Goal: Task Accomplishment & Management: Complete application form

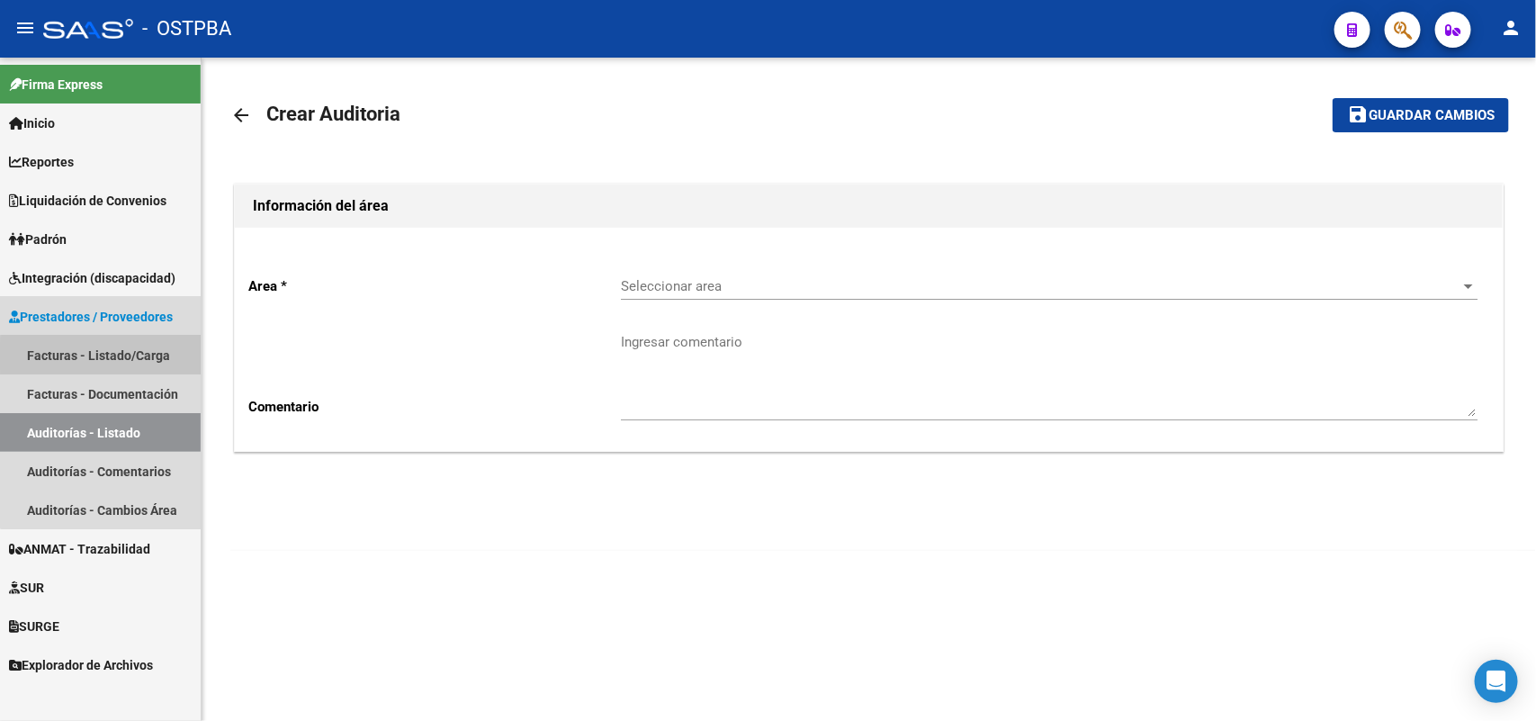
click at [122, 356] on link "Facturas - Listado/Carga" at bounding box center [100, 355] width 201 height 39
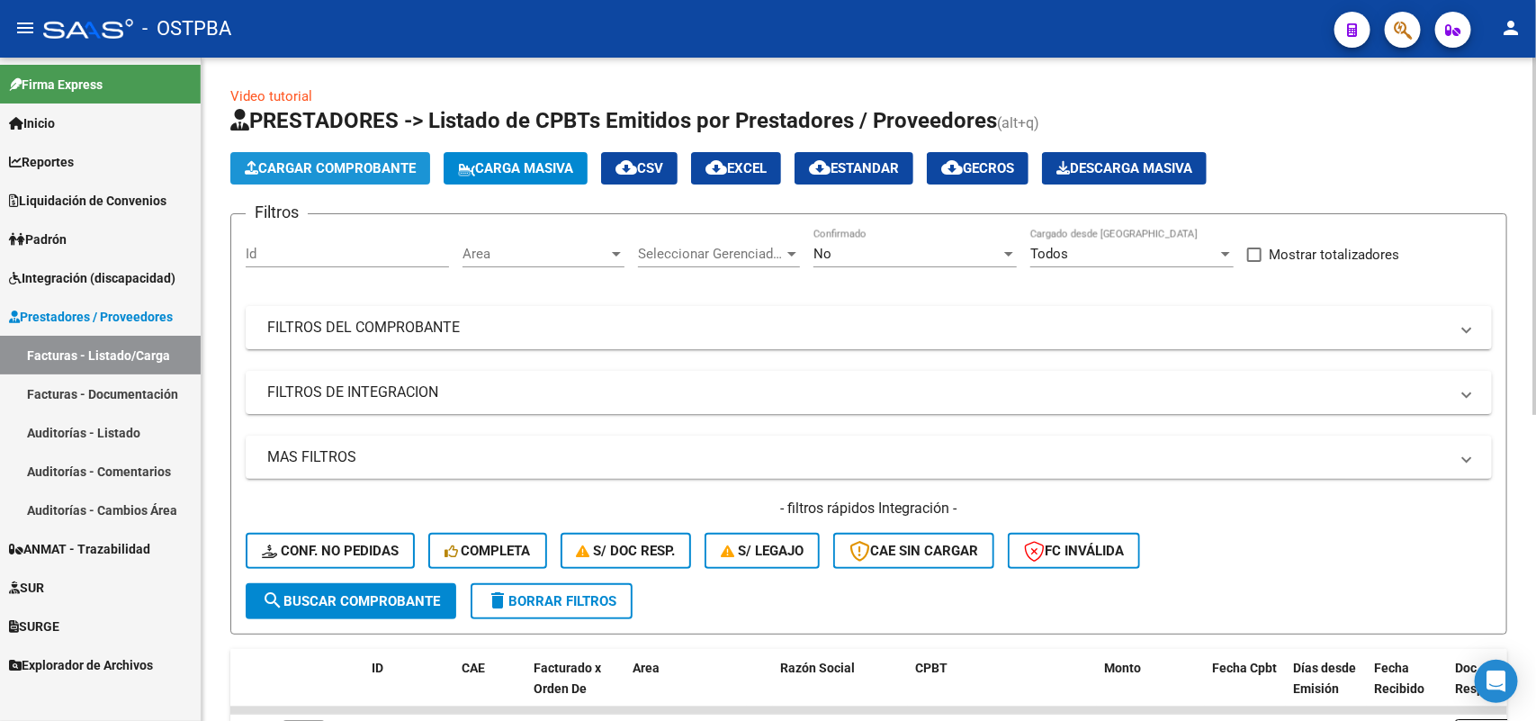
click at [362, 169] on span "Cargar Comprobante" at bounding box center [330, 168] width 171 height 16
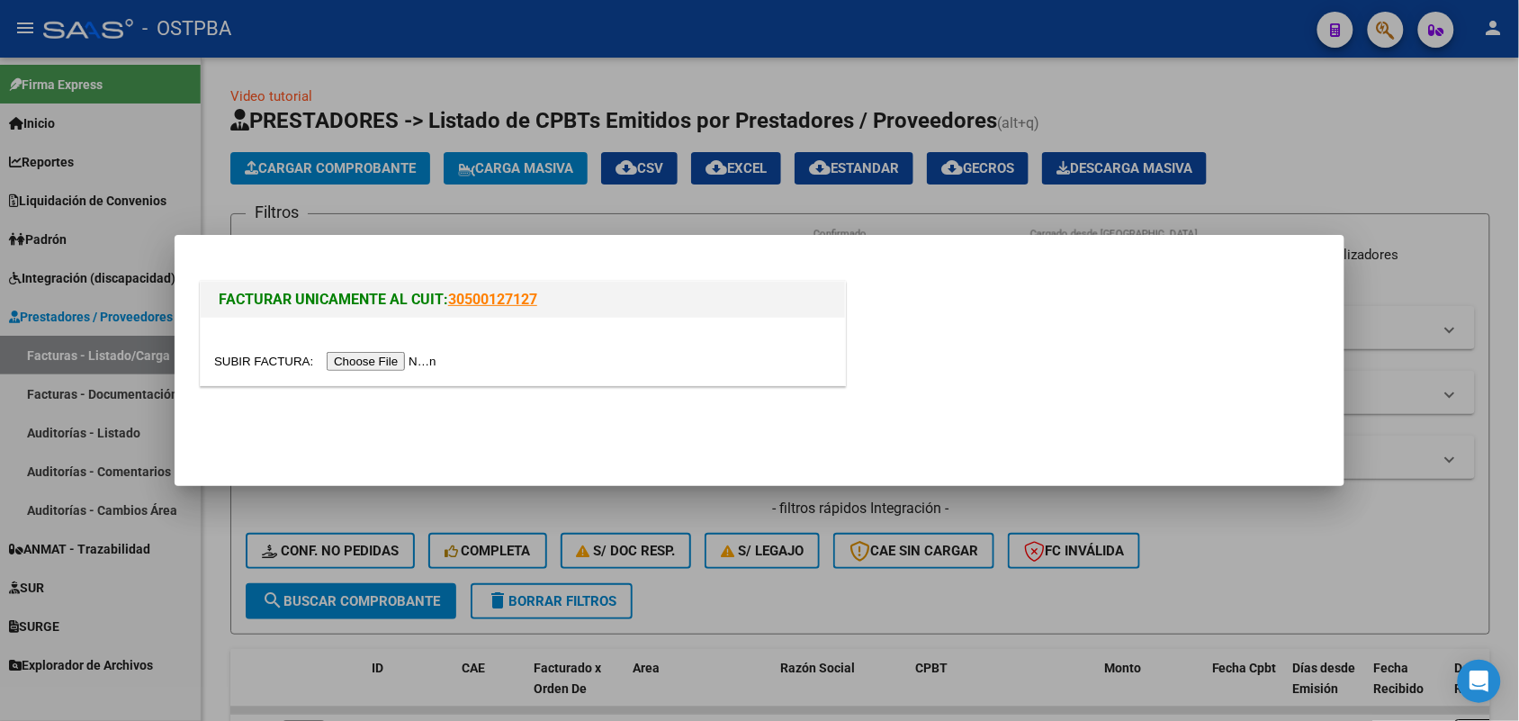
click at [379, 364] on input "file" at bounding box center [328, 361] width 228 height 19
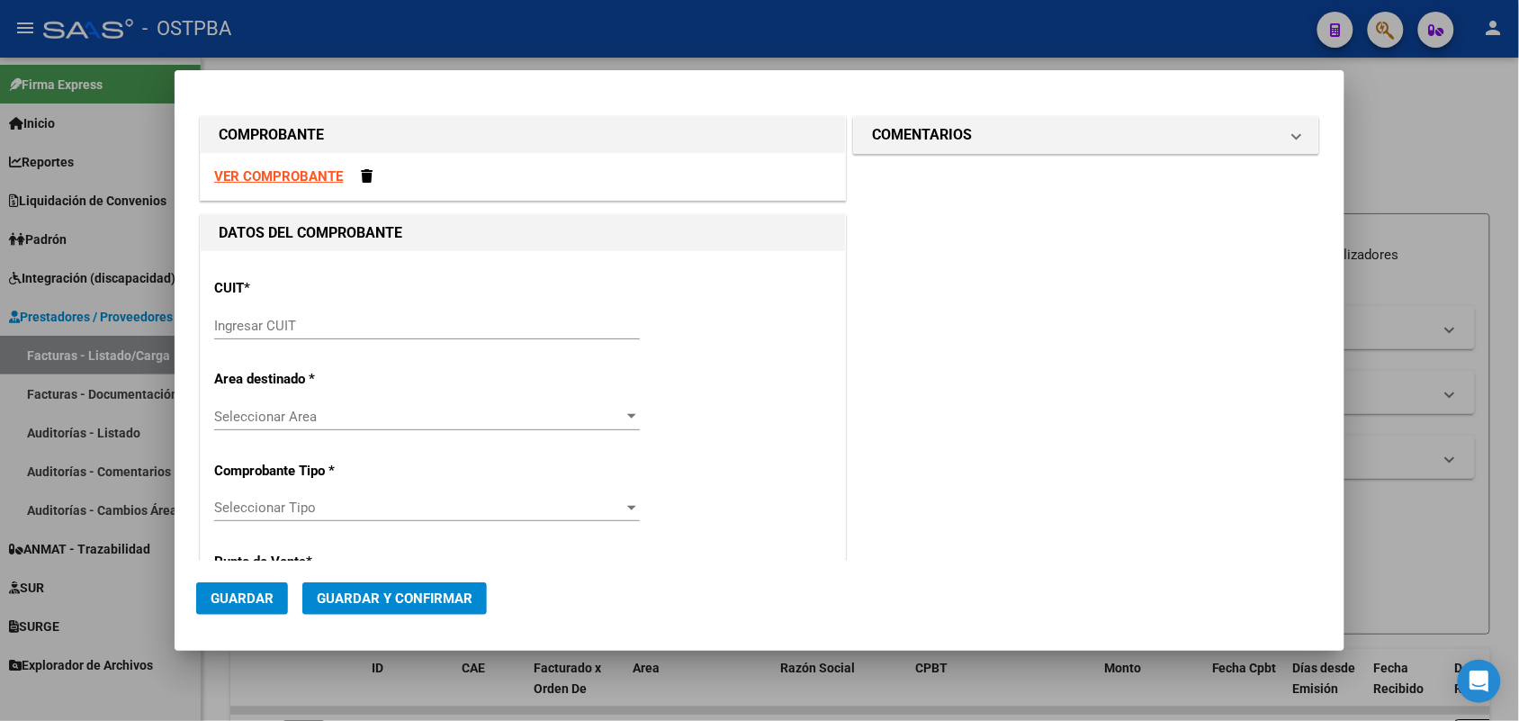
click at [248, 316] on div "Ingresar CUIT" at bounding box center [427, 325] width 426 height 27
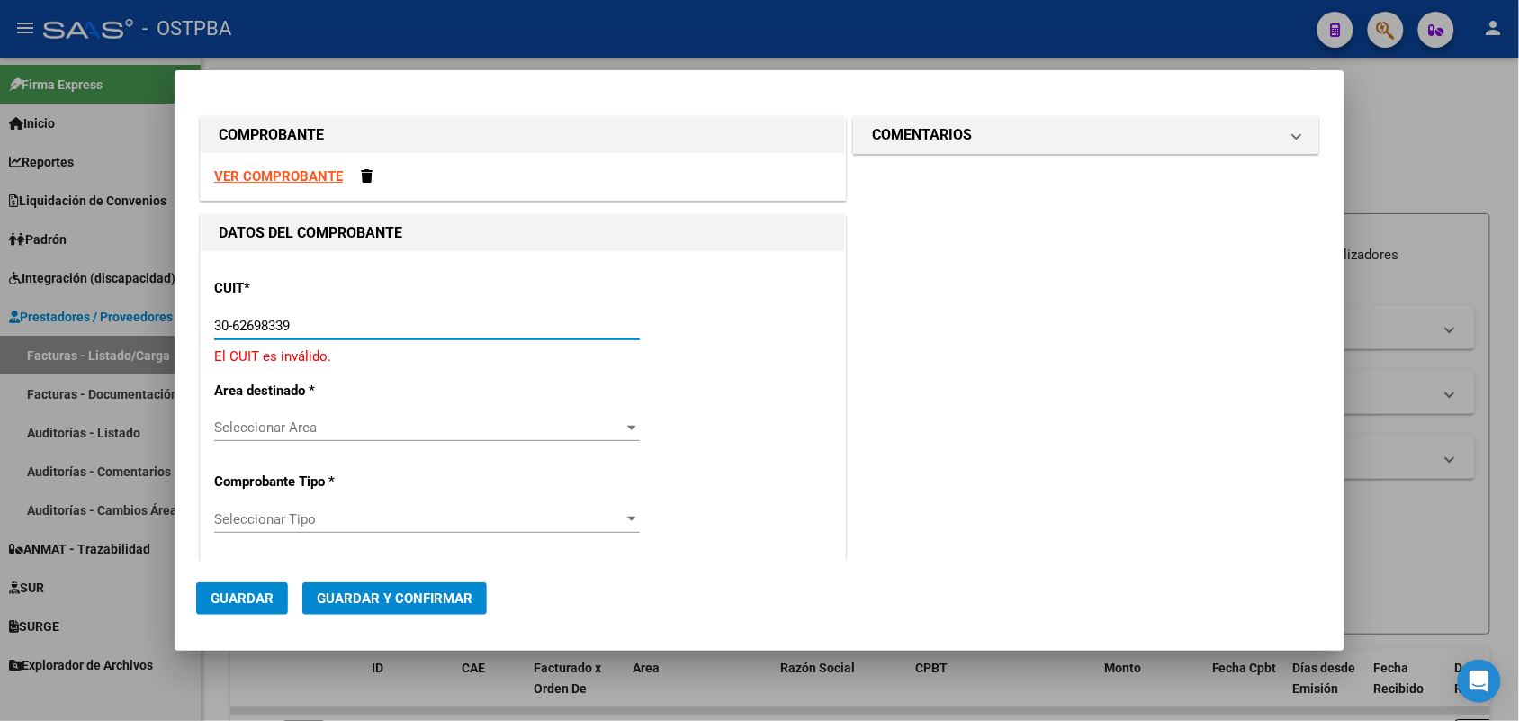
type input "30-62698339-8"
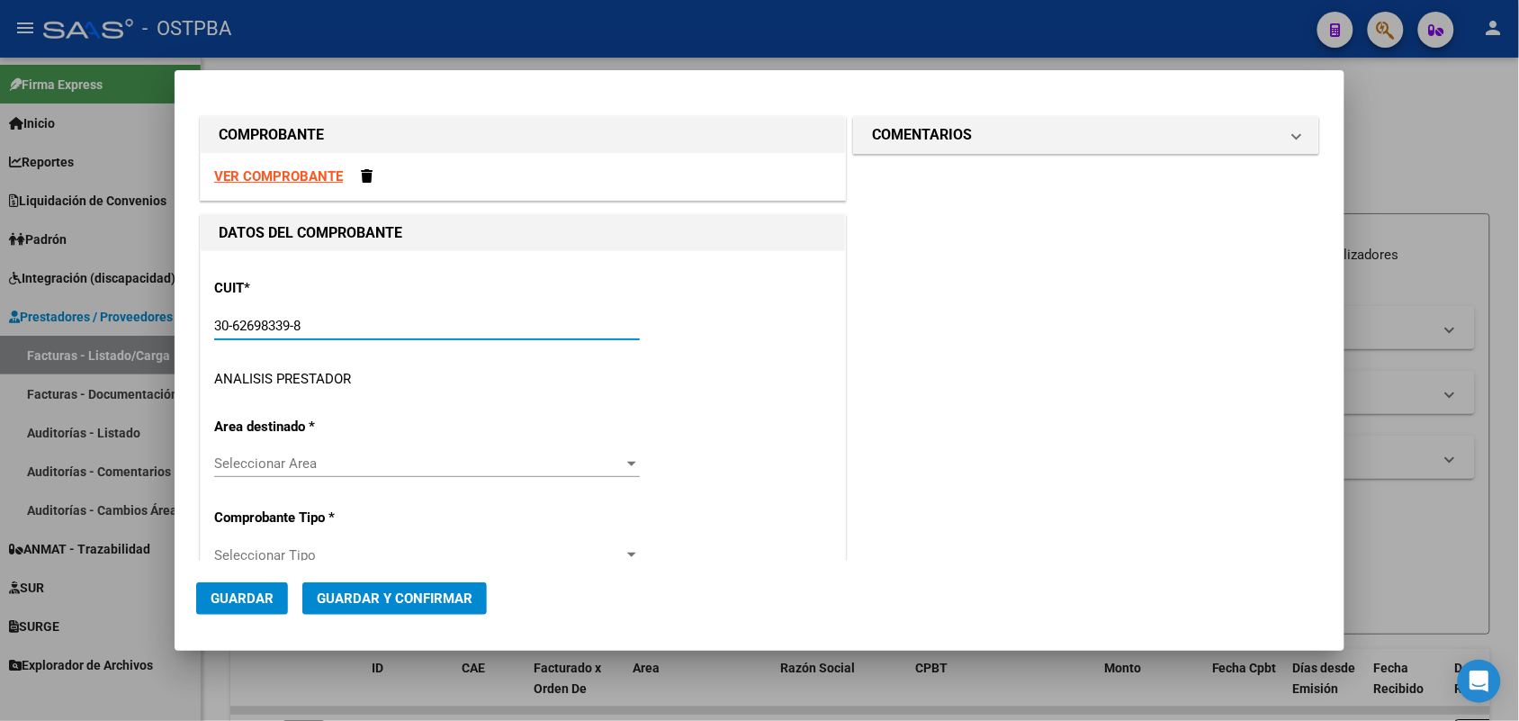
type input "158"
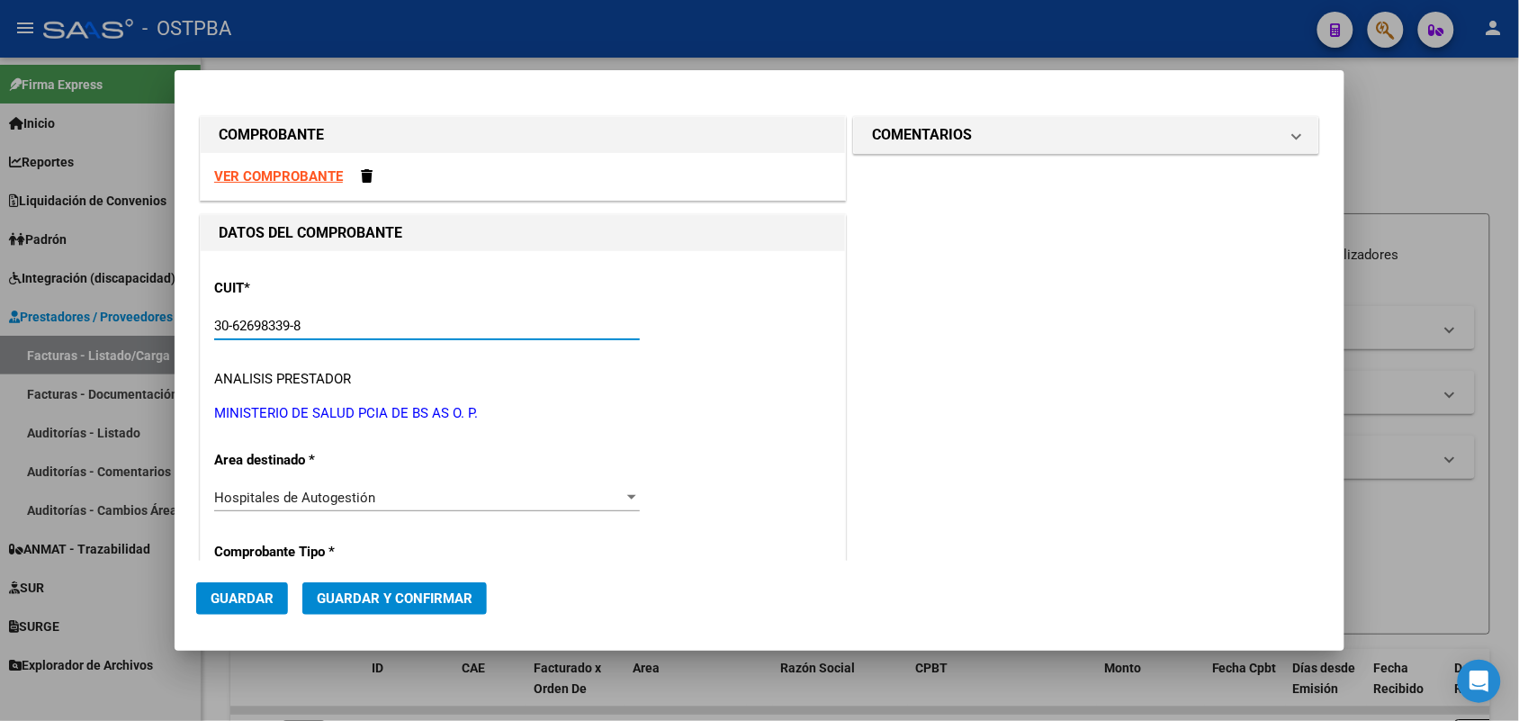
scroll to position [225, 0]
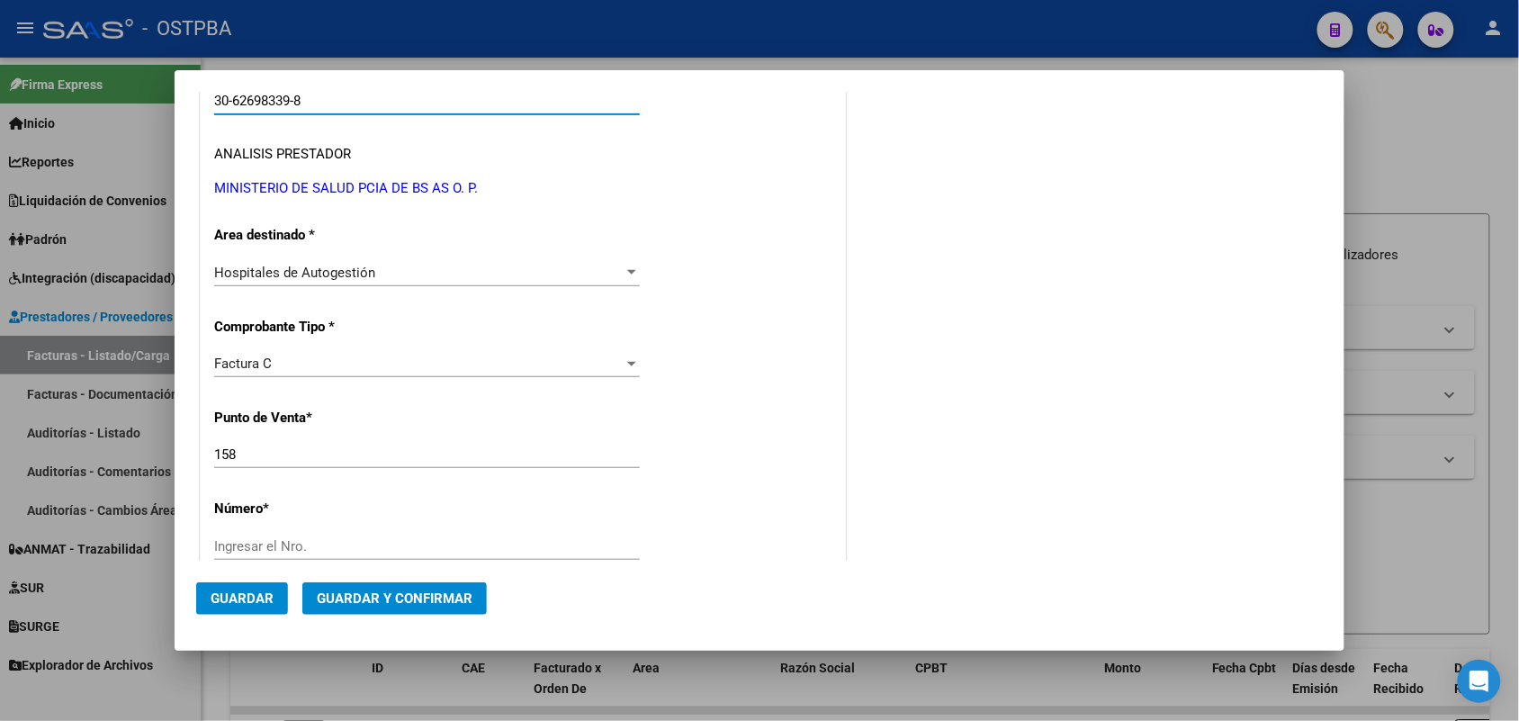
type input "30-62698339-8"
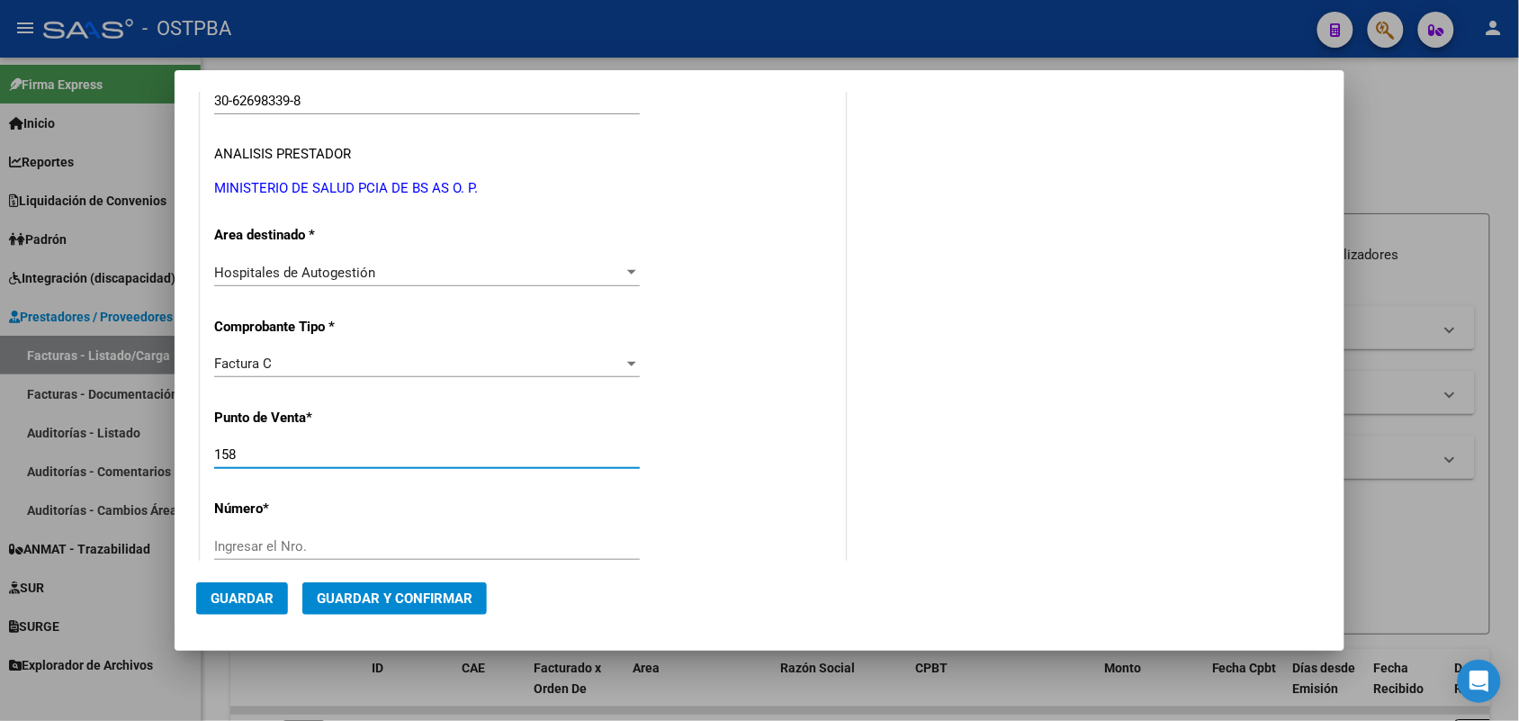
drag, startPoint x: 241, startPoint y: 453, endPoint x: 126, endPoint y: 455, distance: 115.2
click at [126, 455] on div "COMPROBANTE VER COMPROBANTE DATOS DEL COMPROBANTE CUIT * 30-62698339-8 Ingresar…" at bounding box center [759, 360] width 1519 height 721
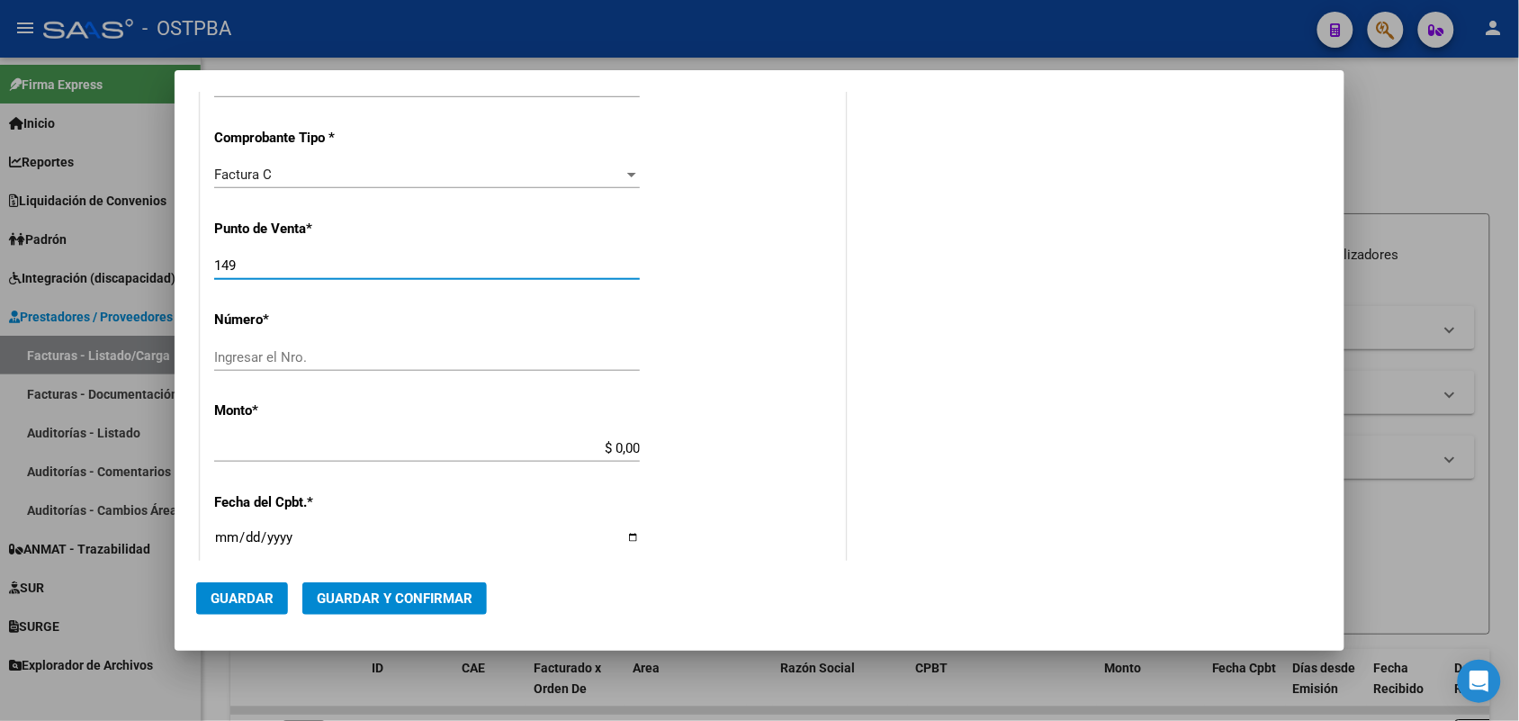
scroll to position [450, 0]
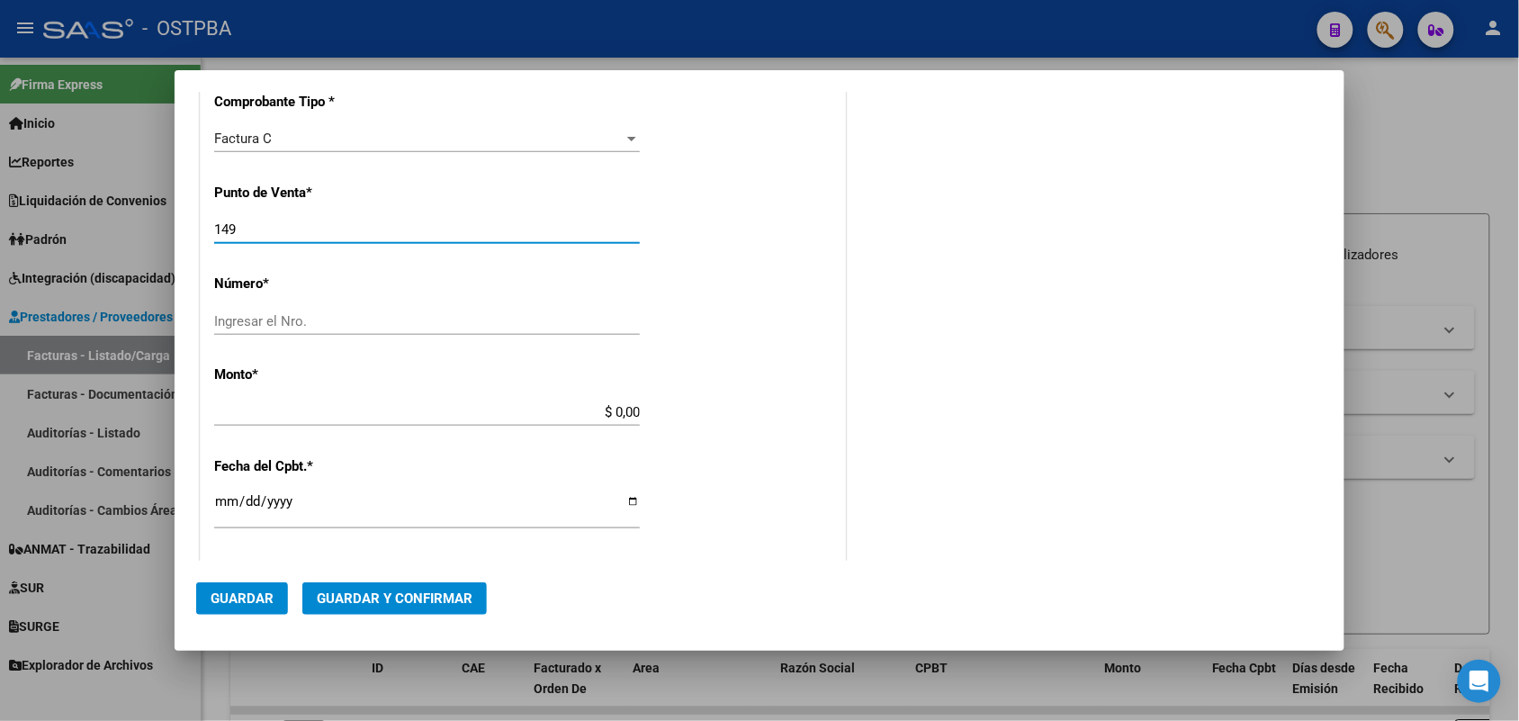
type input "149"
click at [232, 316] on input "Ingresar el Nro." at bounding box center [427, 321] width 426 height 16
type input "12374"
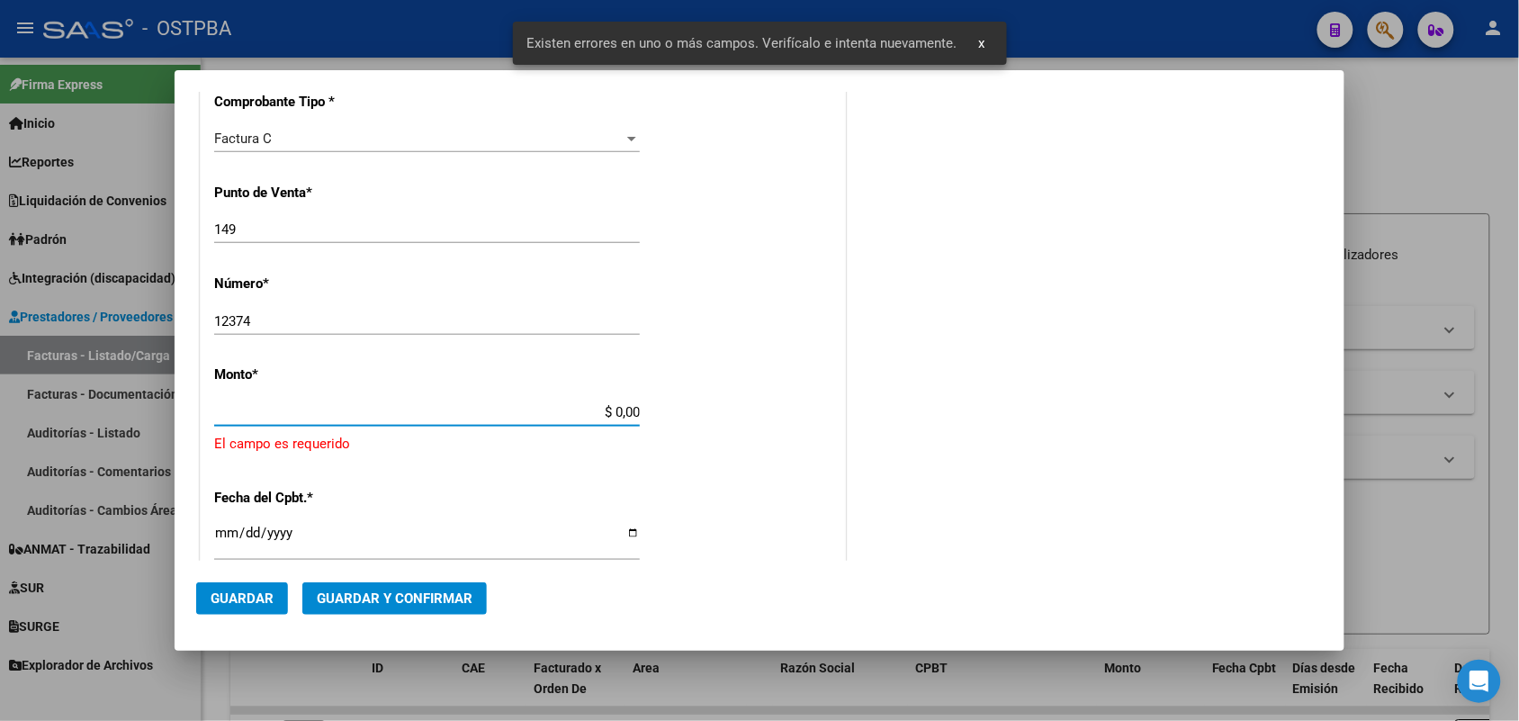
scroll to position [527, 0]
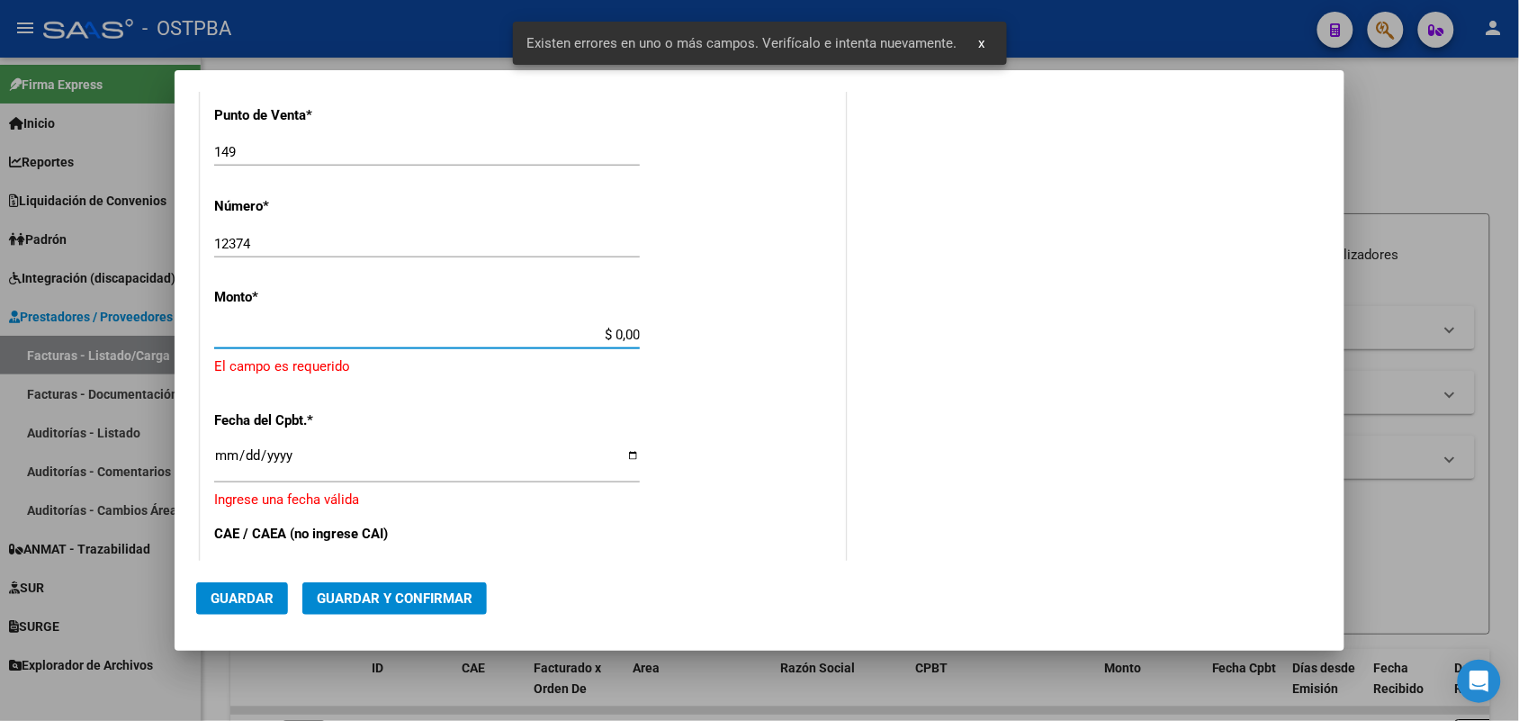
drag, startPoint x: 587, startPoint y: 417, endPoint x: 677, endPoint y: 416, distance: 89.1
click at [677, 416] on div "CUIT * 30-62698339-8 Ingresar CUIT ANALISIS PRESTADOR MINISTERIO DE SALUD PCIA …" at bounding box center [523, 383] width 644 height 1318
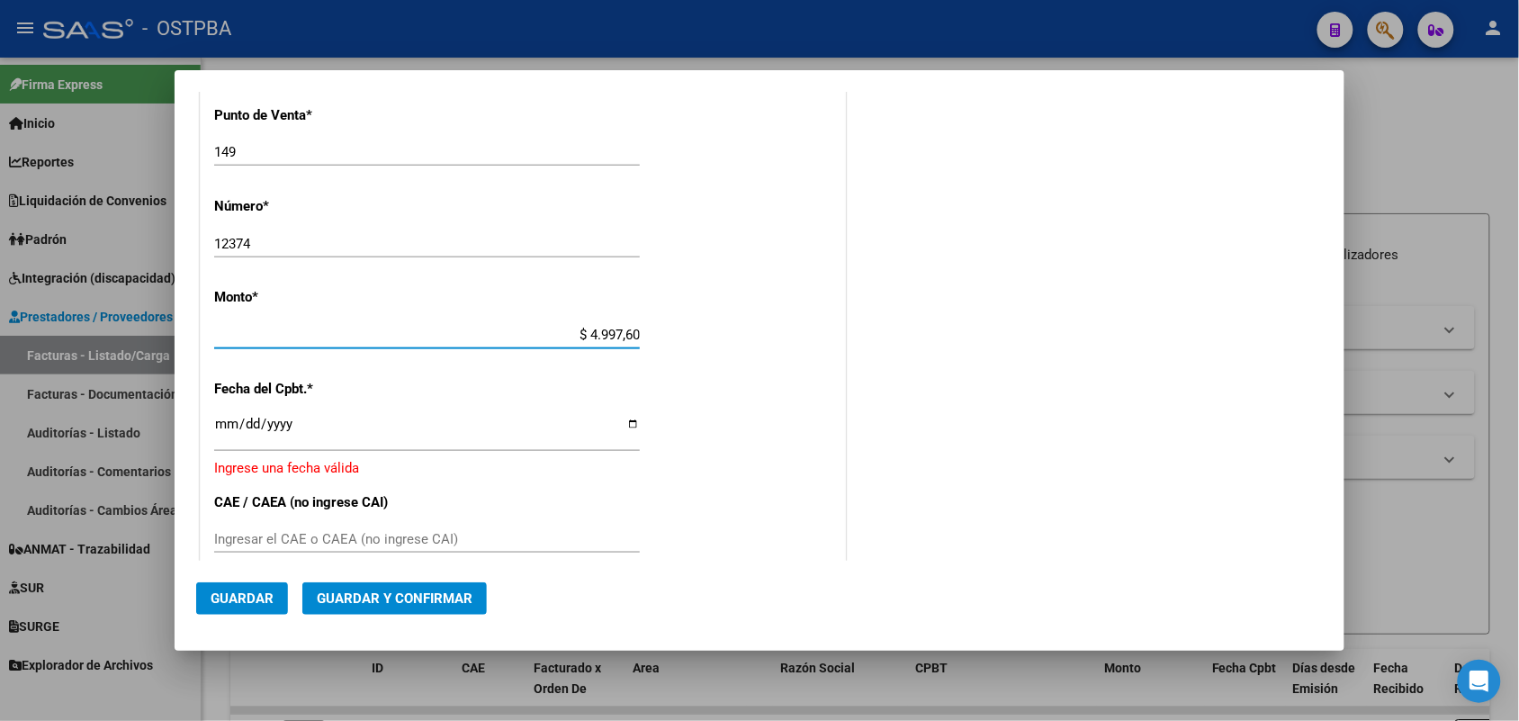
type input "$ 49.976,00"
click at [226, 427] on input "Ingresar la fecha" at bounding box center [427, 431] width 426 height 29
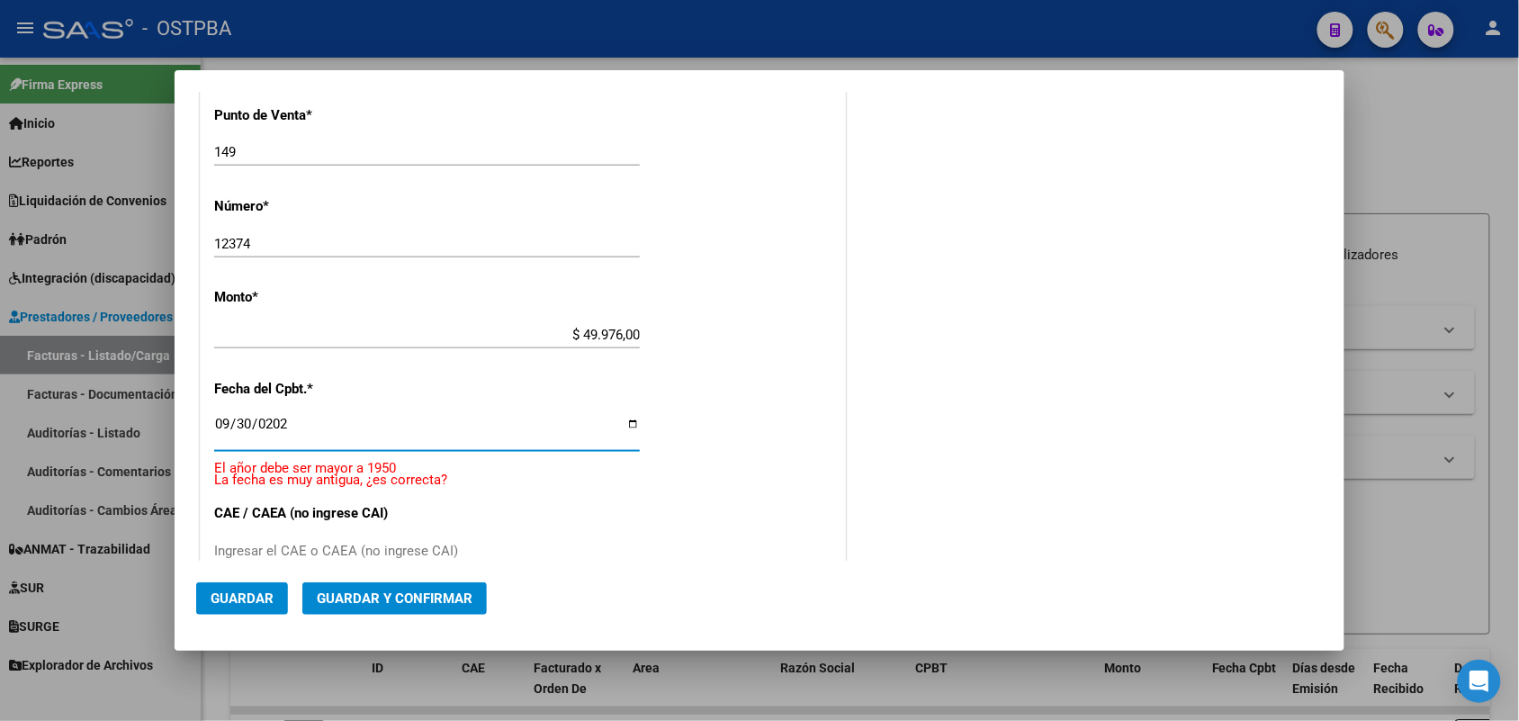
type input "[DATE]"
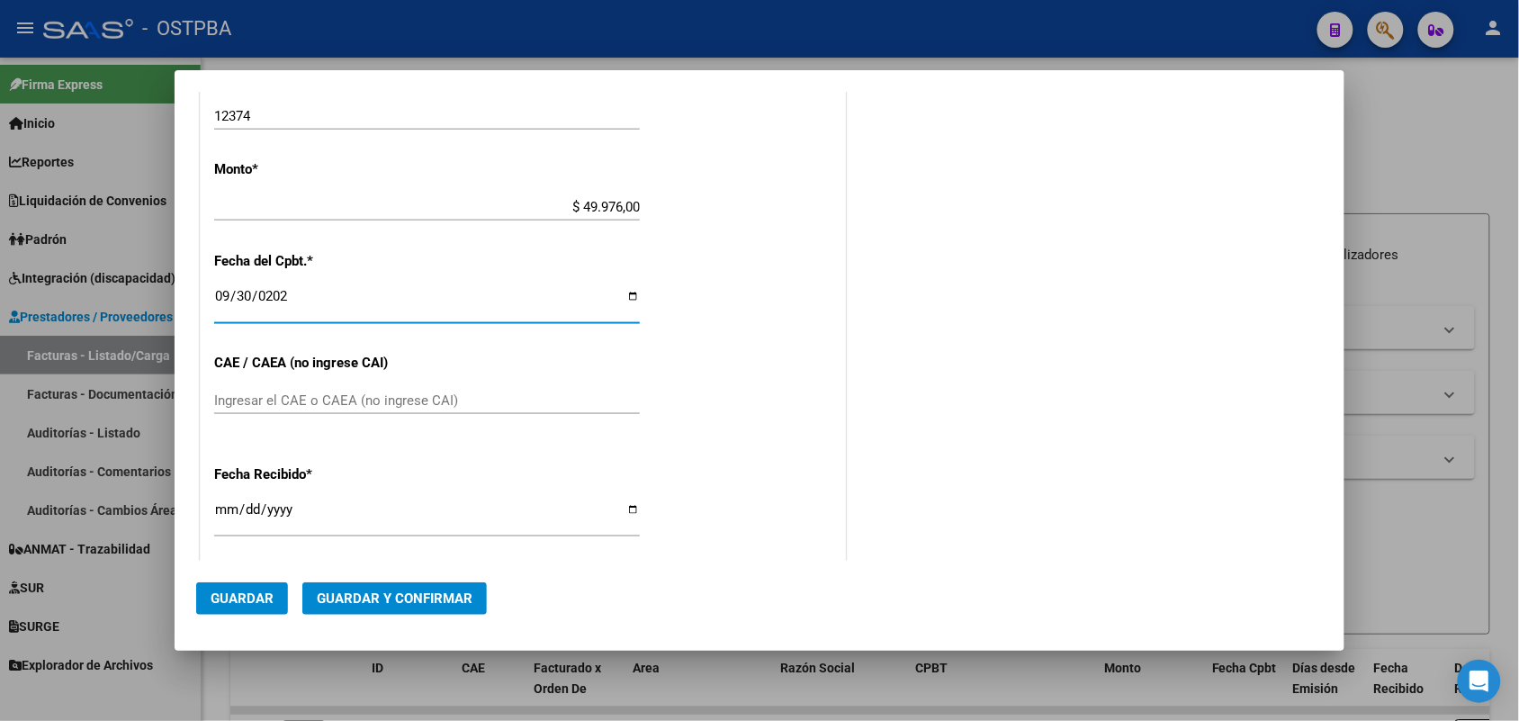
scroll to position [752, 0]
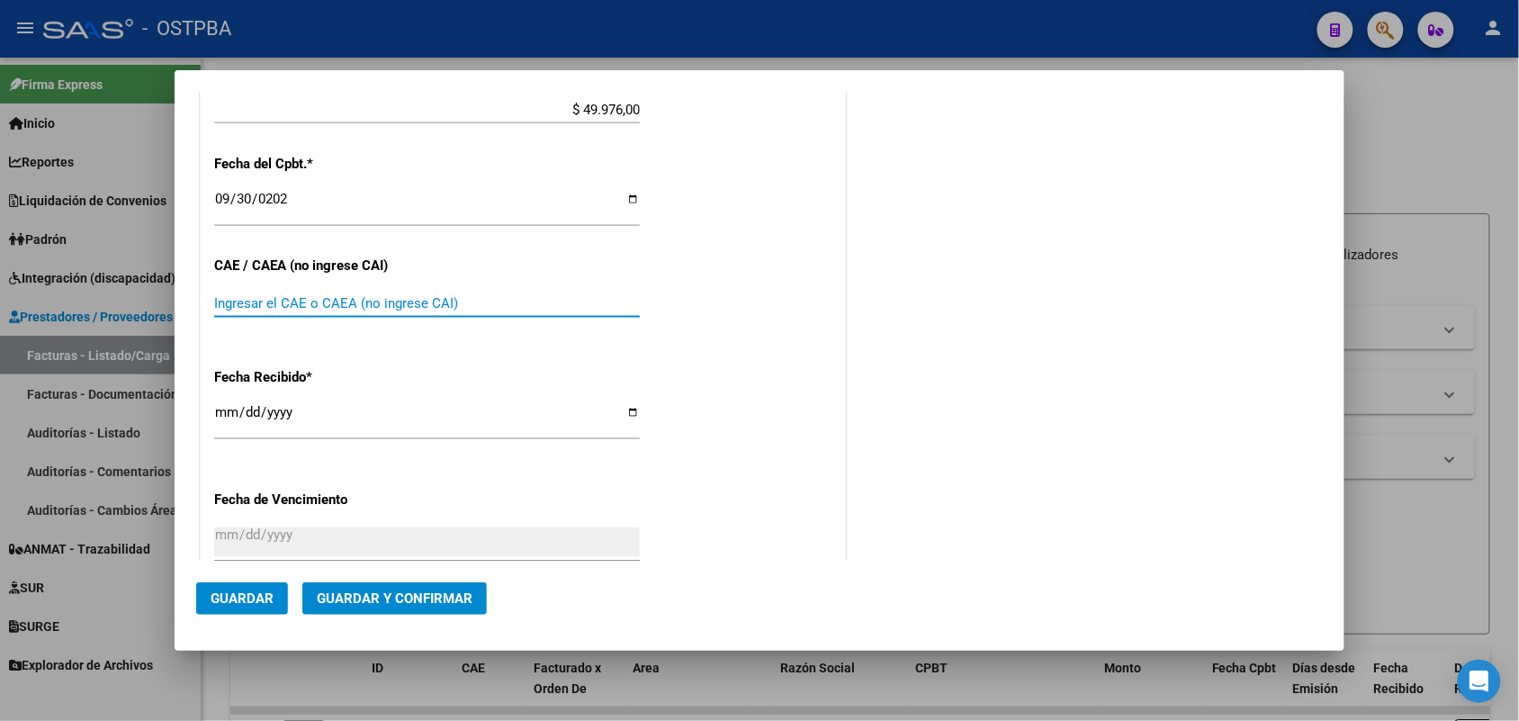
click at [225, 306] on input "Ingresar el CAE o CAEA (no ingrese CAI)" at bounding box center [427, 303] width 426 height 16
type input "75398007087018"
click at [221, 415] on input "[DATE]" at bounding box center [427, 419] width 426 height 29
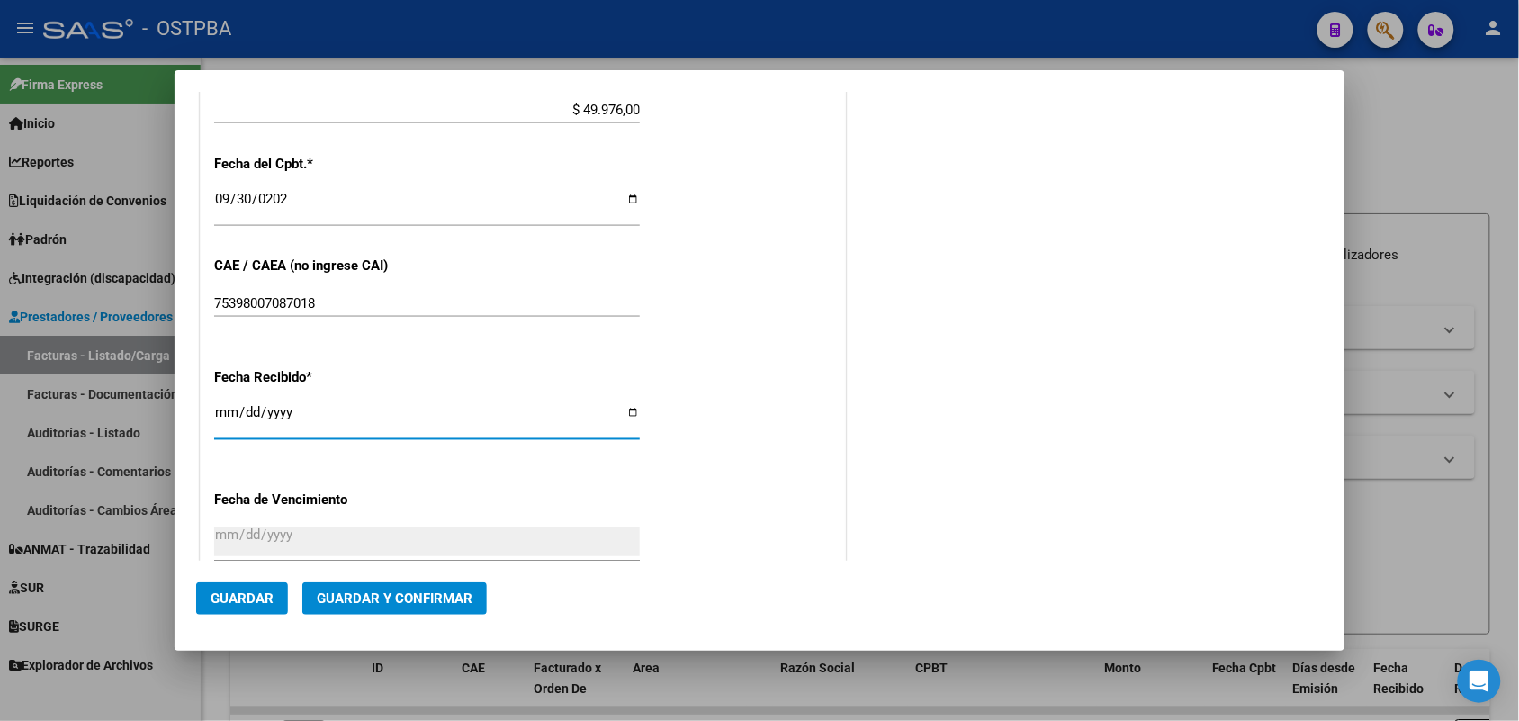
type input "[DATE]"
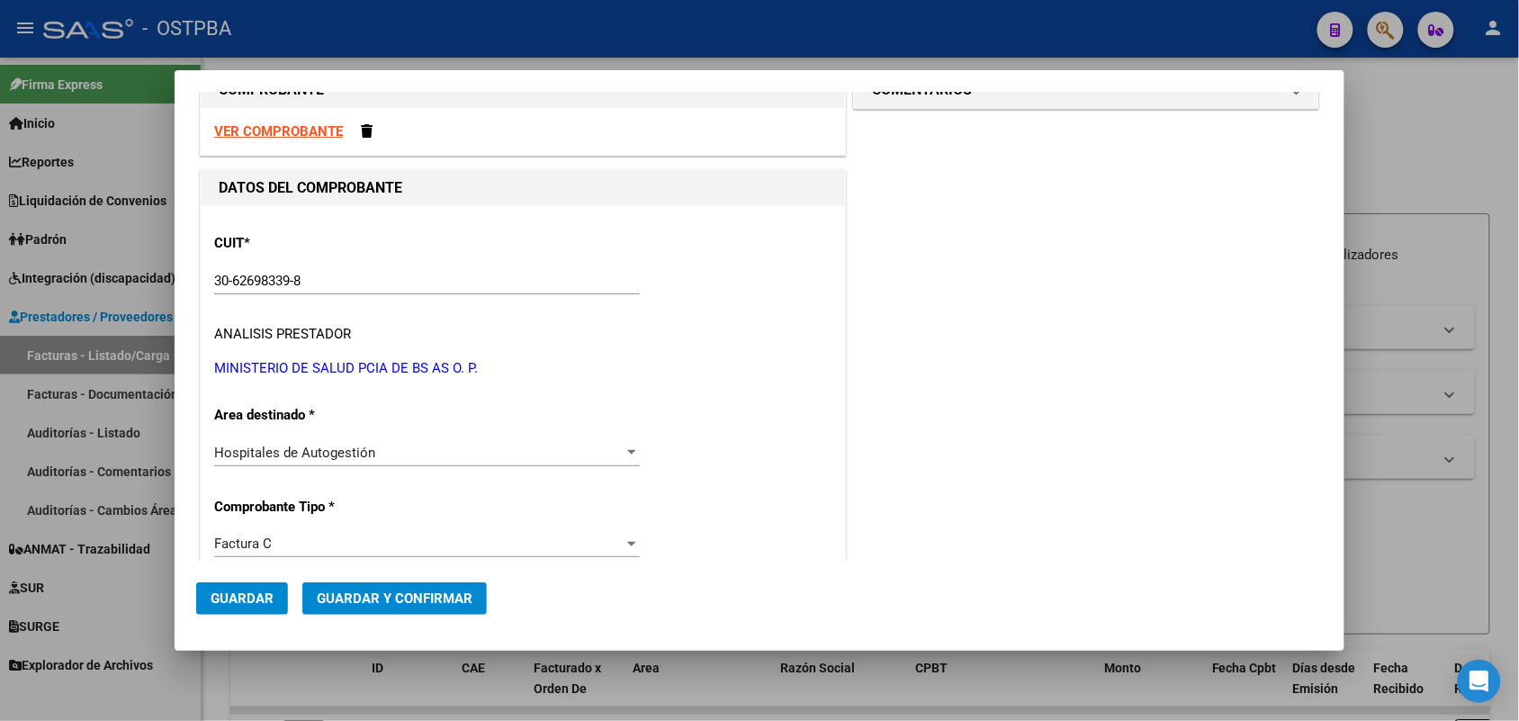
scroll to position [0, 0]
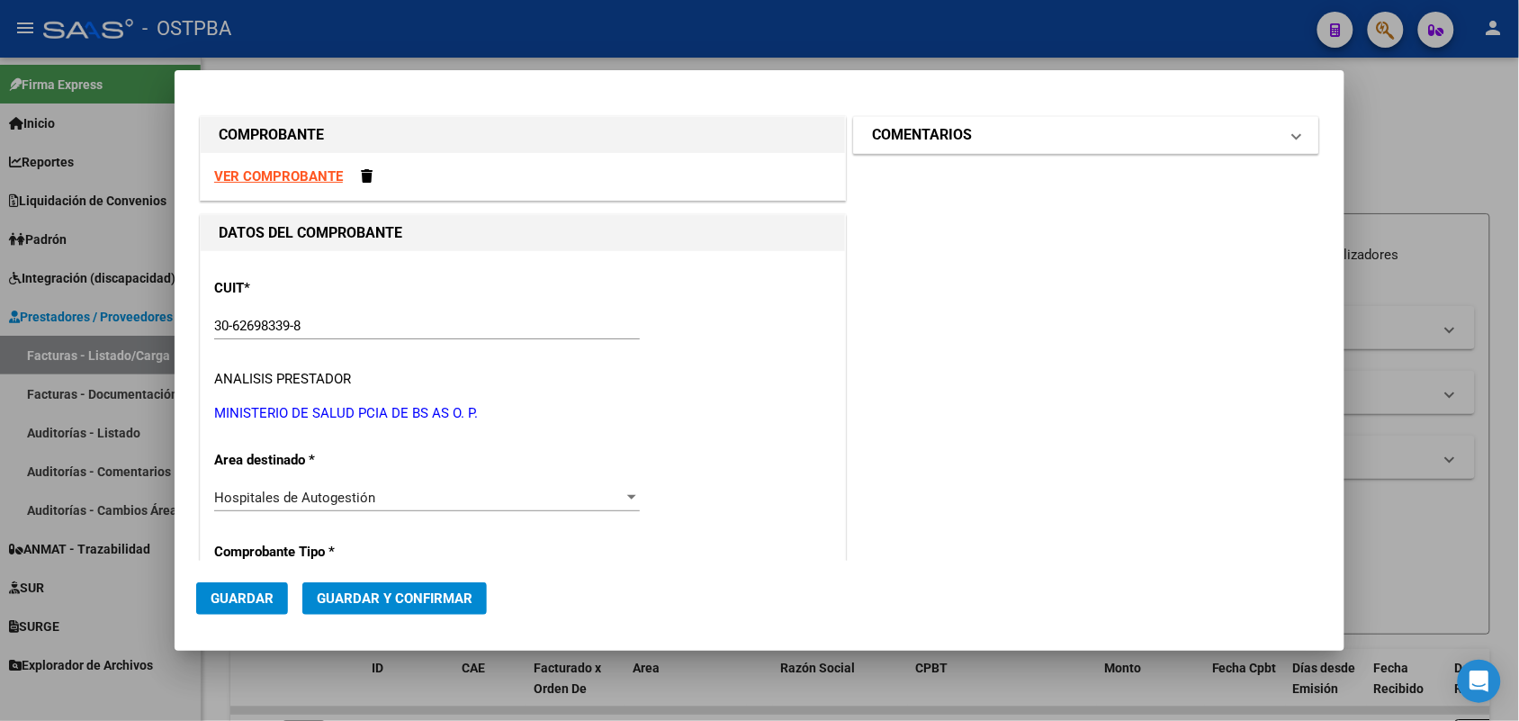
click at [1293, 133] on span at bounding box center [1296, 135] width 7 height 22
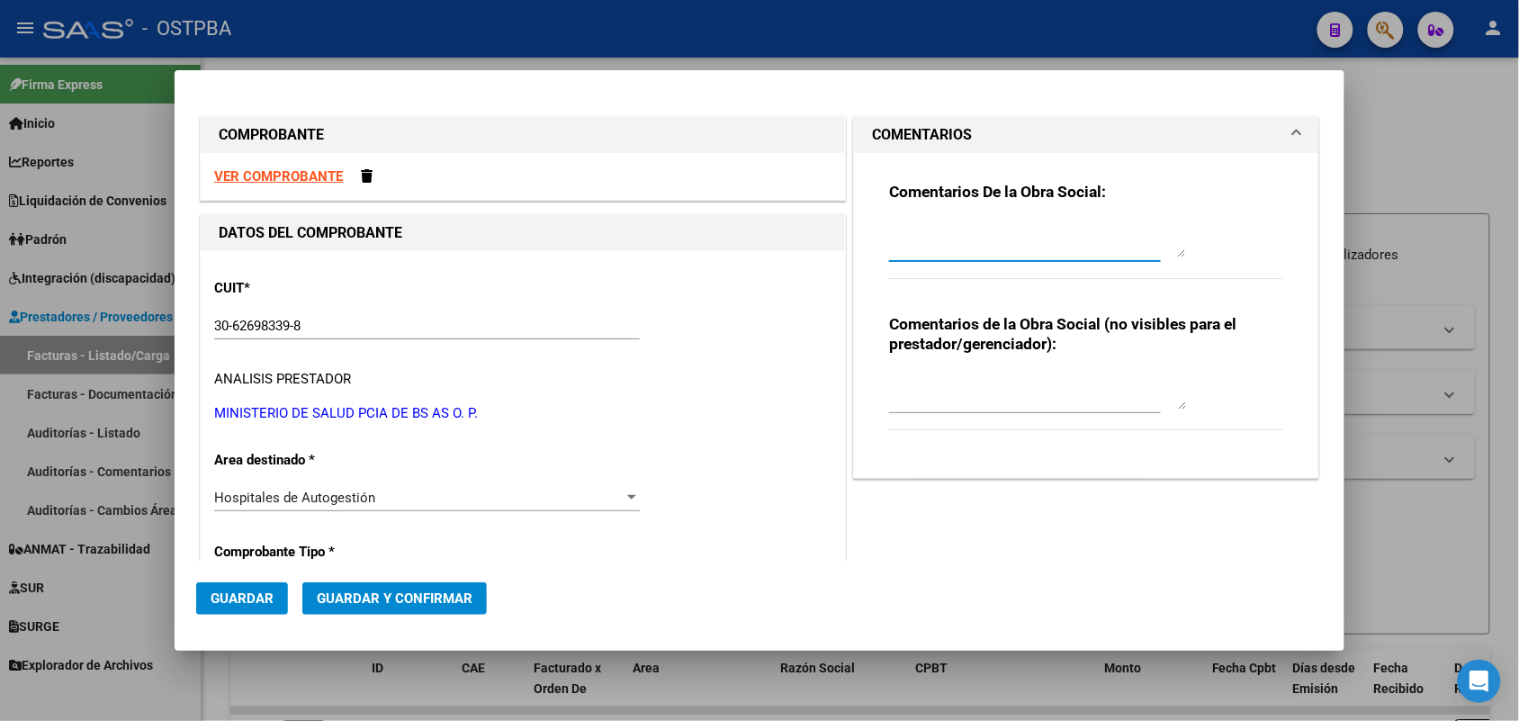
click at [922, 249] on textarea at bounding box center [1037, 239] width 297 height 36
type textarea "HR 127213"
click at [252, 592] on span "Guardar" at bounding box center [242, 598] width 63 height 16
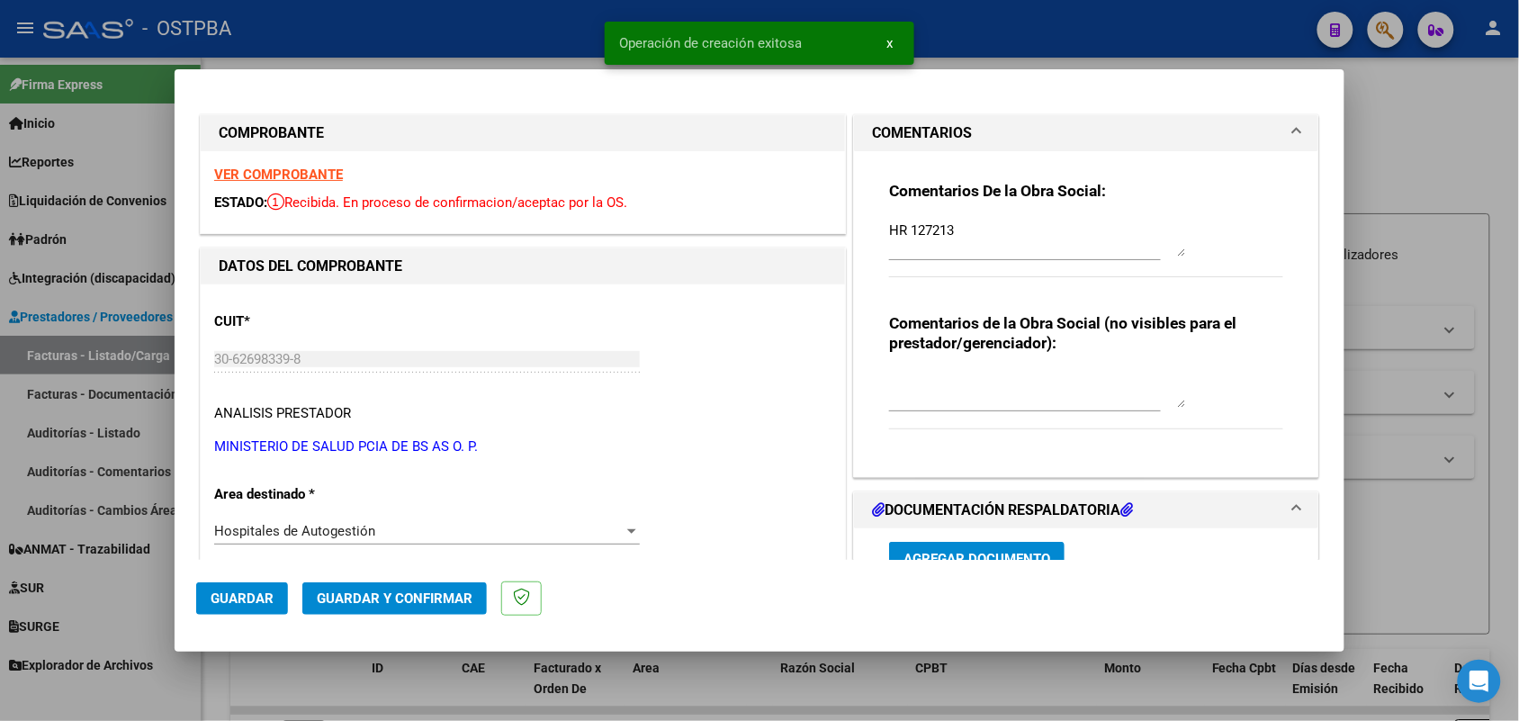
type input "[DATE]"
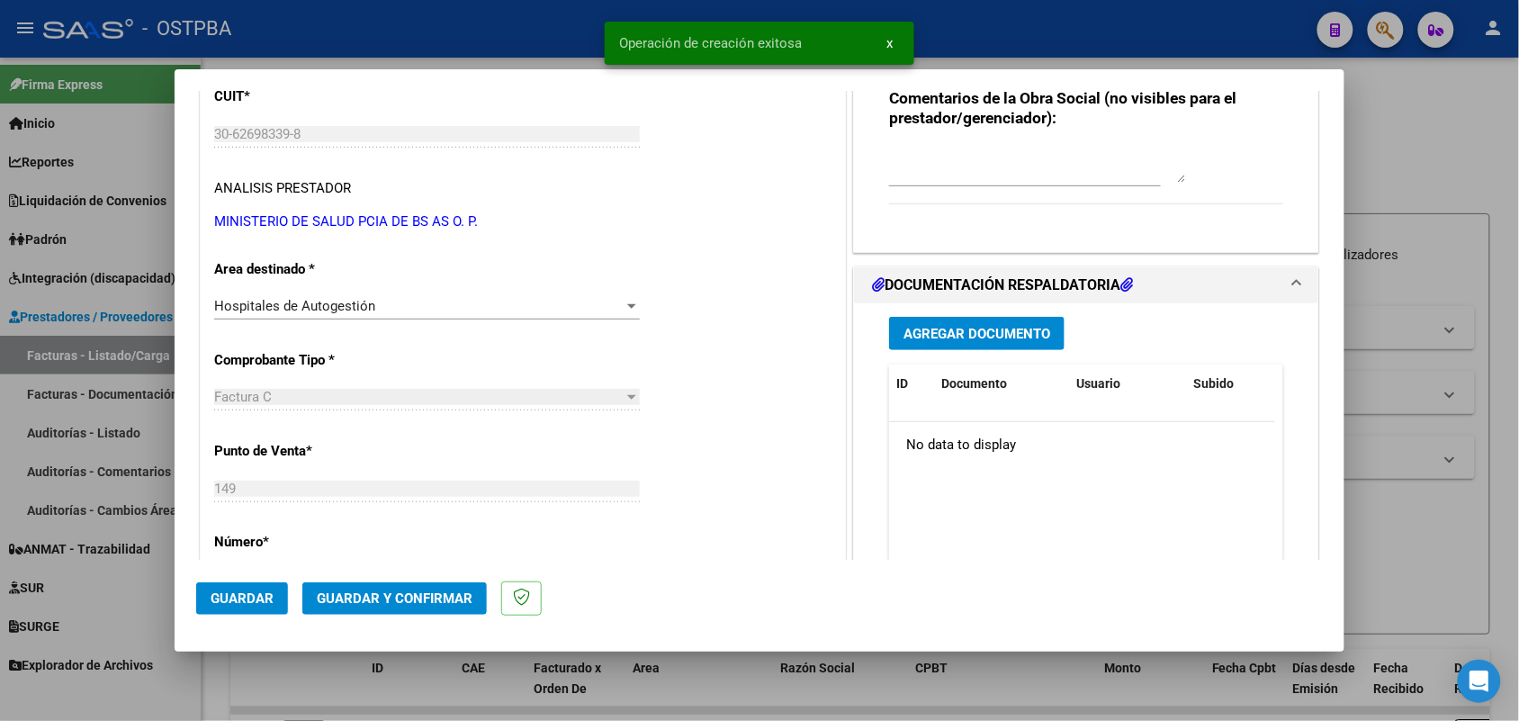
click at [977, 333] on span "Agregar Documento" at bounding box center [976, 334] width 147 height 16
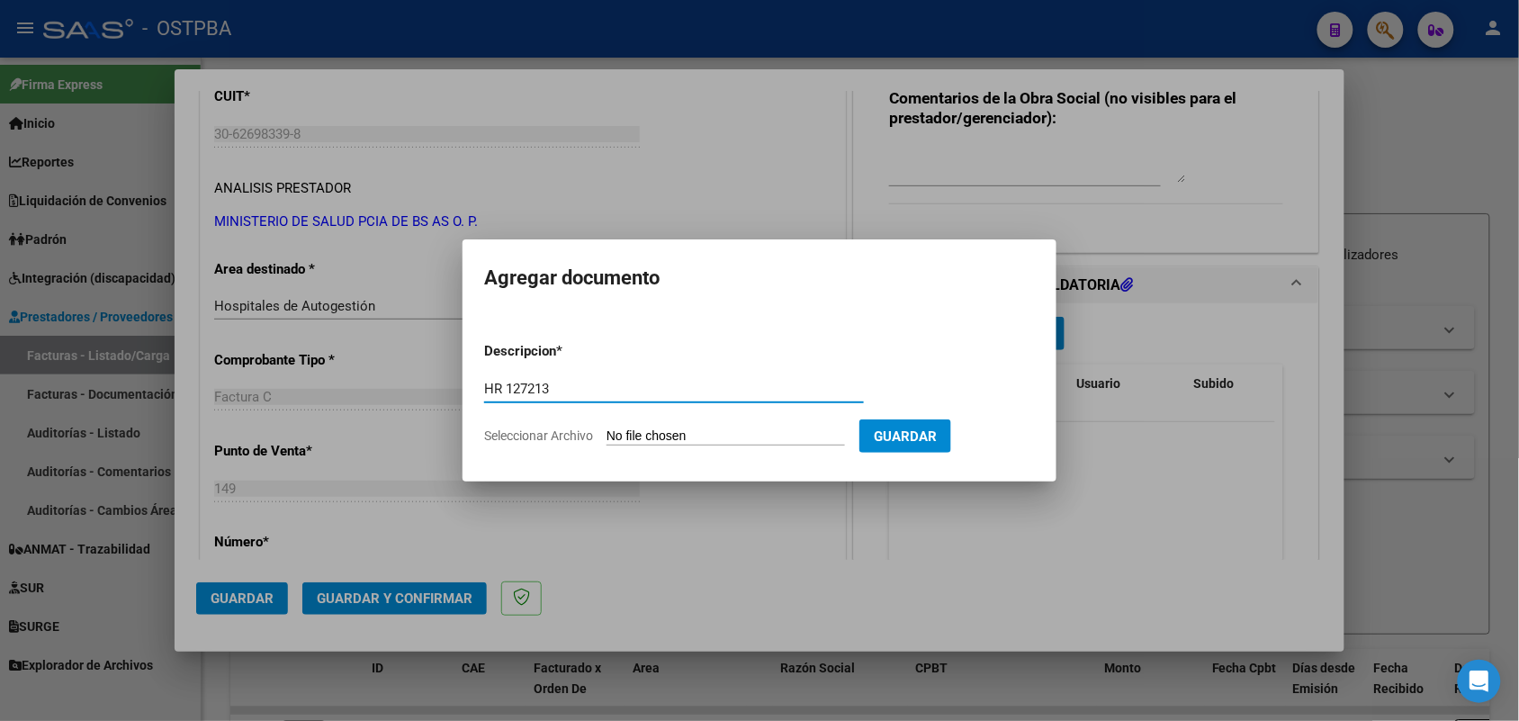
type input "HR 127213"
click at [635, 441] on input "Seleccionar Archivo" at bounding box center [725, 436] width 238 height 17
type input "C:\fakepath\HR 127213.pdf"
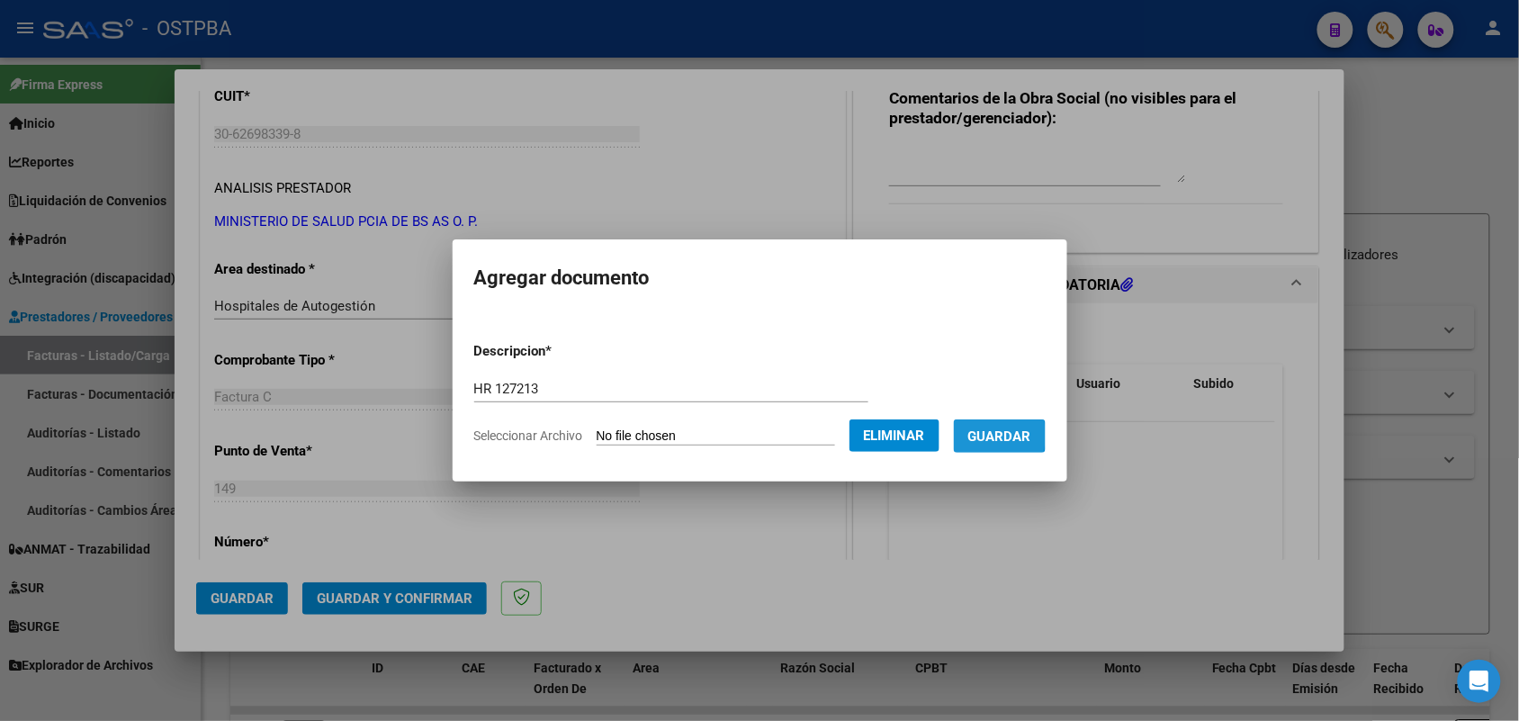
click at [1009, 435] on span "Guardar" at bounding box center [999, 436] width 63 height 16
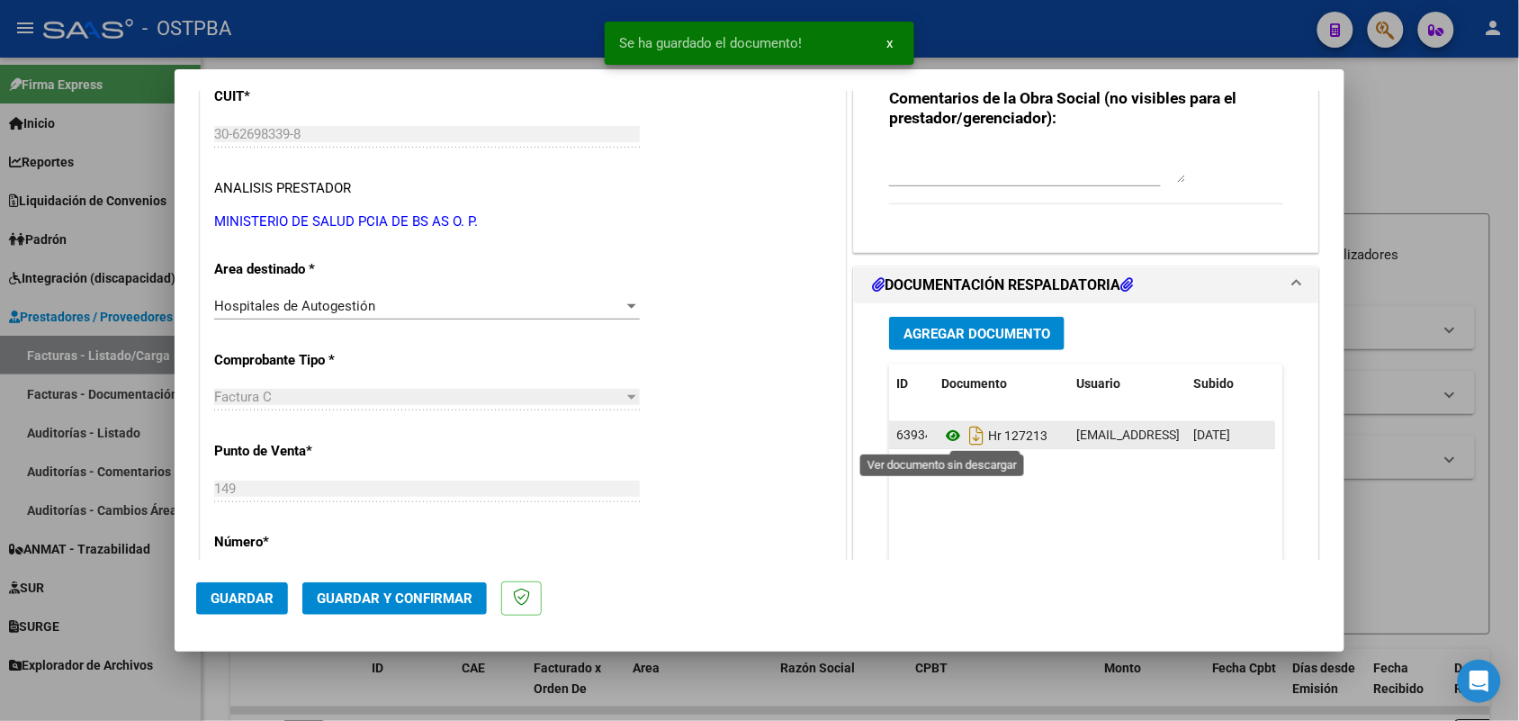
click at [942, 436] on icon at bounding box center [952, 436] width 23 height 22
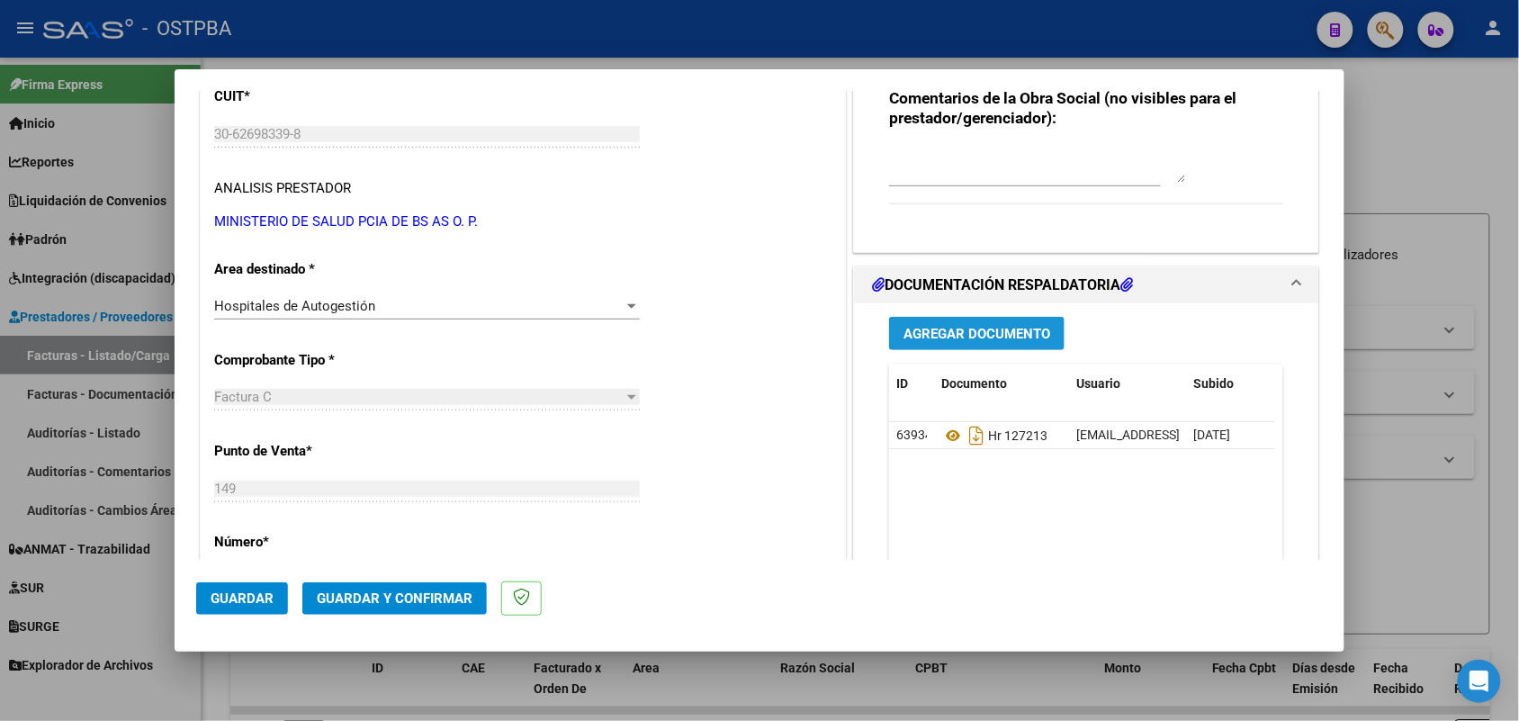
click at [963, 331] on span "Agregar Documento" at bounding box center [976, 334] width 147 height 16
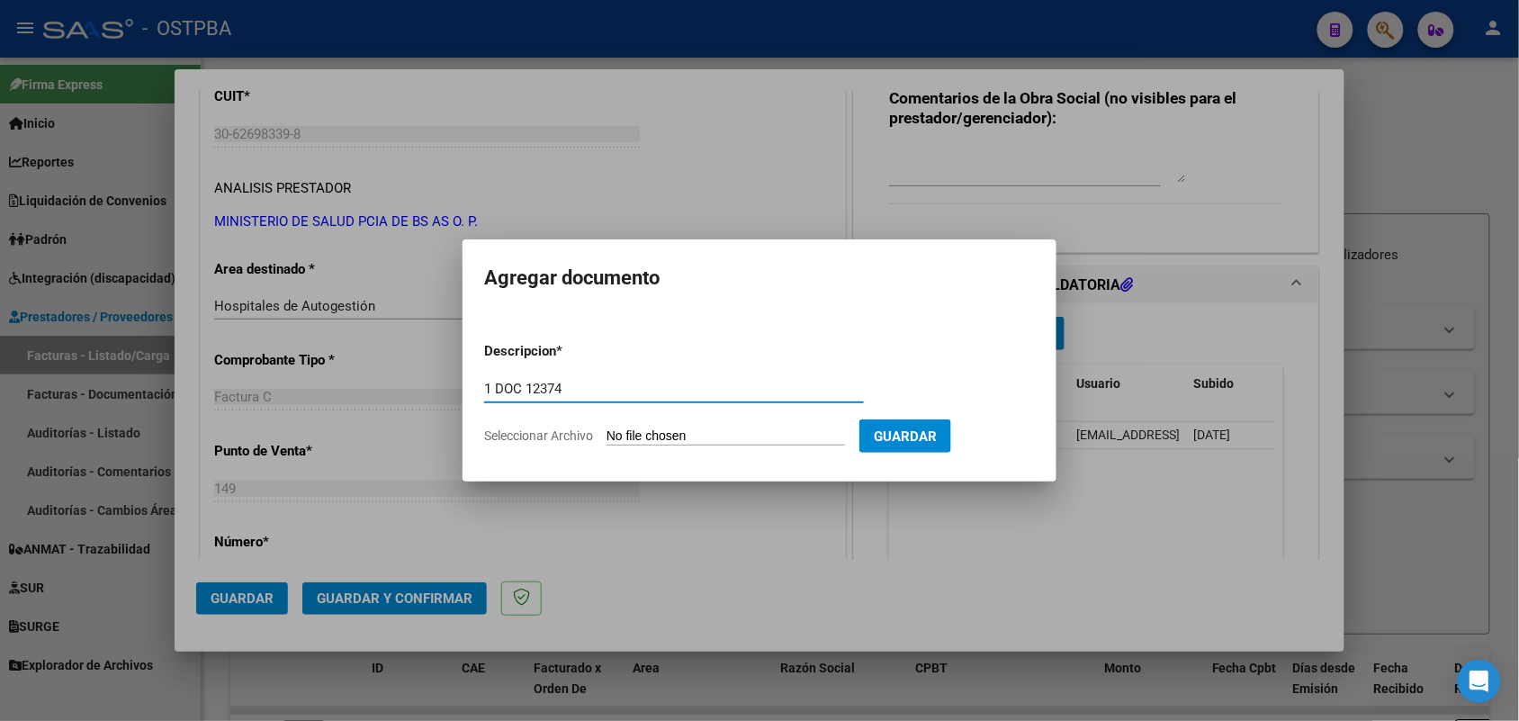
type input "1 DOC 12374"
click at [618, 433] on input "Seleccionar Archivo" at bounding box center [725, 436] width 238 height 17
type input "C:\fakepath\1 DOC 12374.pdf"
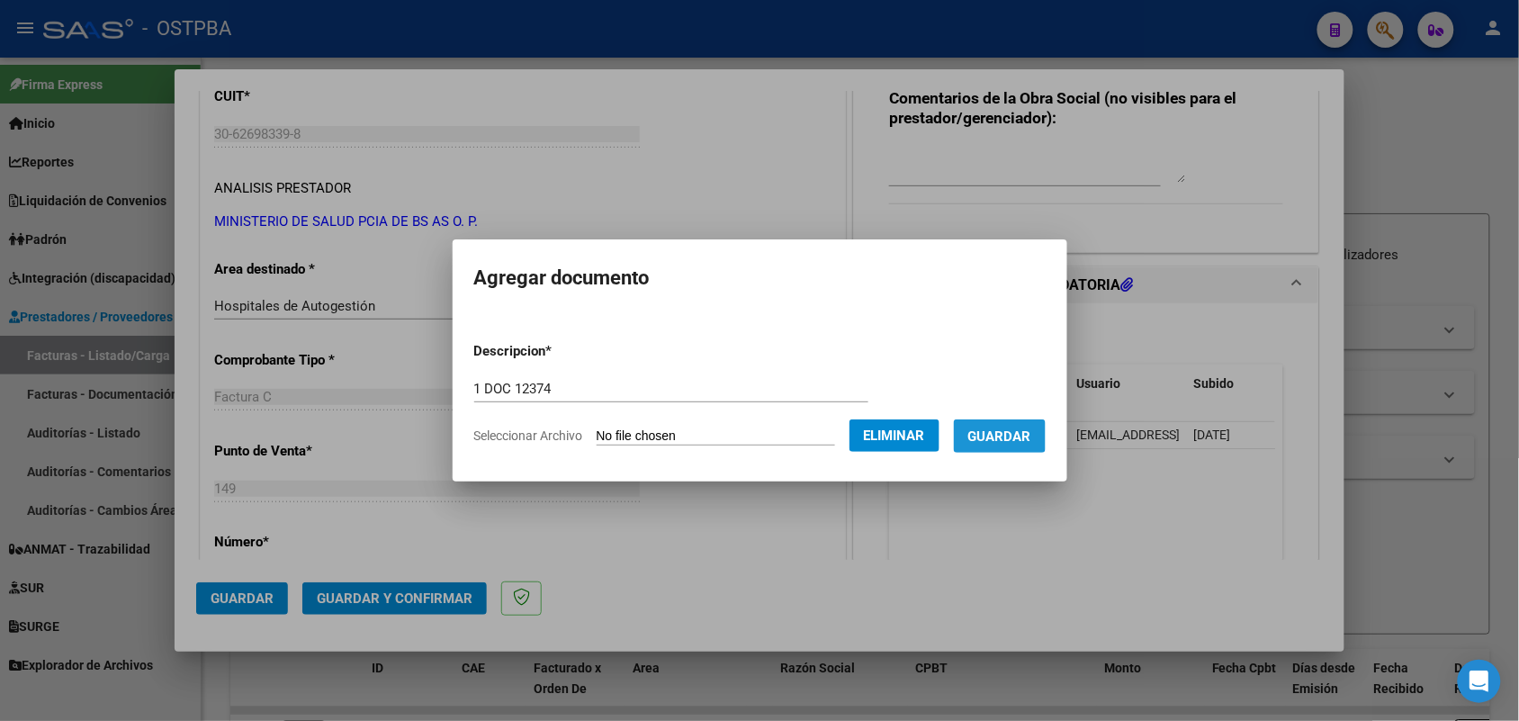
click at [1014, 429] on span "Guardar" at bounding box center [999, 436] width 63 height 16
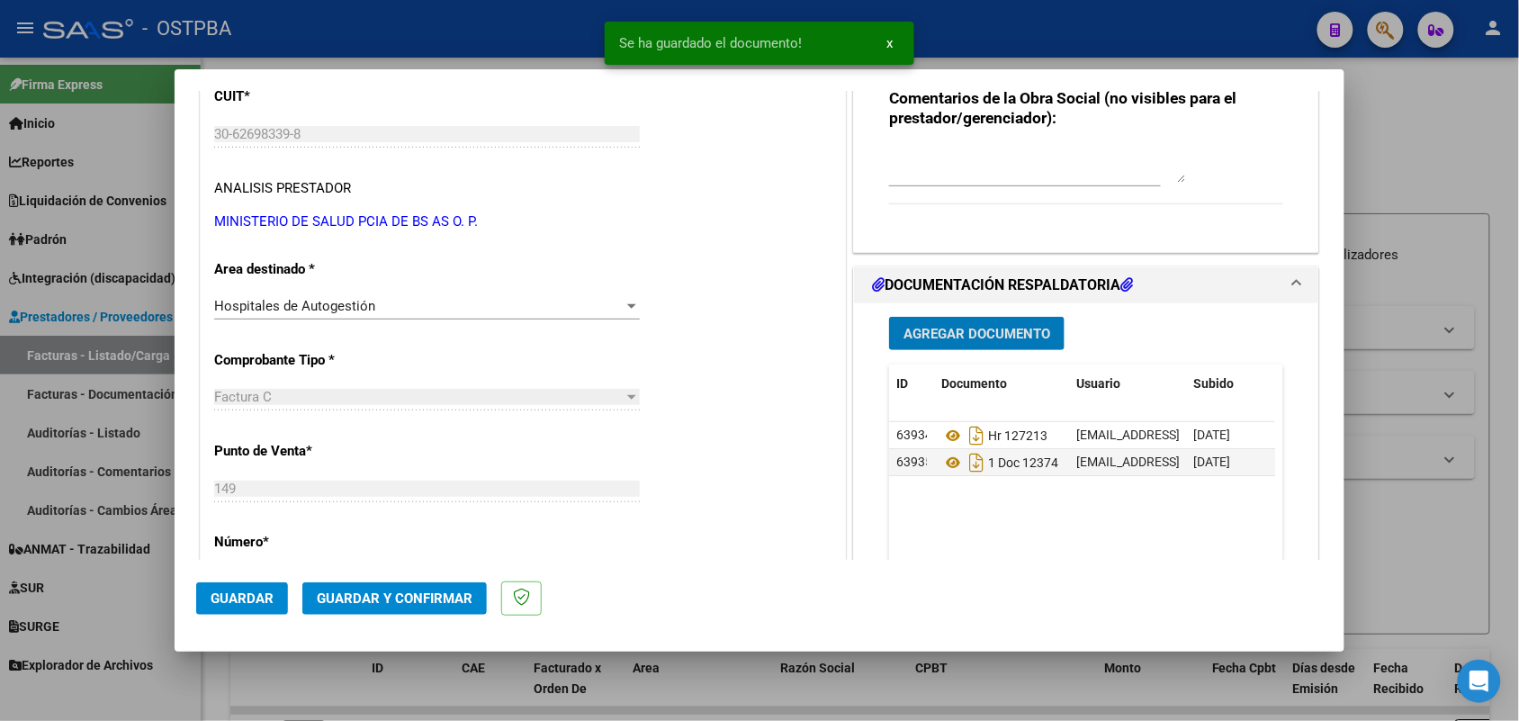
click at [960, 327] on span "Agregar Documento" at bounding box center [976, 334] width 147 height 16
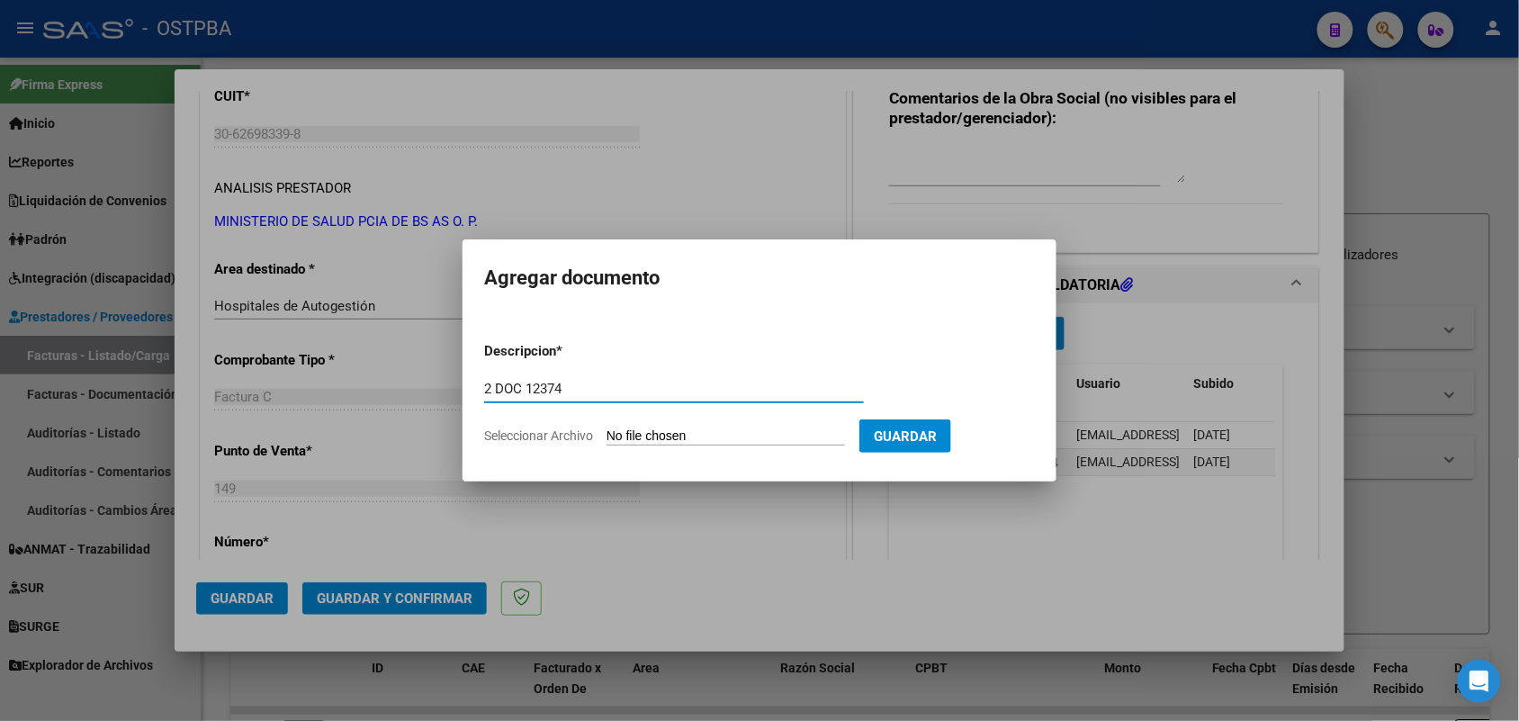
type input "2 DOC 12374"
click at [617, 434] on input "Seleccionar Archivo" at bounding box center [725, 436] width 238 height 17
type input "C:\fakepath\2 DOC 12374.pdf"
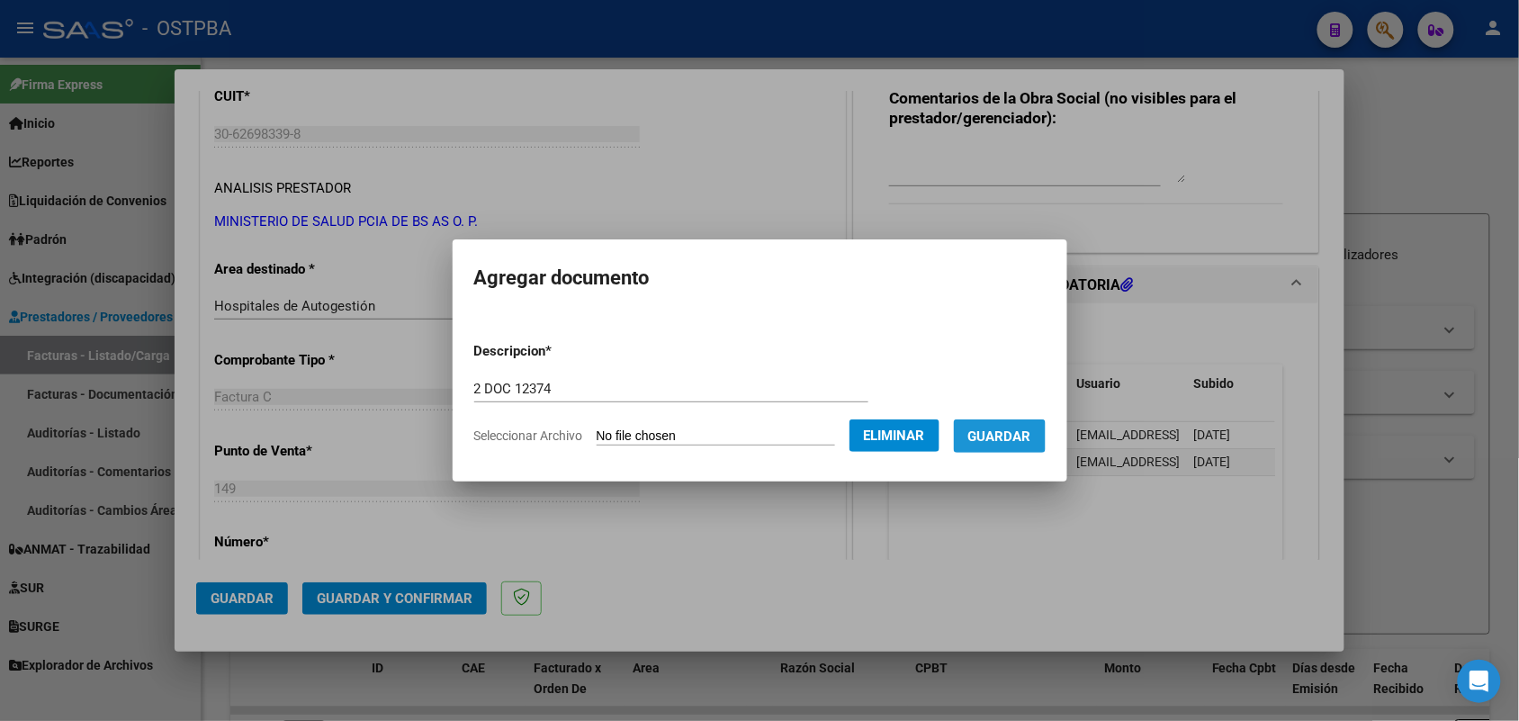
click at [1004, 442] on span "Guardar" at bounding box center [999, 436] width 63 height 16
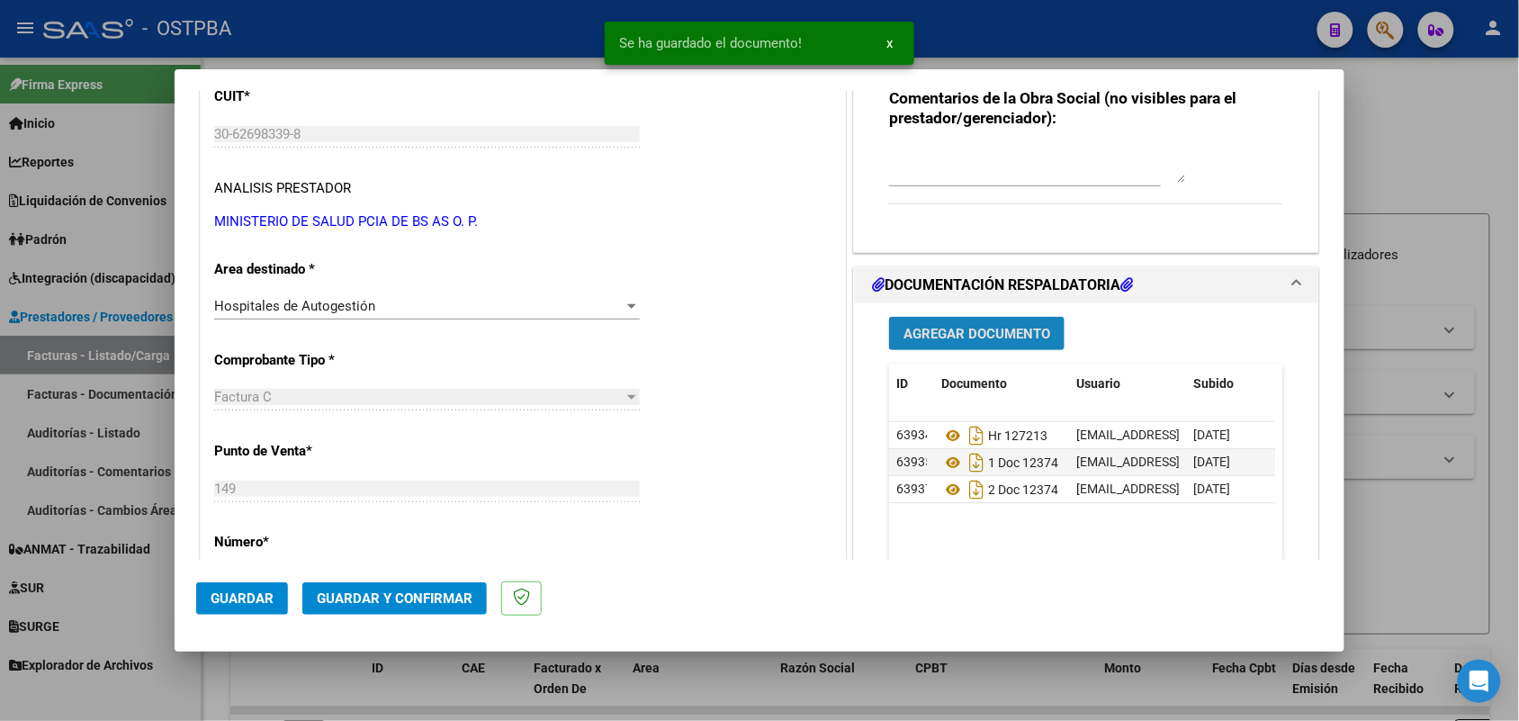
click at [903, 326] on span "Agregar Documento" at bounding box center [976, 334] width 147 height 16
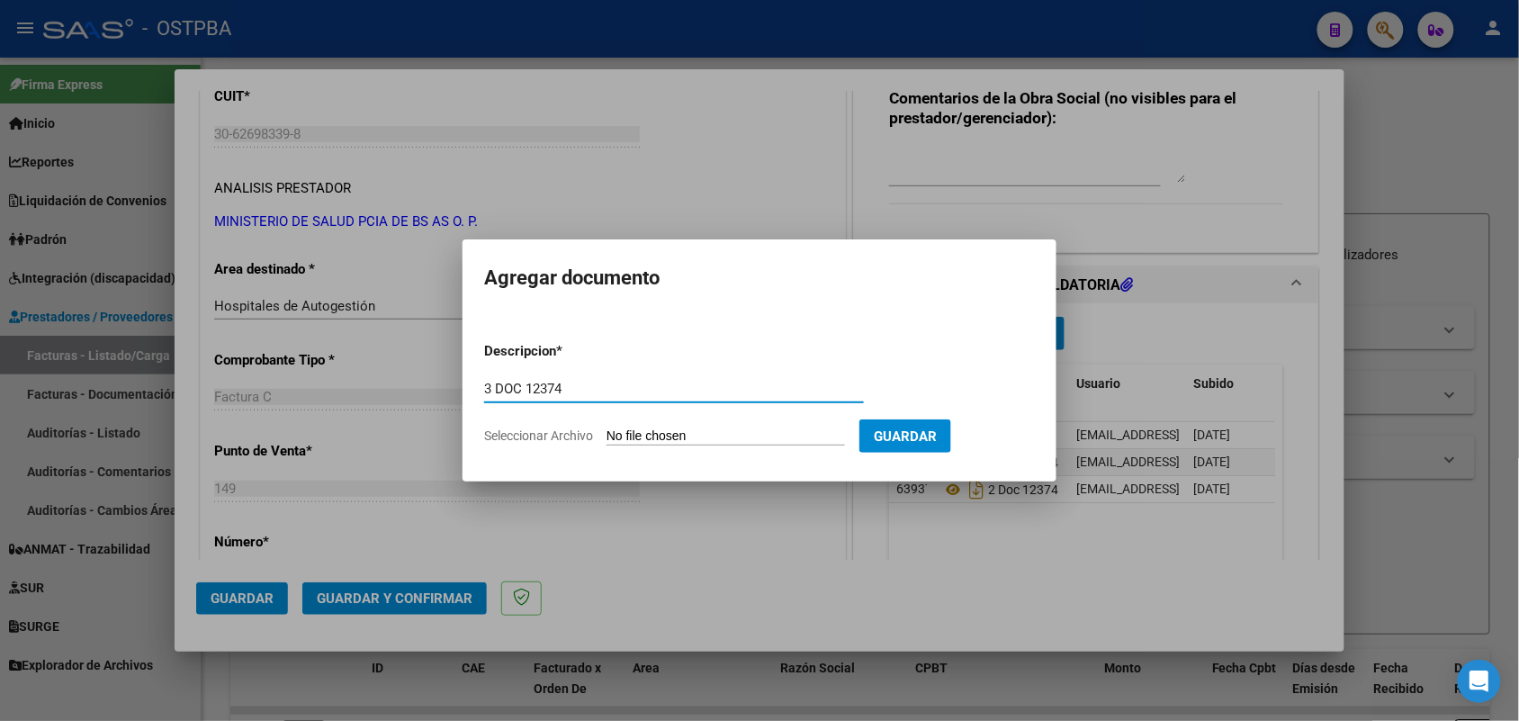
type input "3 DOC 12374"
click at [617, 432] on input "Seleccionar Archivo" at bounding box center [725, 436] width 238 height 17
type input "C:\fakepath\3 DOC 12374.pdf"
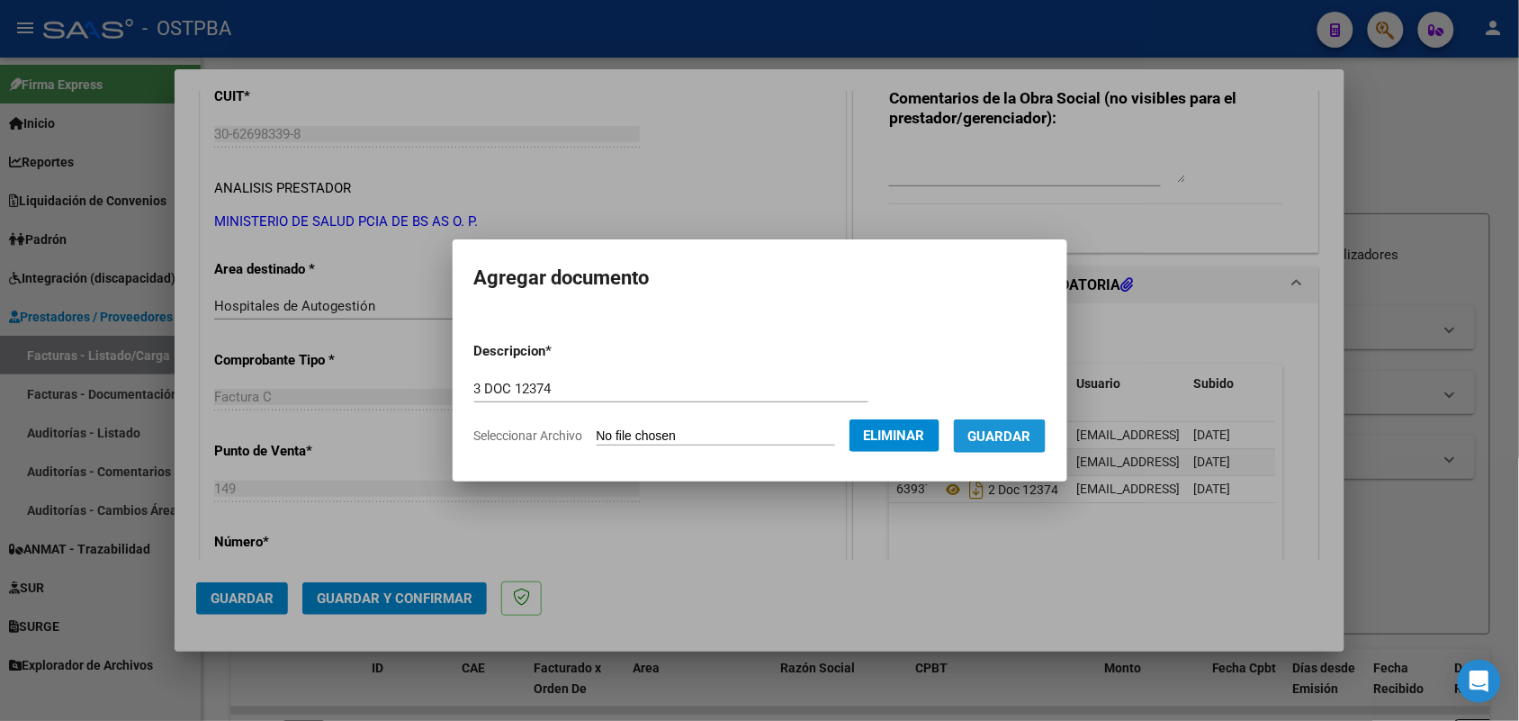
click at [1019, 436] on span "Guardar" at bounding box center [999, 436] width 63 height 16
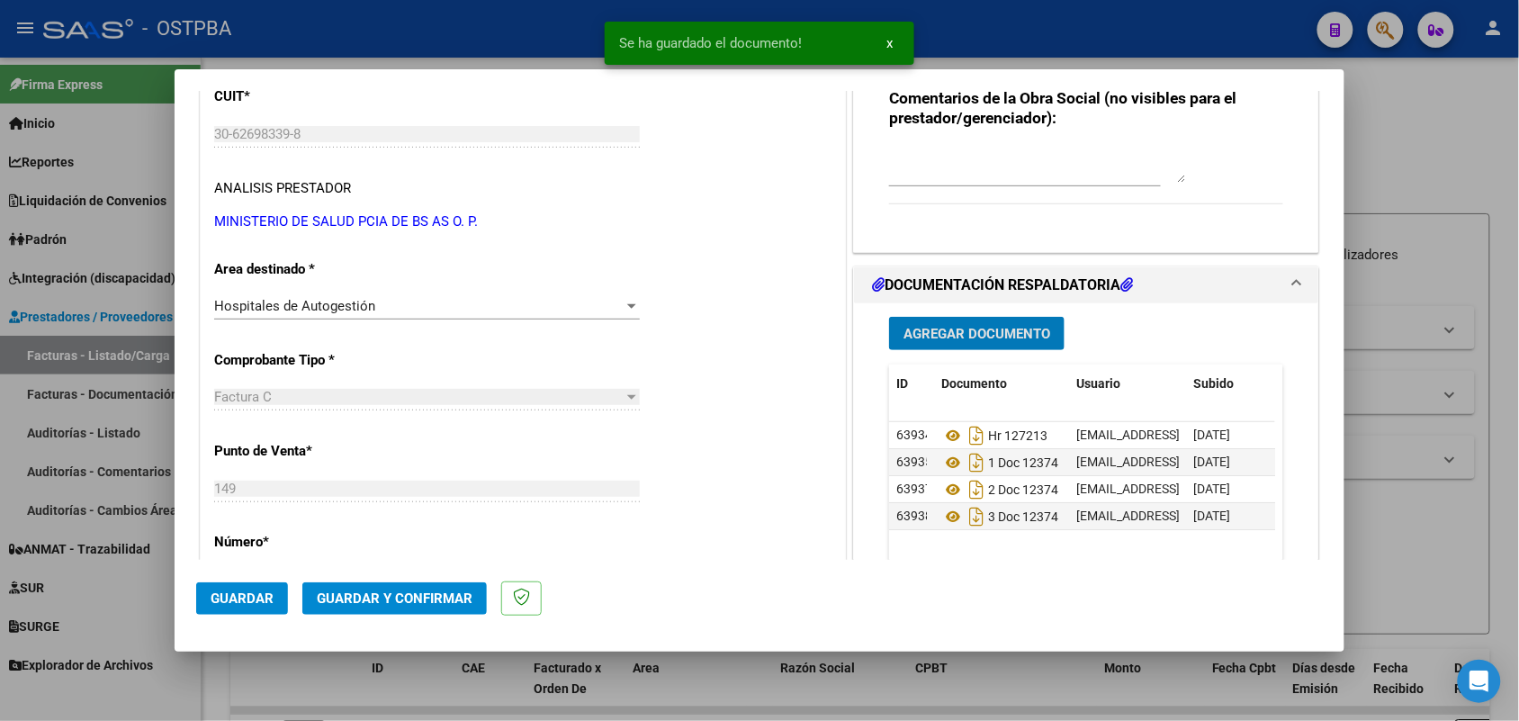
click at [955, 324] on button "Agregar Documento" at bounding box center [976, 333] width 175 height 33
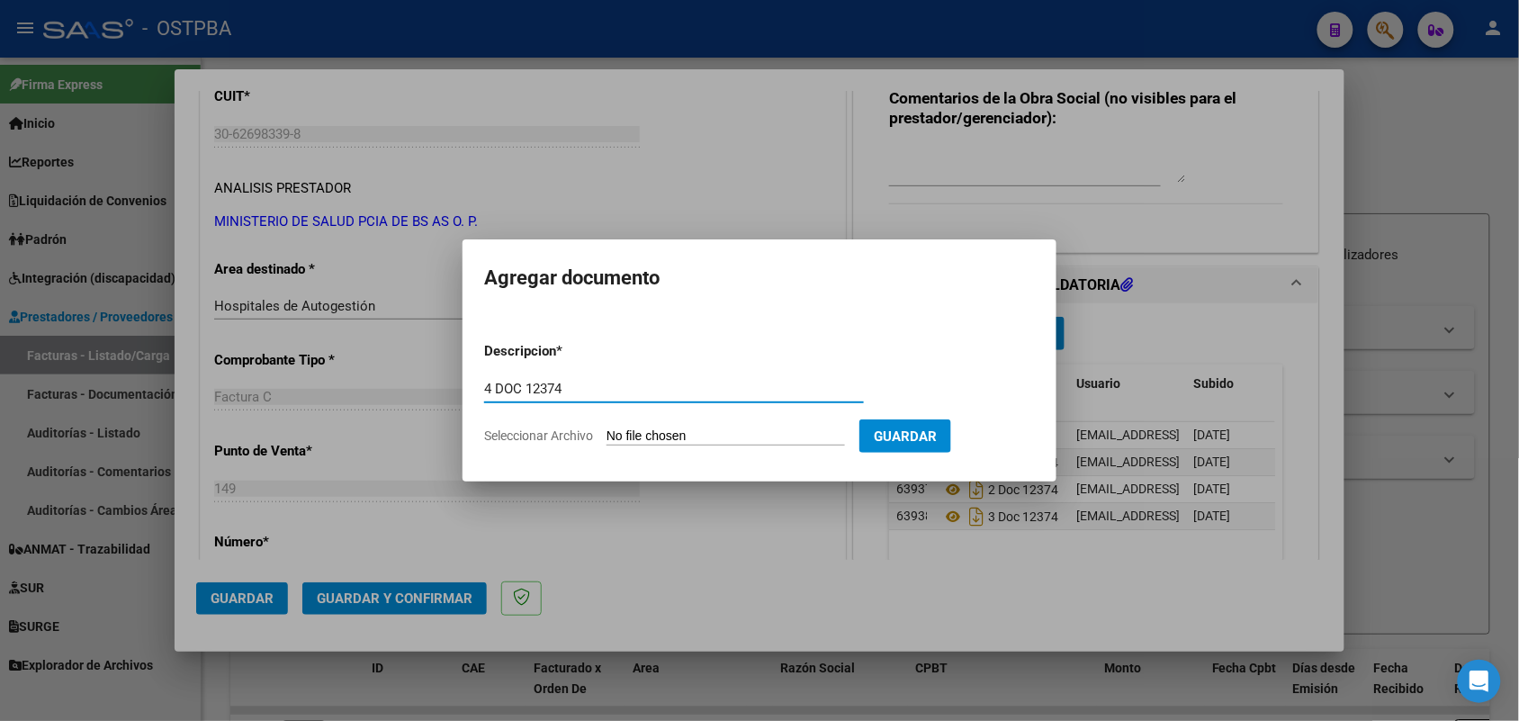
type input "4 DOC 12374"
click at [623, 429] on input "Seleccionar Archivo" at bounding box center [725, 436] width 238 height 17
type input "C:\fakepath\4 DOC 12374.pdf"
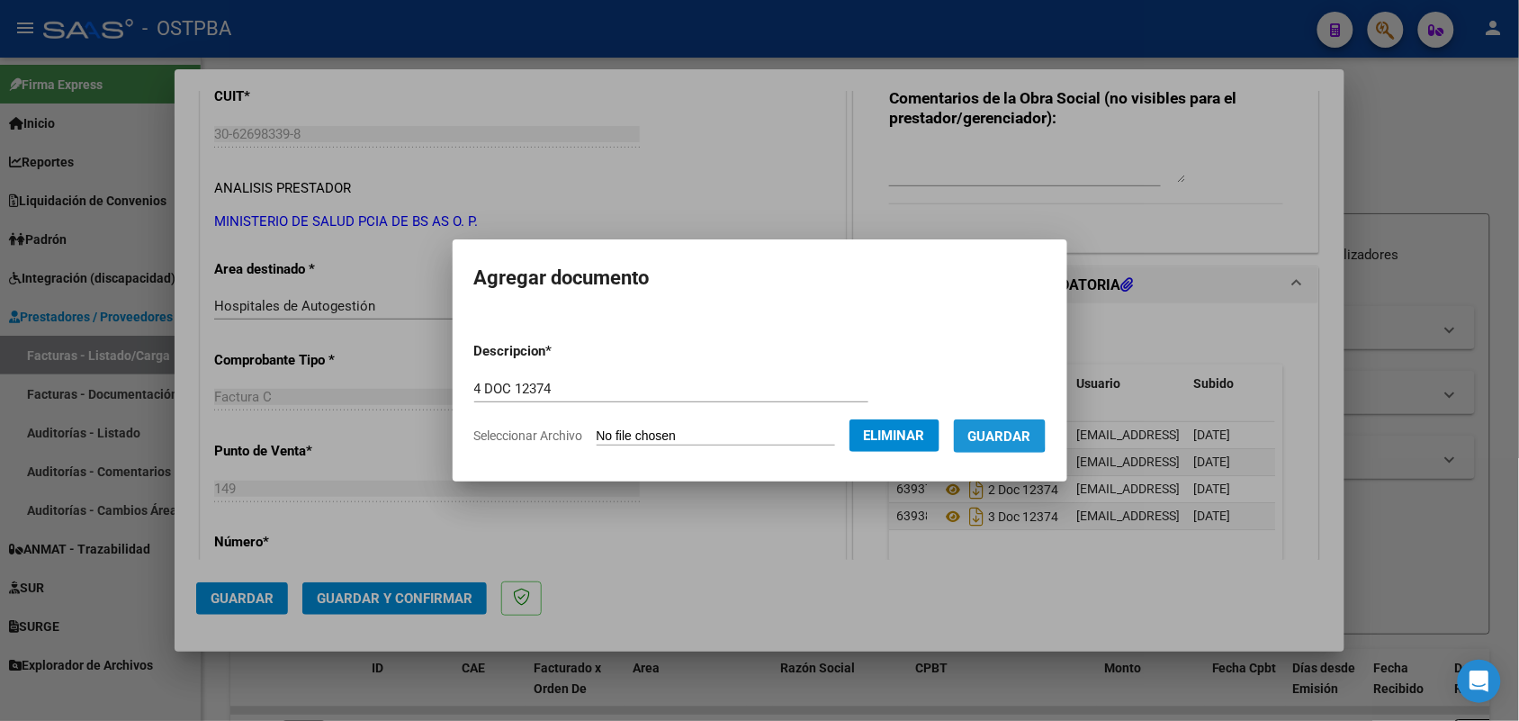
click at [997, 433] on span "Guardar" at bounding box center [999, 436] width 63 height 16
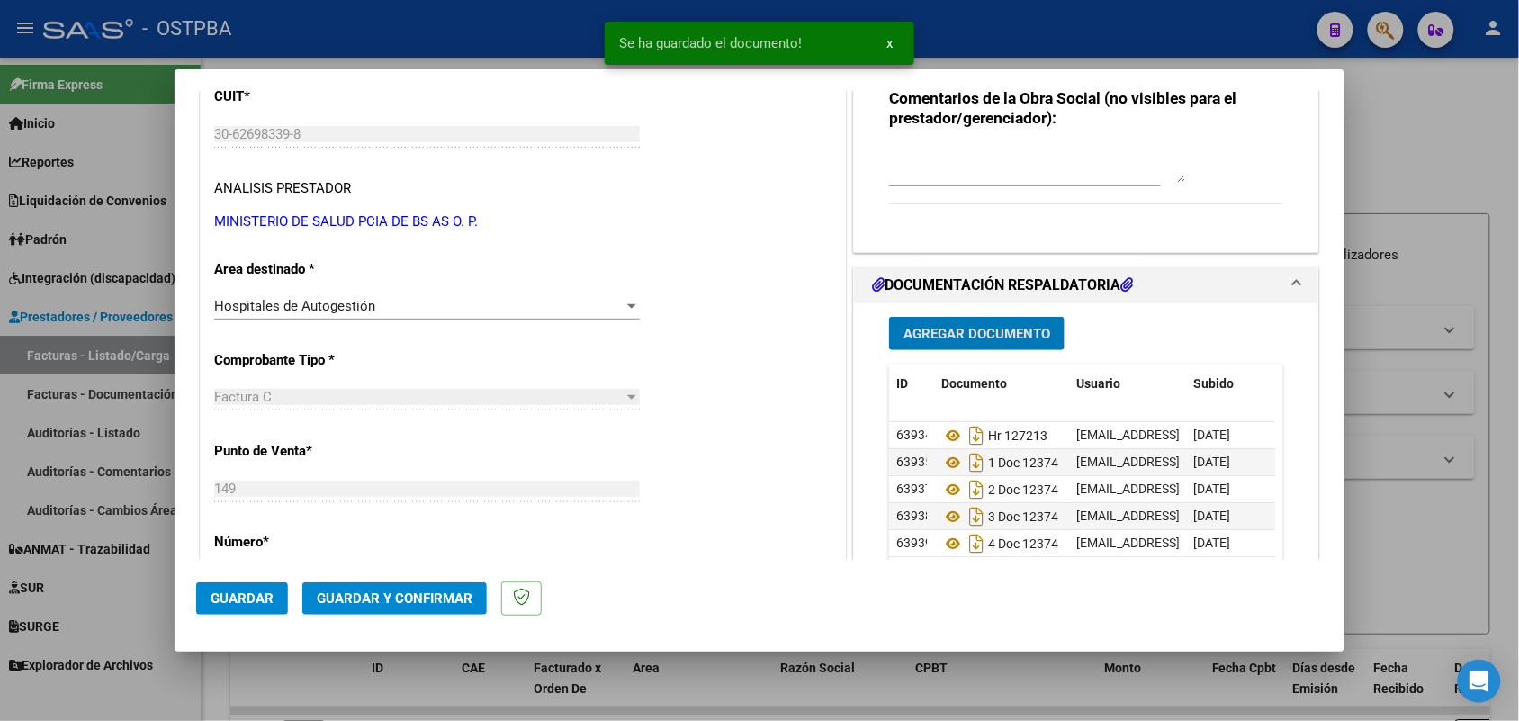
click at [407, 591] on span "Guardar y Confirmar" at bounding box center [395, 598] width 156 height 16
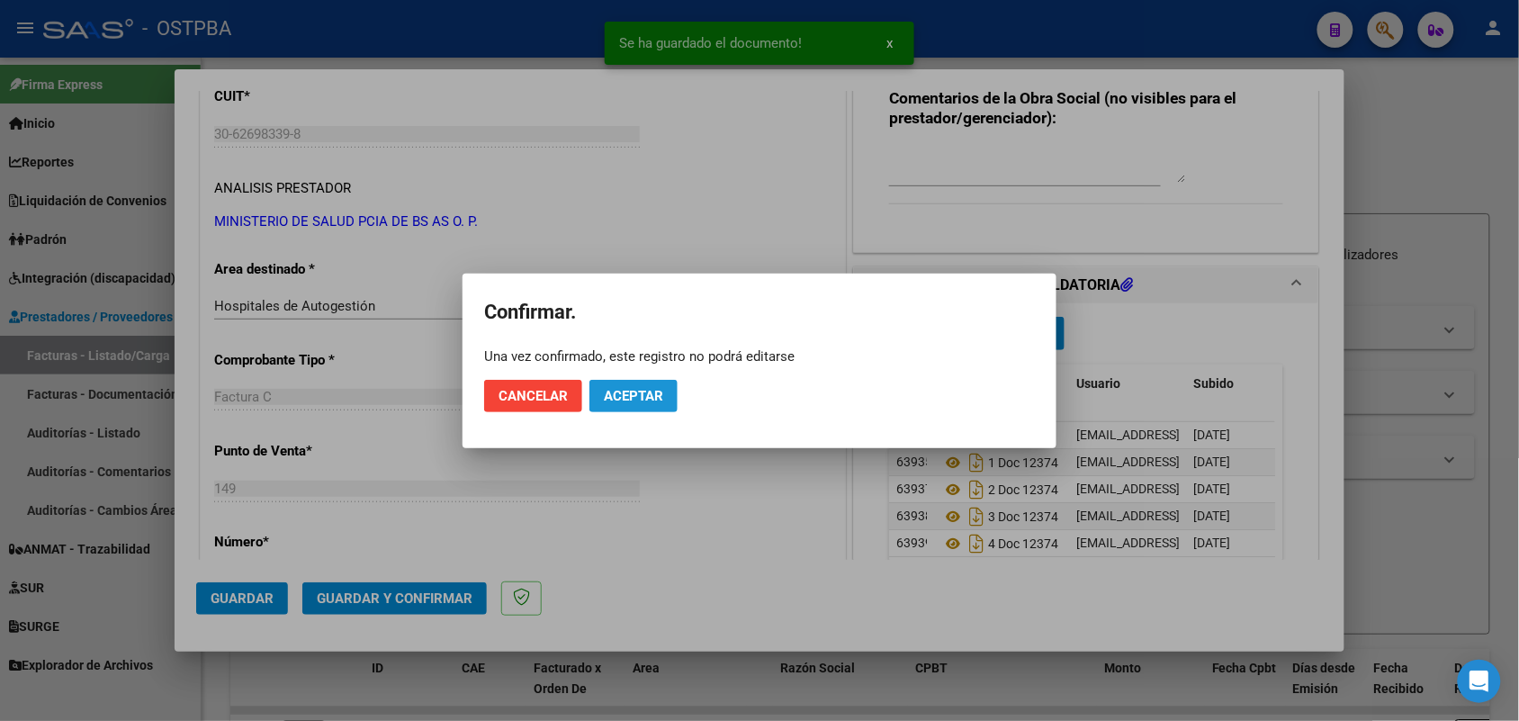
click at [659, 389] on span "Aceptar" at bounding box center [633, 396] width 59 height 16
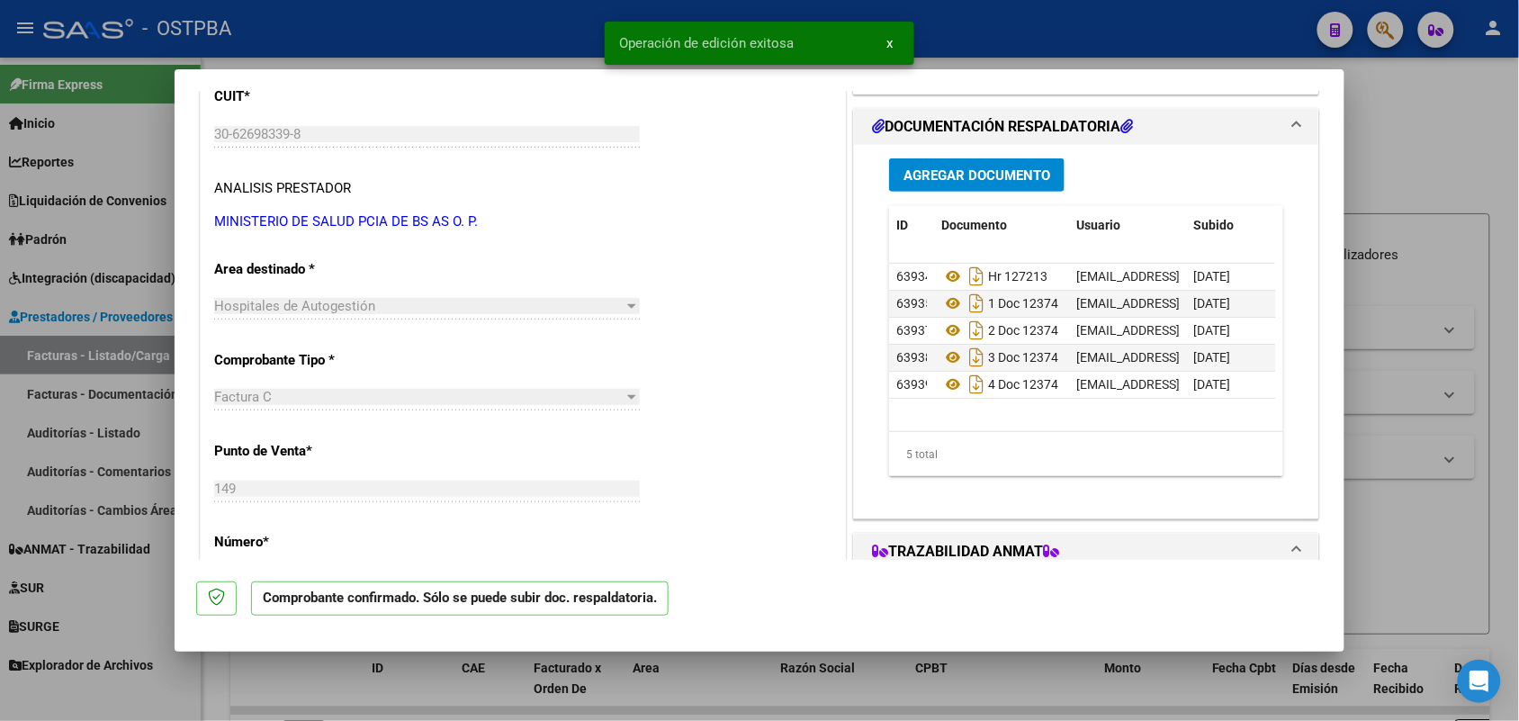
click at [127, 436] on div at bounding box center [759, 360] width 1519 height 721
type input "$ 0,00"
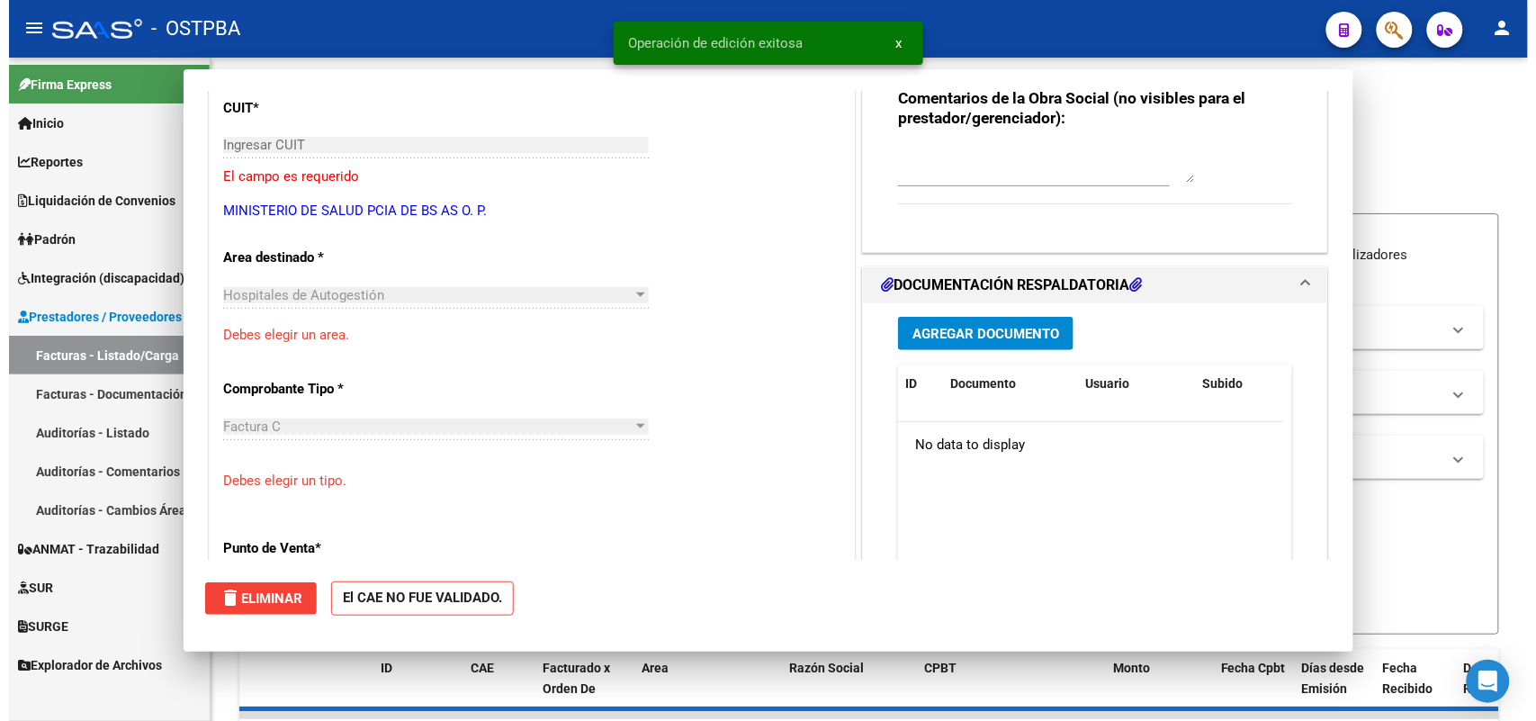
scroll to position [236, 0]
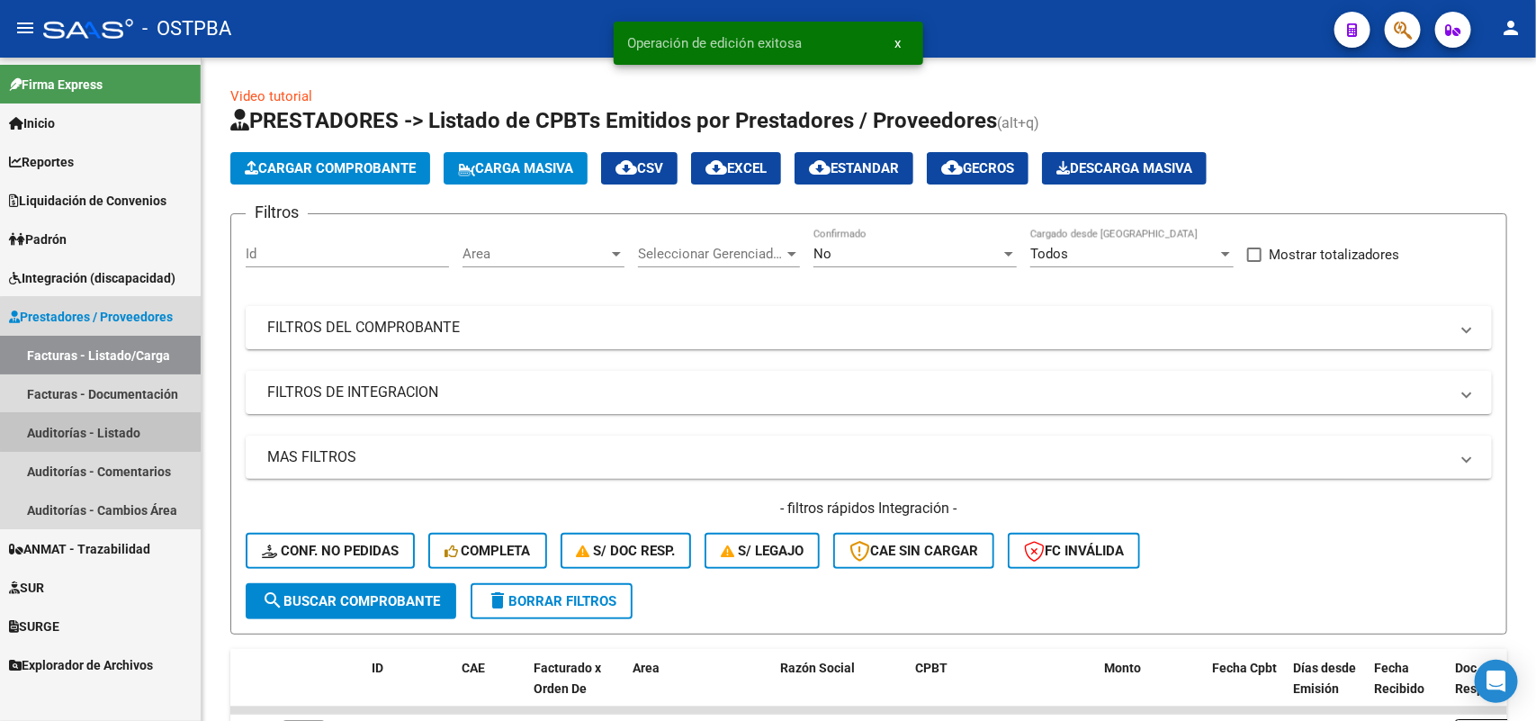
click at [109, 425] on link "Auditorías - Listado" at bounding box center [100, 432] width 201 height 39
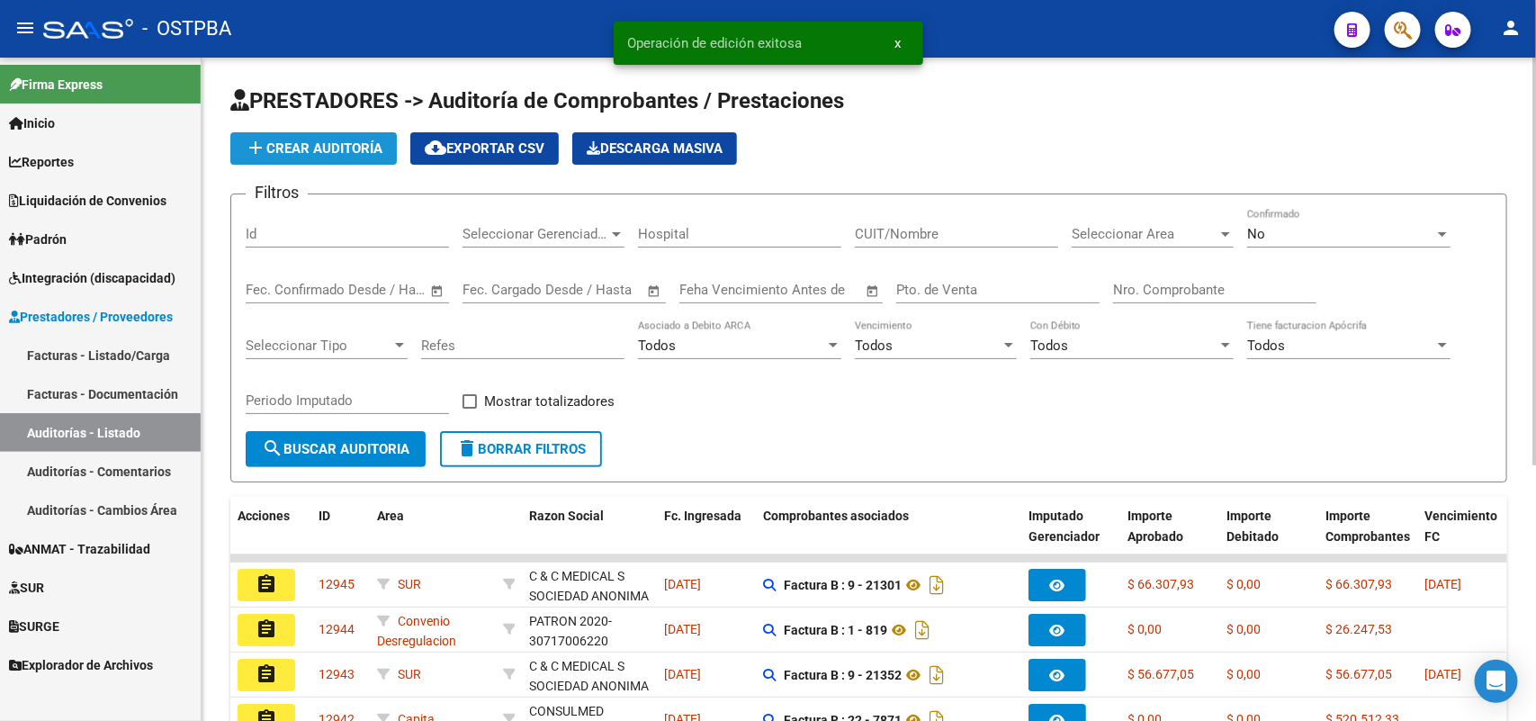
click at [347, 146] on span "add Crear Auditoría" at bounding box center [314, 148] width 138 height 16
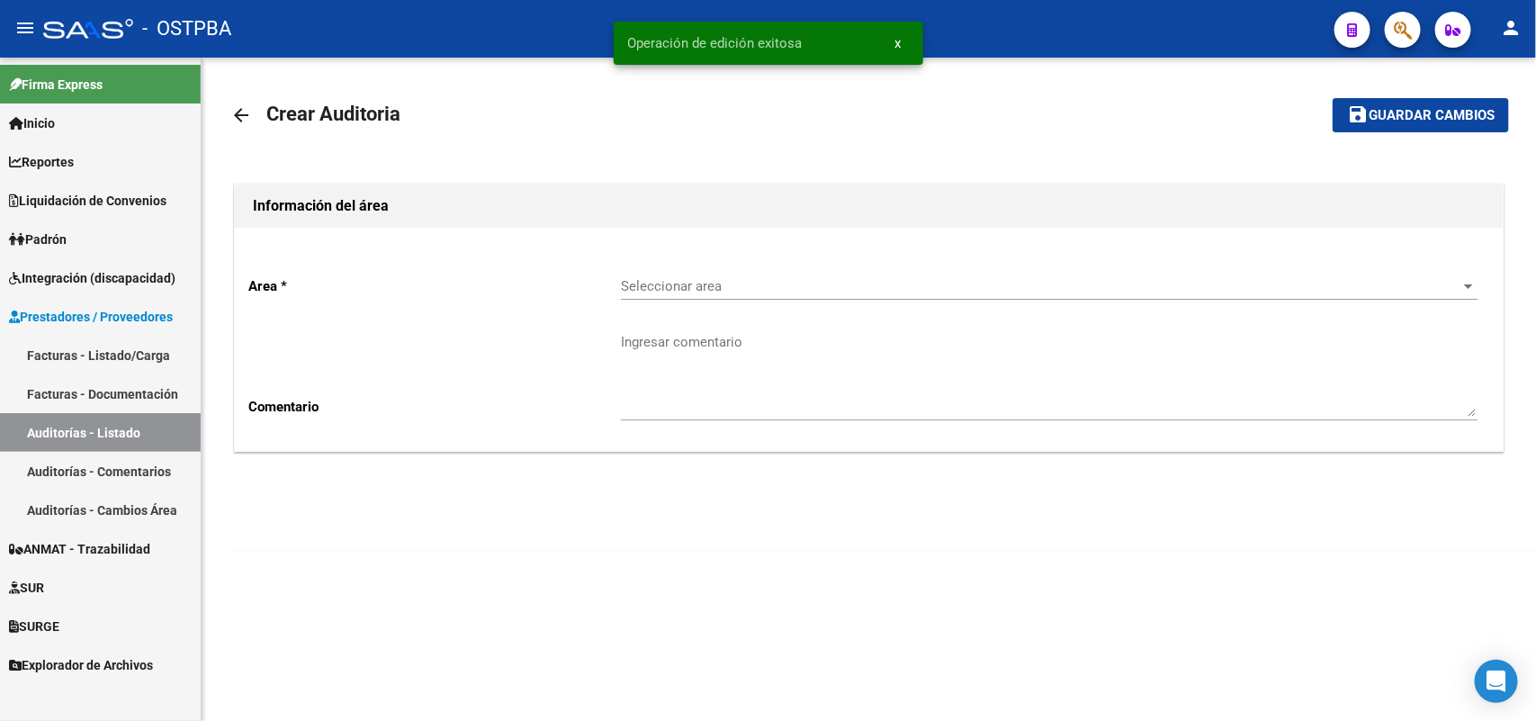
click at [677, 283] on span "Seleccionar area" at bounding box center [1041, 286] width 840 height 16
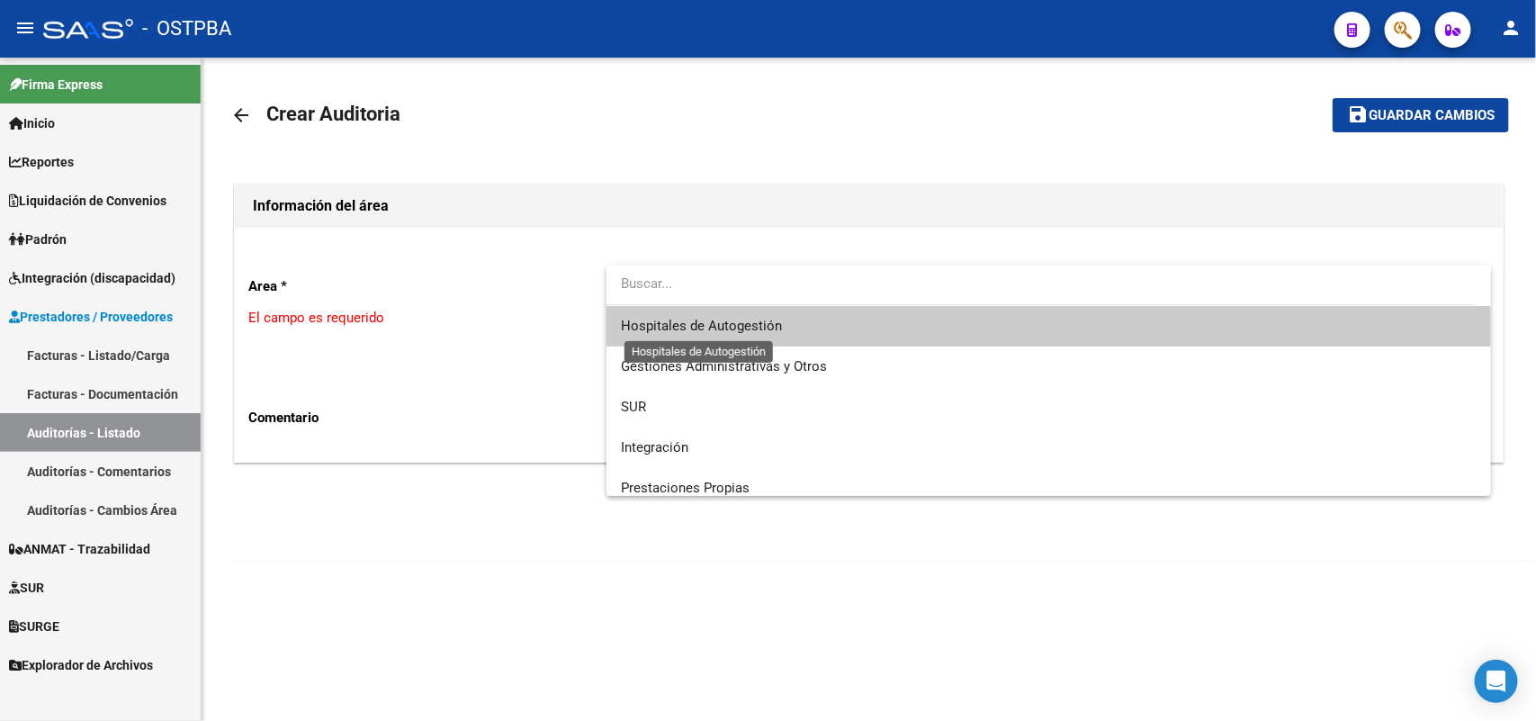
click at [668, 327] on span "Hospitales de Autogestión" at bounding box center [701, 326] width 161 height 16
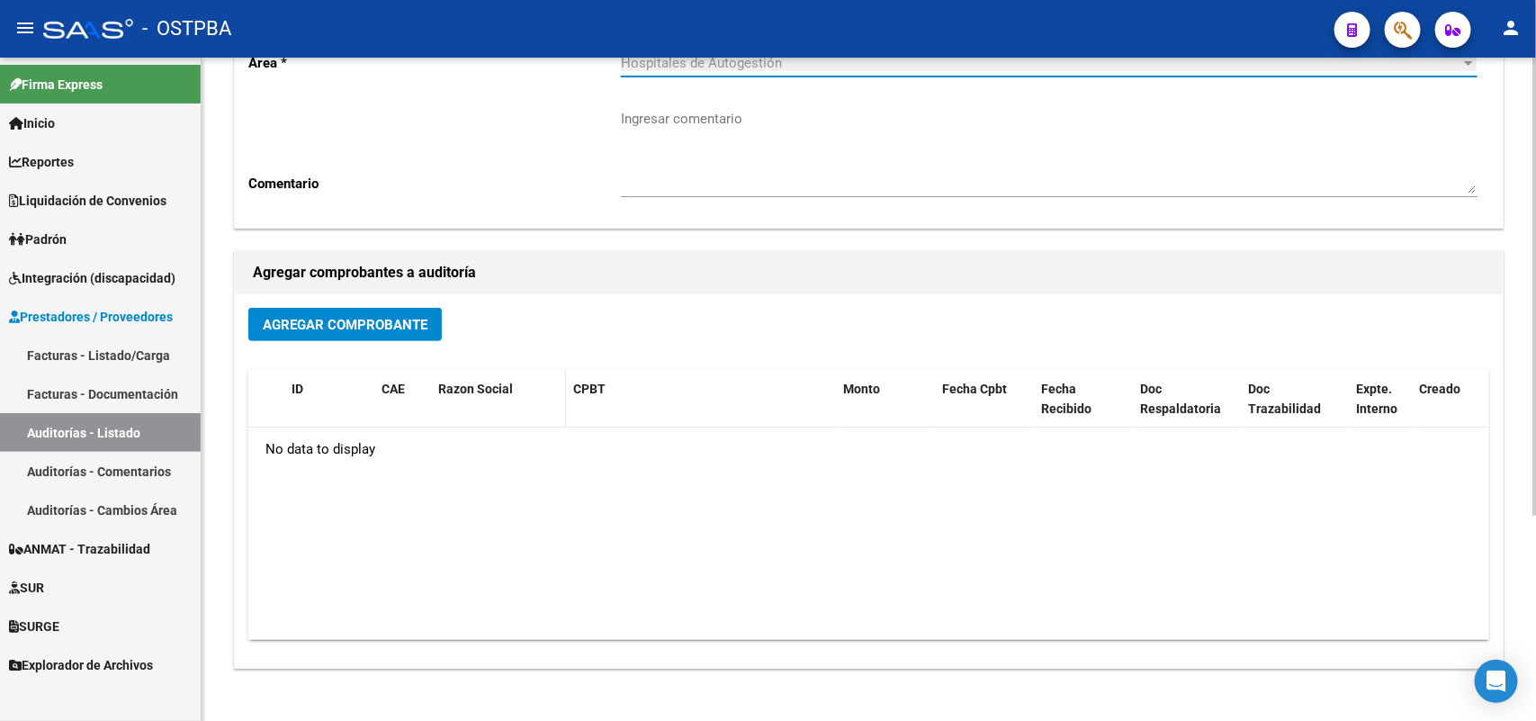
scroll to position [225, 0]
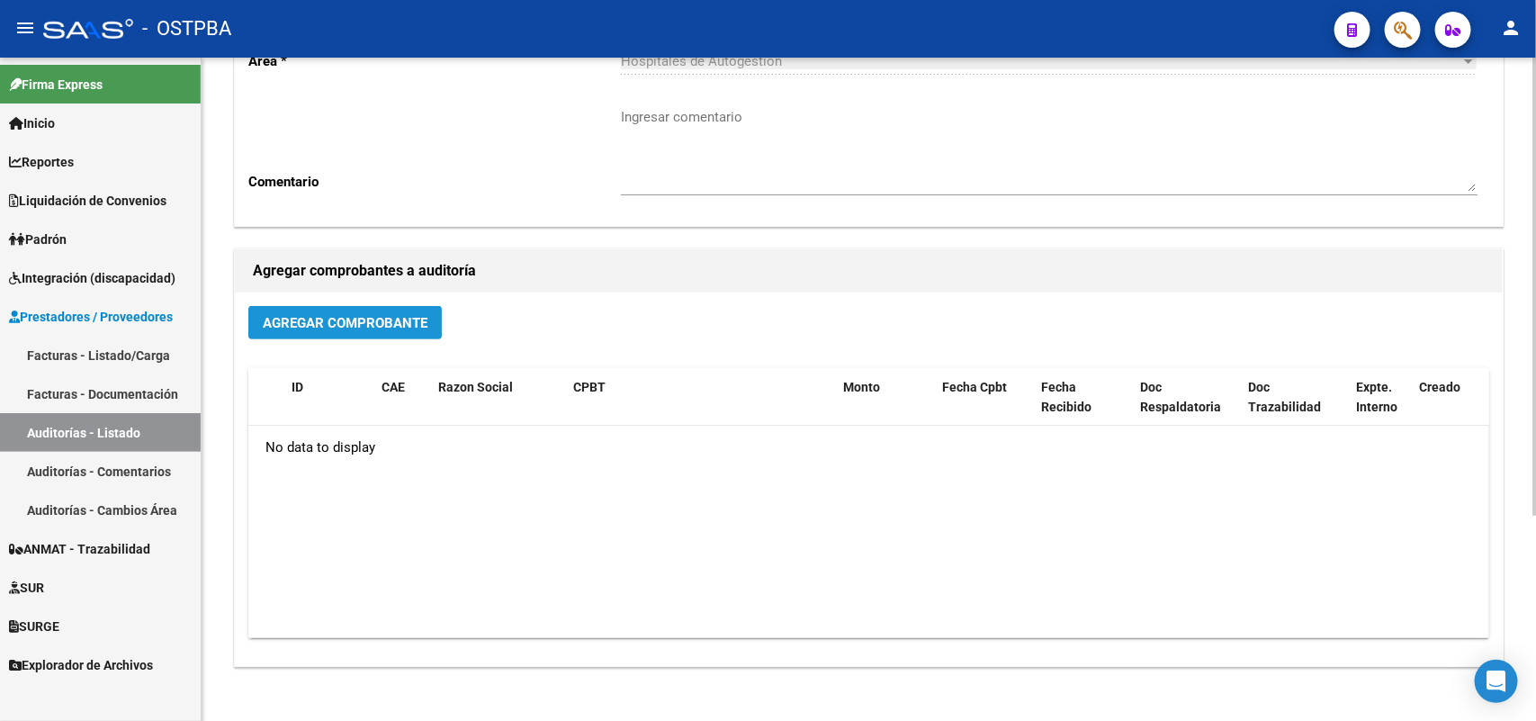
click at [344, 319] on span "Agregar Comprobante" at bounding box center [345, 323] width 165 height 16
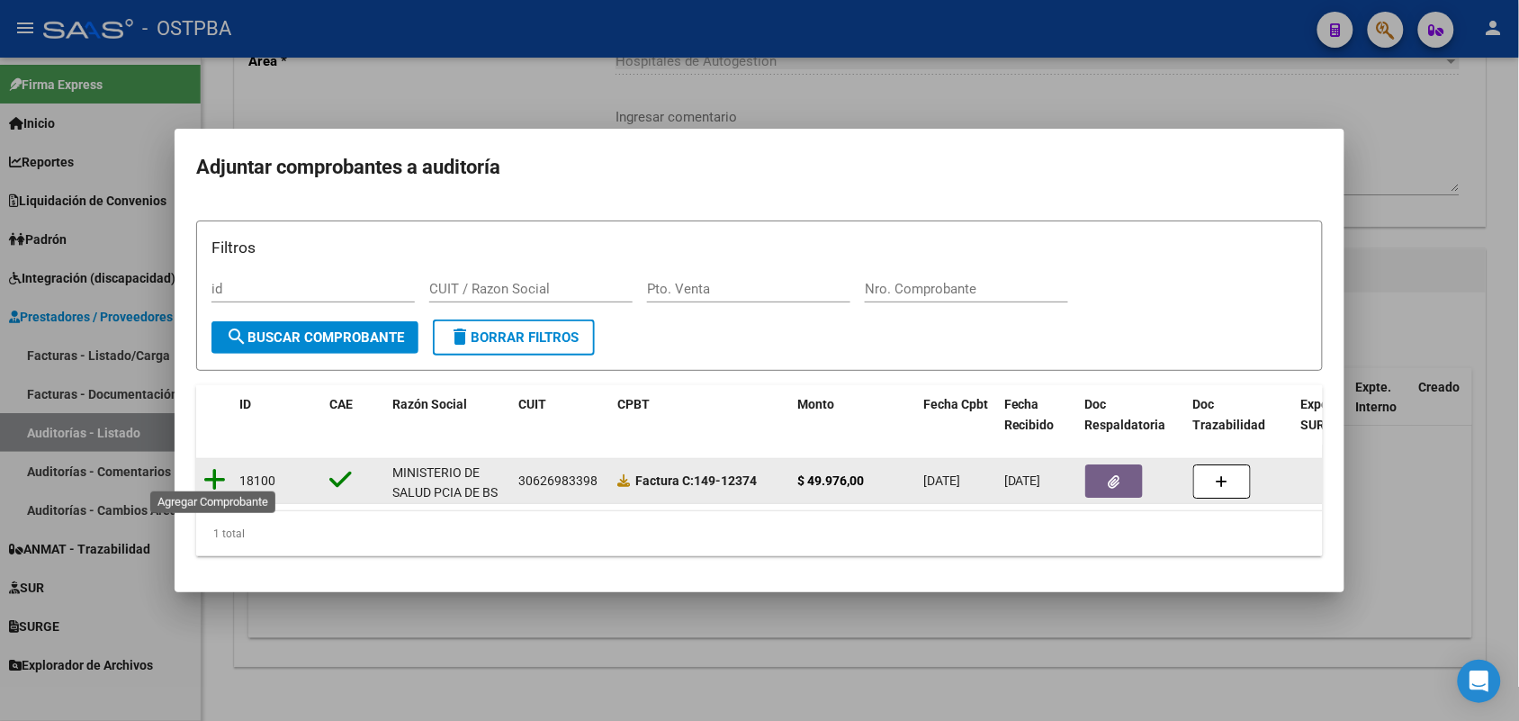
click at [212, 472] on icon at bounding box center [214, 479] width 22 height 25
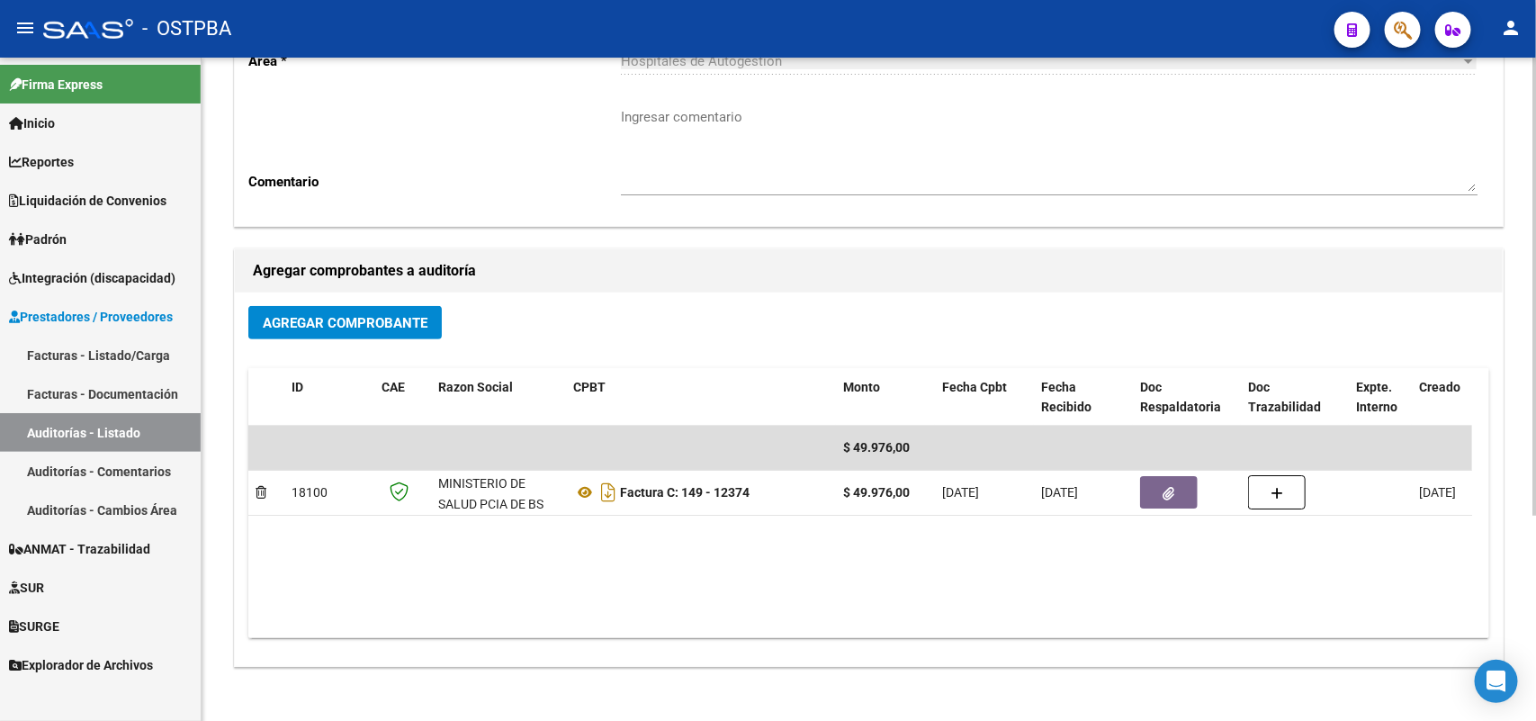
click at [1333, 280] on h1 "Agregar comprobantes a auditoría" at bounding box center [869, 270] width 1232 height 29
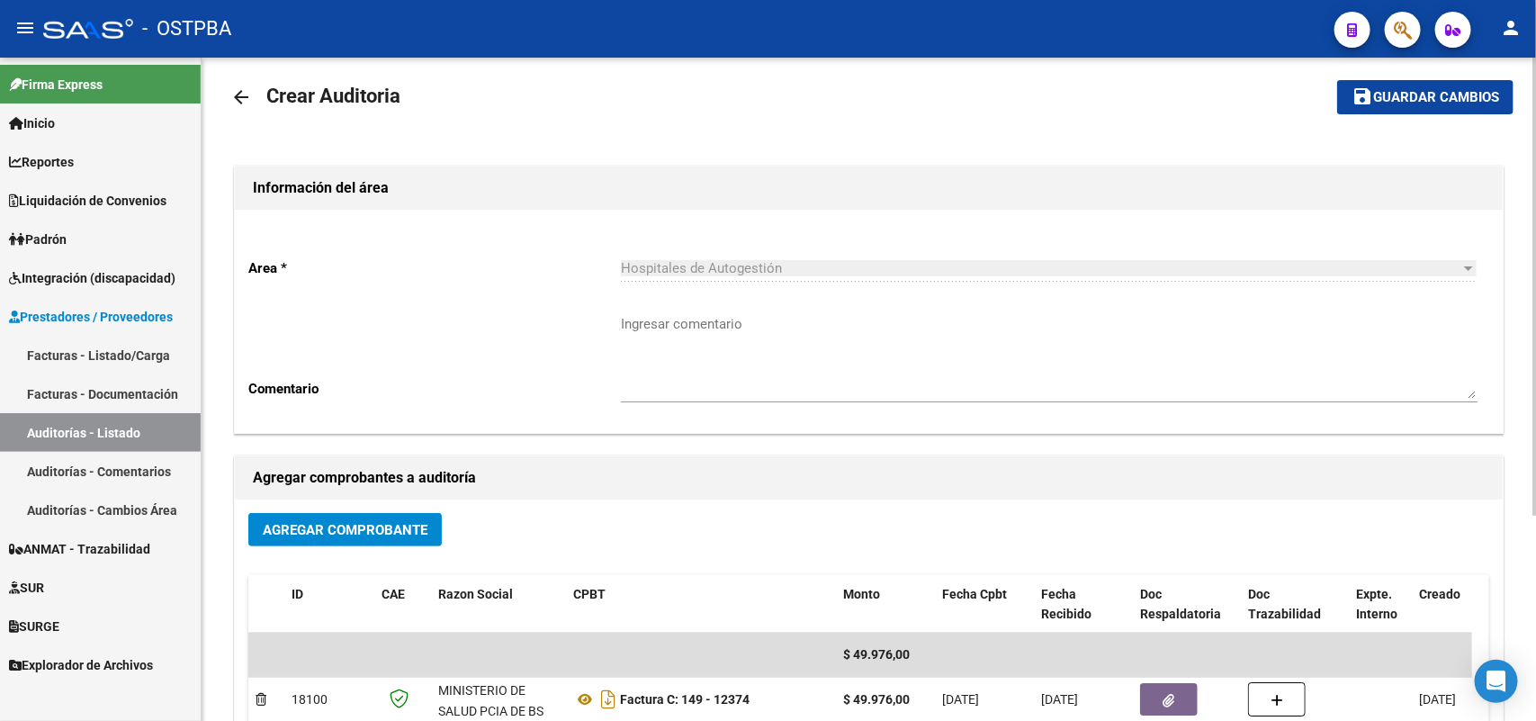
scroll to position [0, 0]
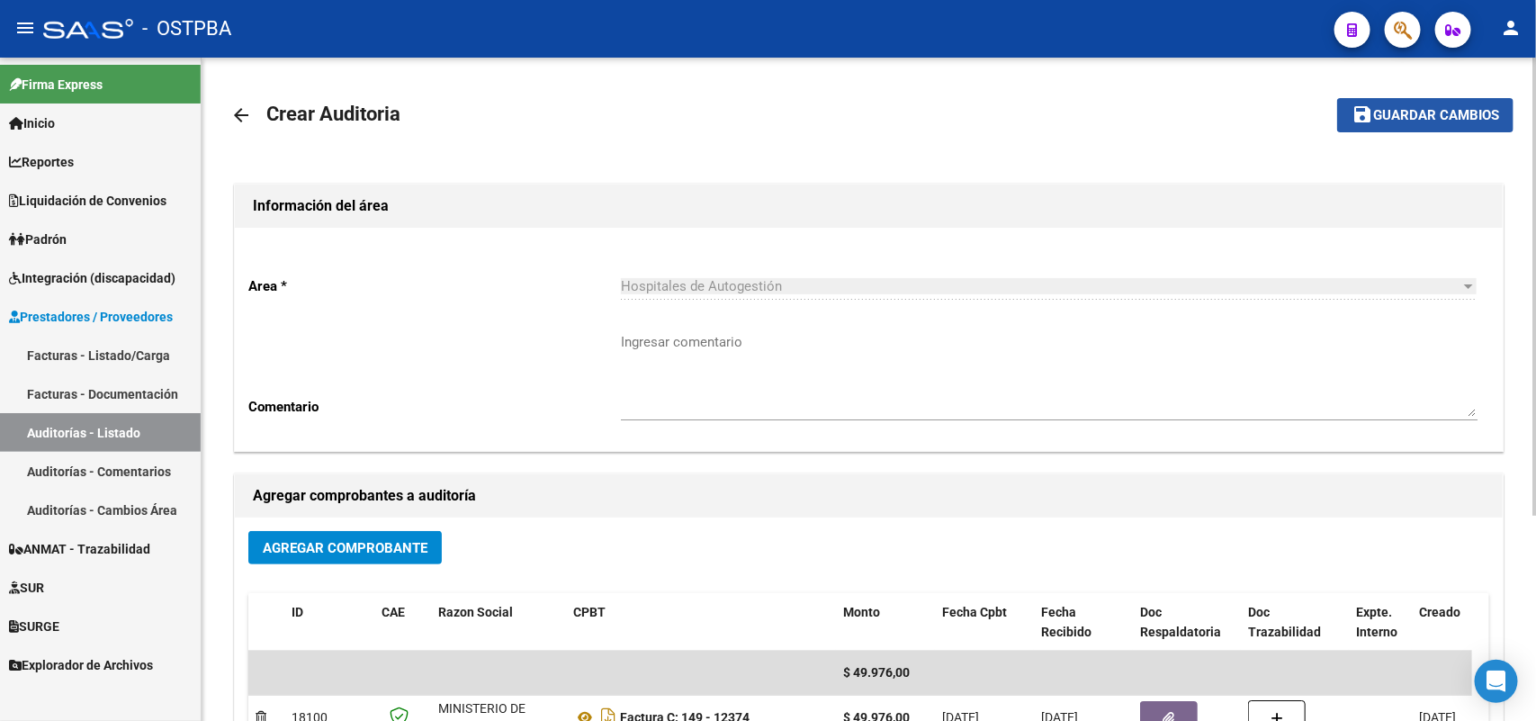
click at [1427, 109] on span "Guardar cambios" at bounding box center [1436, 116] width 126 height 16
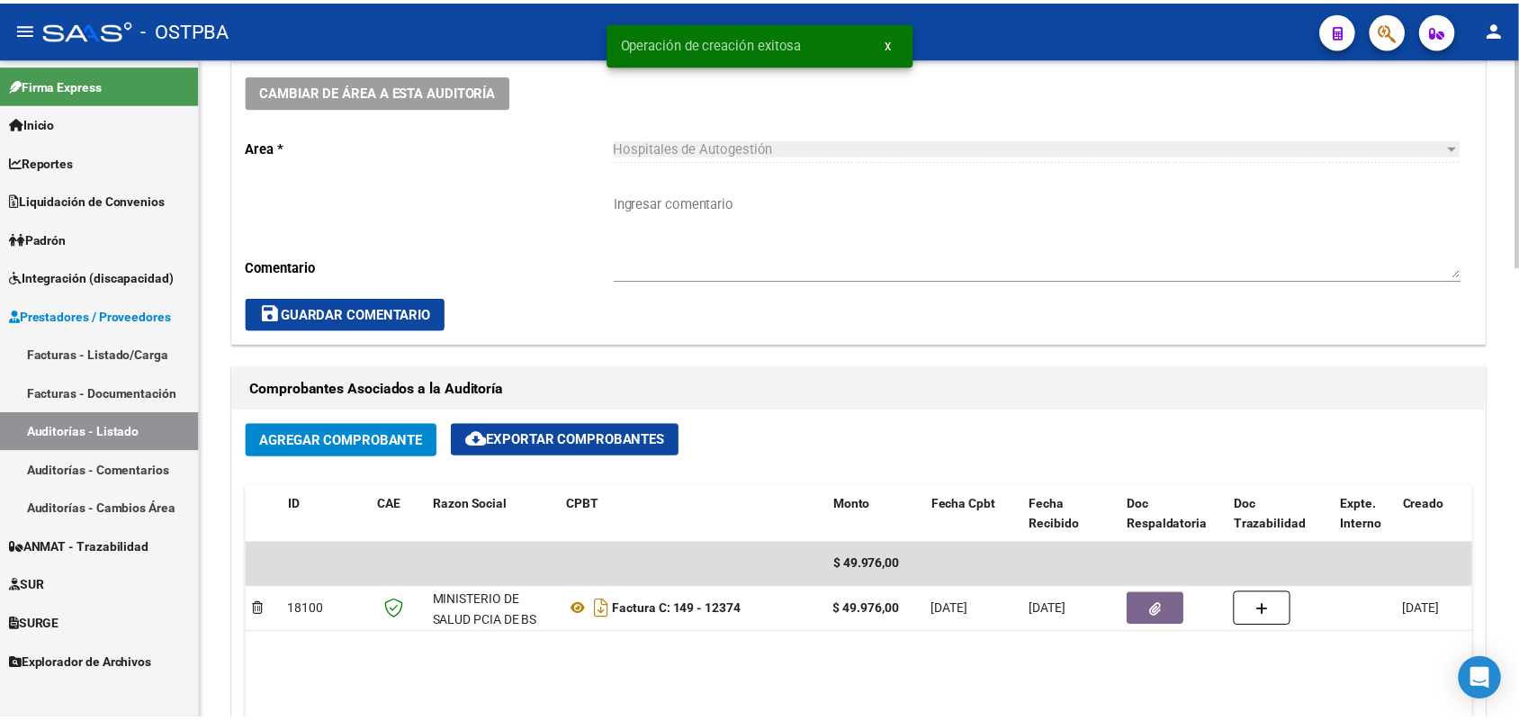
scroll to position [1012, 0]
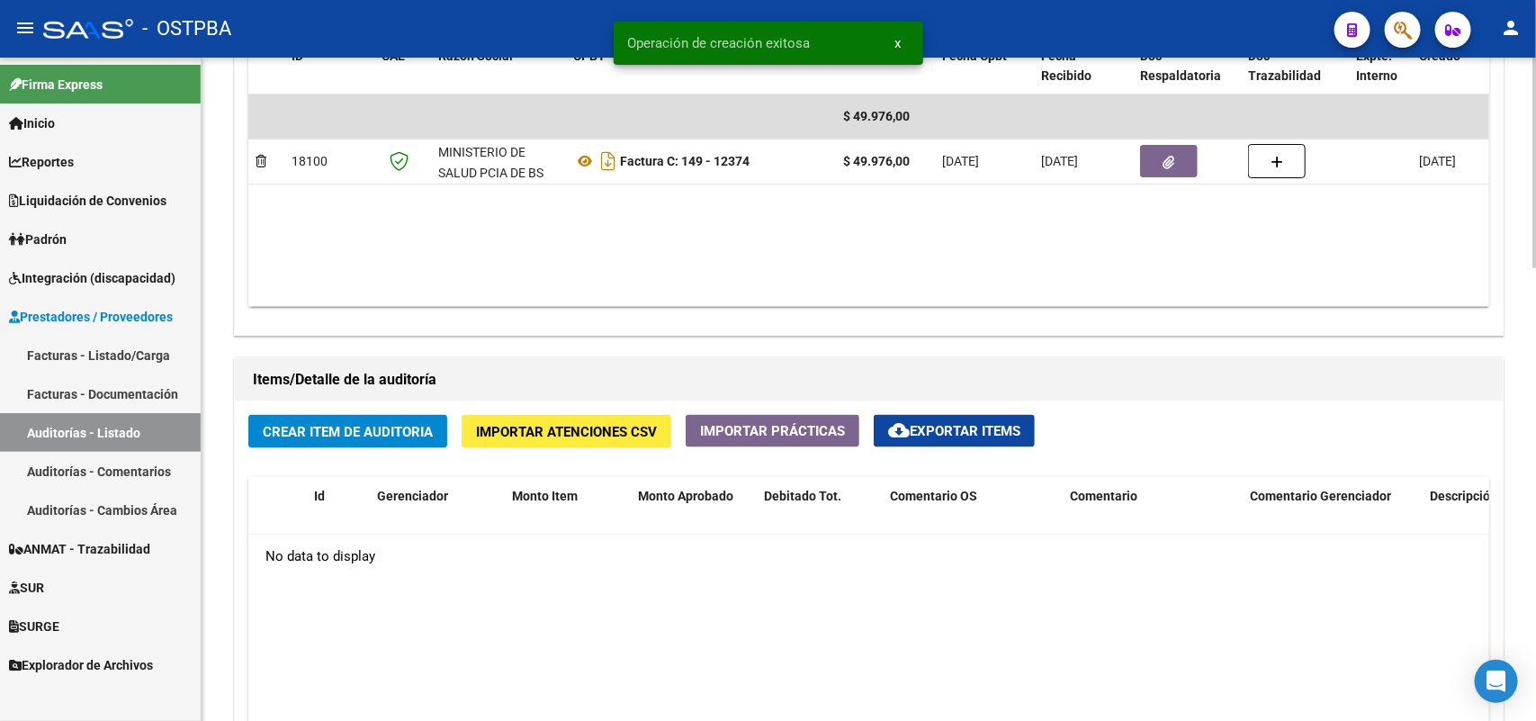
click at [348, 424] on span "Crear Item de Auditoria" at bounding box center [348, 432] width 170 height 16
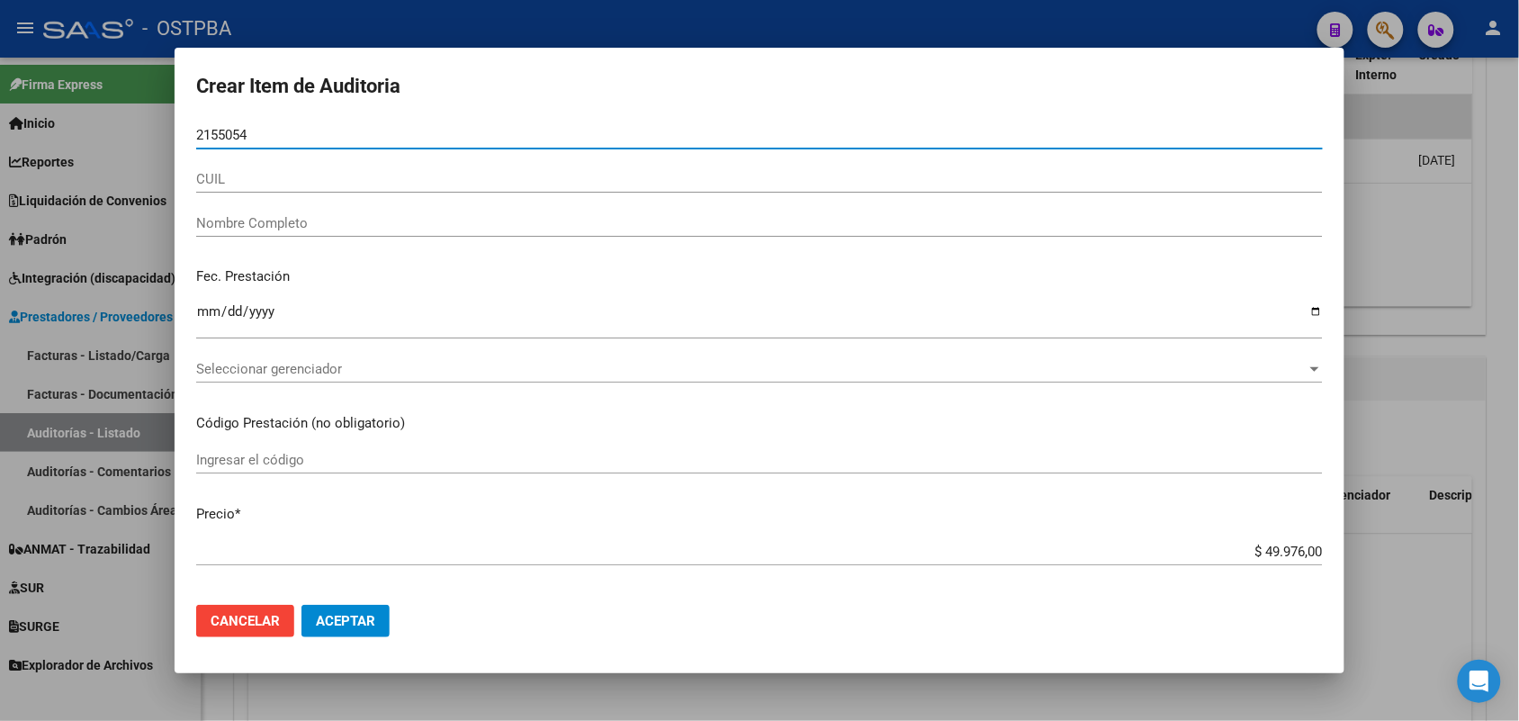
type input "21550544"
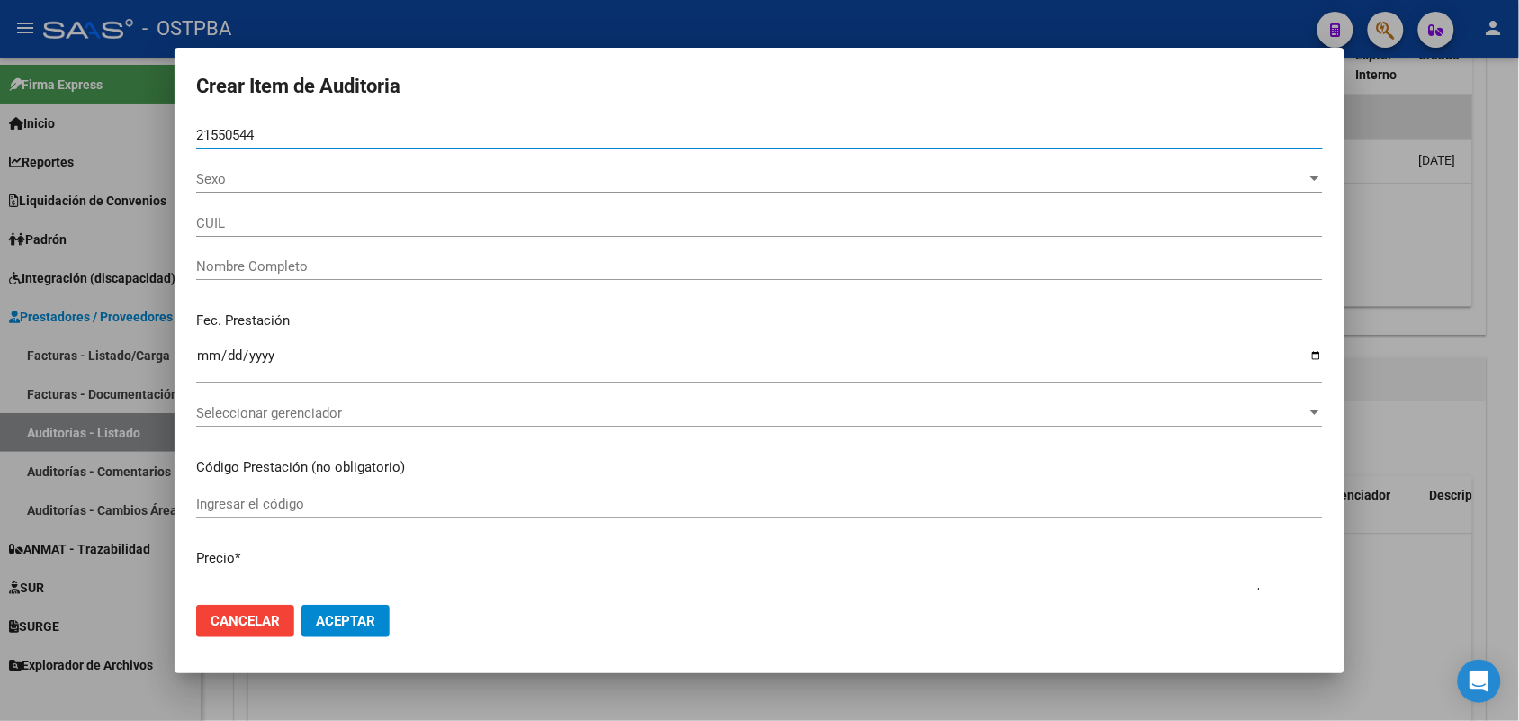
type input "27215505443"
type input "LEDESMA CLAUDIA MARCELA -"
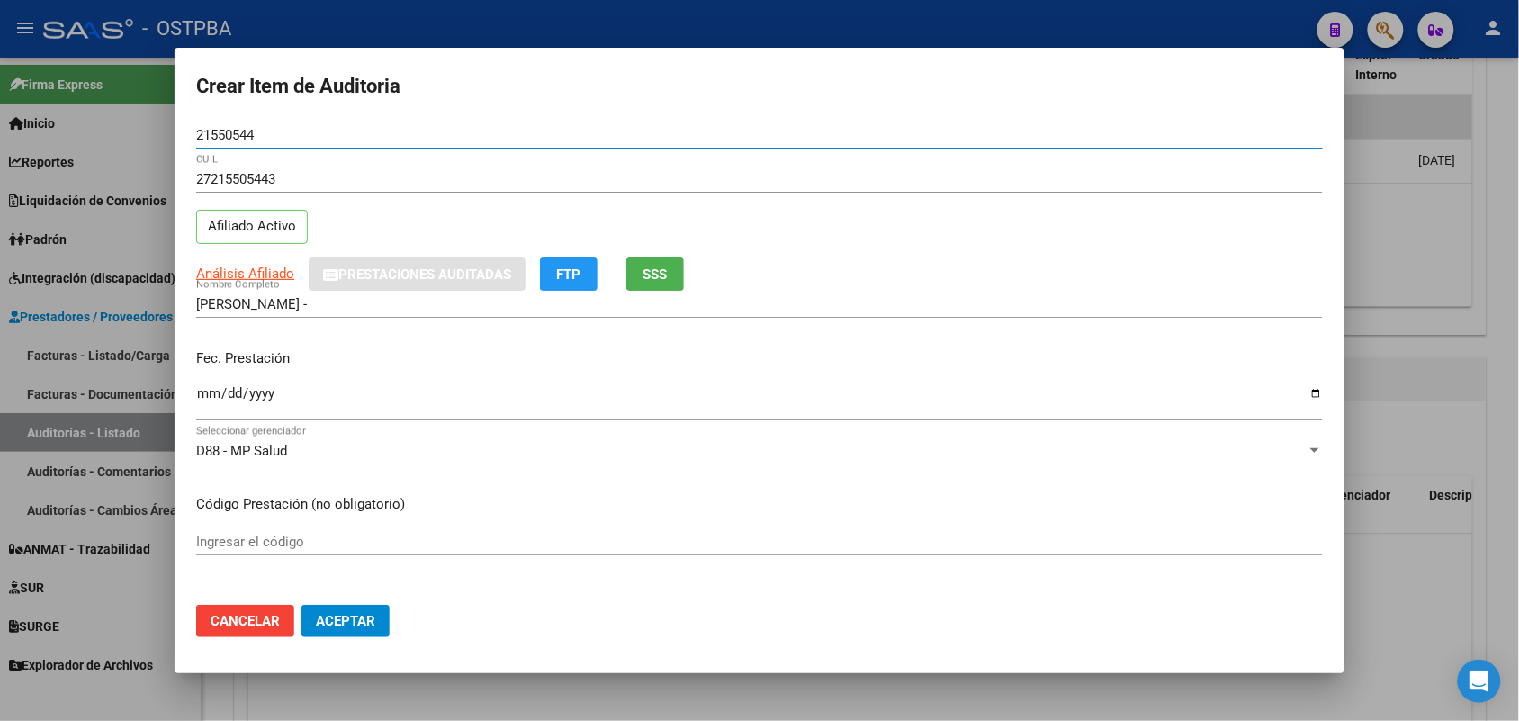
type input "21550544"
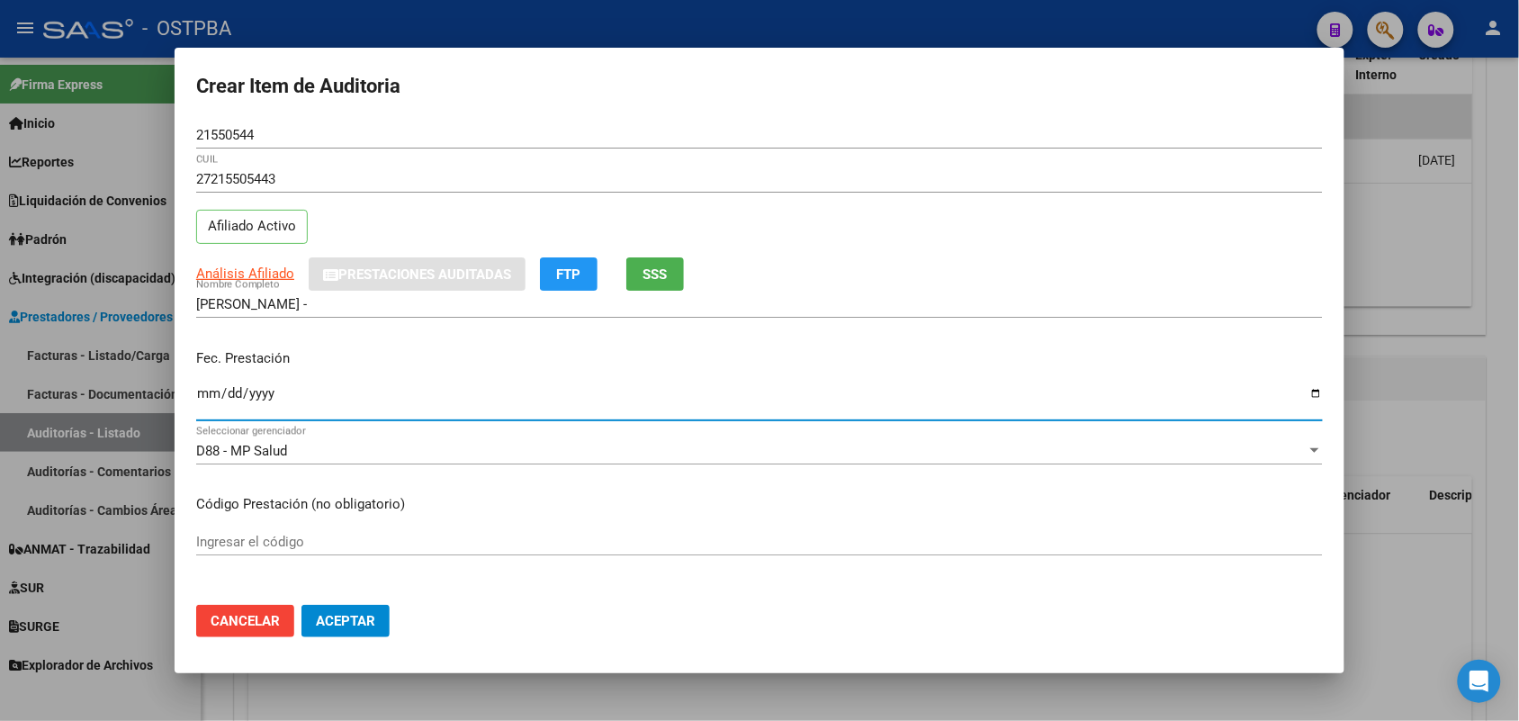
click at [214, 407] on input "Ingresar la fecha" at bounding box center [759, 400] width 1126 height 29
type input "2025-08-29"
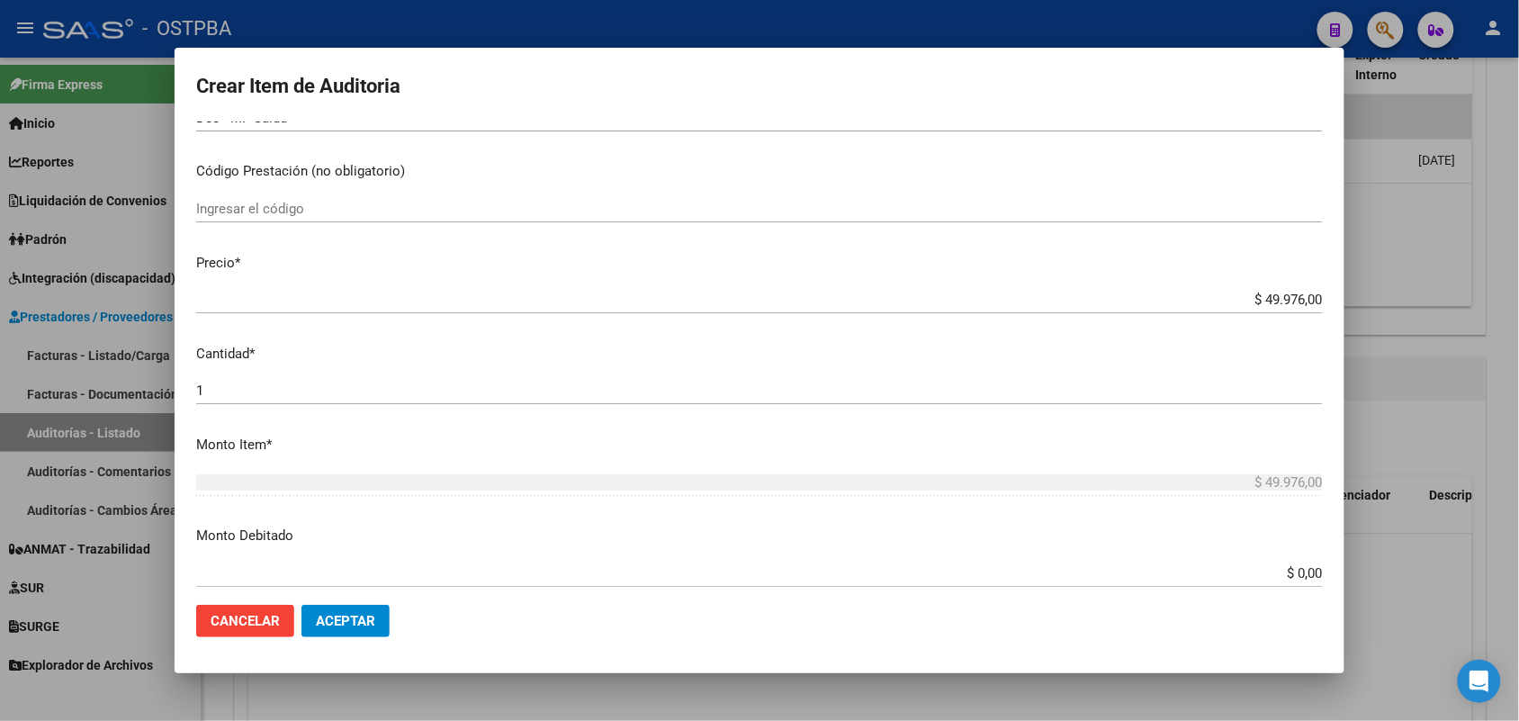
scroll to position [337, 0]
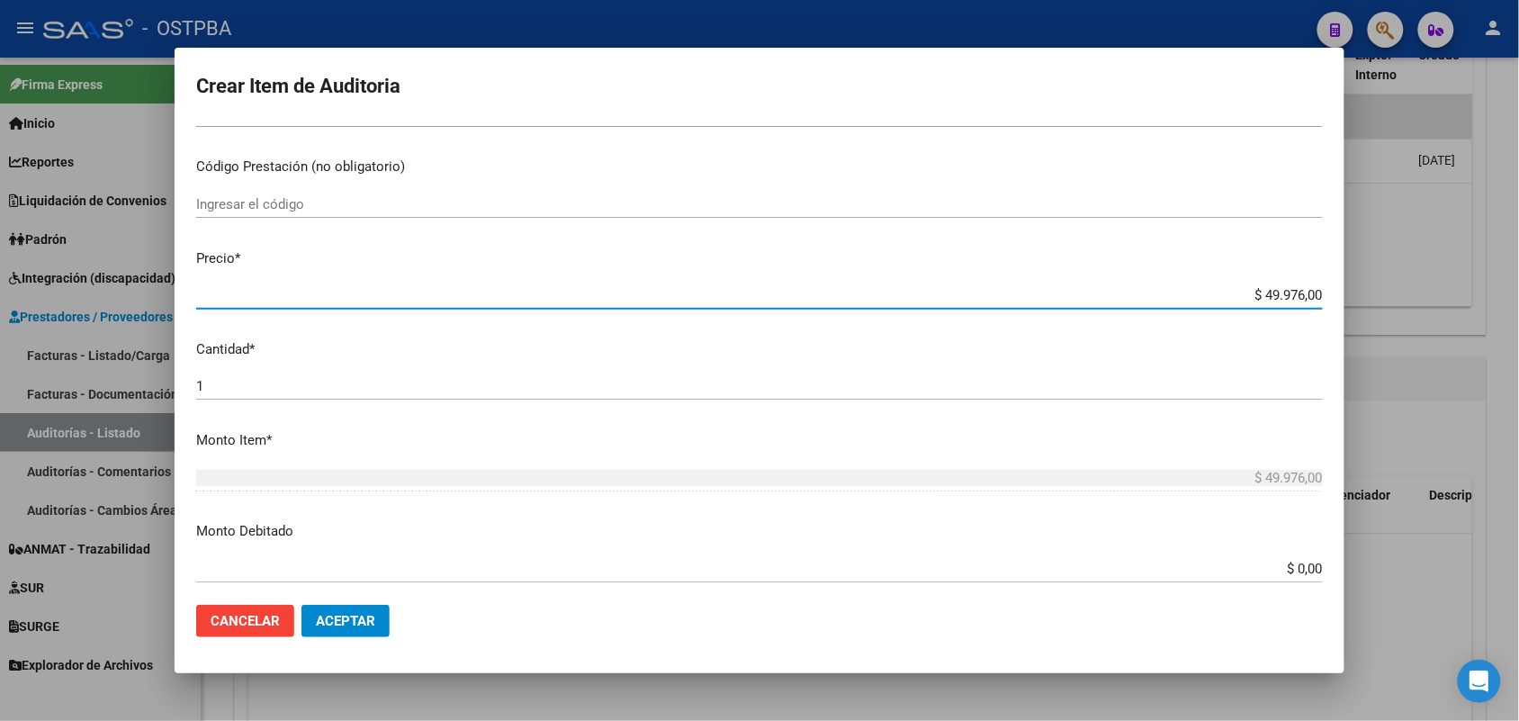
drag, startPoint x: 1224, startPoint y: 301, endPoint x: 1348, endPoint y: 300, distance: 124.2
click at [1348, 300] on div "Crear Item de Auditoria 21550544 Nro Documento 27215505443 CUIL Afiliado Activo…" at bounding box center [759, 360] width 1519 height 721
type input "$ 0,01"
type input "$ 0,10"
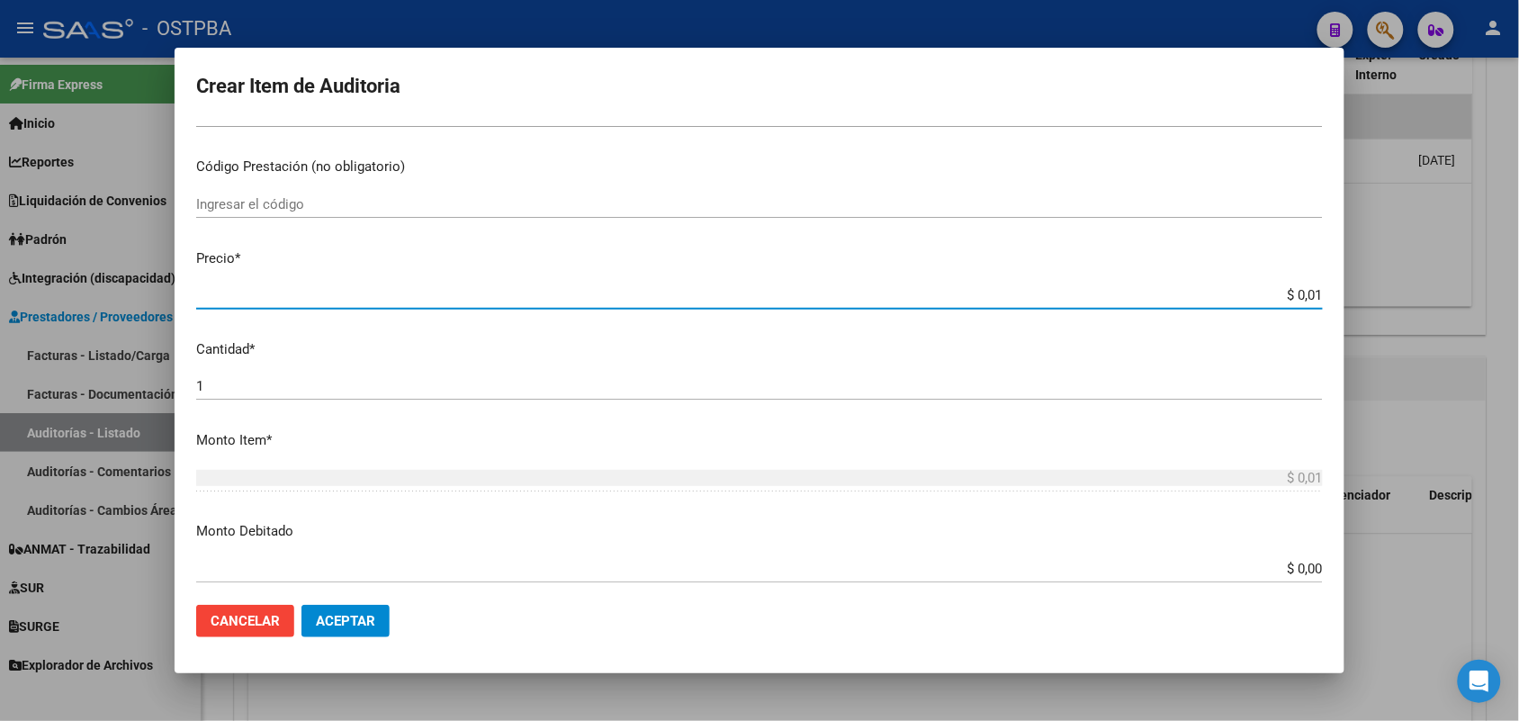
type input "$ 0,10"
type input "$ 1,05"
type input "$ 10,50"
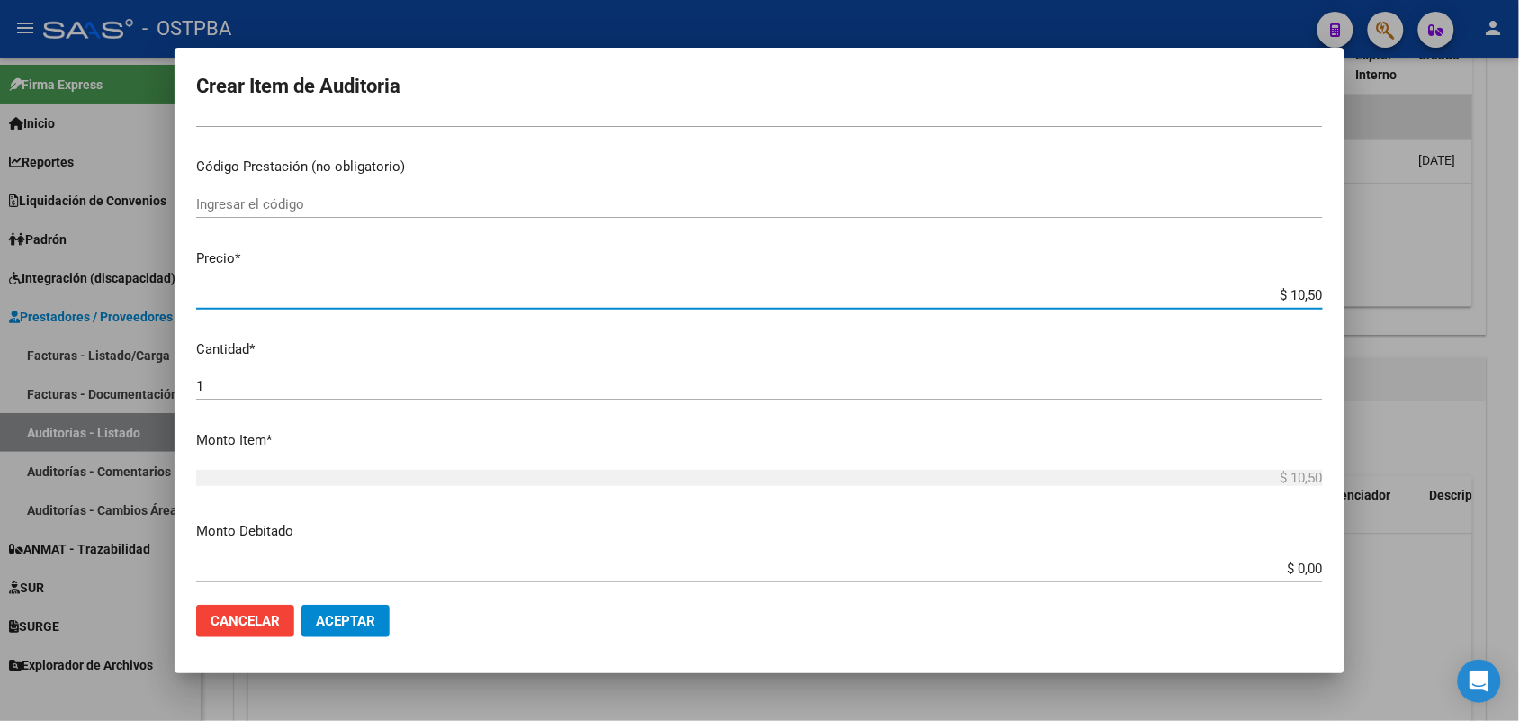
type input "$ 105,00"
type input "$ 1.050,00"
type input "$ 10.500,00"
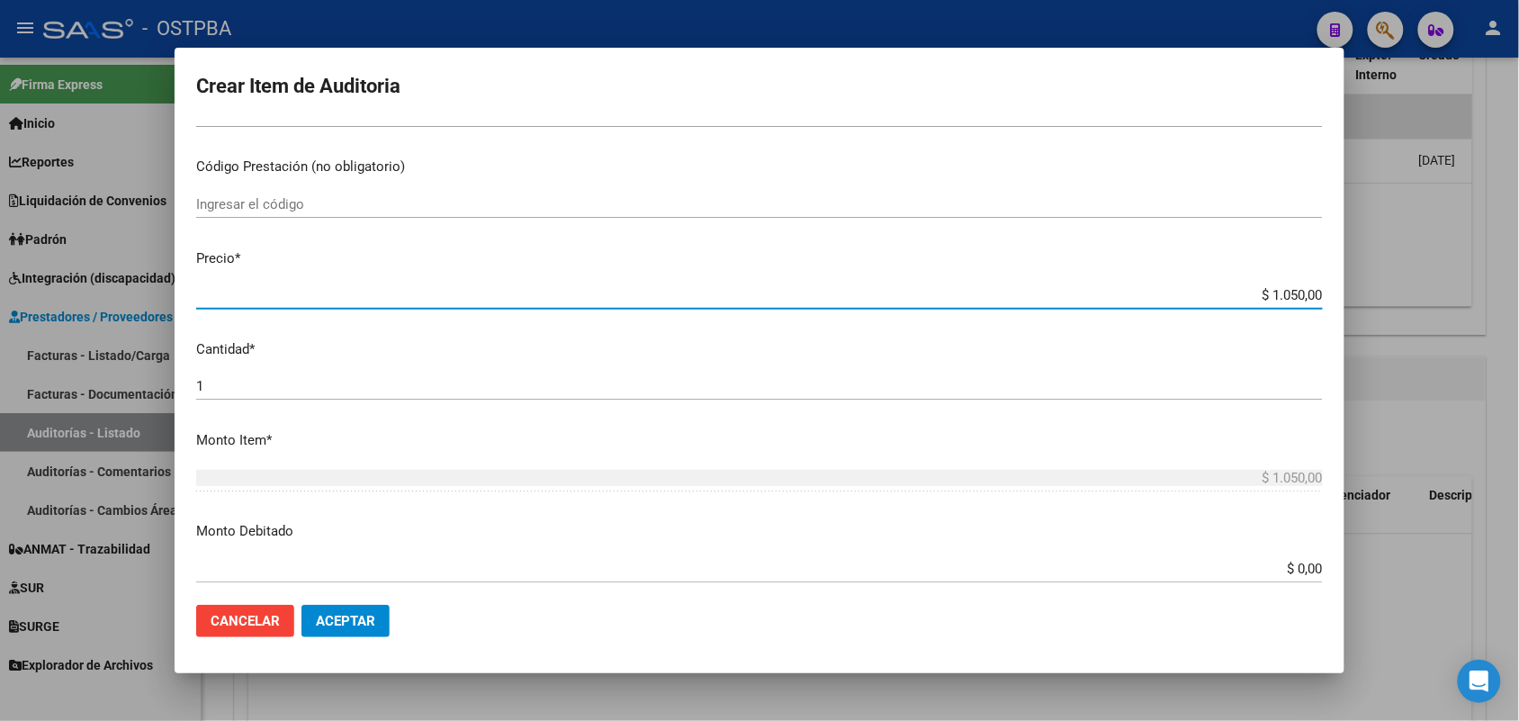
type input "$ 10.500,00"
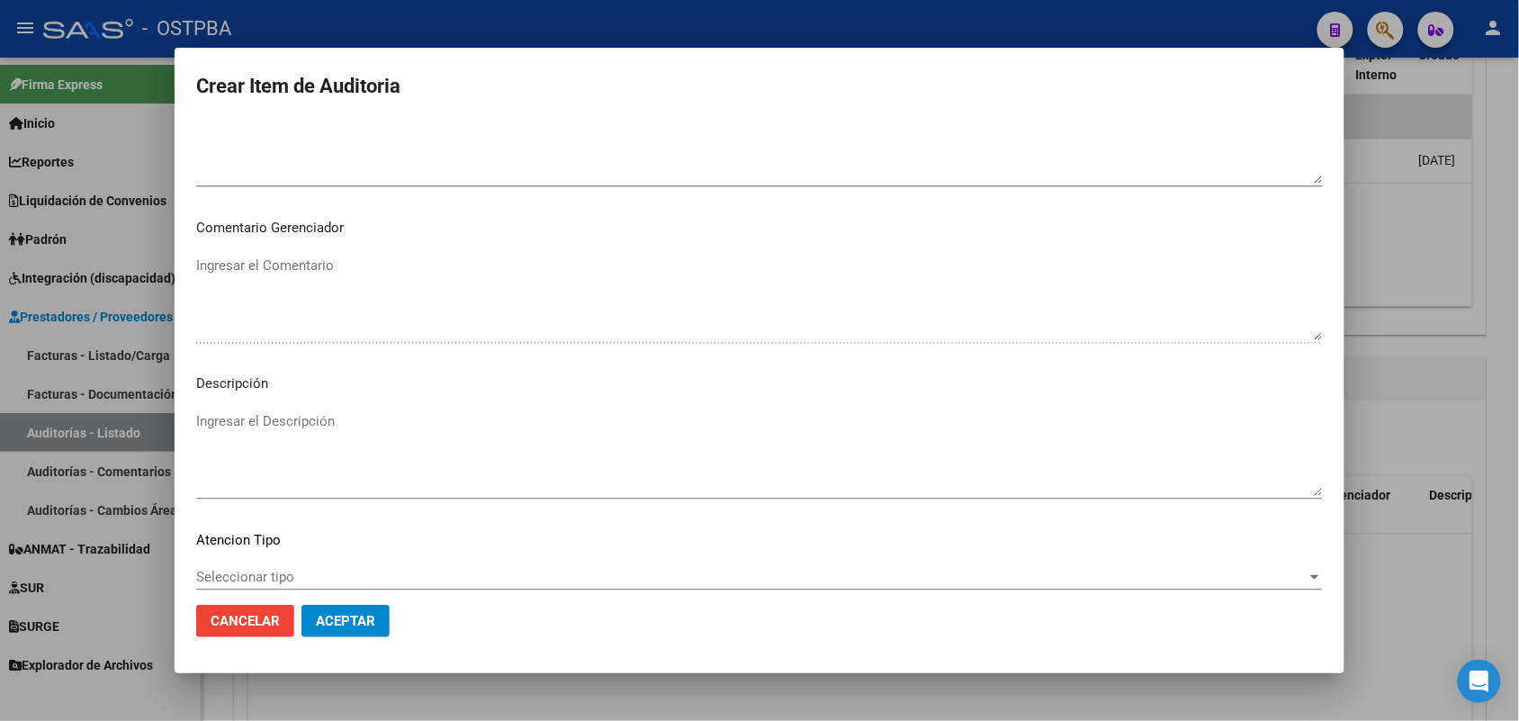
scroll to position [1150, 0]
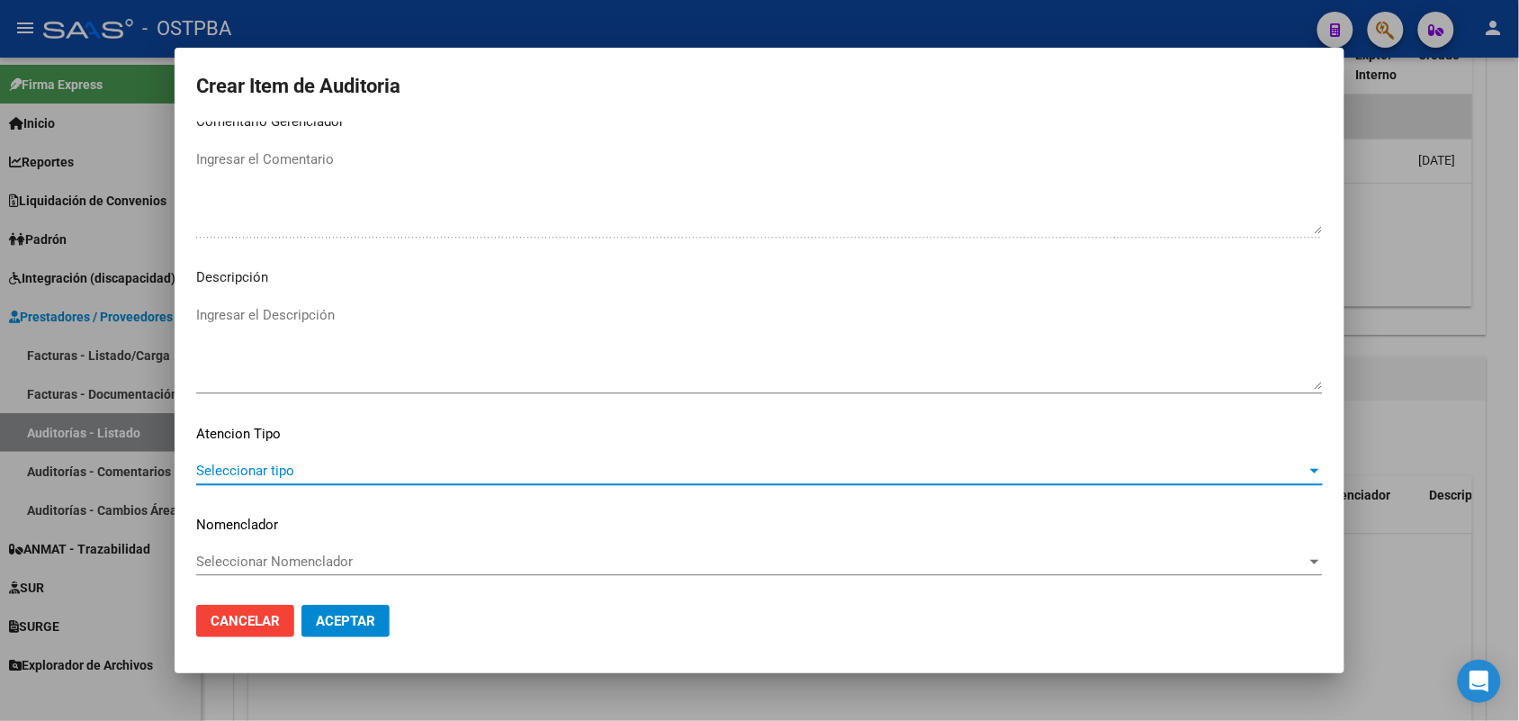
click at [261, 464] on span "Seleccionar tipo" at bounding box center [751, 470] width 1110 height 16
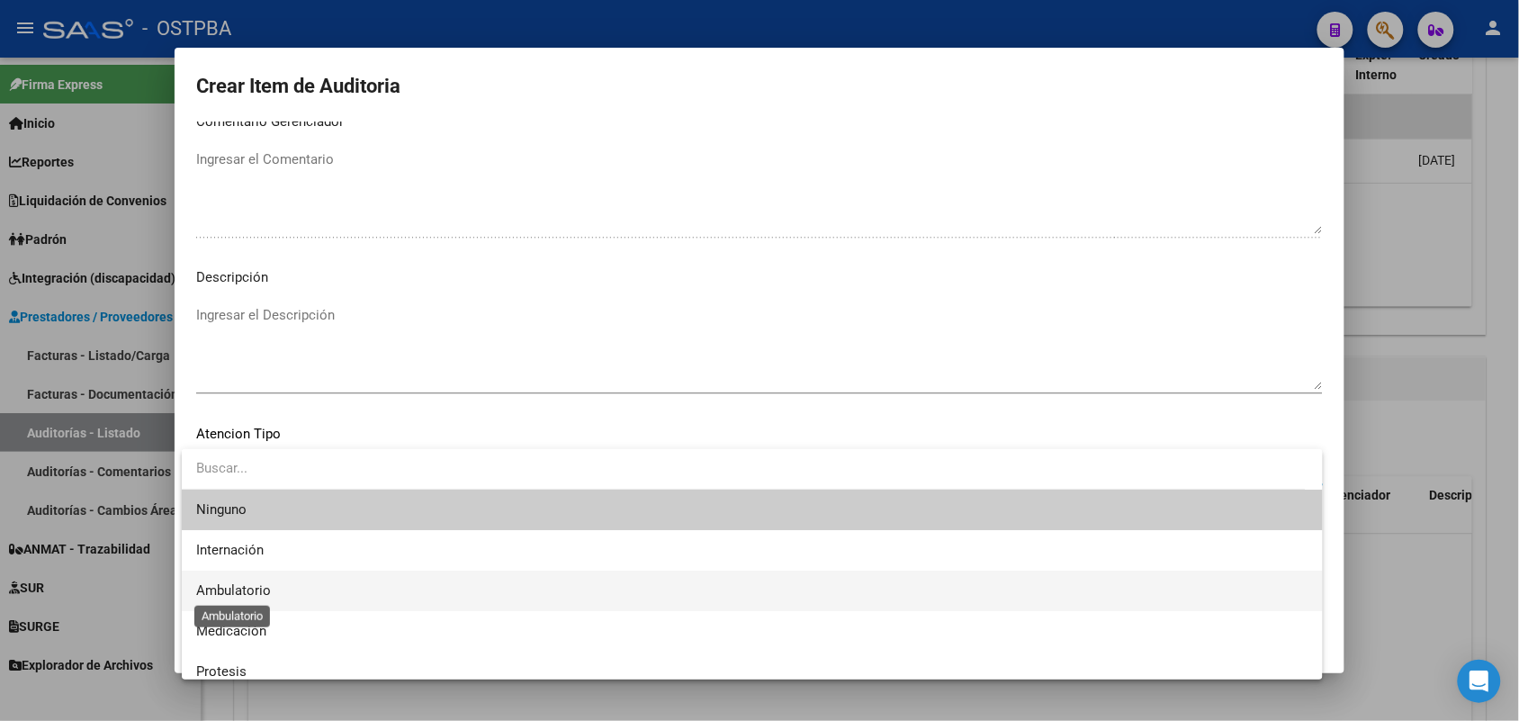
click at [238, 592] on span "Ambulatorio" at bounding box center [233, 590] width 75 height 16
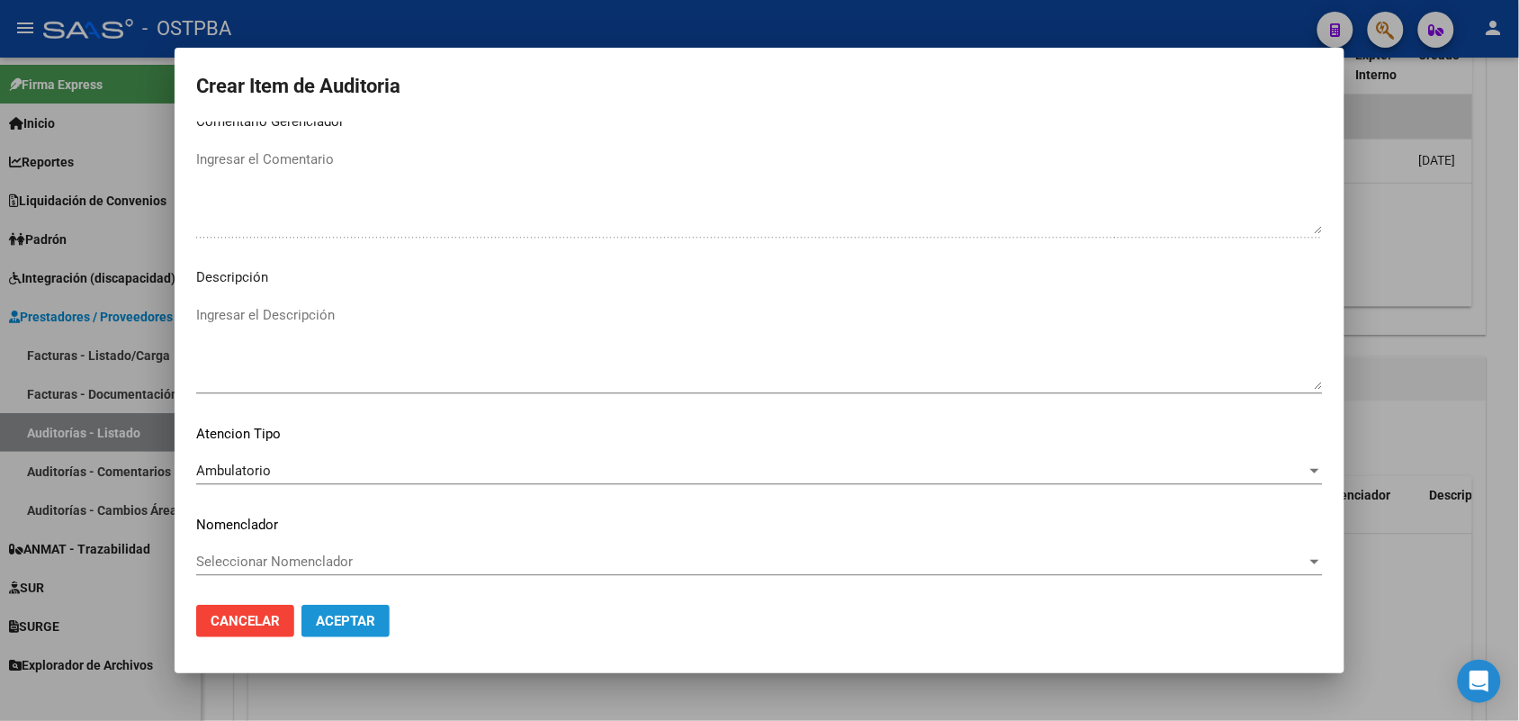
click at [317, 614] on span "Aceptar" at bounding box center [345, 621] width 59 height 16
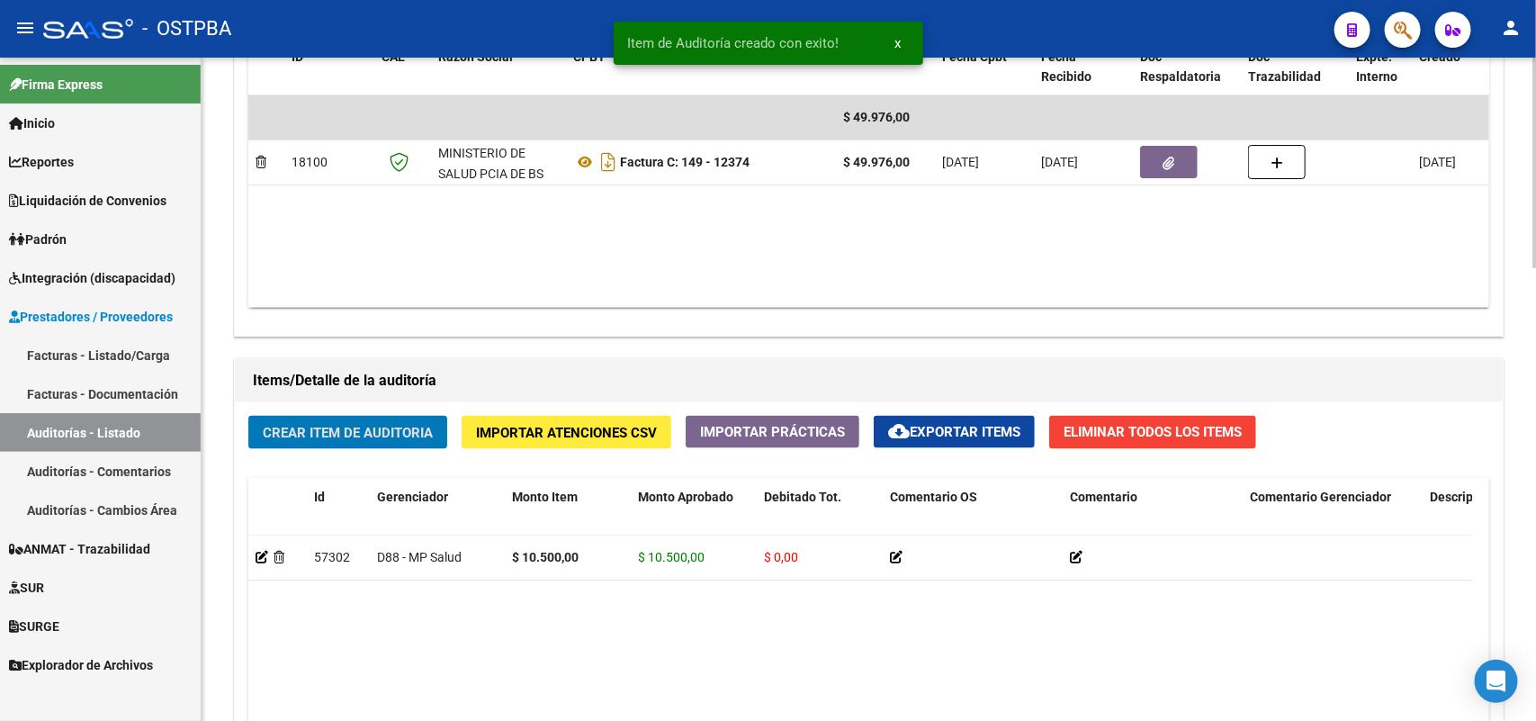
click at [372, 418] on button "Crear Item de Auditoria" at bounding box center [347, 432] width 199 height 33
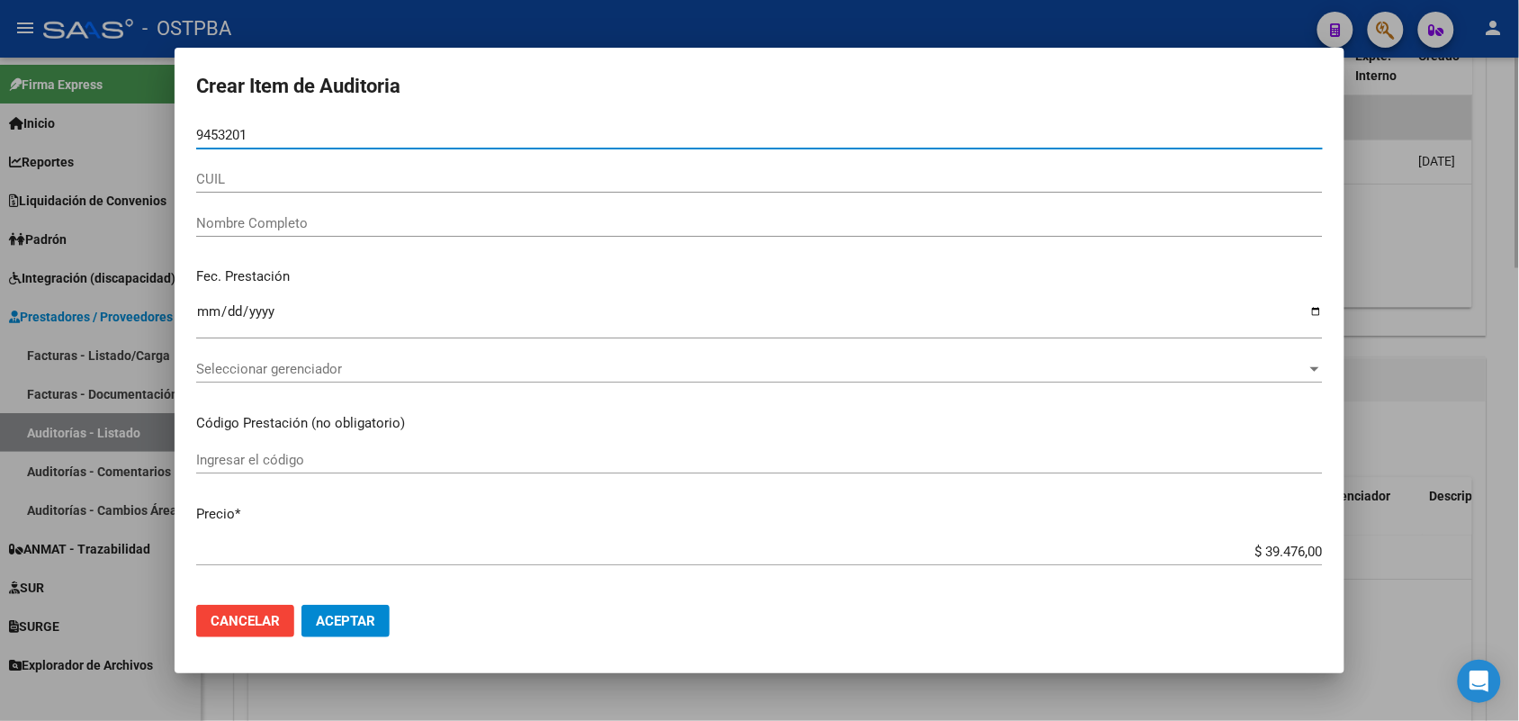
type input "94532017"
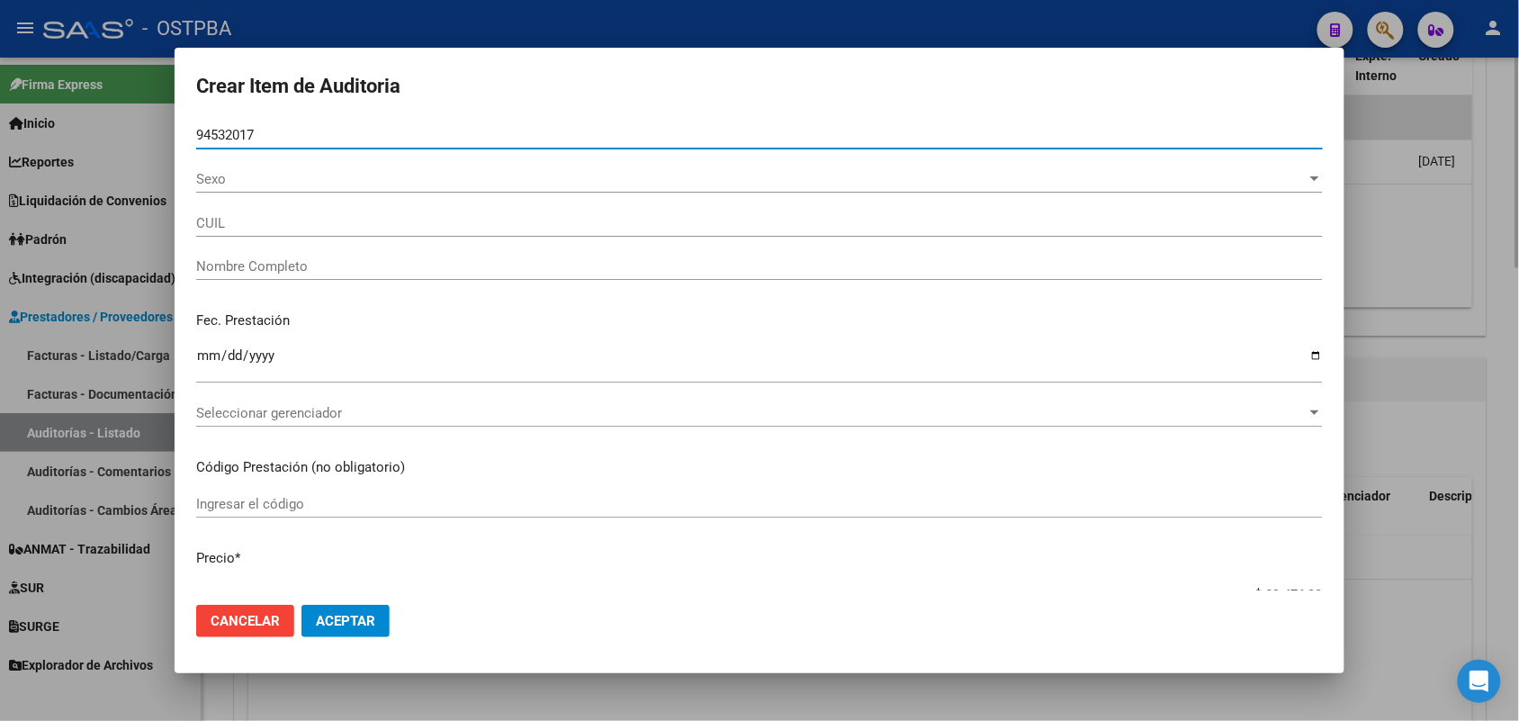
type input "27945320171"
type input "MEDINA NANCY"
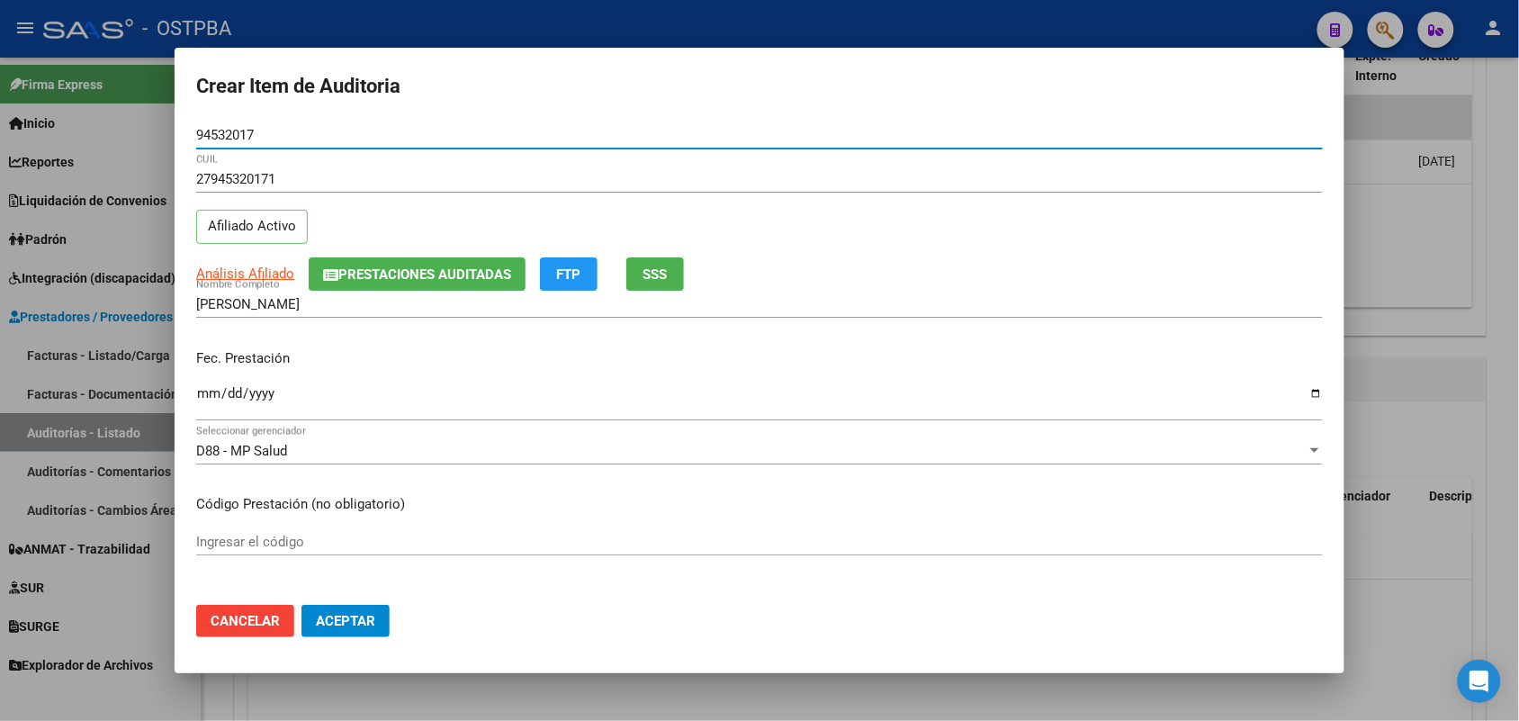
type input "94532017"
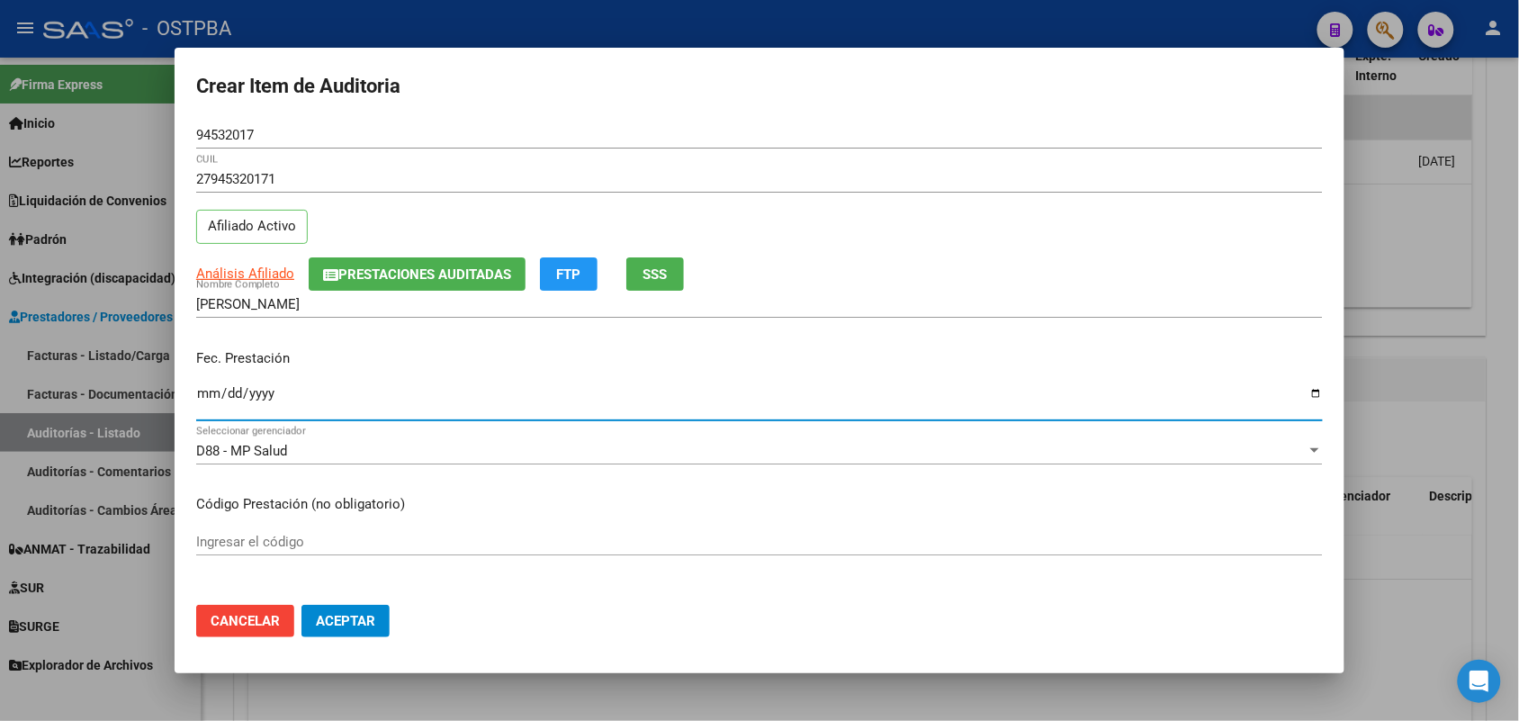
click at [210, 399] on input "Ingresar la fecha" at bounding box center [759, 400] width 1126 height 29
type input "2025-07-21"
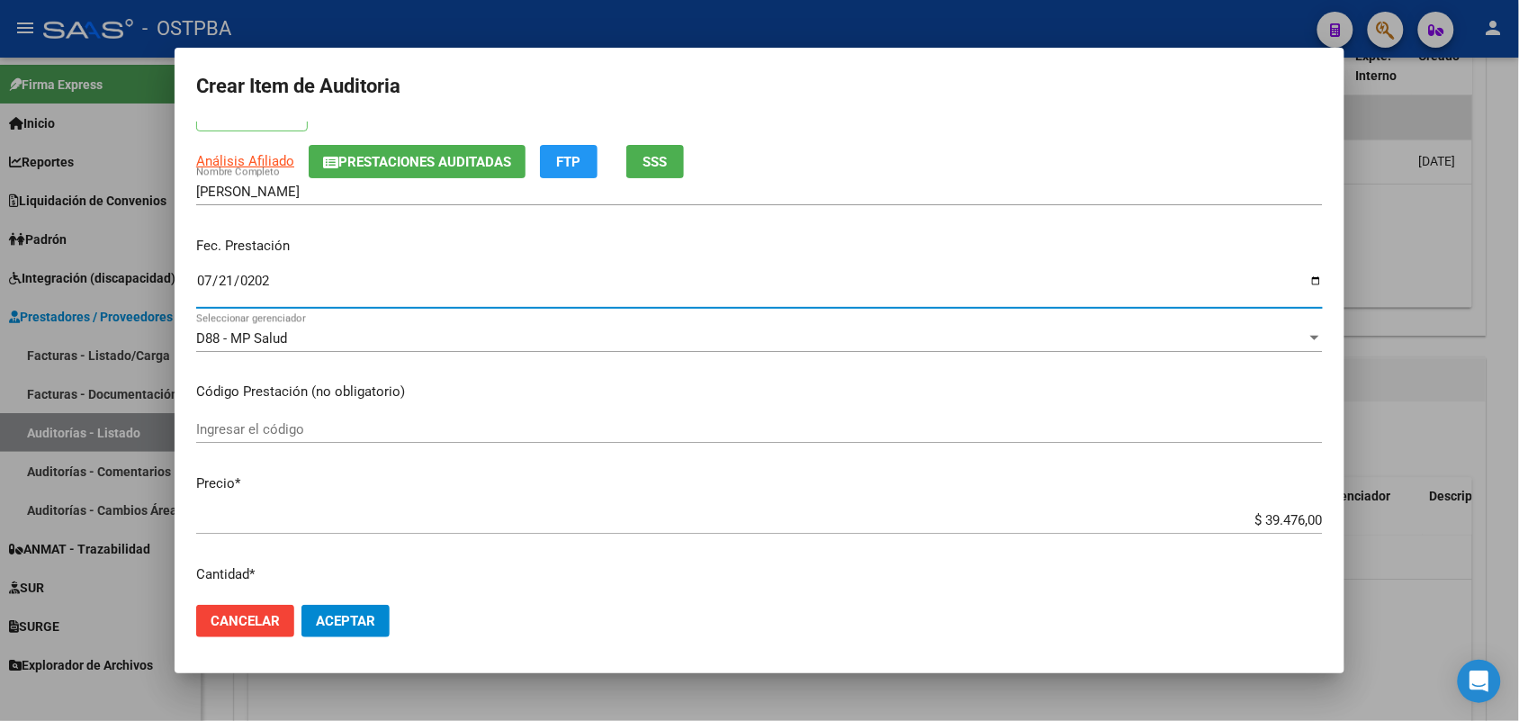
scroll to position [225, 0]
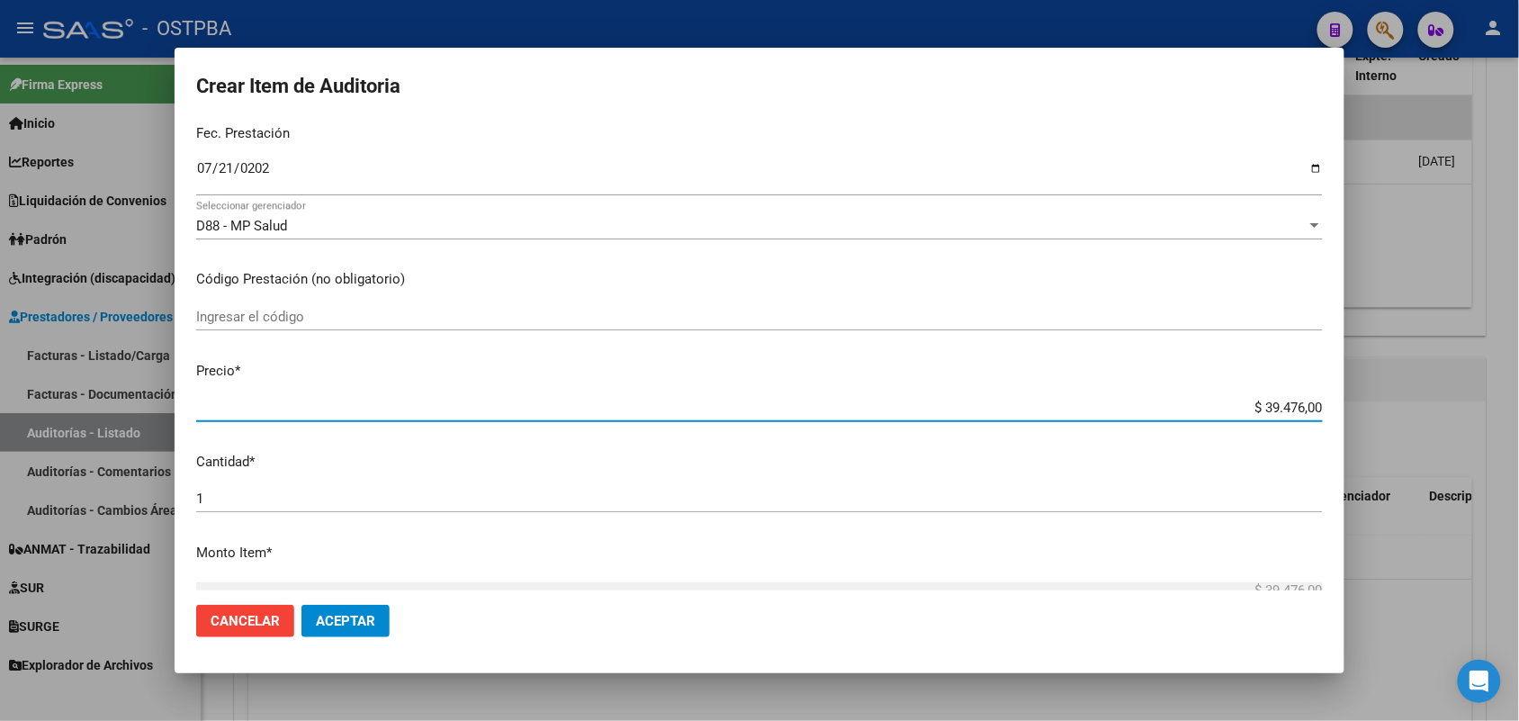
drag, startPoint x: 1233, startPoint y: 406, endPoint x: 1422, endPoint y: 409, distance: 189.9
click at [1422, 409] on div "Crear Item de Auditoria 94532017 Nro Documento 27945320171 CUIL Afiliado Activo…" at bounding box center [759, 360] width 1519 height 721
drag, startPoint x: 1270, startPoint y: 403, endPoint x: 1342, endPoint y: 403, distance: 72.0
click at [1342, 403] on mat-dialog-content "94532017 Nro Documento 27945320171 CUIL Afiliado Activo Análisis Afiliado Prest…" at bounding box center [760, 355] width 1170 height 469
type input "$ 0,07"
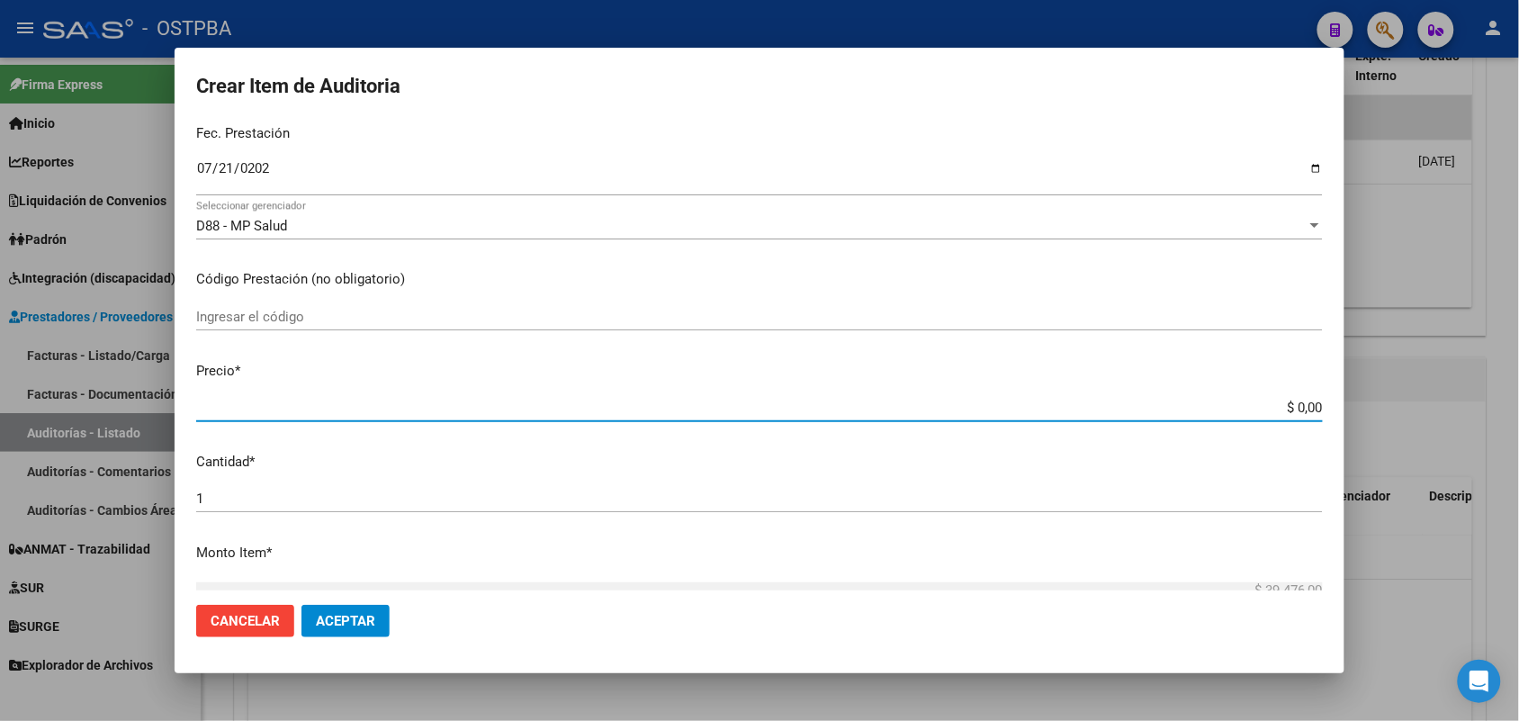
type input "$ 0,07"
type input "$ 0,72"
type input "$ 7,24"
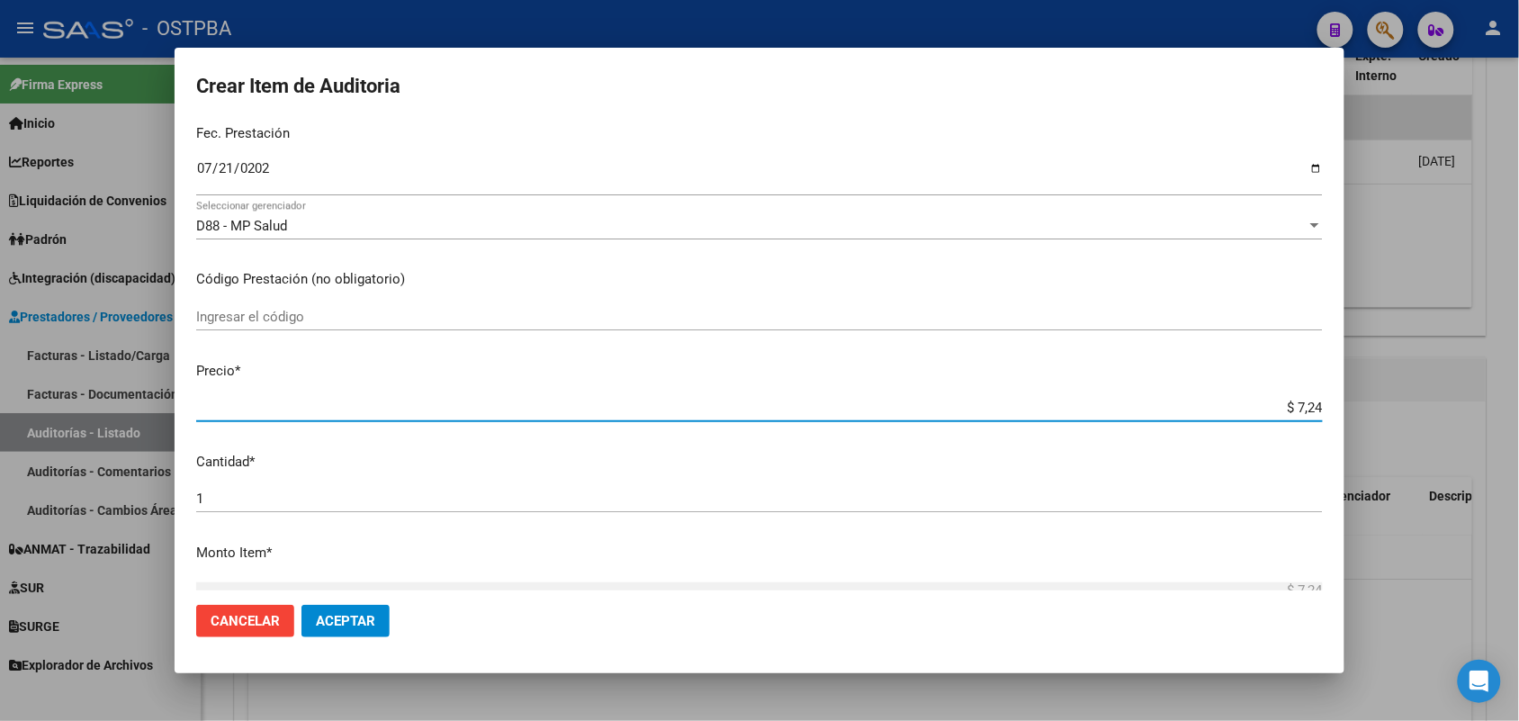
type input "$ 72,44"
type input "$ 724,40"
type input "$ 7.244,00"
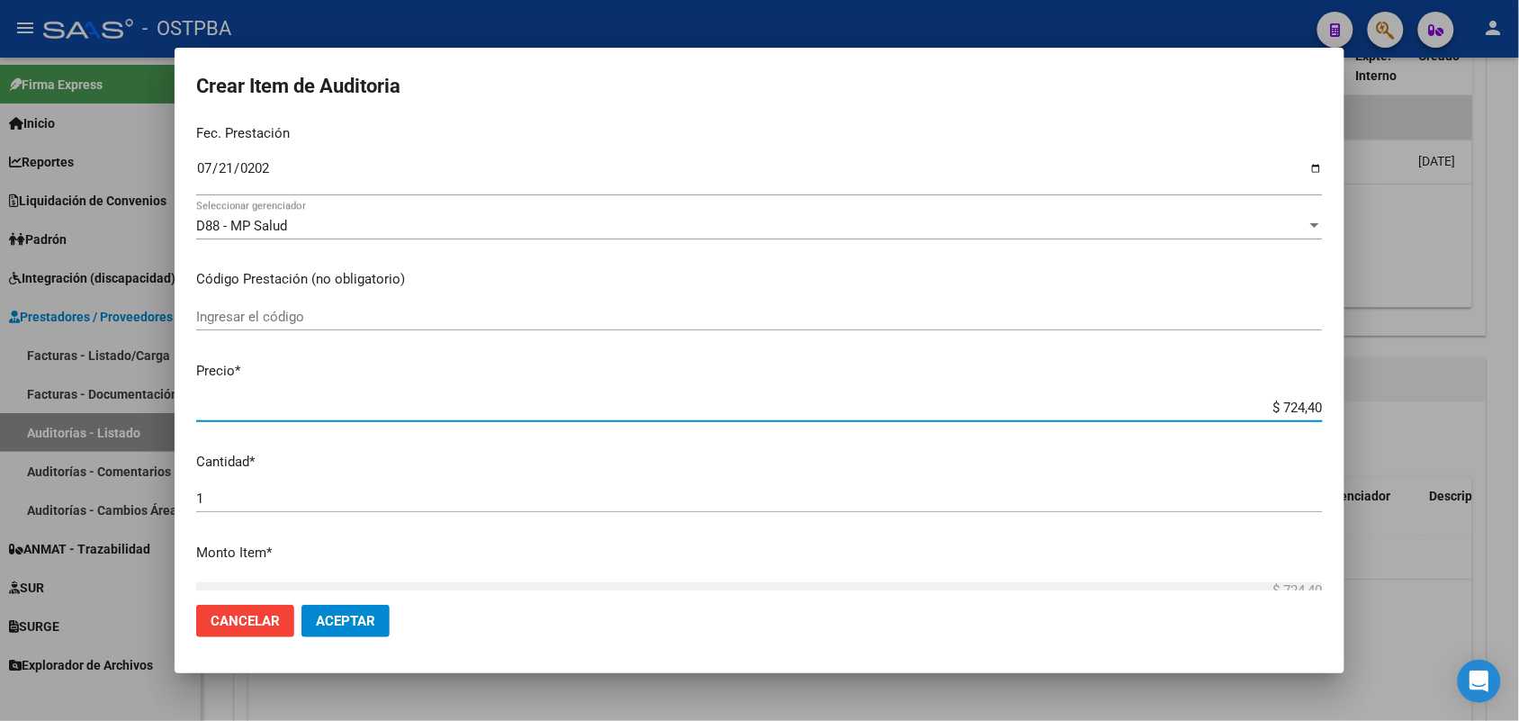
type input "$ 7.244,00"
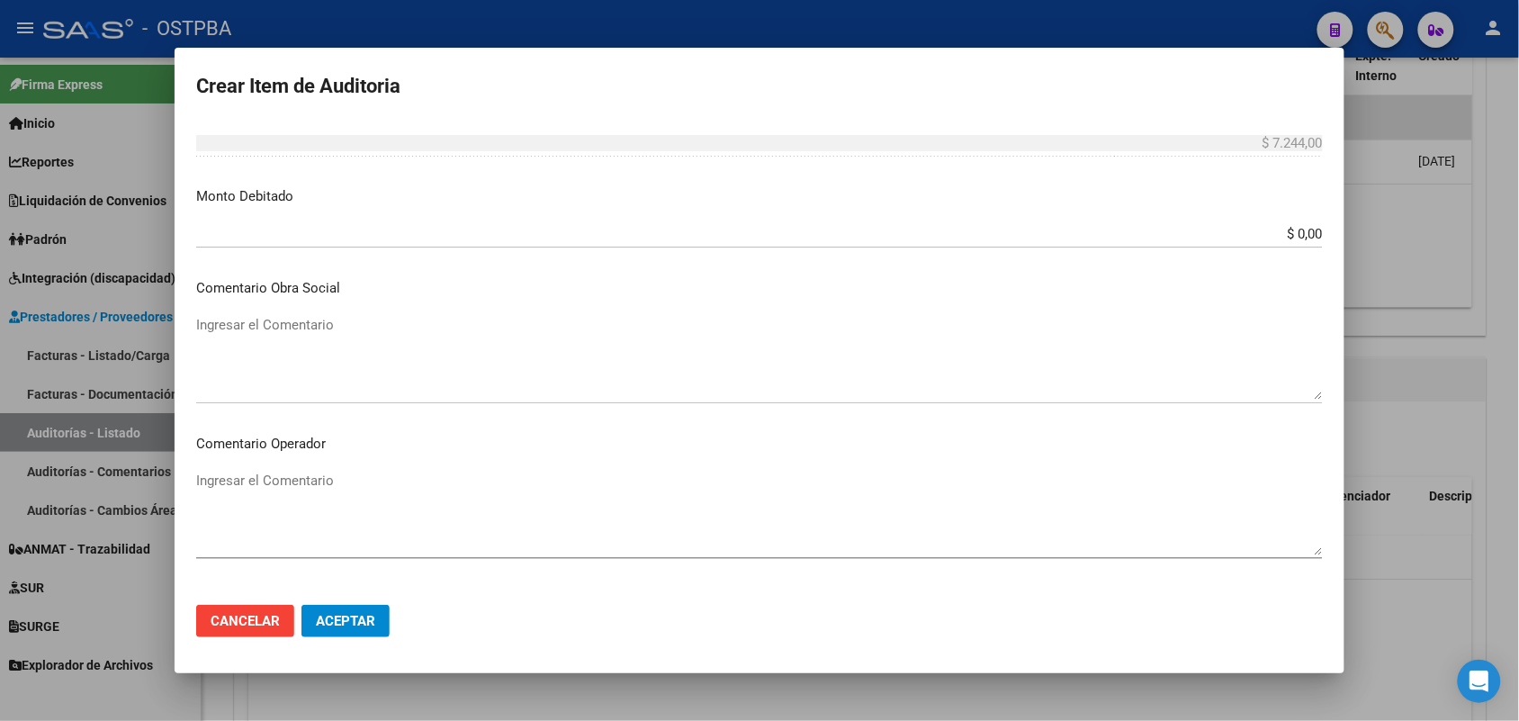
scroll to position [1125, 0]
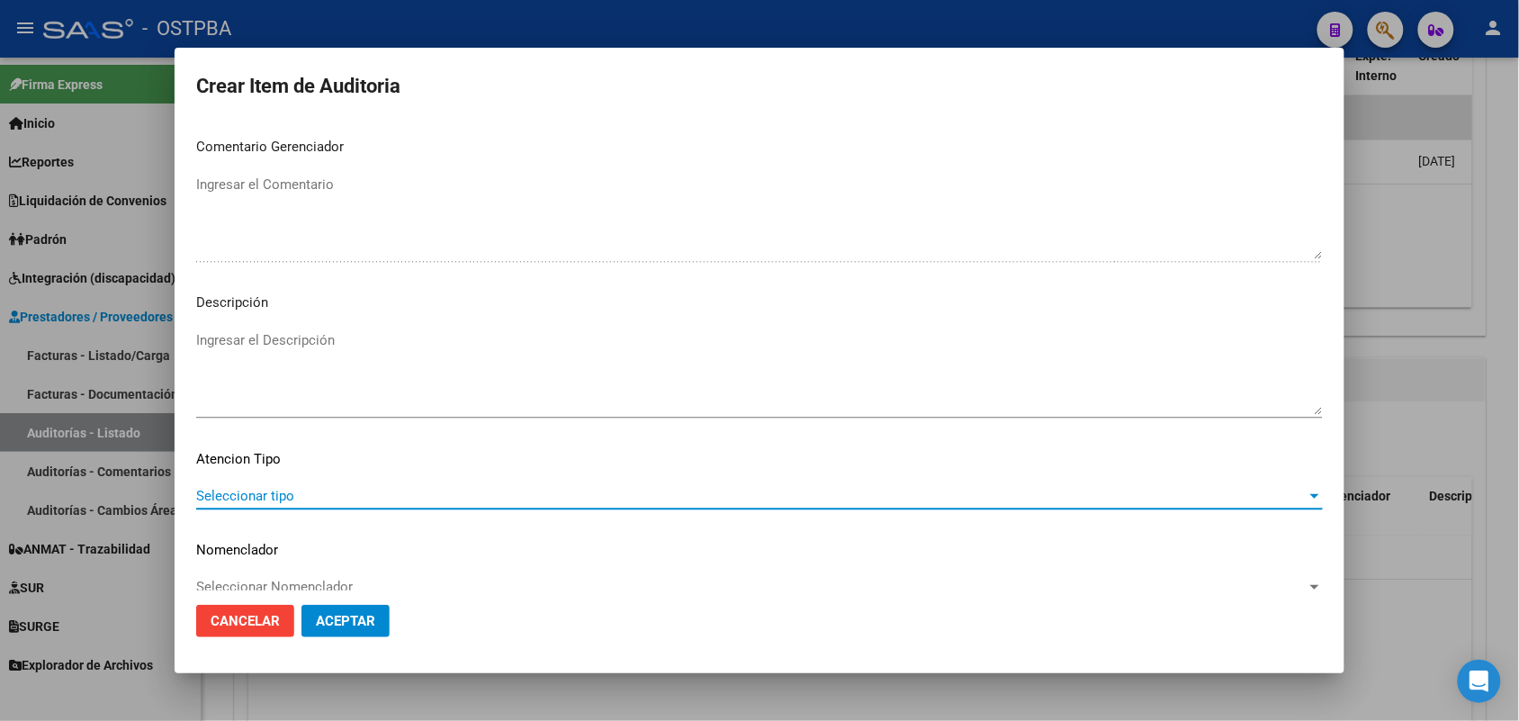
click at [276, 491] on span "Seleccionar tipo" at bounding box center [751, 496] width 1110 height 16
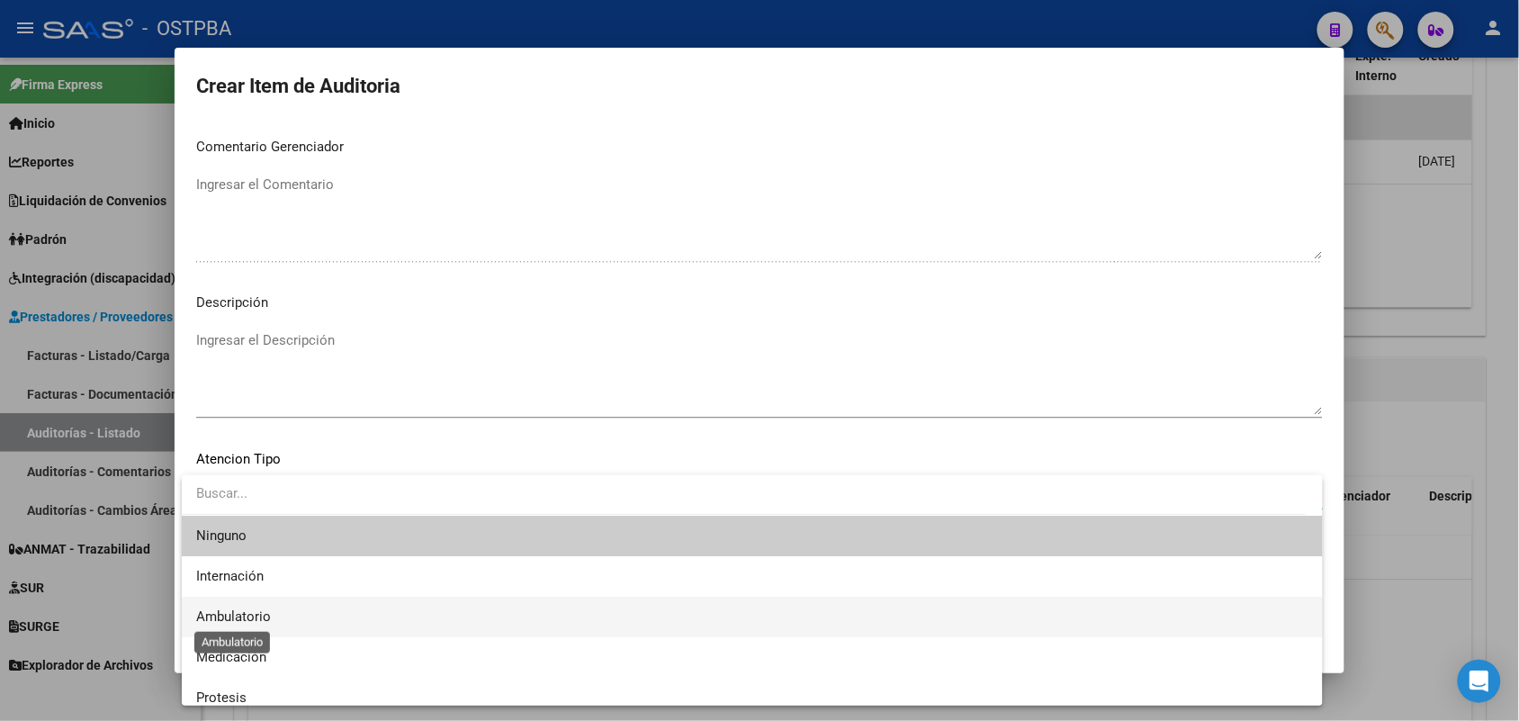
click at [255, 614] on span "Ambulatorio" at bounding box center [233, 616] width 75 height 16
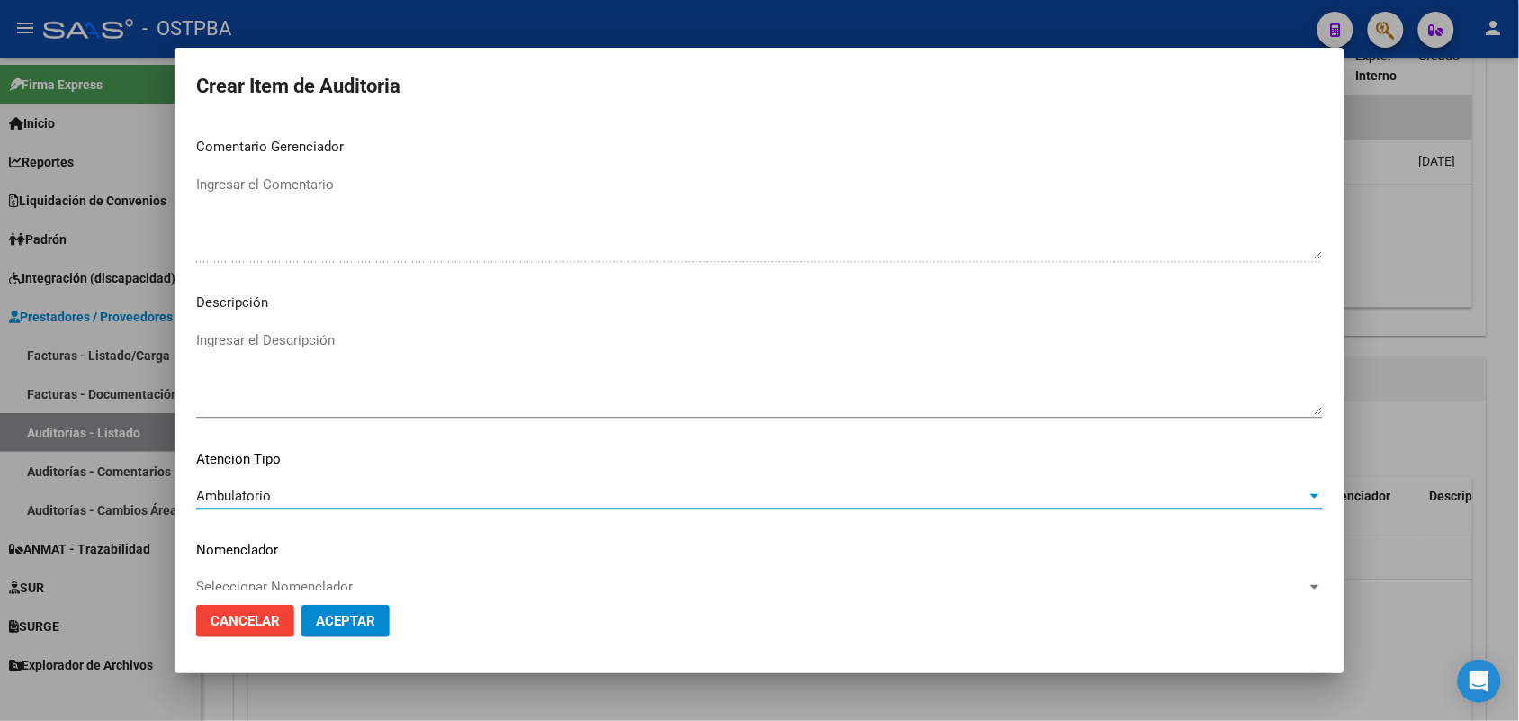
click at [336, 623] on span "Aceptar" at bounding box center [345, 621] width 59 height 16
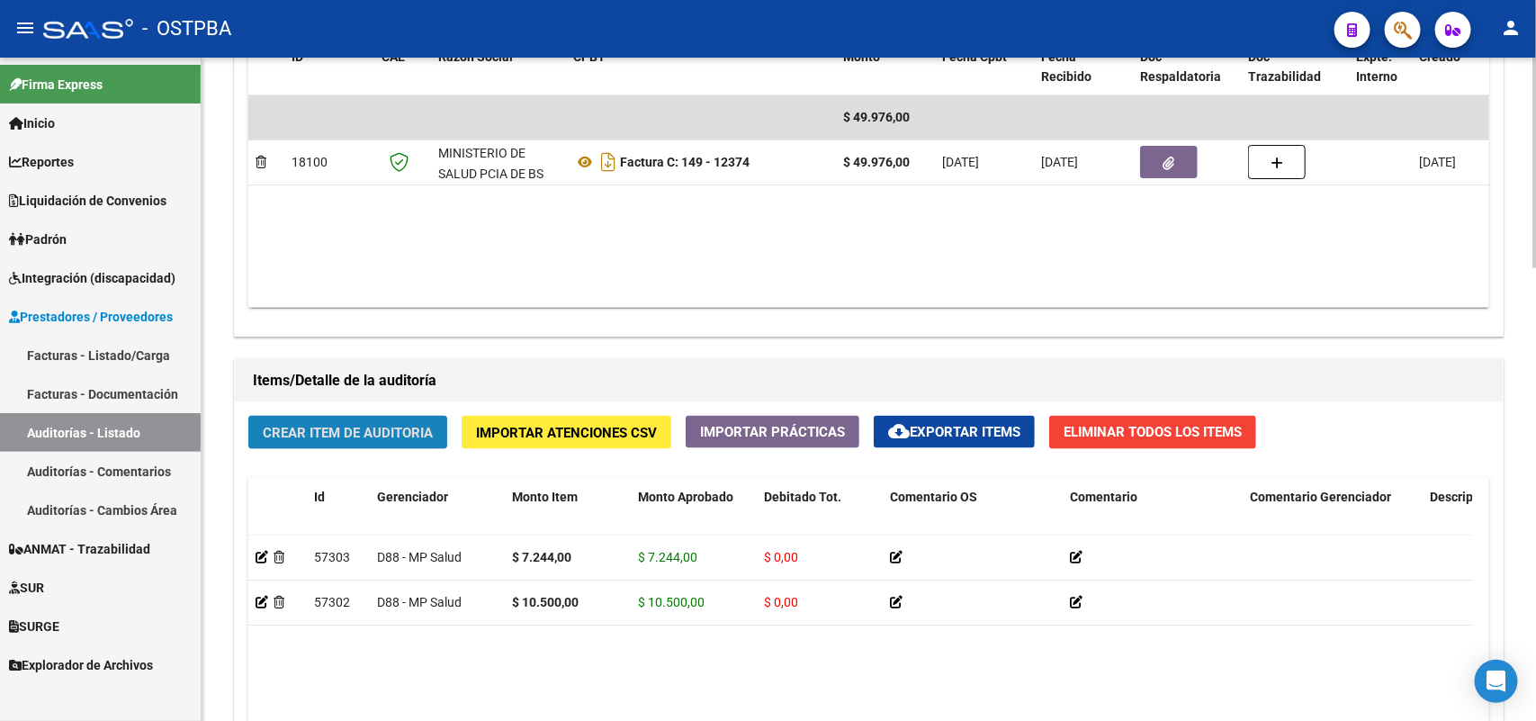
click at [385, 429] on span "Crear Item de Auditoria" at bounding box center [348, 433] width 170 height 16
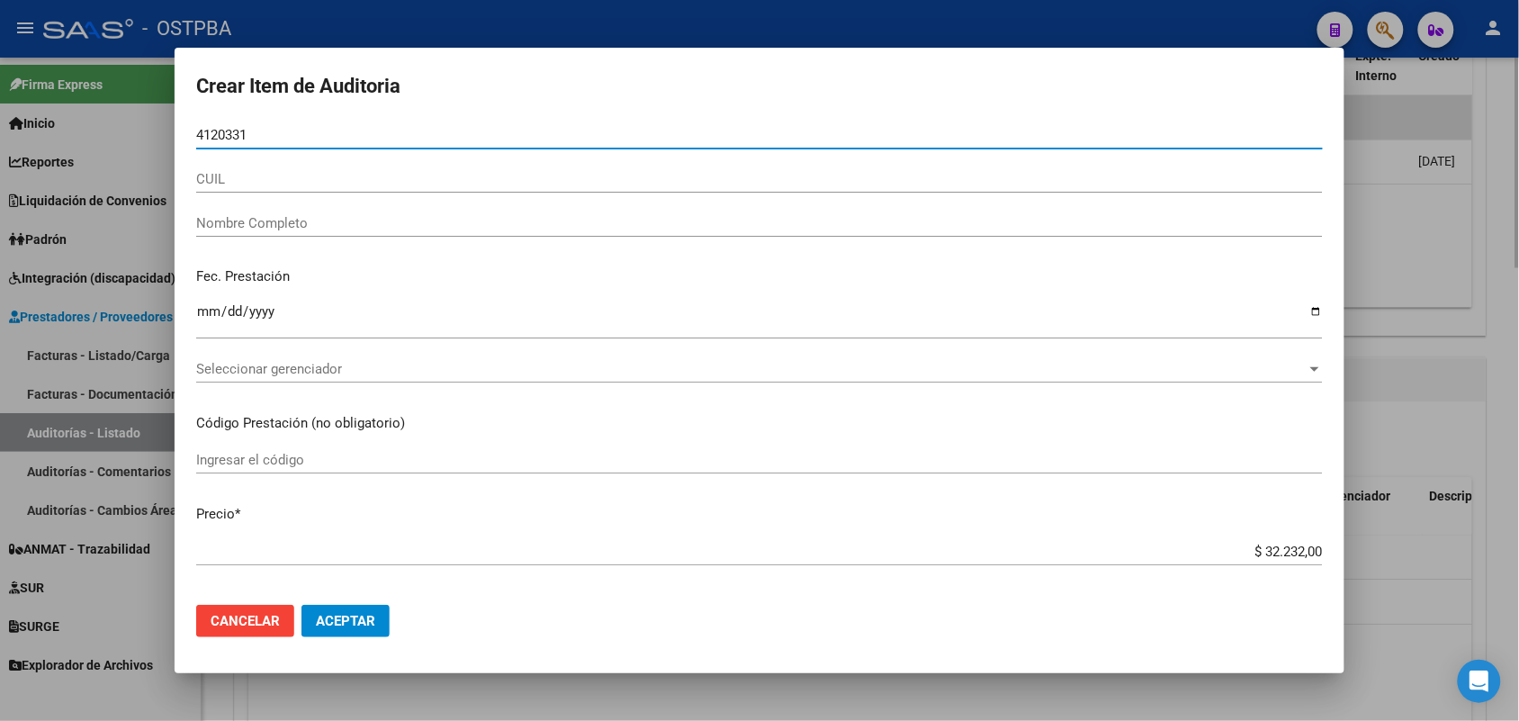
type input "41203311"
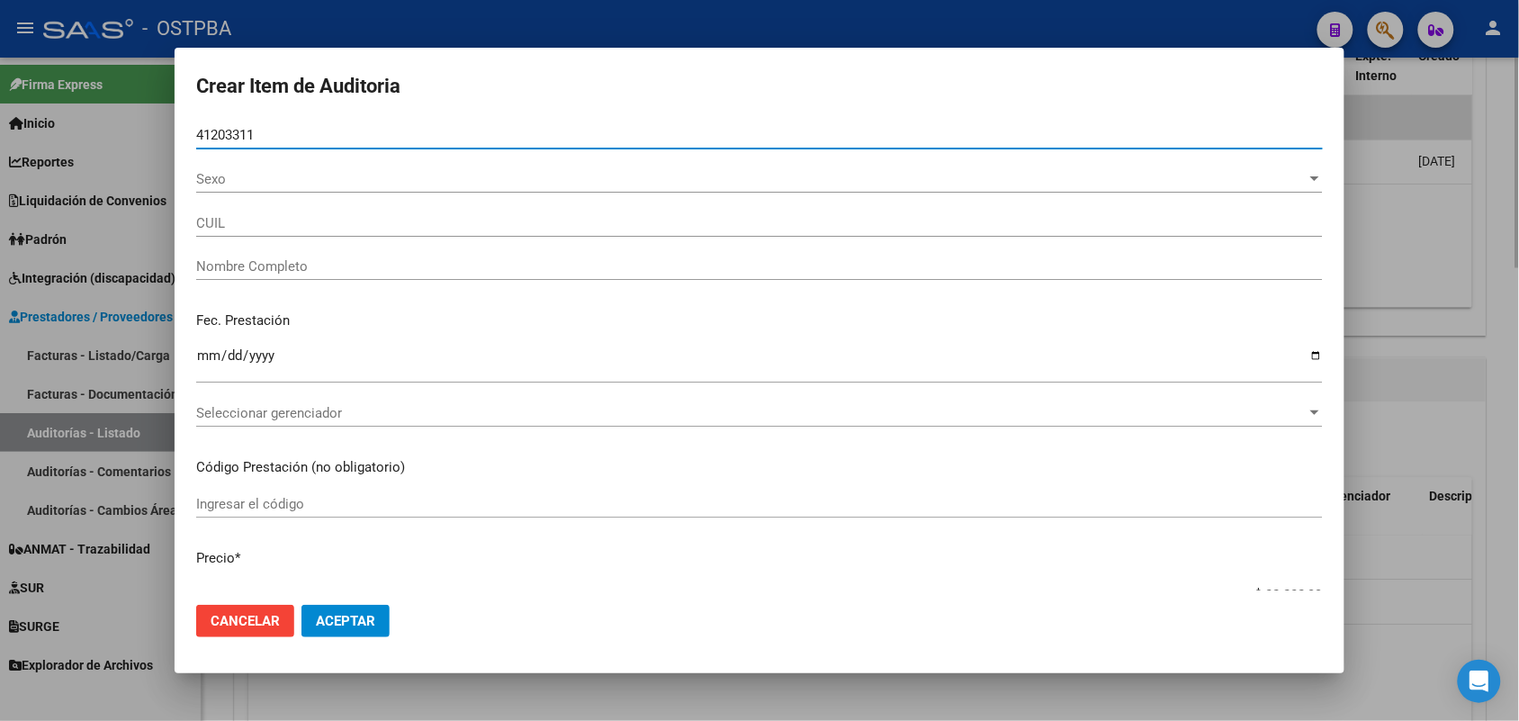
type input "27412033111"
type input "[PERSON_NAME] -"
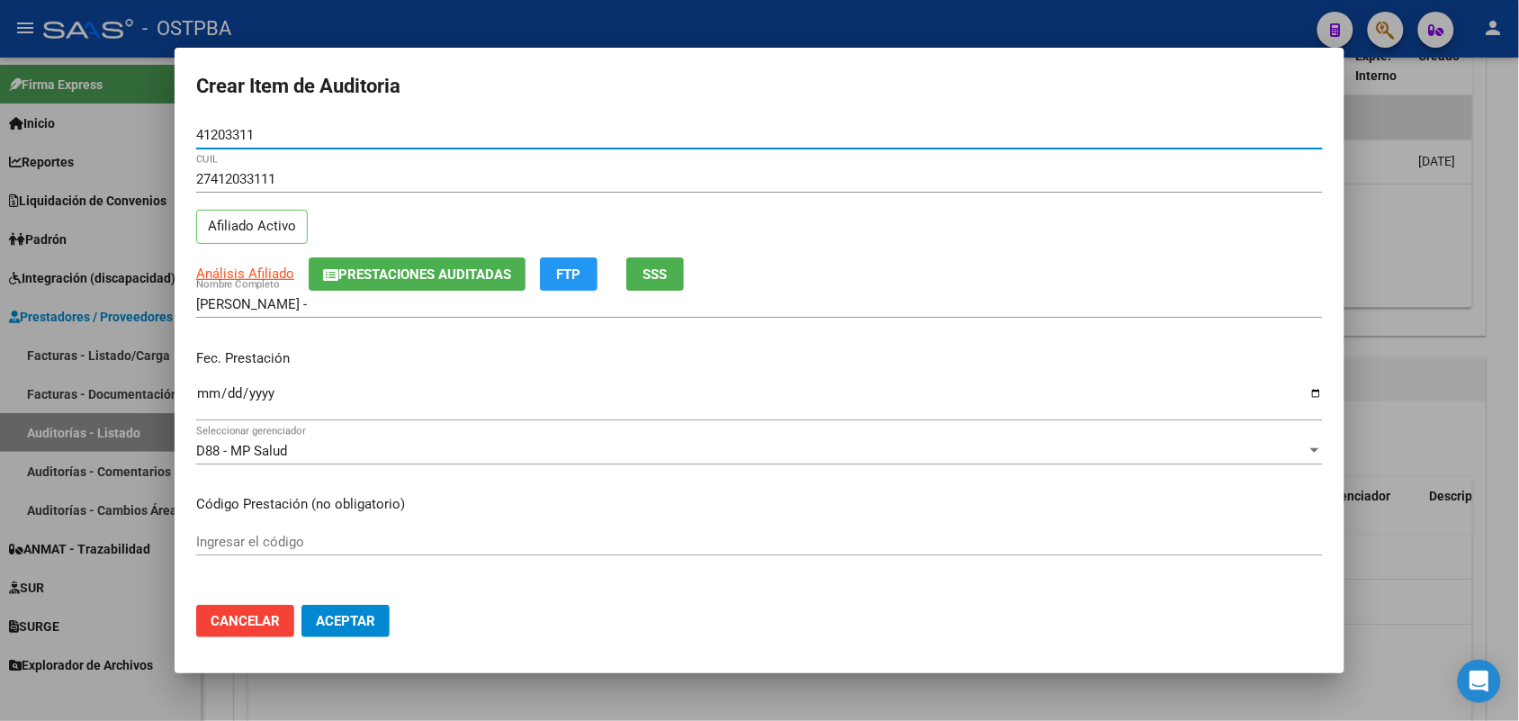
type input "41203311"
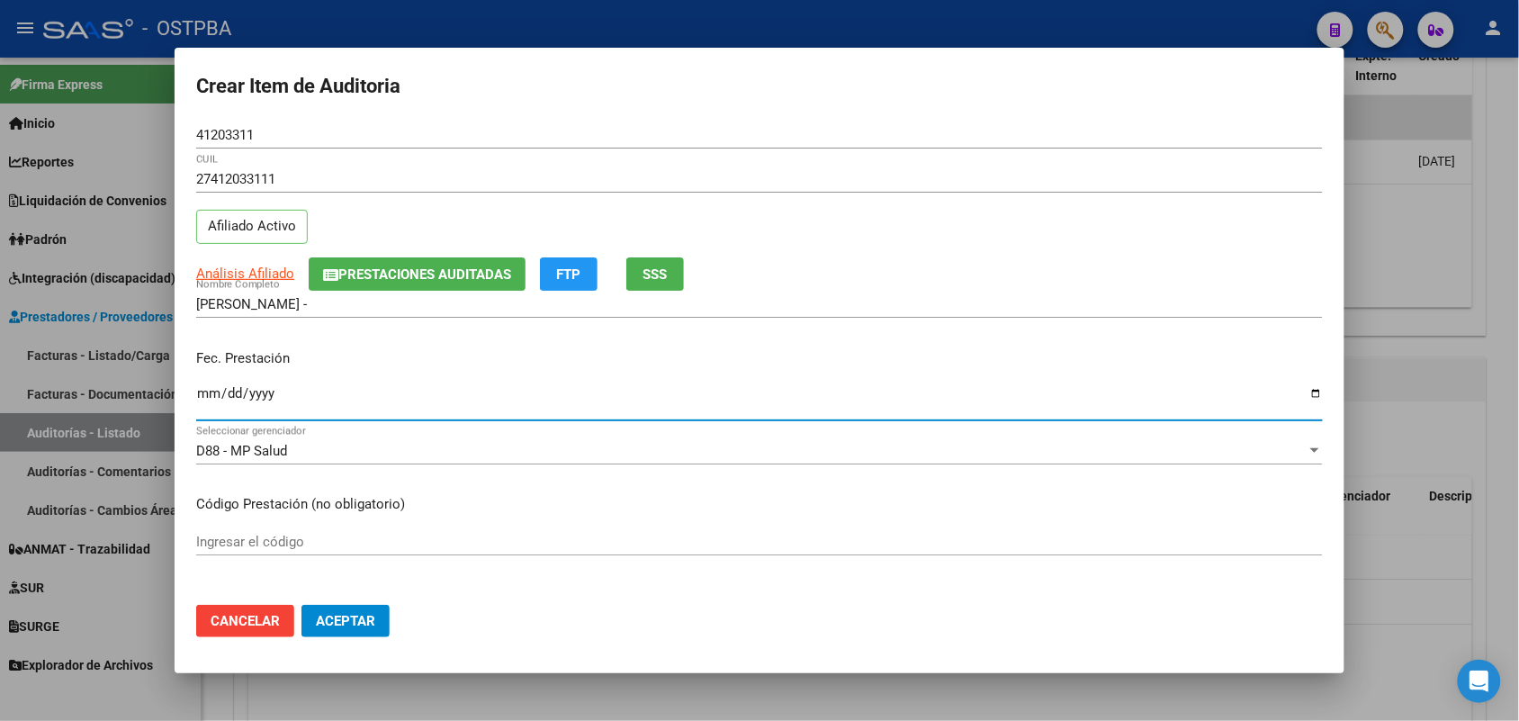
drag, startPoint x: 199, startPoint y: 398, endPoint x: 401, endPoint y: 492, distance: 223.4
click at [200, 400] on input "Ingresar la fecha" at bounding box center [759, 400] width 1126 height 29
type input "2025-08-05"
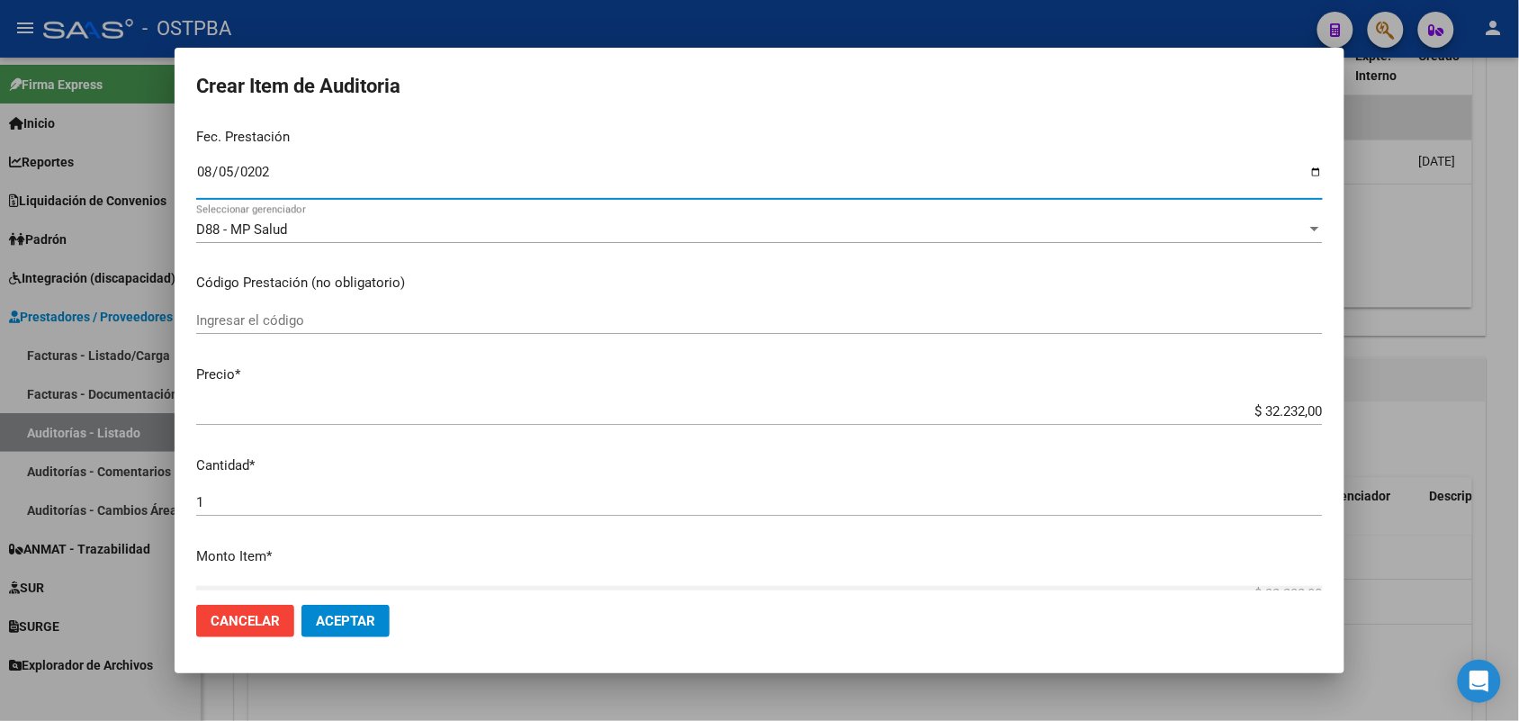
scroll to position [225, 0]
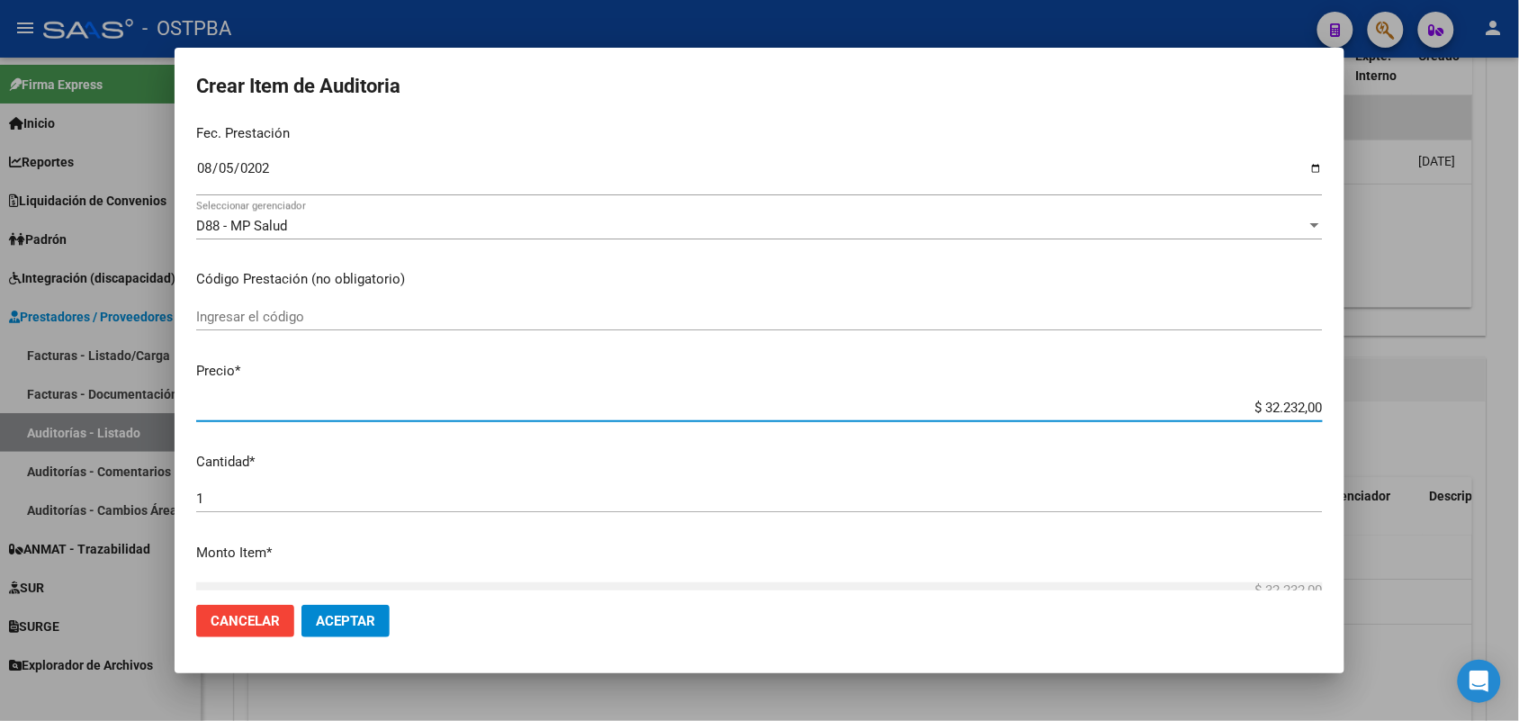
drag, startPoint x: 1217, startPoint y: 407, endPoint x: 1399, endPoint y: 382, distance: 183.4
click at [1386, 375] on div "Crear Item de Auditoria 41203311 Nro Documento 27412033111 CUIL Afiliado Activo…" at bounding box center [759, 360] width 1519 height 721
type input "$ 0,07"
type input "$ 0,72"
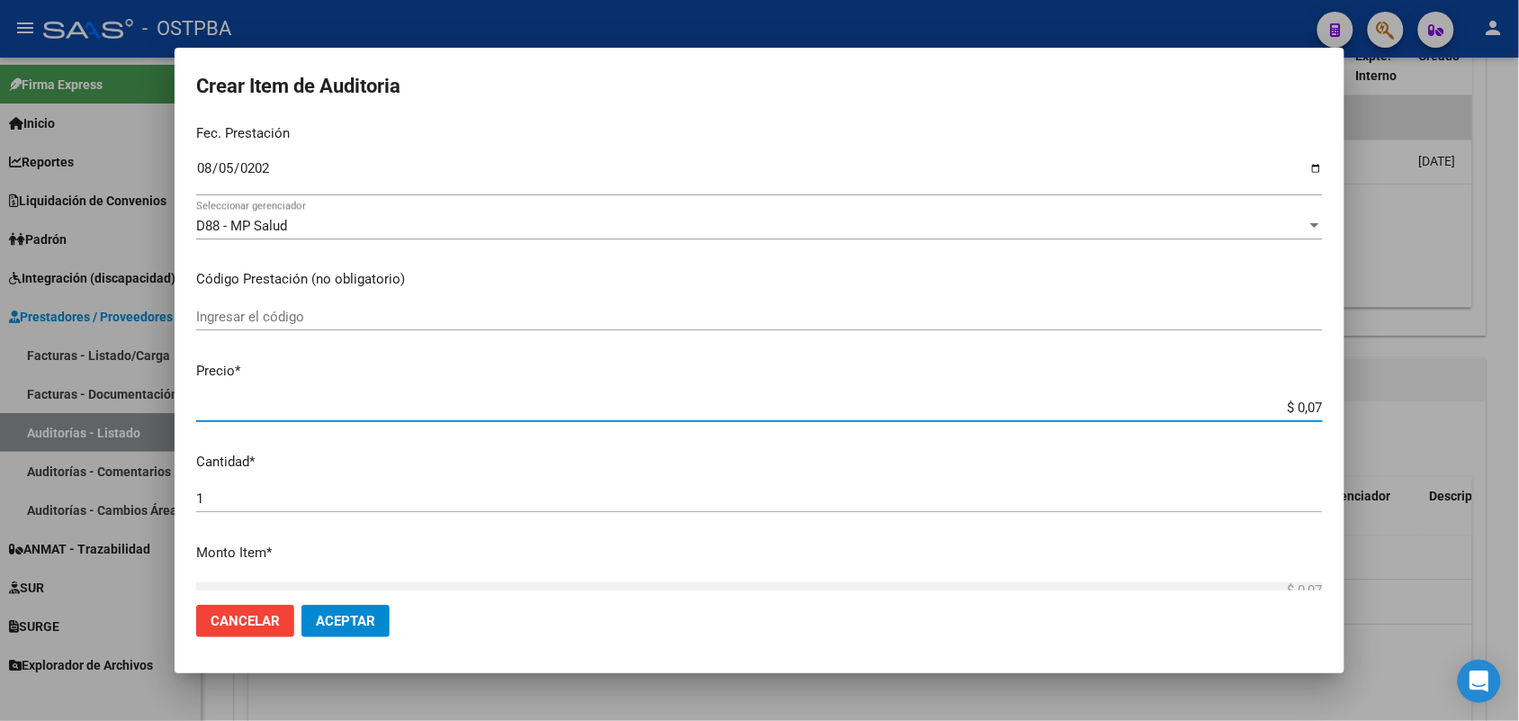
type input "$ 0,72"
type input "$ 7,24"
type input "$ 72,44"
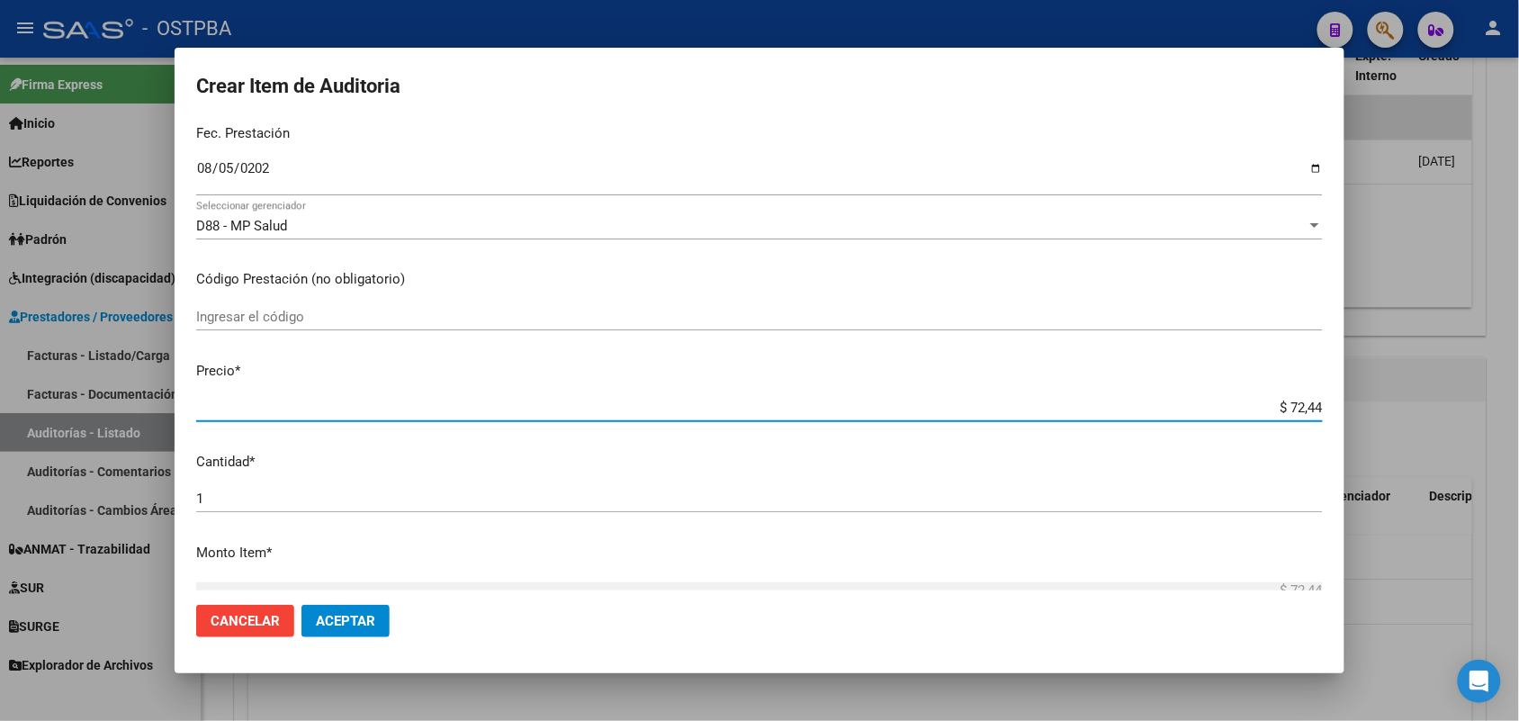
type input "$ 724,40"
type input "$ 7.244,00"
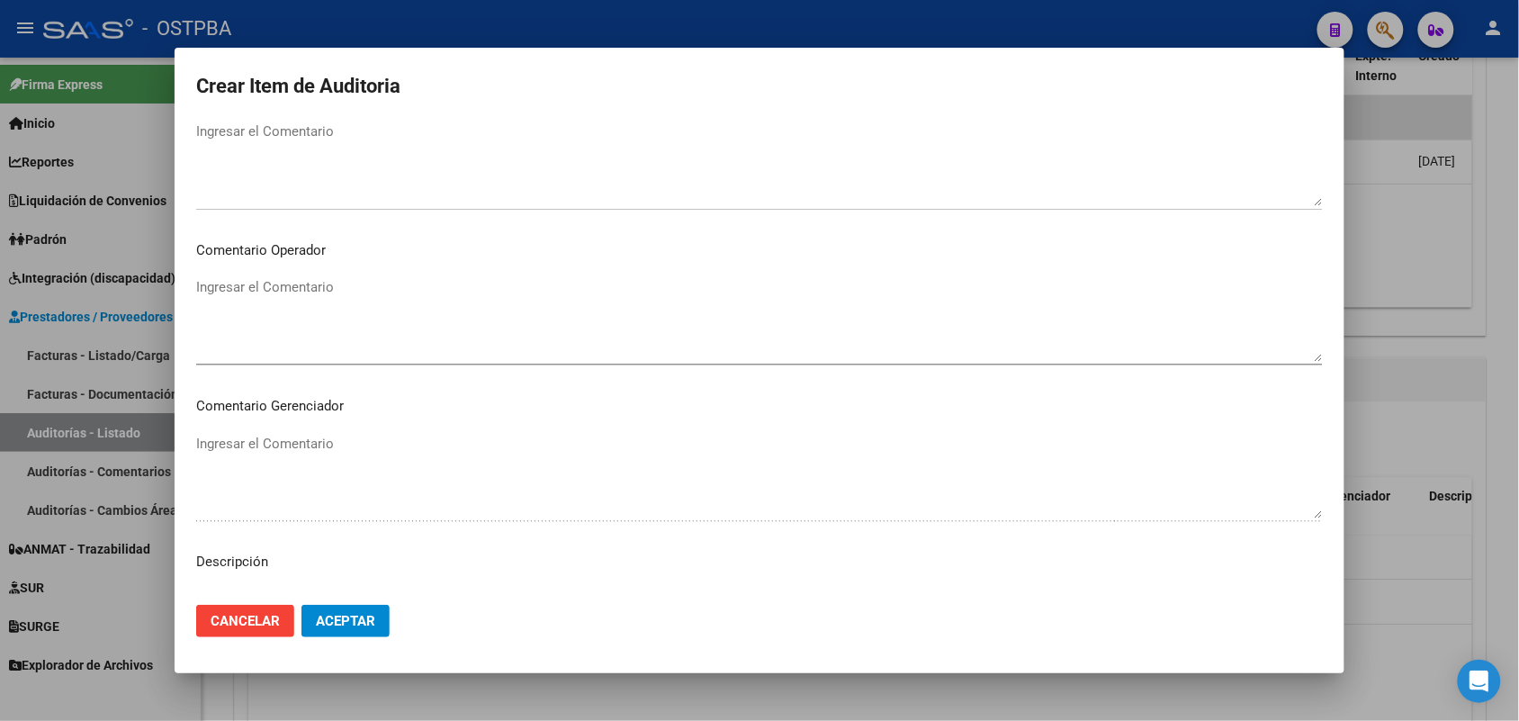
scroll to position [1125, 0]
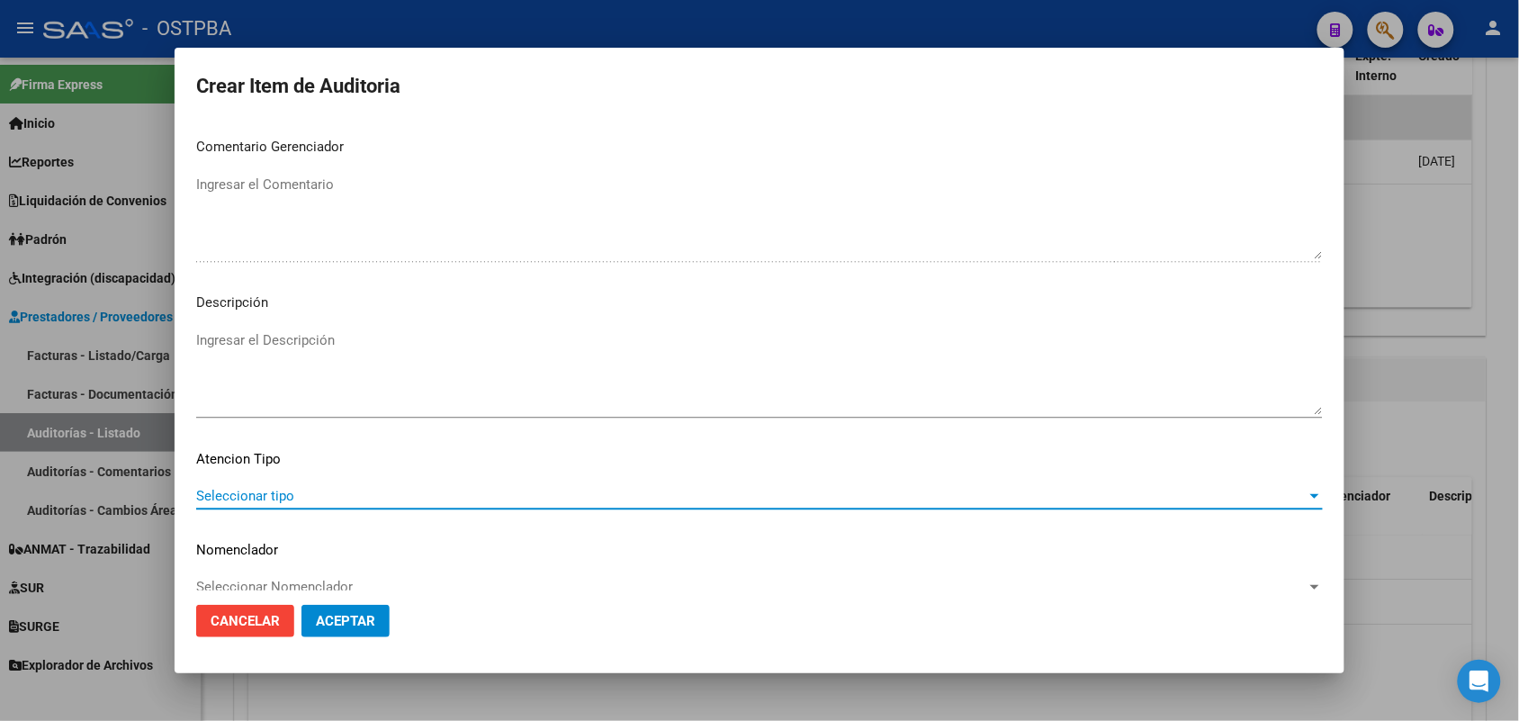
click at [274, 496] on span "Seleccionar tipo" at bounding box center [751, 496] width 1110 height 16
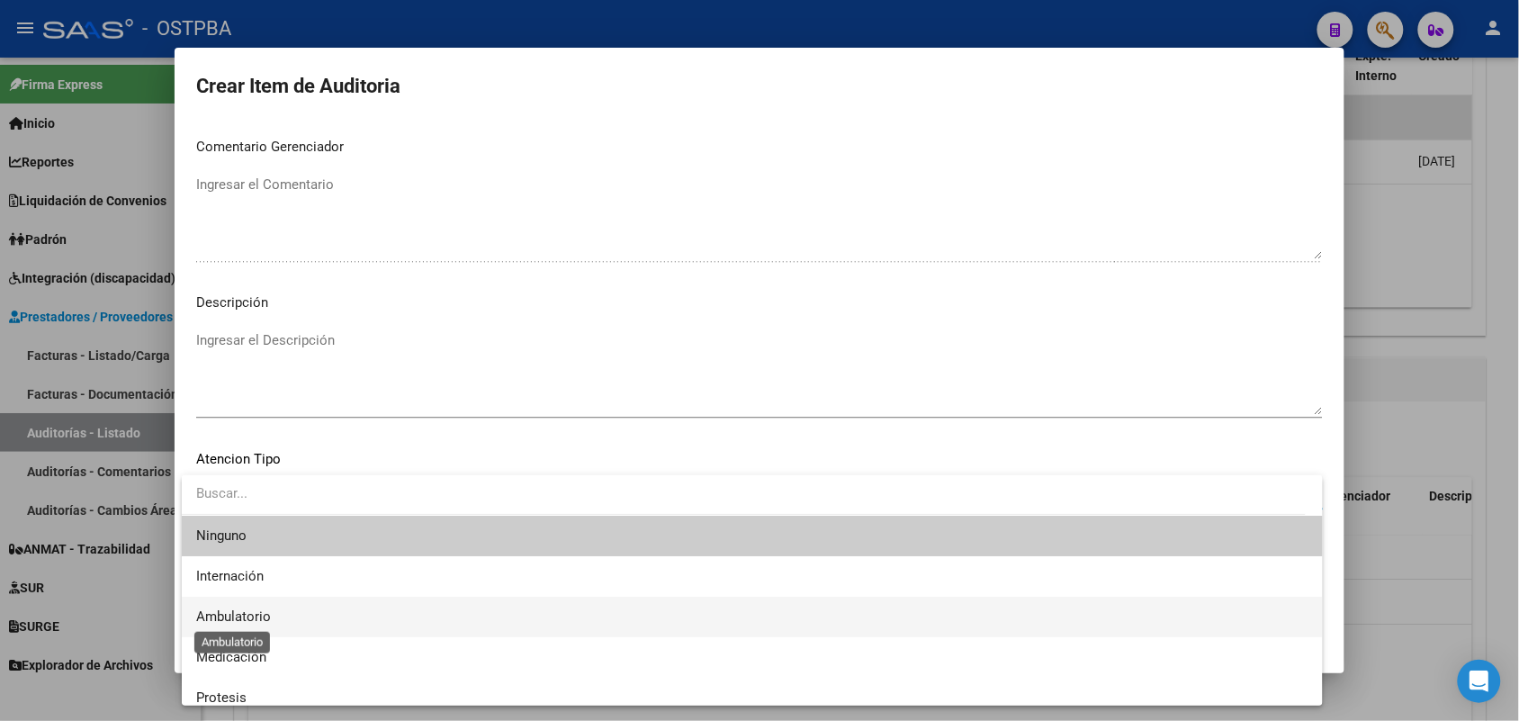
click at [264, 616] on span "Ambulatorio" at bounding box center [233, 616] width 75 height 16
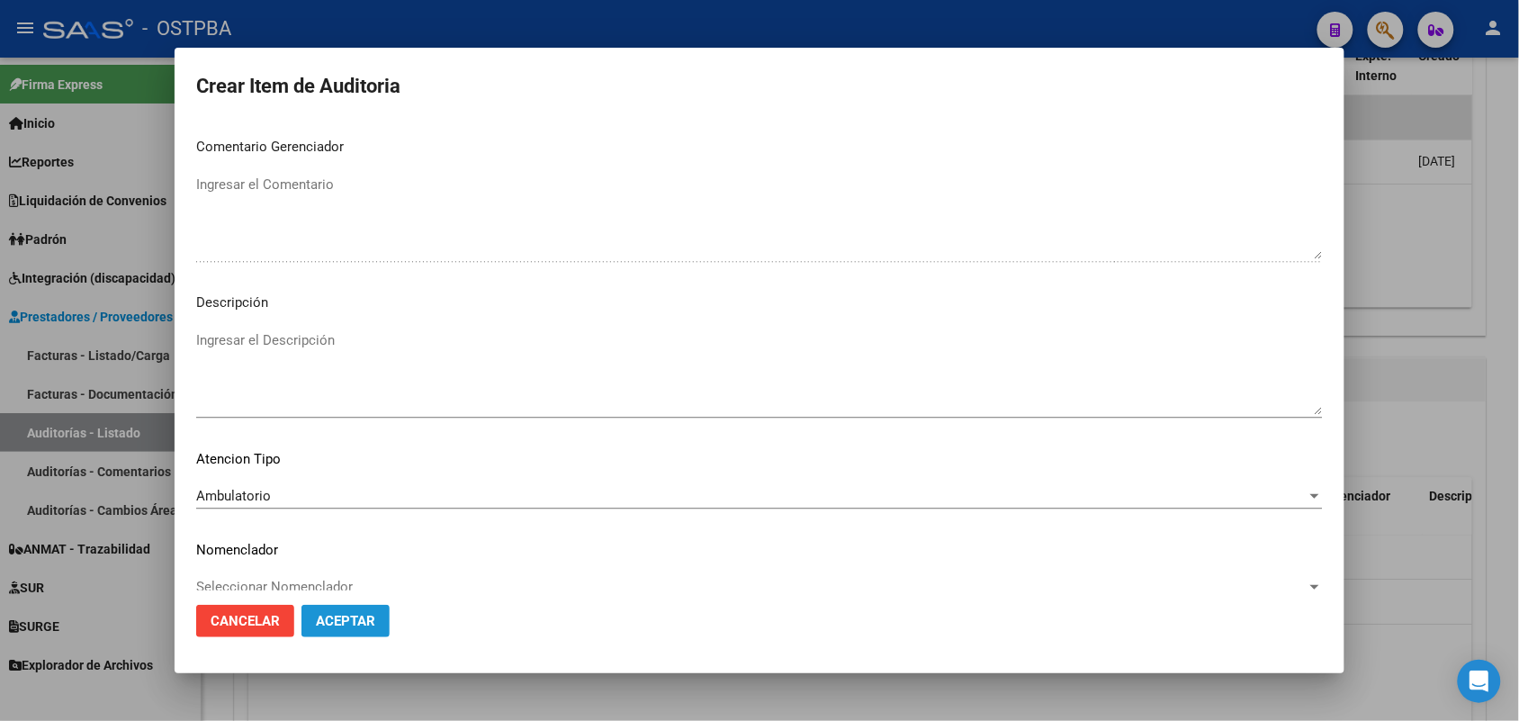
click at [369, 617] on span "Aceptar" at bounding box center [345, 621] width 59 height 16
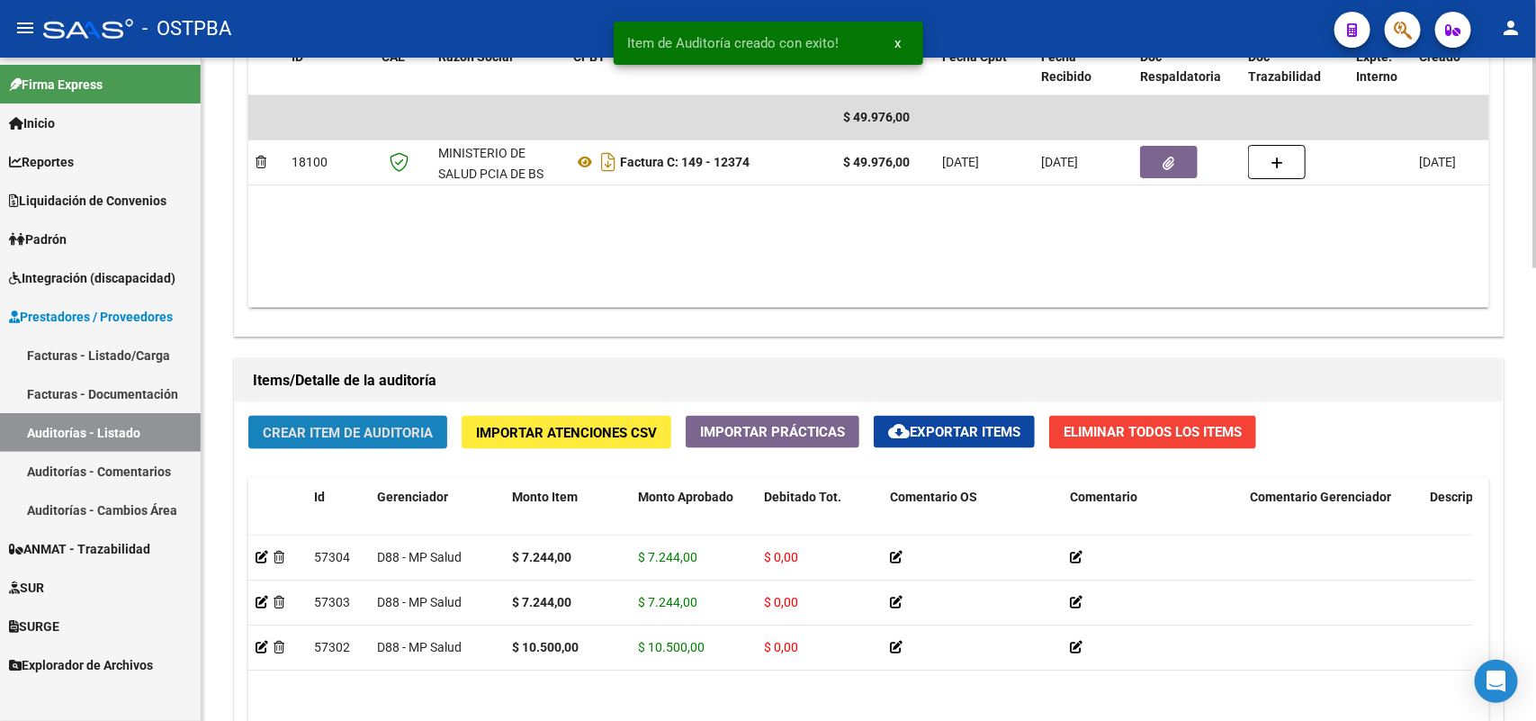
click at [405, 425] on span "Crear Item de Auditoria" at bounding box center [348, 433] width 170 height 16
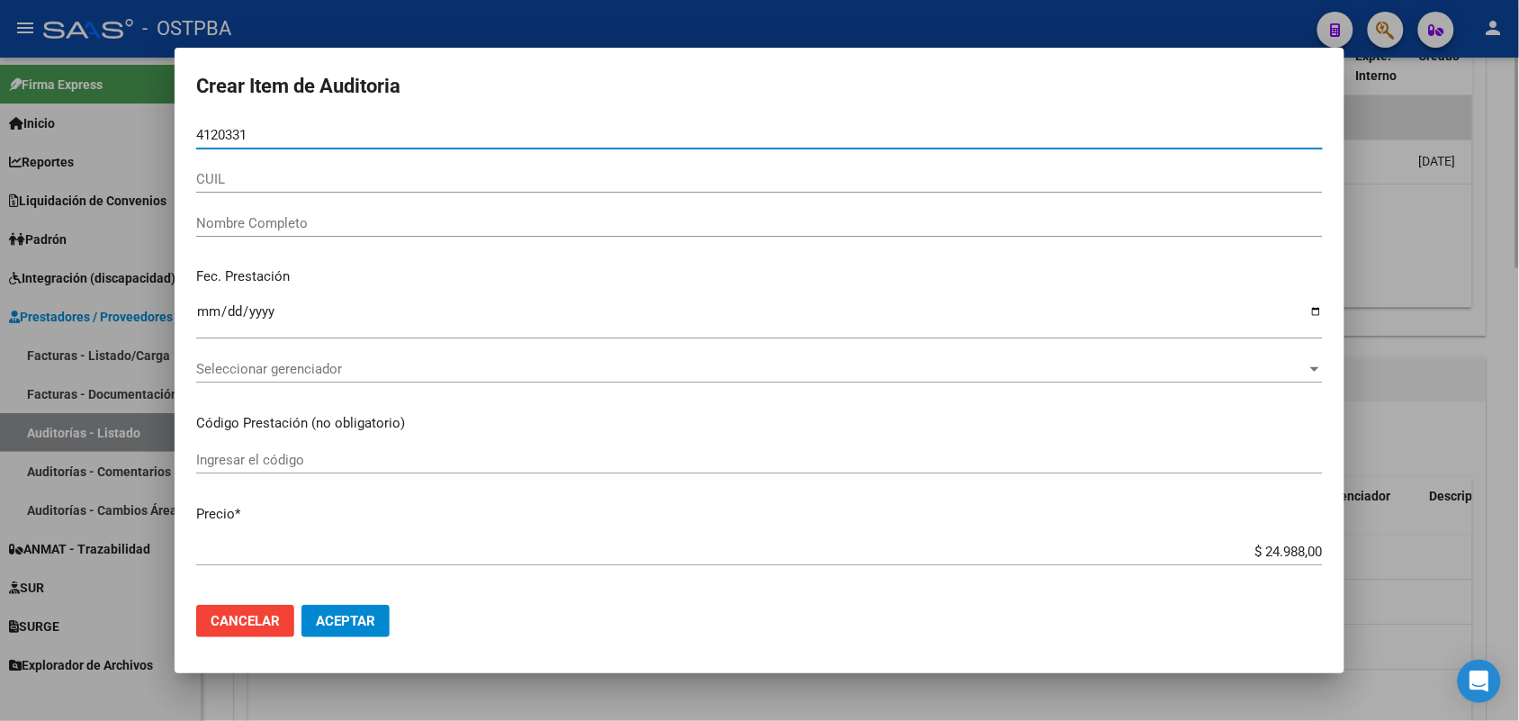
type input "41203311"
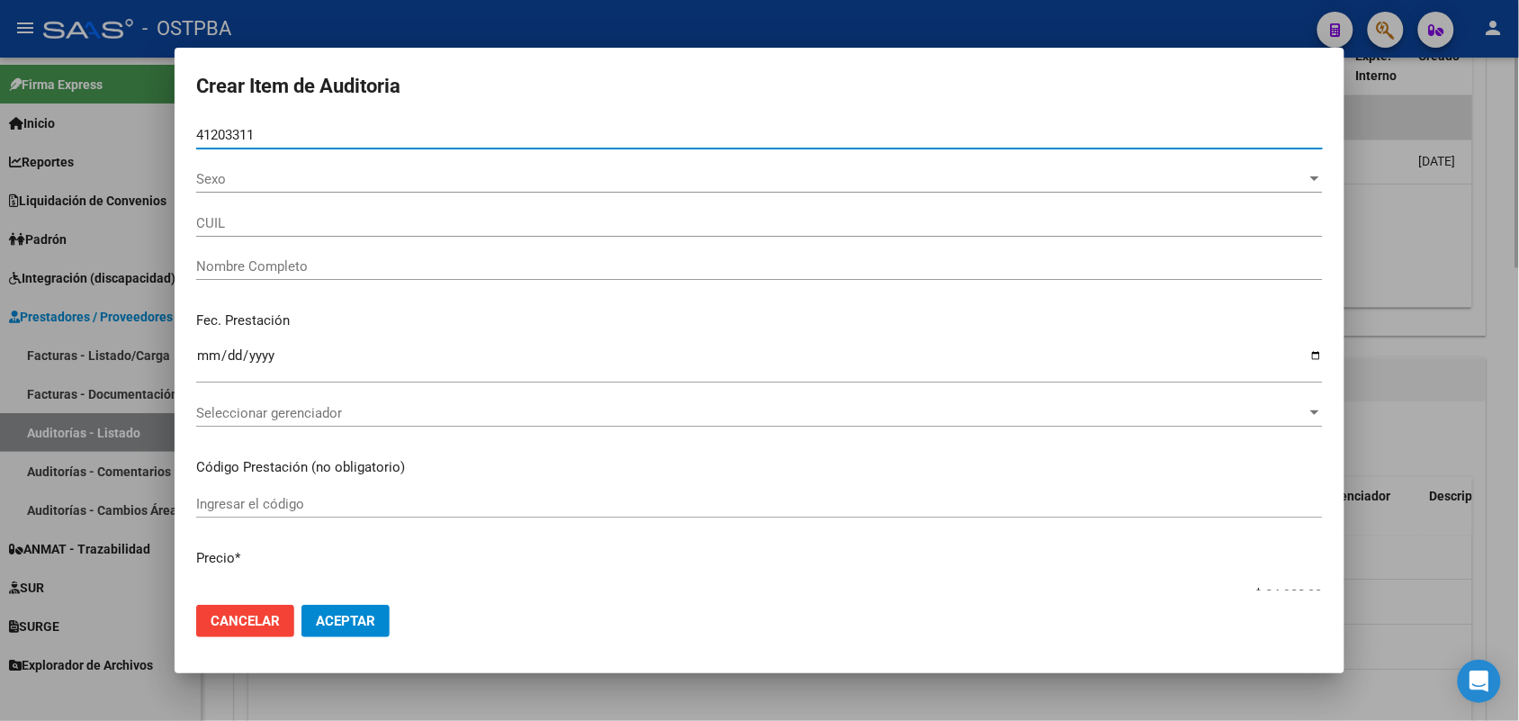
type input "27412033111"
type input "[PERSON_NAME] -"
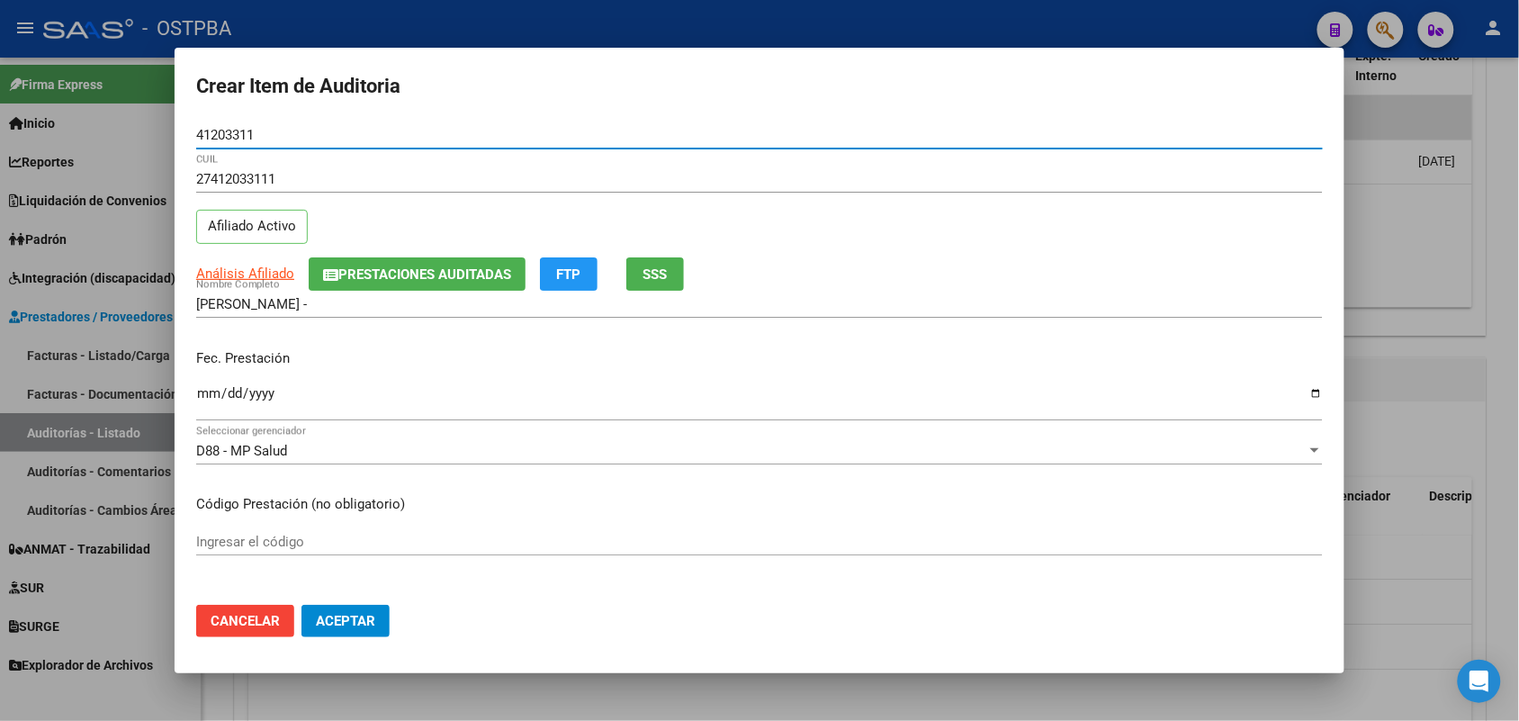
type input "41203311"
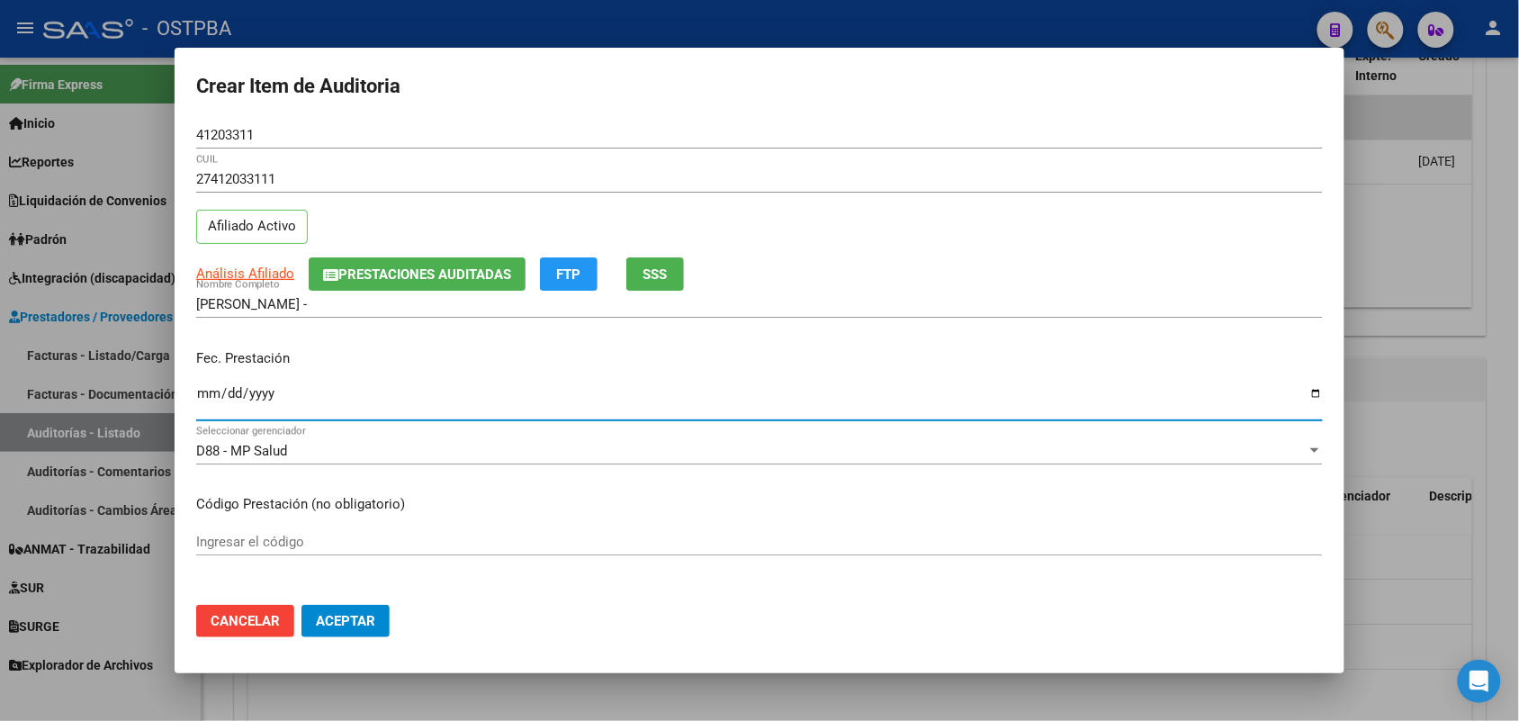
click at [209, 412] on input "Ingresar la fecha" at bounding box center [759, 400] width 1126 height 29
type input "2025-08-19"
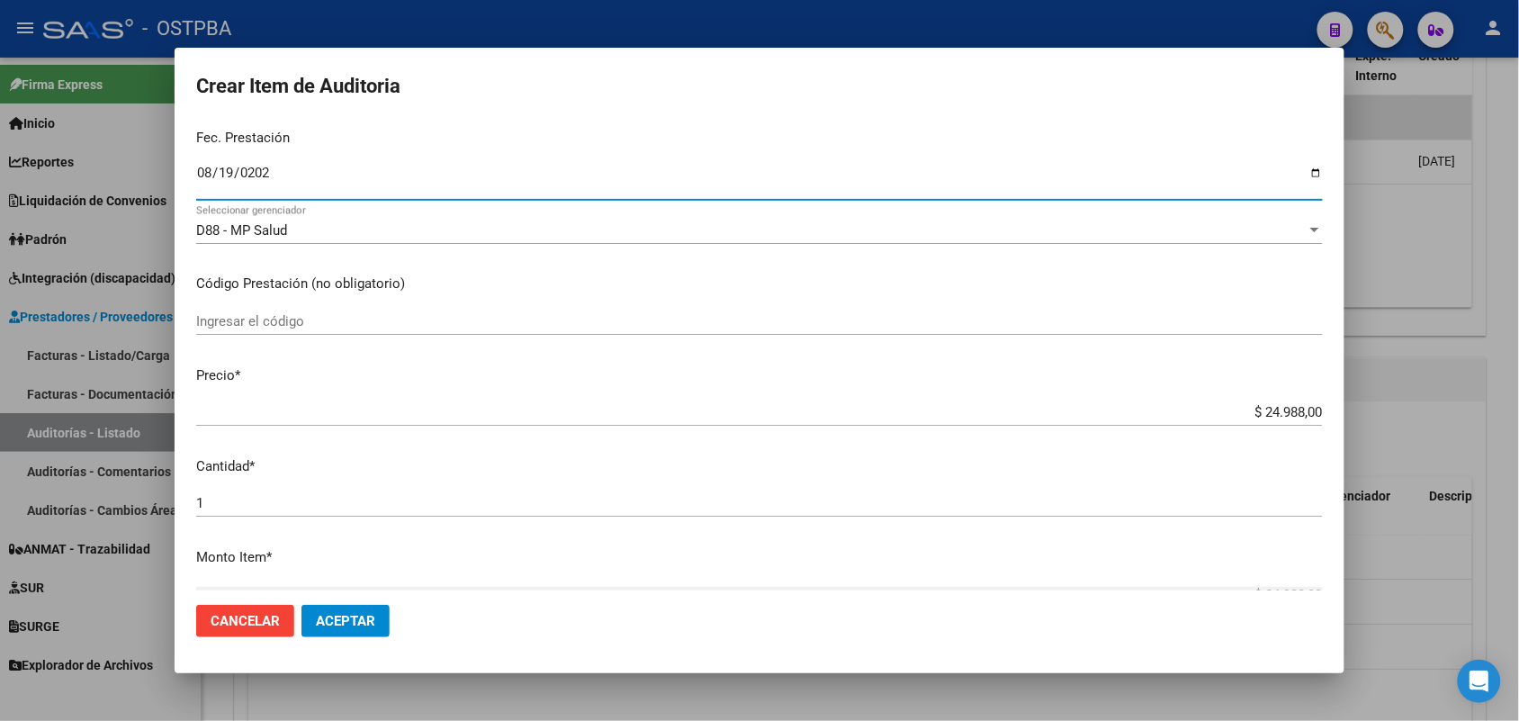
scroll to position [225, 0]
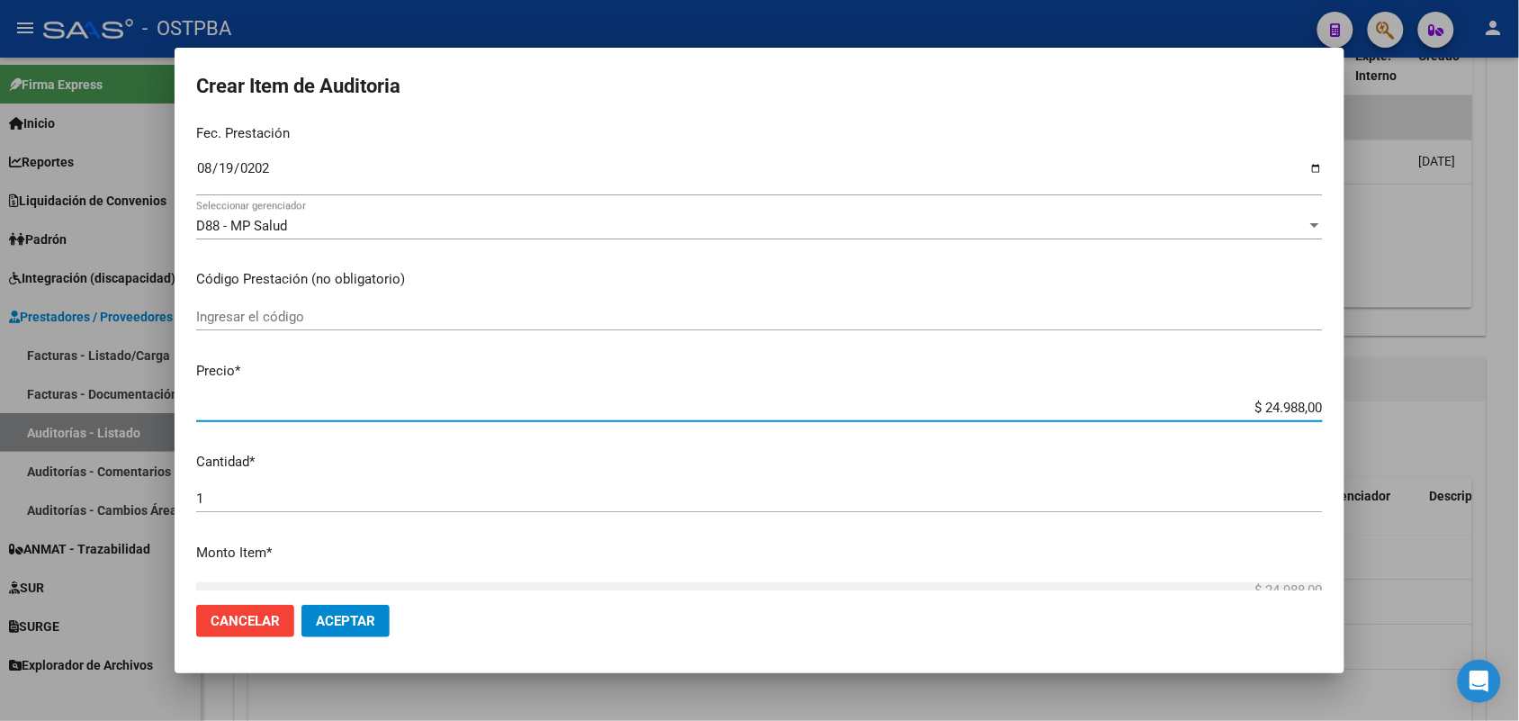
drag, startPoint x: 1233, startPoint y: 407, endPoint x: 1372, endPoint y: 407, distance: 139.5
click at [1372, 407] on div "Crear Item de Auditoria 41203311 Nro Documento 27412033111 CUIL Afiliado Activo…" at bounding box center [759, 360] width 1519 height 721
type input "$ 0,07"
type input "$ 0,72"
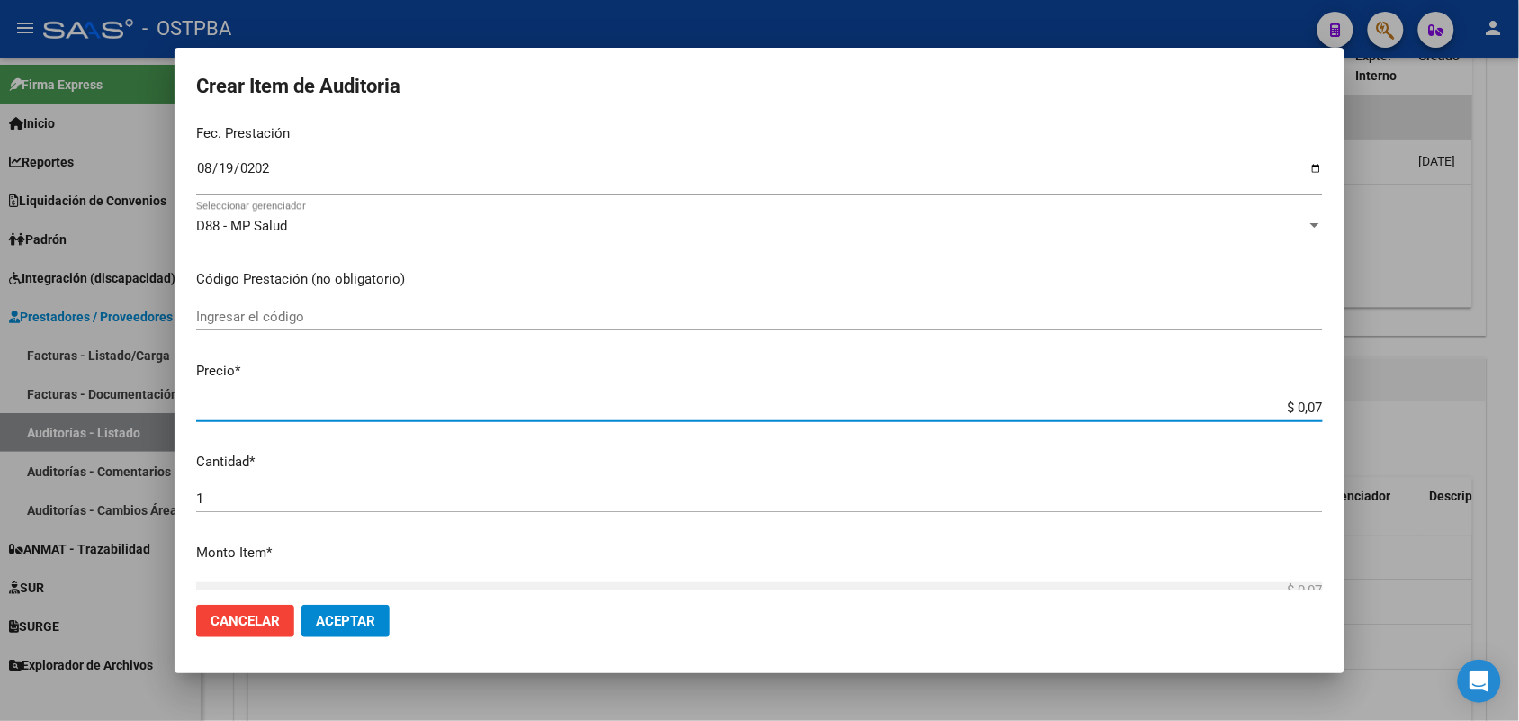
type input "$ 0,72"
type input "$ 7,24"
type input "$ 72,44"
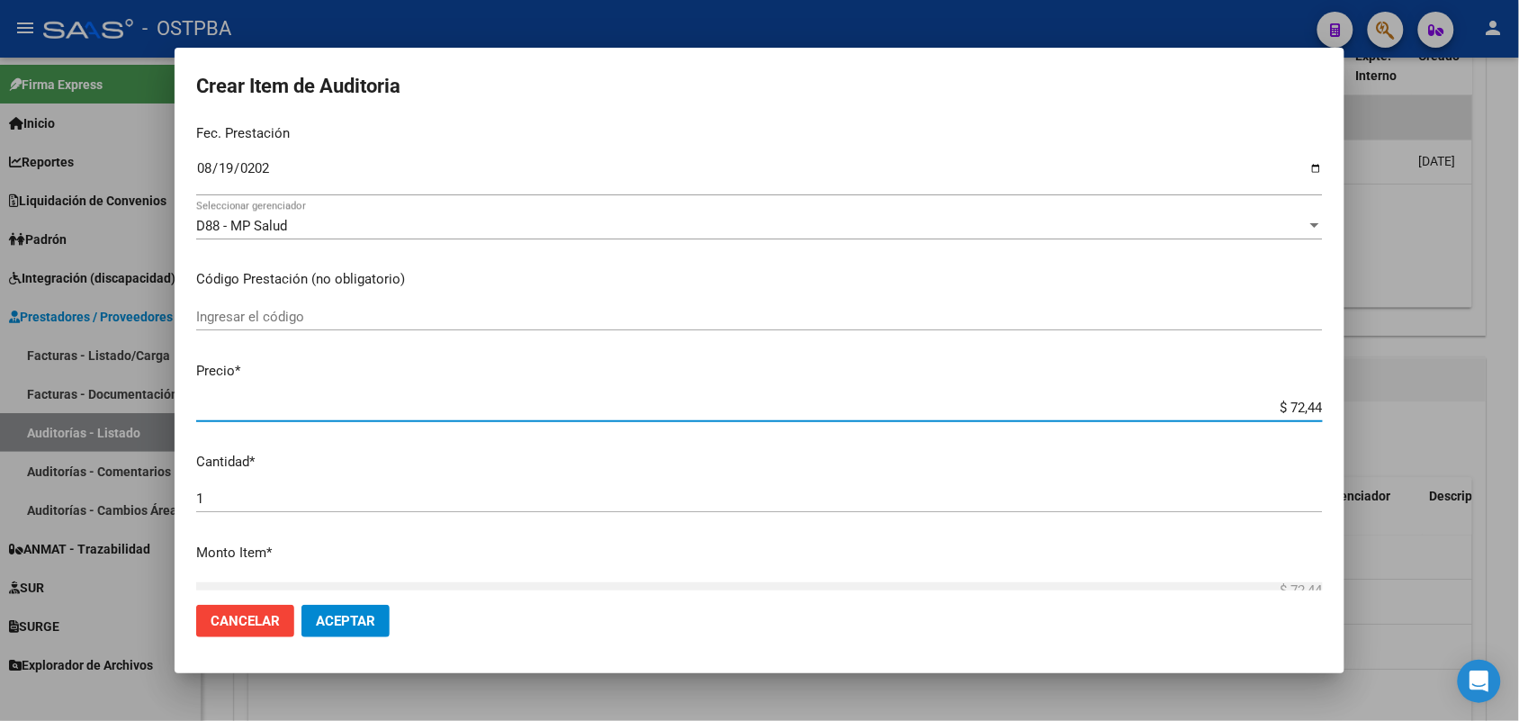
type input "$ 724,40"
type input "$ 7.244,00"
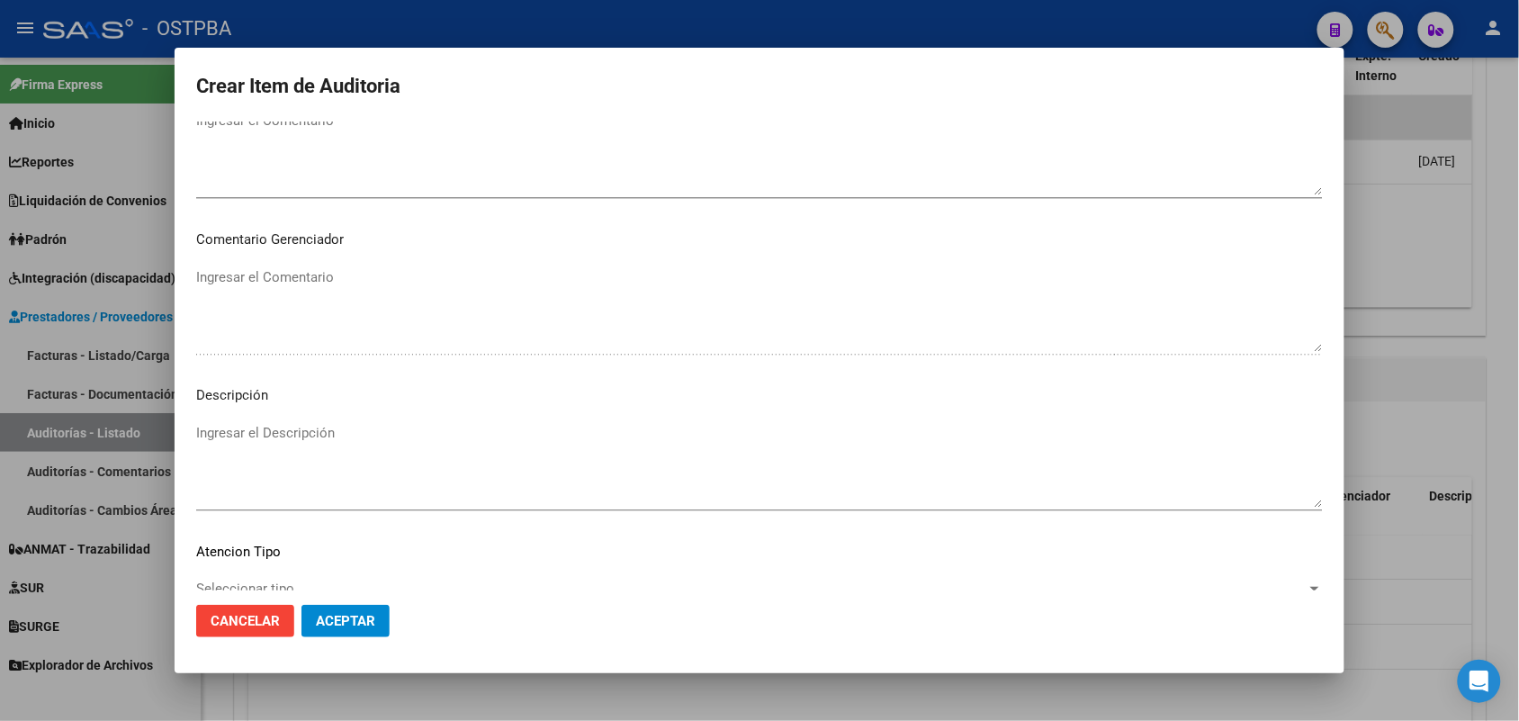
scroll to position [1150, 0]
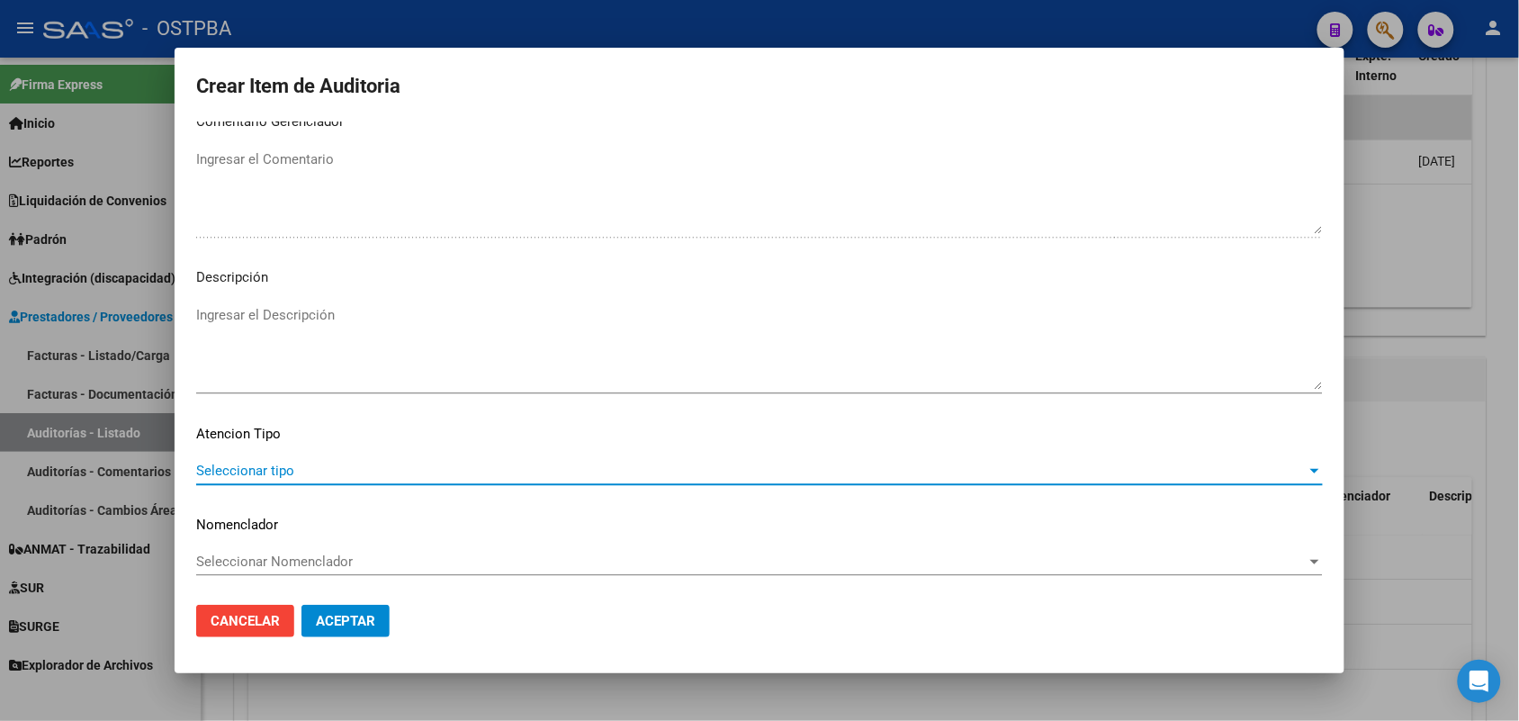
click at [253, 463] on span "Seleccionar tipo" at bounding box center [751, 470] width 1110 height 16
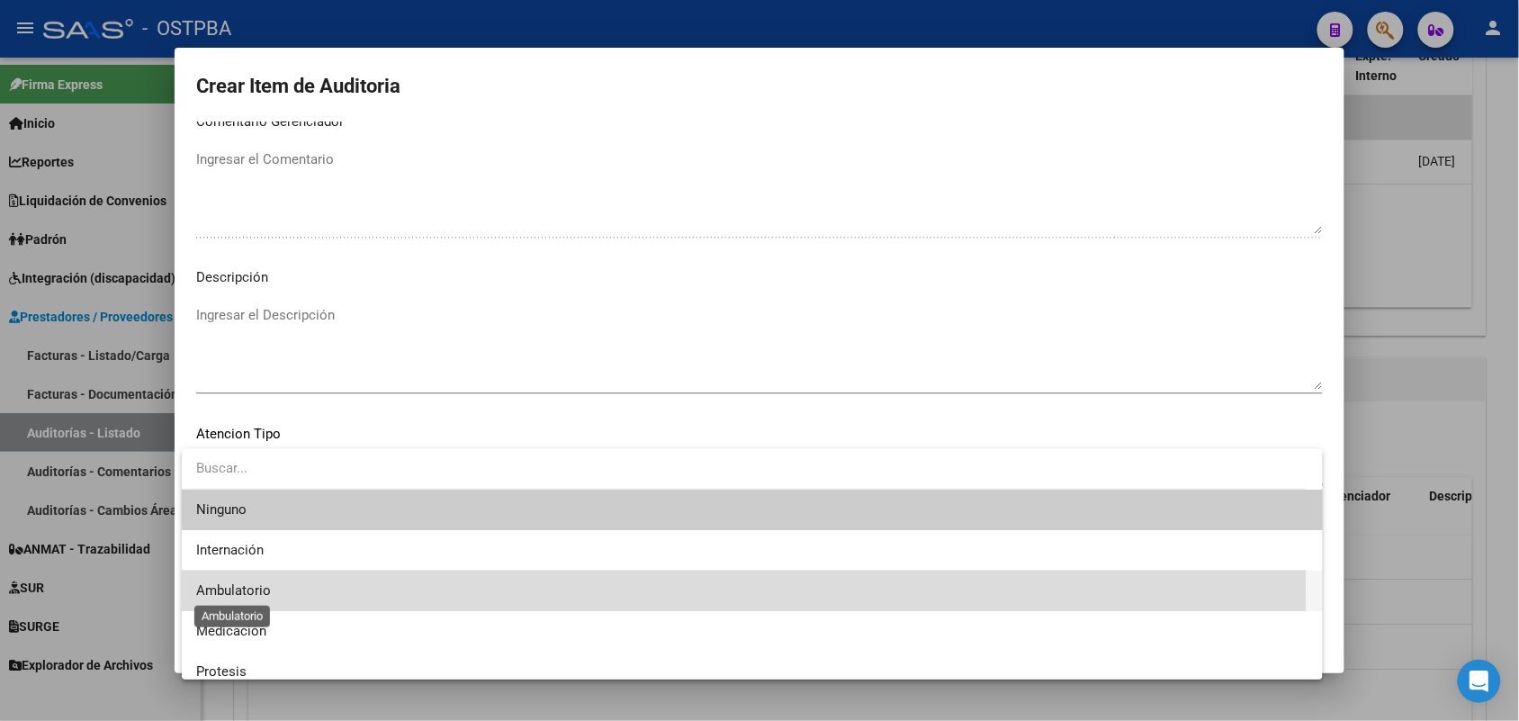
click at [264, 590] on span "Ambulatorio" at bounding box center [233, 590] width 75 height 16
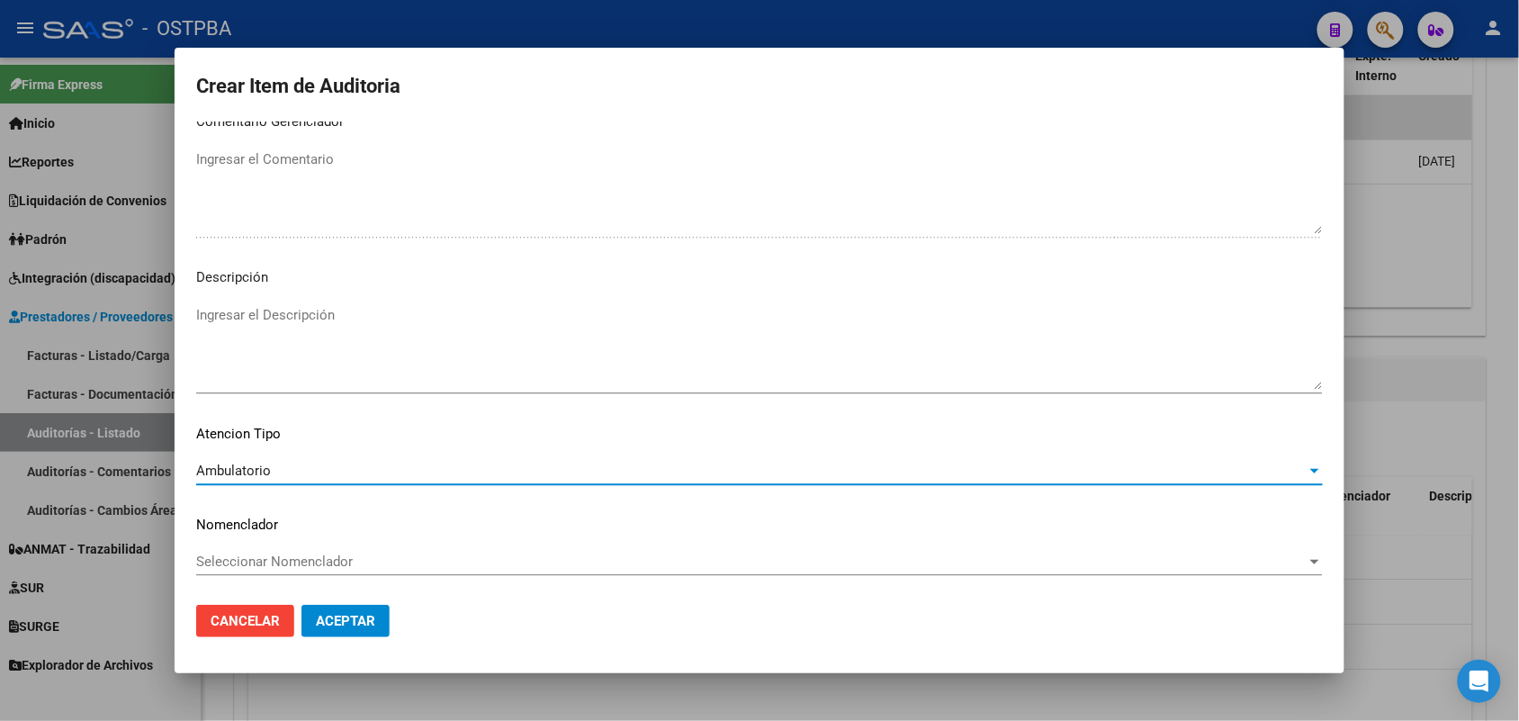
click at [354, 622] on span "Aceptar" at bounding box center [345, 621] width 59 height 16
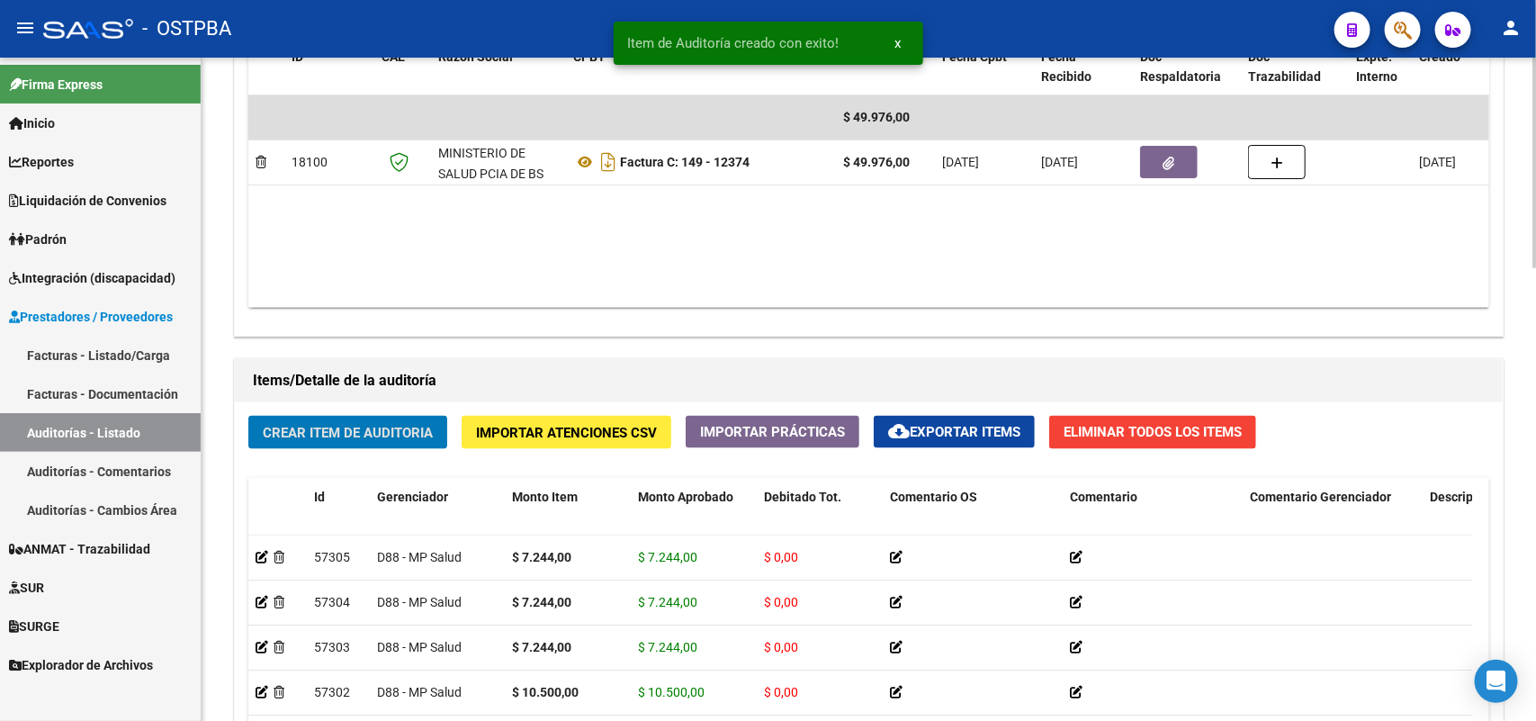
click at [375, 419] on button "Crear Item de Auditoria" at bounding box center [347, 432] width 199 height 33
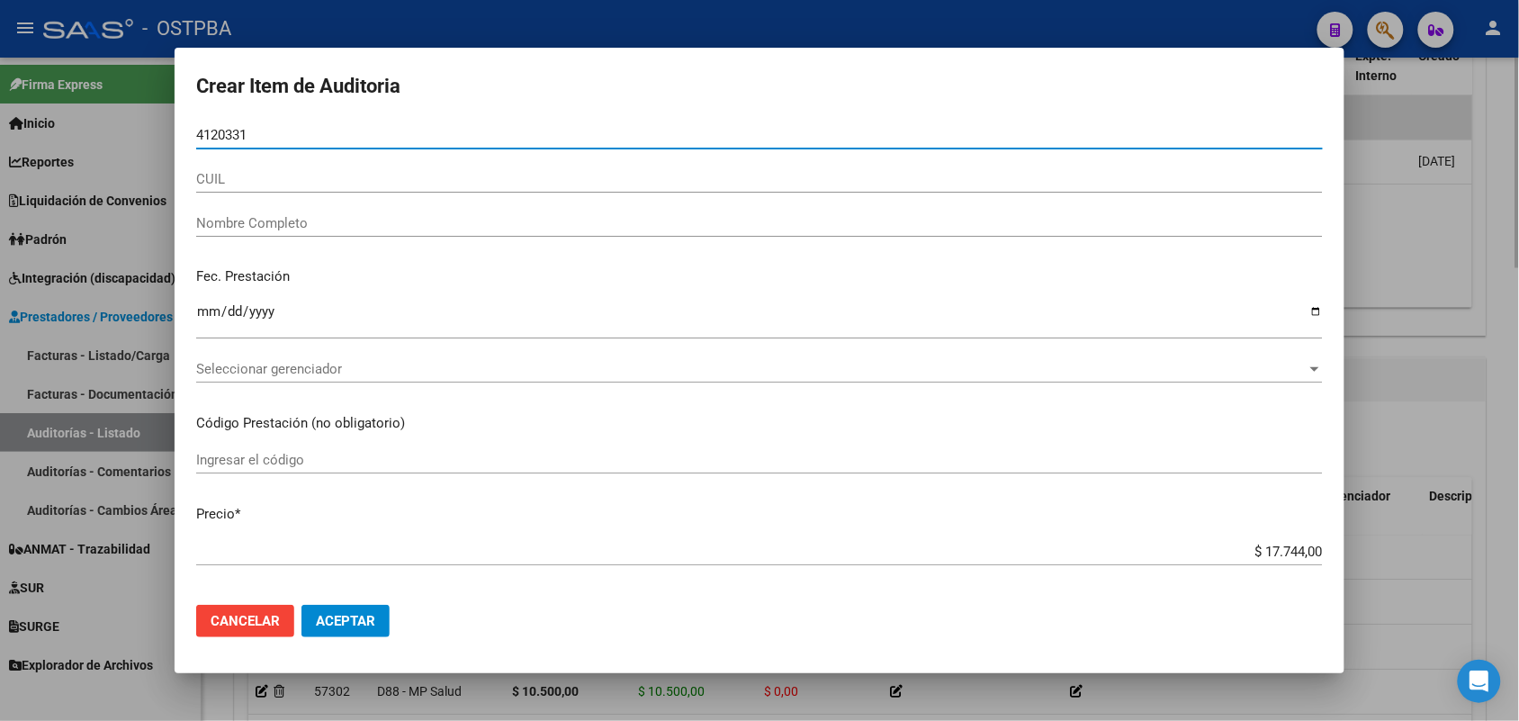
type input "41203311"
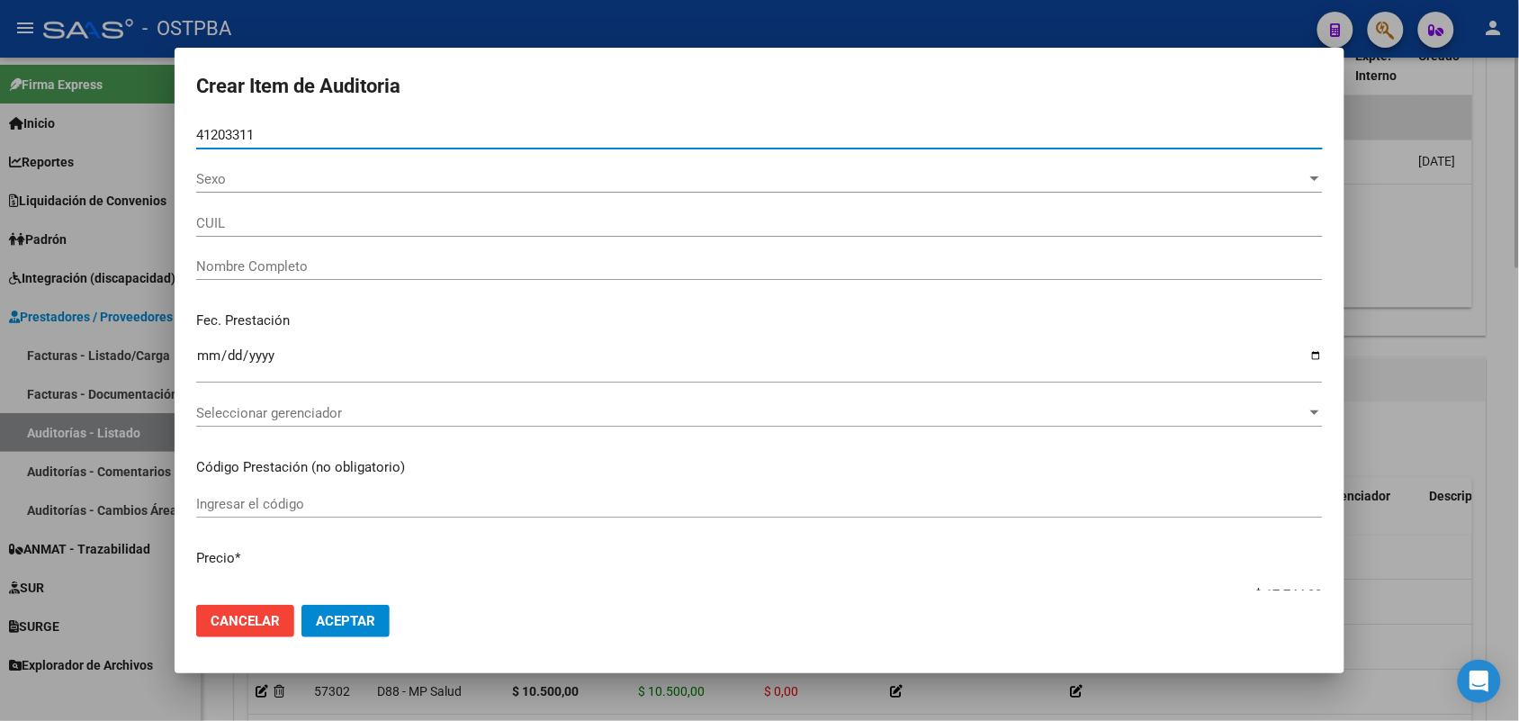
type input "27412033111"
type input "[PERSON_NAME] -"
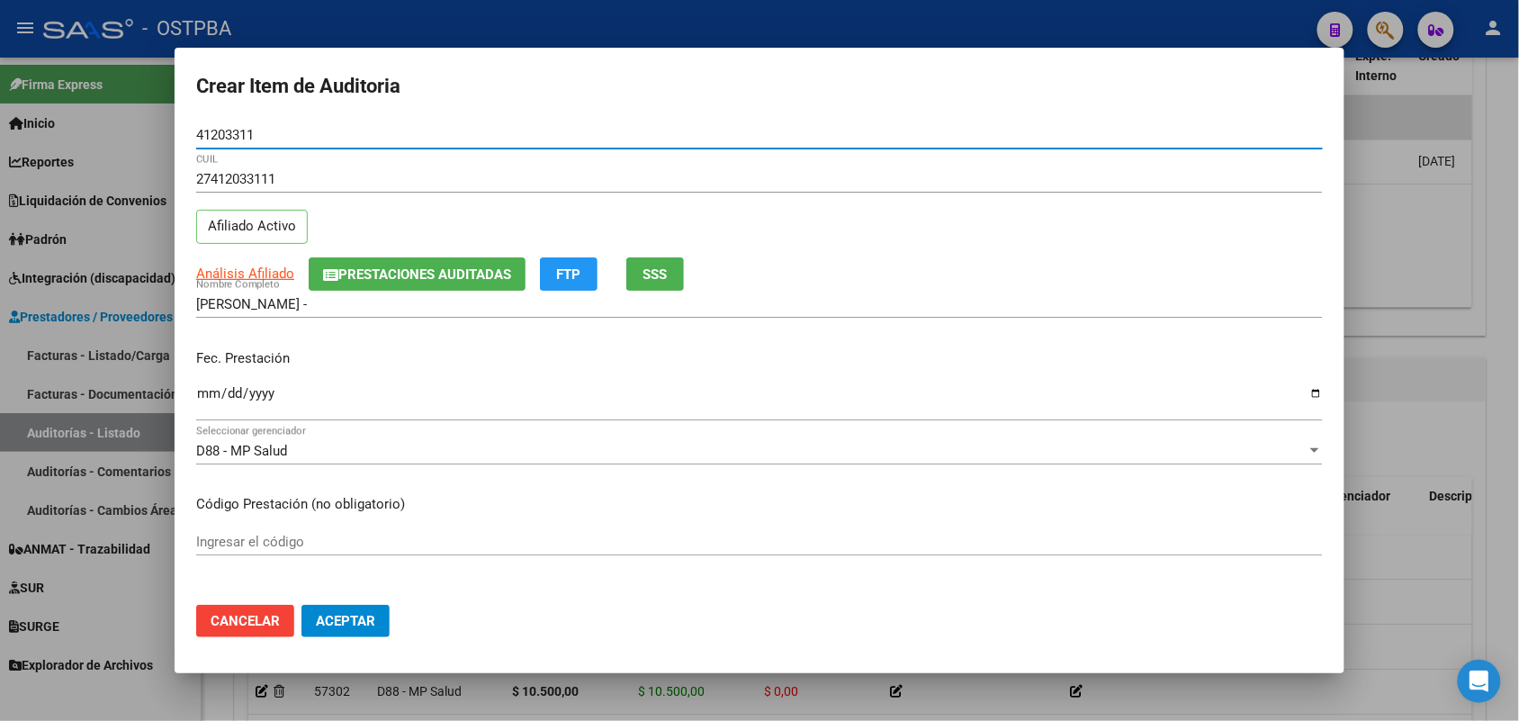
type input "41203311"
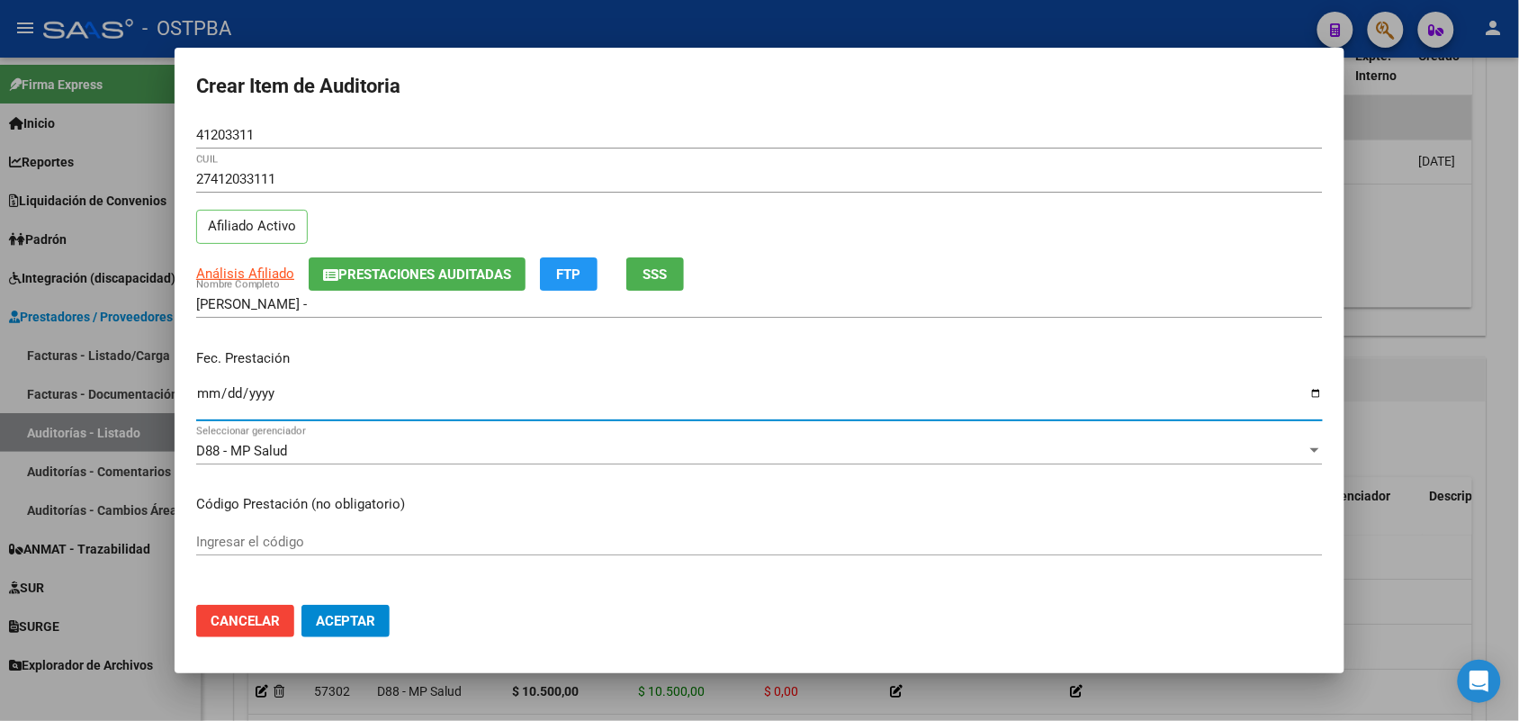
click at [203, 401] on input "Ingresar la fecha" at bounding box center [759, 400] width 1126 height 29
type input "2025-08-27"
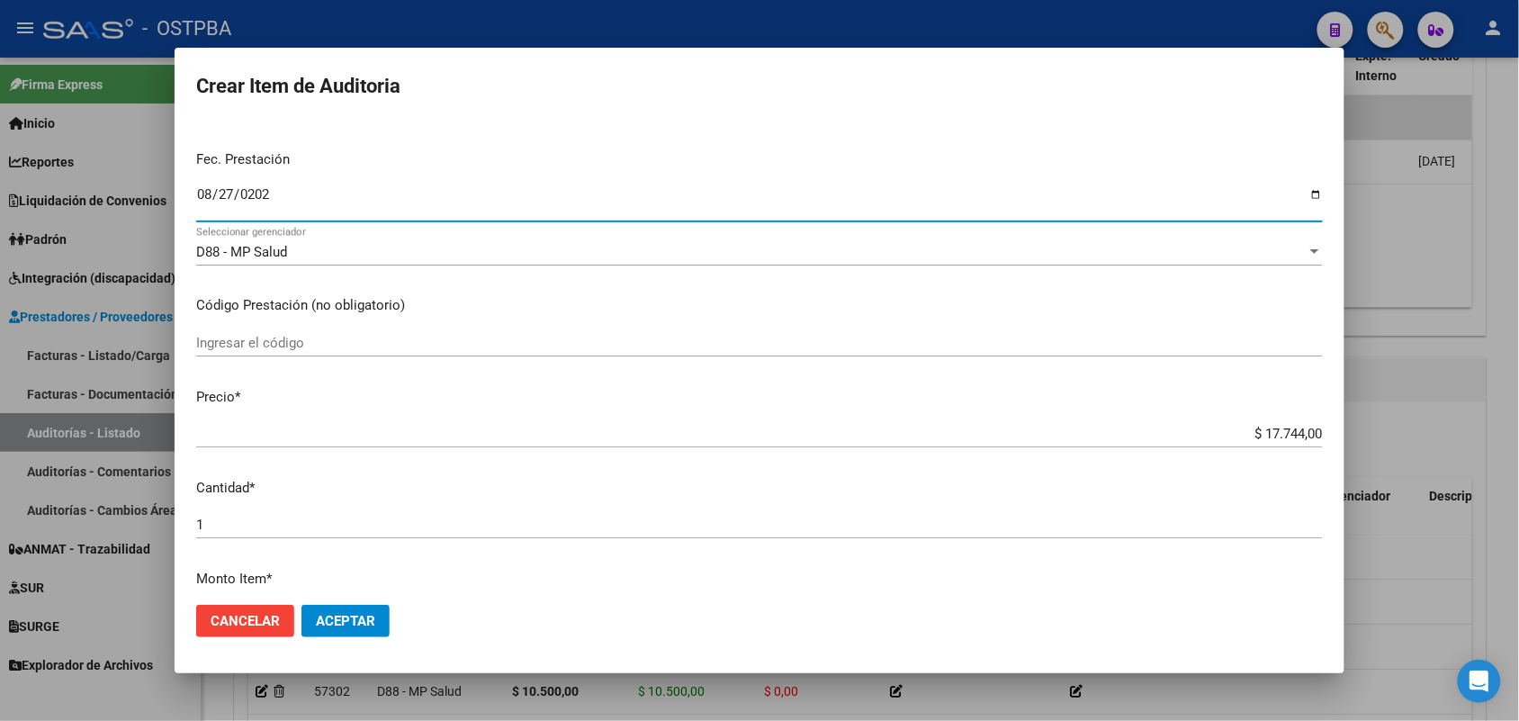
scroll to position [225, 0]
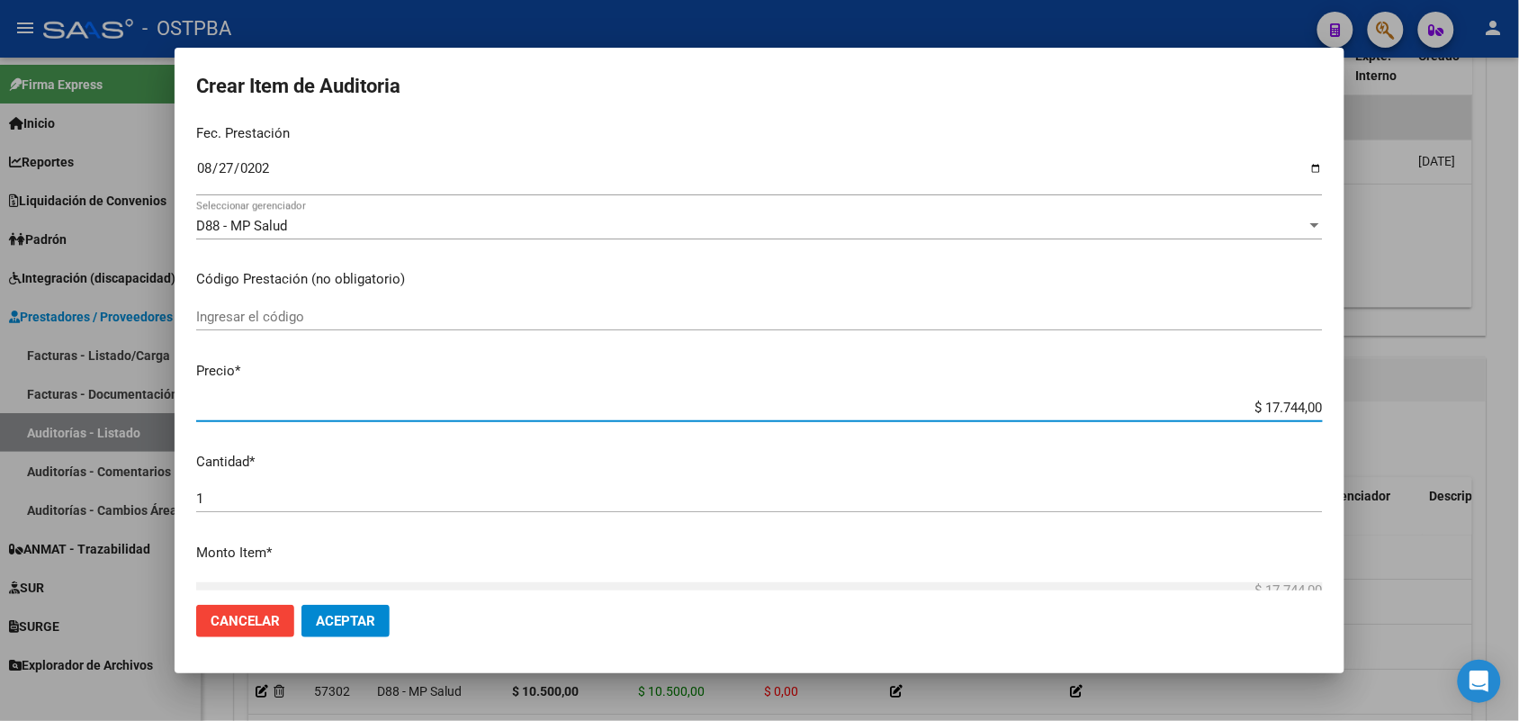
drag, startPoint x: 1224, startPoint y: 408, endPoint x: 1370, endPoint y: 399, distance: 146.0
click at [1370, 399] on div "Crear Item de Auditoria 41203311 Nro Documento 27412033111 CUIL Afiliado Activo…" at bounding box center [759, 360] width 1519 height 721
type input "$ 0,07"
type input "$ 0,72"
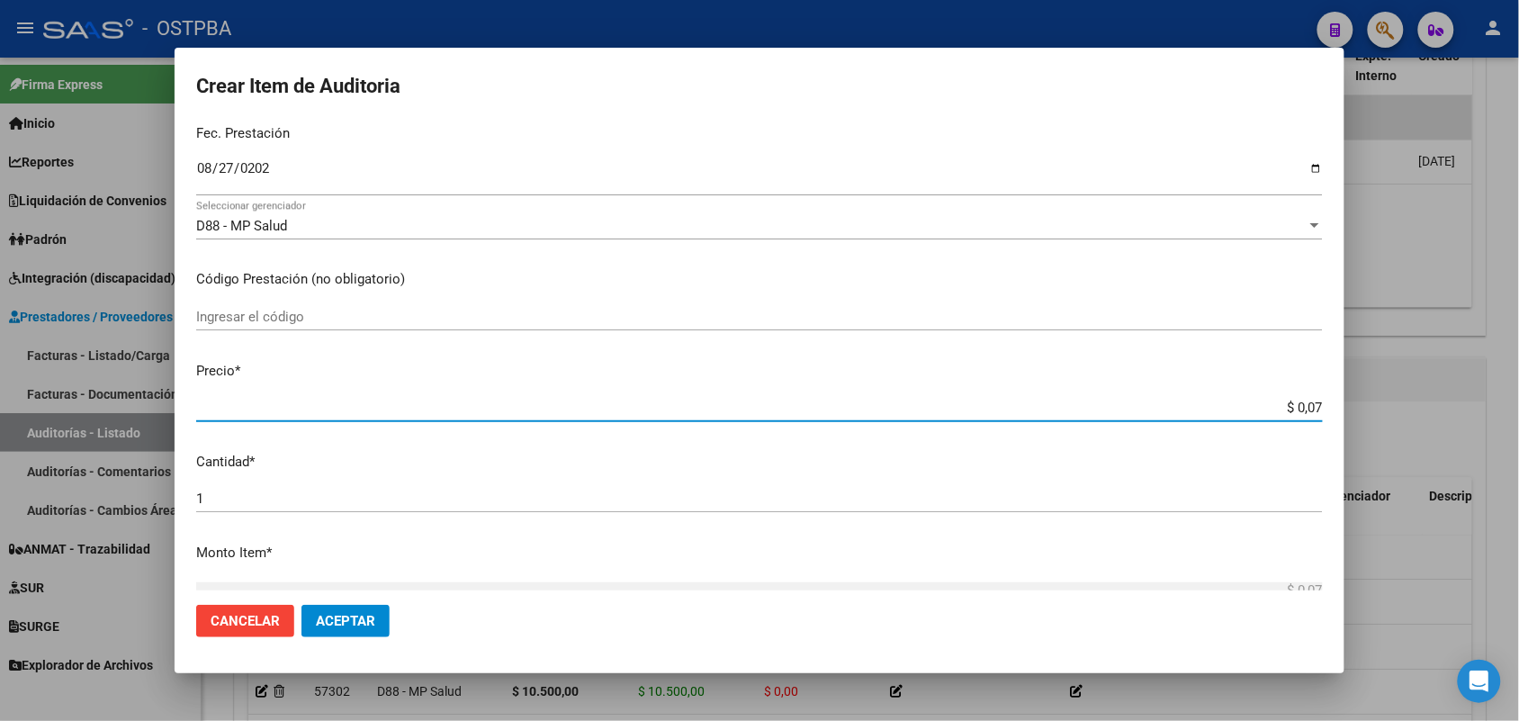
type input "$ 0,72"
type input "$ 7,24"
type input "$ 72,44"
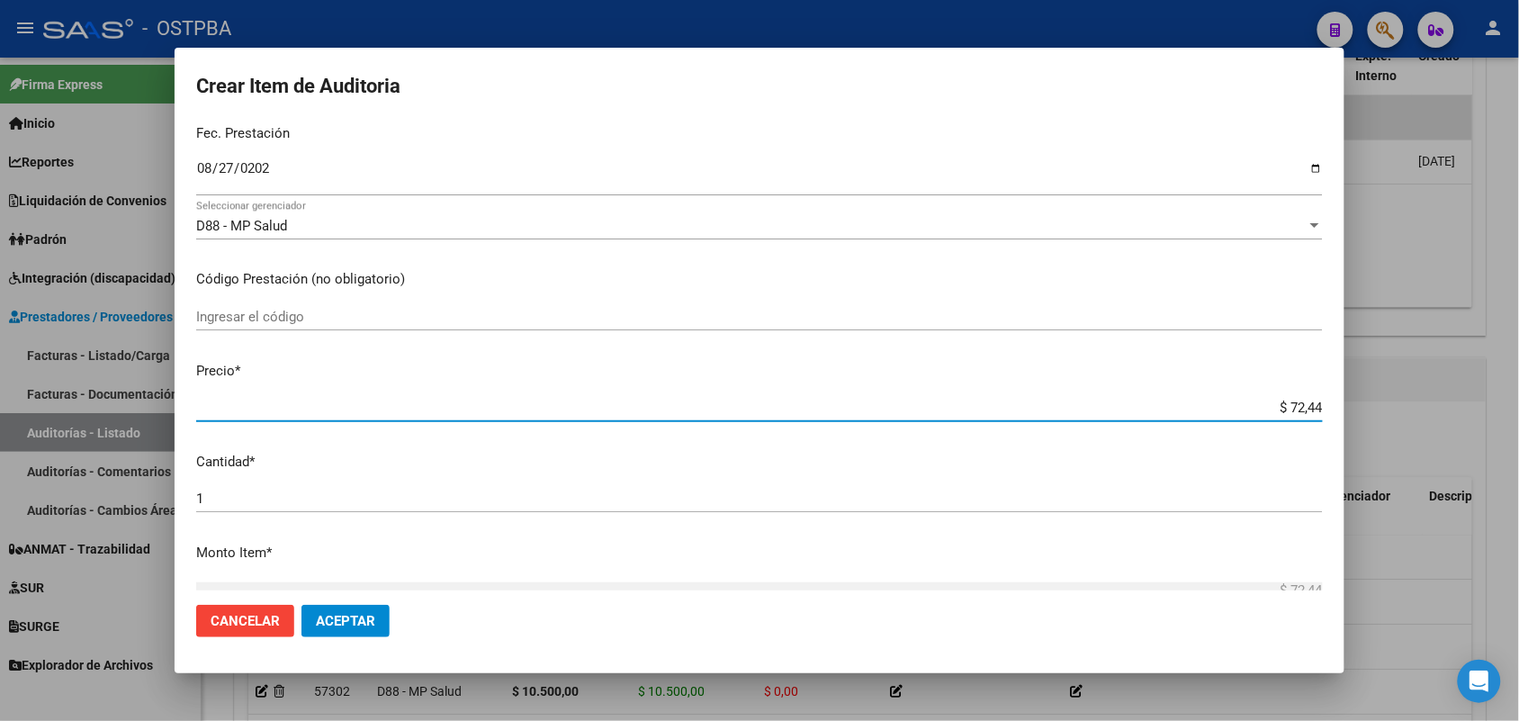
type input "$ 724,40"
type input "$ 7.244,00"
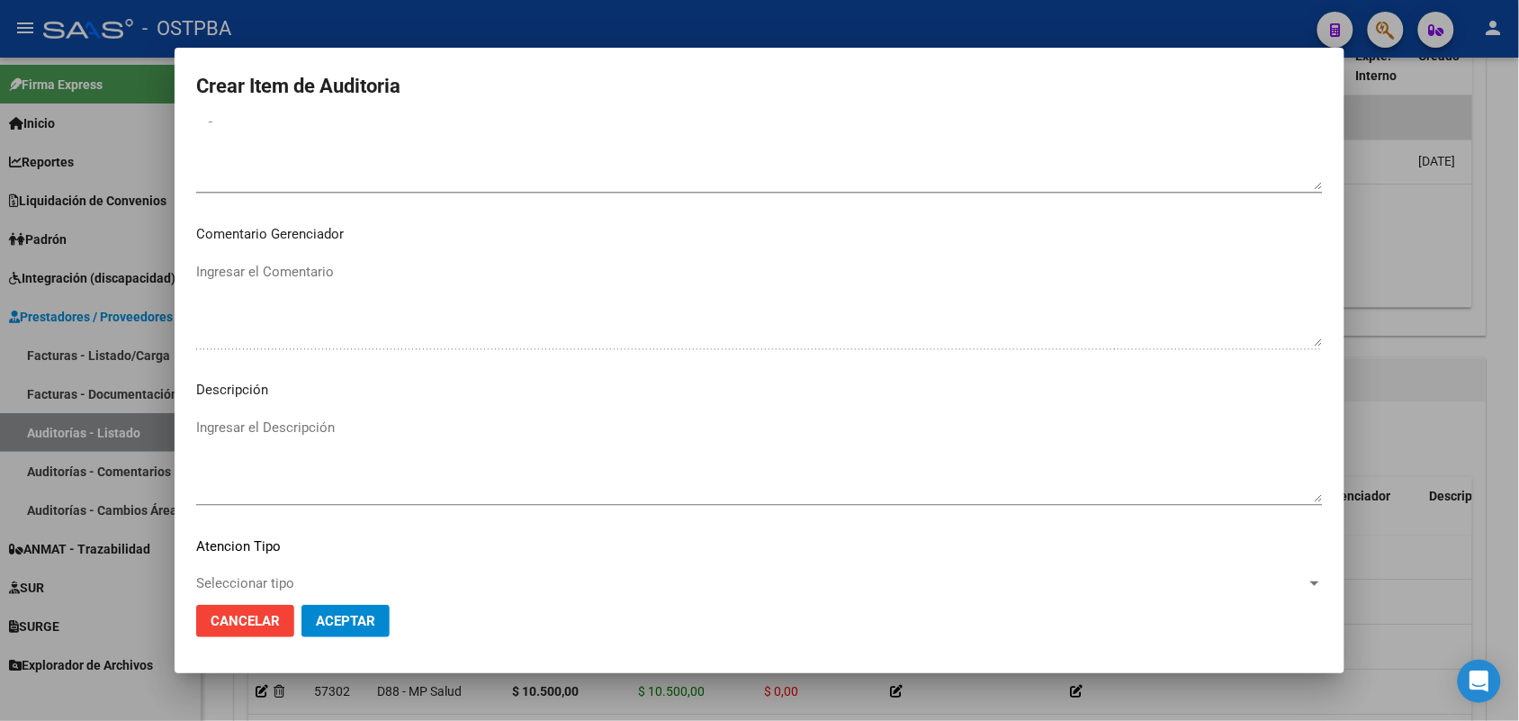
scroll to position [1150, 0]
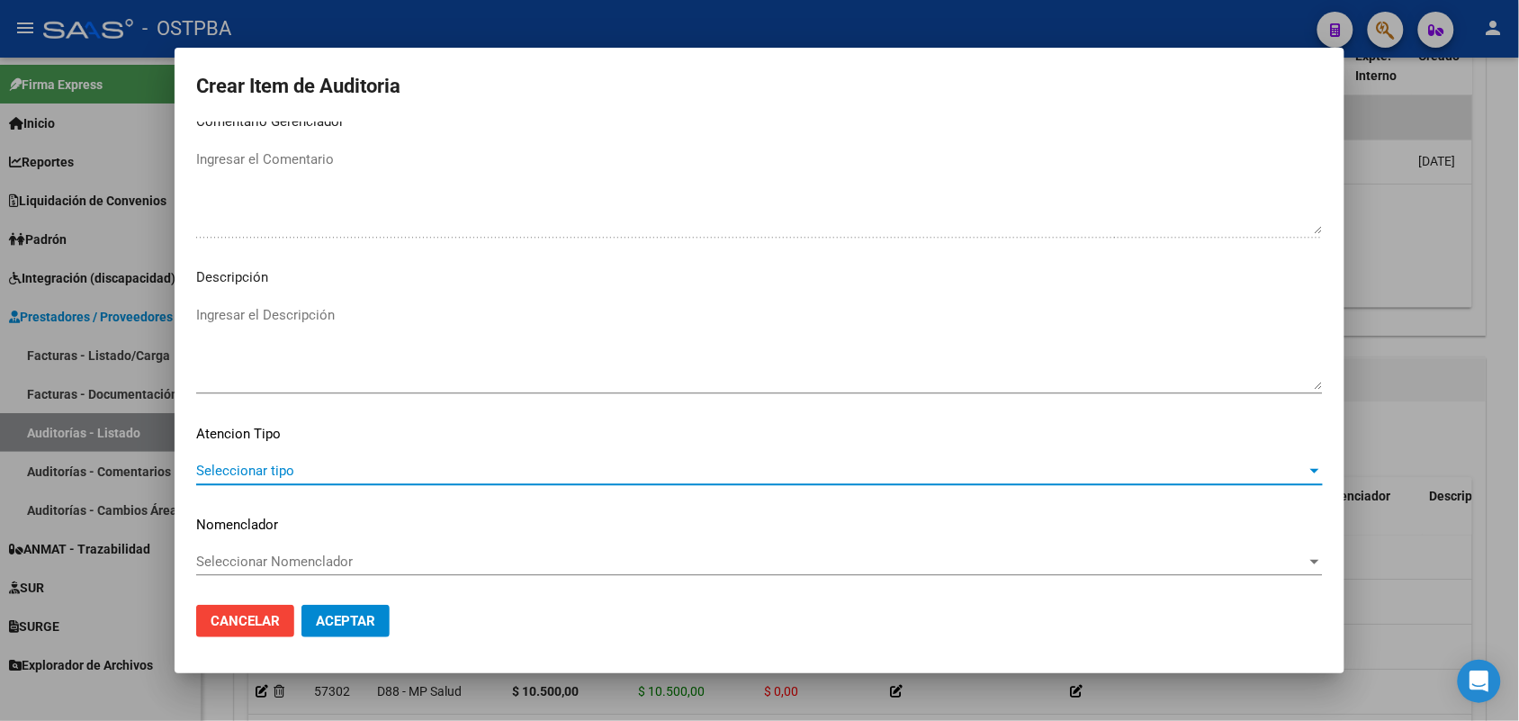
click at [279, 469] on span "Seleccionar tipo" at bounding box center [751, 470] width 1110 height 16
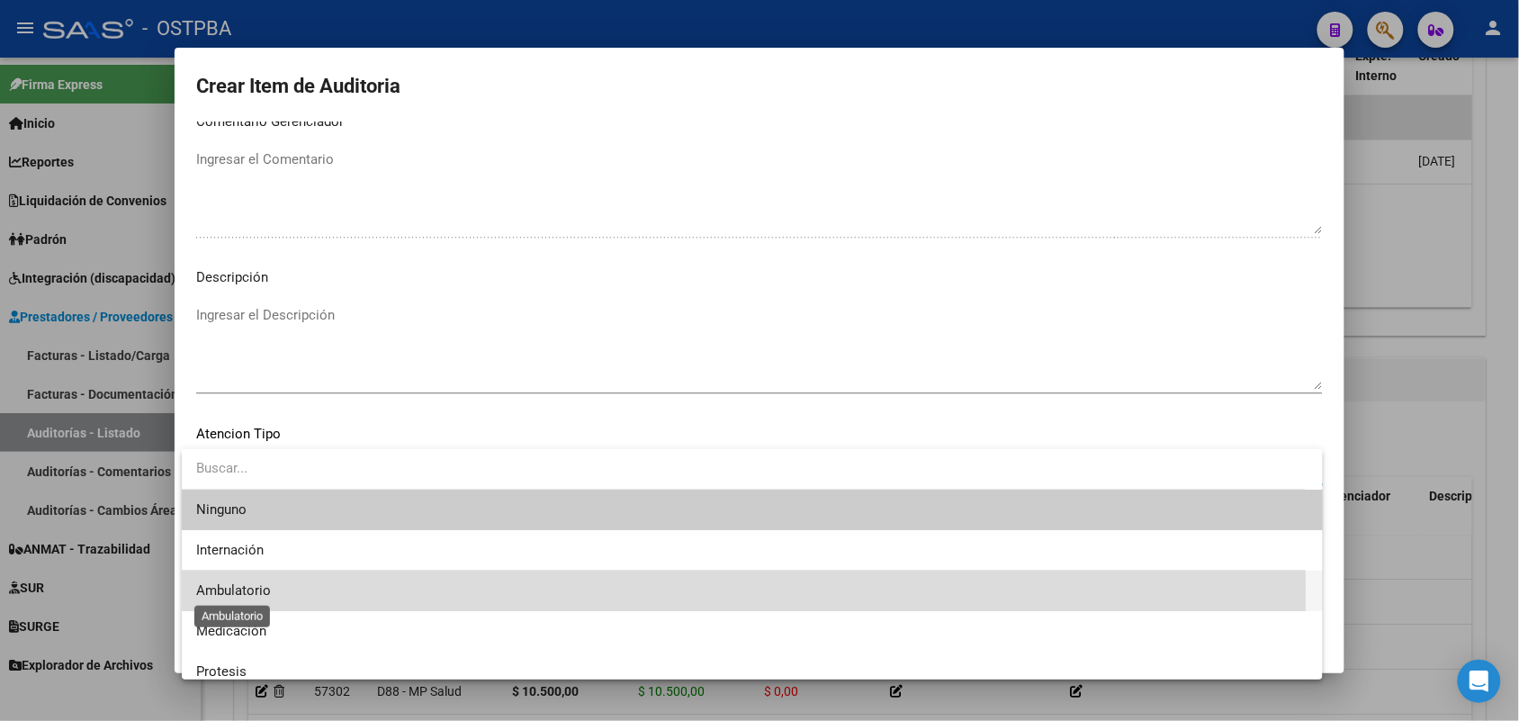
click at [258, 587] on span "Ambulatorio" at bounding box center [233, 590] width 75 height 16
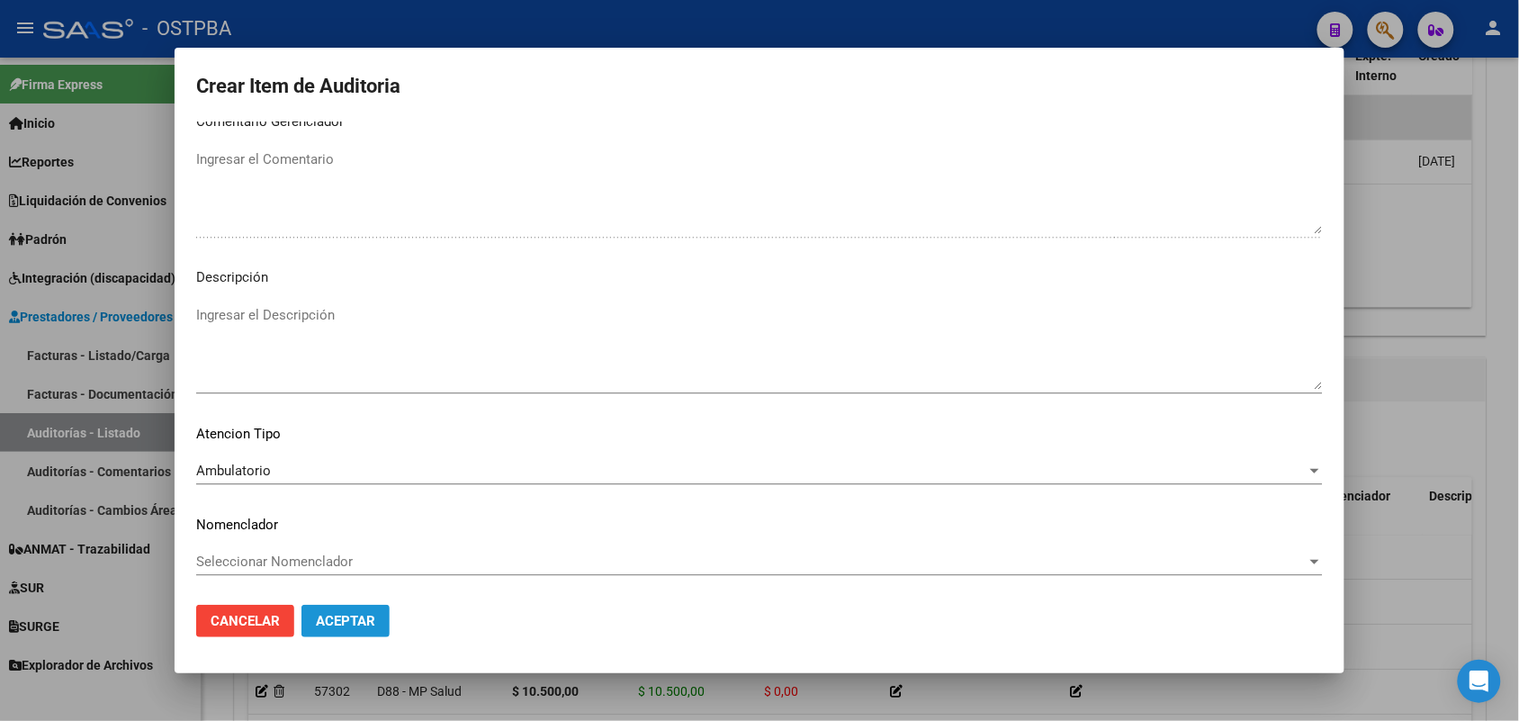
drag, startPoint x: 344, startPoint y: 614, endPoint x: 352, endPoint y: 591, distance: 23.9
click at [345, 614] on span "Aceptar" at bounding box center [345, 621] width 59 height 16
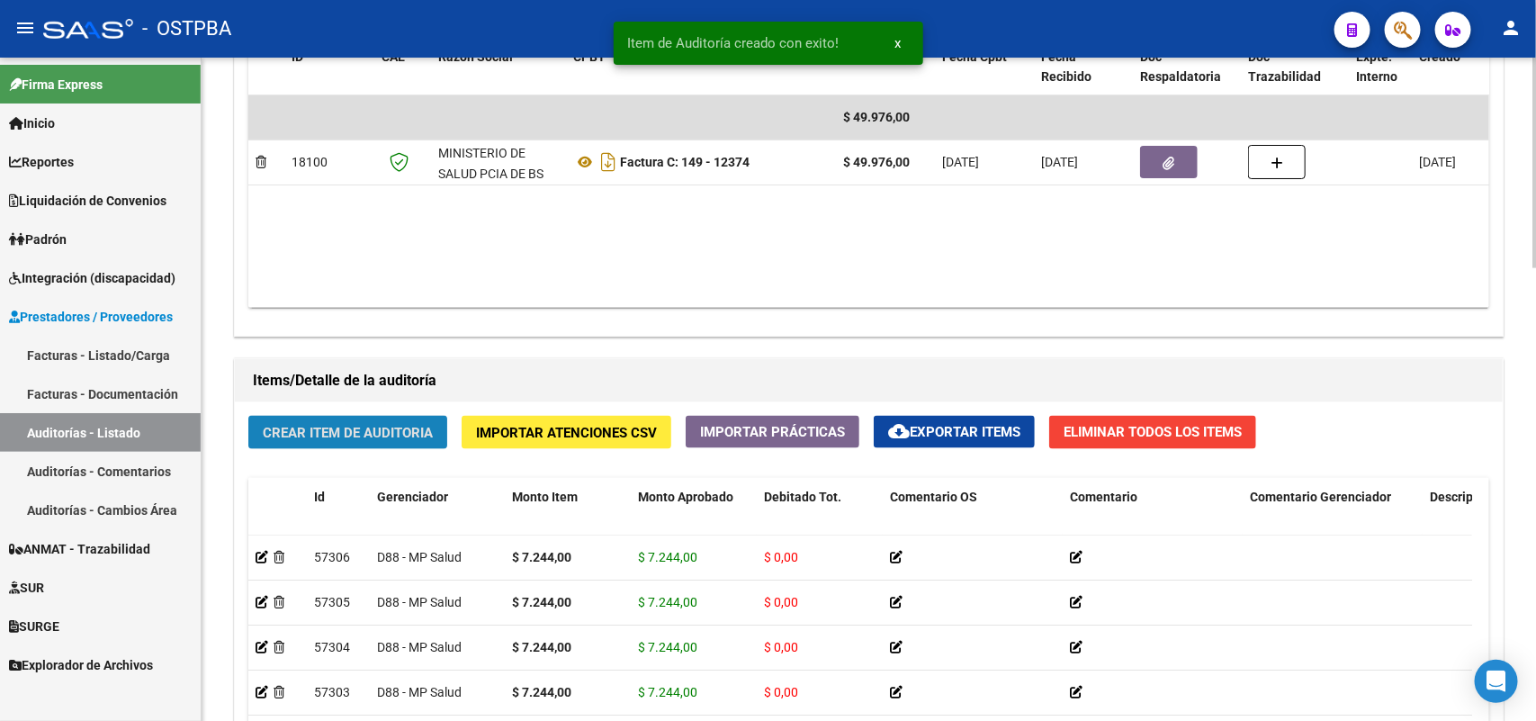
click at [353, 429] on span "Crear Item de Auditoria" at bounding box center [348, 433] width 170 height 16
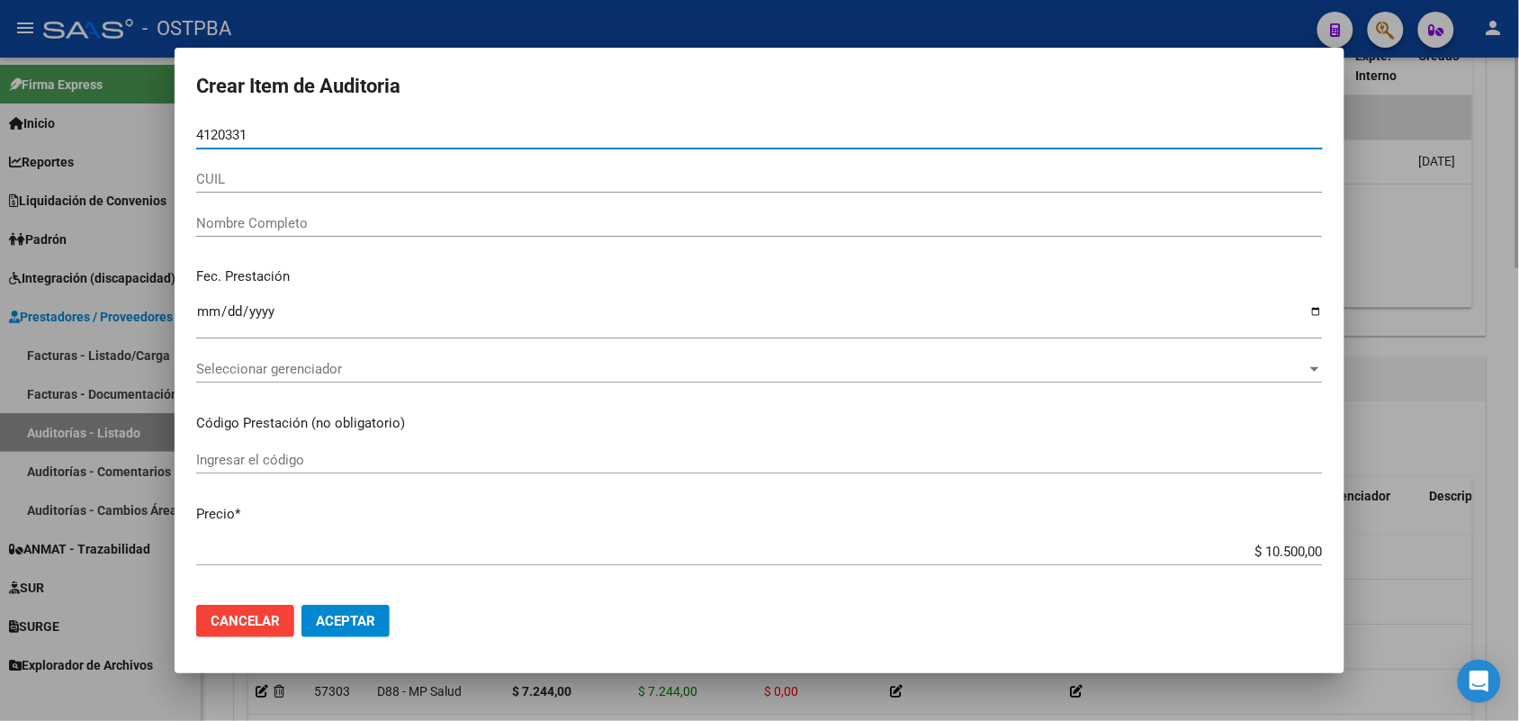
type input "41203311"
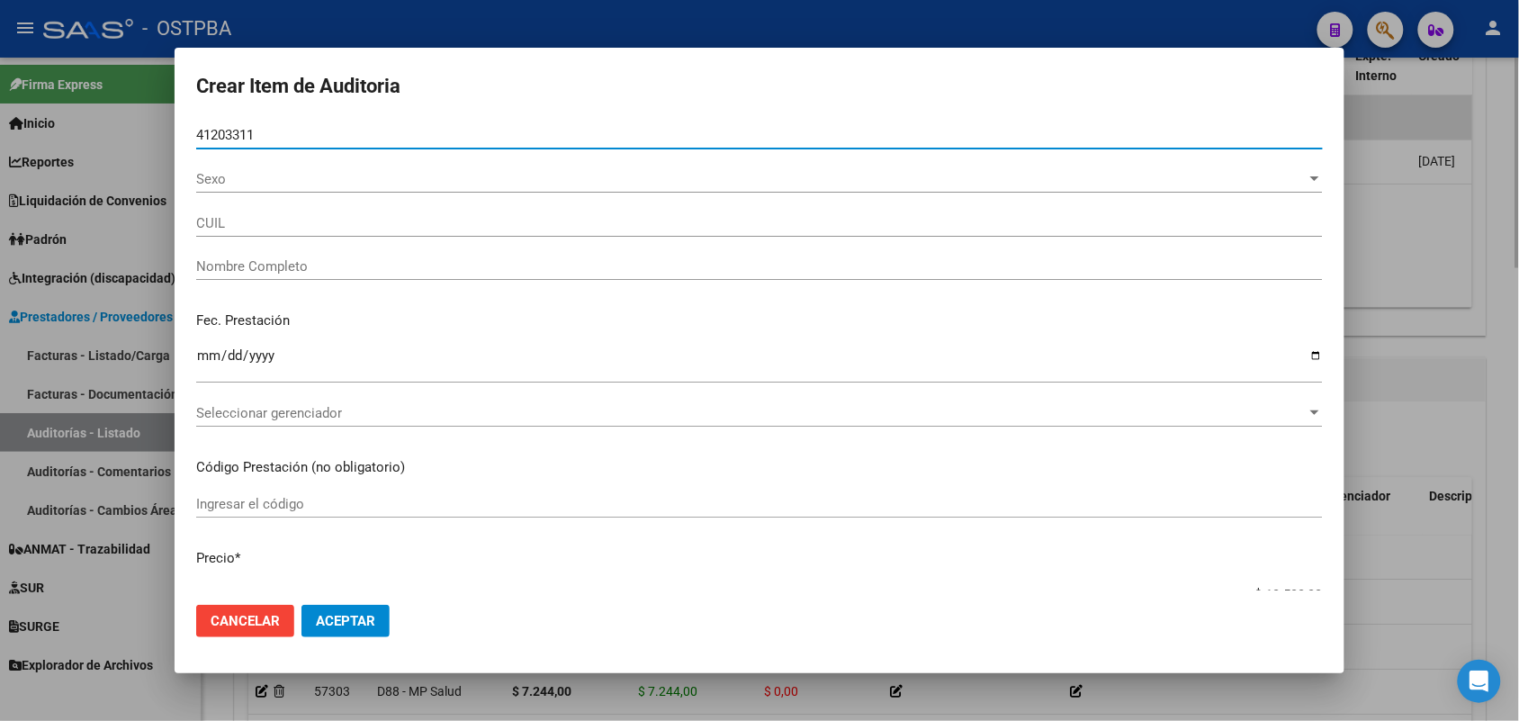
type input "27412033111"
type input "[PERSON_NAME] -"
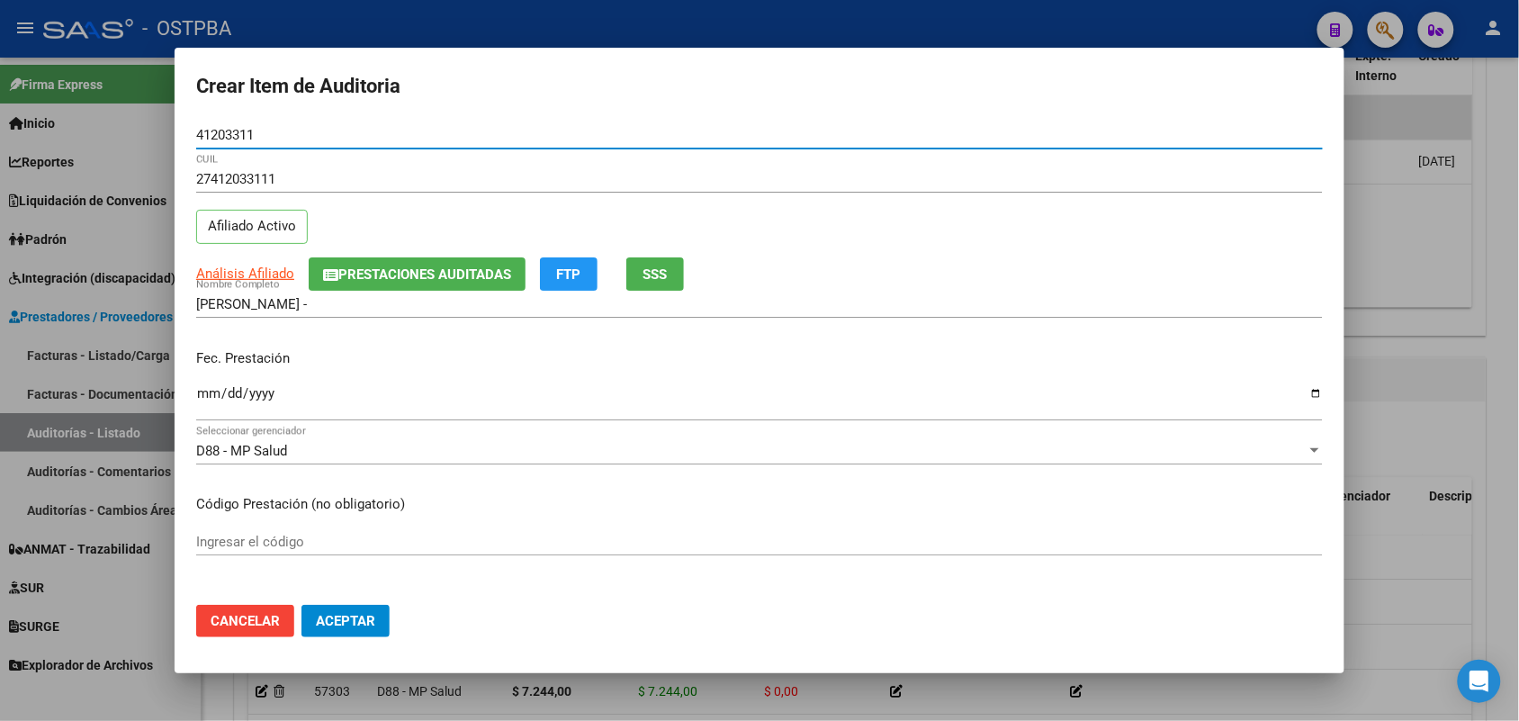
type input "41203311"
click at [208, 398] on input "Ingresar la fecha" at bounding box center [759, 400] width 1126 height 29
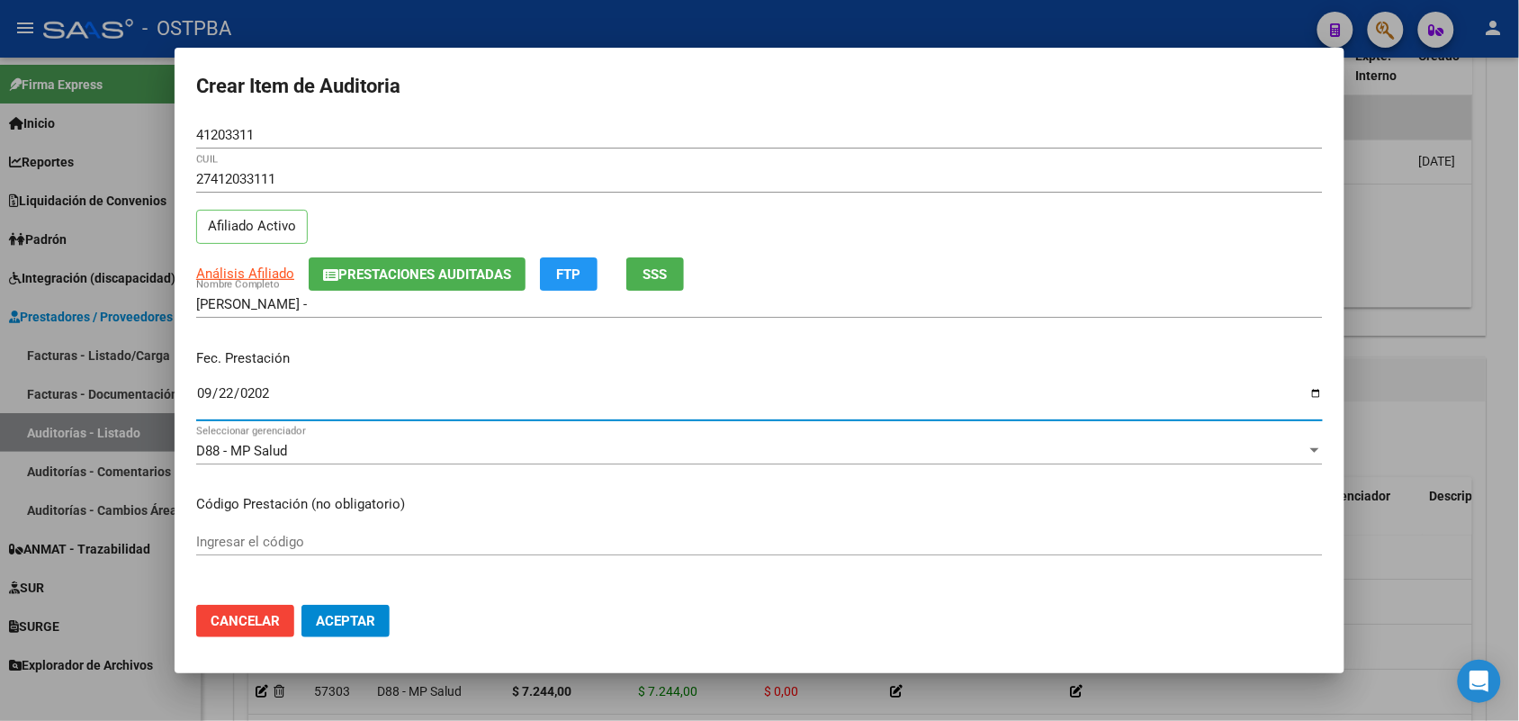
type input "2025-09-22"
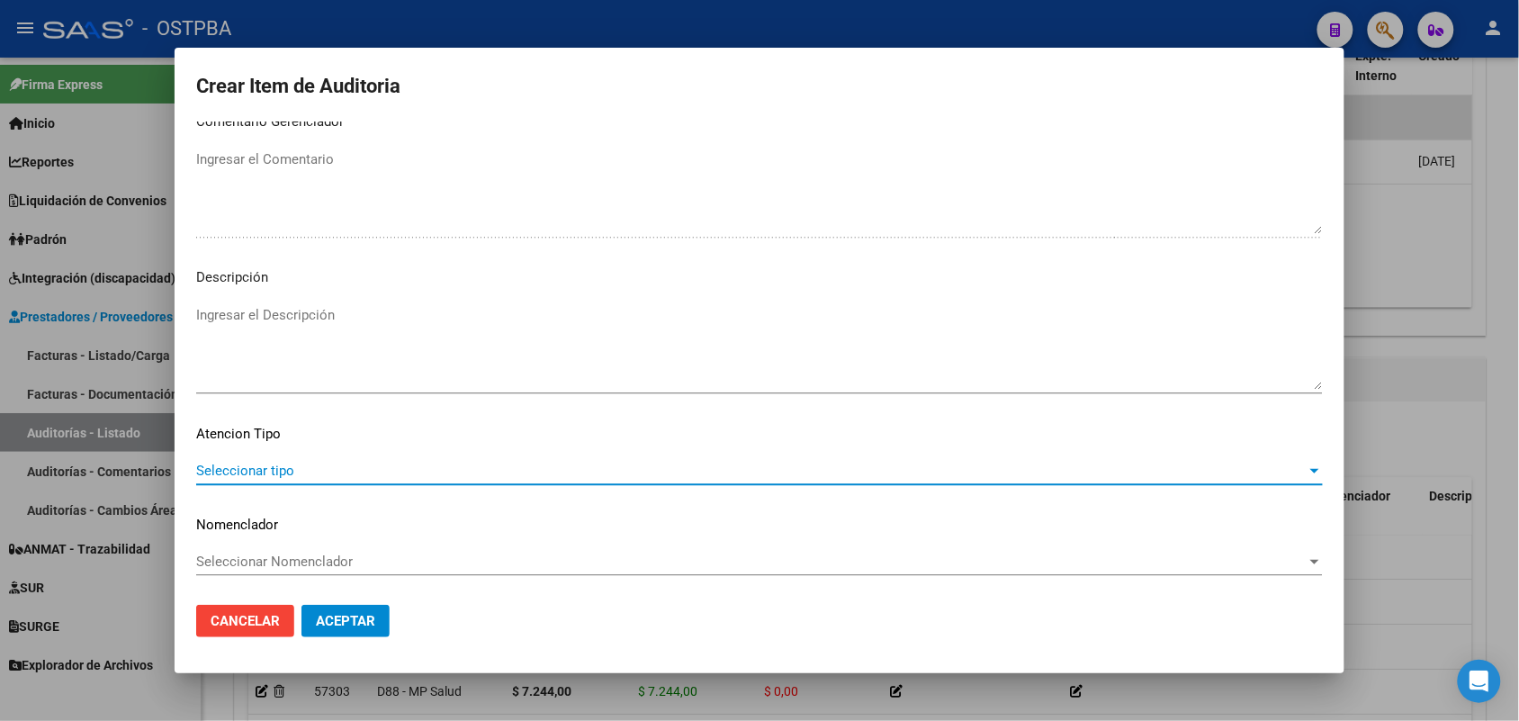
click at [246, 462] on span "Seleccionar tipo" at bounding box center [751, 470] width 1110 height 16
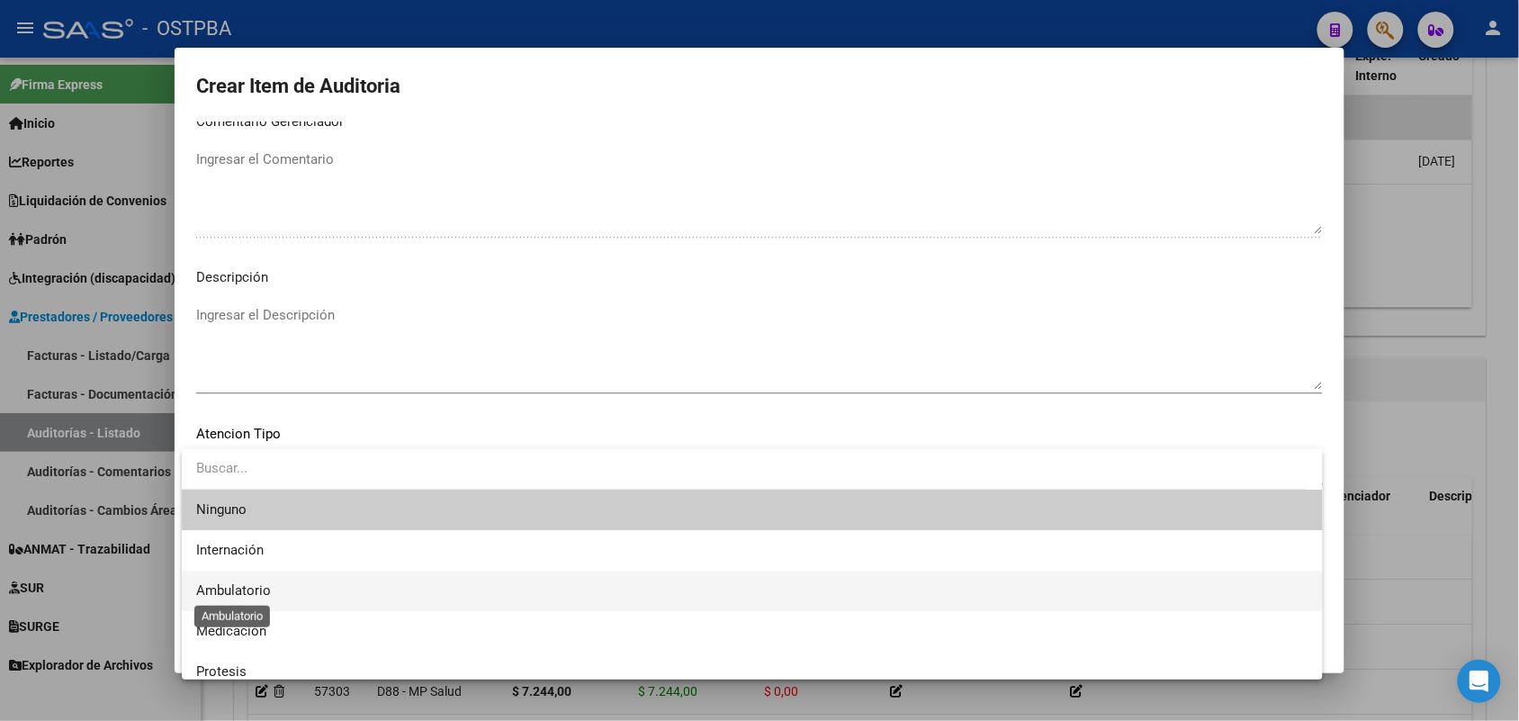
click at [247, 594] on span "Ambulatorio" at bounding box center [233, 590] width 75 height 16
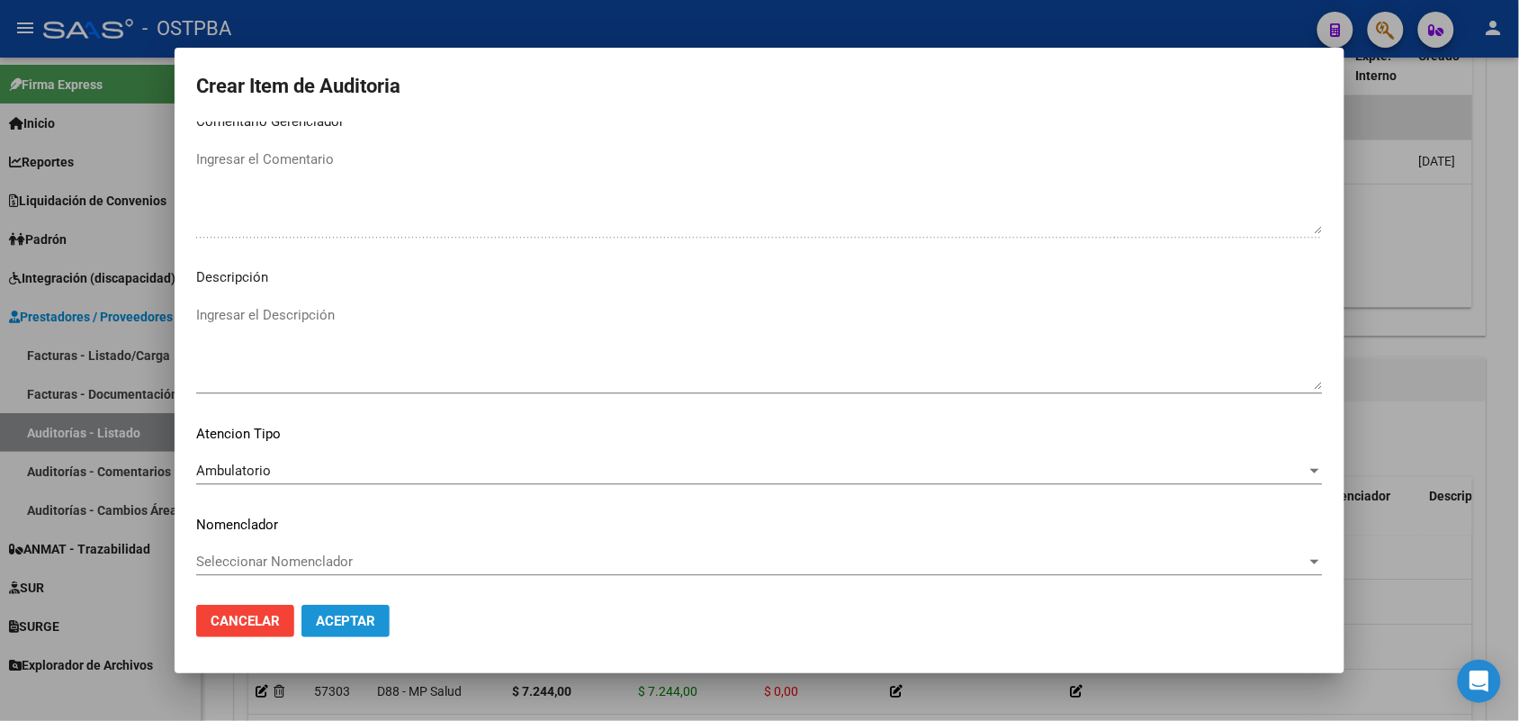
click at [376, 626] on button "Aceptar" at bounding box center [345, 621] width 88 height 32
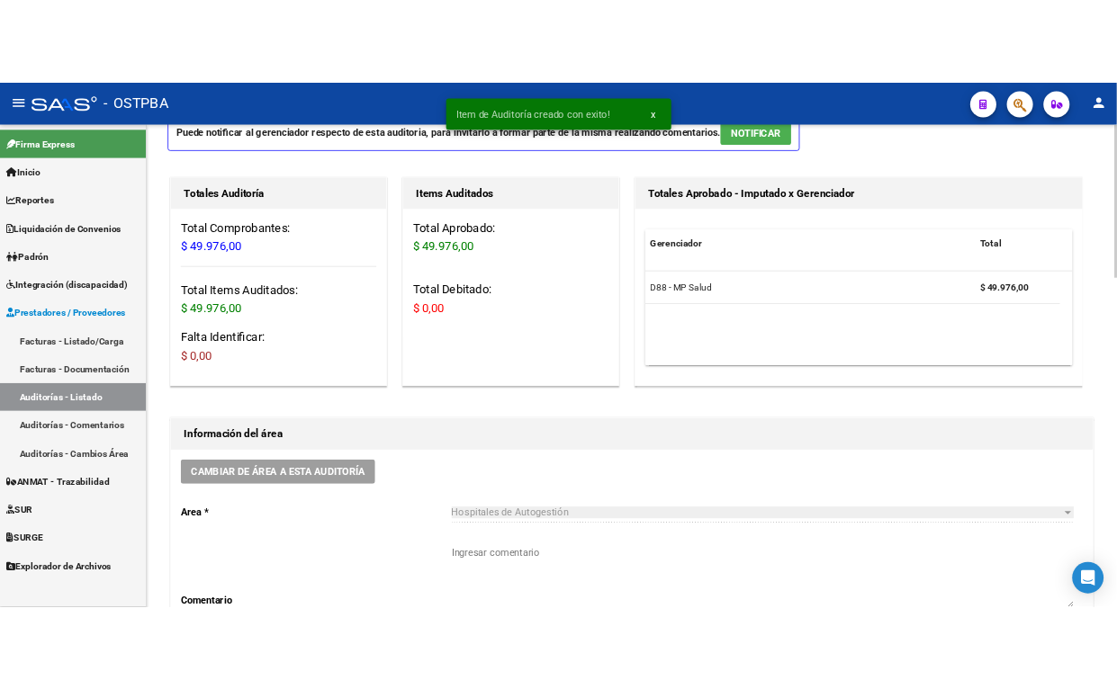
scroll to position [0, 0]
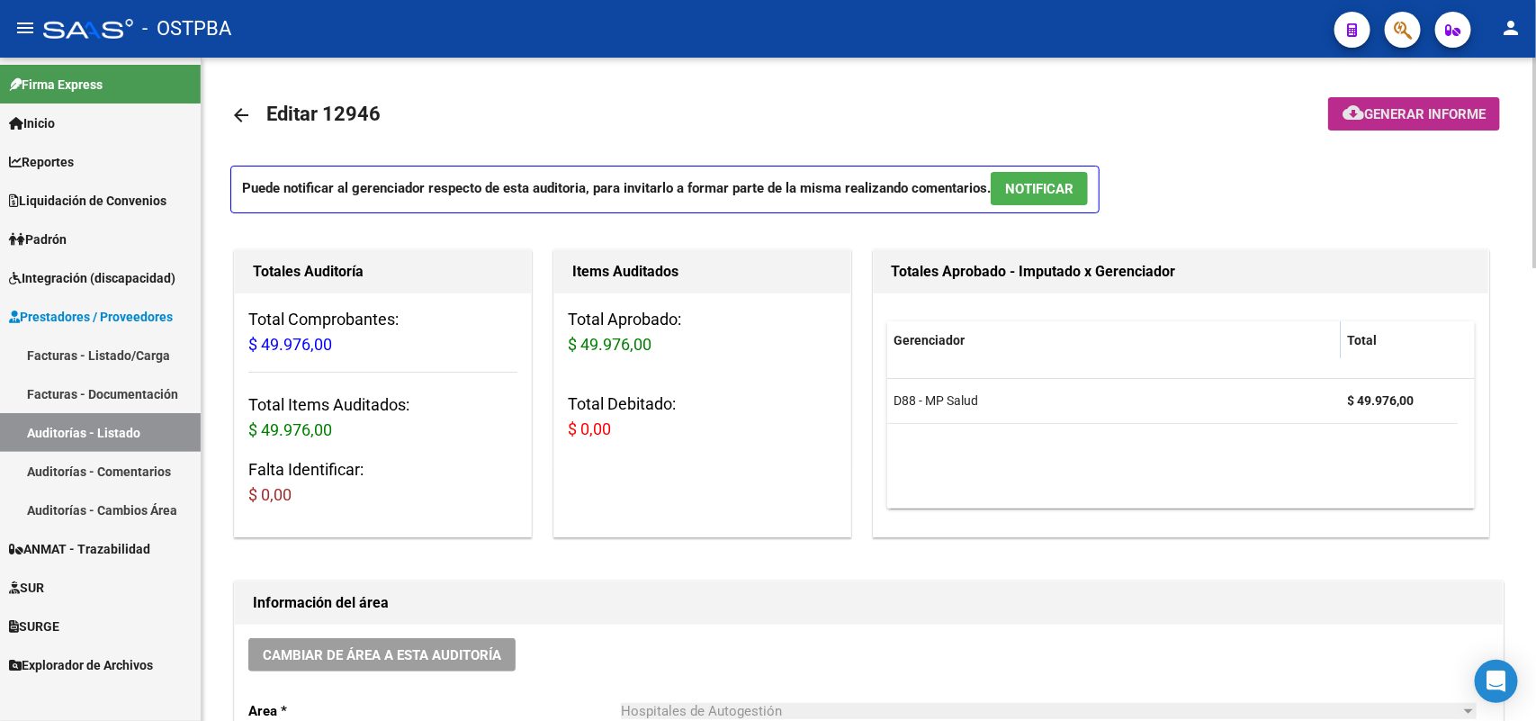
click at [1404, 112] on span "Generar informe" at bounding box center [1424, 114] width 121 height 16
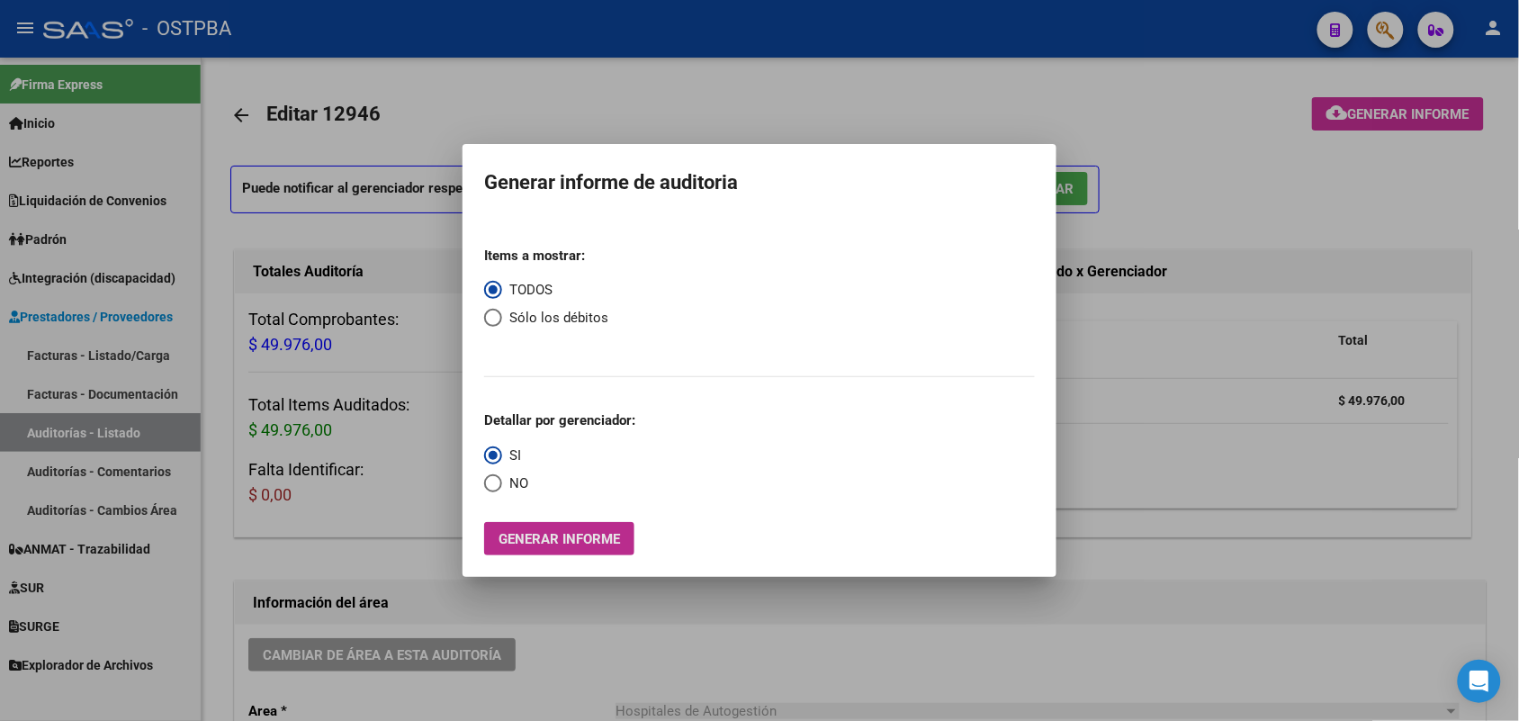
click at [572, 534] on span "Generar informe" at bounding box center [558, 539] width 121 height 16
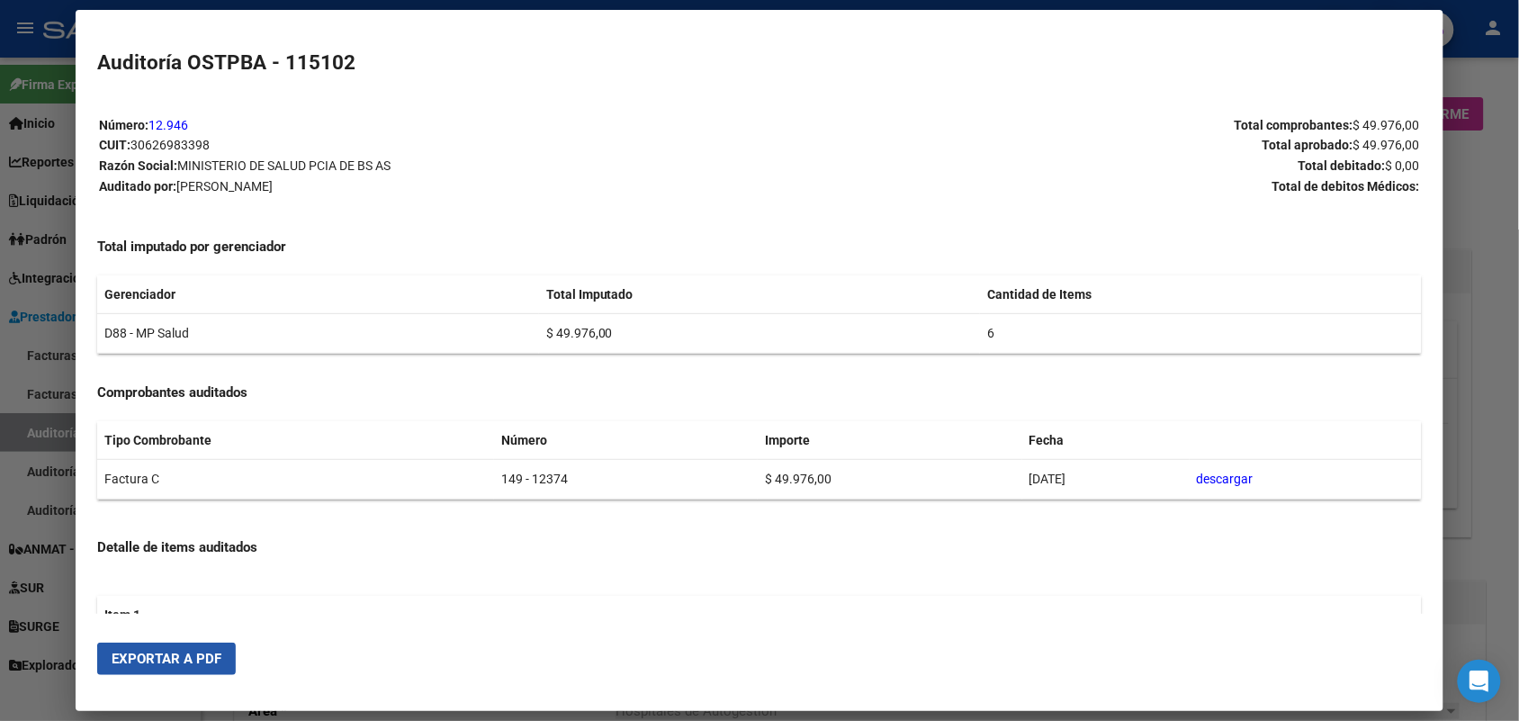
click at [177, 659] on span "Exportar a PDF" at bounding box center [167, 658] width 110 height 16
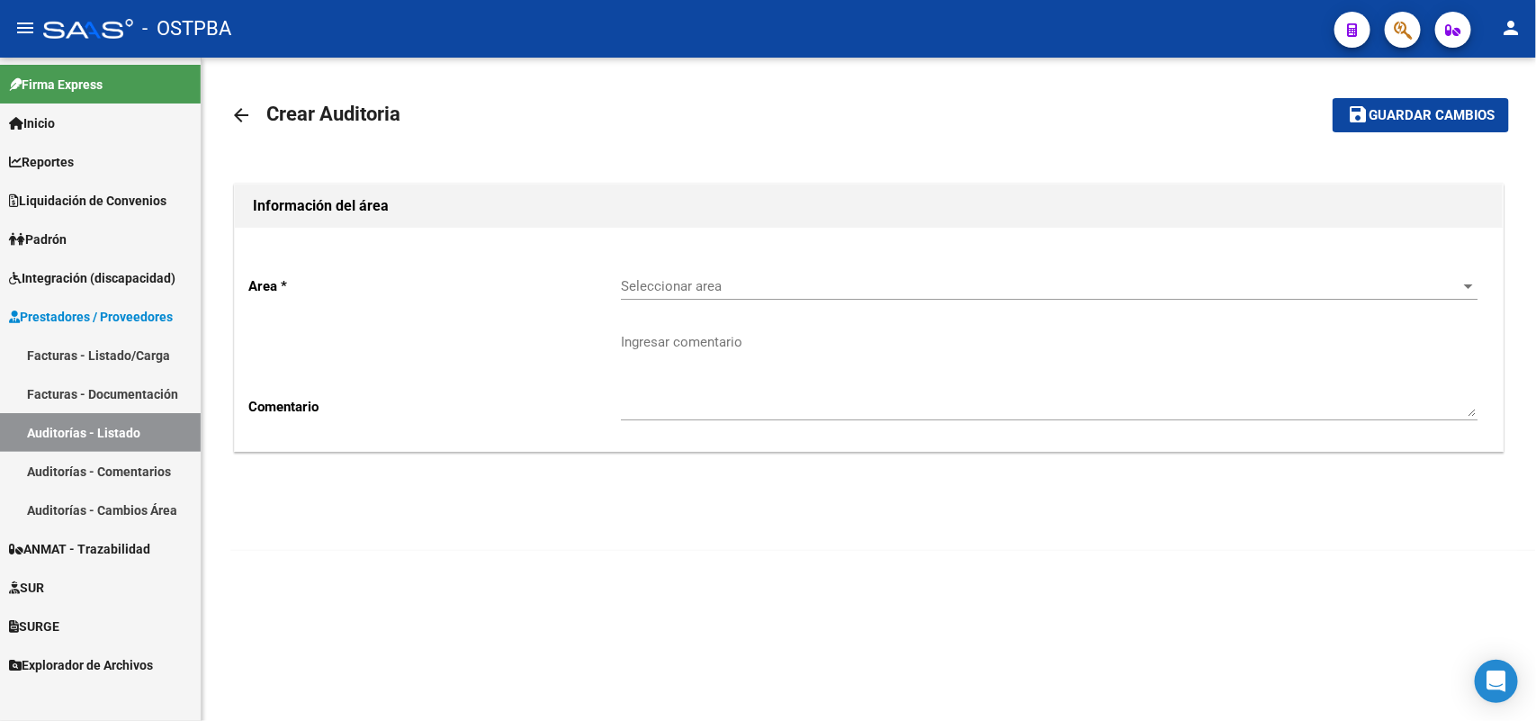
click at [153, 349] on link "Facturas - Listado/Carga" at bounding box center [100, 355] width 201 height 39
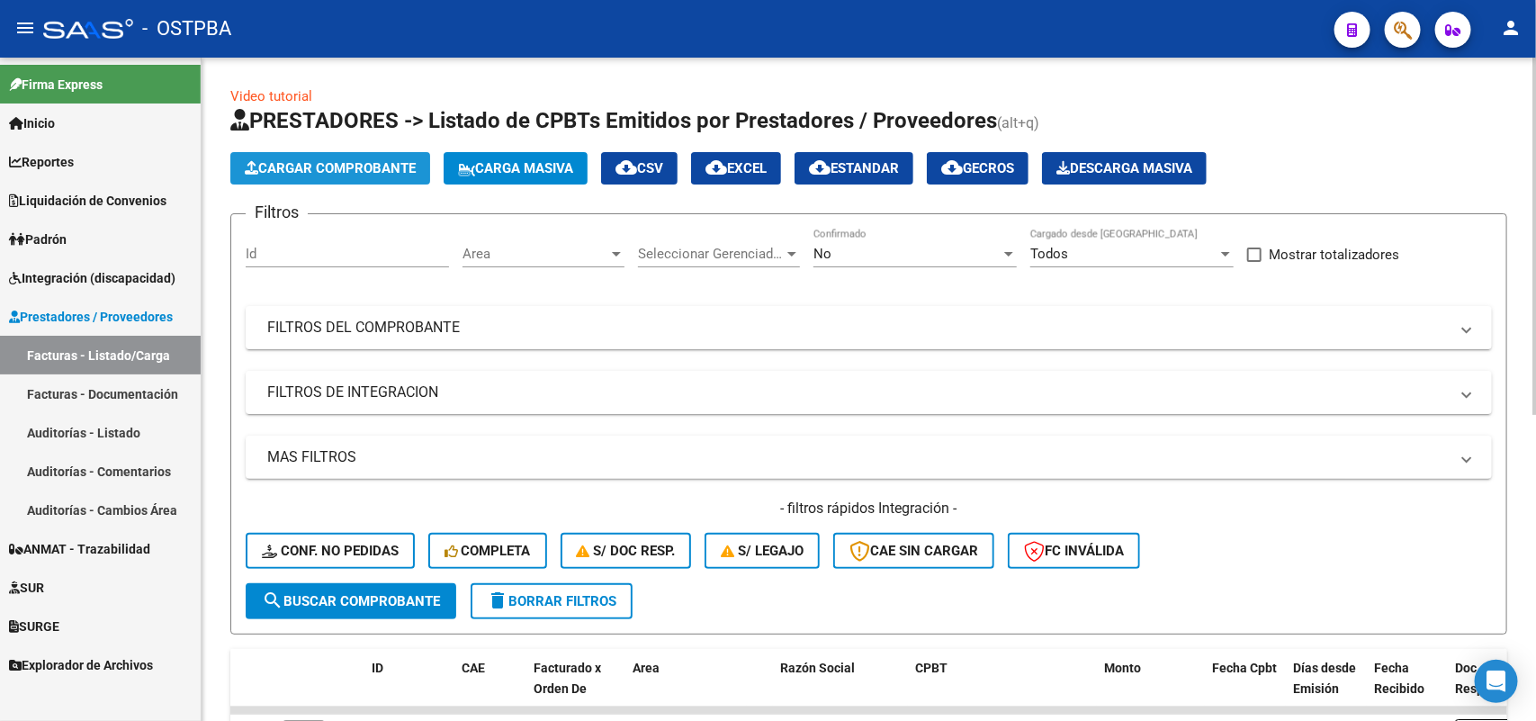
click at [342, 163] on span "Cargar Comprobante" at bounding box center [330, 168] width 171 height 16
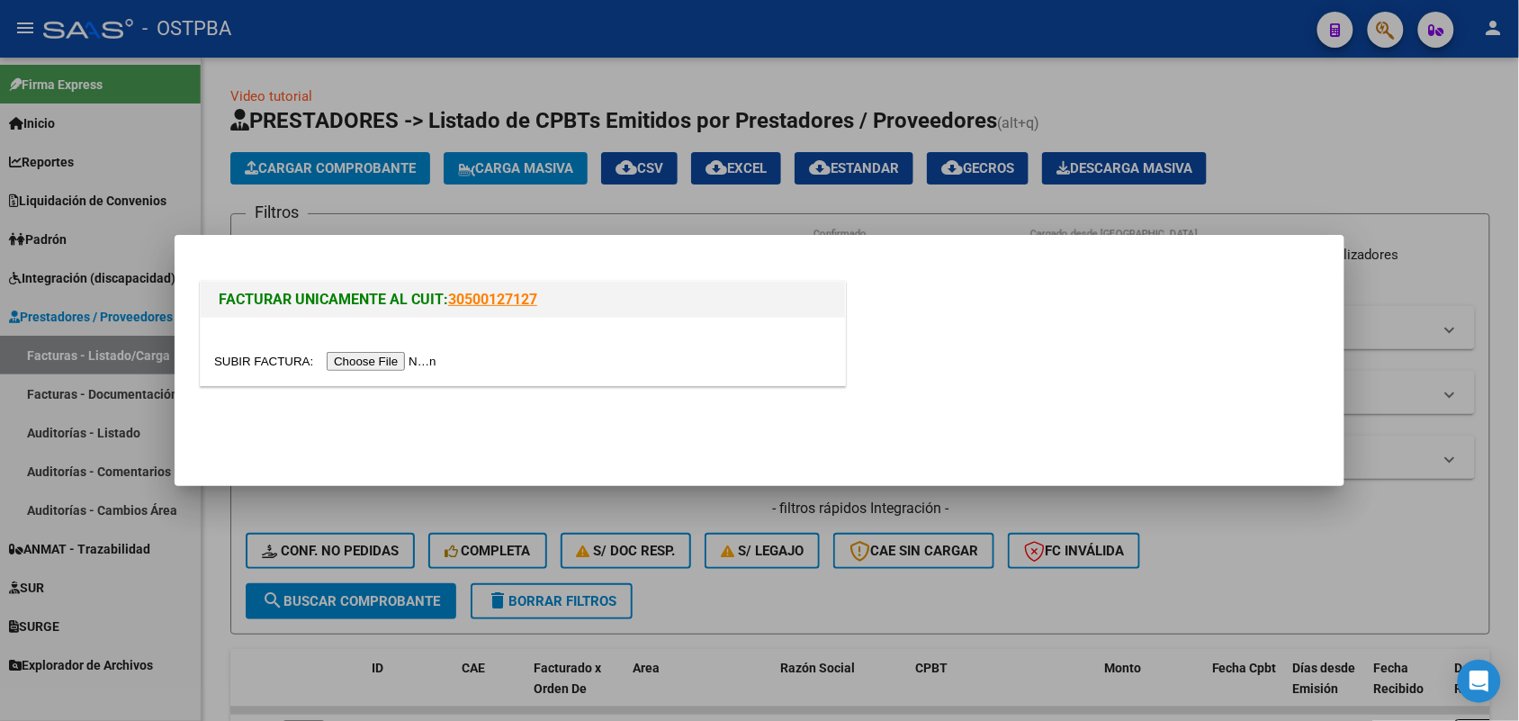
click at [388, 365] on input "file" at bounding box center [328, 361] width 228 height 19
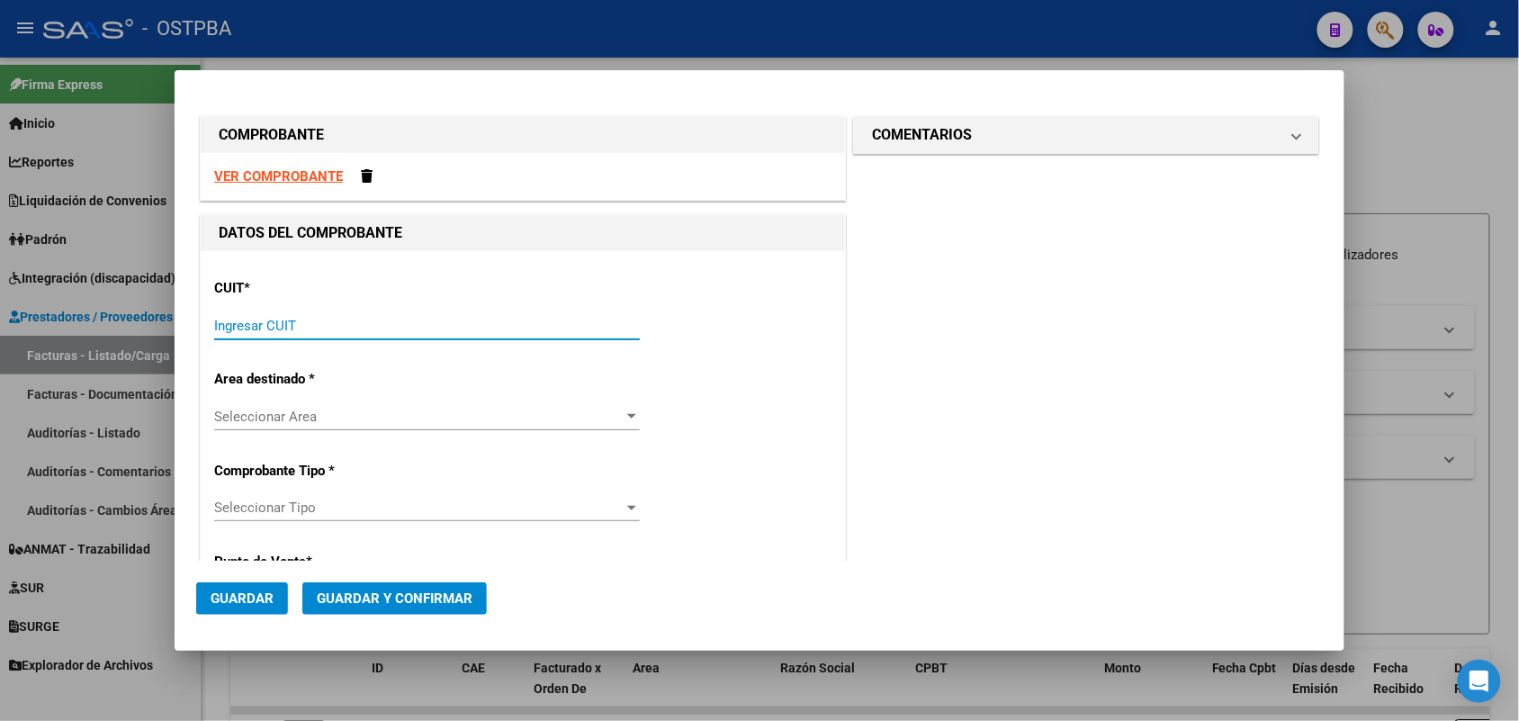
drag, startPoint x: 264, startPoint y: 324, endPoint x: 391, endPoint y: 262, distance: 142.0
click at [264, 322] on input "Ingresar CUIT" at bounding box center [427, 326] width 426 height 16
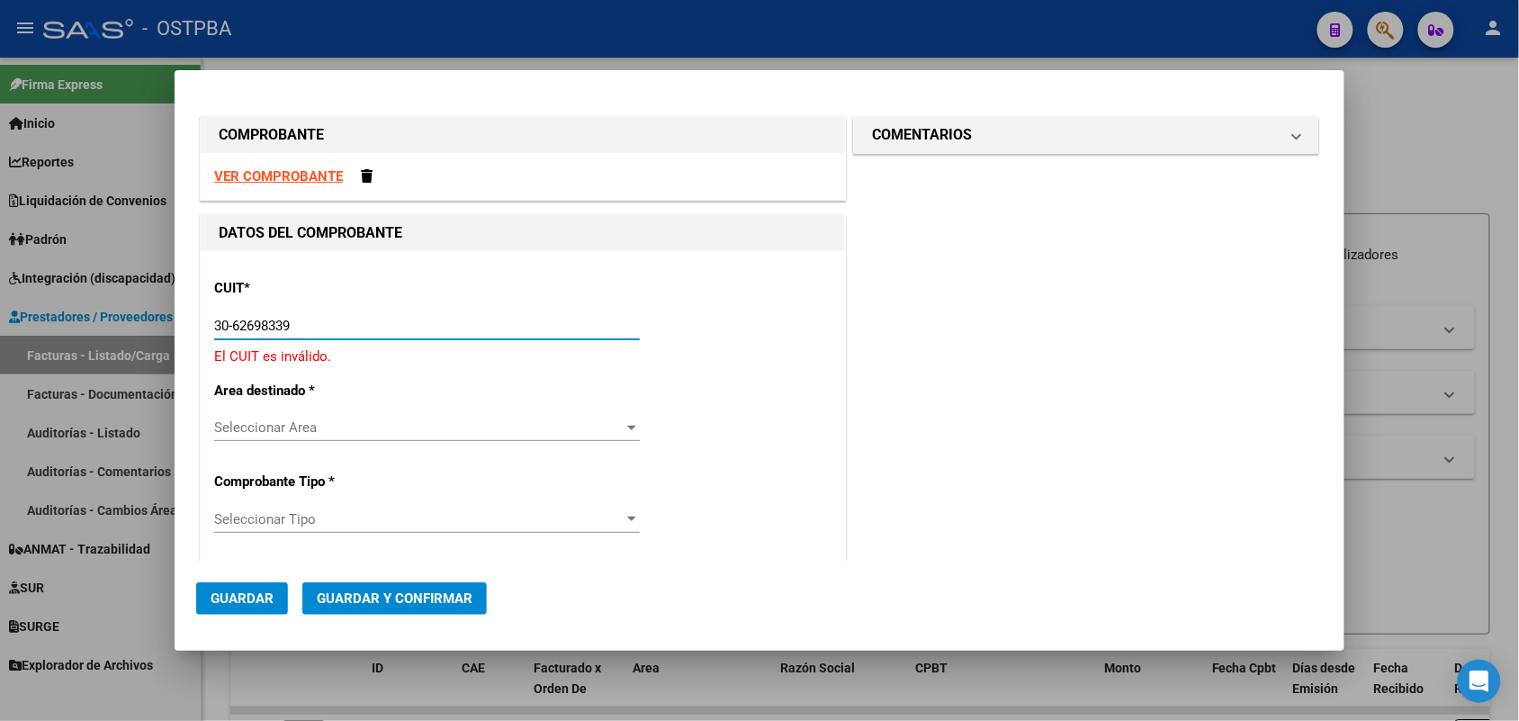
type input "30-62698339-8"
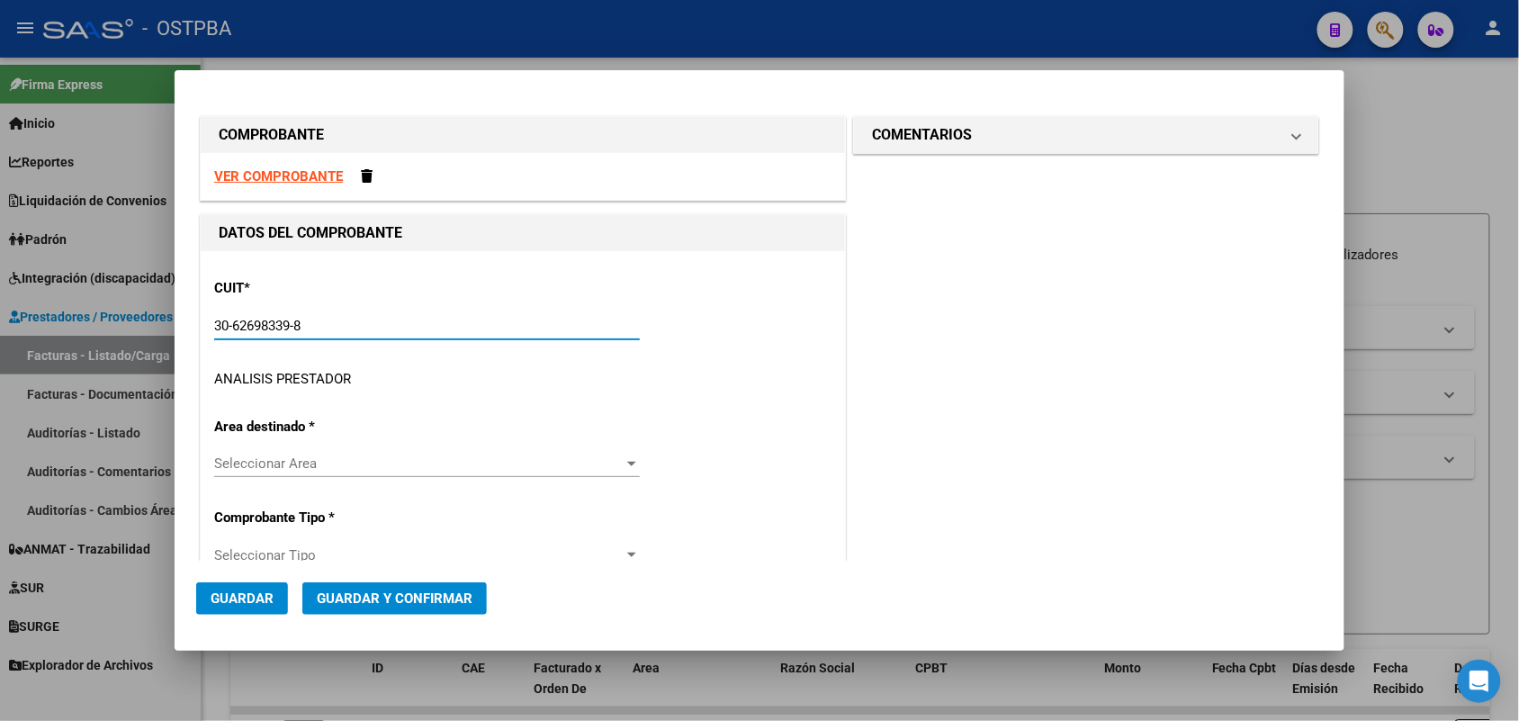
type input "149"
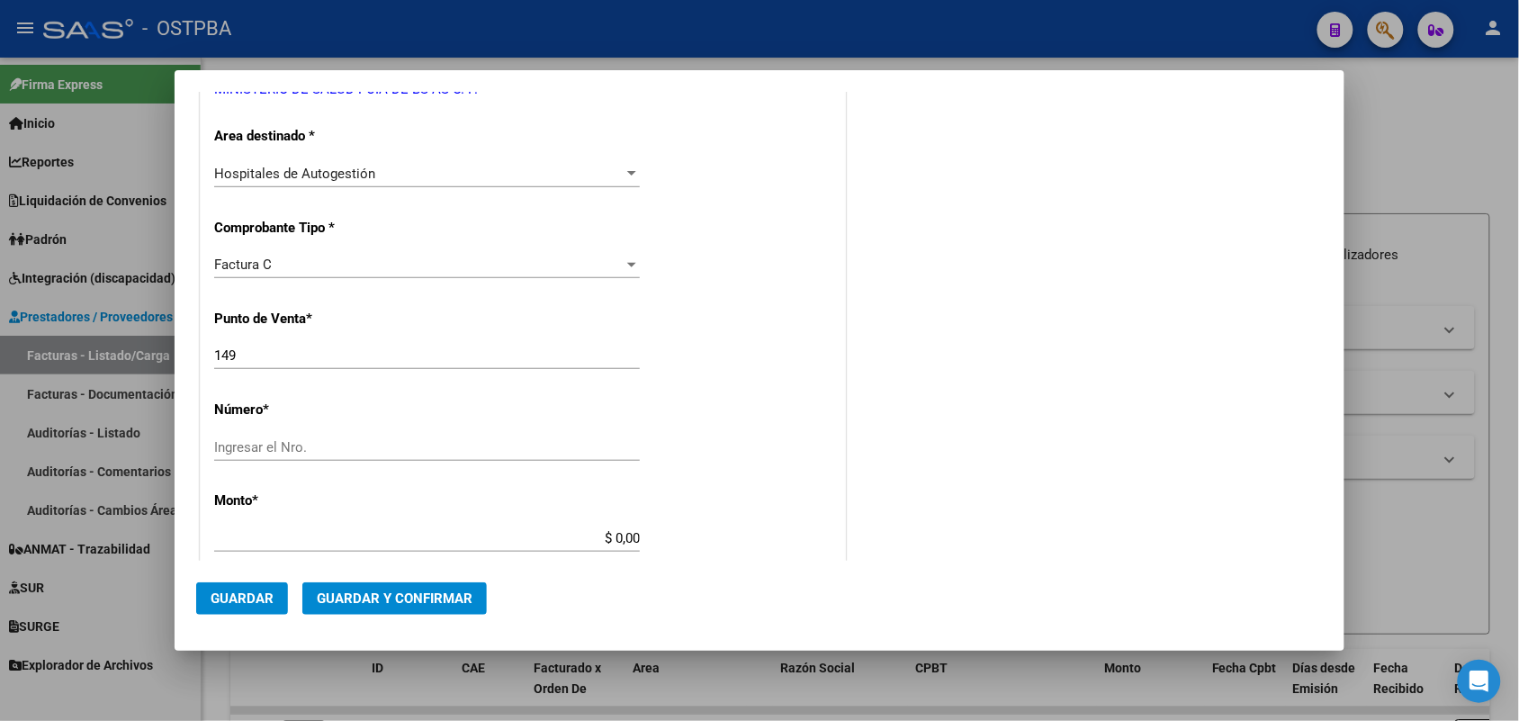
scroll to position [337, 0]
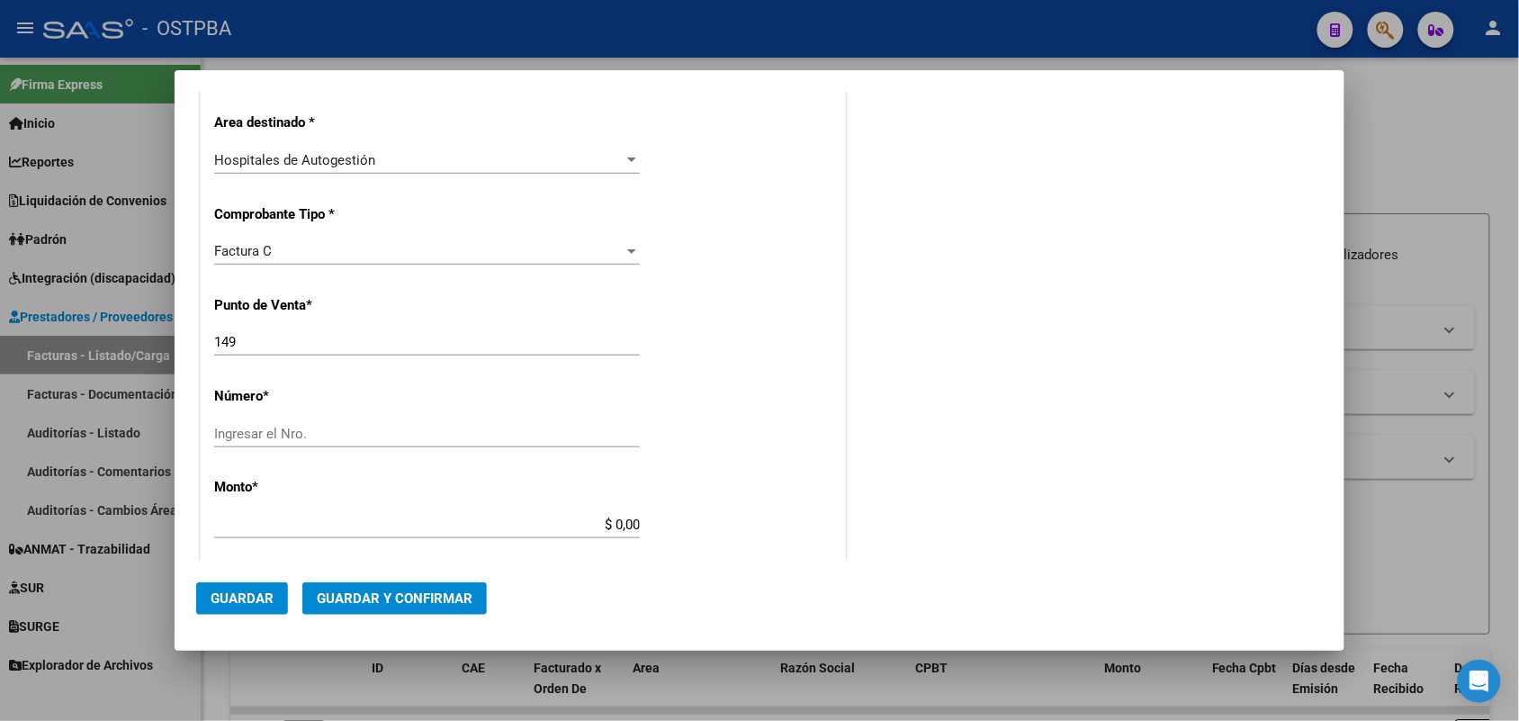
type input "30-62698339-8"
click at [241, 428] on input "Ingresar el Nro." at bounding box center [427, 434] width 426 height 16
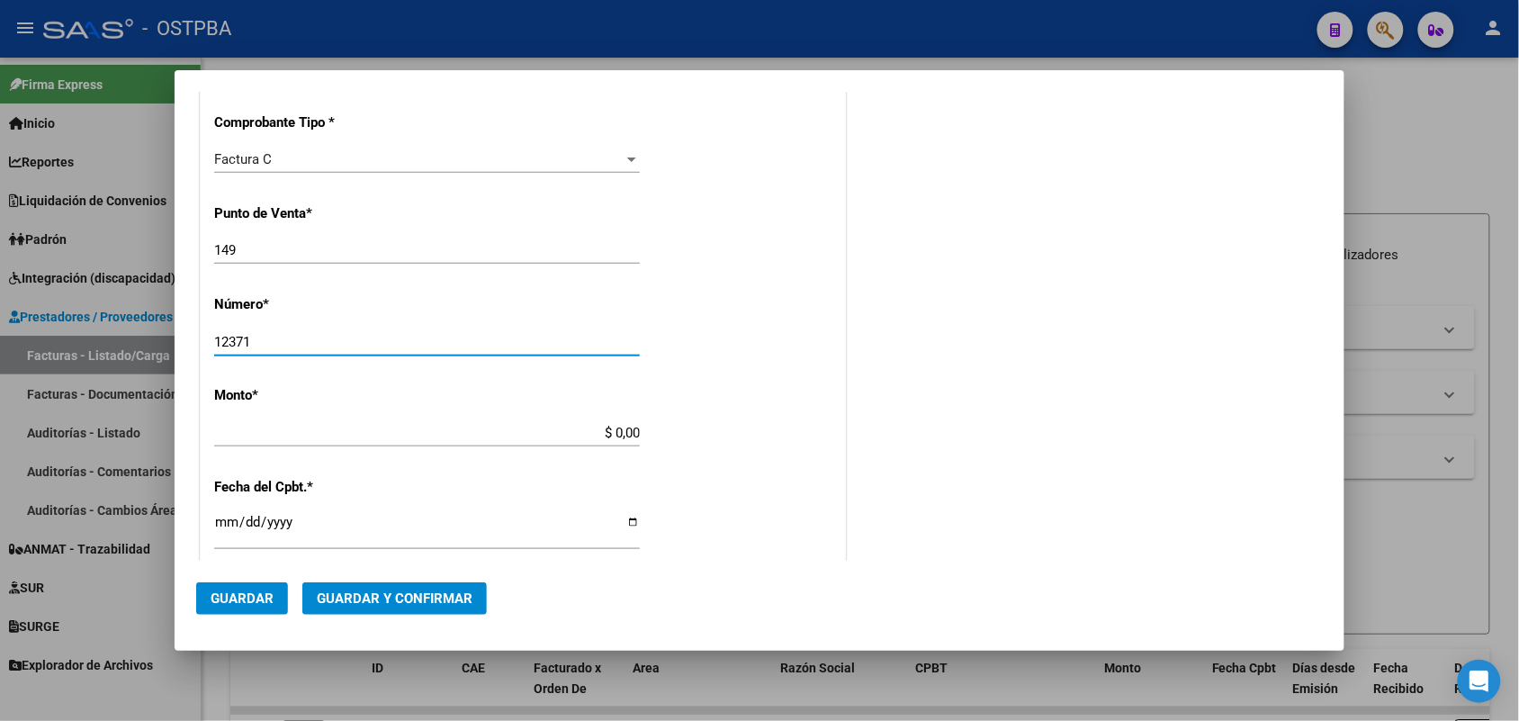
scroll to position [562, 0]
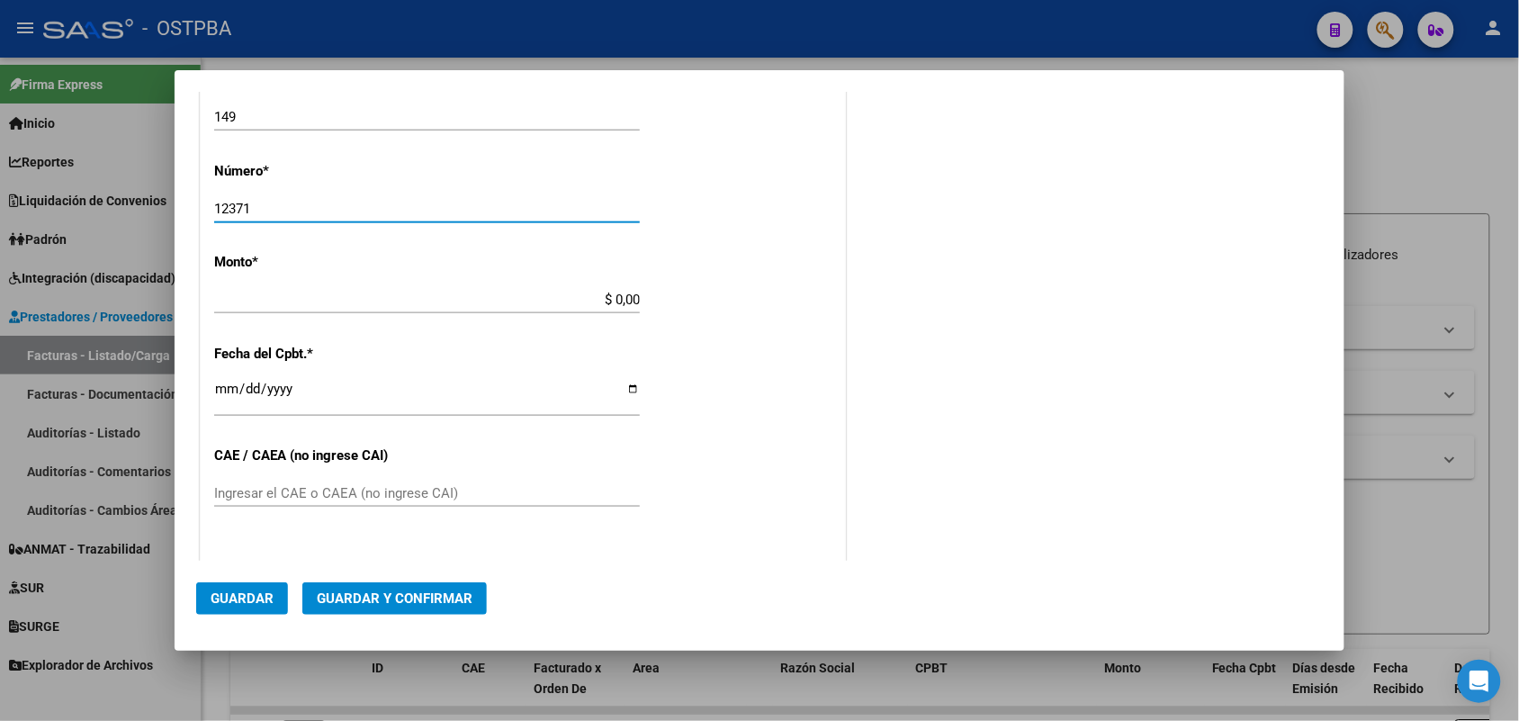
type input "12371"
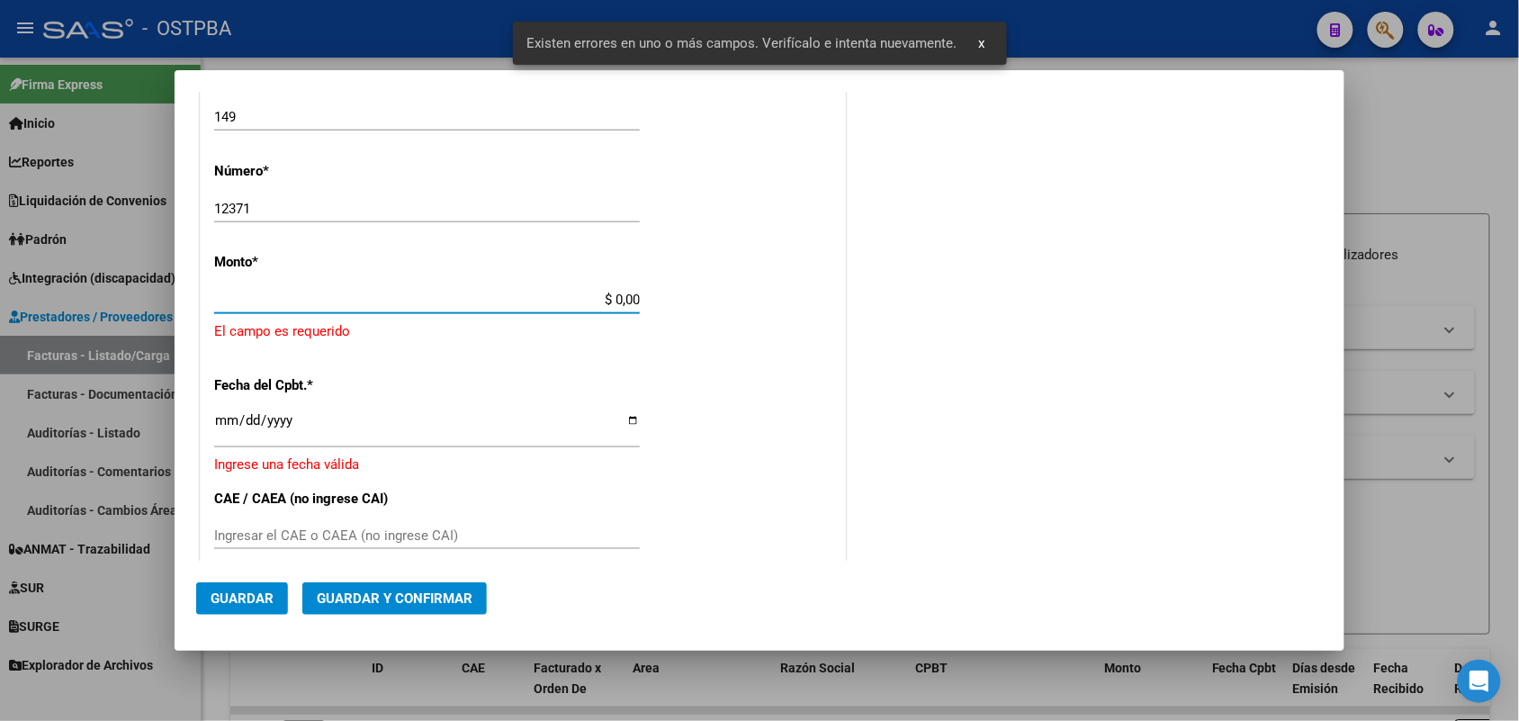
drag, startPoint x: 583, startPoint y: 297, endPoint x: 706, endPoint y: 297, distance: 123.3
click at [706, 297] on div "CUIT * 30-62698339-8 Ingresar CUIT ANALISIS PRESTADOR MINISTERIO DE SALUD PCIA …" at bounding box center [523, 348] width 644 height 1318
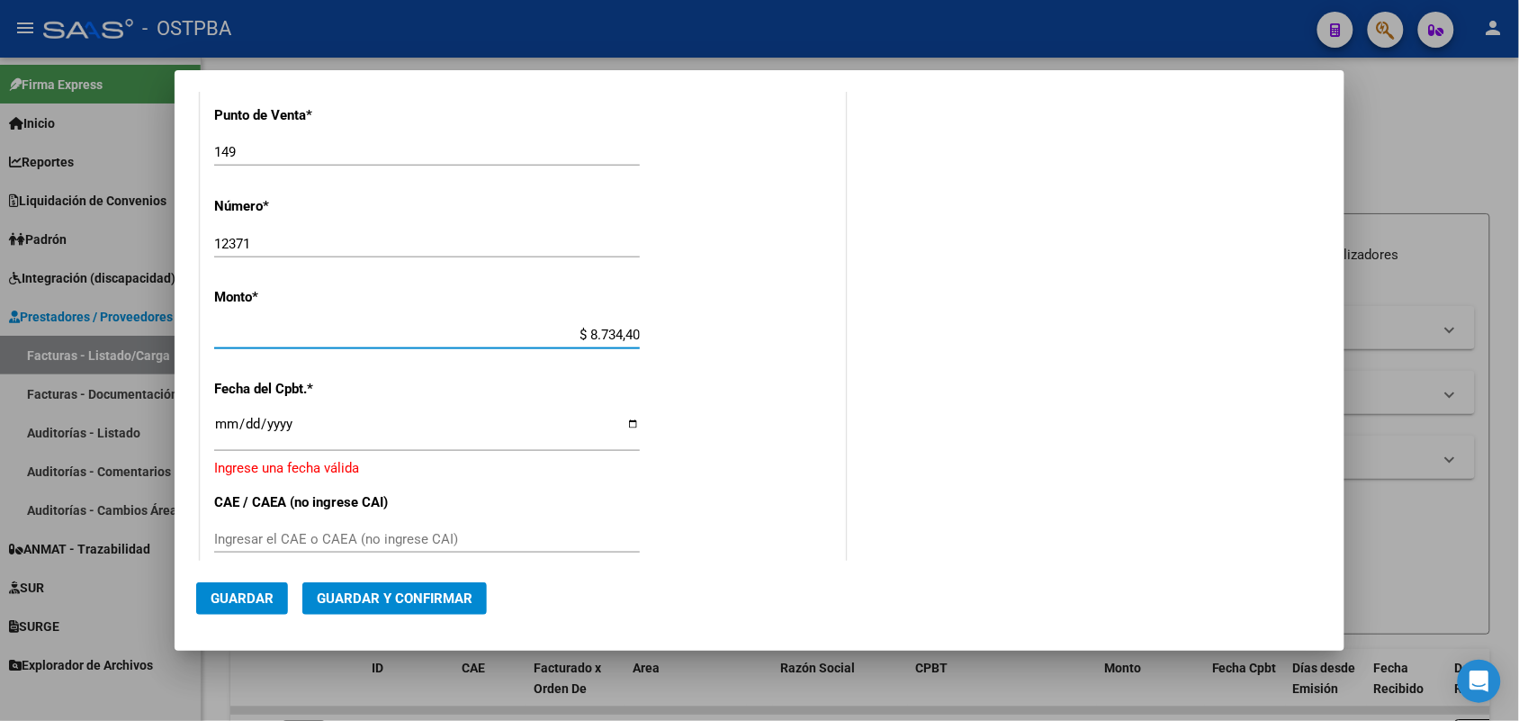
type input "$ 87.344,00"
click at [218, 428] on input "Ingresar la fecha" at bounding box center [427, 431] width 426 height 29
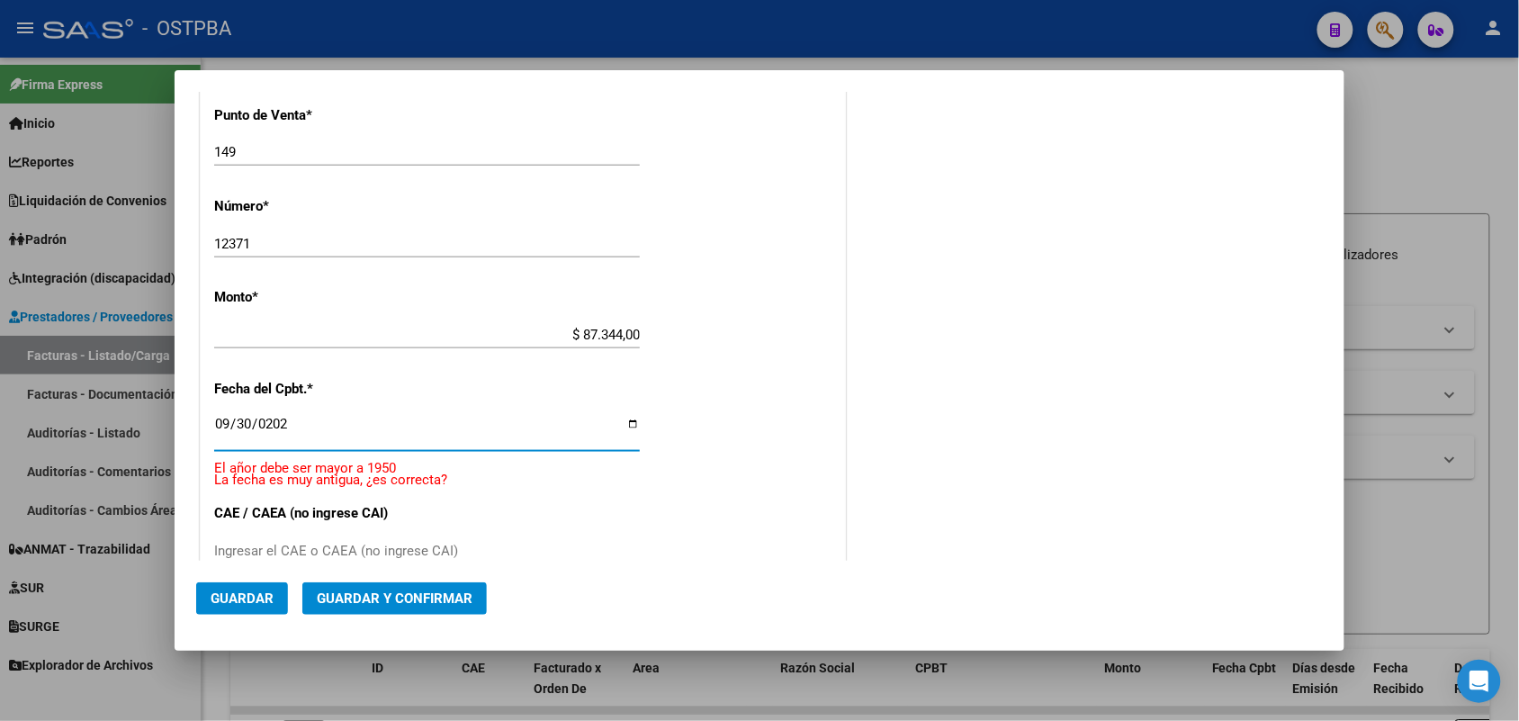
type input "[DATE]"
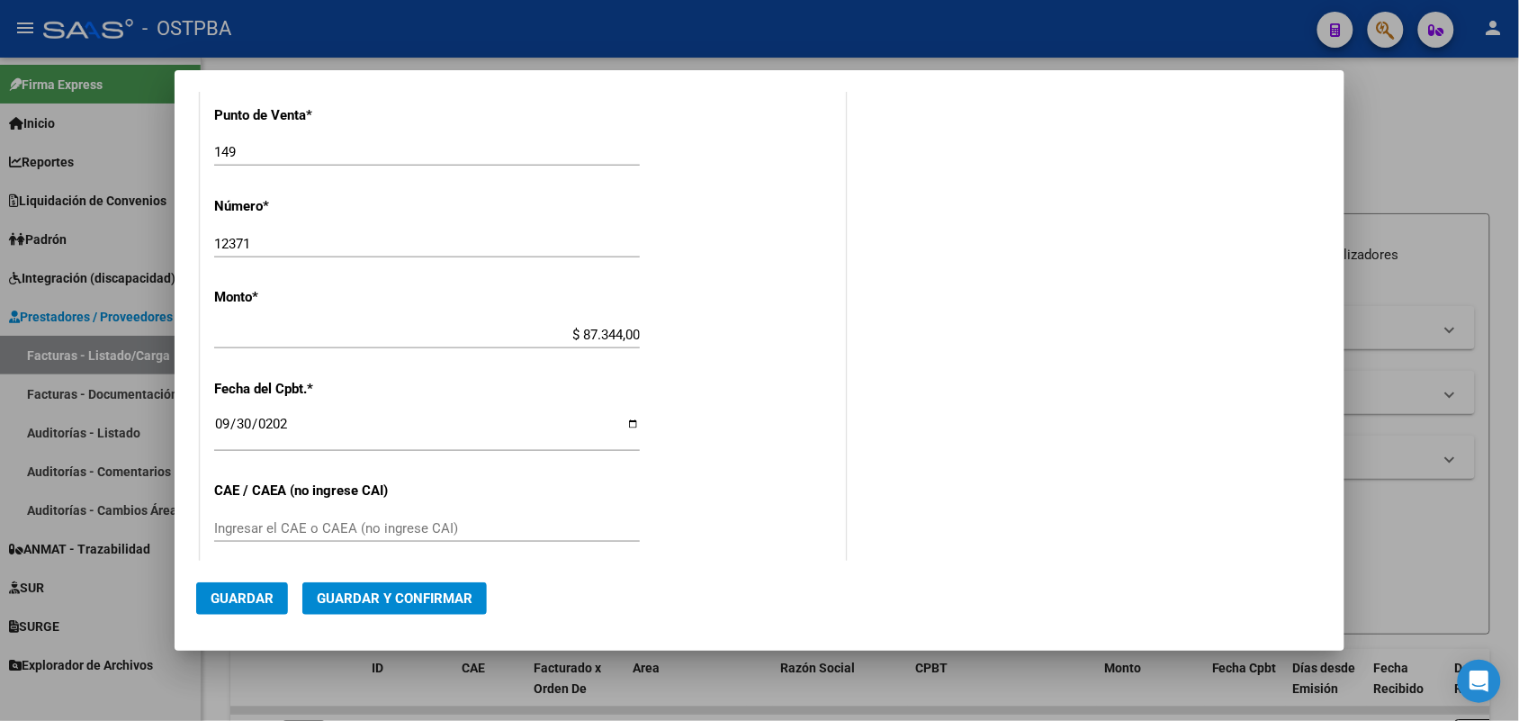
scroll to position [640, 0]
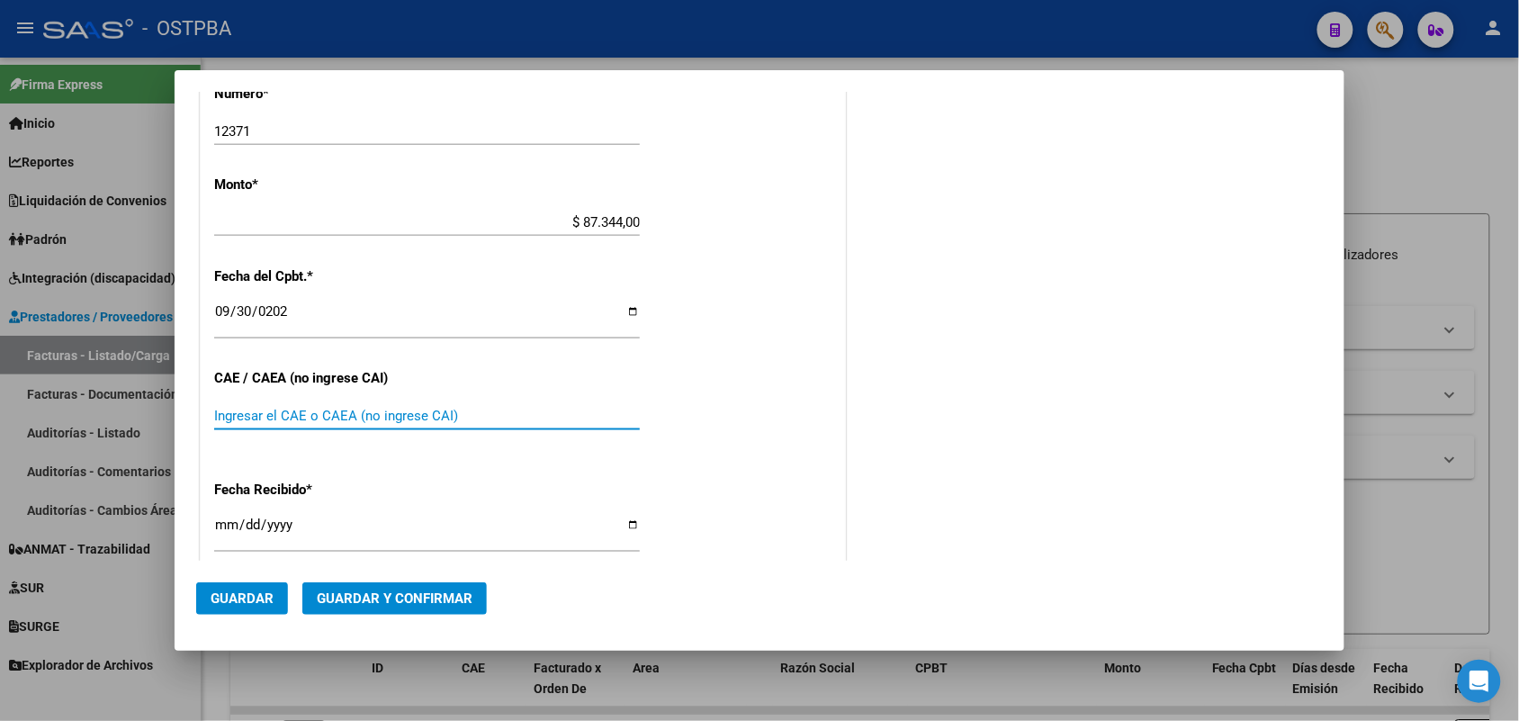
click at [230, 410] on input "Ingresar el CAE o CAEA (no ingrese CAI)" at bounding box center [427, 416] width 426 height 16
type input "75398003473078"
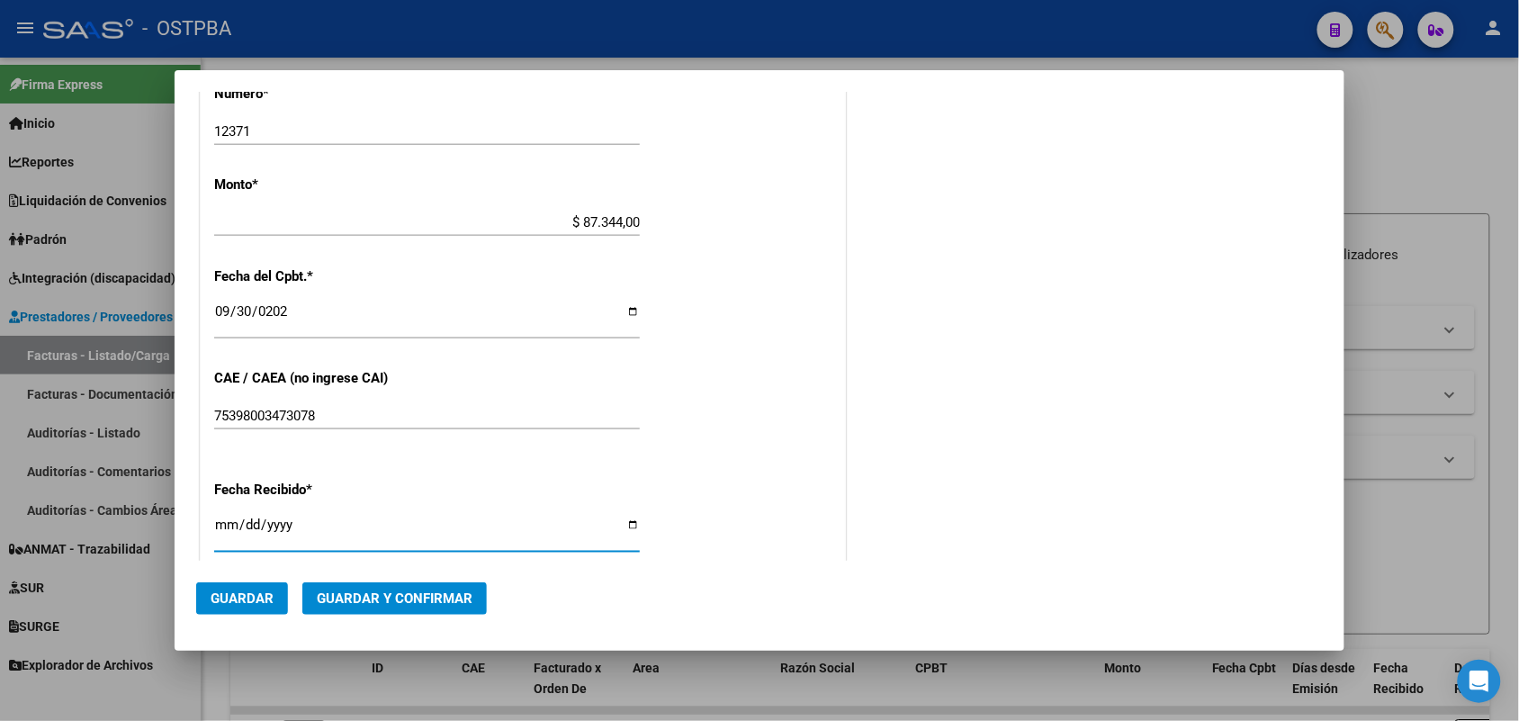
click at [226, 532] on input "[DATE]" at bounding box center [427, 531] width 426 height 29
type input "[DATE]"
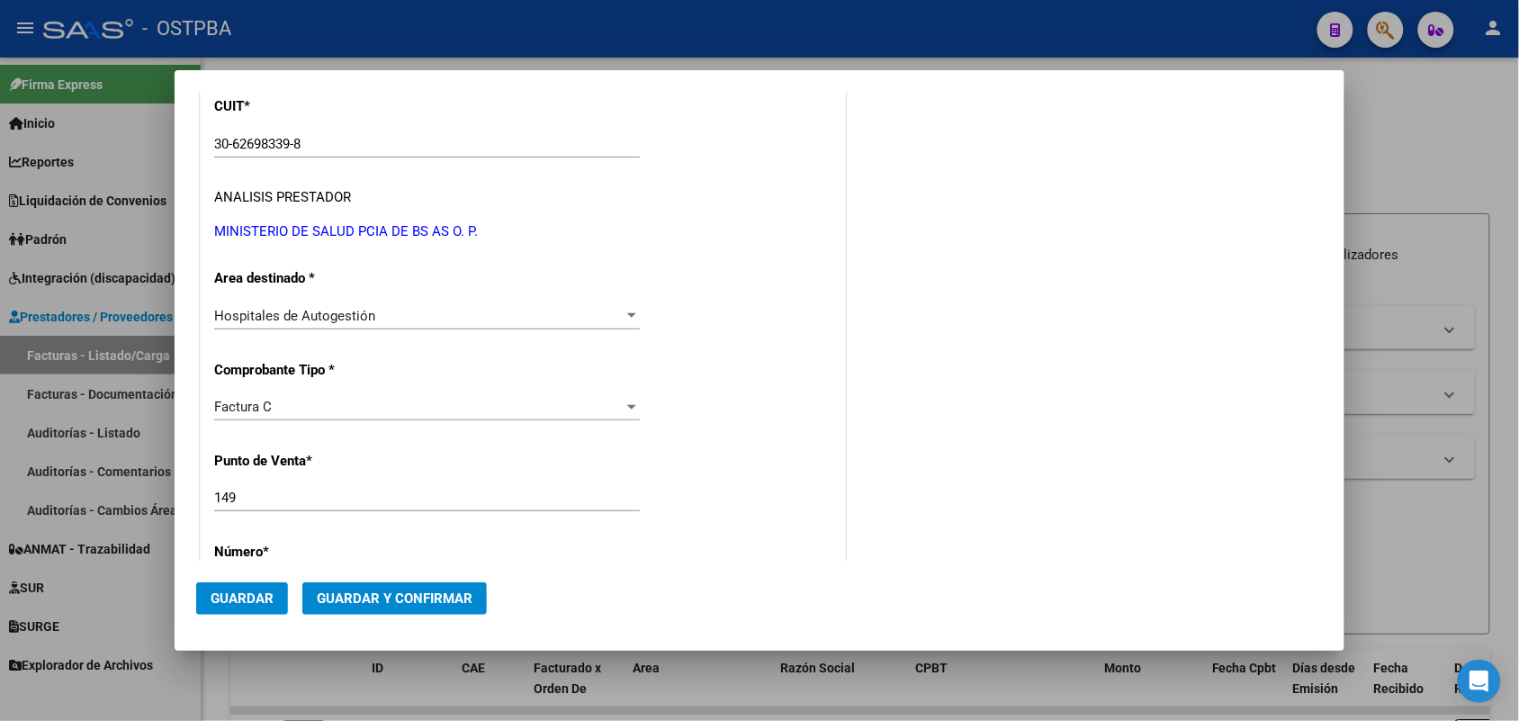
scroll to position [0, 0]
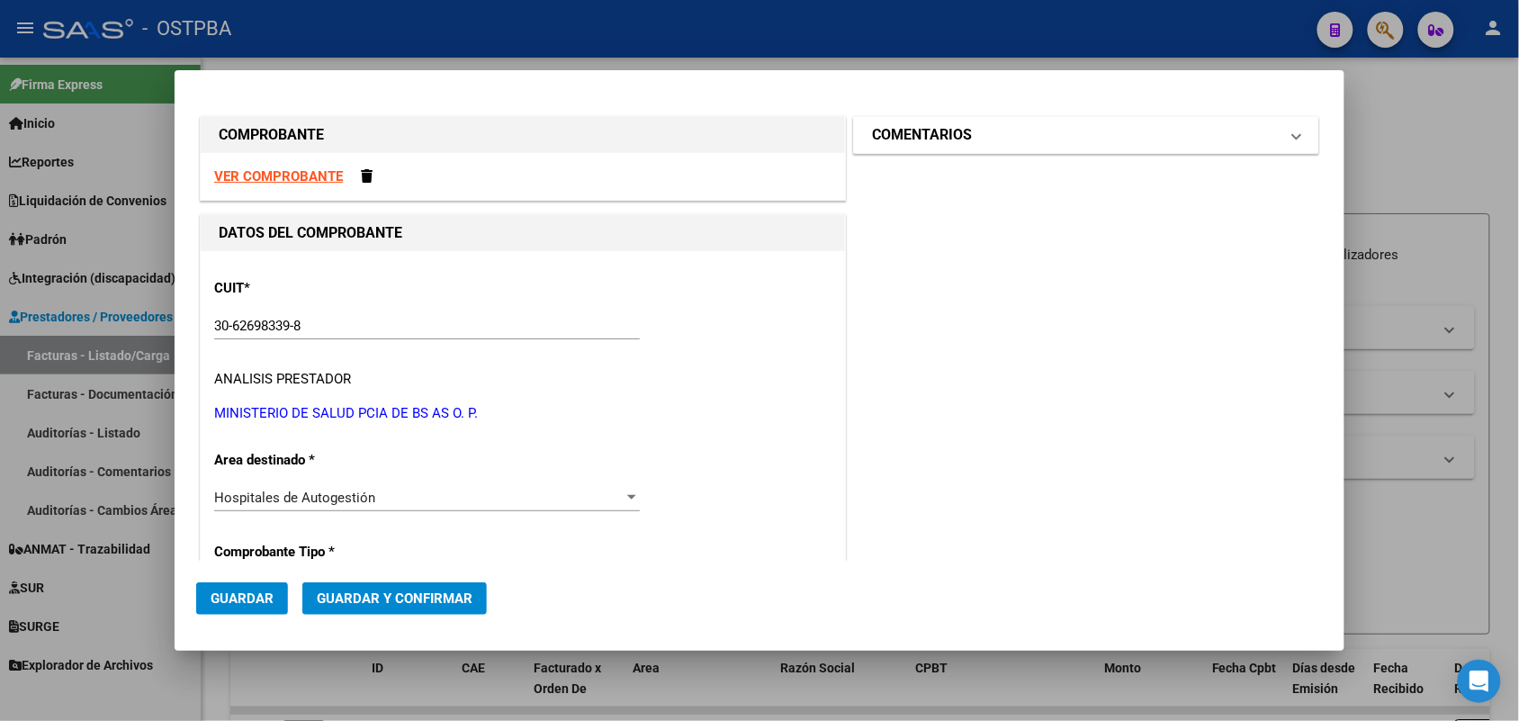
click at [1293, 137] on span at bounding box center [1296, 135] width 7 height 22
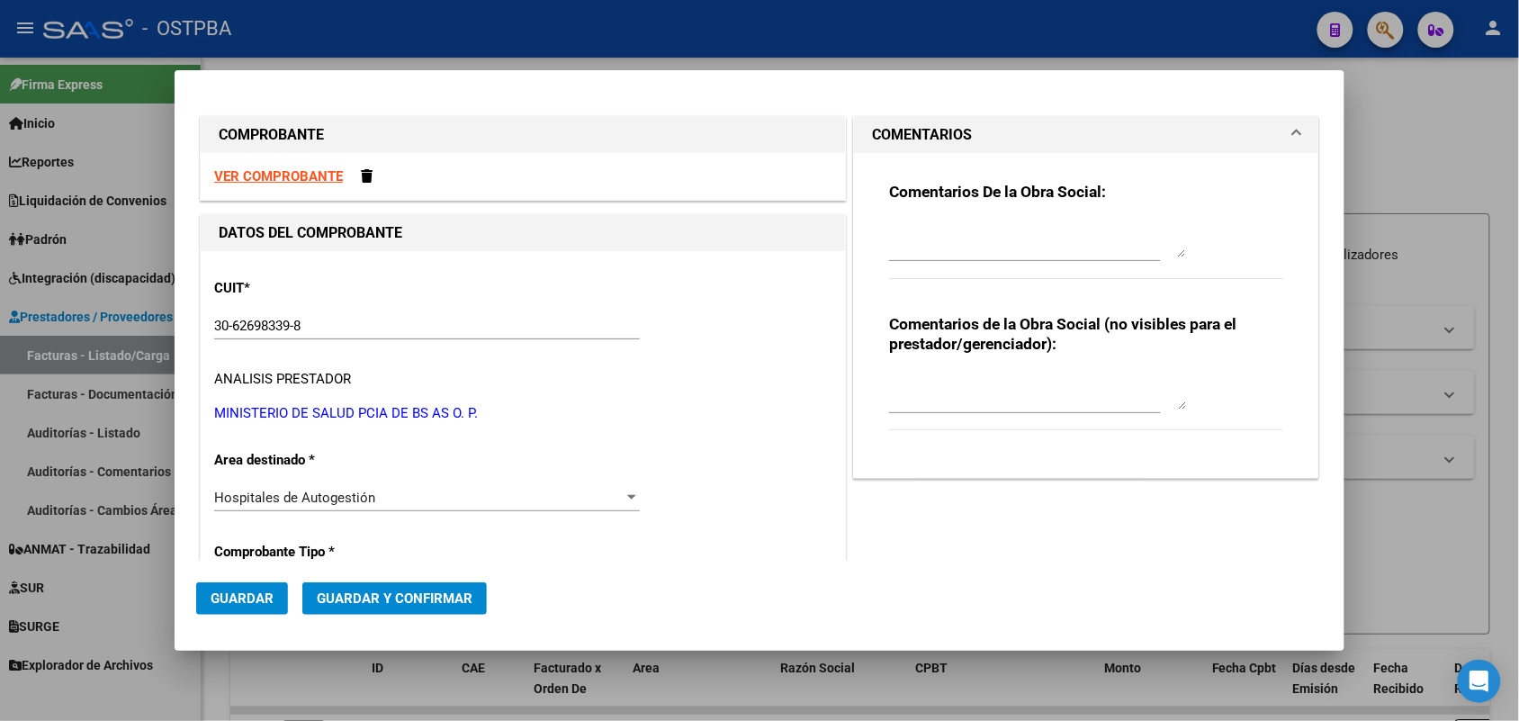
click at [909, 246] on textarea at bounding box center [1037, 239] width 297 height 36
type textarea "HR 127212"
click at [252, 598] on span "Guardar" at bounding box center [242, 598] width 63 height 16
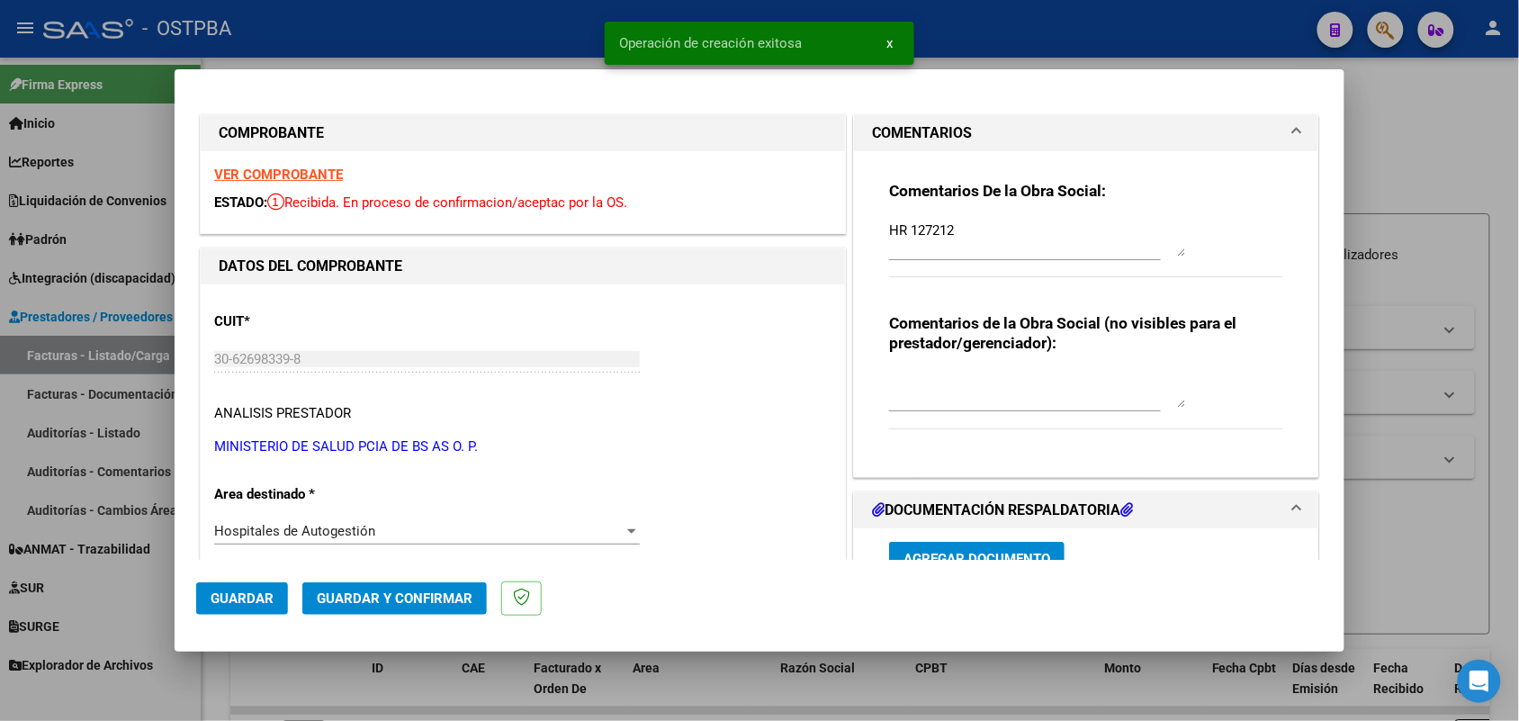
type input "[DATE]"
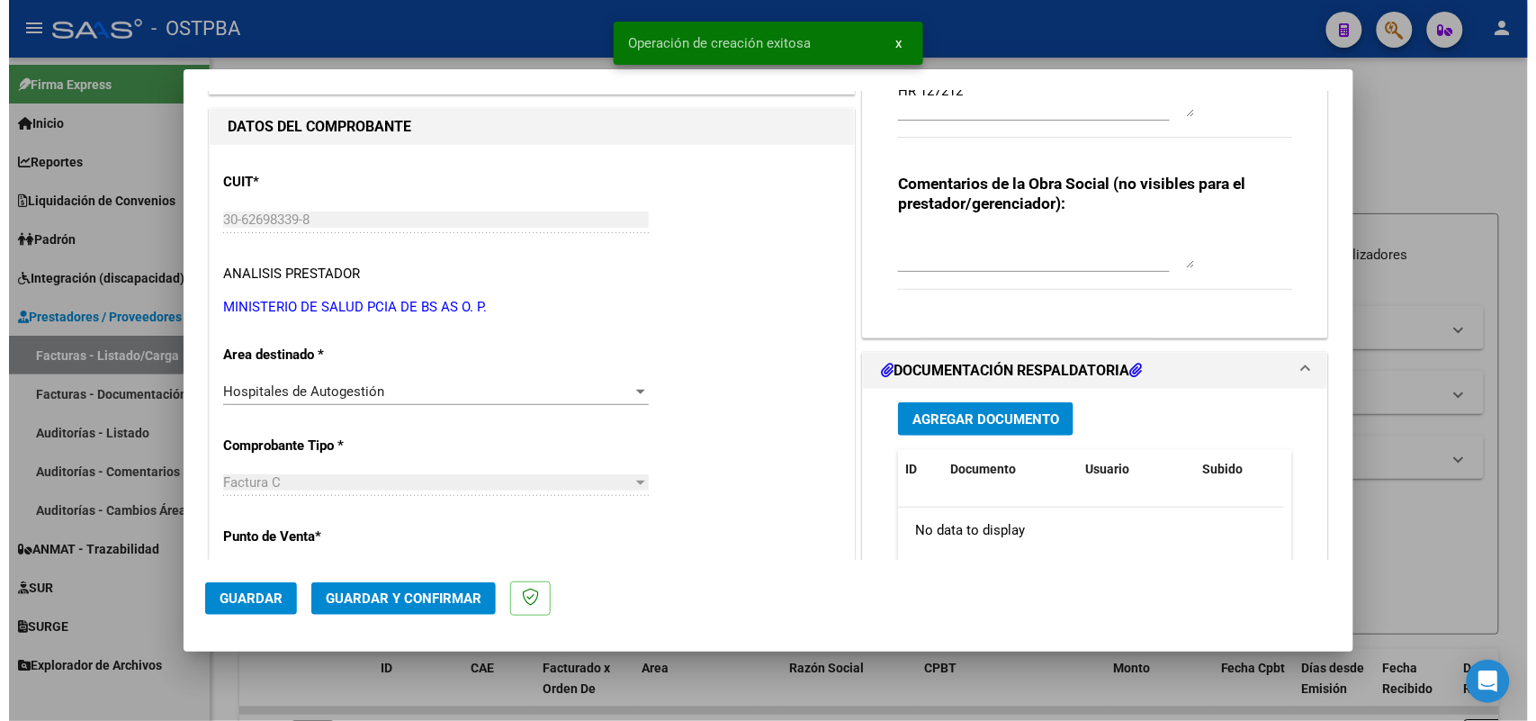
scroll to position [225, 0]
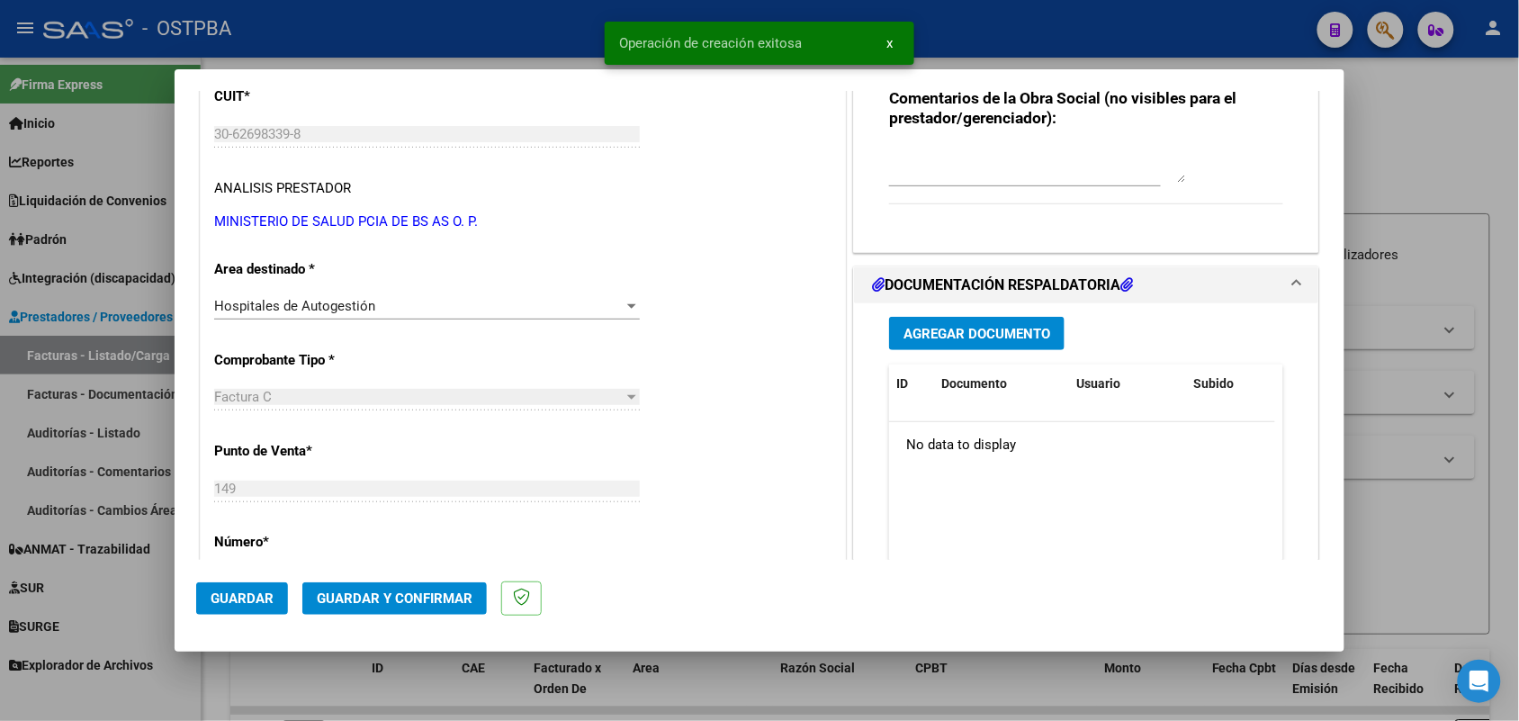
click at [967, 331] on span "Agregar Documento" at bounding box center [976, 334] width 147 height 16
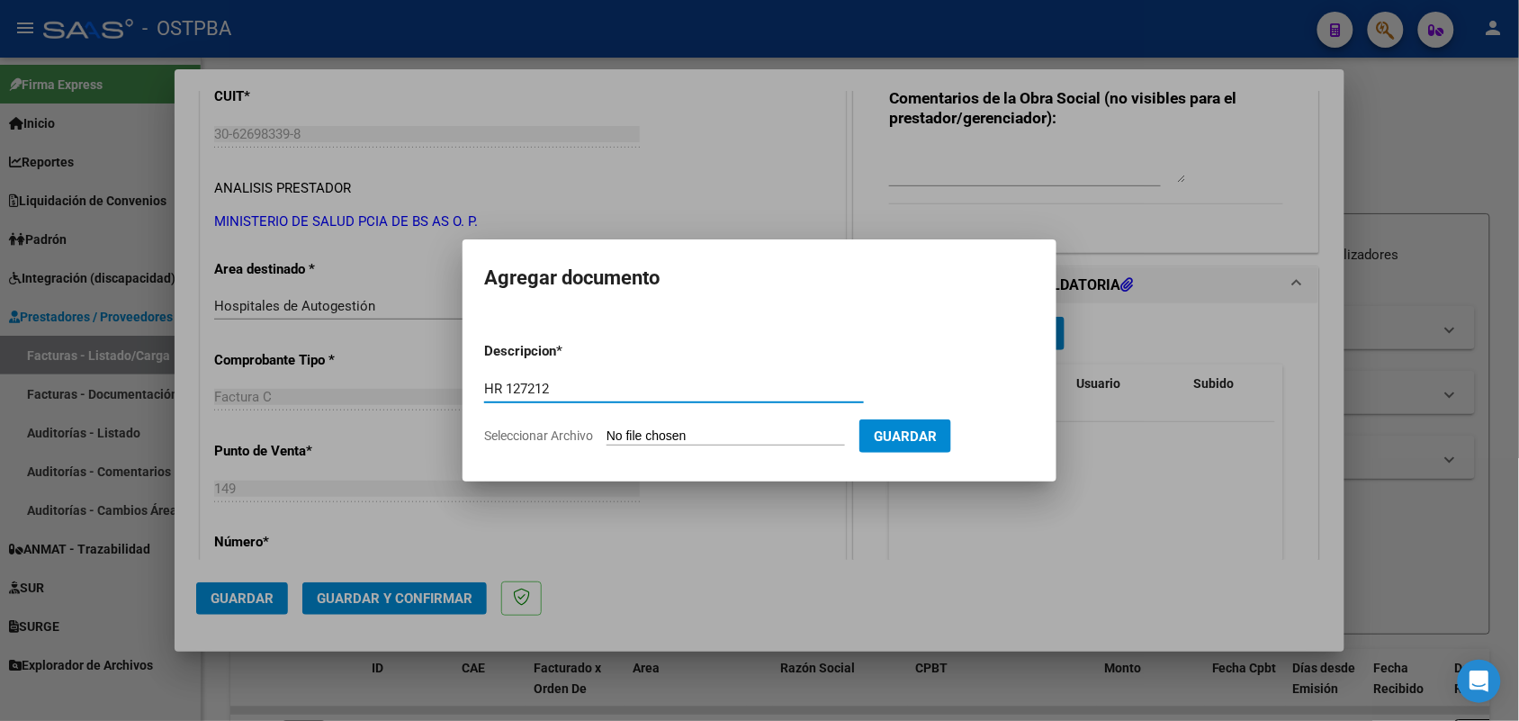
type input "HR 127212"
click at [621, 436] on input "Seleccionar Archivo" at bounding box center [725, 436] width 238 height 17
type input "C:\fakepath\HR 127212.pdf"
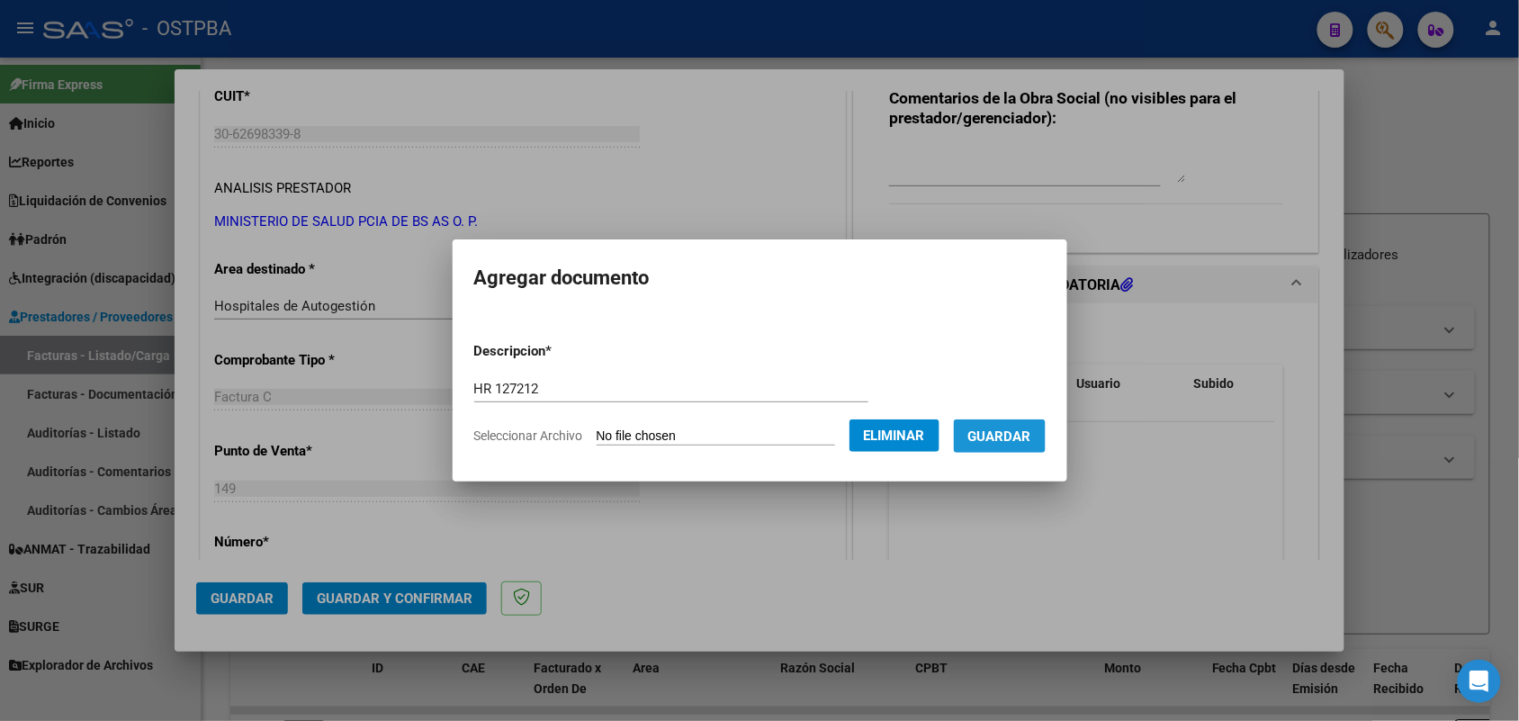
click at [1028, 432] on span "Guardar" at bounding box center [999, 436] width 63 height 16
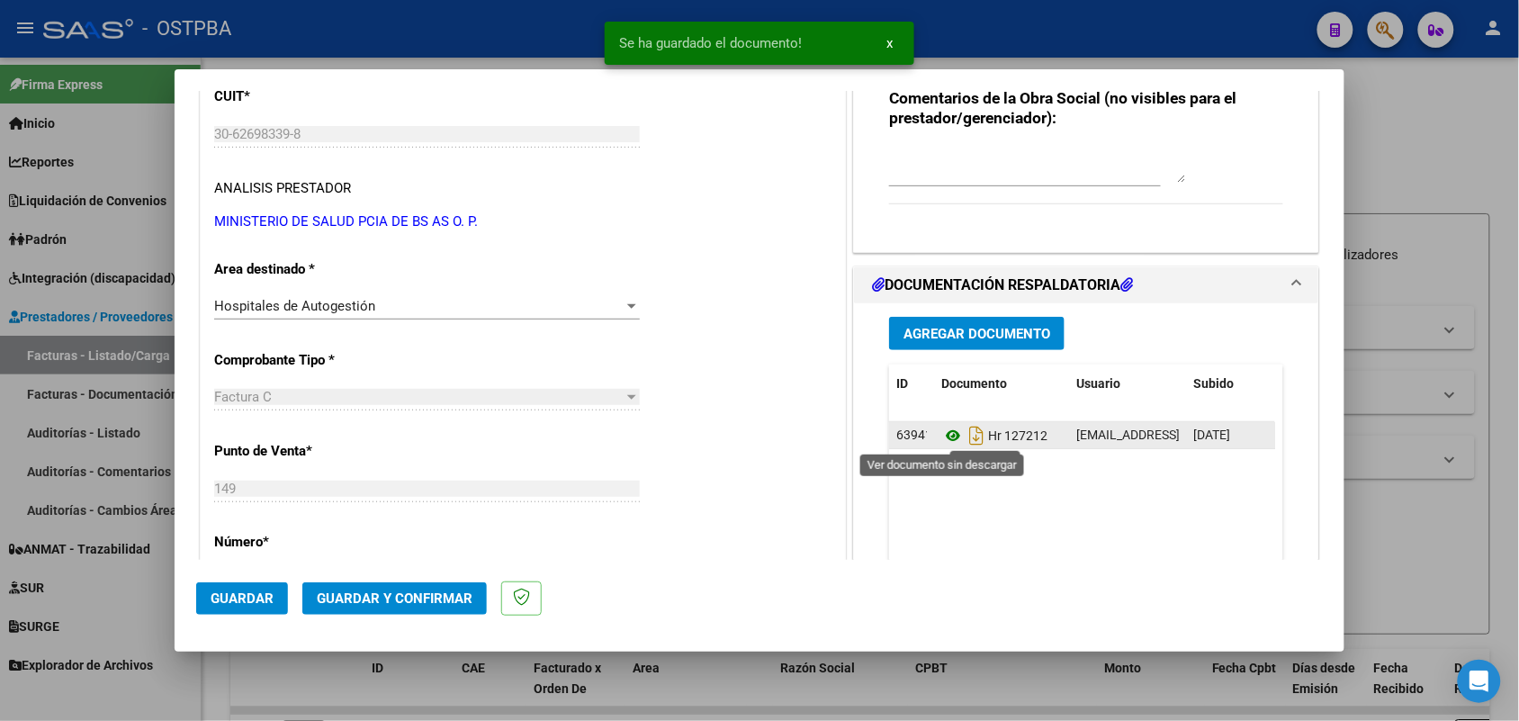
click at [943, 434] on icon at bounding box center [952, 436] width 23 height 22
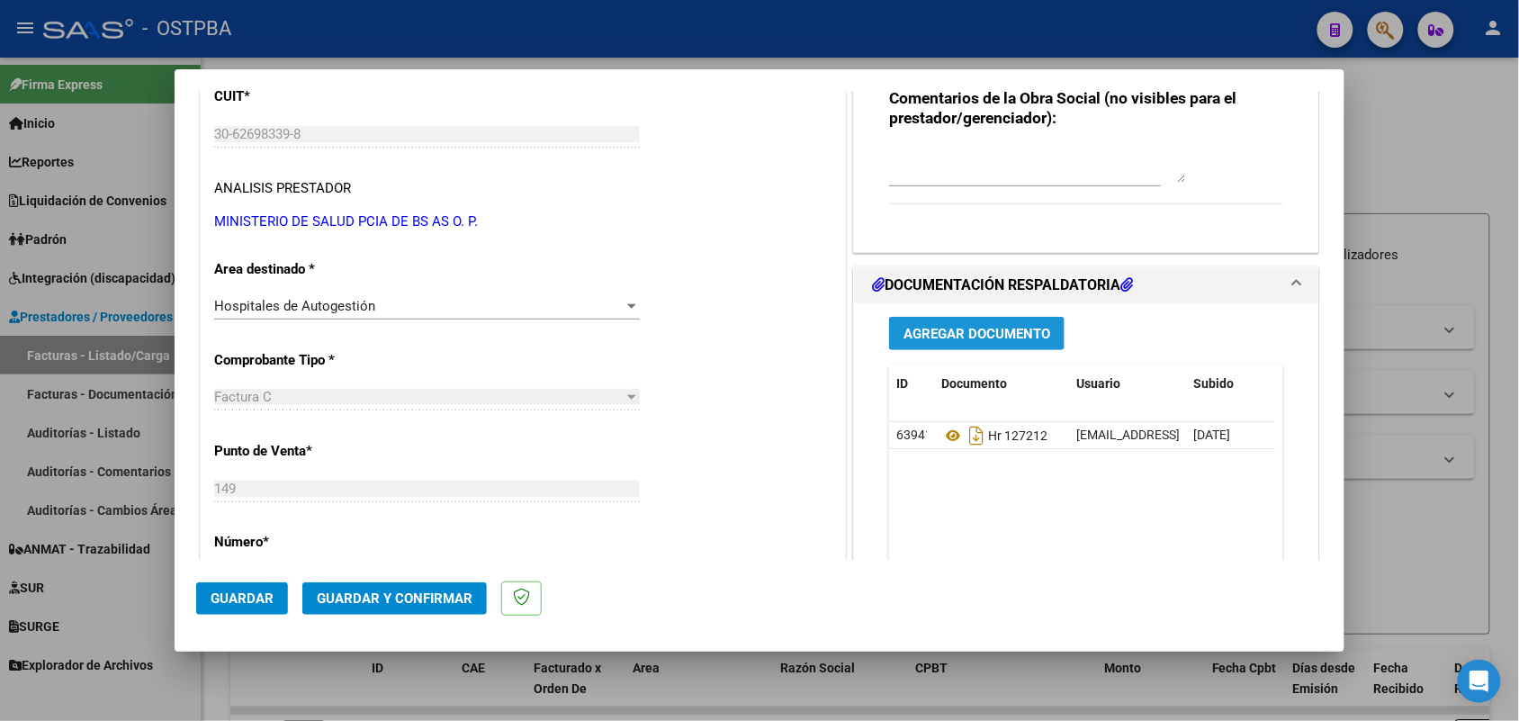
click at [915, 329] on span "Agregar Documento" at bounding box center [976, 334] width 147 height 16
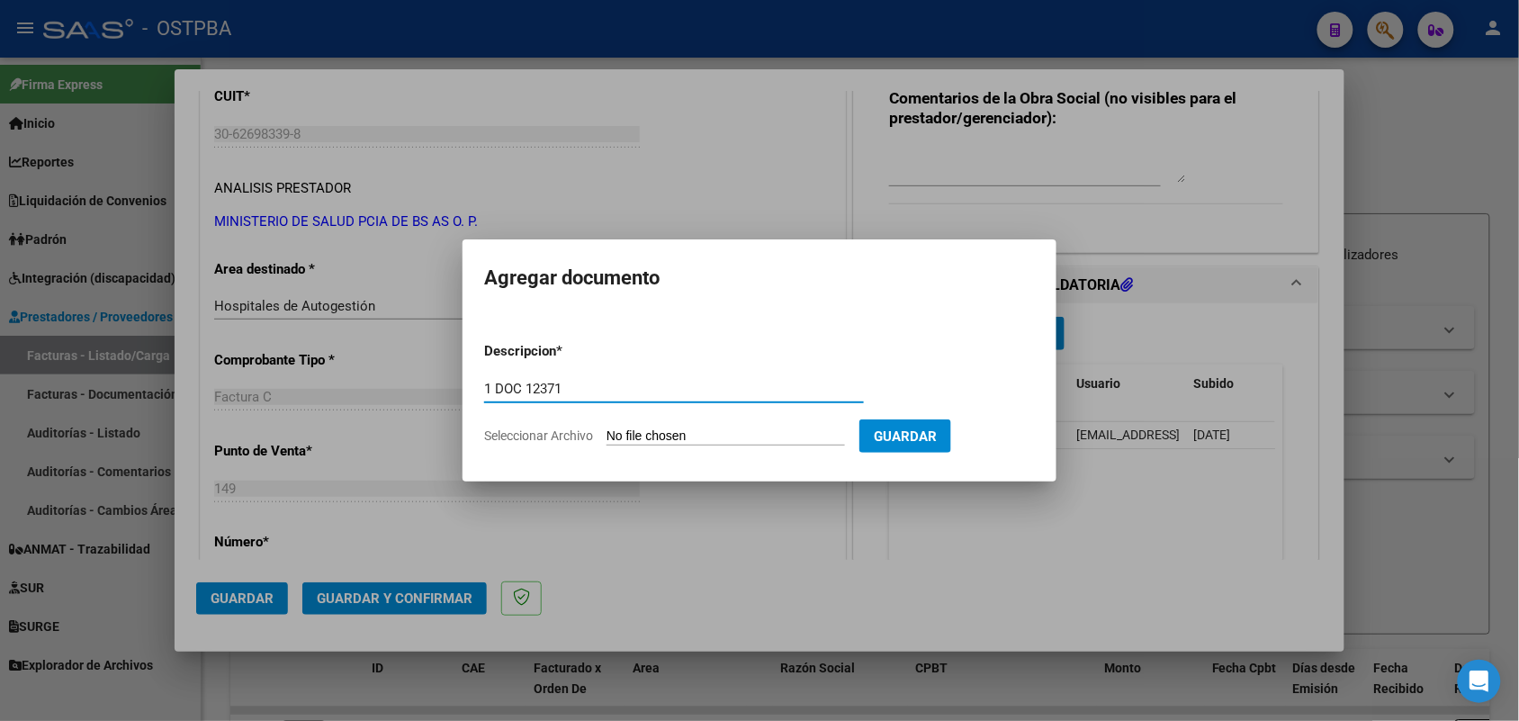
type input "1 DOC 12371"
click at [634, 430] on input "Seleccionar Archivo" at bounding box center [725, 436] width 238 height 17
type input "C:\fakepath\1 DOC 12371.pdf"
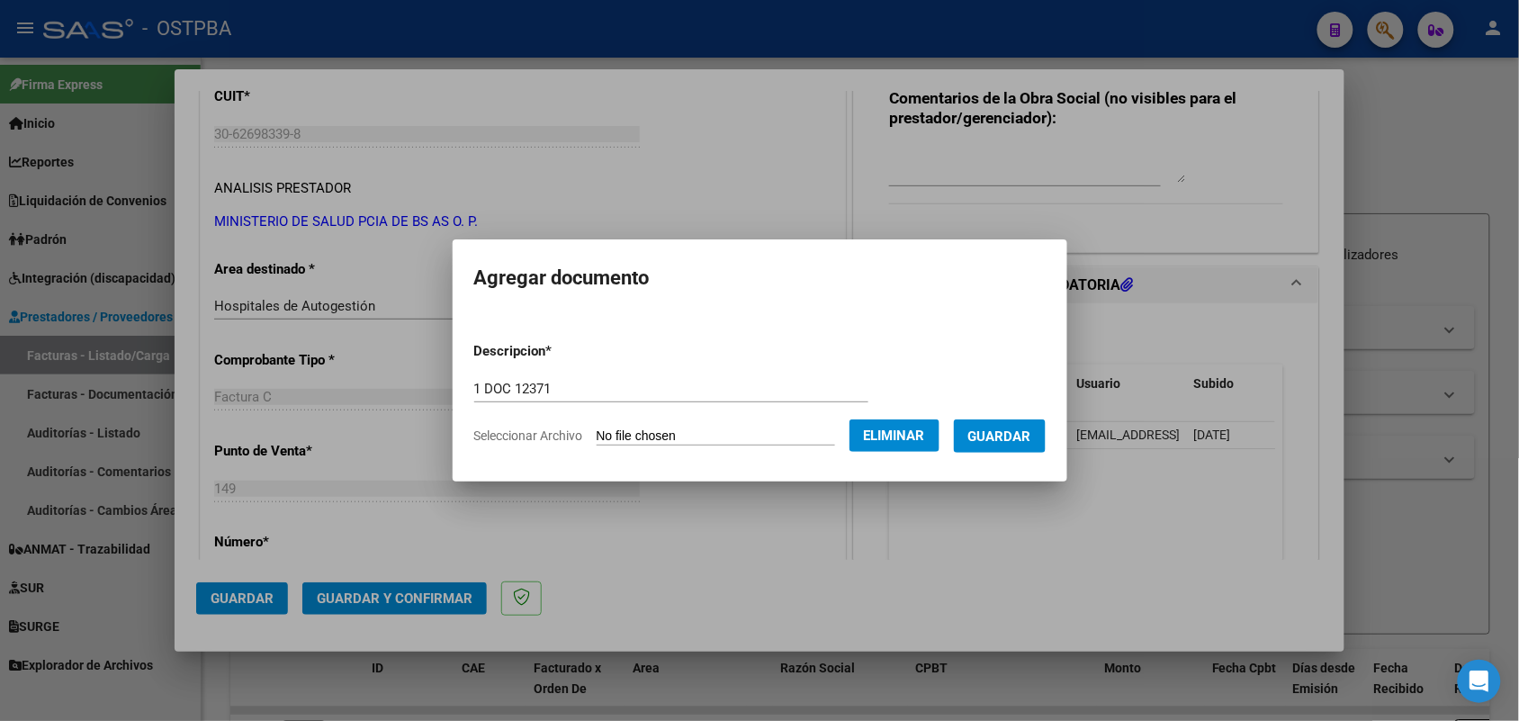
click at [1017, 441] on span "Guardar" at bounding box center [999, 436] width 63 height 16
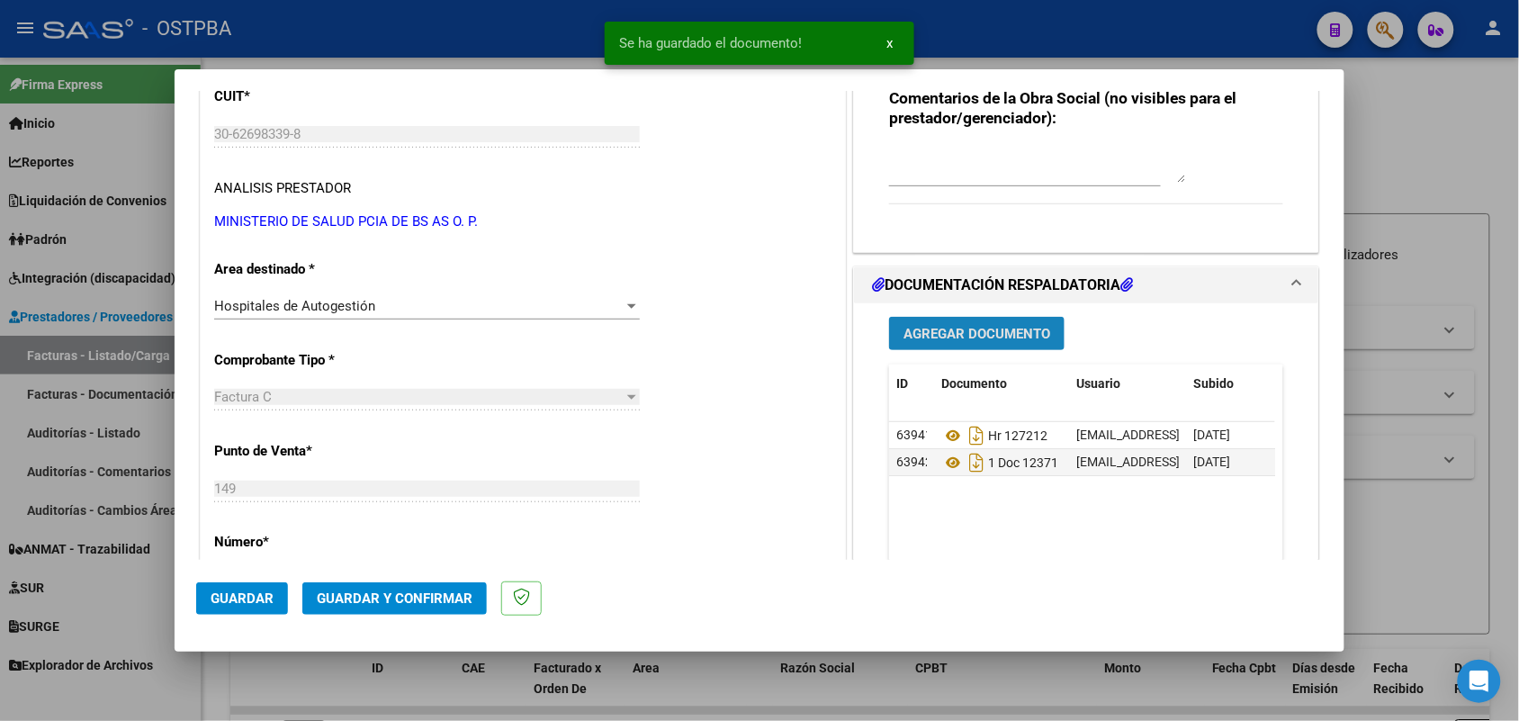
click at [960, 326] on span "Agregar Documento" at bounding box center [976, 334] width 147 height 16
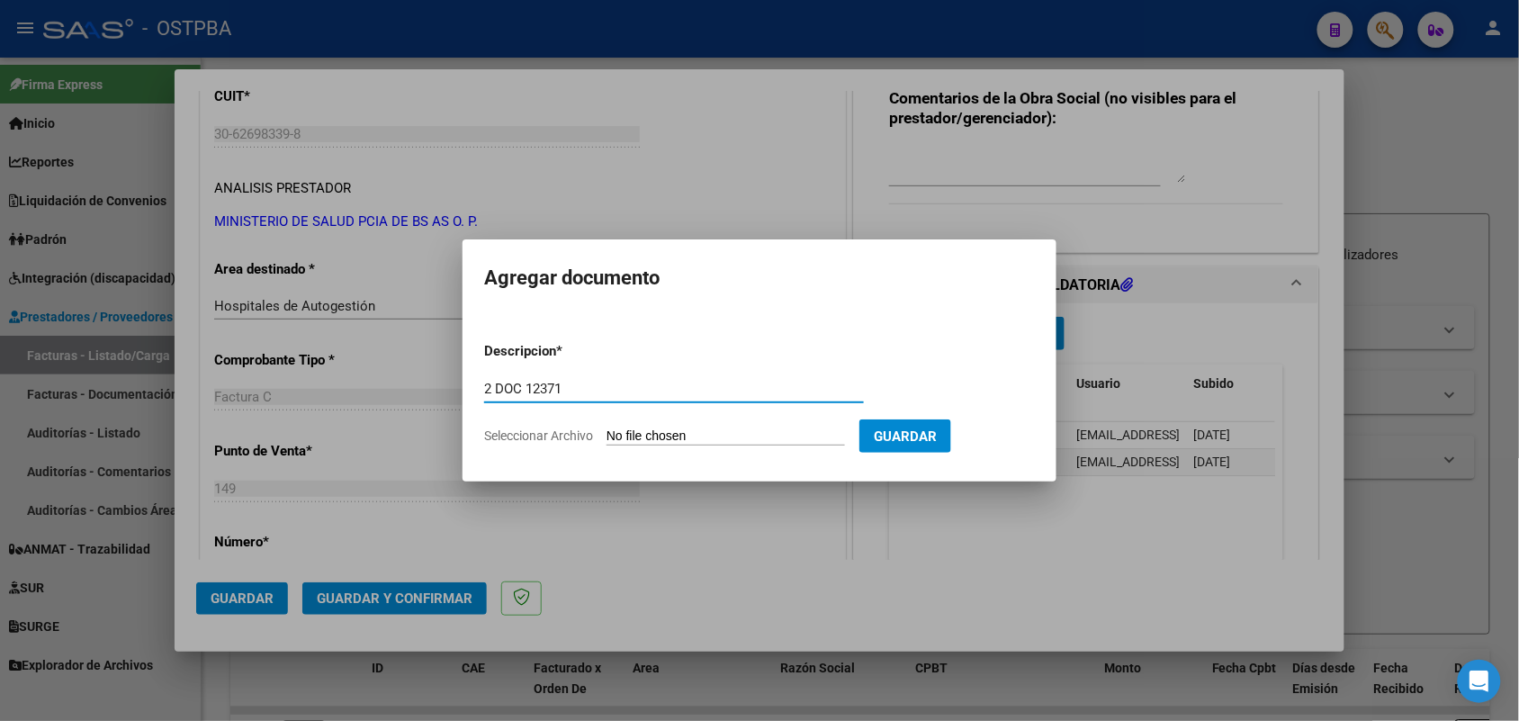
type input "2 DOC 12371"
click at [610, 433] on input "Seleccionar Archivo" at bounding box center [725, 436] width 238 height 17
type input "C:\fakepath\2 DOC 12371.pdf"
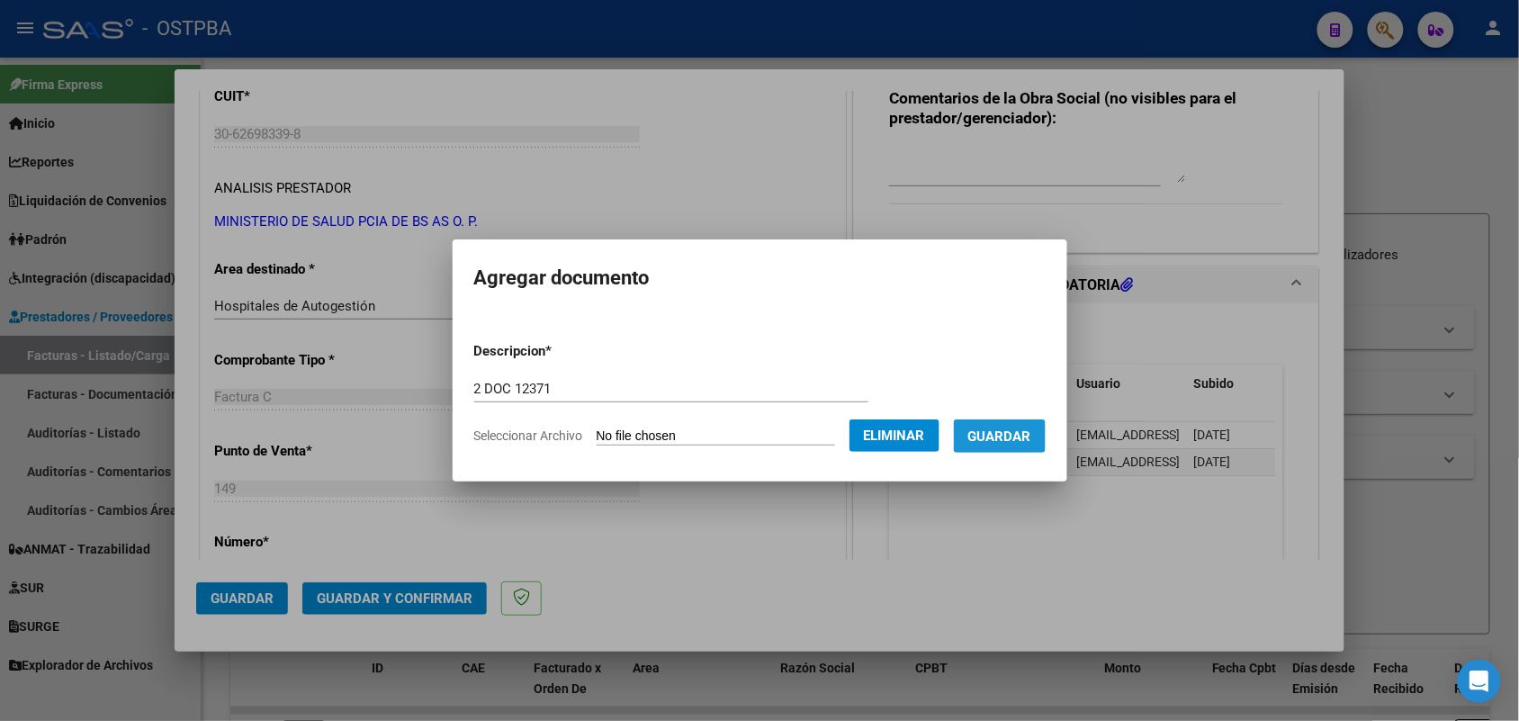
click at [1018, 438] on span "Guardar" at bounding box center [999, 436] width 63 height 16
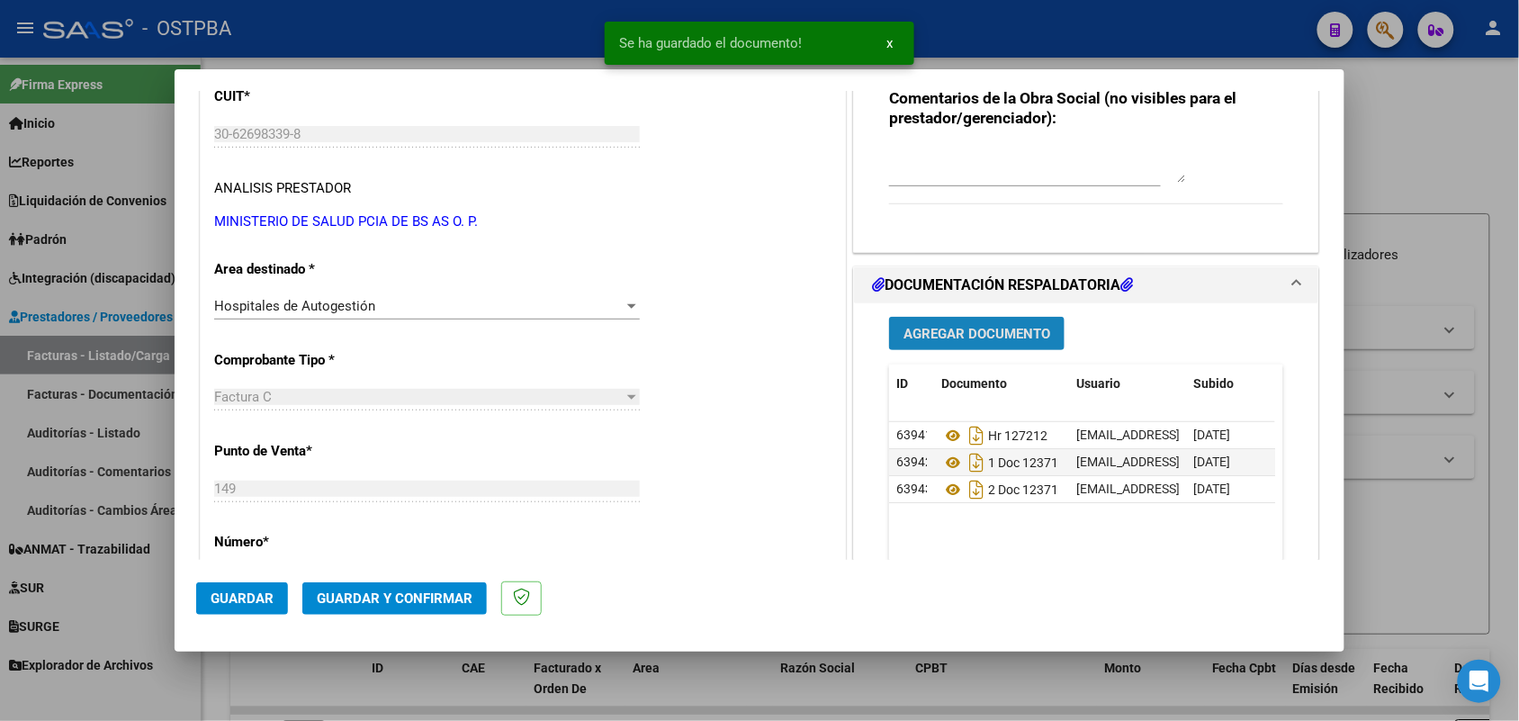
click at [940, 331] on span "Agregar Documento" at bounding box center [976, 334] width 147 height 16
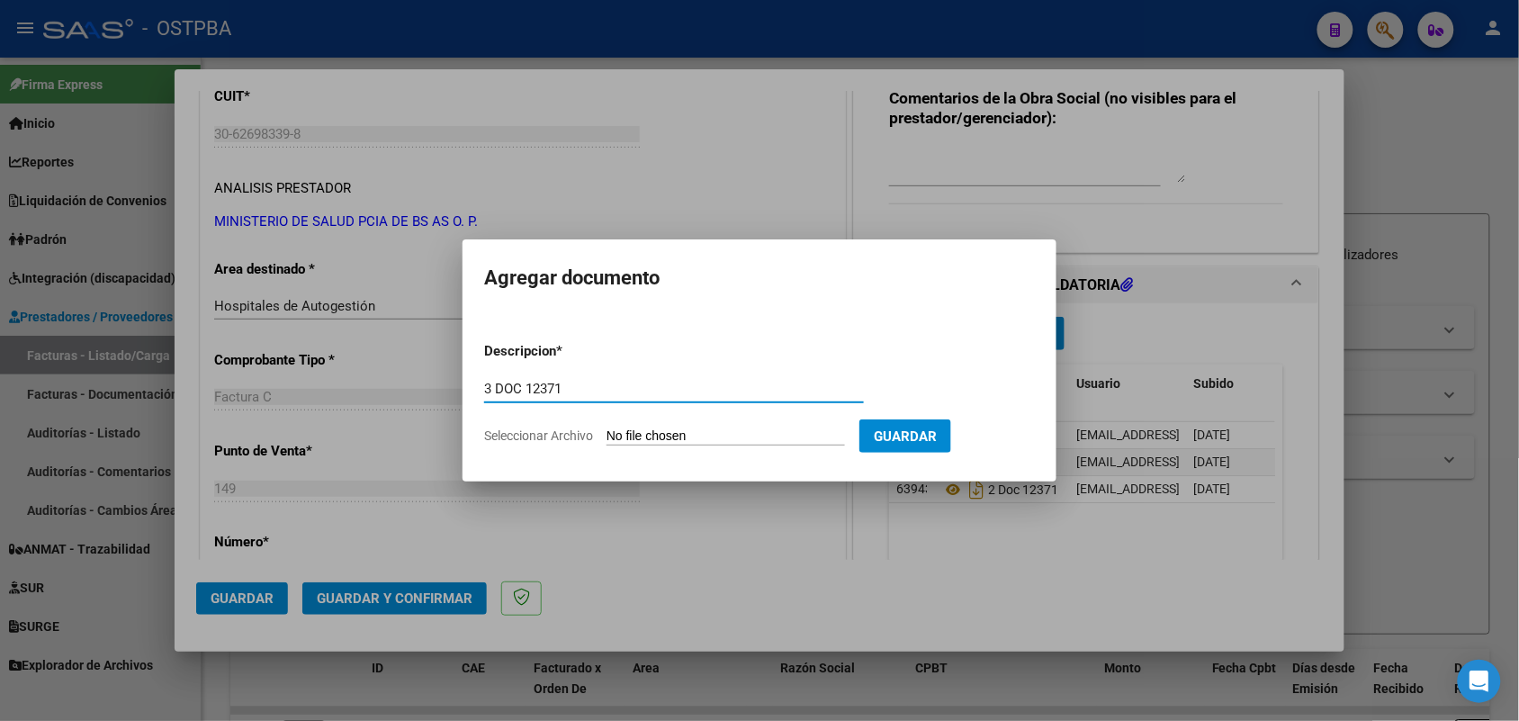
type input "3 DOC 12371"
click at [632, 433] on input "Seleccionar Archivo" at bounding box center [725, 436] width 238 height 17
type input "C:\fakepath\3 DOC 12371.pdf"
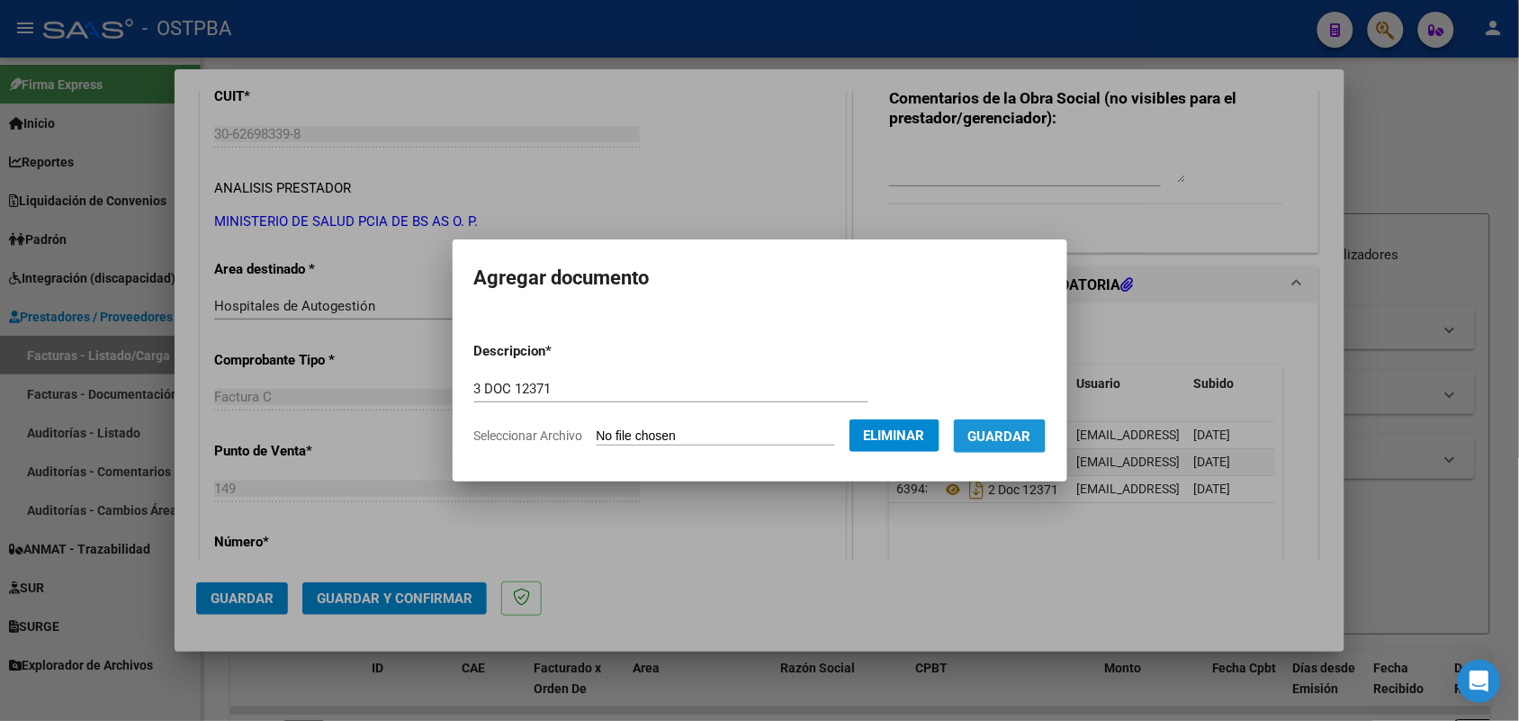
click at [1014, 433] on span "Guardar" at bounding box center [999, 436] width 63 height 16
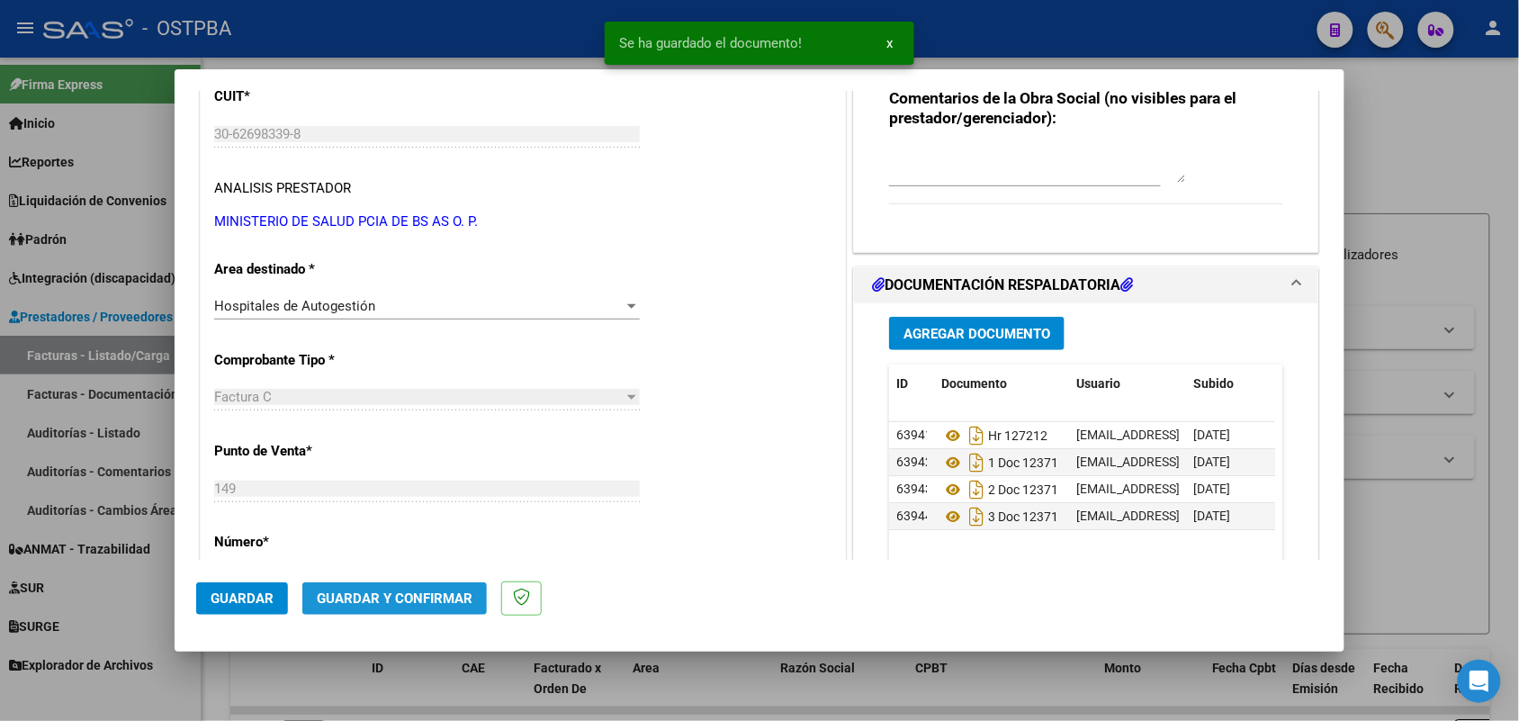
click at [385, 596] on span "Guardar y Confirmar" at bounding box center [395, 598] width 156 height 16
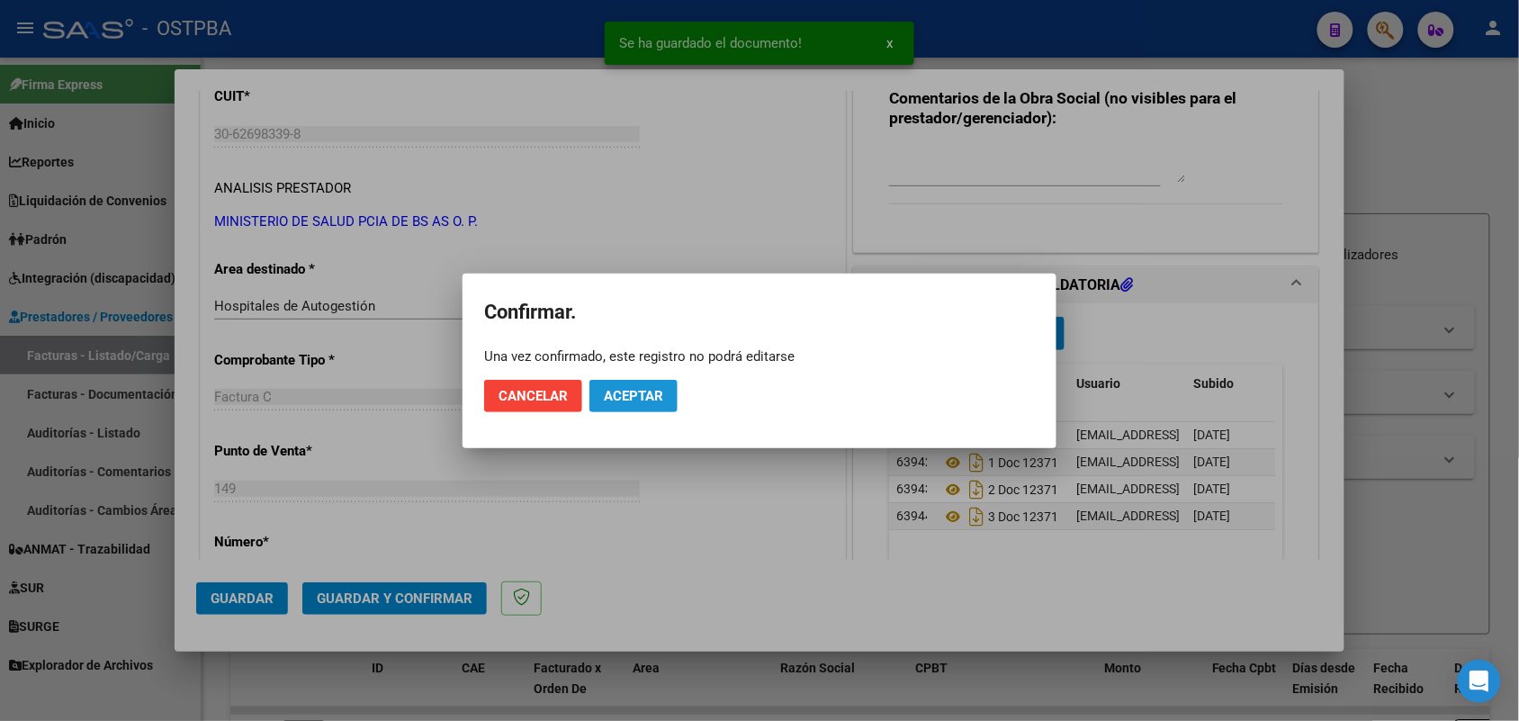
click at [616, 392] on span "Aceptar" at bounding box center [633, 396] width 59 height 16
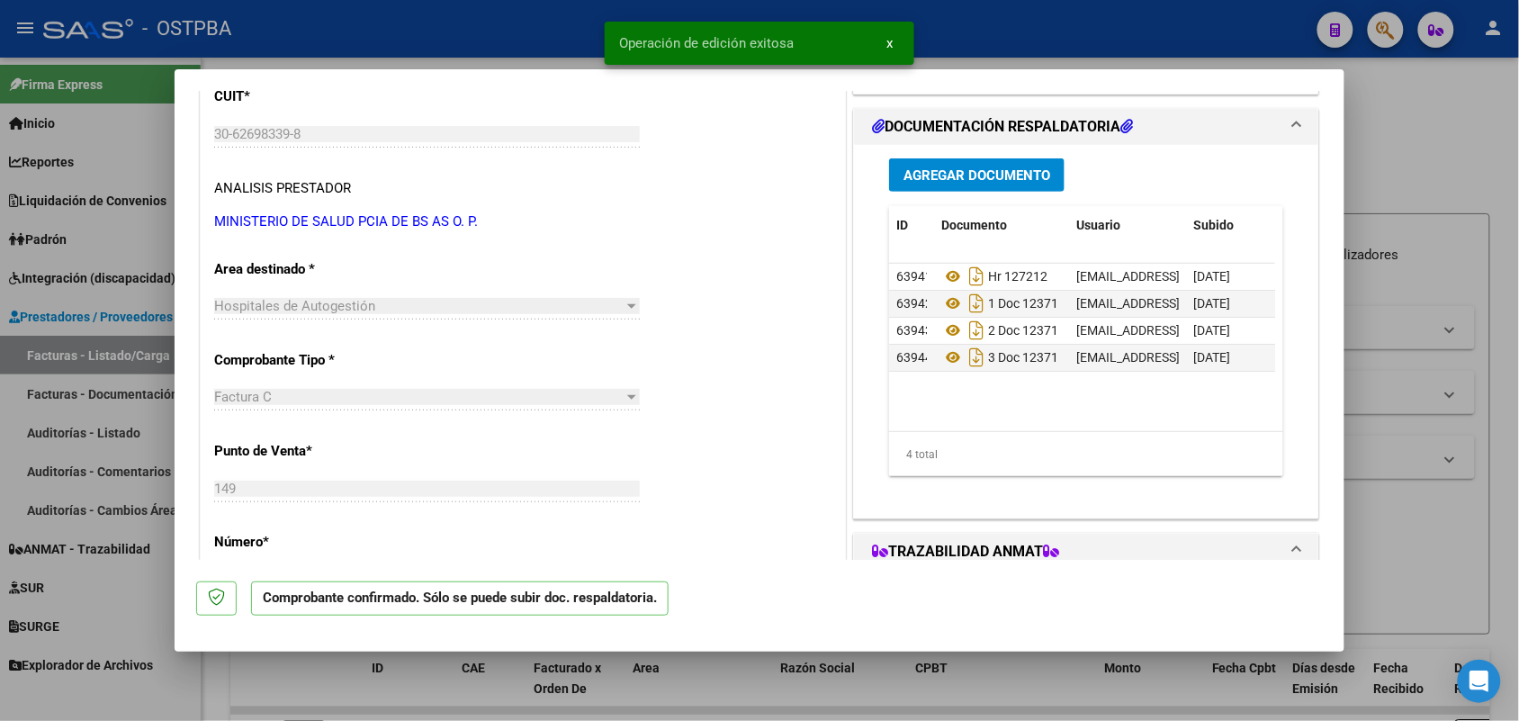
click at [142, 398] on div at bounding box center [759, 360] width 1519 height 721
type input "$ 0,00"
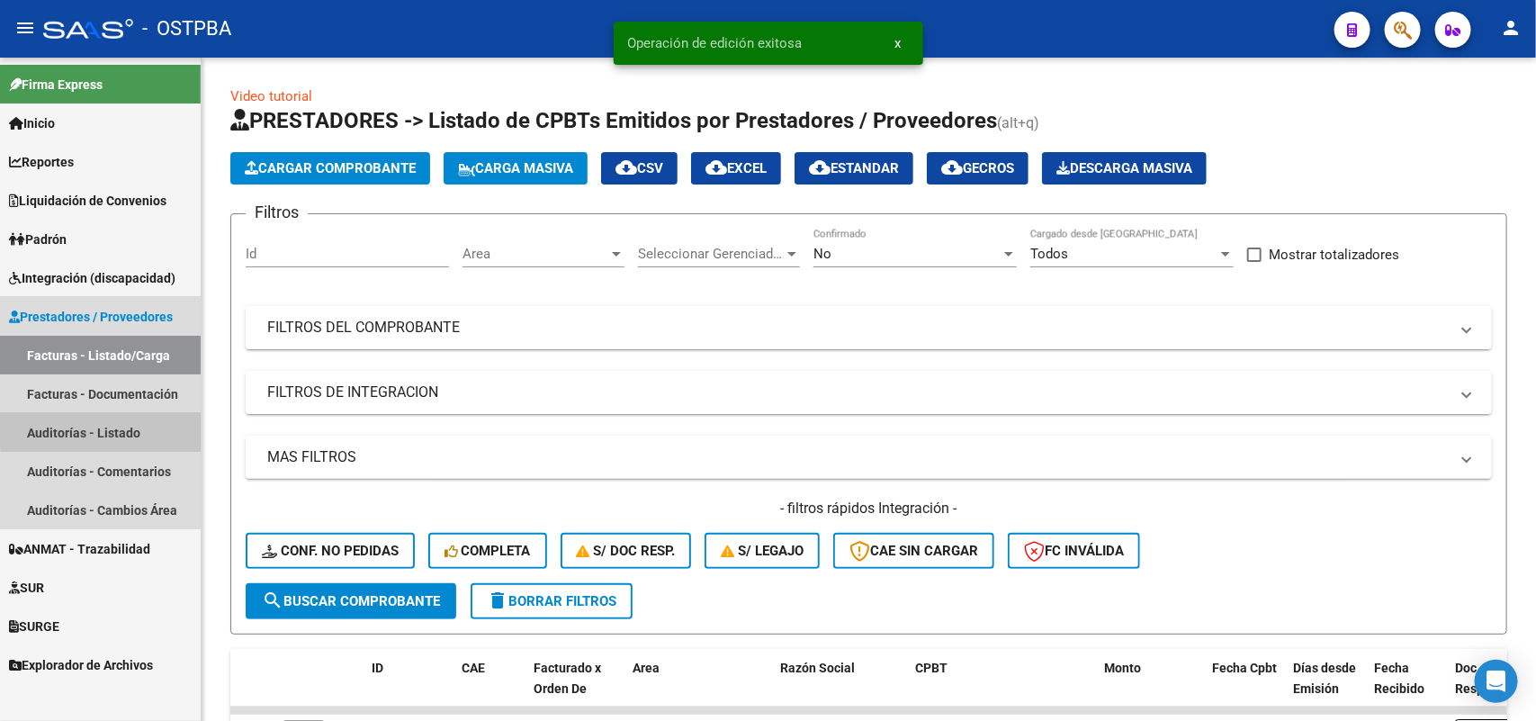
click at [113, 426] on link "Auditorías - Listado" at bounding box center [100, 432] width 201 height 39
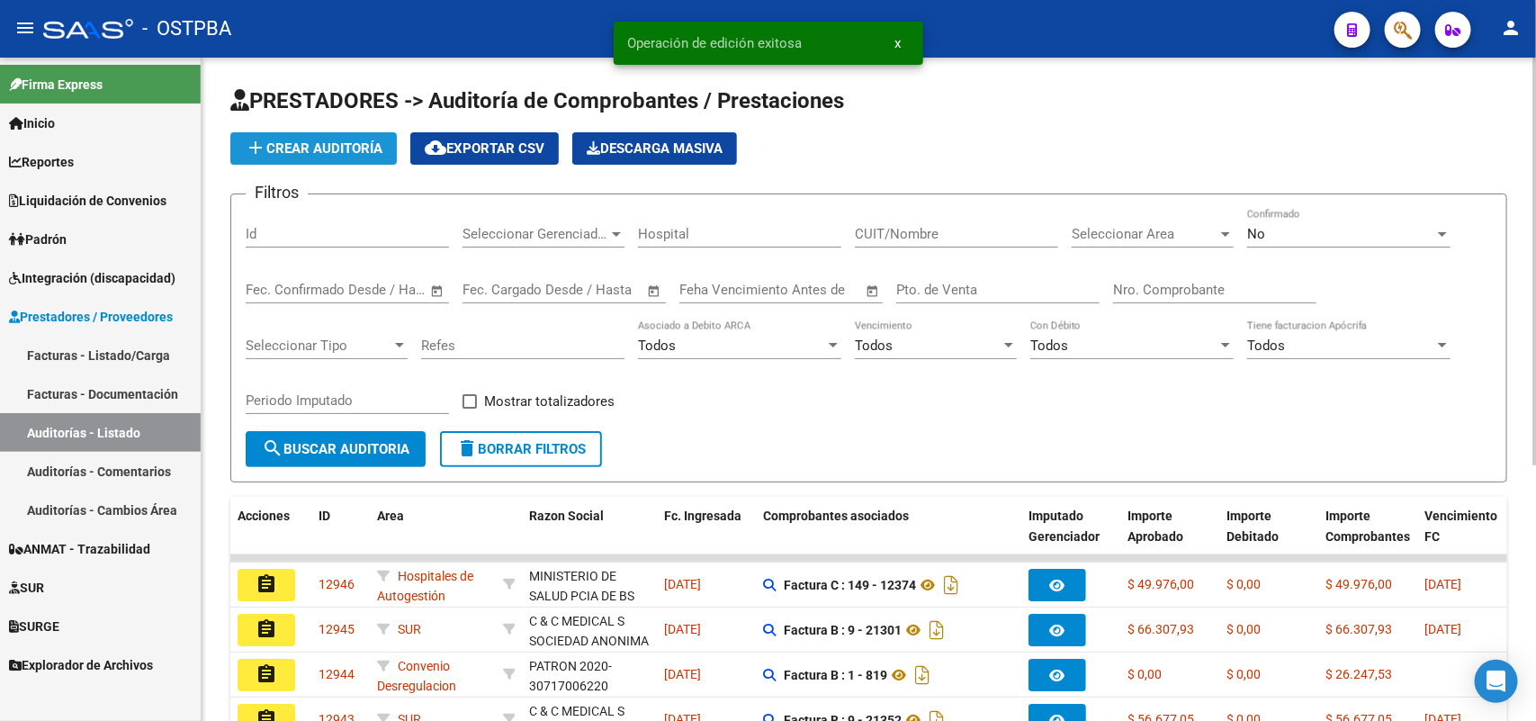
click at [349, 151] on span "add Crear Auditoría" at bounding box center [314, 148] width 138 height 16
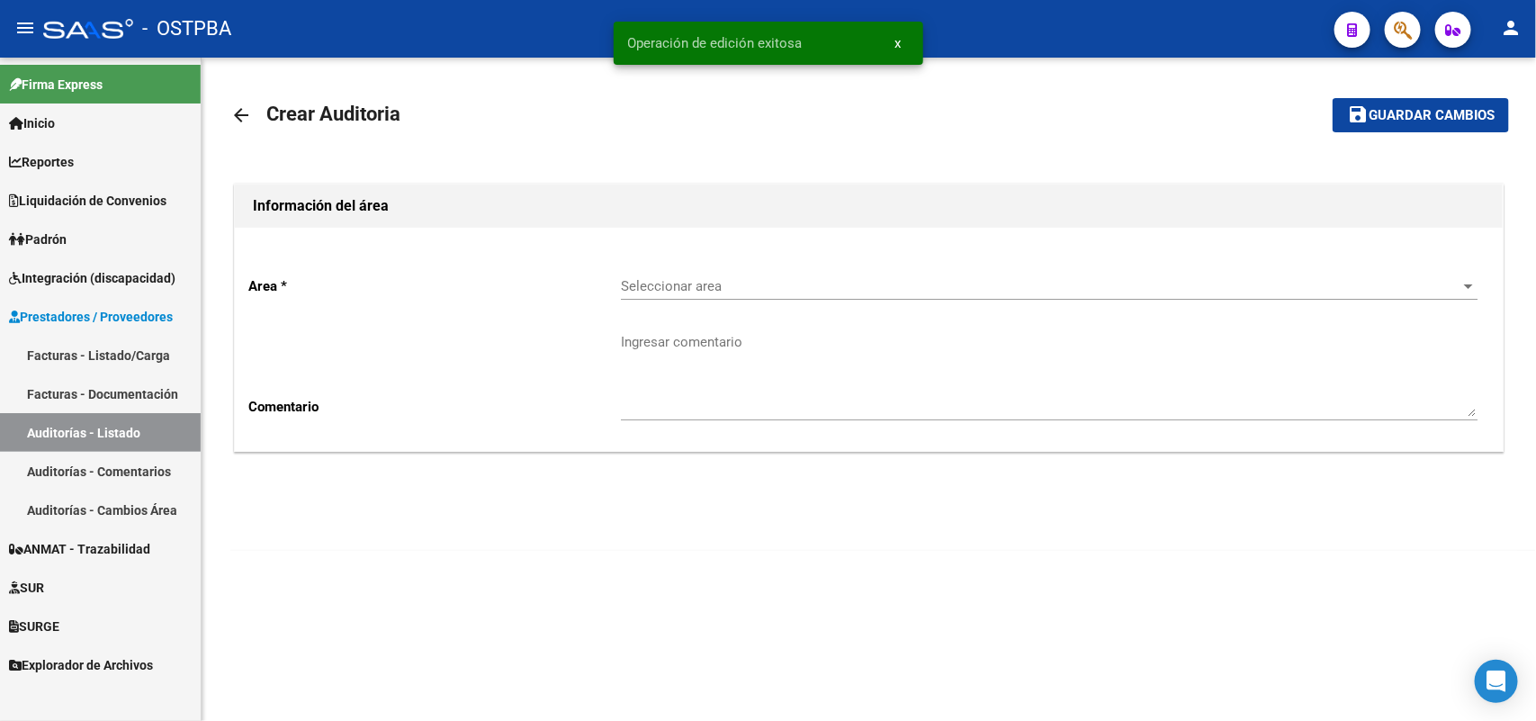
click at [650, 282] on span "Seleccionar area" at bounding box center [1041, 286] width 840 height 16
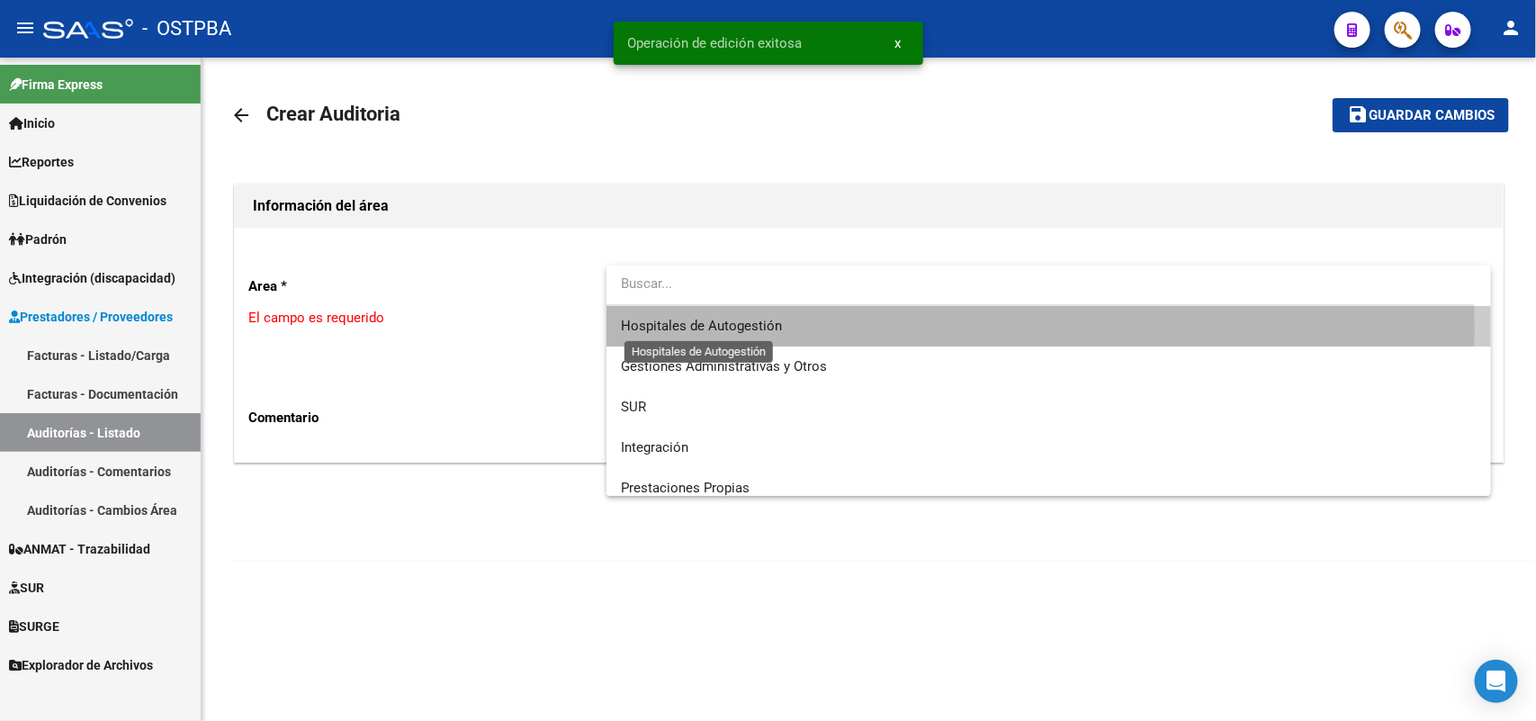
click at [658, 328] on span "Hospitales de Autogestión" at bounding box center [701, 326] width 161 height 16
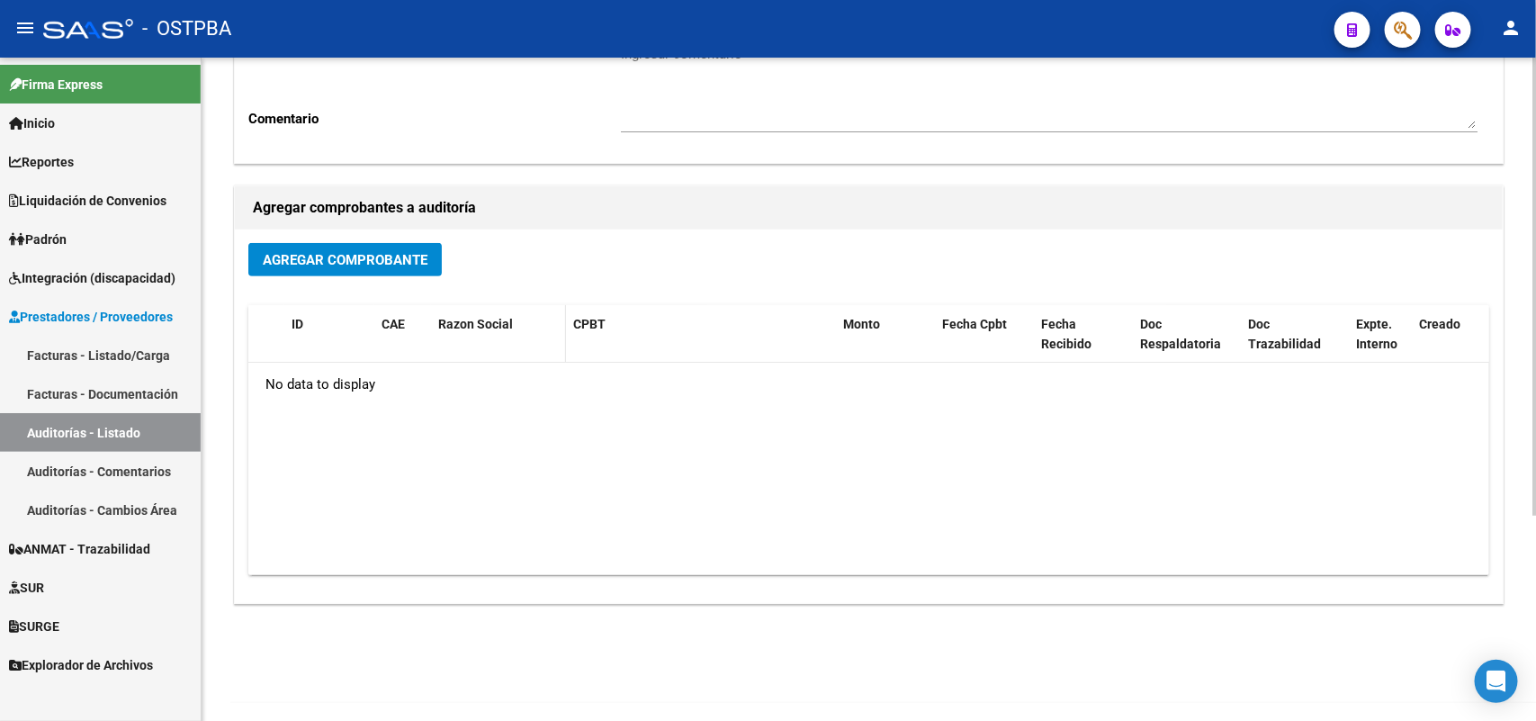
scroll to position [297, 0]
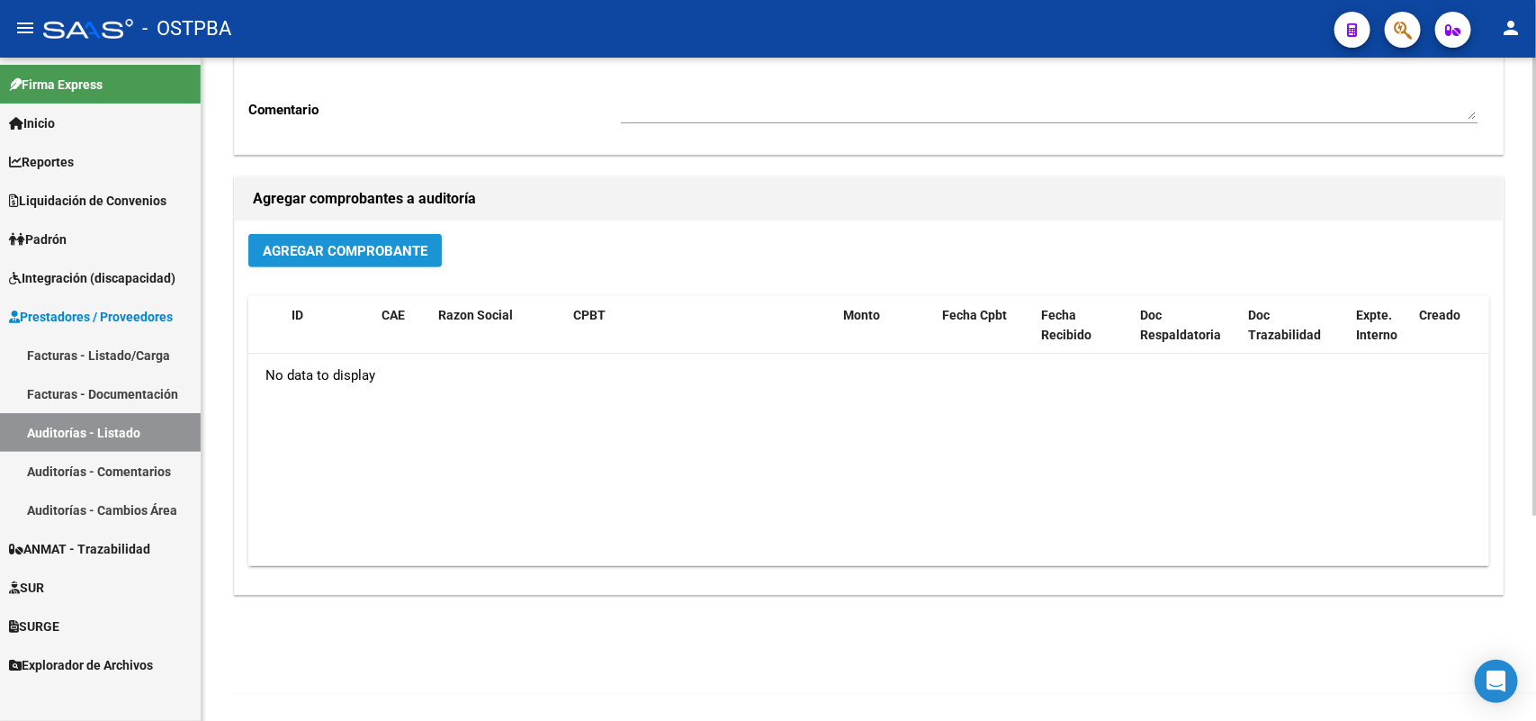
click at [376, 239] on button "Agregar Comprobante" at bounding box center [344, 250] width 193 height 33
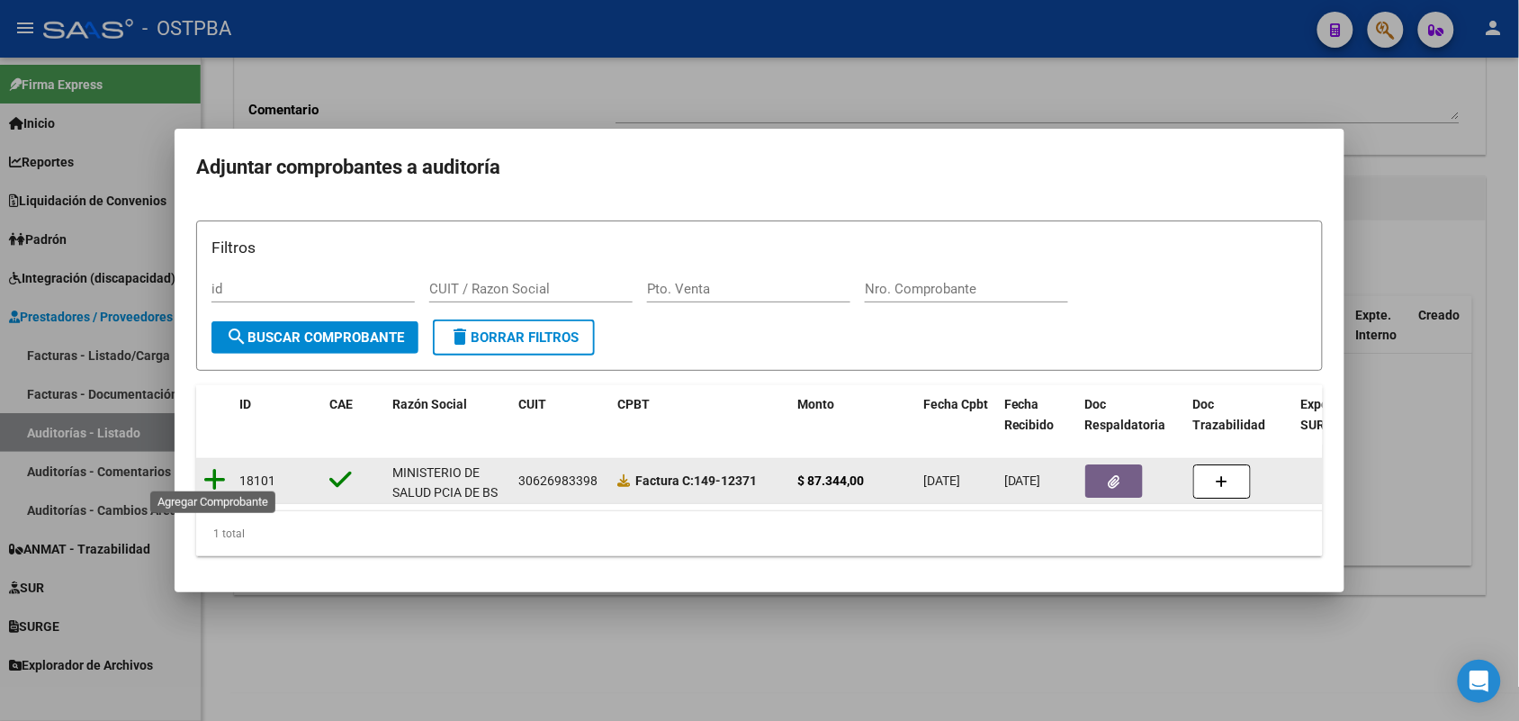
click at [214, 467] on icon at bounding box center [214, 479] width 22 height 25
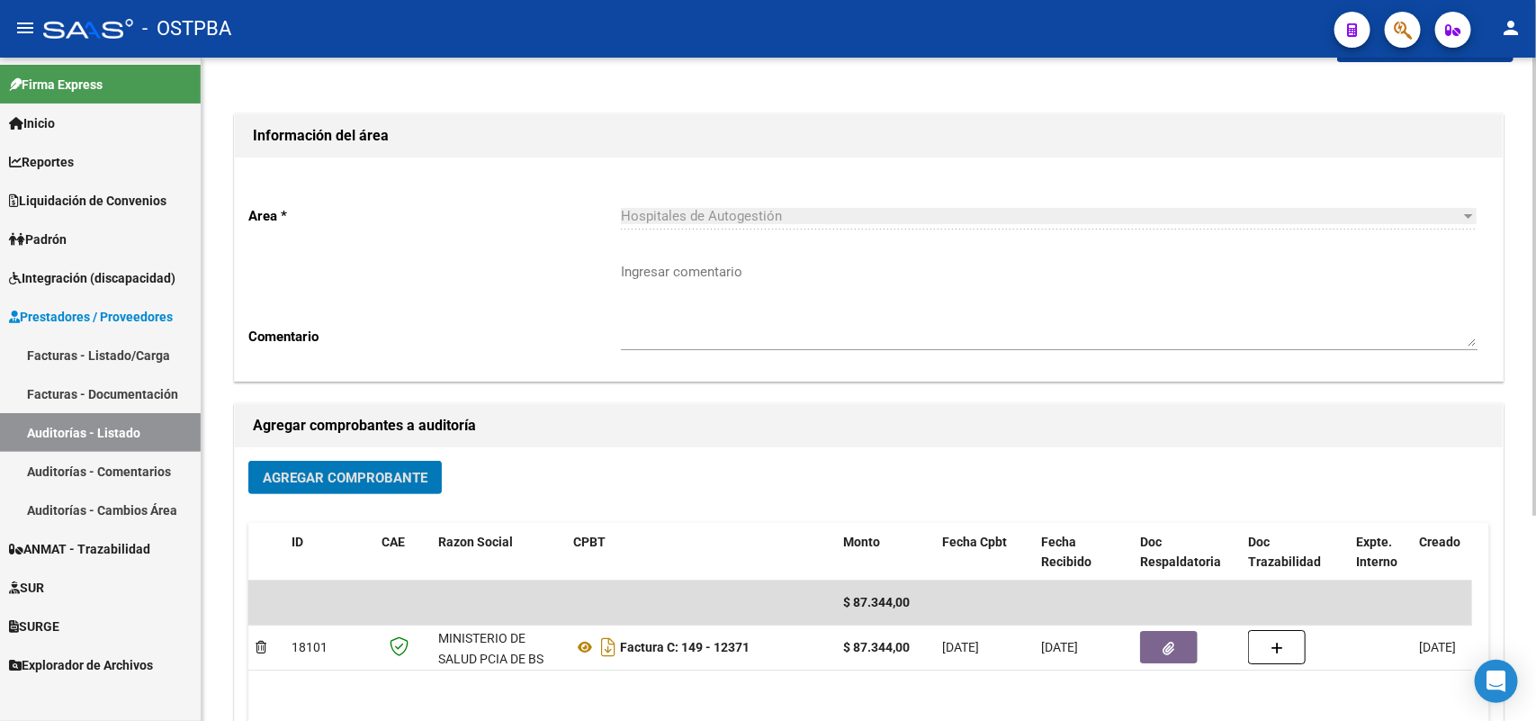
scroll to position [0, 0]
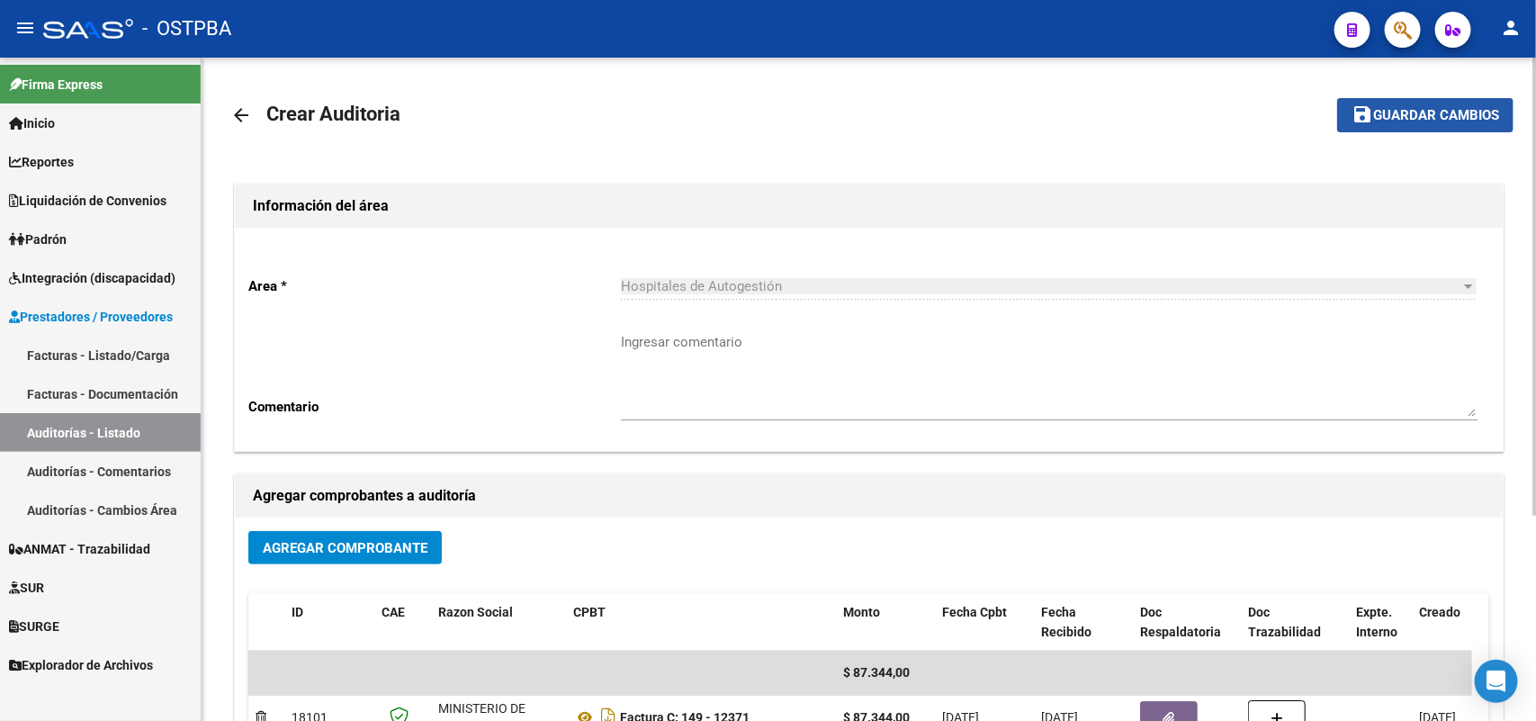
click at [1415, 100] on button "save Guardar cambios" at bounding box center [1425, 114] width 176 height 33
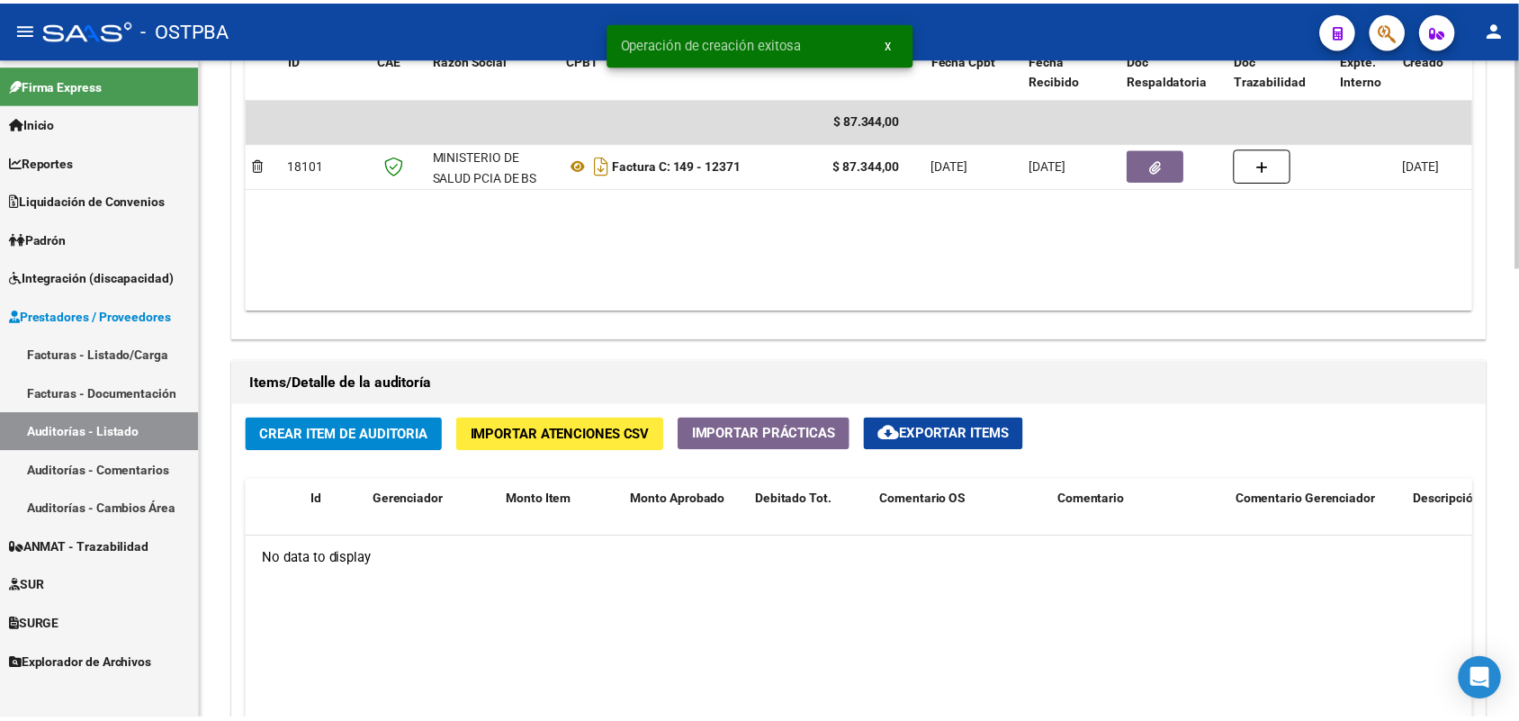
scroll to position [1012, 0]
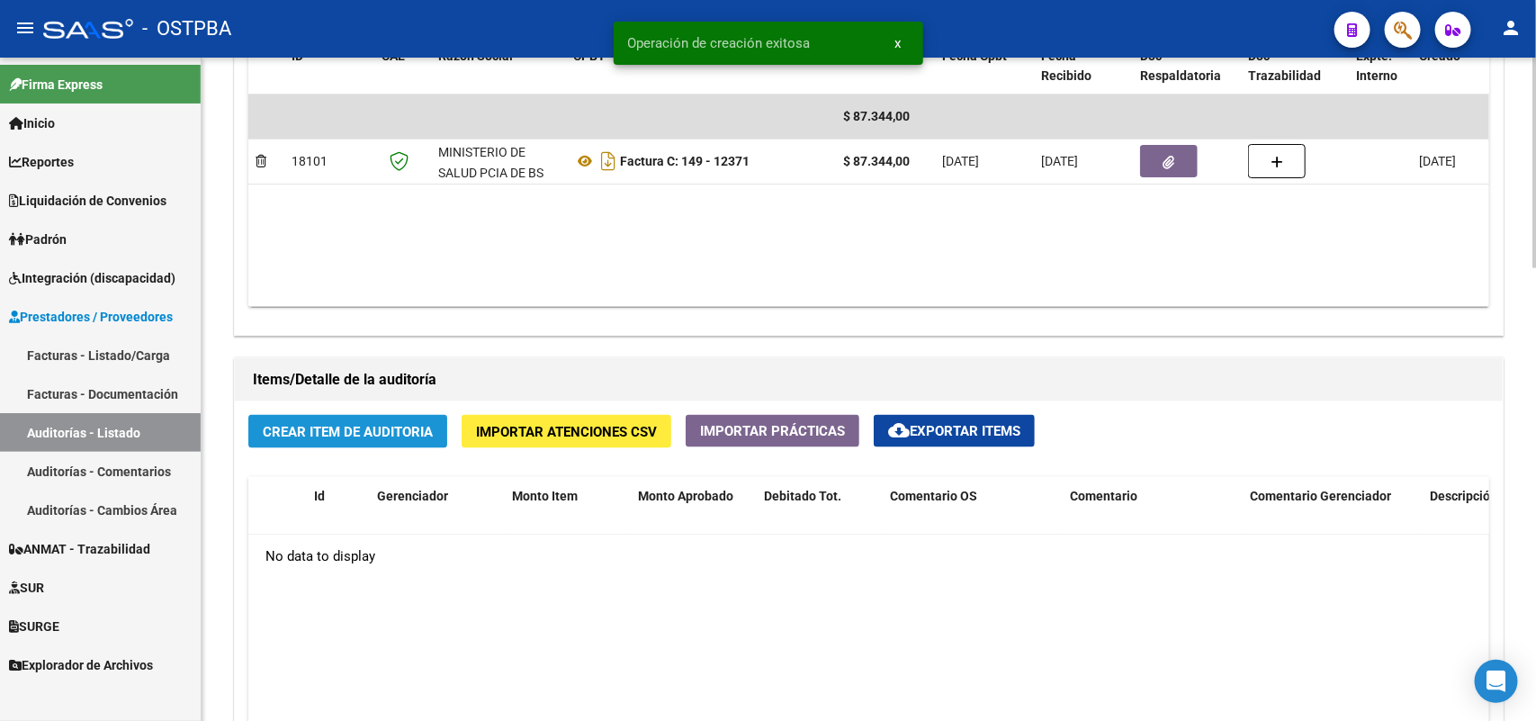
click at [338, 434] on span "Crear Item de Auditoria" at bounding box center [348, 432] width 170 height 16
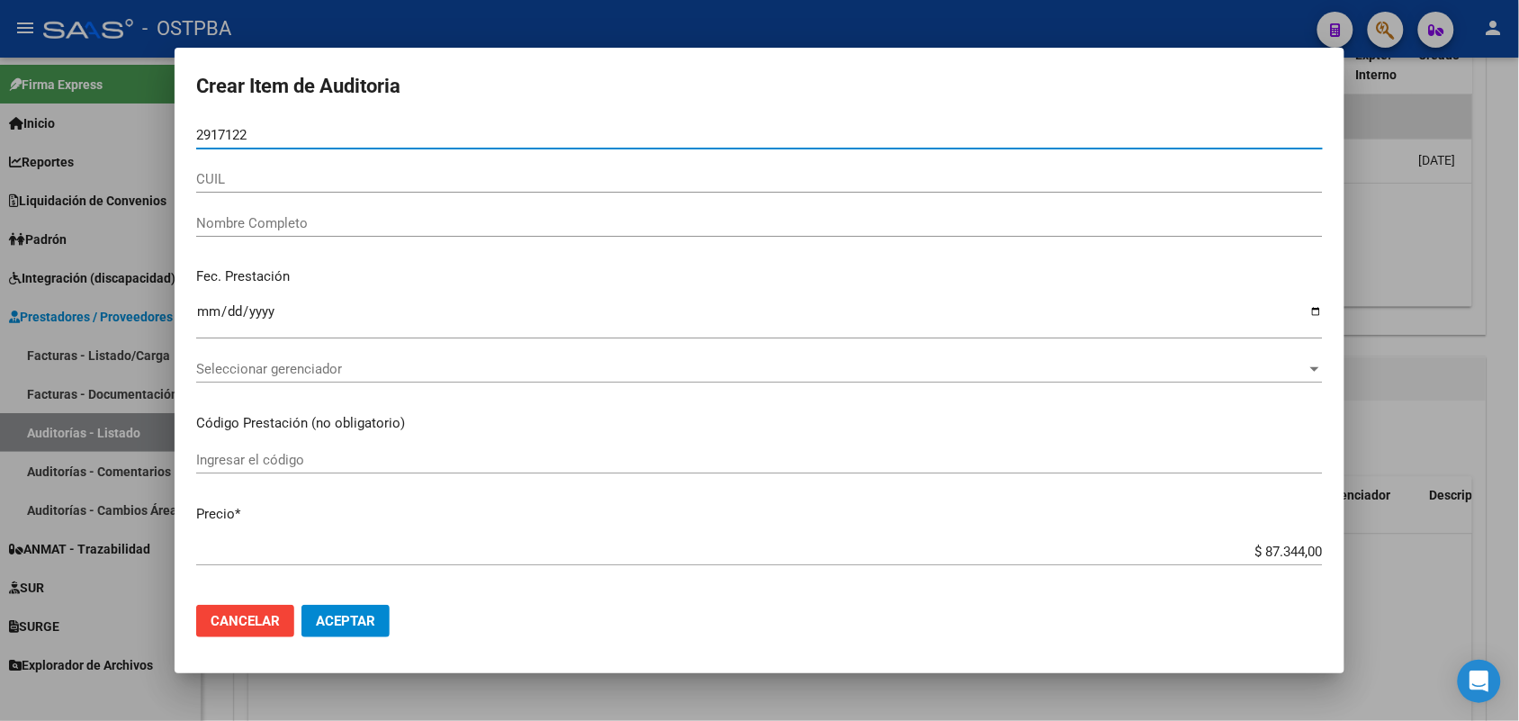
type input "29171228"
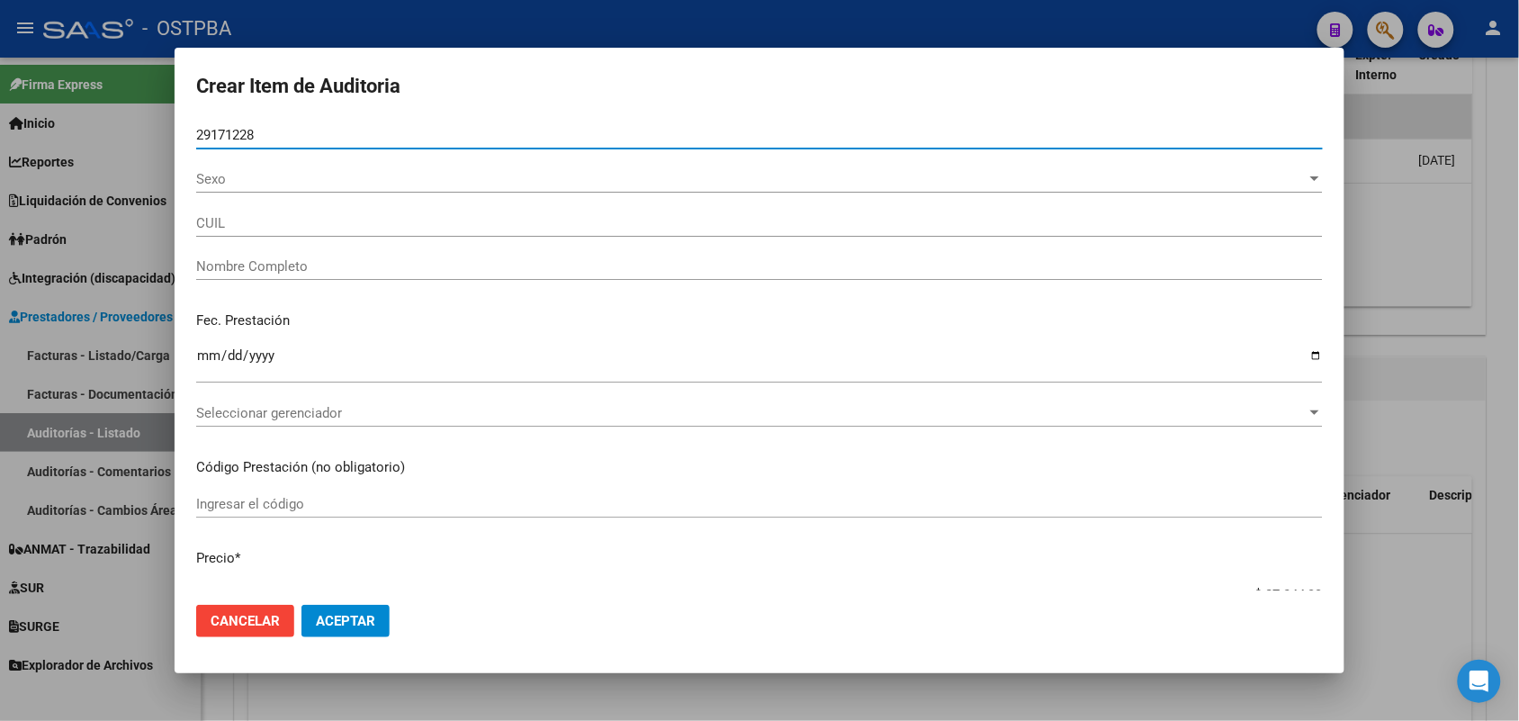
type input "20291712283"
type input "[PERSON_NAME] -"
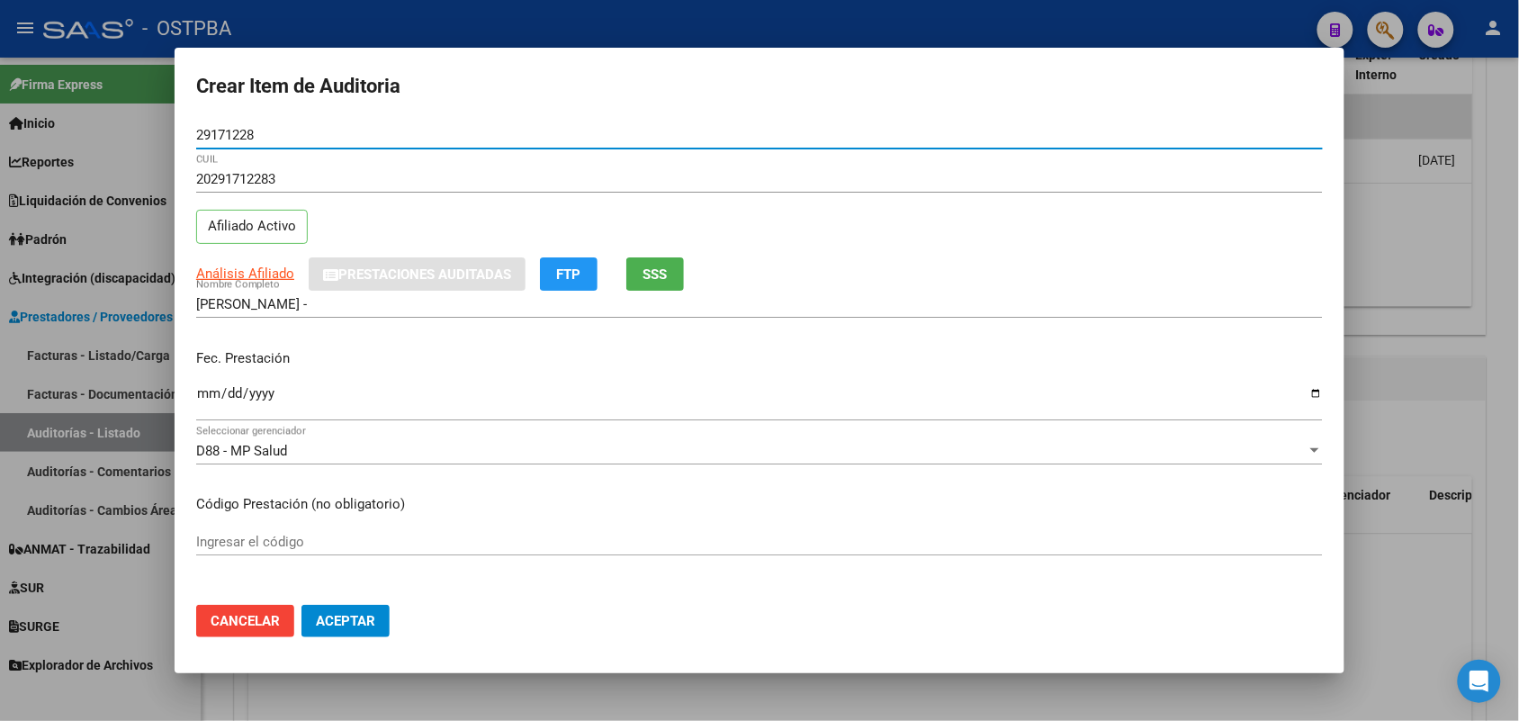
type input "29171228"
click at [204, 396] on input "Ingresar la fecha" at bounding box center [759, 400] width 1126 height 29
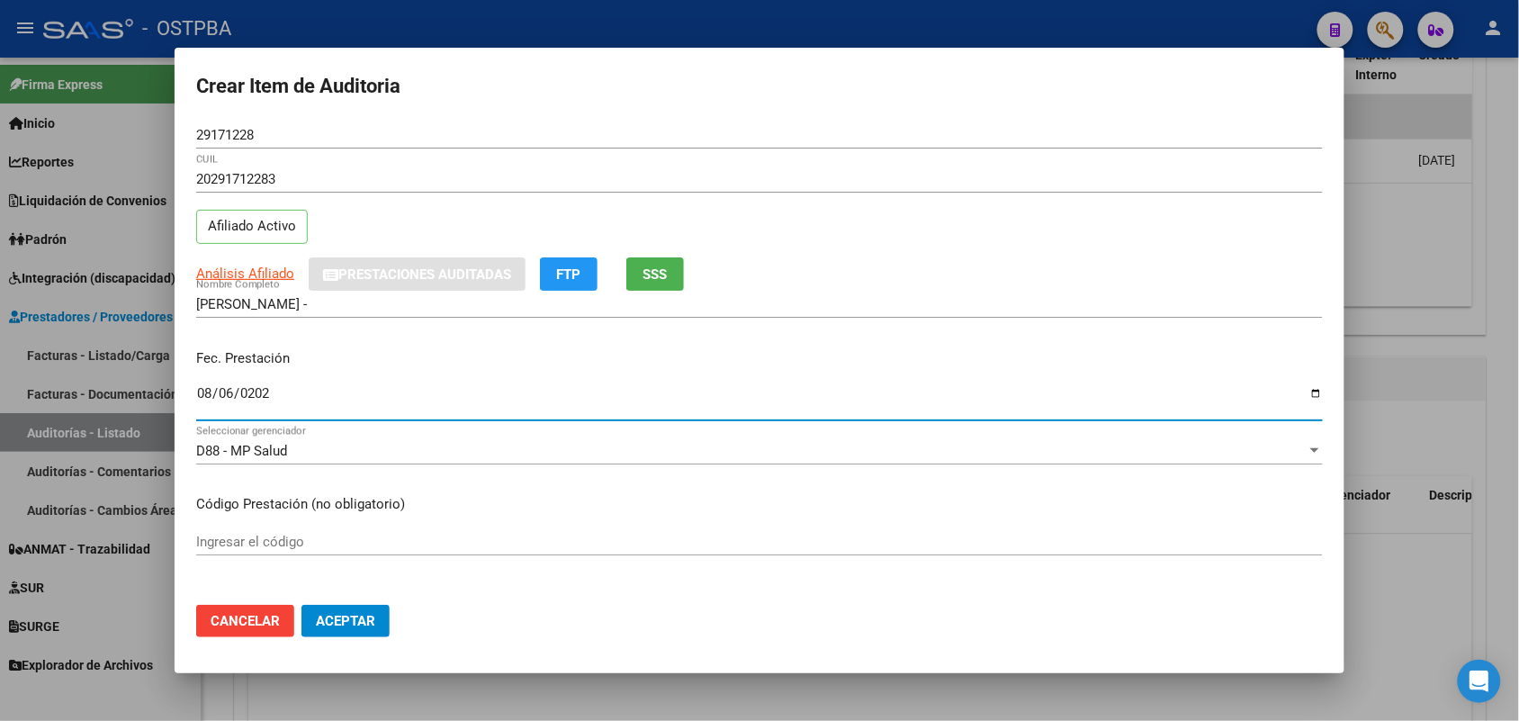
type input "[DATE]"
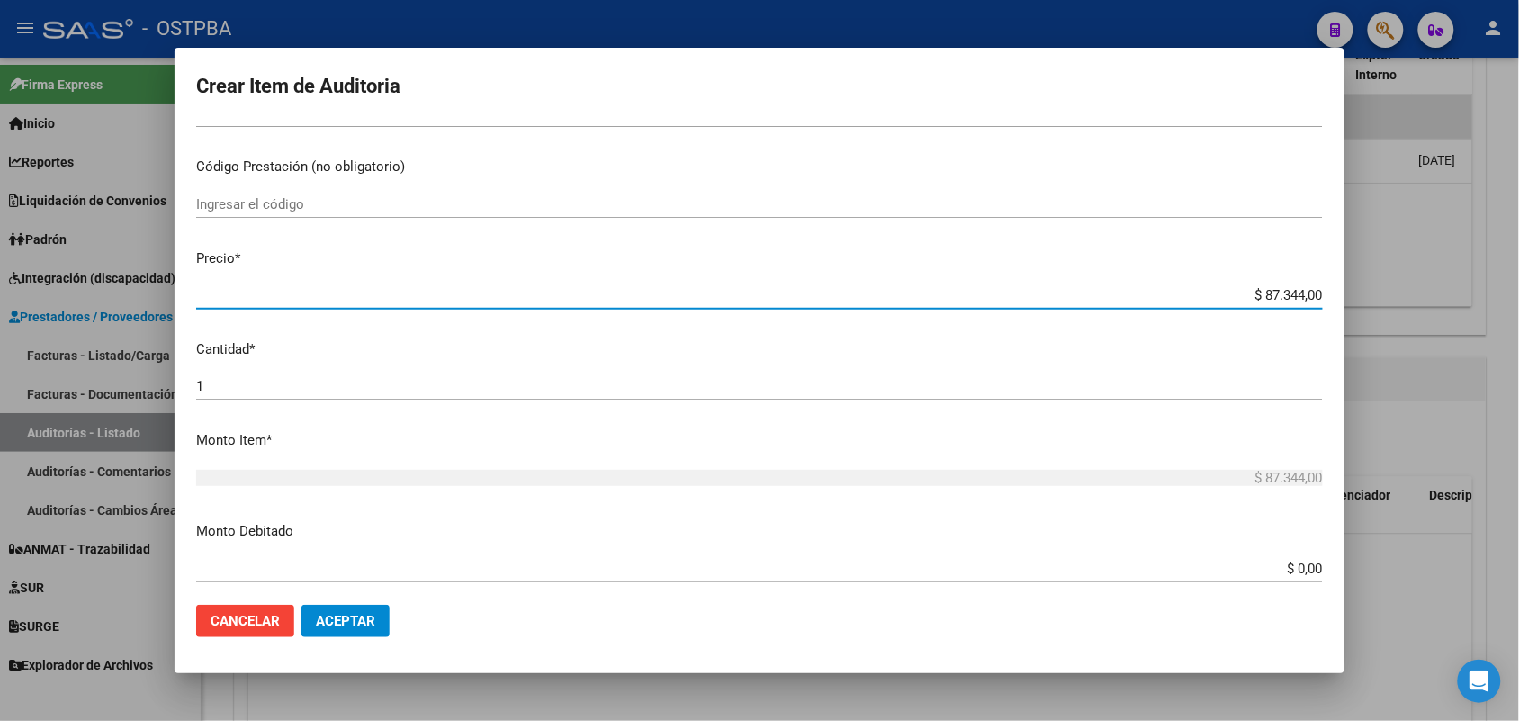
drag, startPoint x: 1234, startPoint y: 292, endPoint x: 1339, endPoint y: 301, distance: 104.8
click at [1339, 301] on mat-dialog-content "29171228 Nro Documento 20291712283 CUIL Afiliado Activo Análisis Afiliado Prest…" at bounding box center [760, 355] width 1170 height 469
type input "$ 0,04"
type input "$ 0,41"
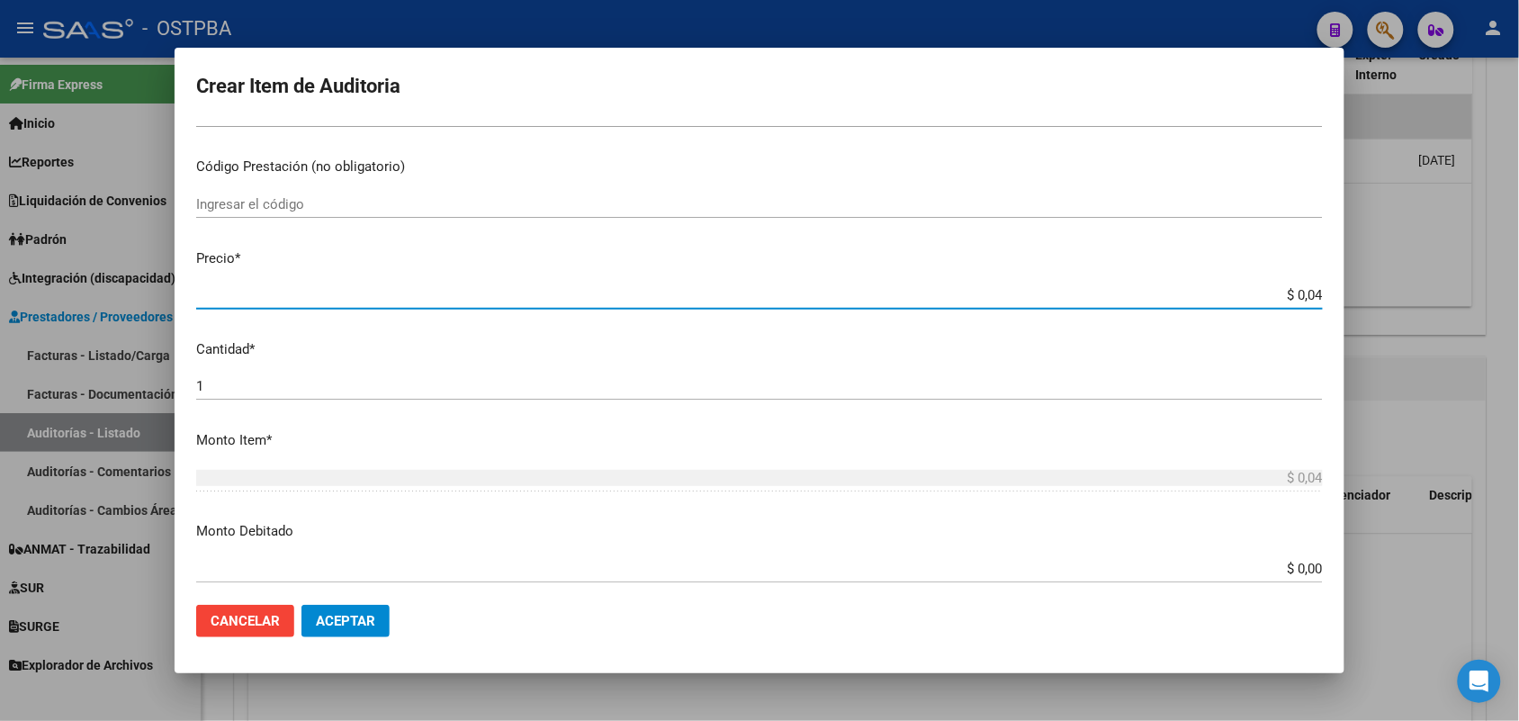
type input "$ 0,41"
type input "$ 4,14"
type input "$ 41,44"
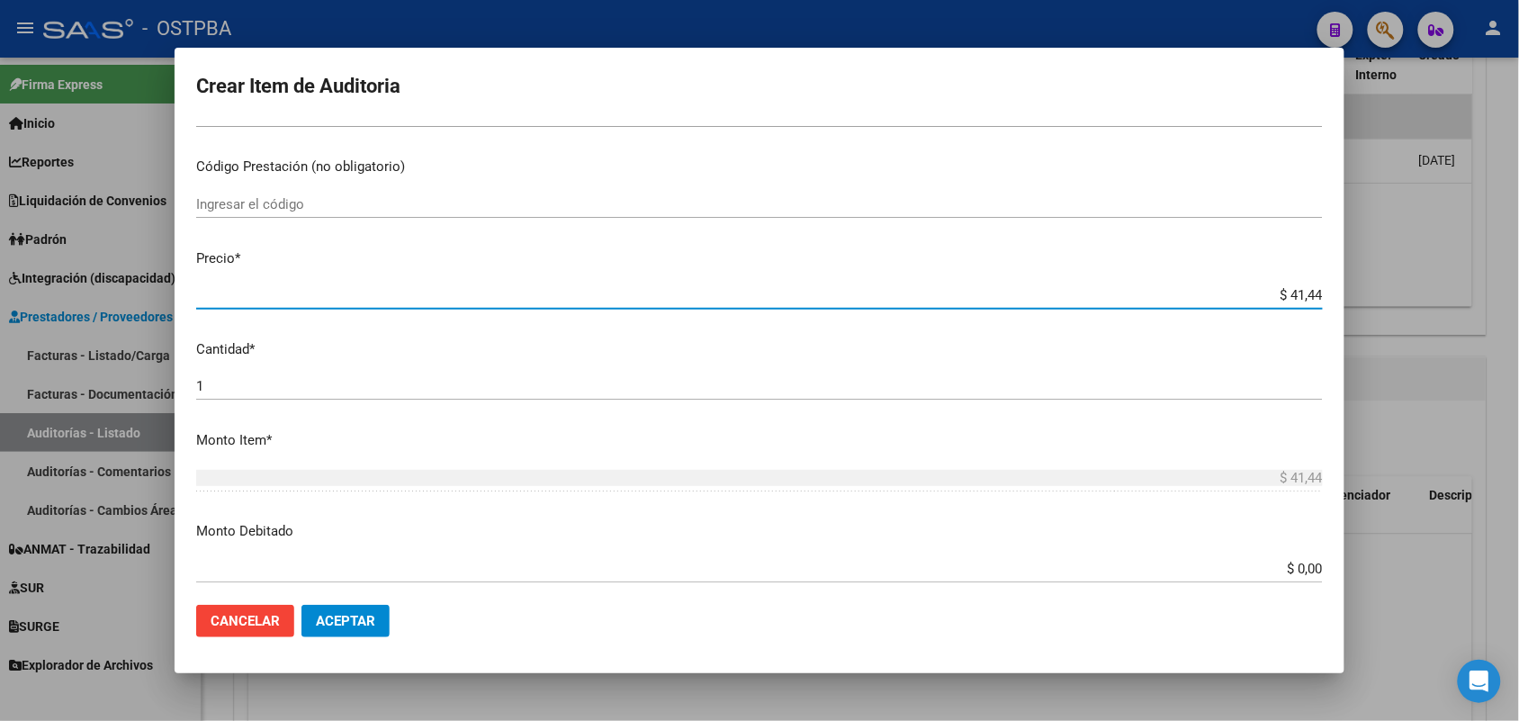
type input "$ 414,46"
type input "$ 4.144,60"
type input "$ 41.446,00"
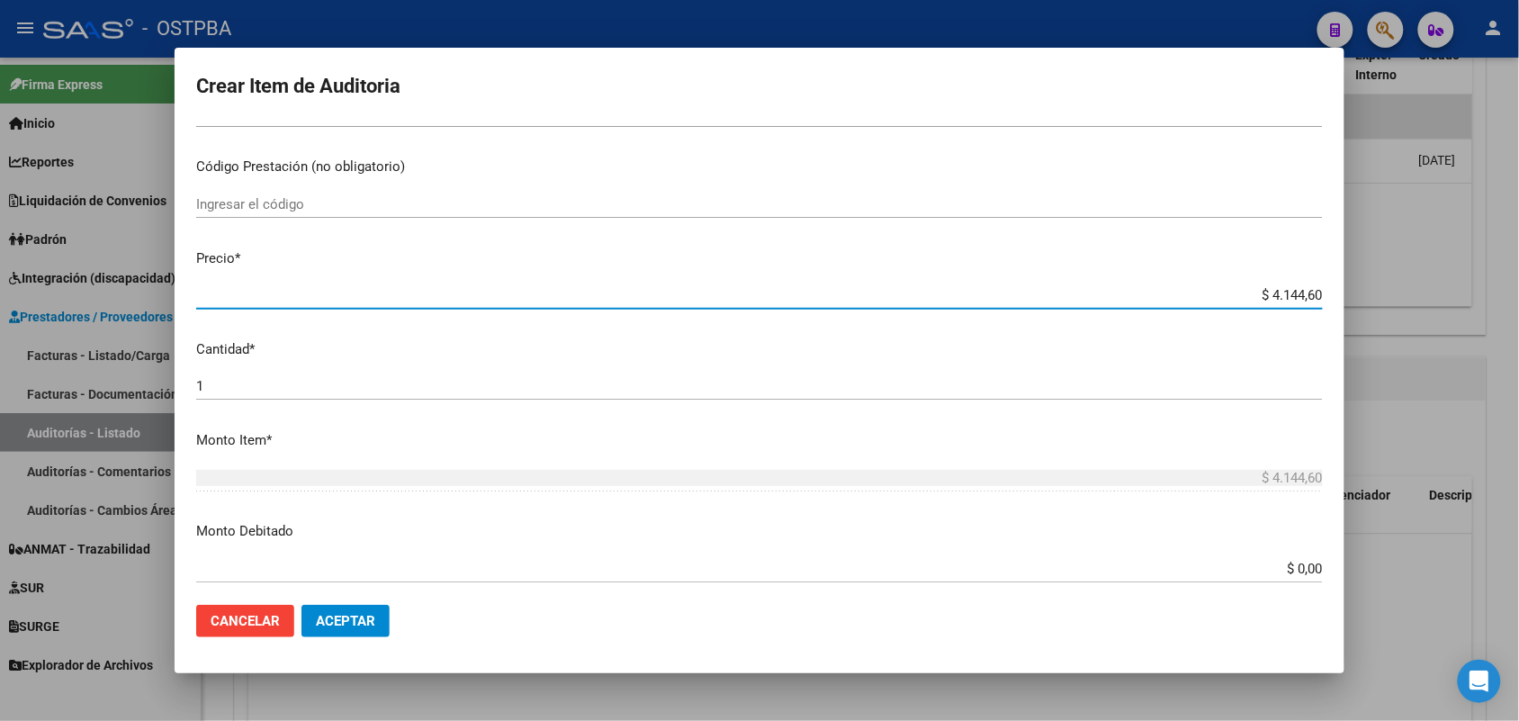
type input "$ 41.446,00"
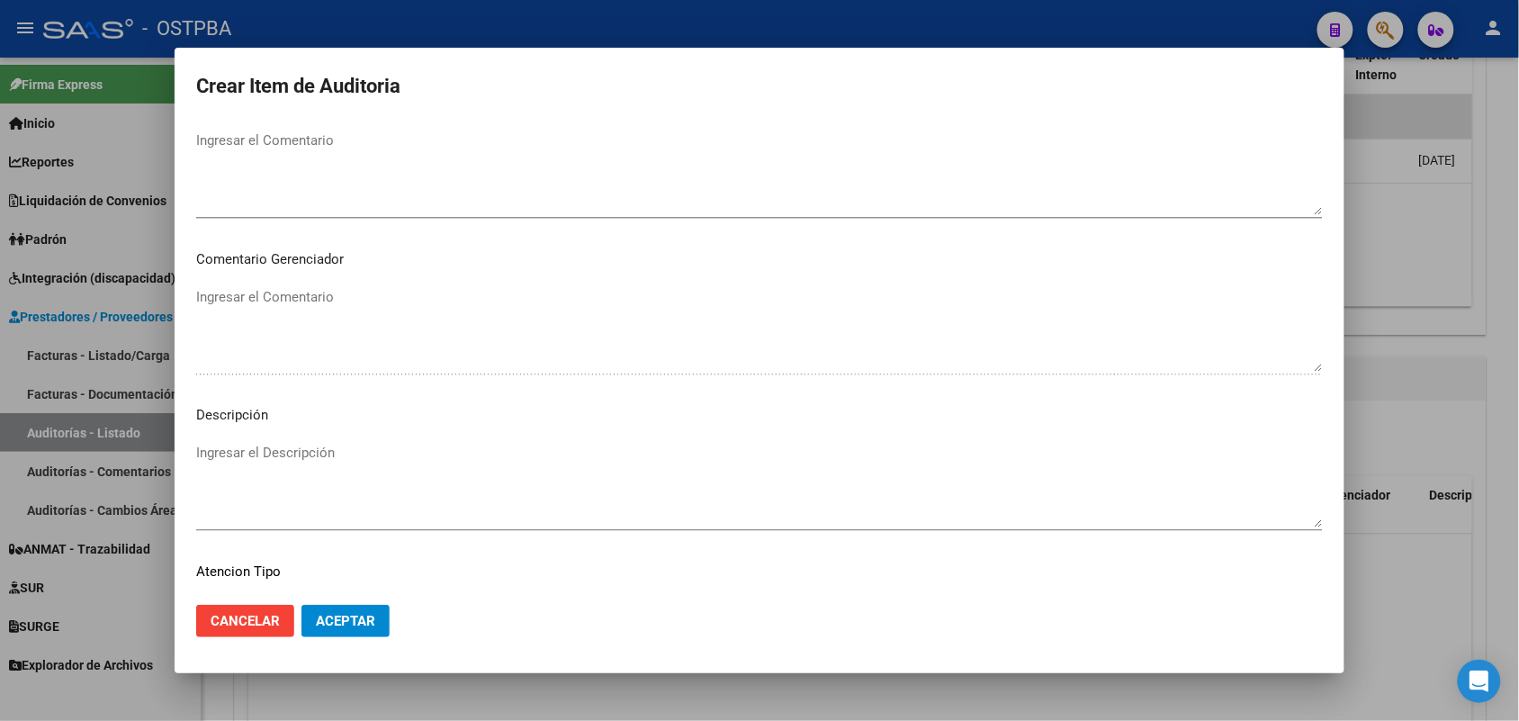
scroll to position [1150, 0]
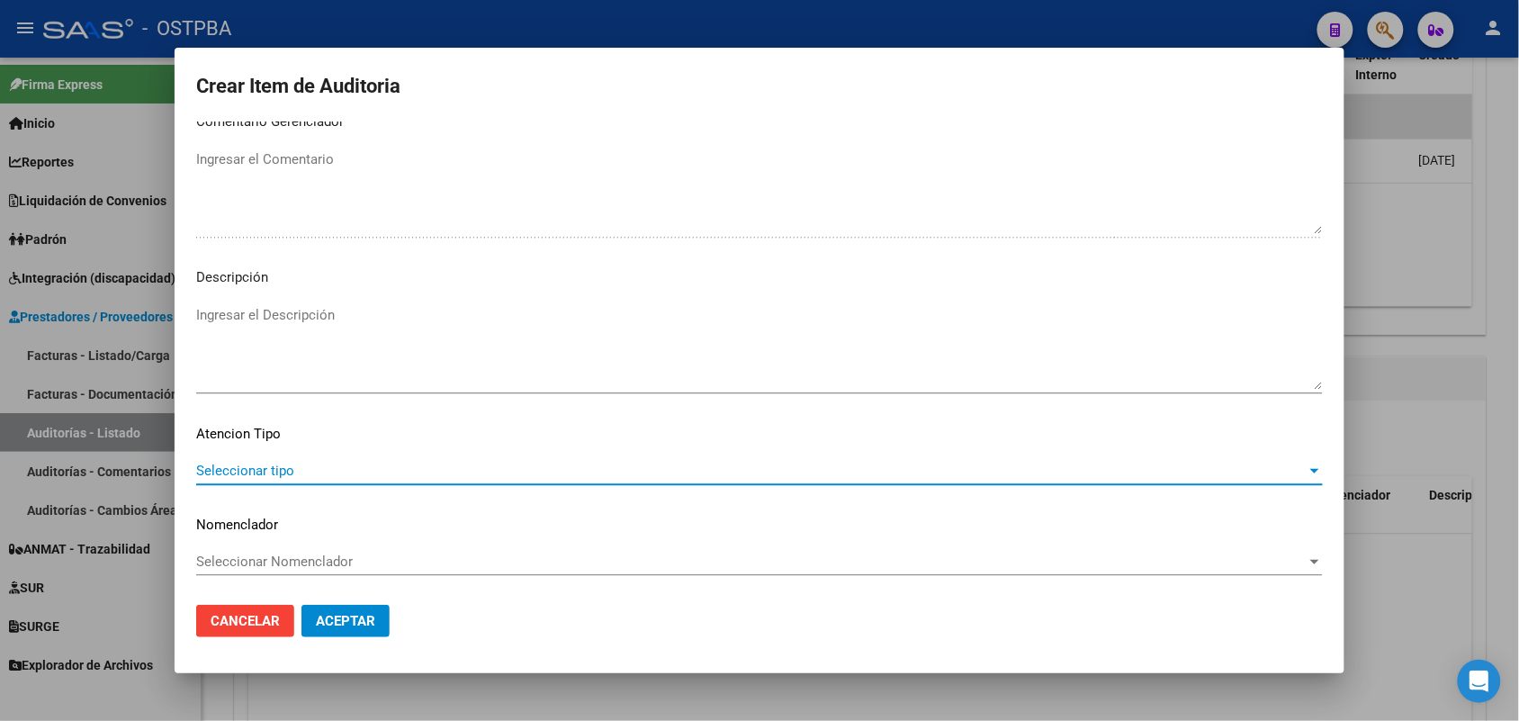
click at [272, 465] on span "Seleccionar tipo" at bounding box center [751, 470] width 1110 height 16
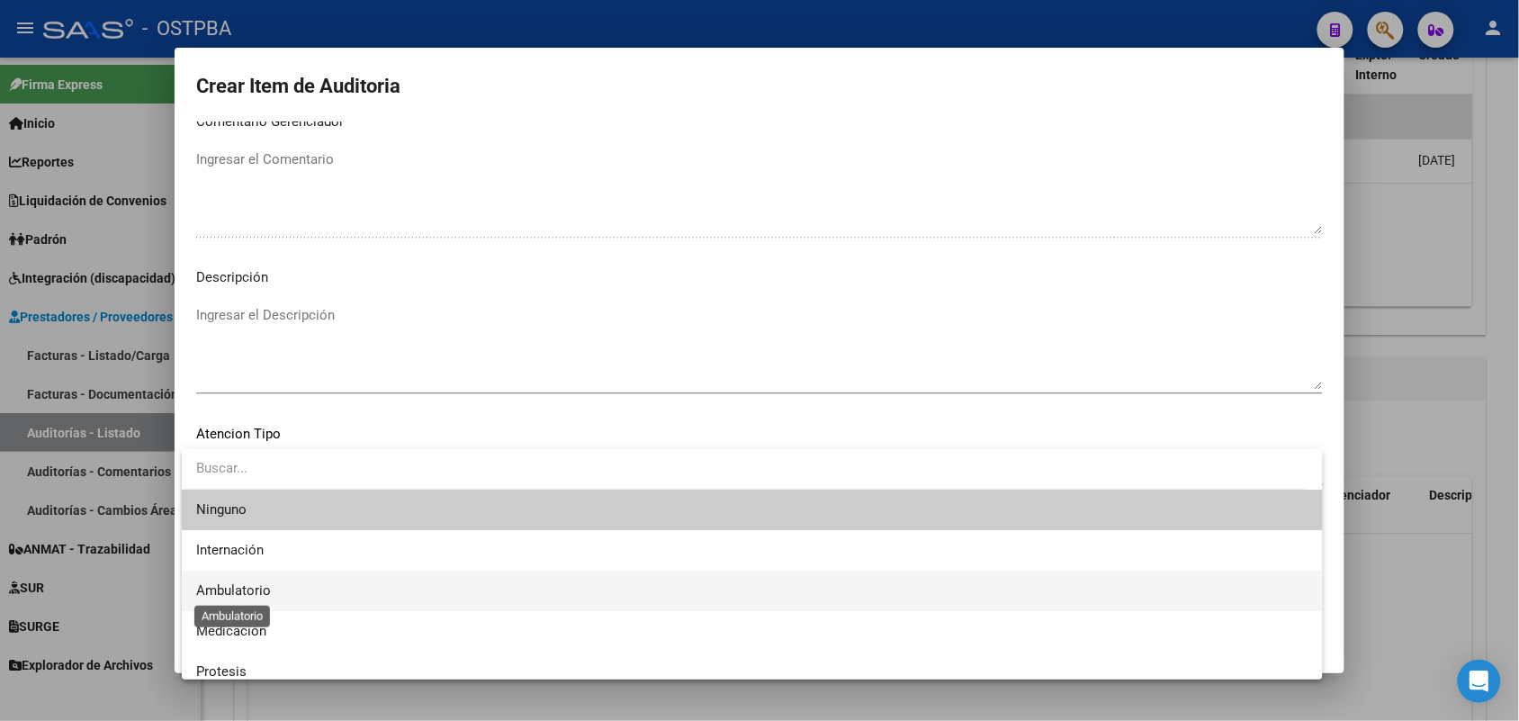
click at [255, 587] on span "Ambulatorio" at bounding box center [233, 590] width 75 height 16
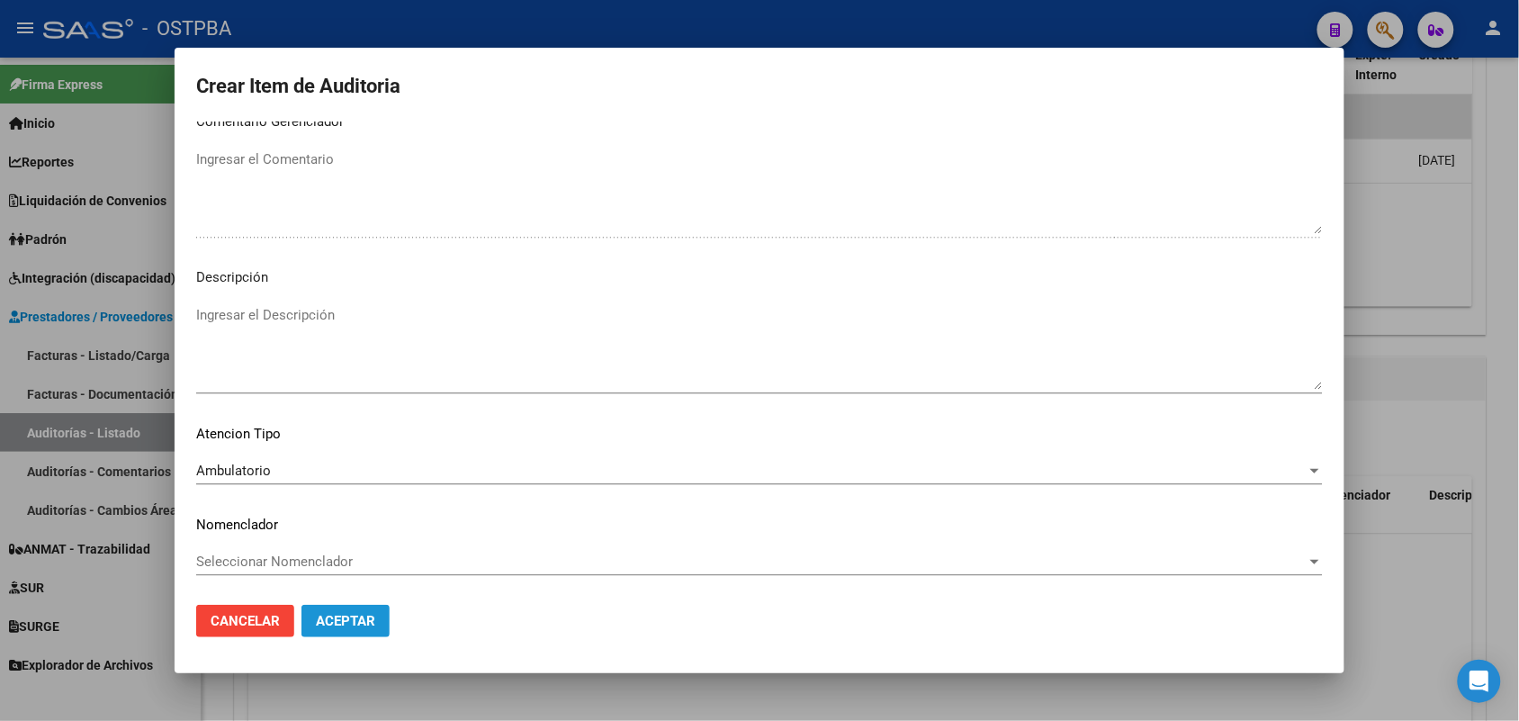
click at [346, 616] on span "Aceptar" at bounding box center [345, 621] width 59 height 16
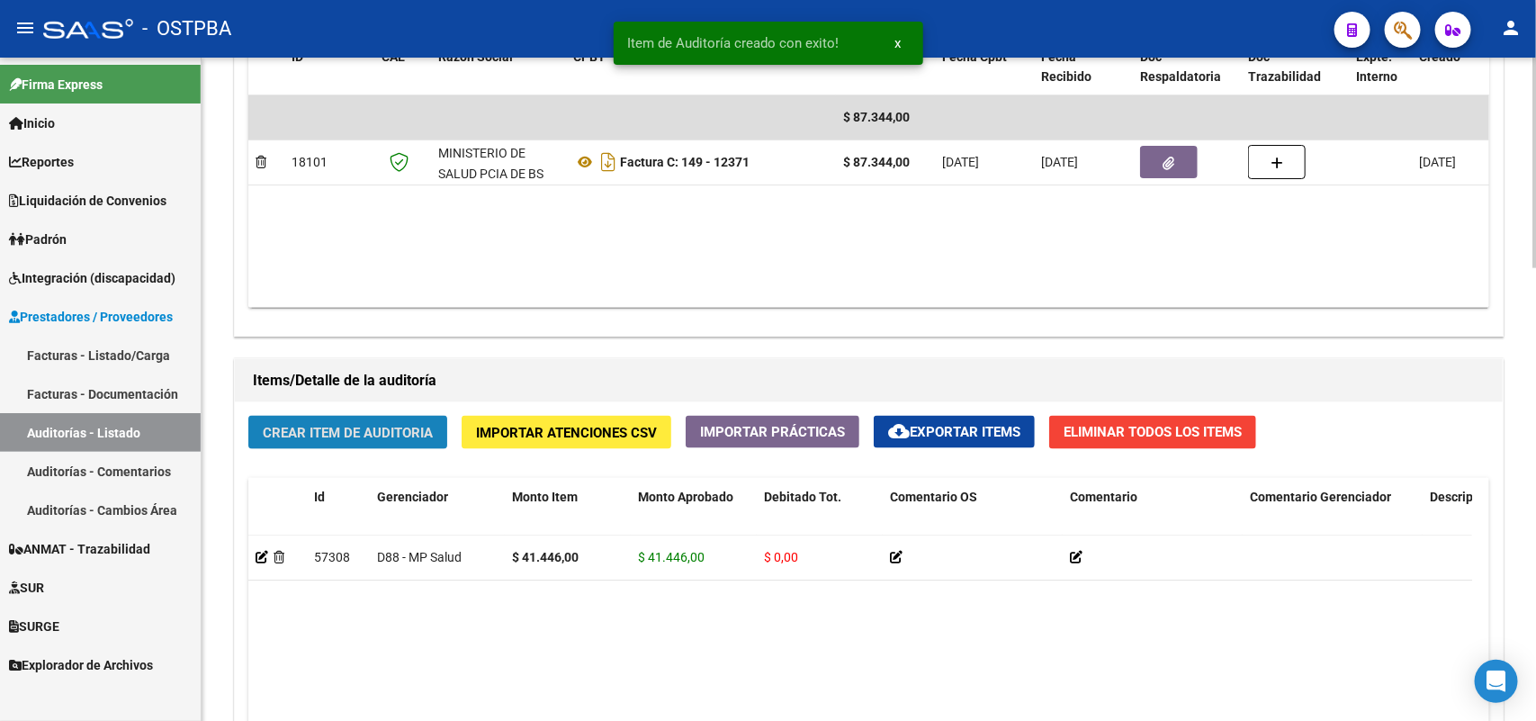
click at [380, 420] on button "Crear Item de Auditoria" at bounding box center [347, 432] width 199 height 33
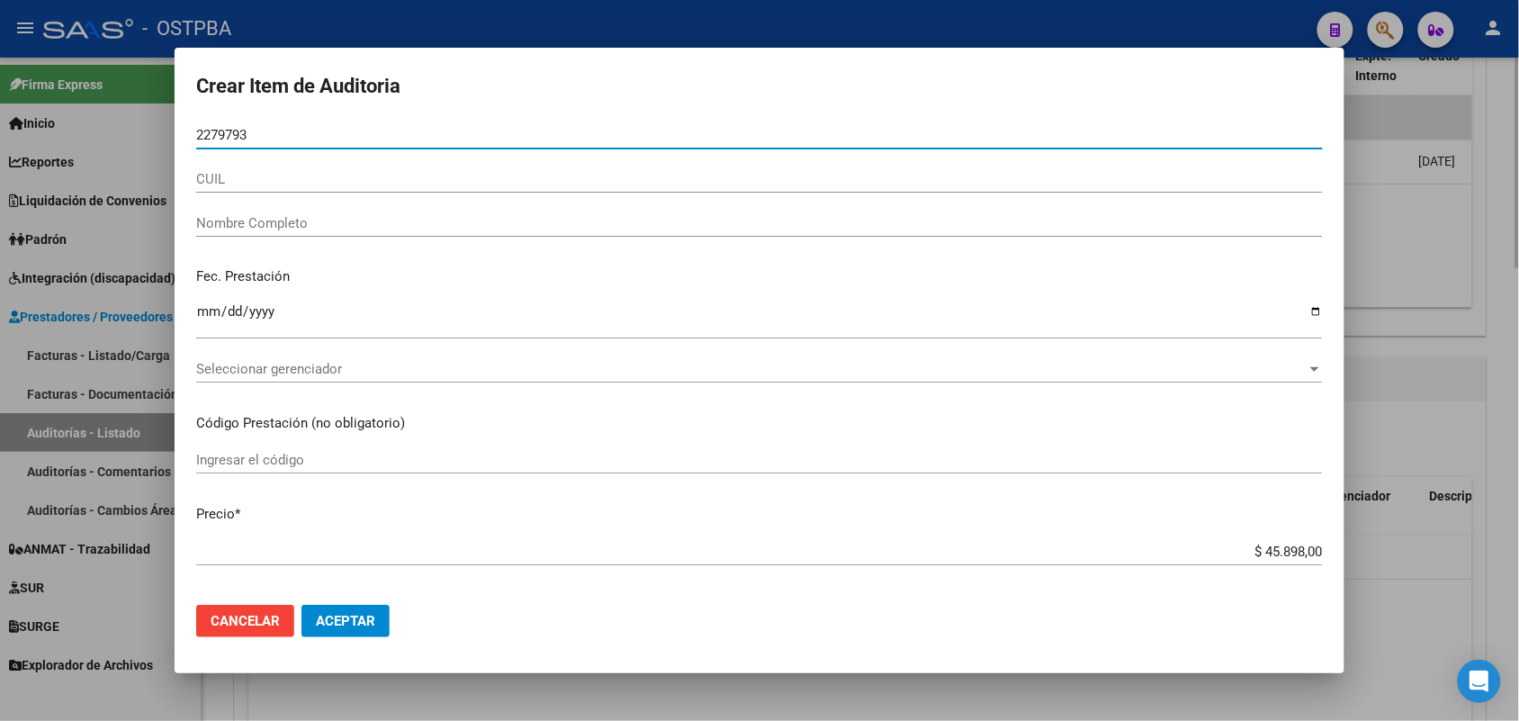
type input "22797938"
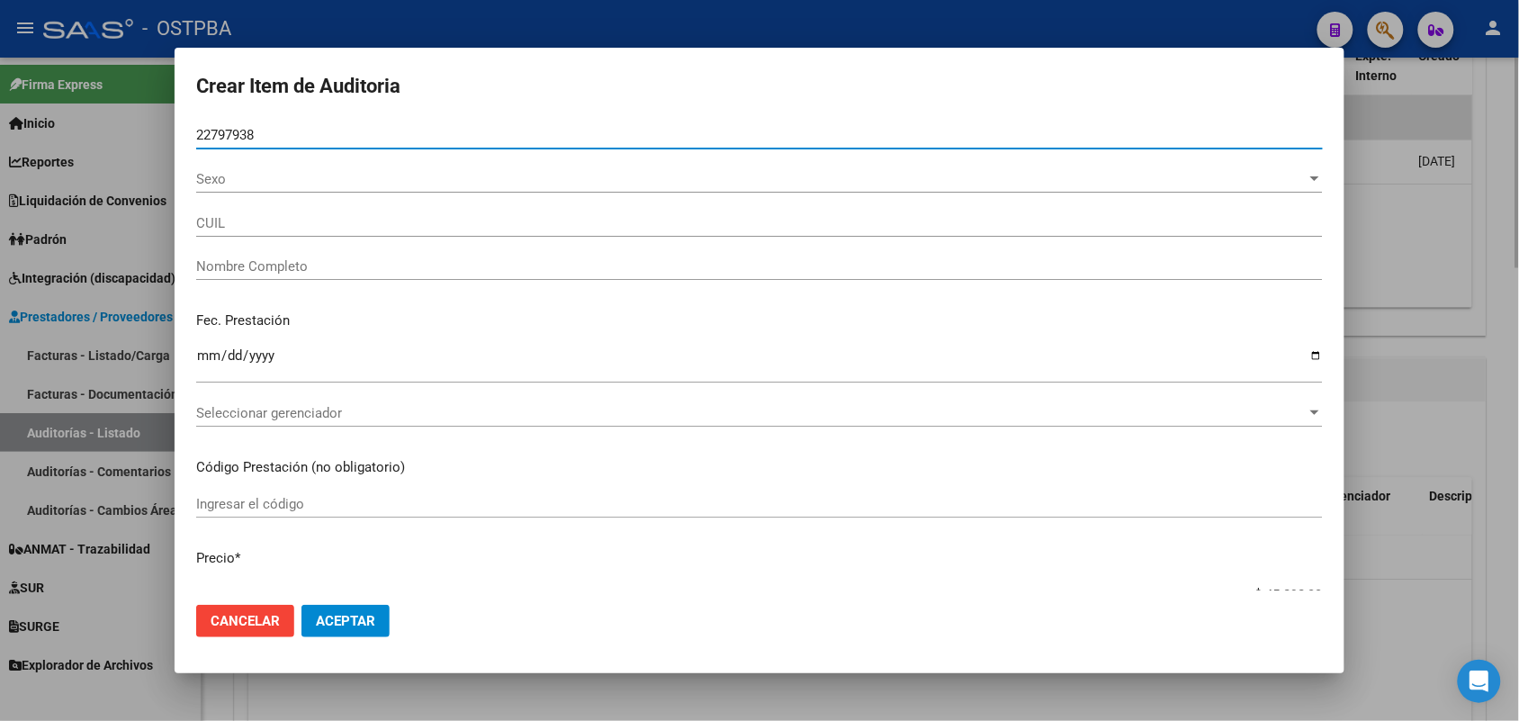
type input "27227979386"
type input "[PERSON_NAME] -"
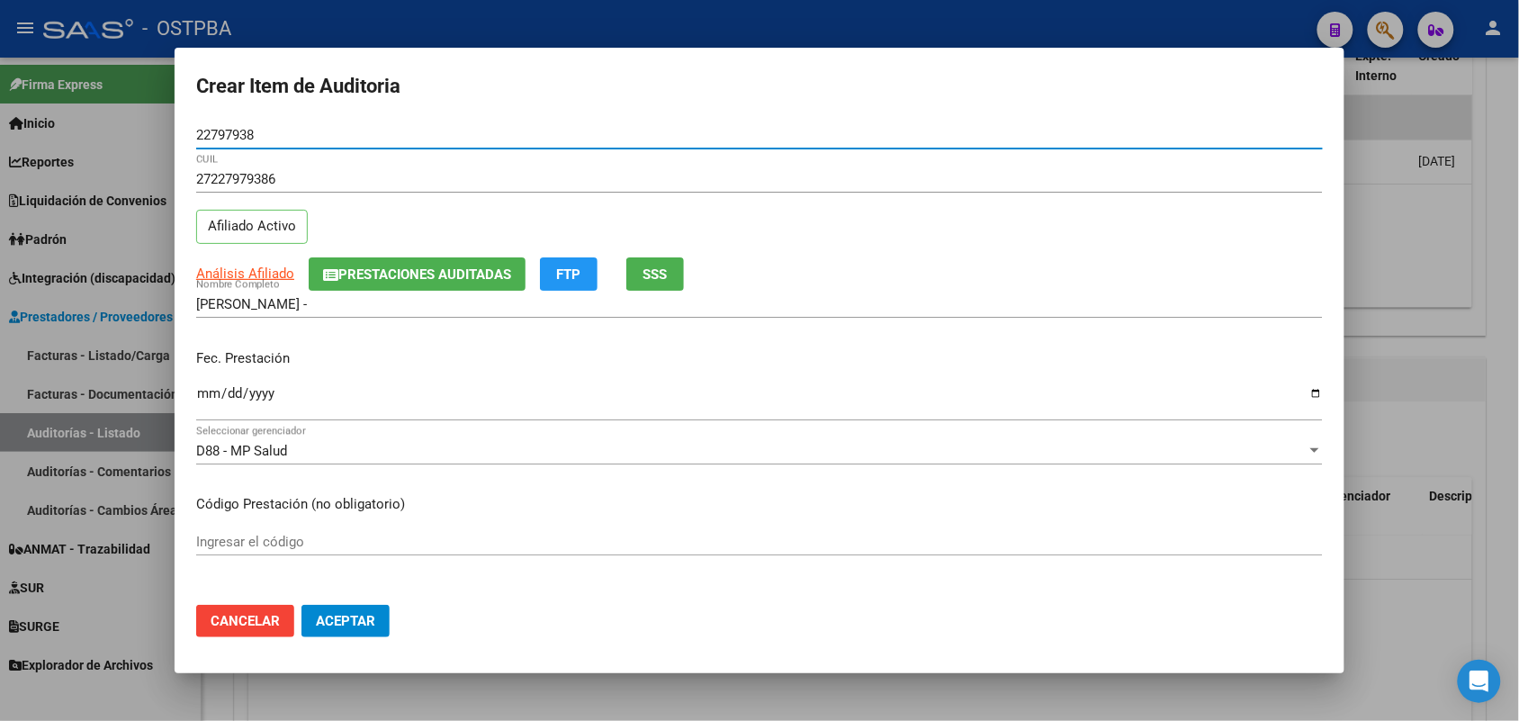
type input "22797938"
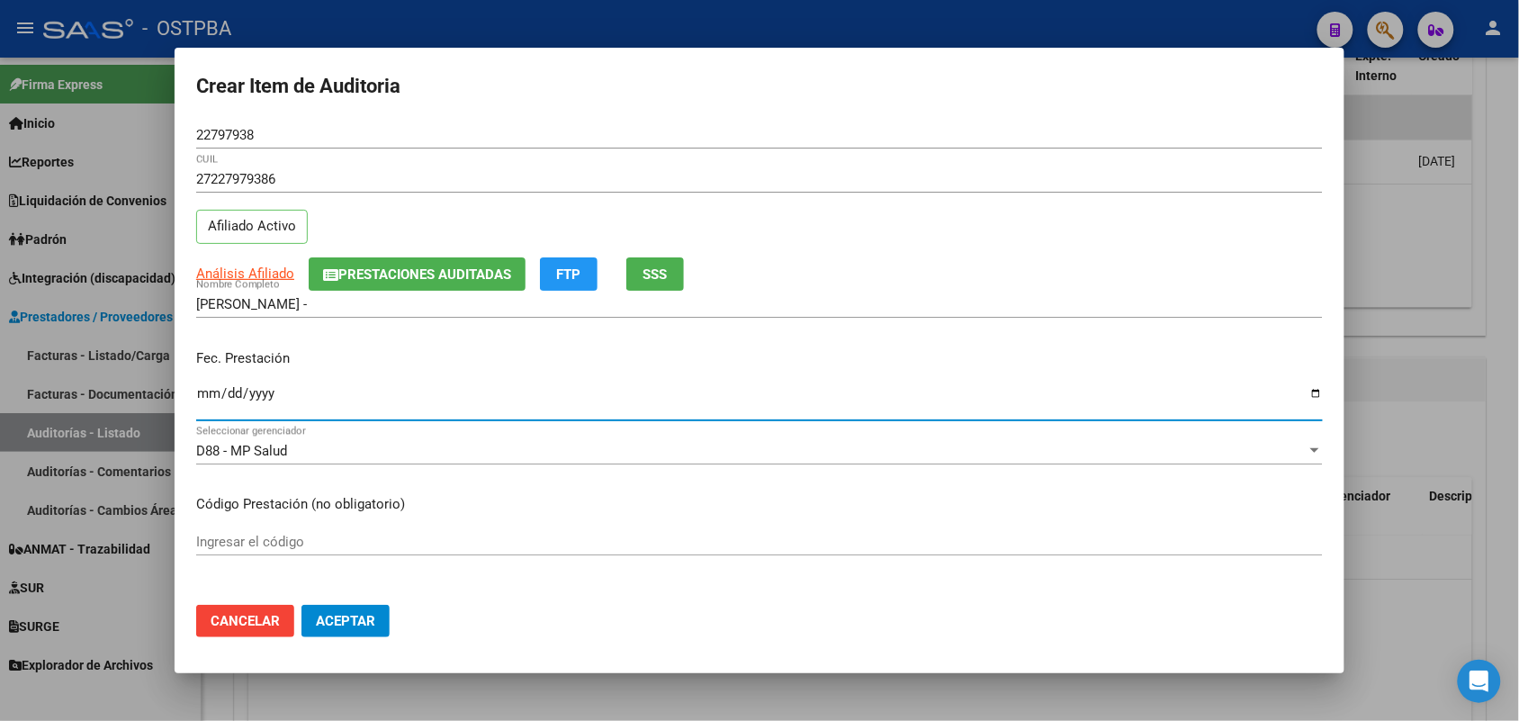
click at [210, 394] on input "Ingresar la fecha" at bounding box center [759, 400] width 1126 height 29
type input "[DATE]"
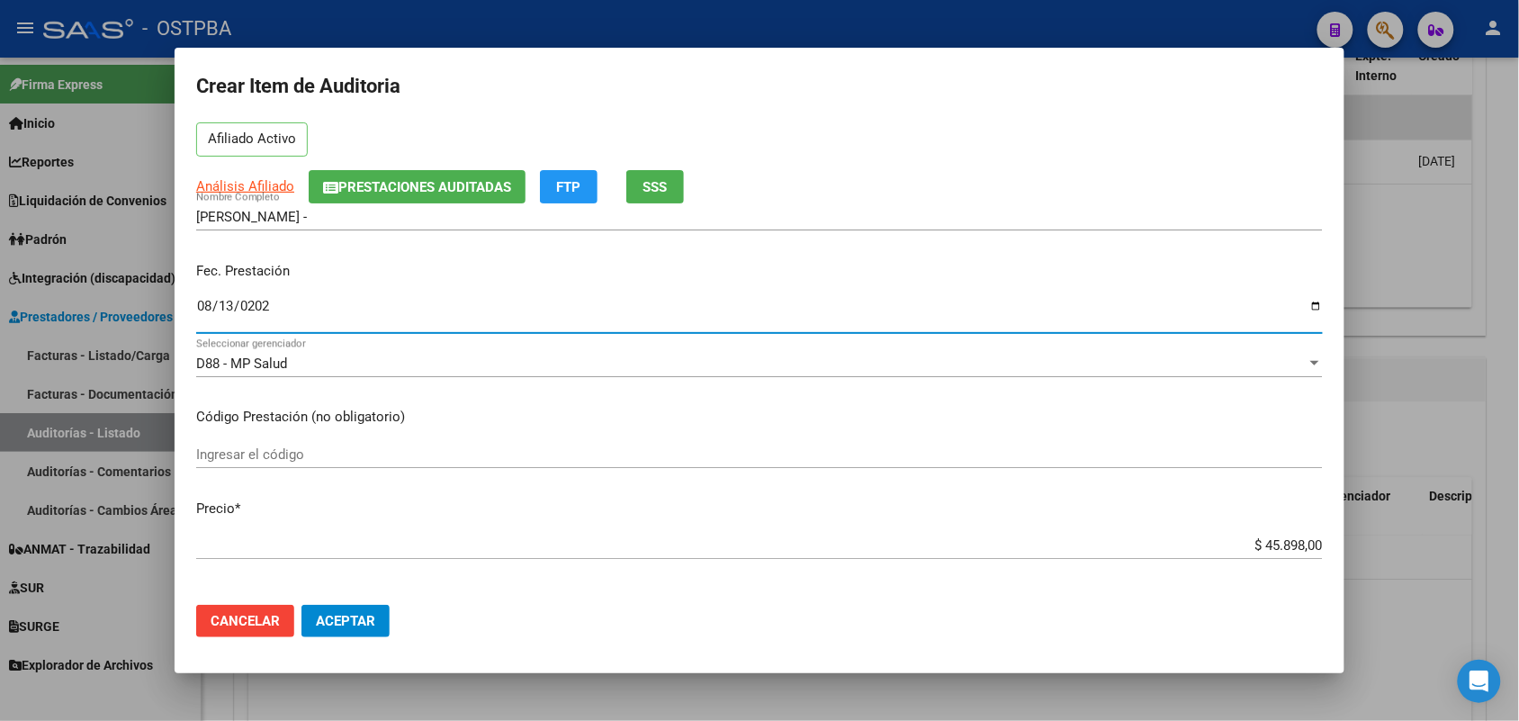
scroll to position [225, 0]
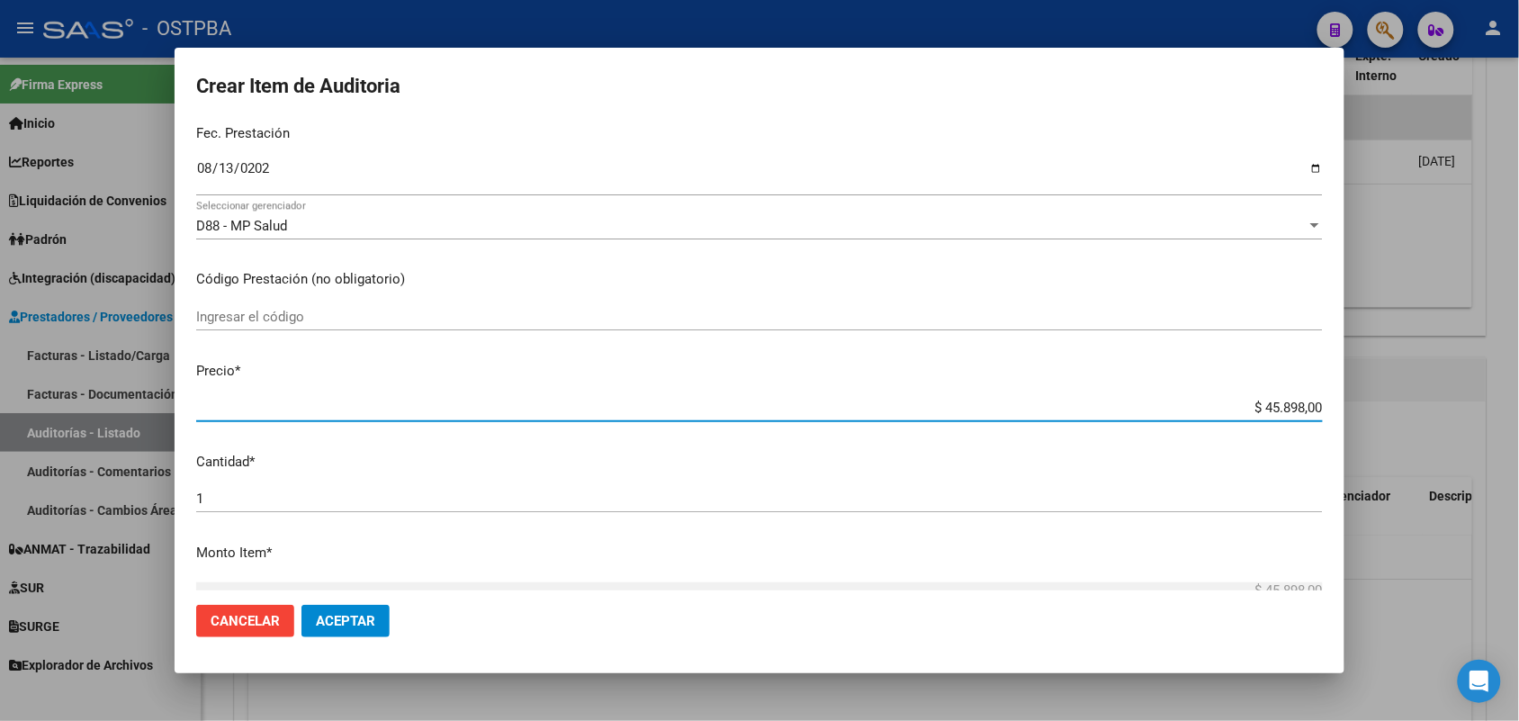
drag, startPoint x: 1217, startPoint y: 409, endPoint x: 1396, endPoint y: 402, distance: 179.2
click at [1395, 402] on div "Crear Item de Auditoria 22797938 Nro Documento 27227979386 CUIL Afiliado Activo…" at bounding box center [759, 360] width 1519 height 721
type input "$ 0,03"
type input "$ 0,37"
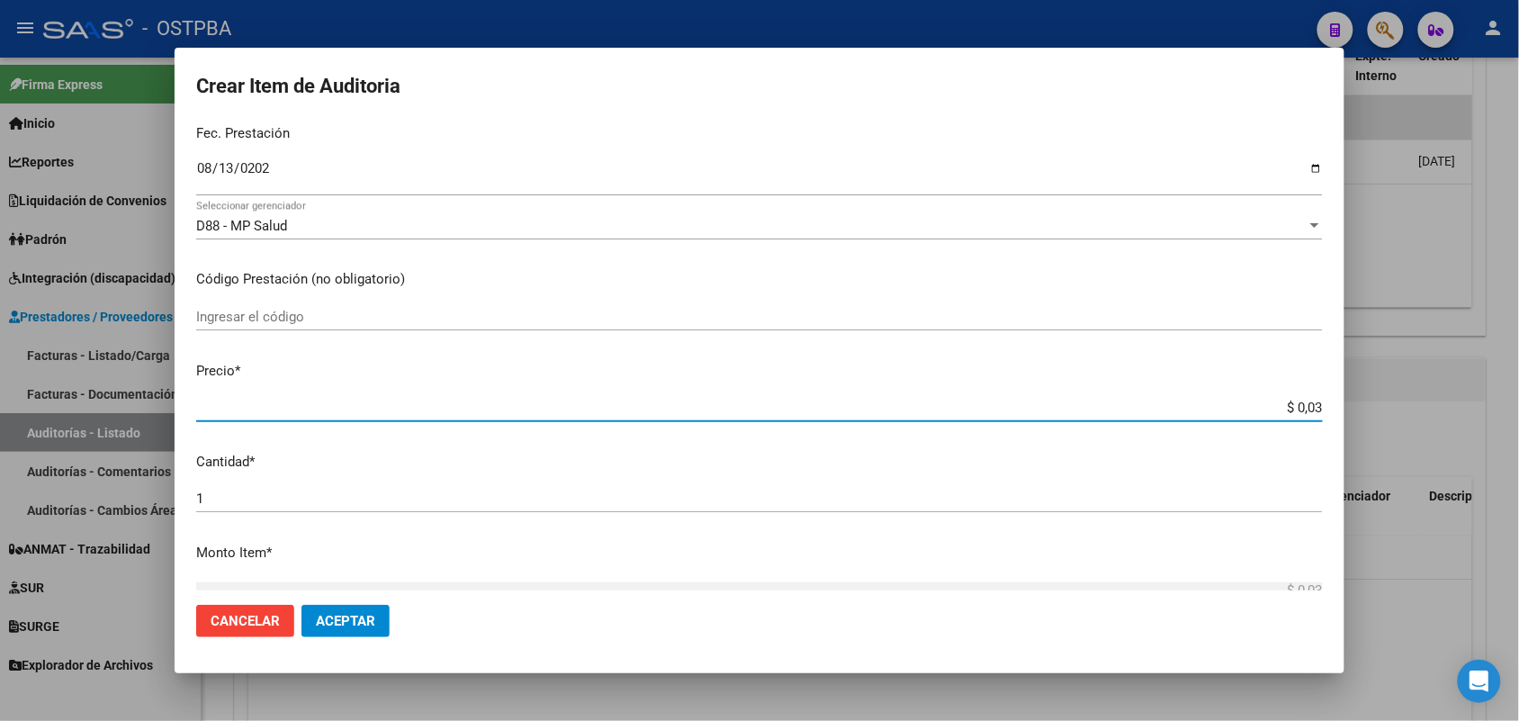
type input "$ 0,37"
type input "$ 3,73"
type input "$ 37,38"
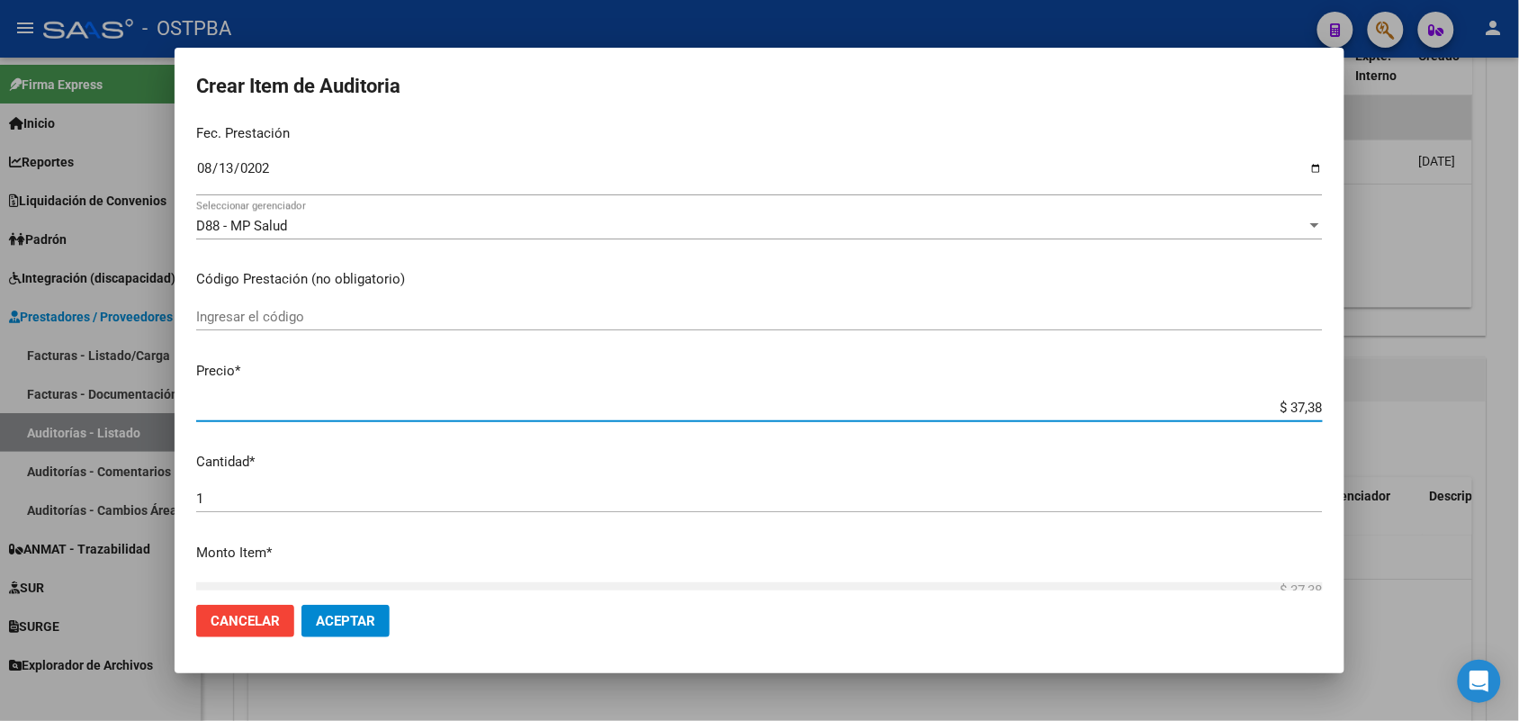
type input "$ 373,89"
type input "$ 3.738,90"
type input "$ 37.389,00"
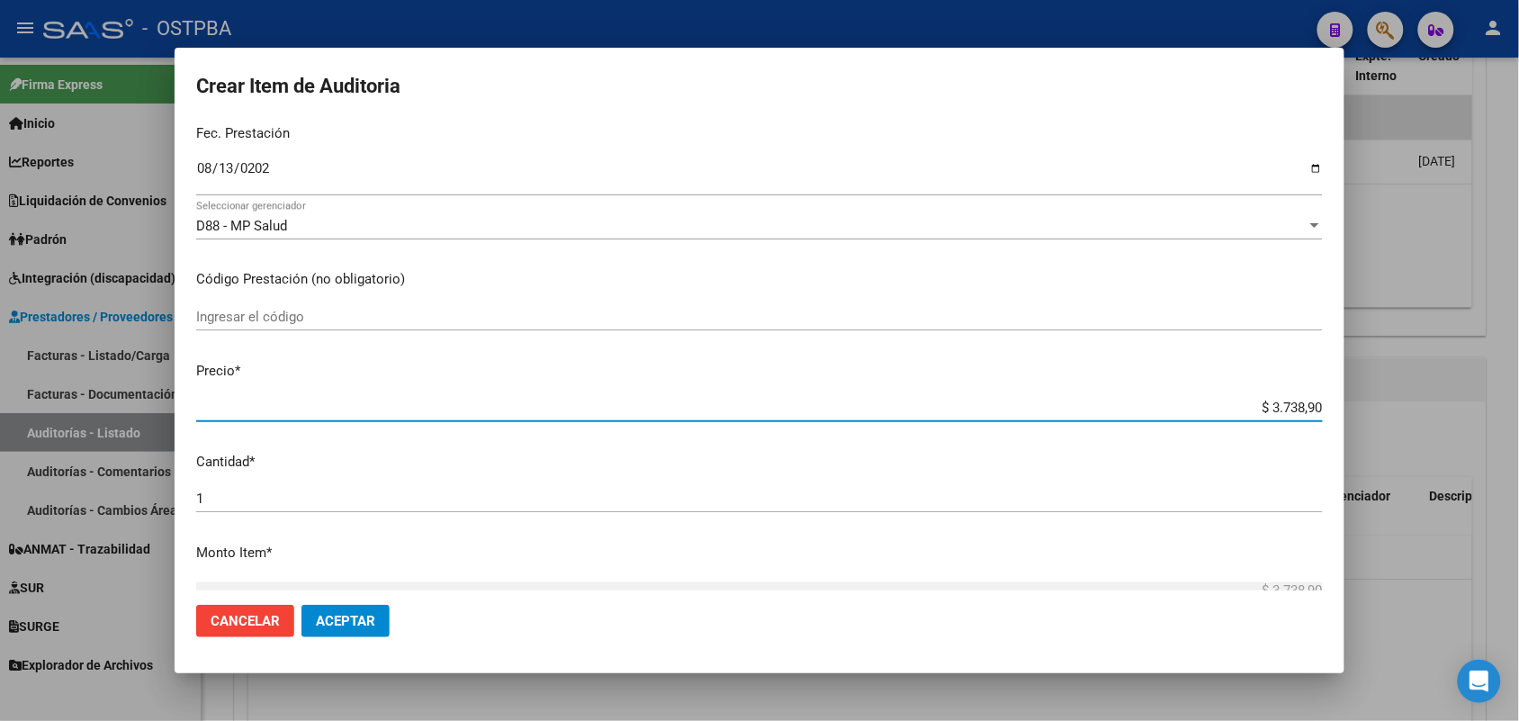
type input "$ 37.389,00"
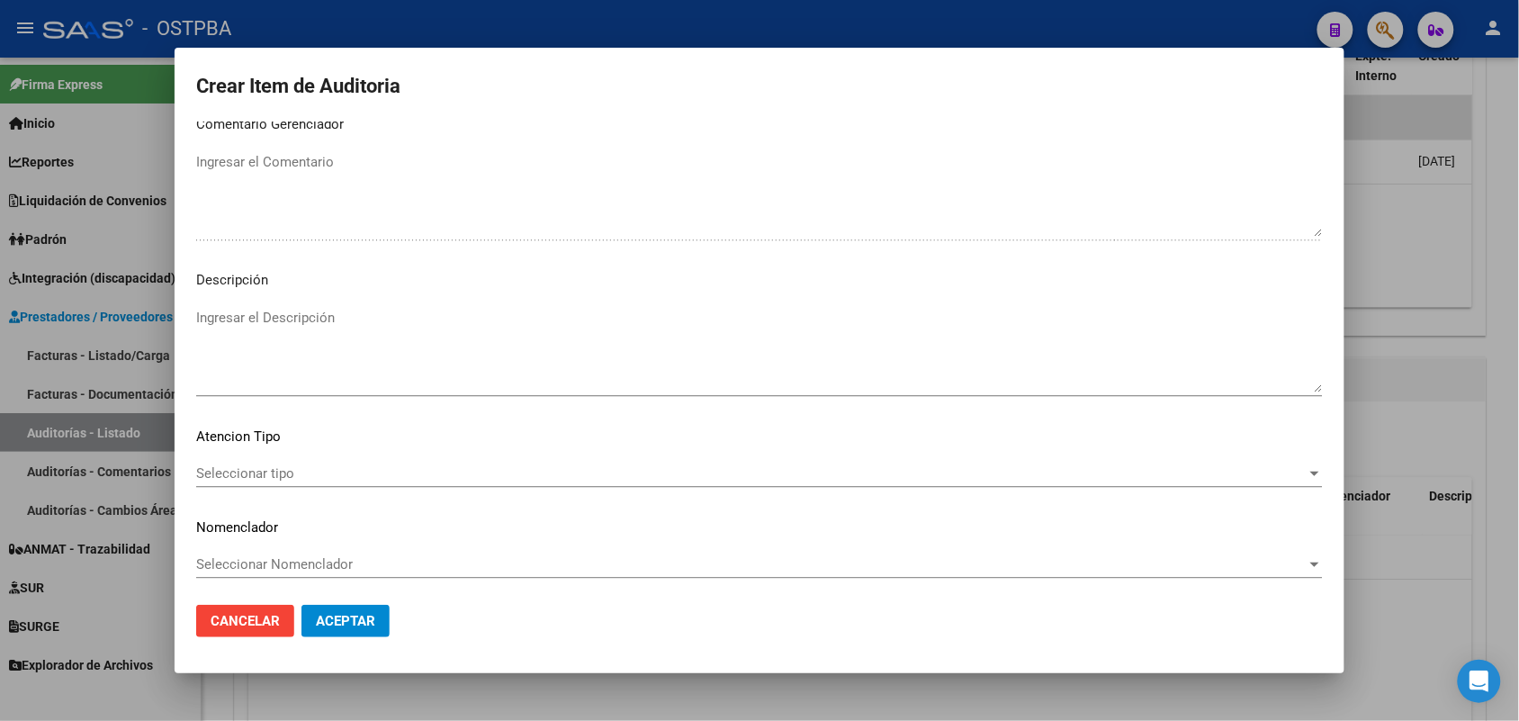
scroll to position [1150, 0]
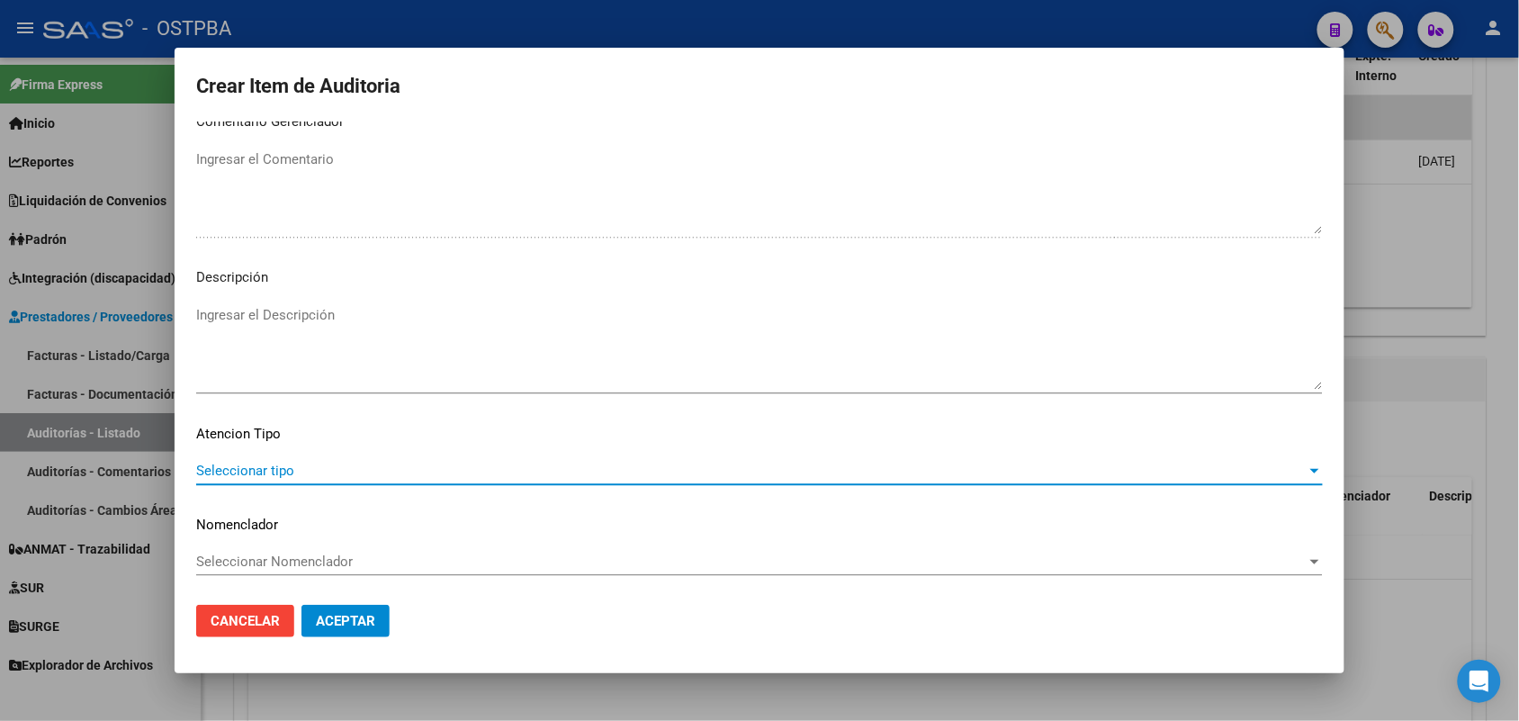
click at [277, 466] on span "Seleccionar tipo" at bounding box center [751, 470] width 1110 height 16
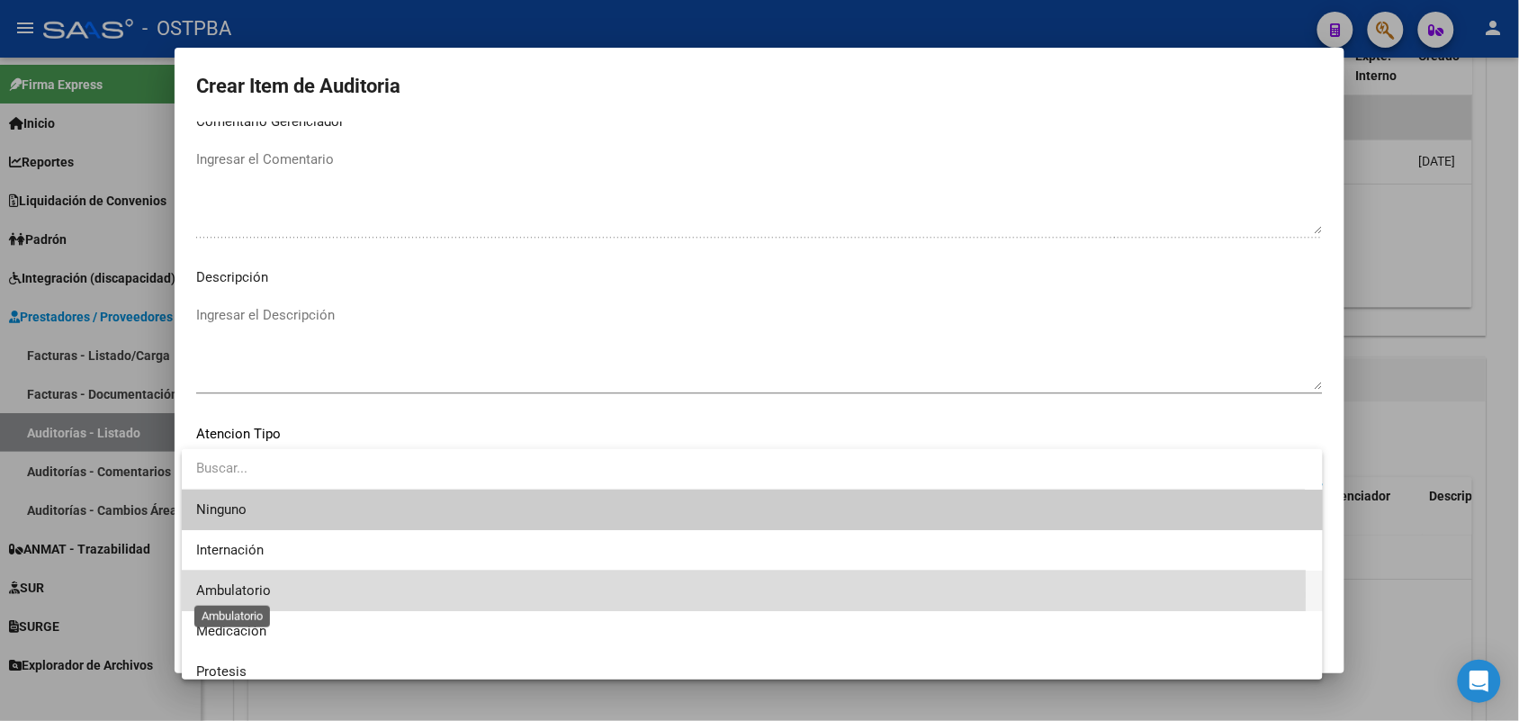
click at [255, 595] on span "Ambulatorio" at bounding box center [233, 590] width 75 height 16
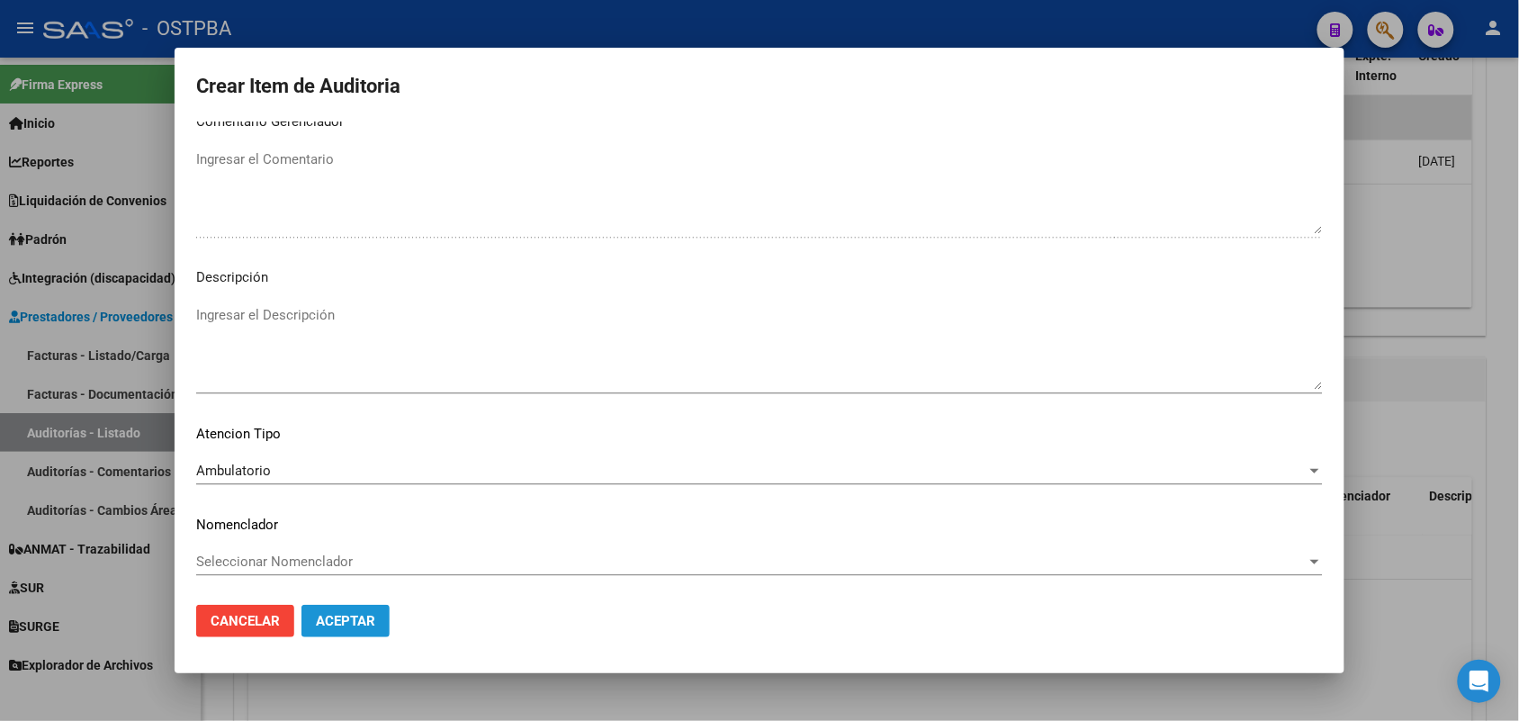
click at [347, 617] on span "Aceptar" at bounding box center [345, 621] width 59 height 16
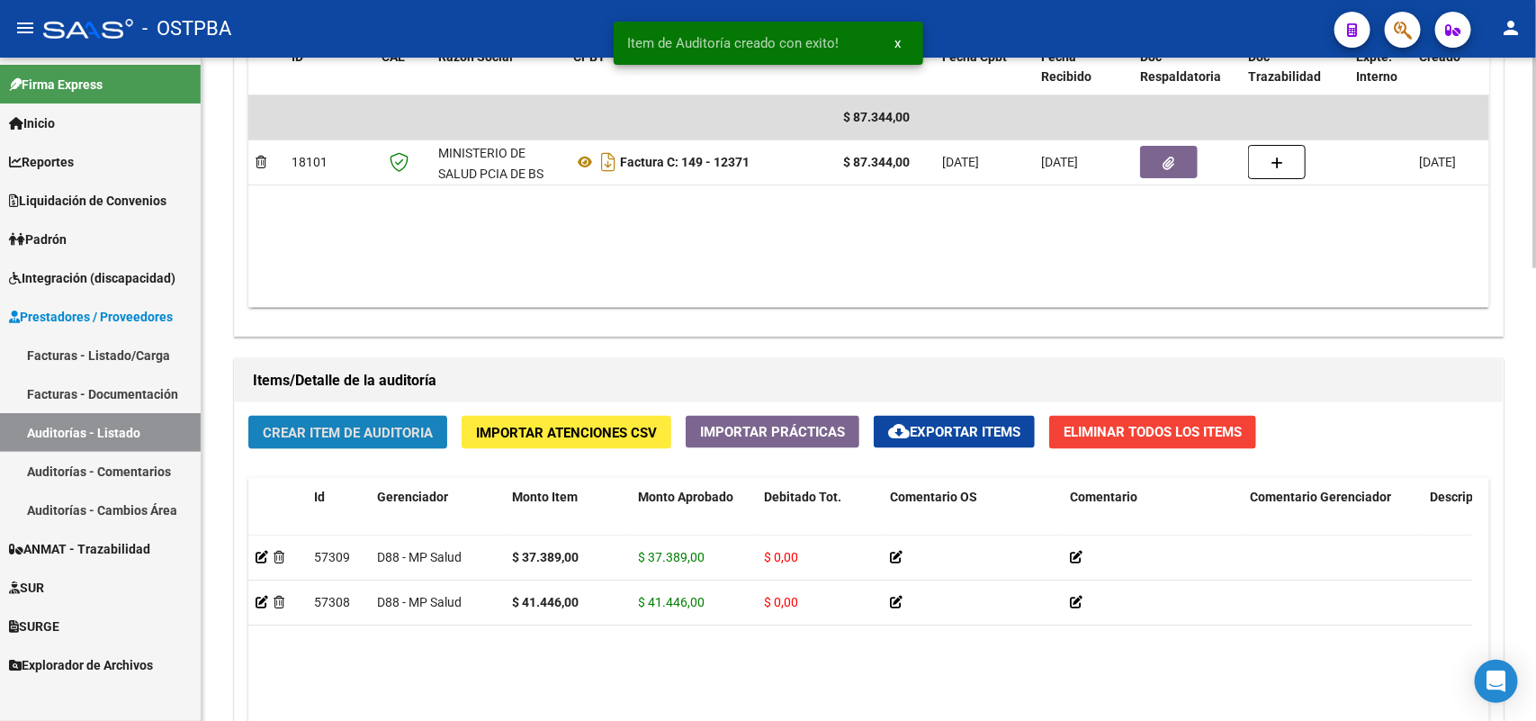
click at [352, 420] on button "Crear Item de Auditoria" at bounding box center [347, 432] width 199 height 33
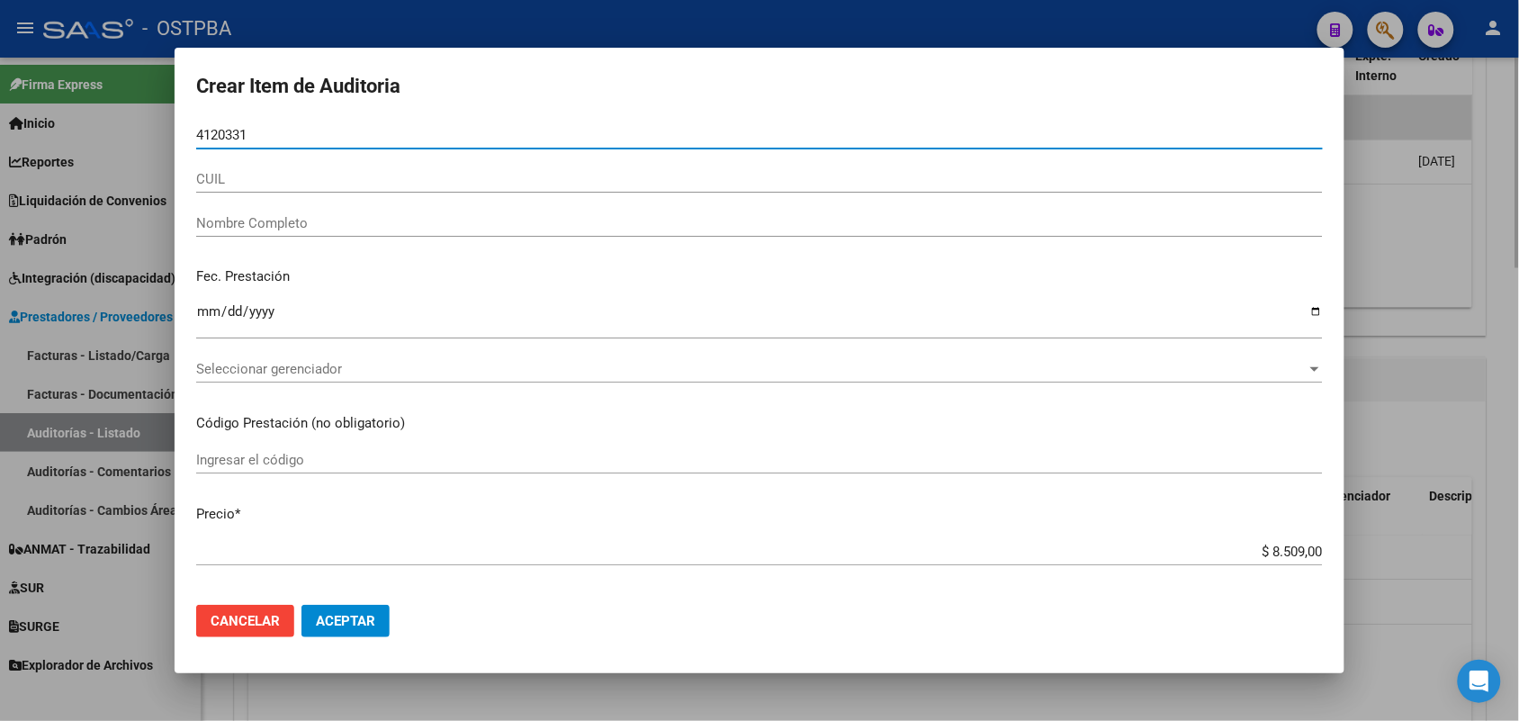
type input "41203311"
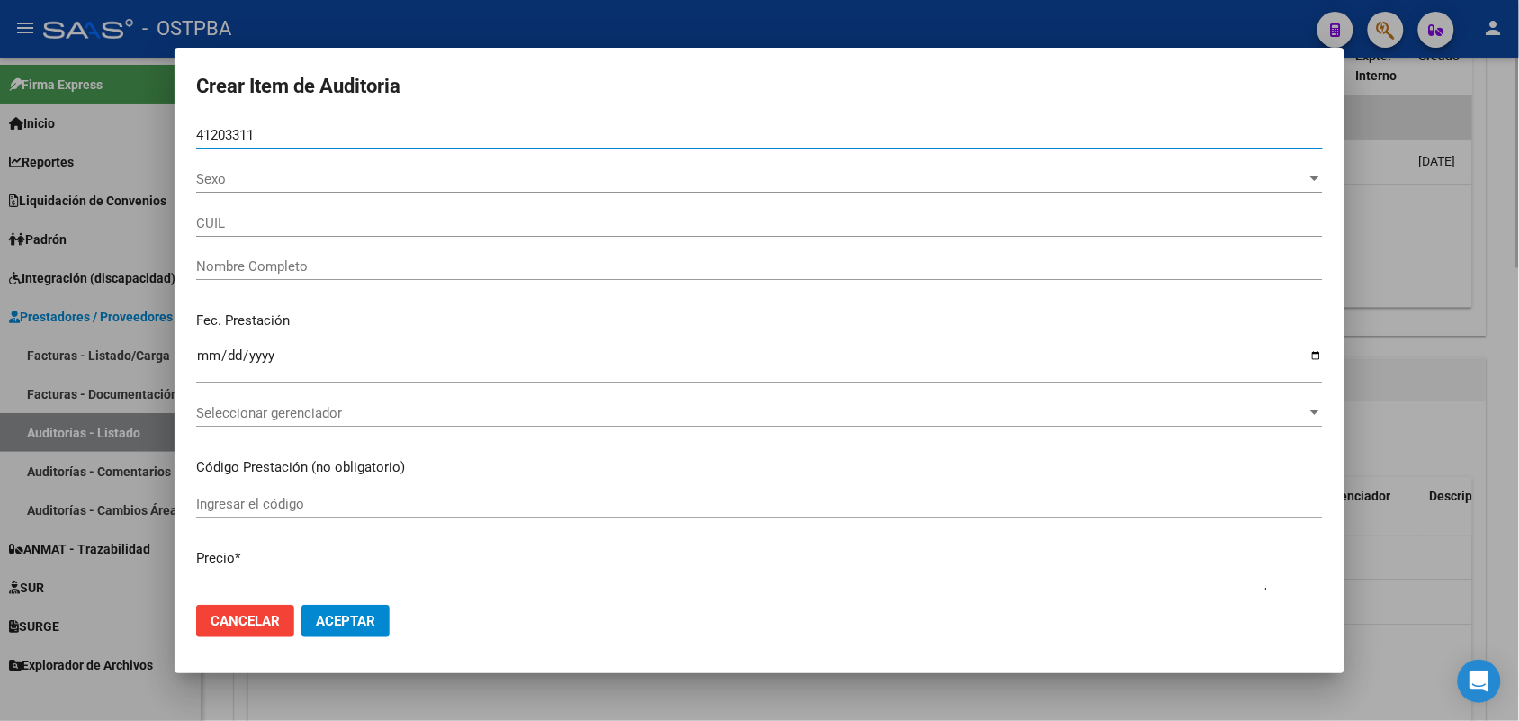
type input "27412033111"
type input "[PERSON_NAME] -"
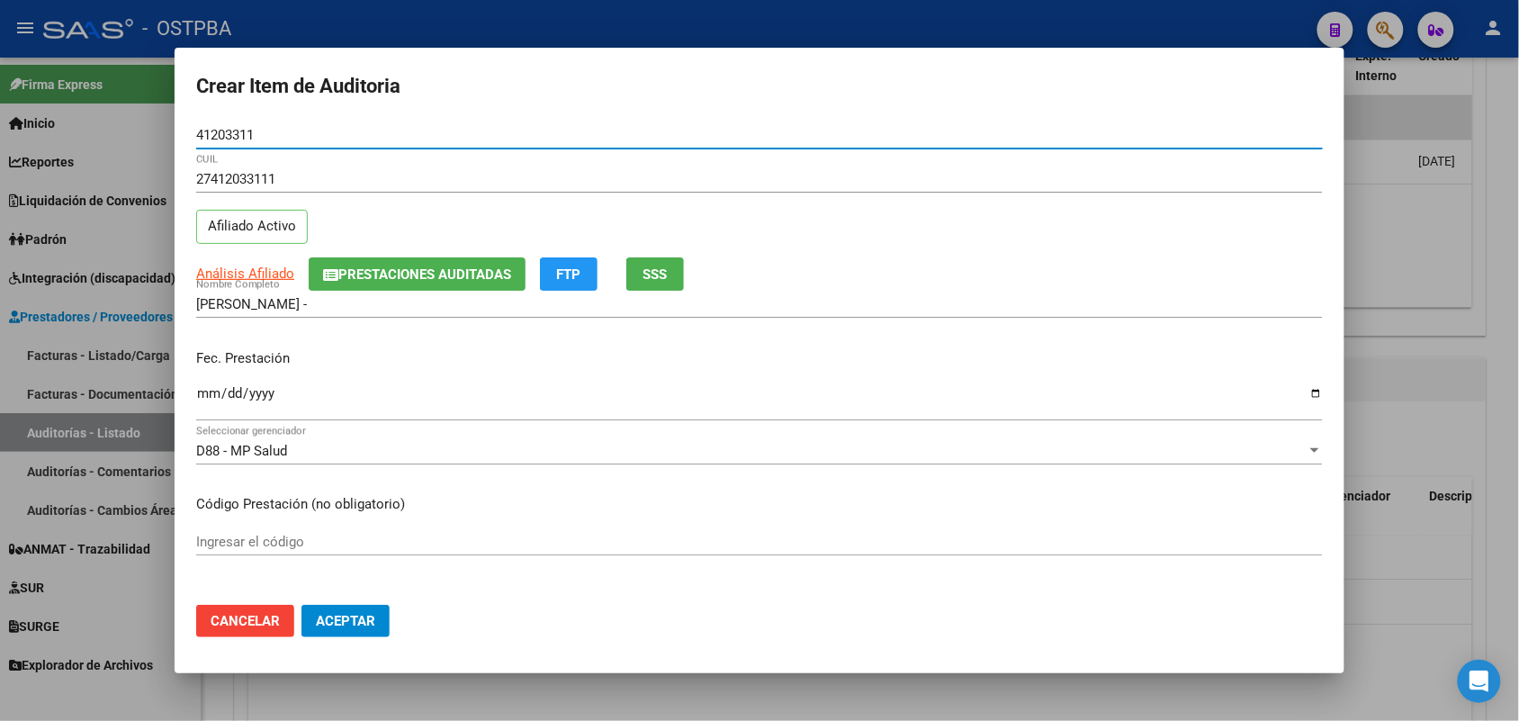
type input "41203311"
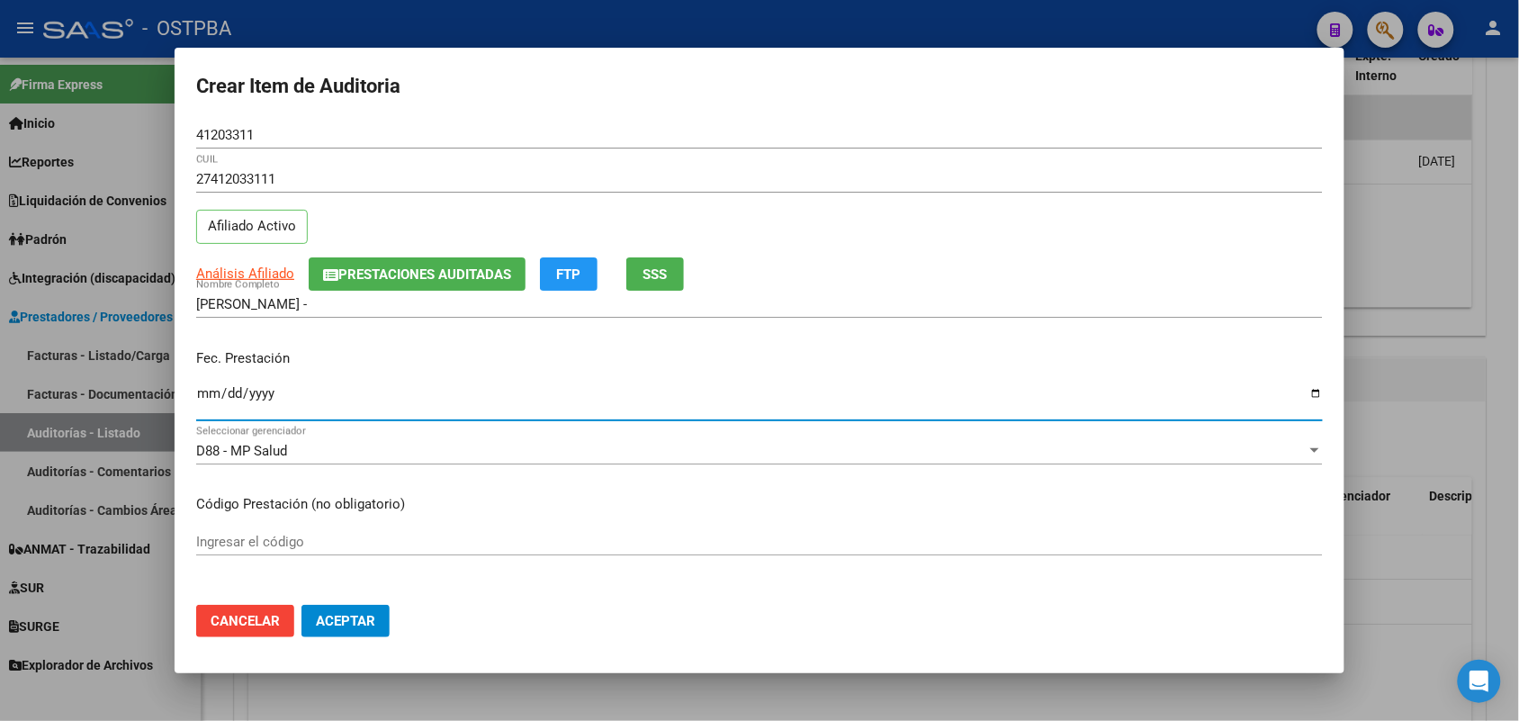
click at [202, 401] on input "Ingresar la fecha" at bounding box center [759, 400] width 1126 height 29
type input "0252-08-14"
type input "[DATE]"
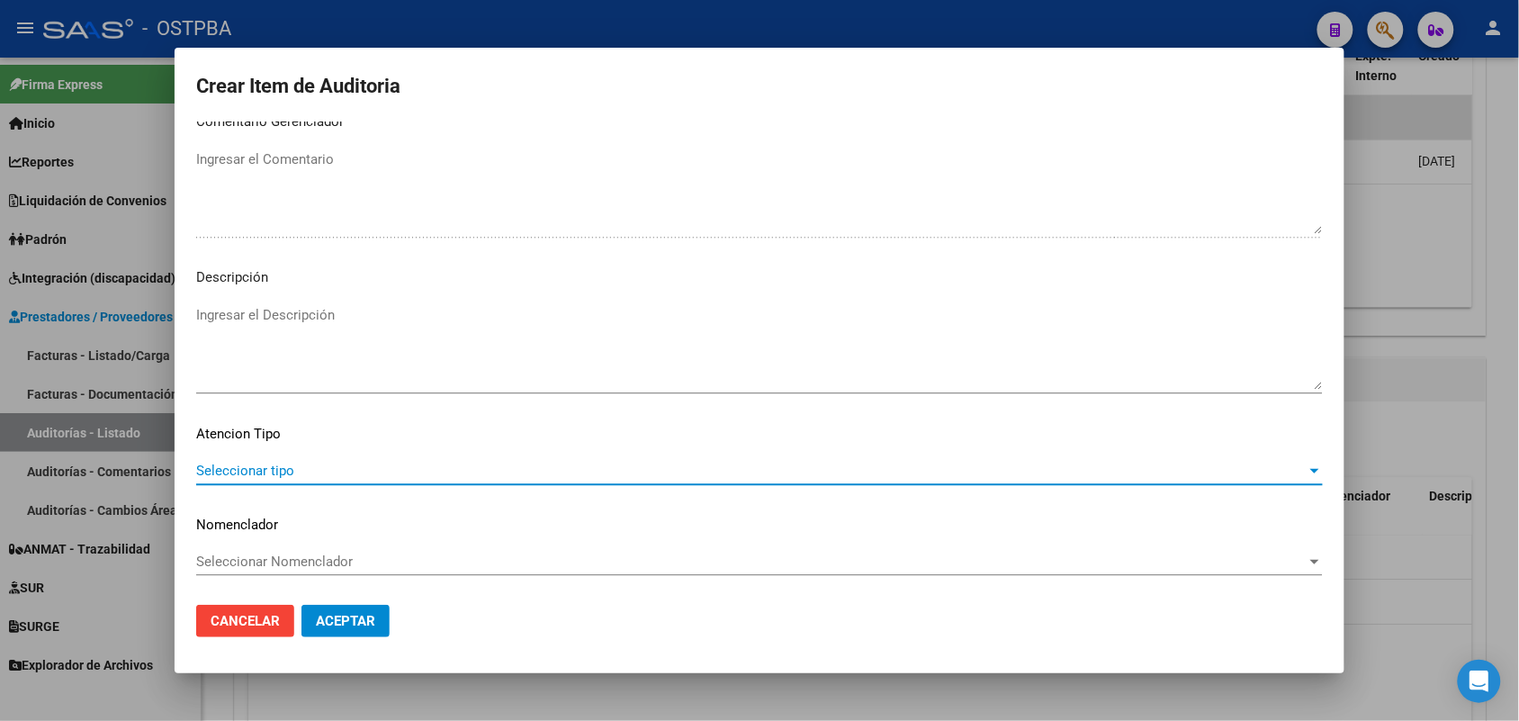
click at [266, 464] on span "Seleccionar tipo" at bounding box center [751, 470] width 1110 height 16
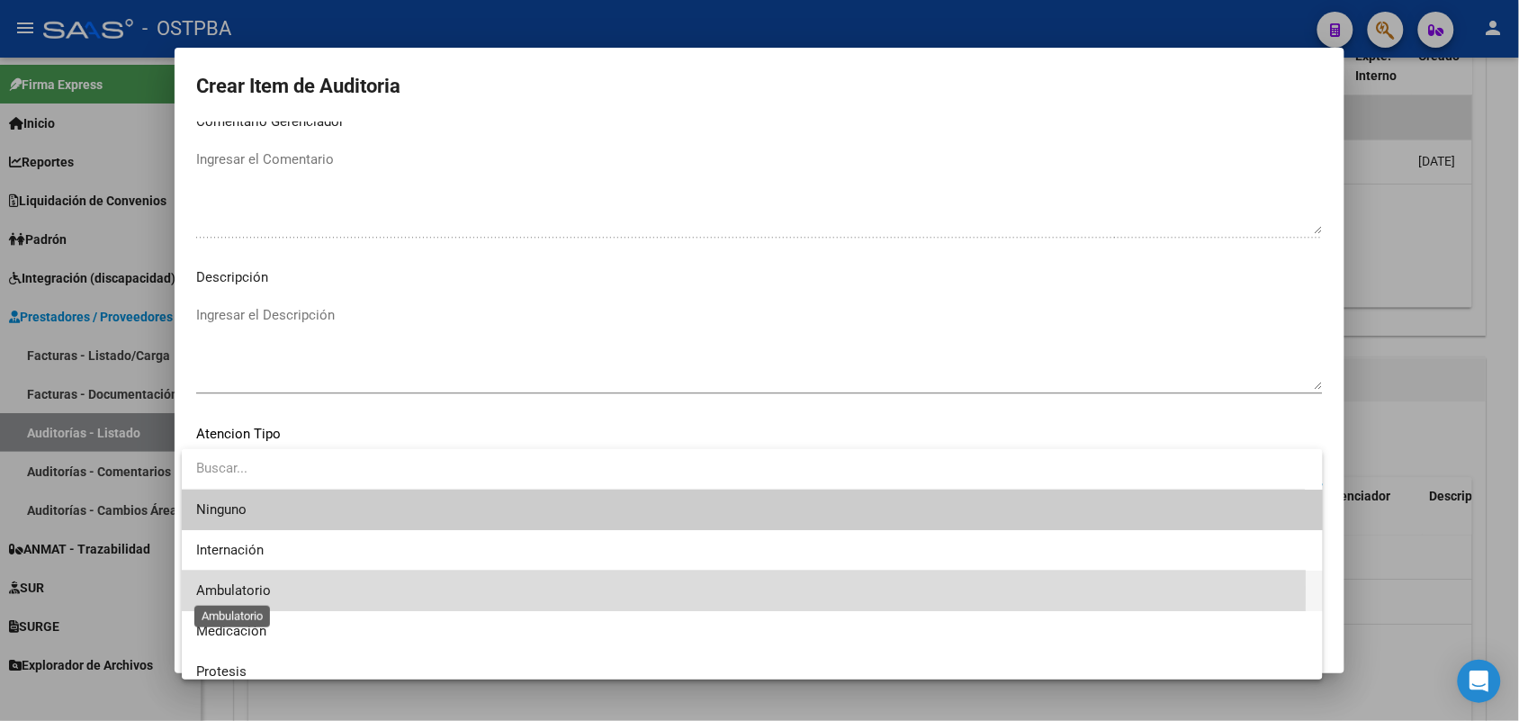
click at [253, 587] on span "Ambulatorio" at bounding box center [233, 590] width 75 height 16
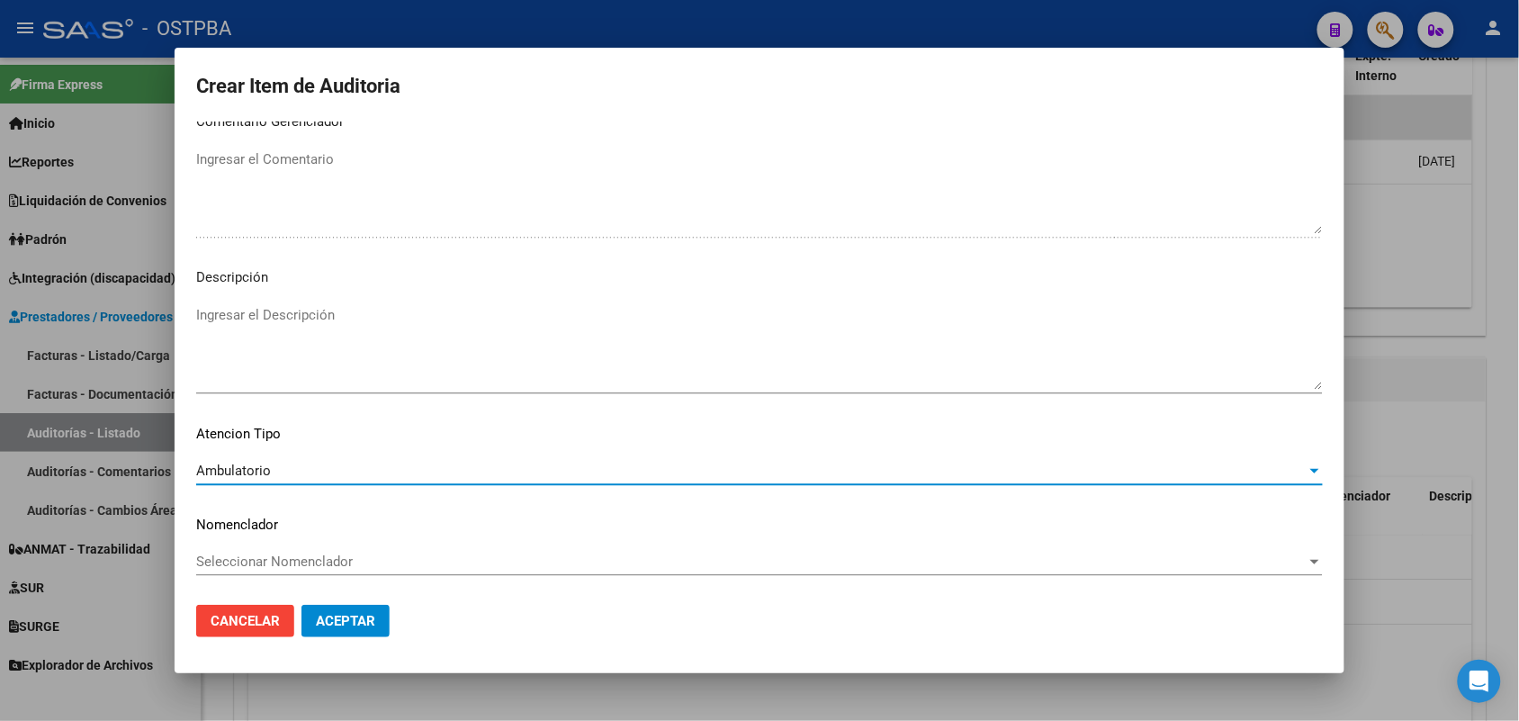
click at [321, 626] on span "Aceptar" at bounding box center [345, 621] width 59 height 16
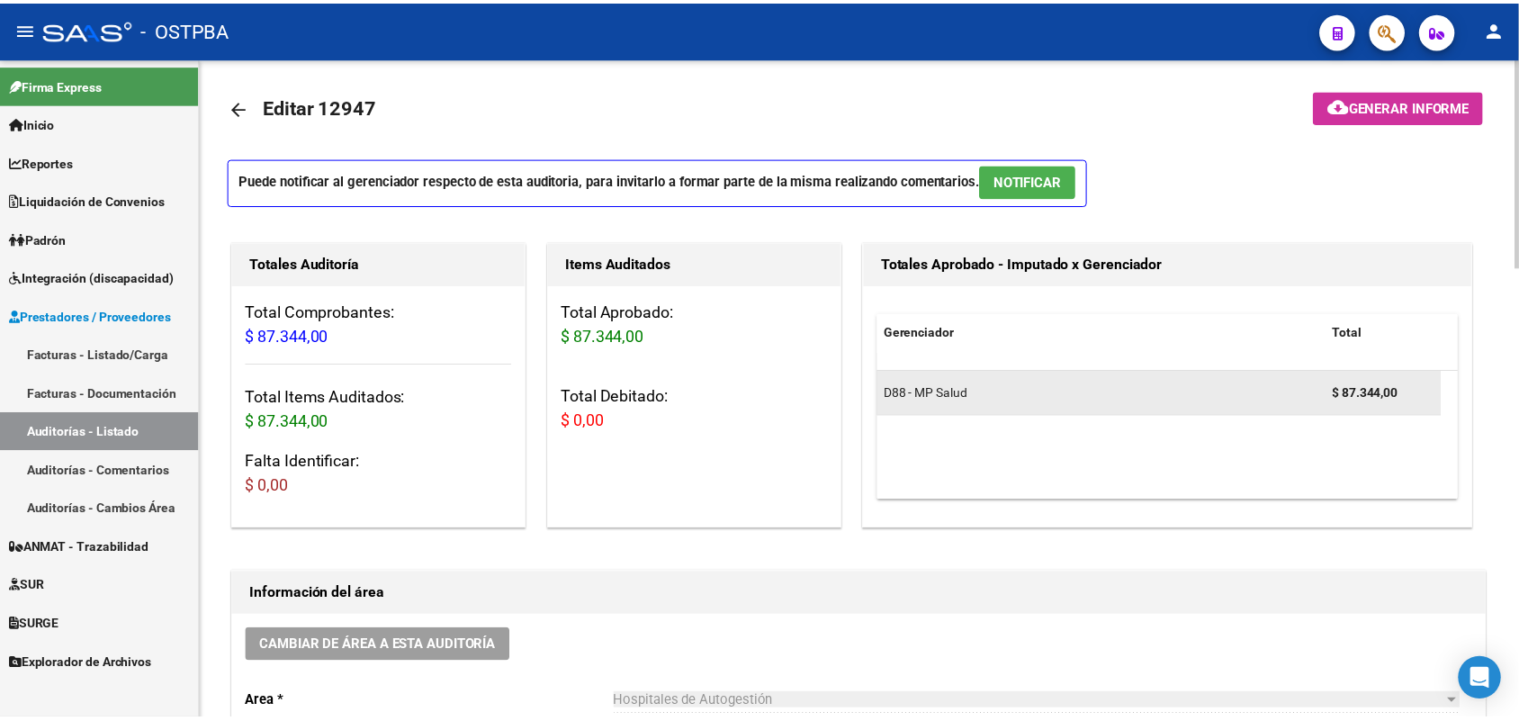
scroll to position [0, 0]
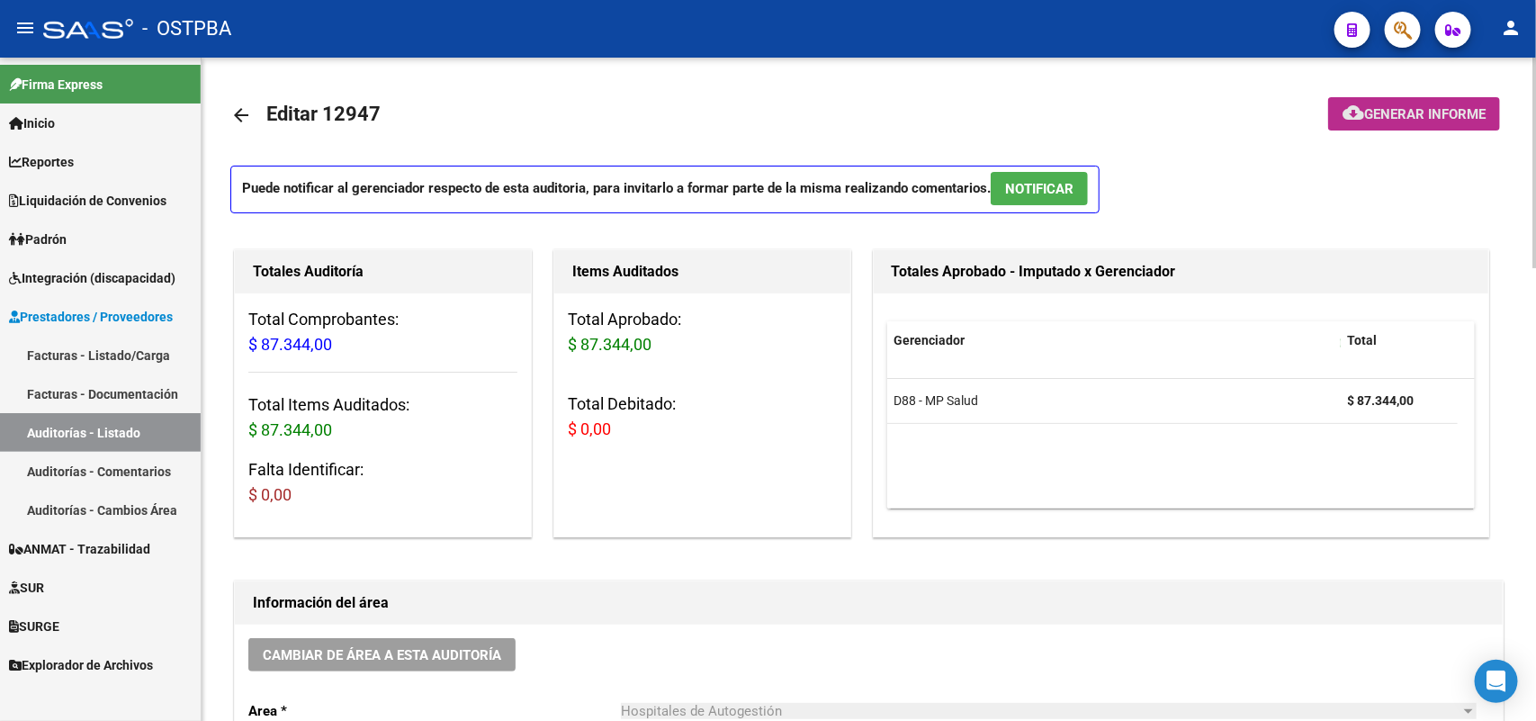
click at [1422, 112] on span "Generar informe" at bounding box center [1424, 114] width 121 height 16
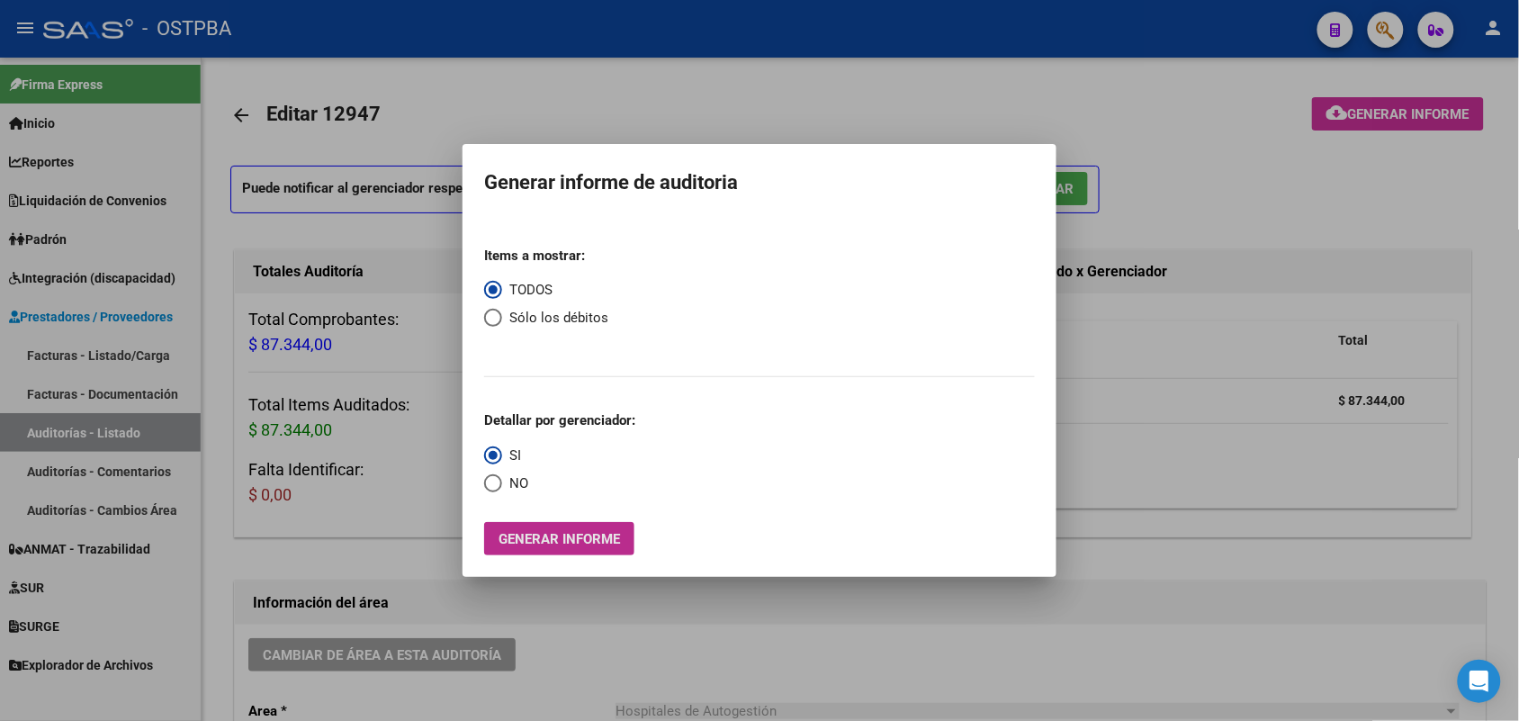
click at [567, 540] on span "Generar informe" at bounding box center [558, 539] width 121 height 16
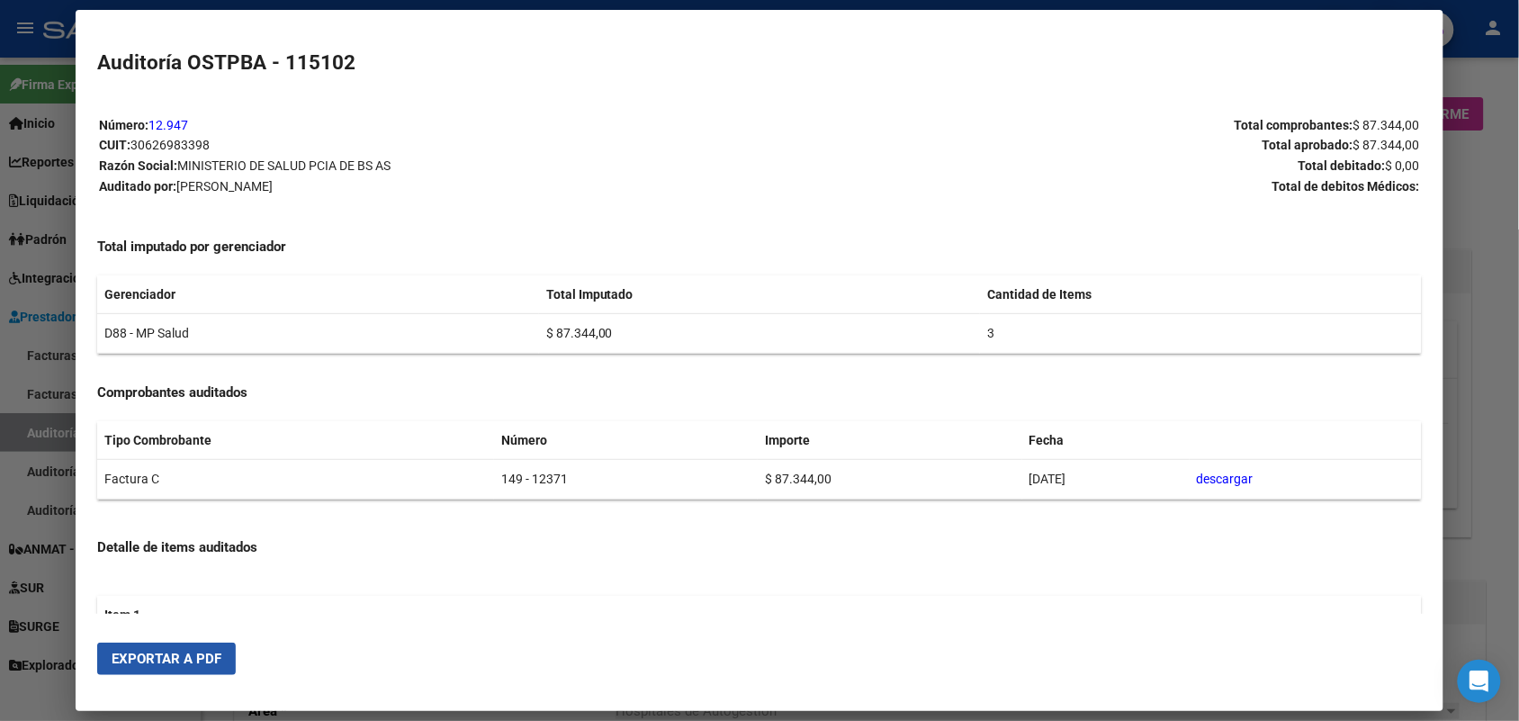
click at [151, 650] on span "Exportar a PDF" at bounding box center [167, 658] width 110 height 16
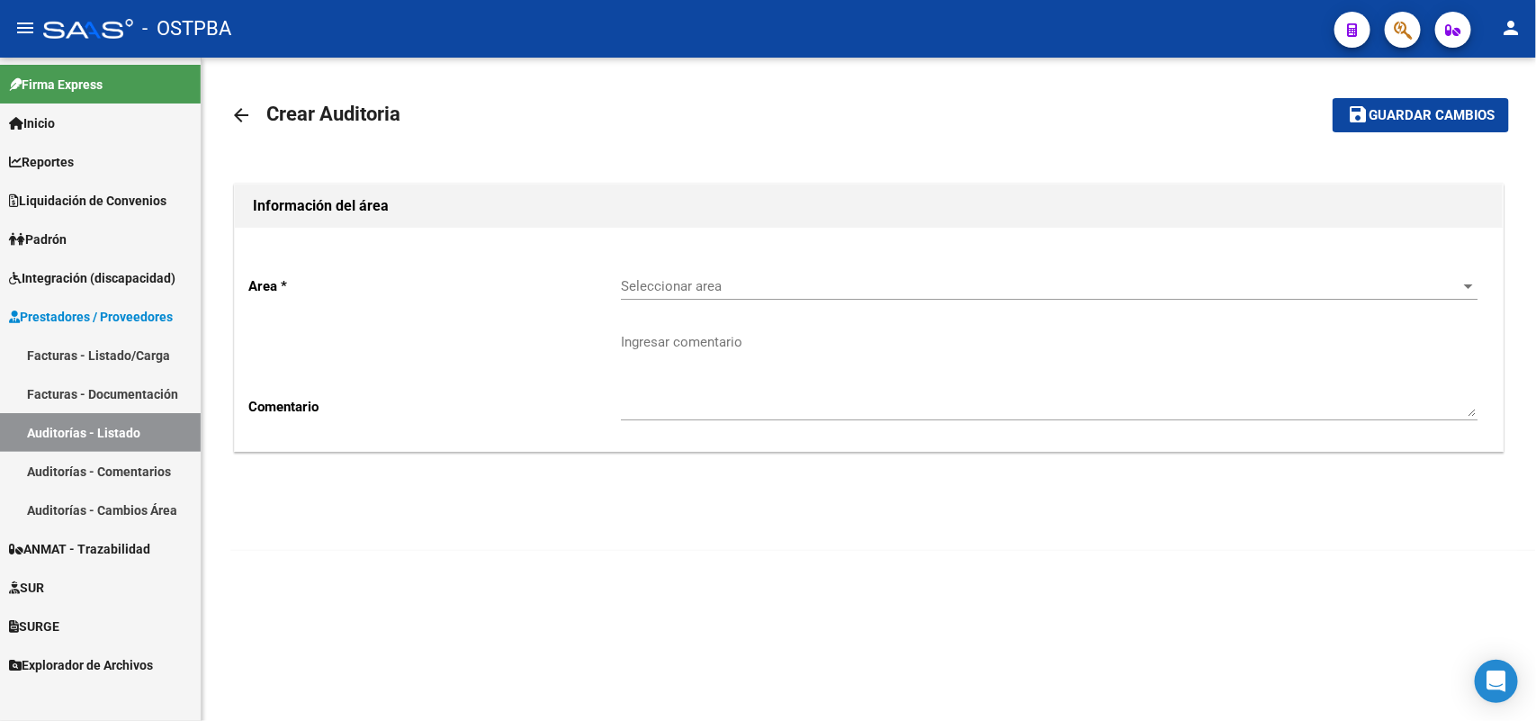
click at [151, 348] on link "Facturas - Listado/Carga" at bounding box center [100, 355] width 201 height 39
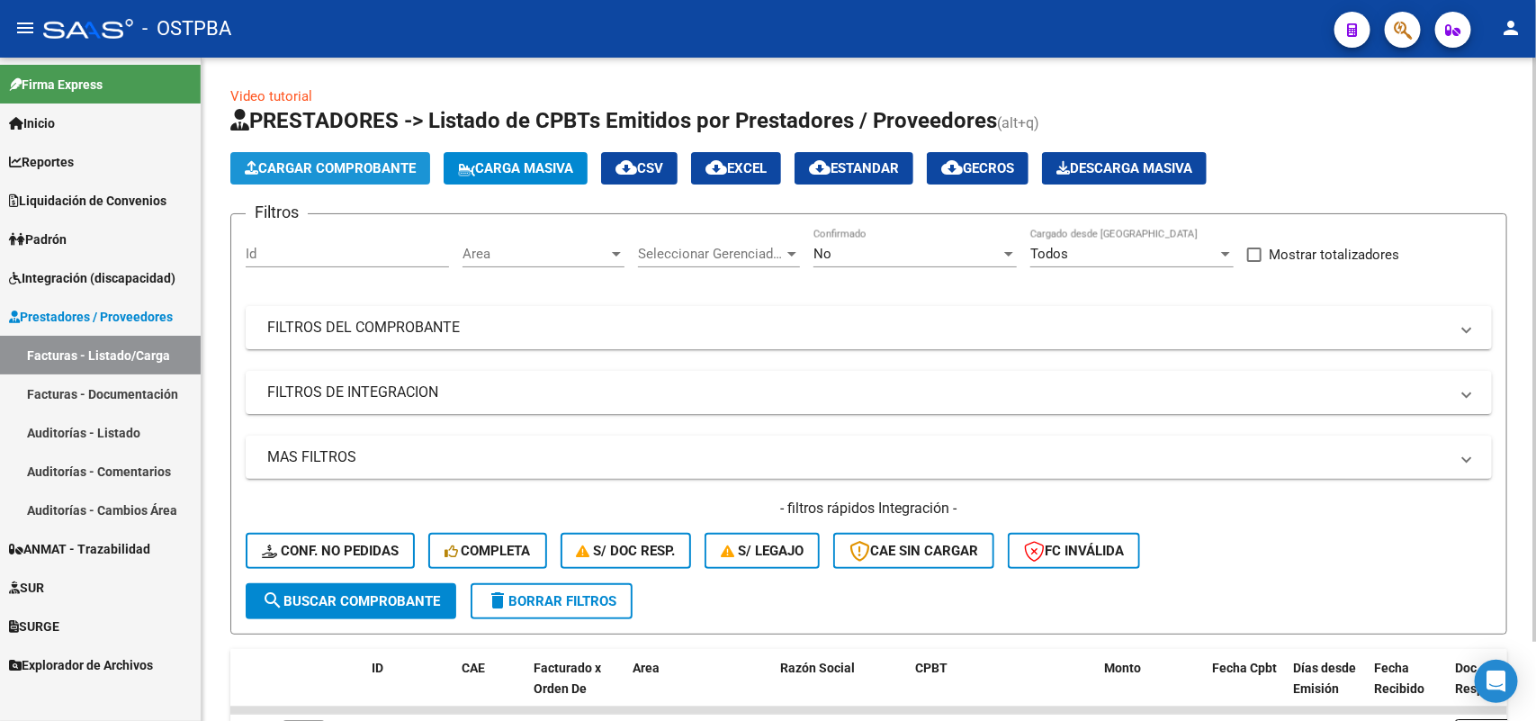
click at [374, 165] on span "Cargar Comprobante" at bounding box center [330, 168] width 171 height 16
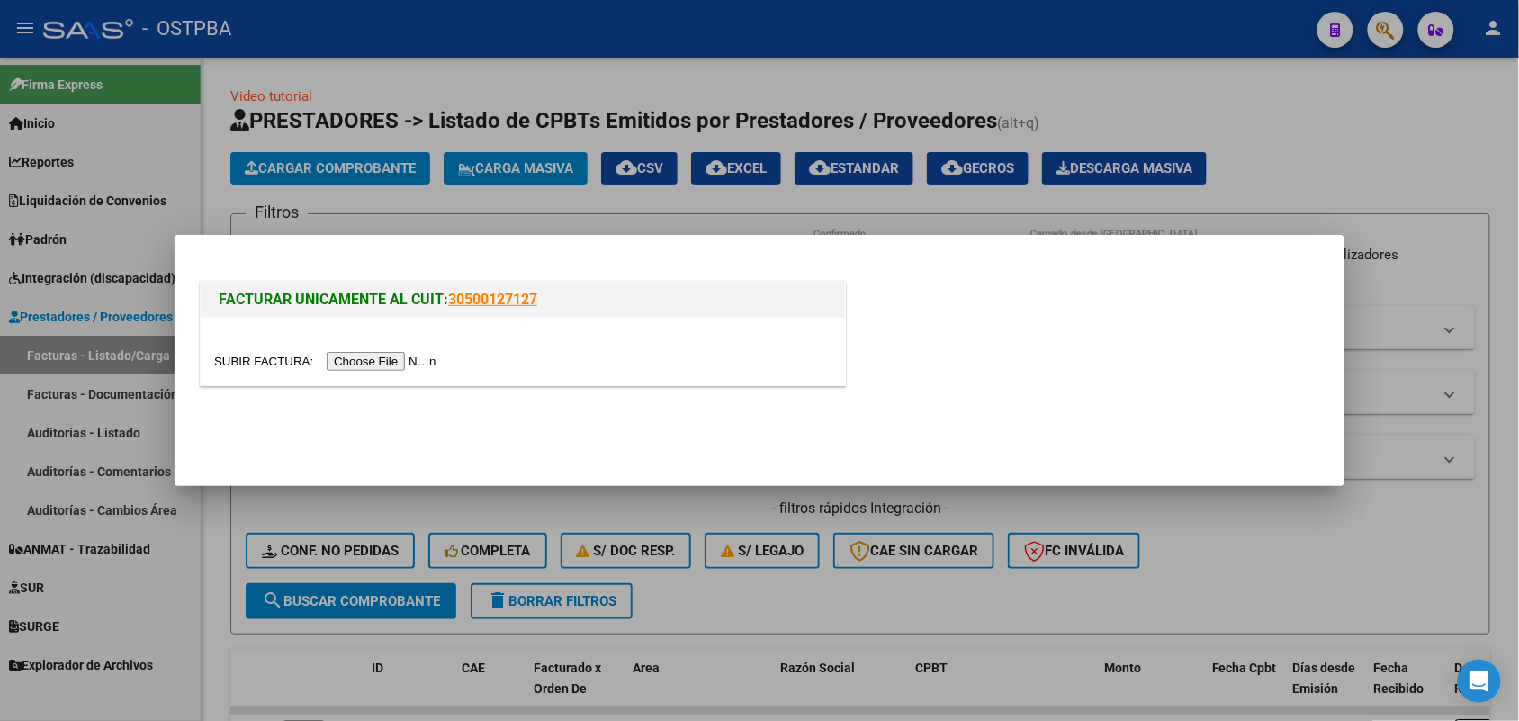
click at [370, 356] on input "file" at bounding box center [328, 361] width 228 height 19
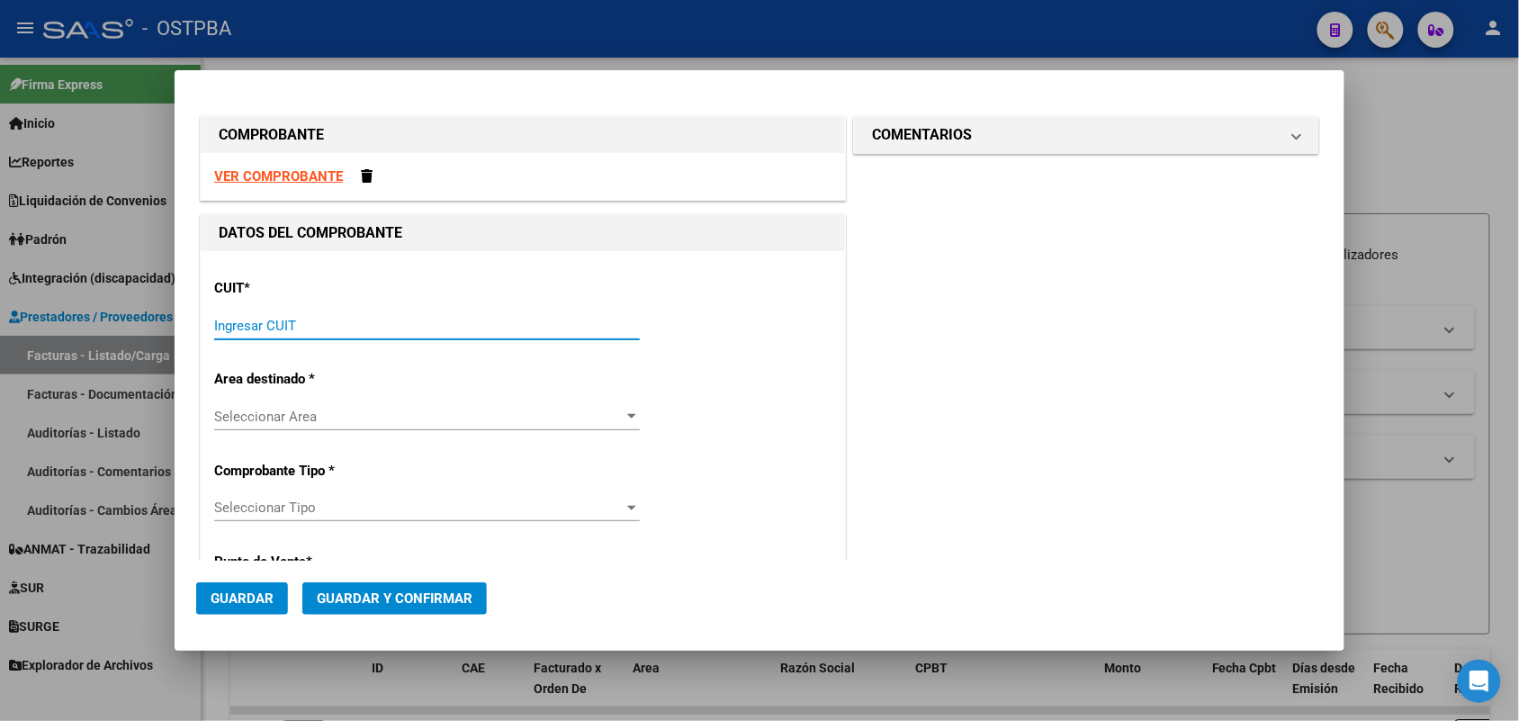
drag, startPoint x: 234, startPoint y: 329, endPoint x: 292, endPoint y: 317, distance: 59.8
click at [239, 329] on input "Ingresar CUIT" at bounding box center [427, 326] width 426 height 16
type input "30-62698339-8"
type input "149"
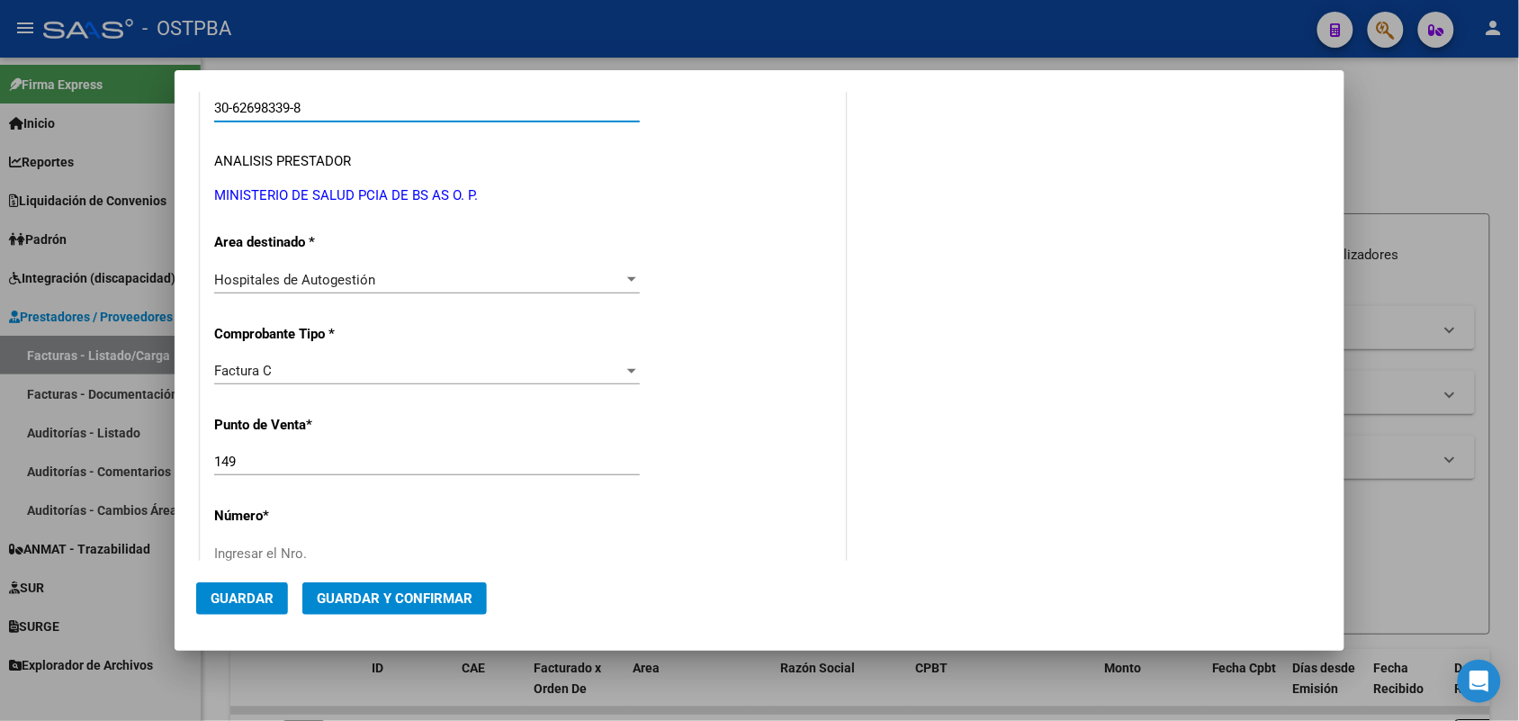
scroll to position [225, 0]
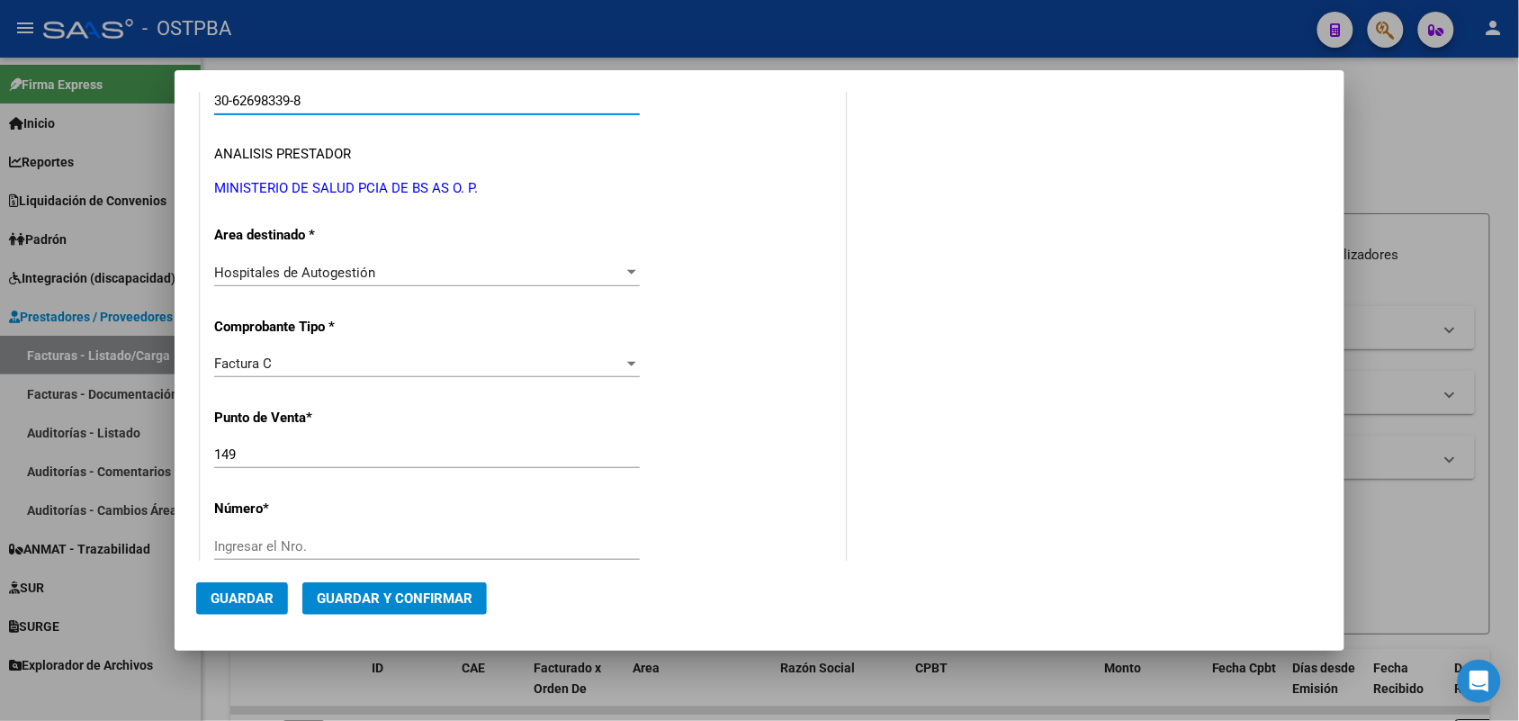
type input "30-62698339-8"
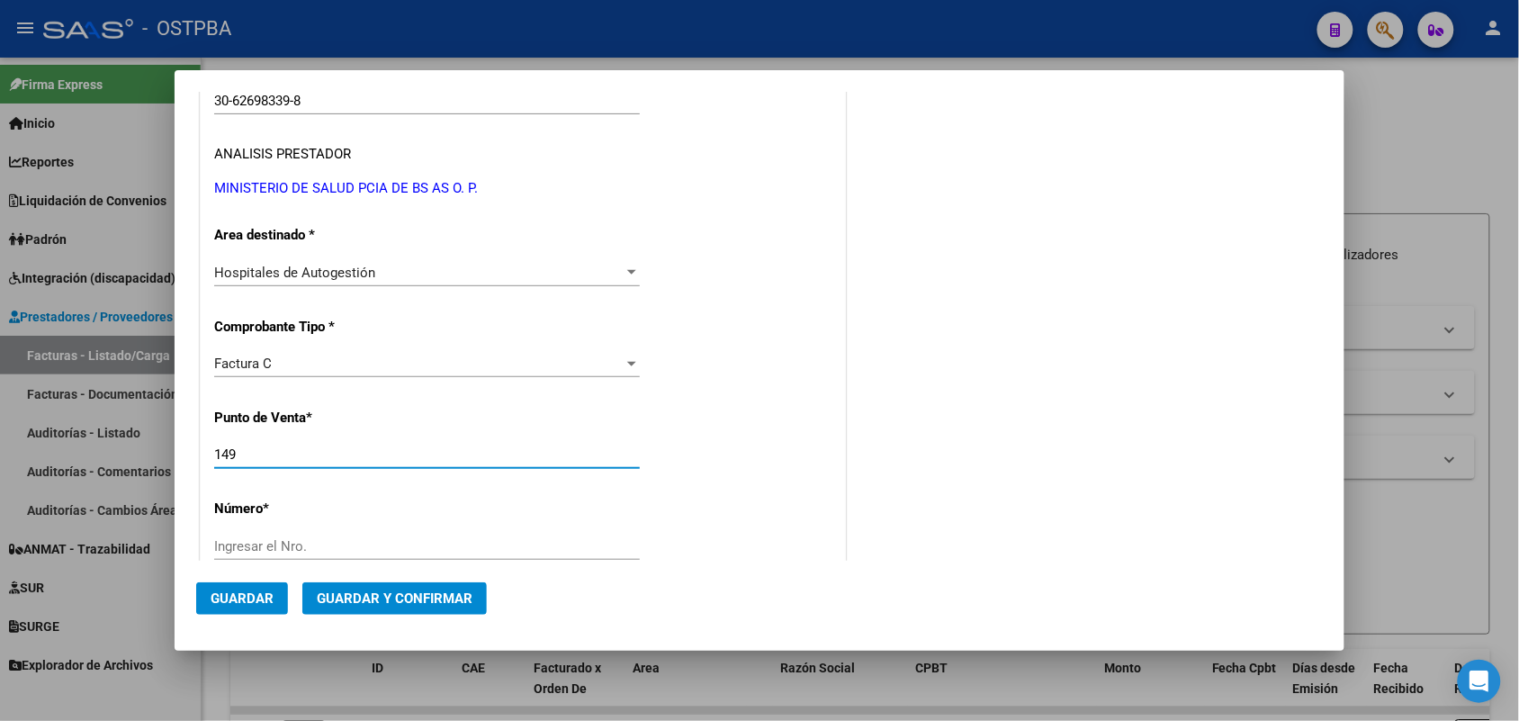
drag, startPoint x: 246, startPoint y: 459, endPoint x: 180, endPoint y: 459, distance: 65.7
click at [180, 459] on mat-dialog-content "COMPROBANTE VER COMPROBANTE DATOS DEL COMPROBANTE CUIT * 30-62698339-8 Ingresar…" at bounding box center [760, 326] width 1170 height 469
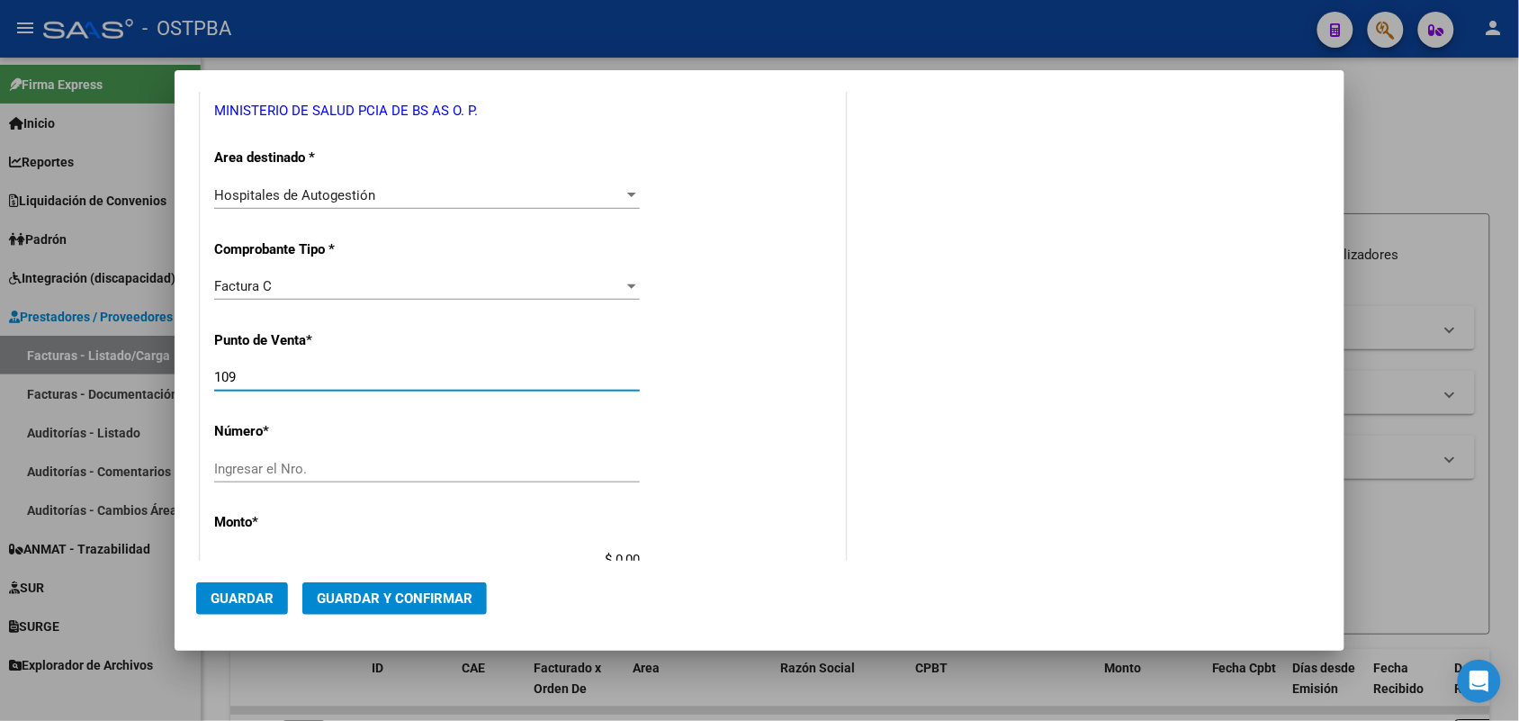
scroll to position [337, 0]
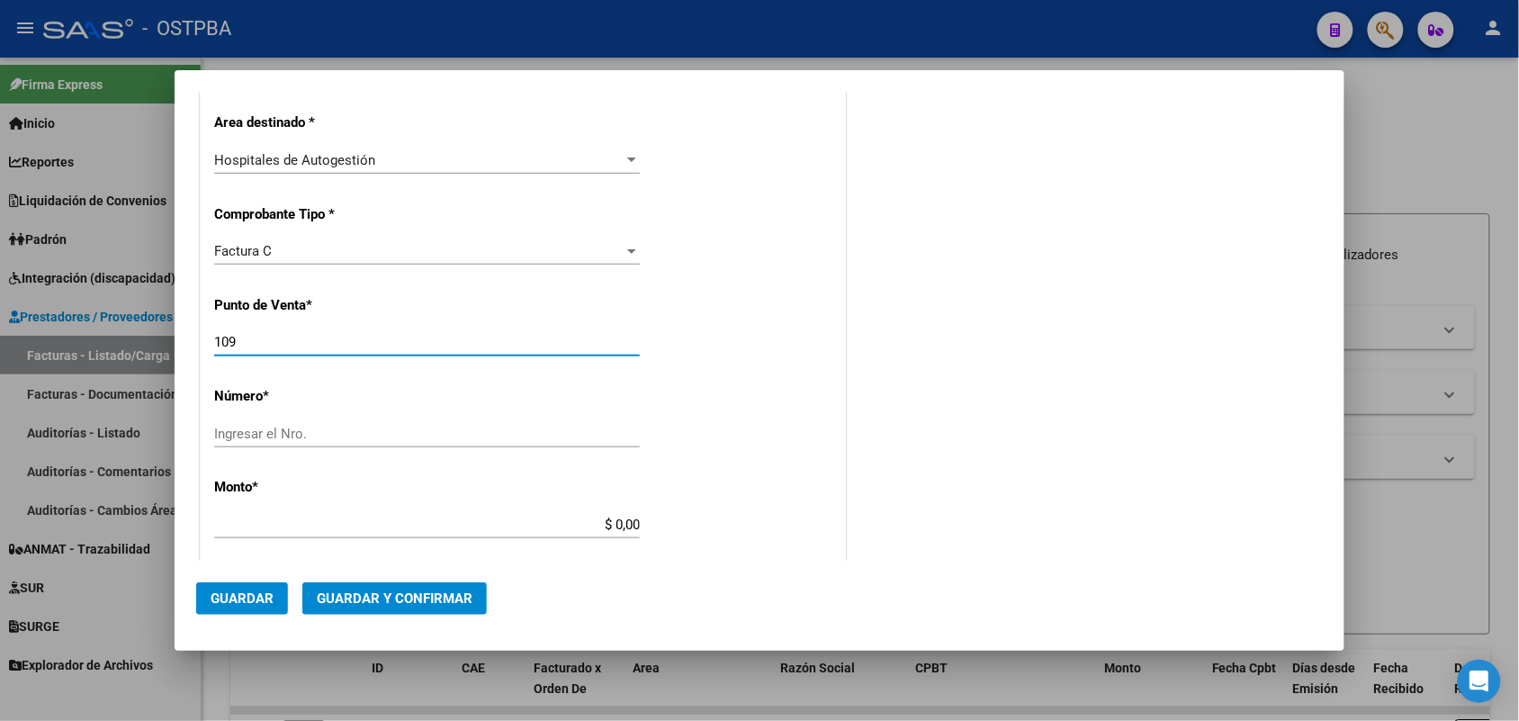
type input "109"
click at [225, 436] on input "Ingresar el Nro." at bounding box center [427, 434] width 426 height 16
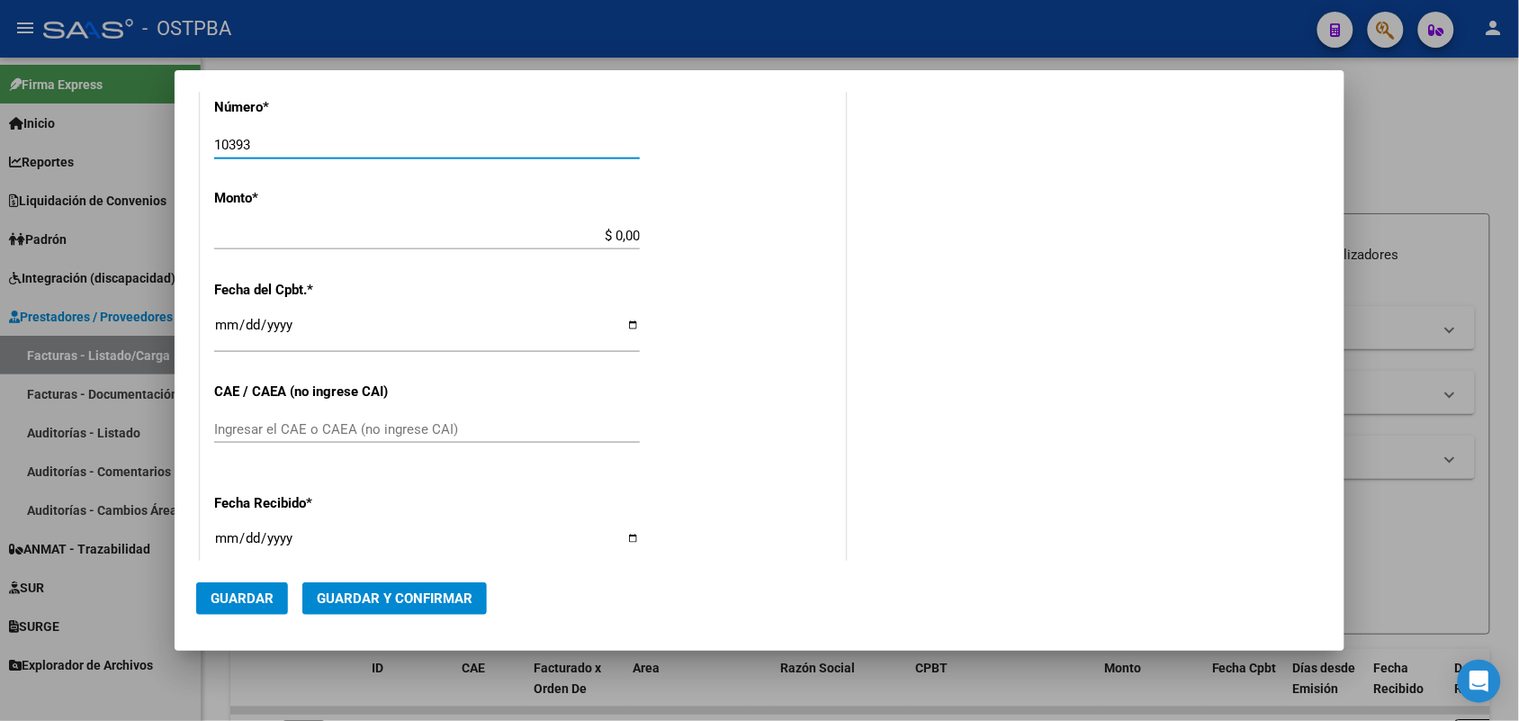
scroll to position [675, 0]
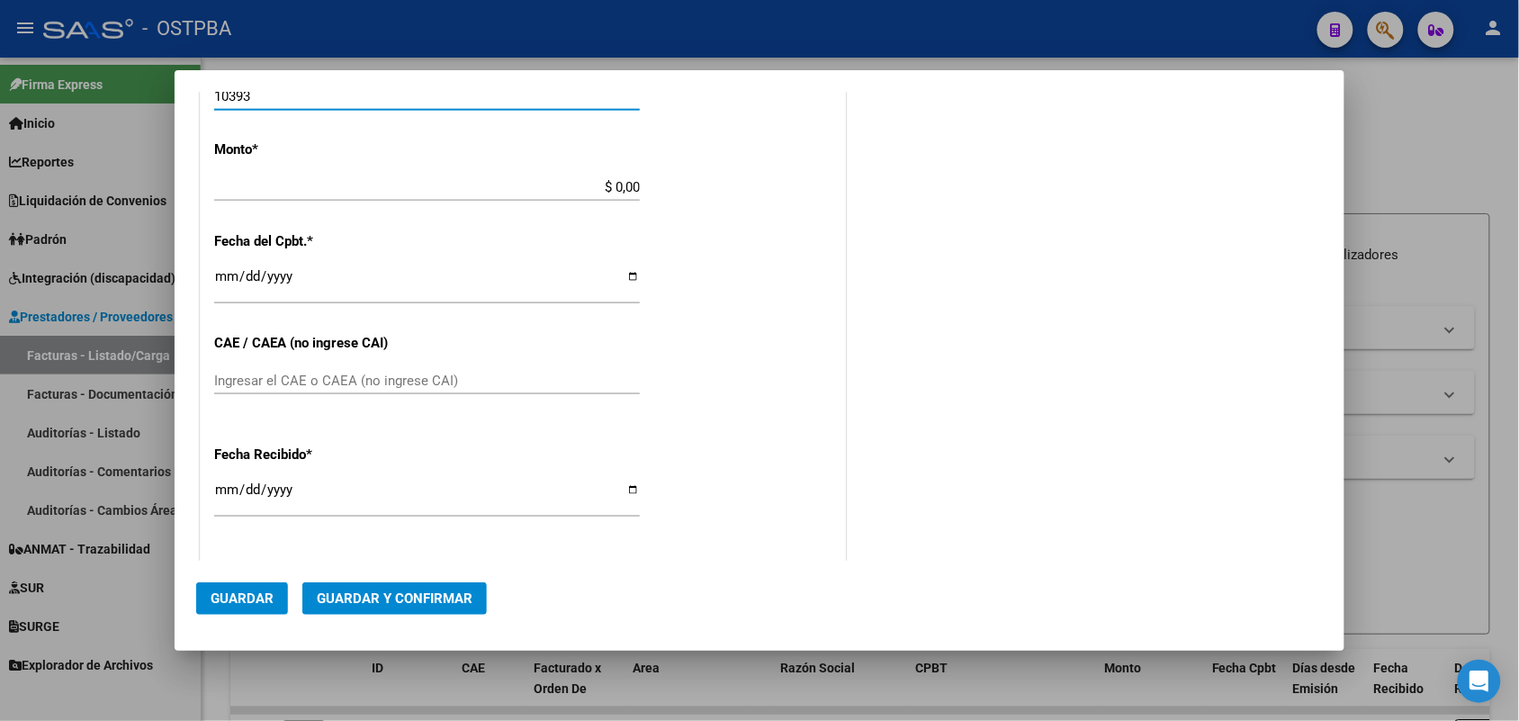
type input "10393"
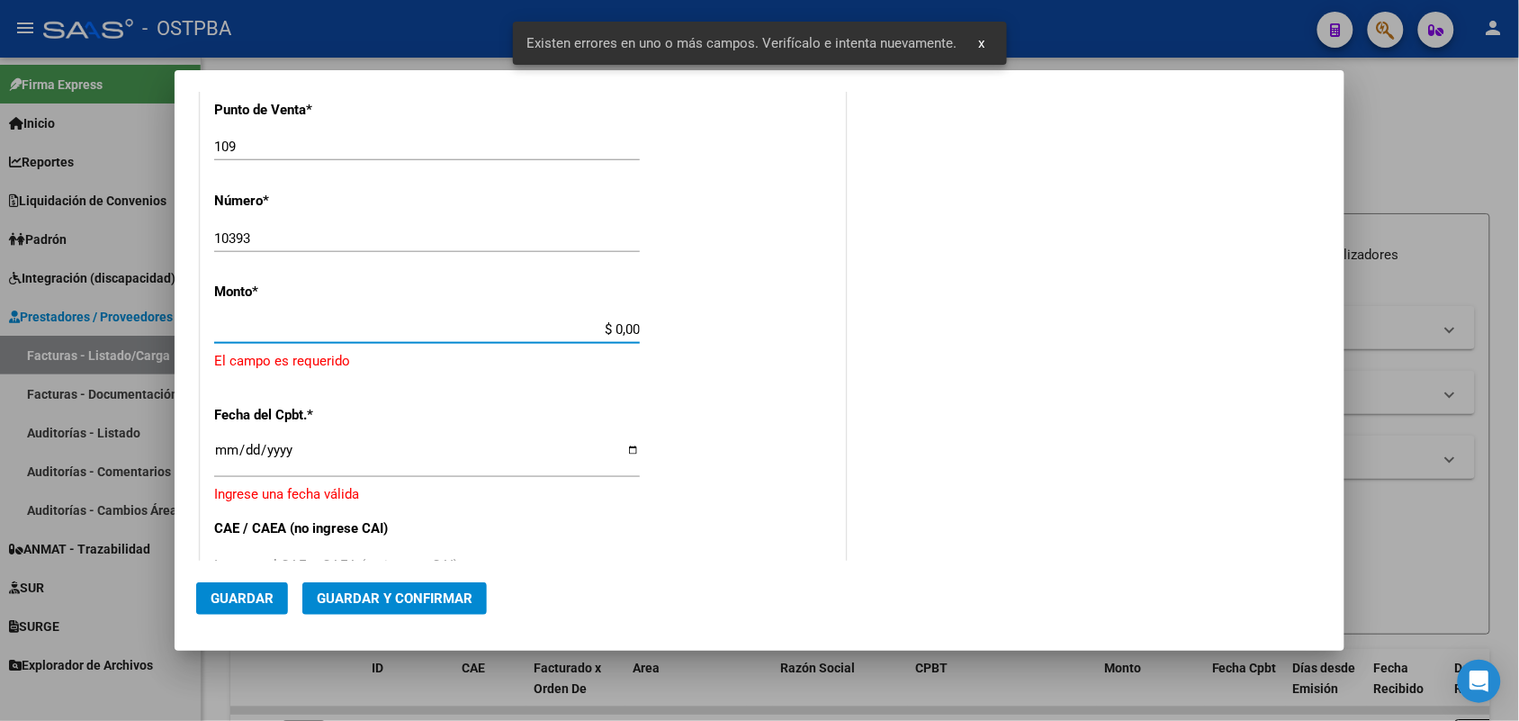
drag, startPoint x: 582, startPoint y: 186, endPoint x: 722, endPoint y: 191, distance: 140.4
click at [722, 191] on div "CUIT * 30-62698339-8 Ingresar CUIT ANALISIS PRESTADOR MINISTERIO DE SALUD PCIA …" at bounding box center [523, 377] width 644 height 1318
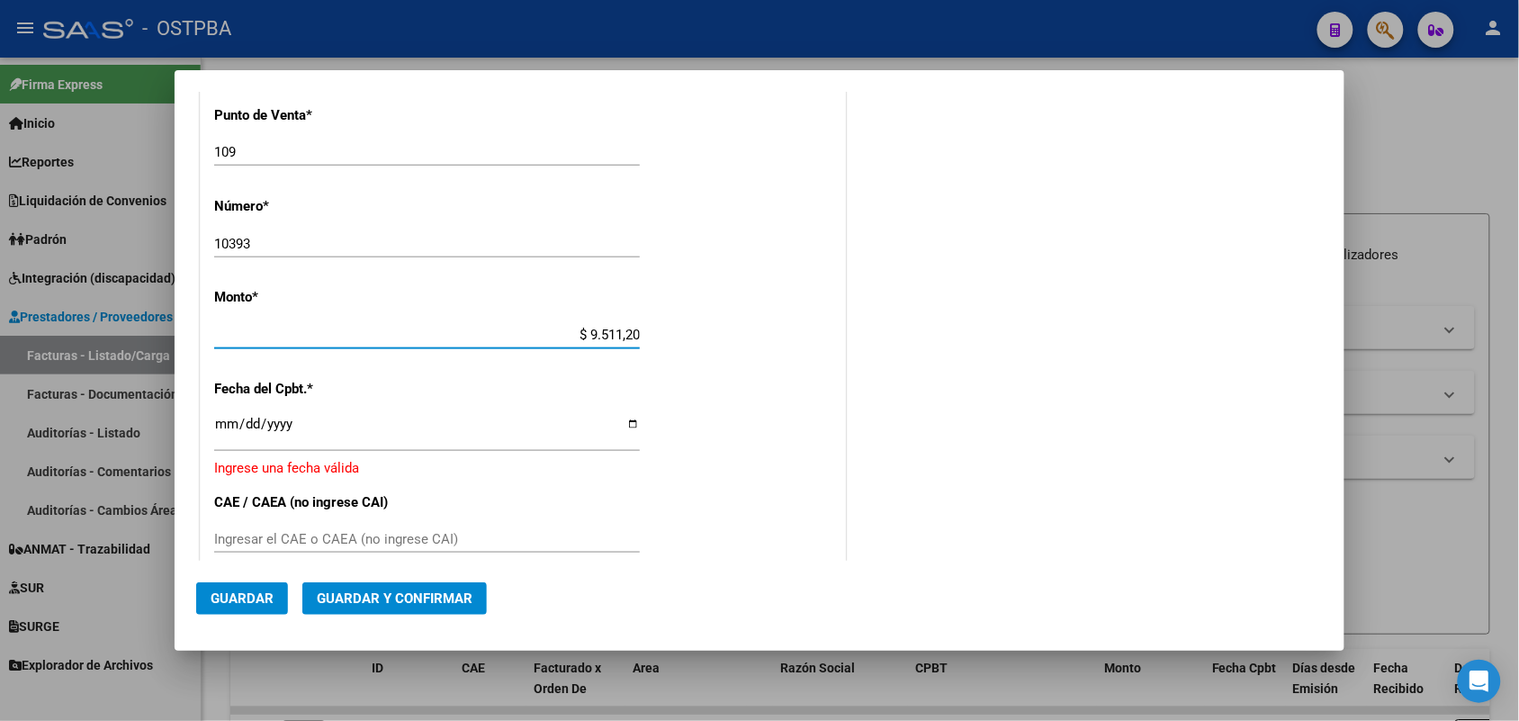
type input "$ 95.112,00"
drag, startPoint x: 220, startPoint y: 433, endPoint x: 271, endPoint y: 430, distance: 50.5
click at [221, 433] on input "Ingresar la fecha" at bounding box center [427, 431] width 426 height 29
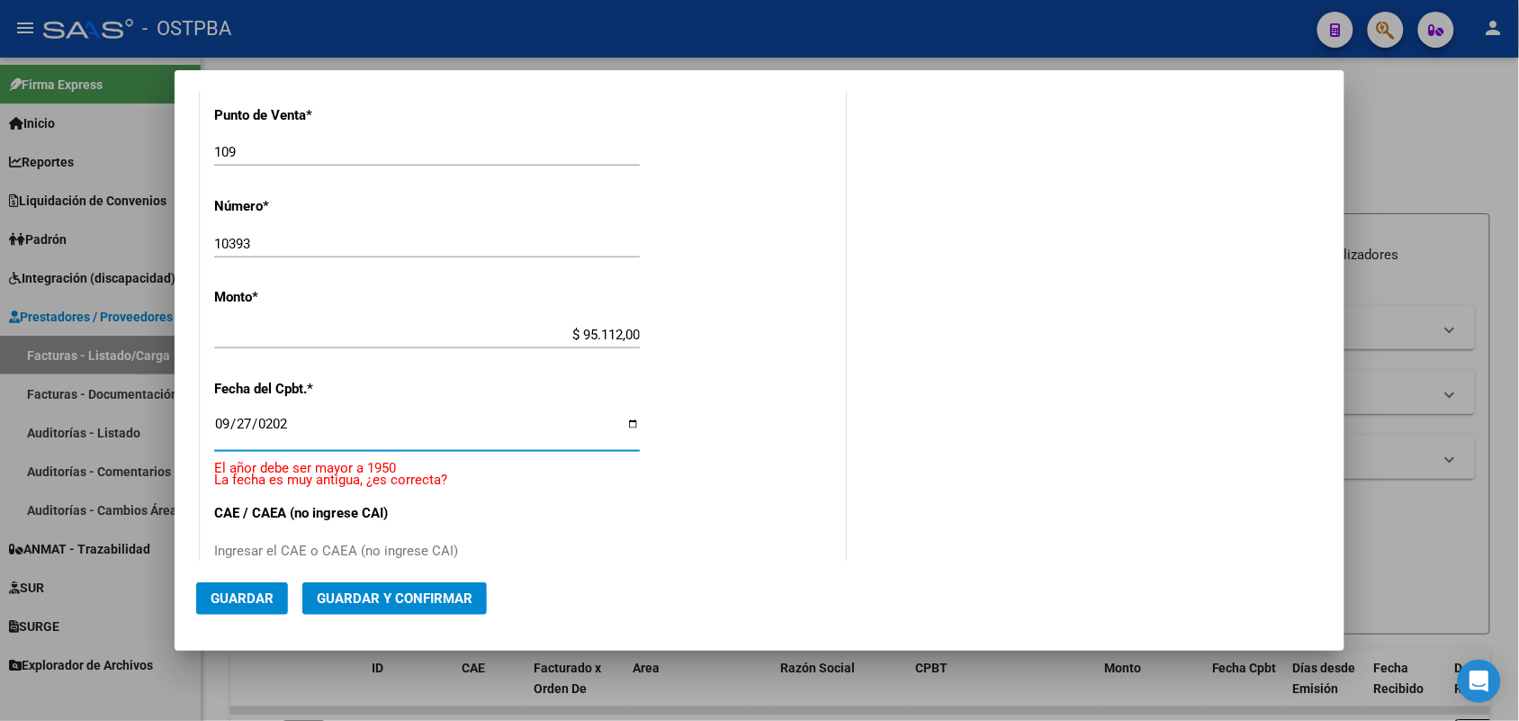
type input "2025-09-27"
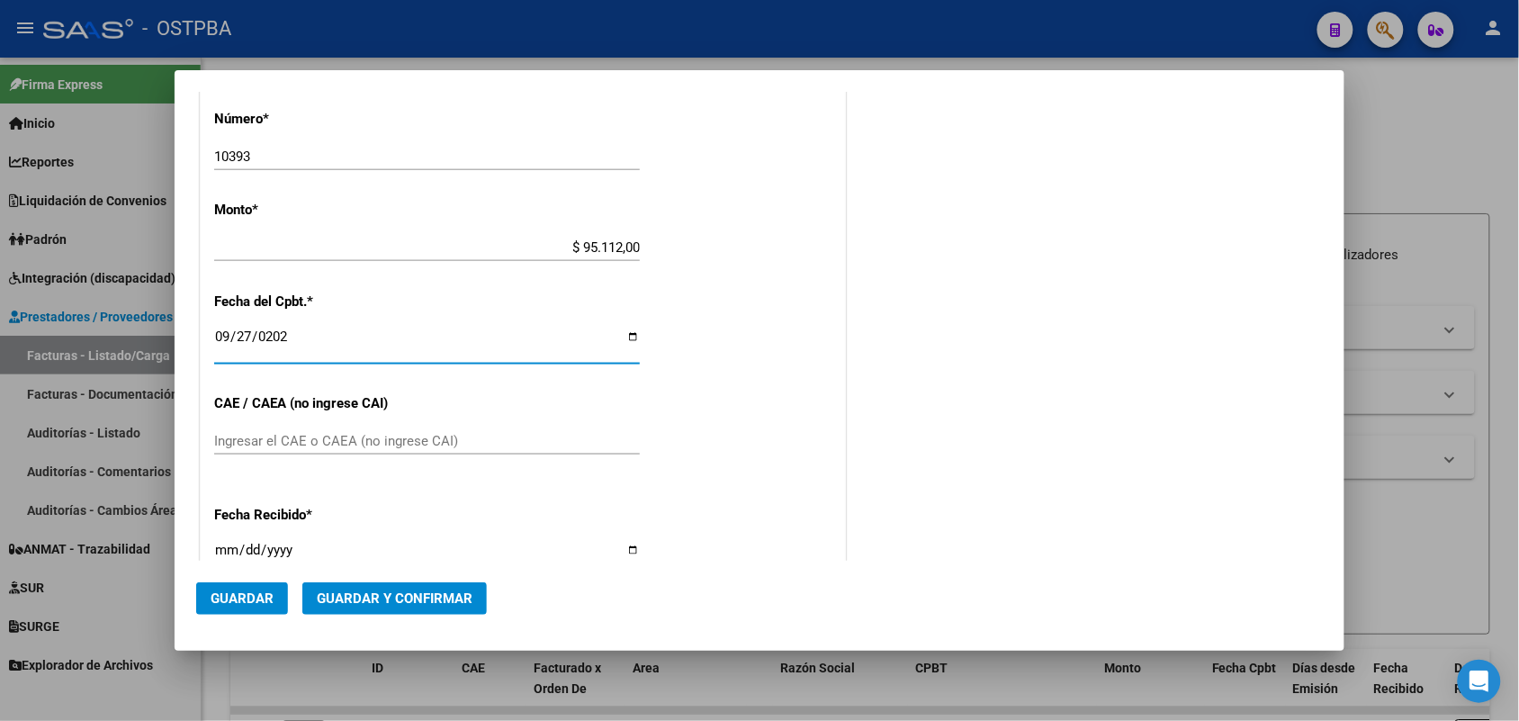
scroll to position [640, 0]
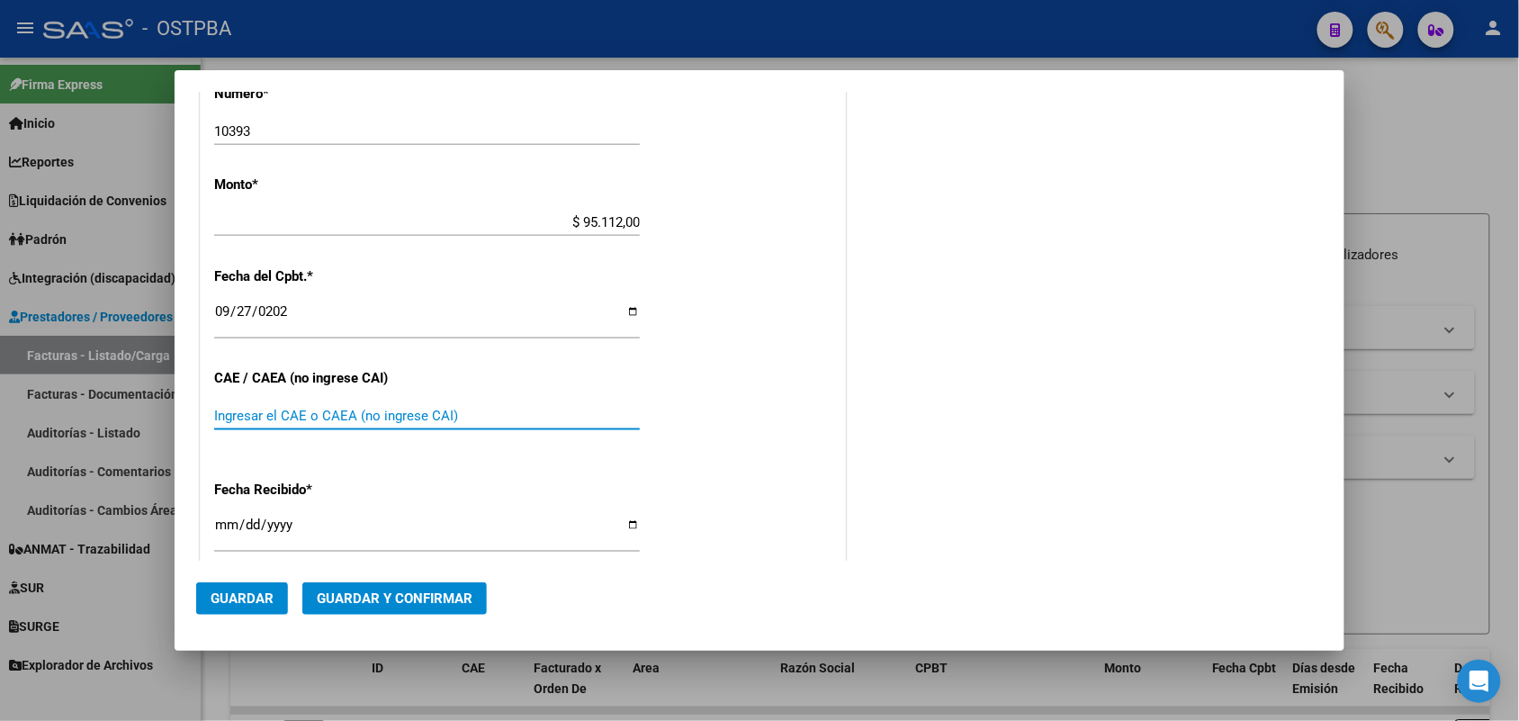
drag, startPoint x: 237, startPoint y: 414, endPoint x: 533, endPoint y: 397, distance: 296.5
click at [244, 412] on input "Ingresar el CAE o CAEA (no ingrese CAI)" at bounding box center [427, 416] width 426 height 16
type input "75398662965826"
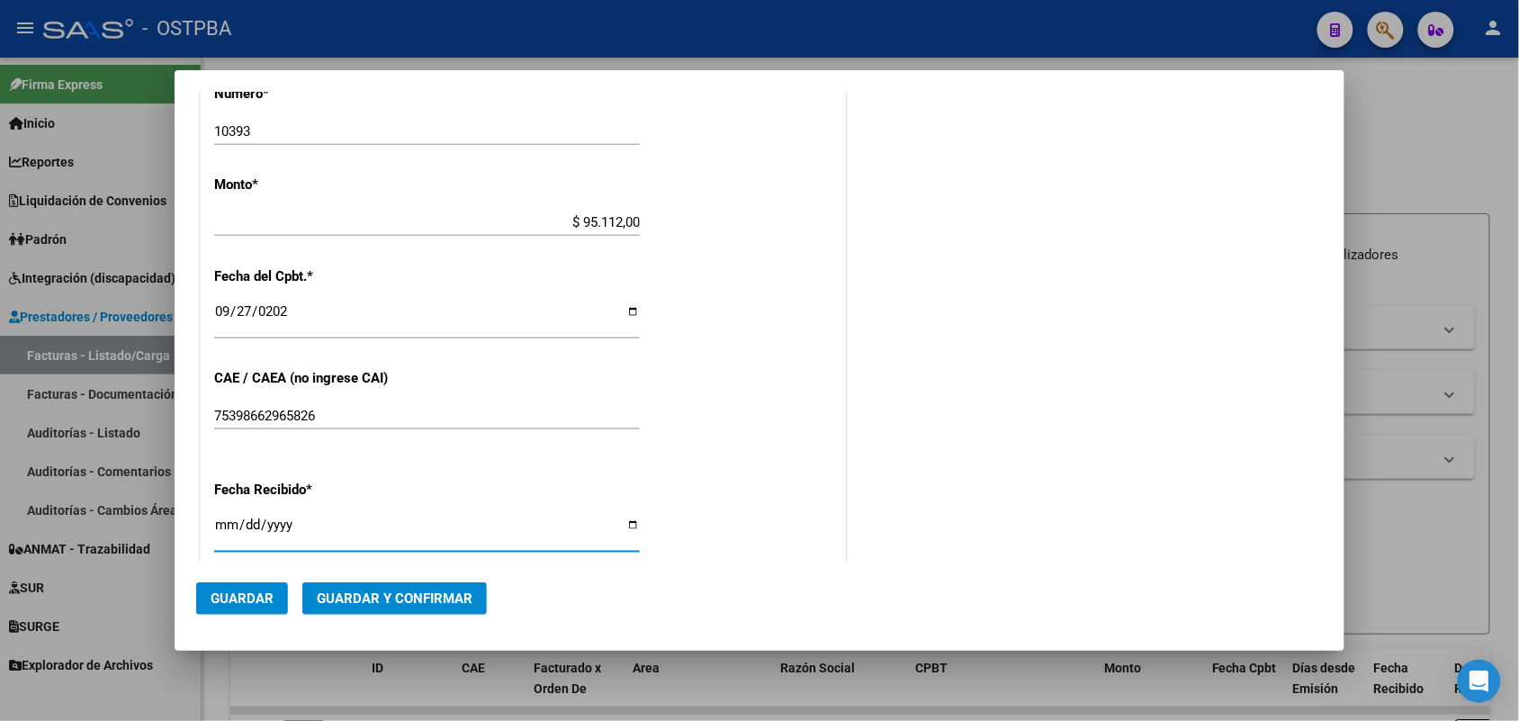
drag, startPoint x: 222, startPoint y: 528, endPoint x: 329, endPoint y: 534, distance: 107.2
click at [223, 528] on input "[DATE]" at bounding box center [427, 531] width 426 height 29
type input "[DATE]"
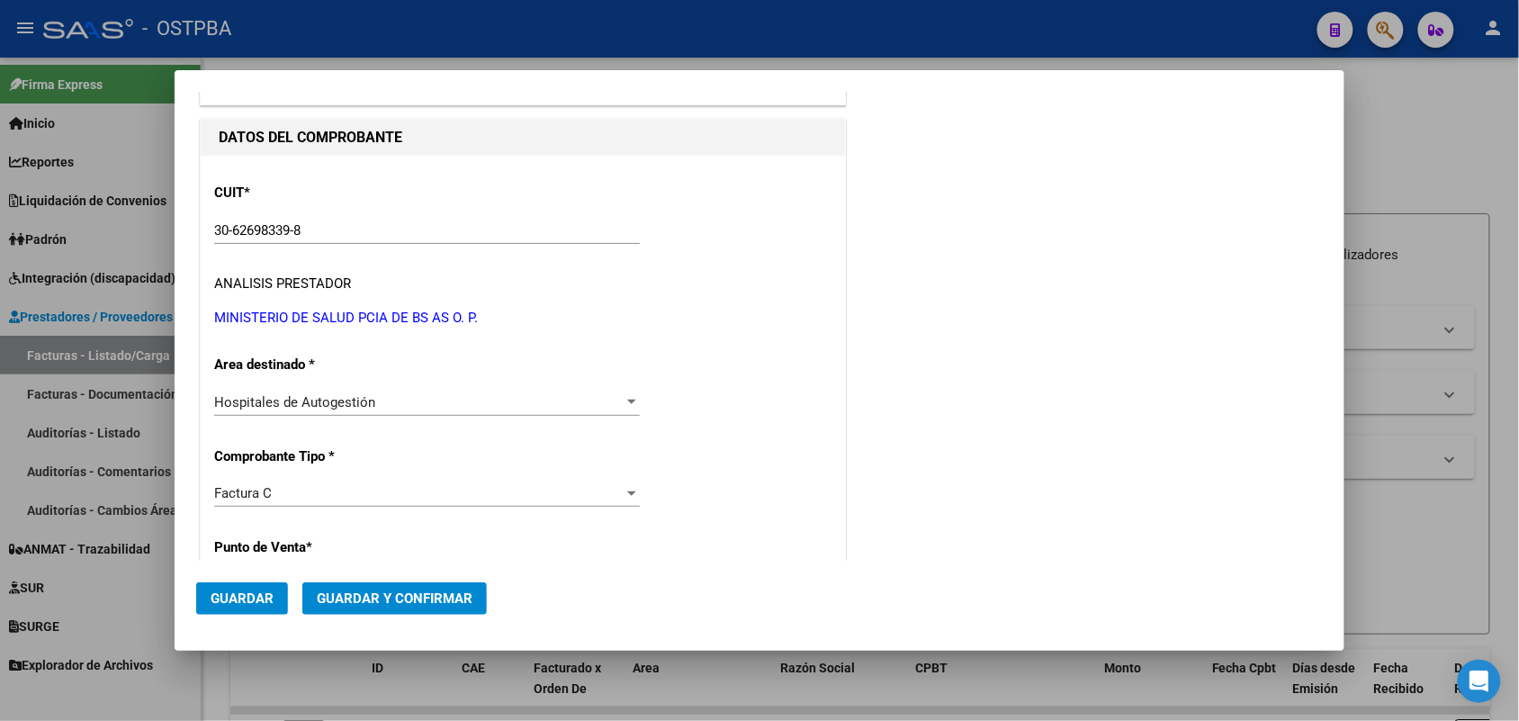
scroll to position [0, 0]
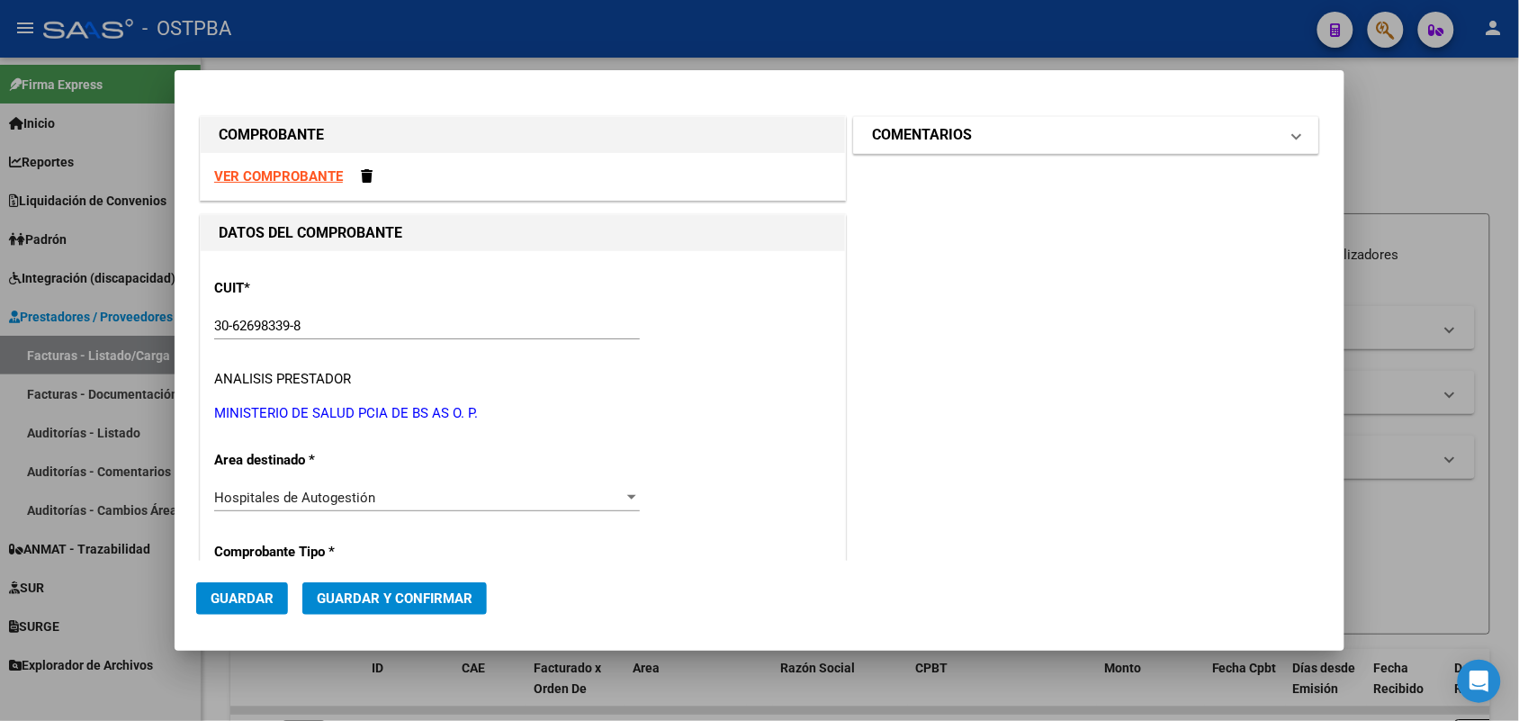
click at [1293, 130] on span at bounding box center [1296, 135] width 7 height 22
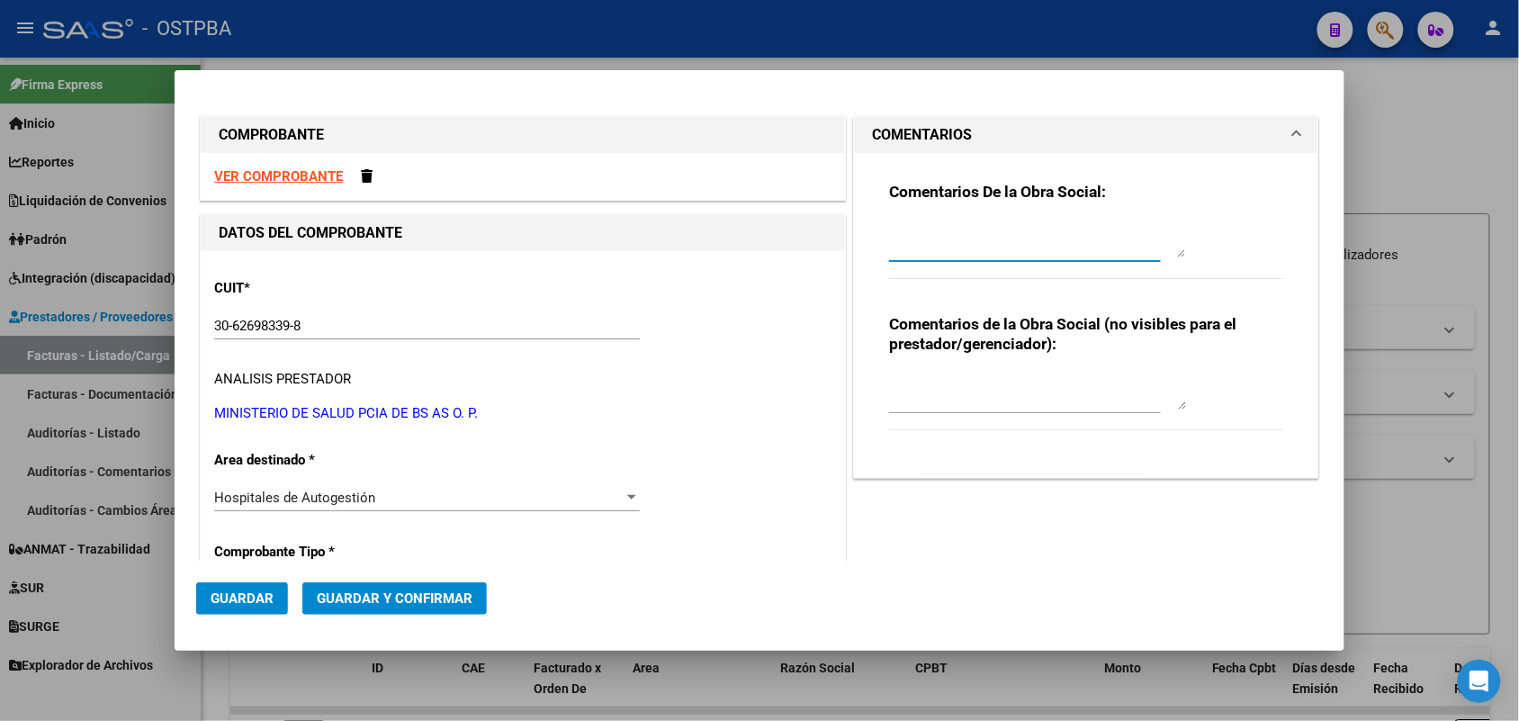
click at [893, 250] on textarea at bounding box center [1037, 239] width 297 height 36
type textarea "HR 127211"
click at [262, 596] on span "Guardar" at bounding box center [242, 598] width 63 height 16
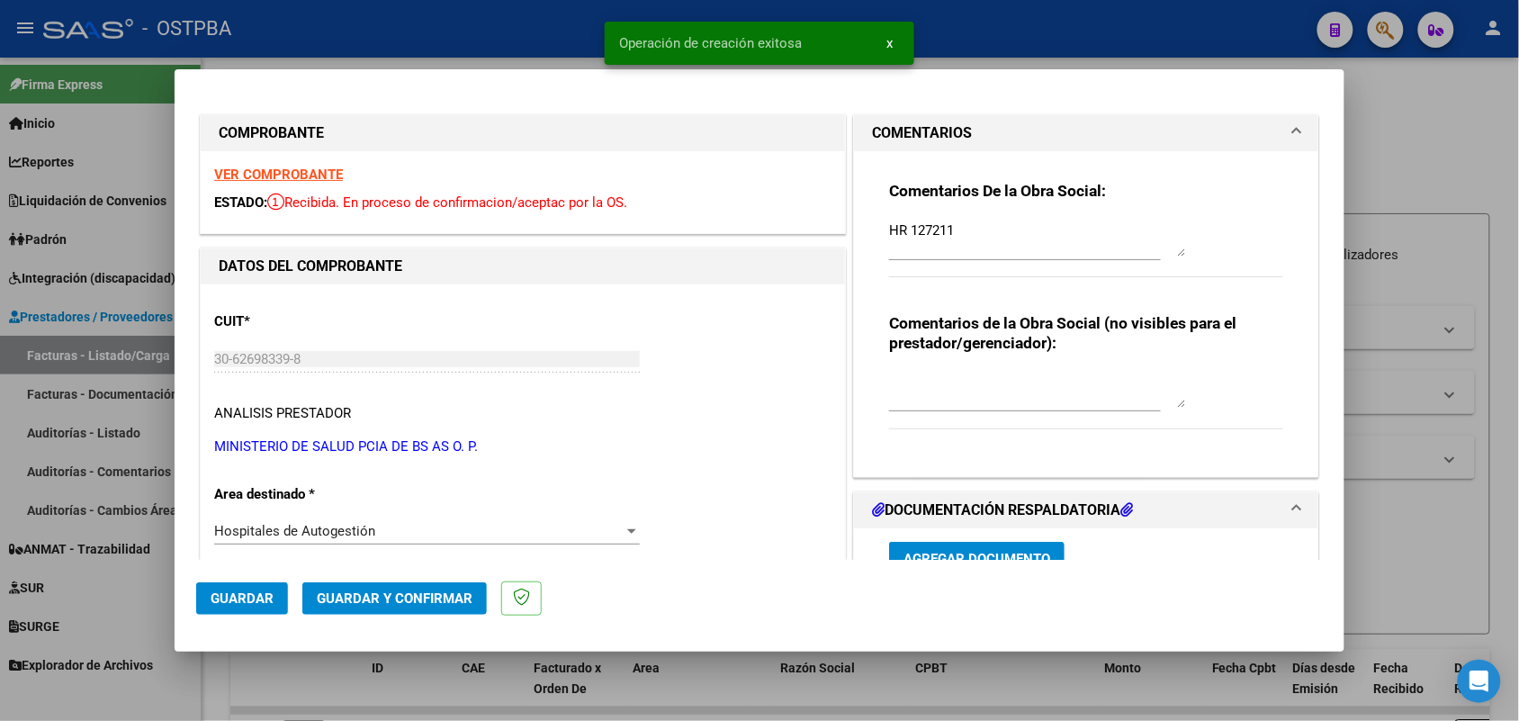
type input "2025-11-26"
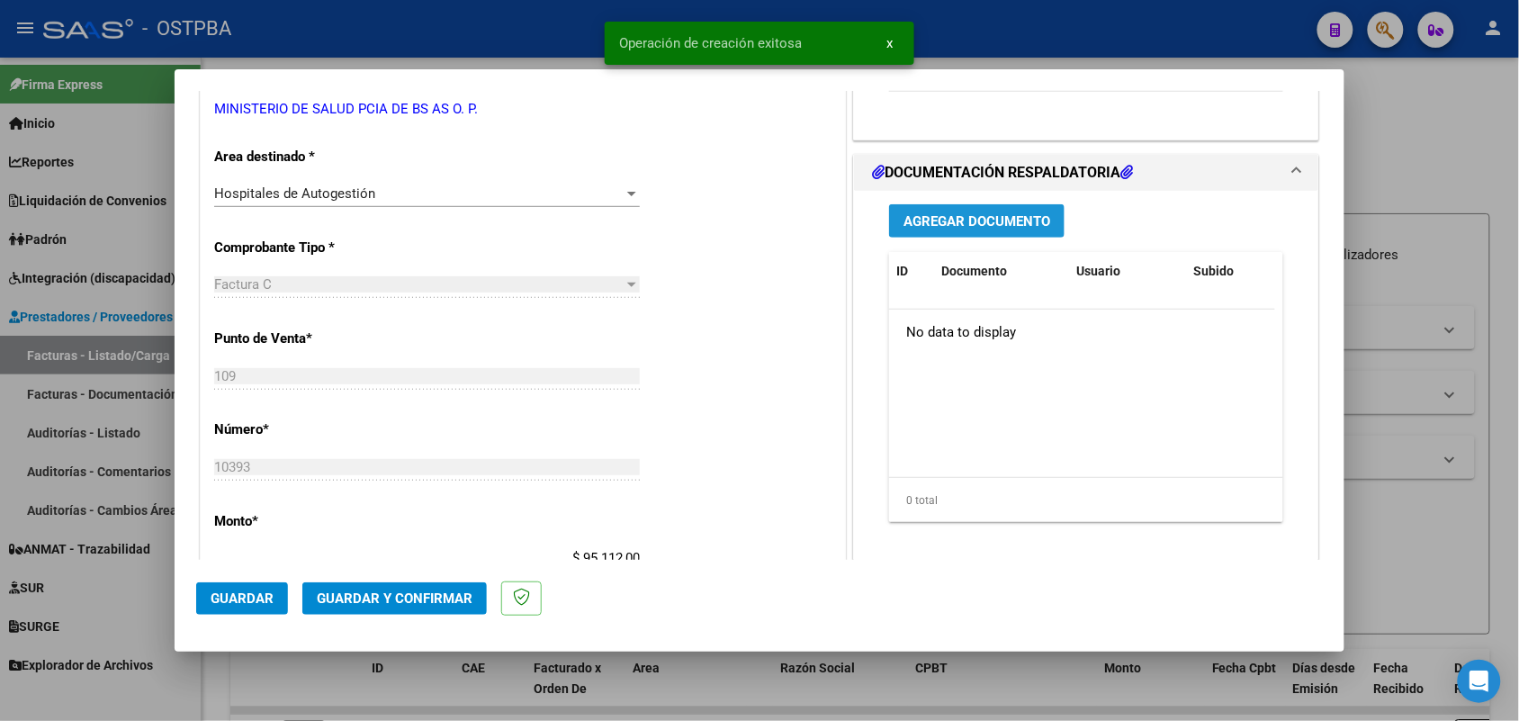
click at [983, 218] on span "Agregar Documento" at bounding box center [976, 221] width 147 height 16
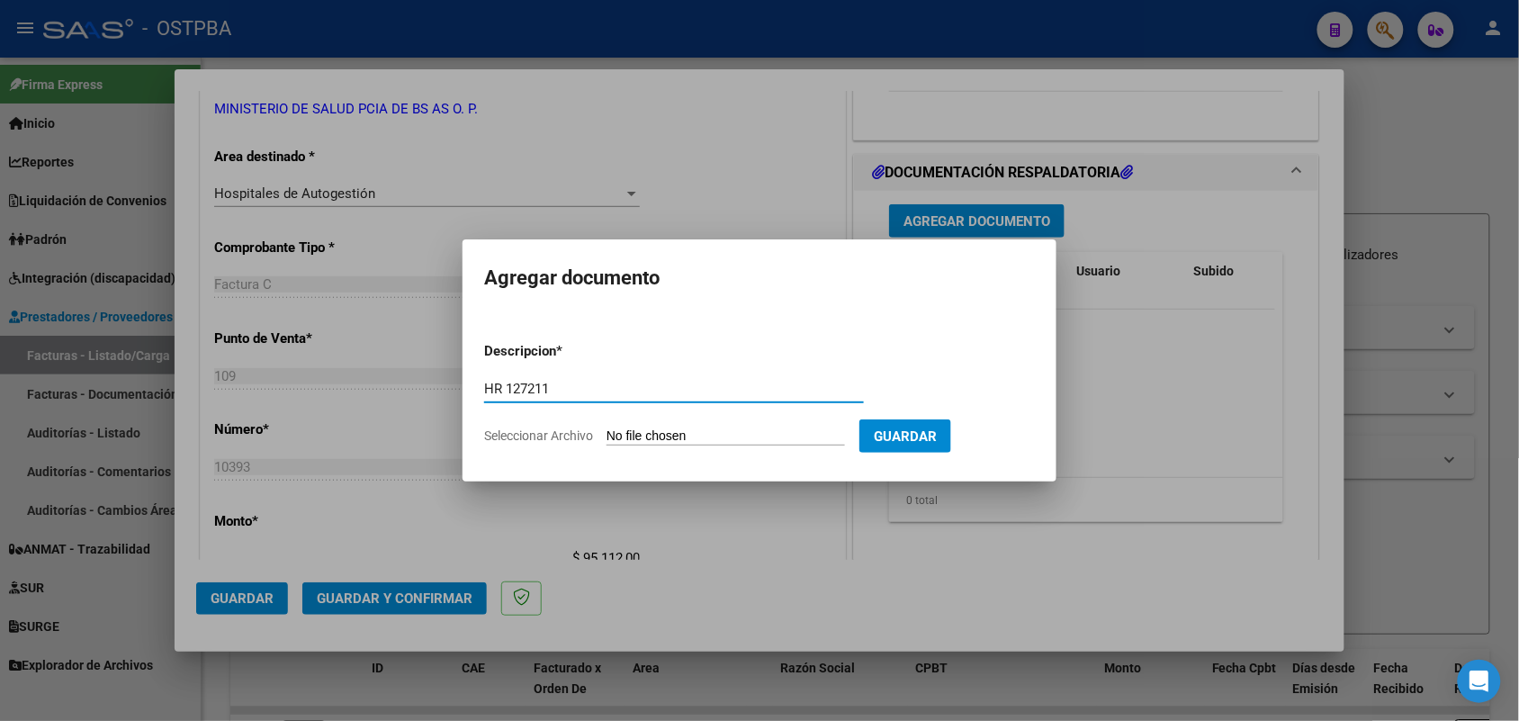
type input "HR 127211"
click at [626, 430] on input "Seleccionar Archivo" at bounding box center [725, 436] width 238 height 17
type input "C:\fakepath\HR 127211.pdf"
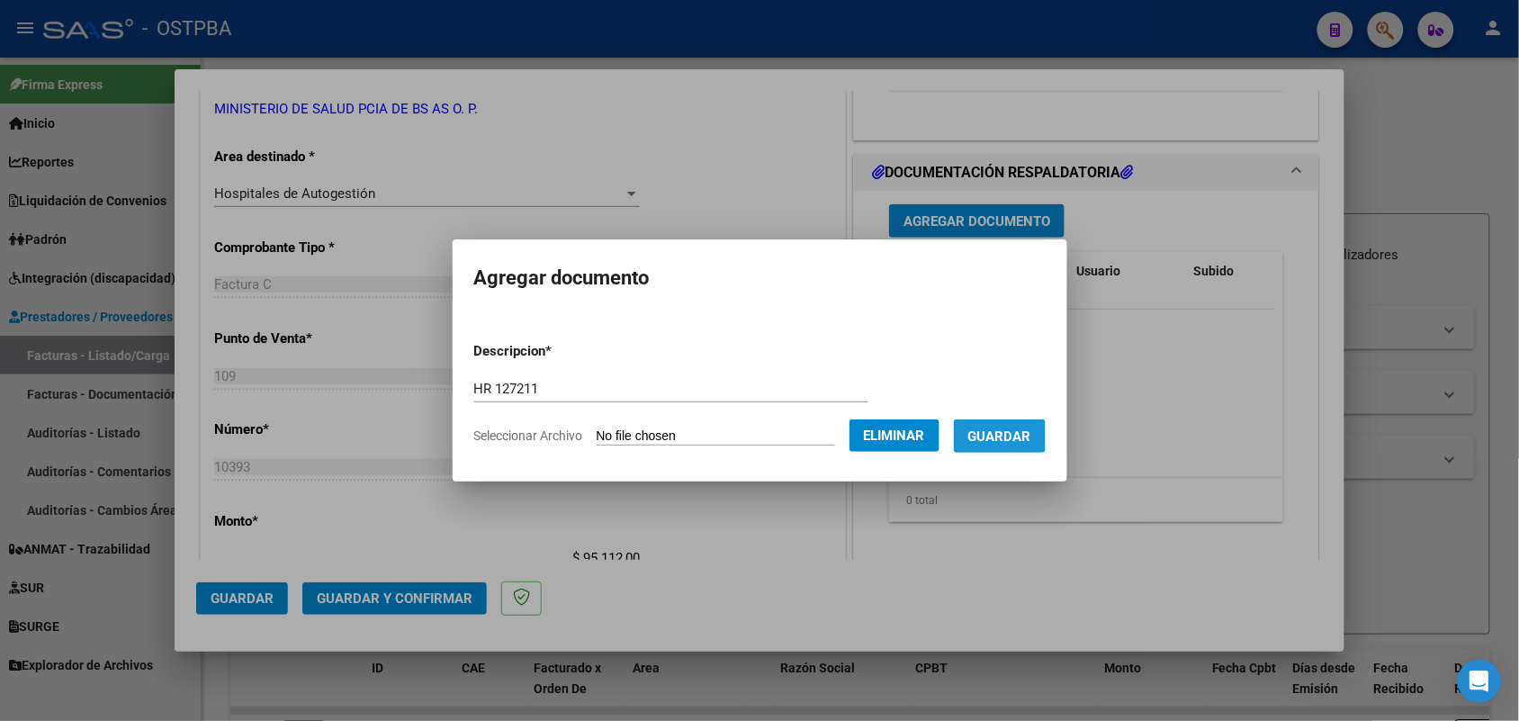
click at [1019, 434] on span "Guardar" at bounding box center [999, 436] width 63 height 16
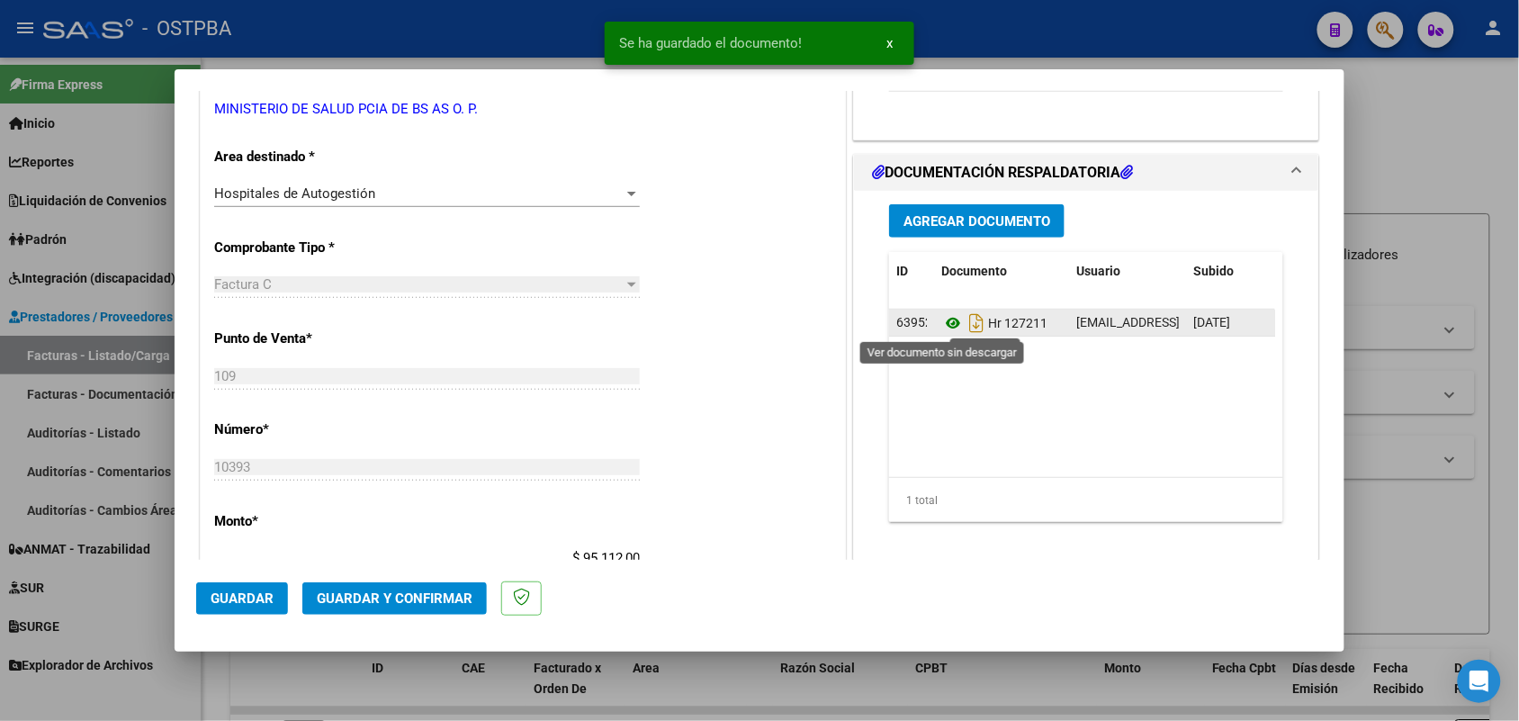
click at [946, 319] on icon at bounding box center [952, 323] width 23 height 22
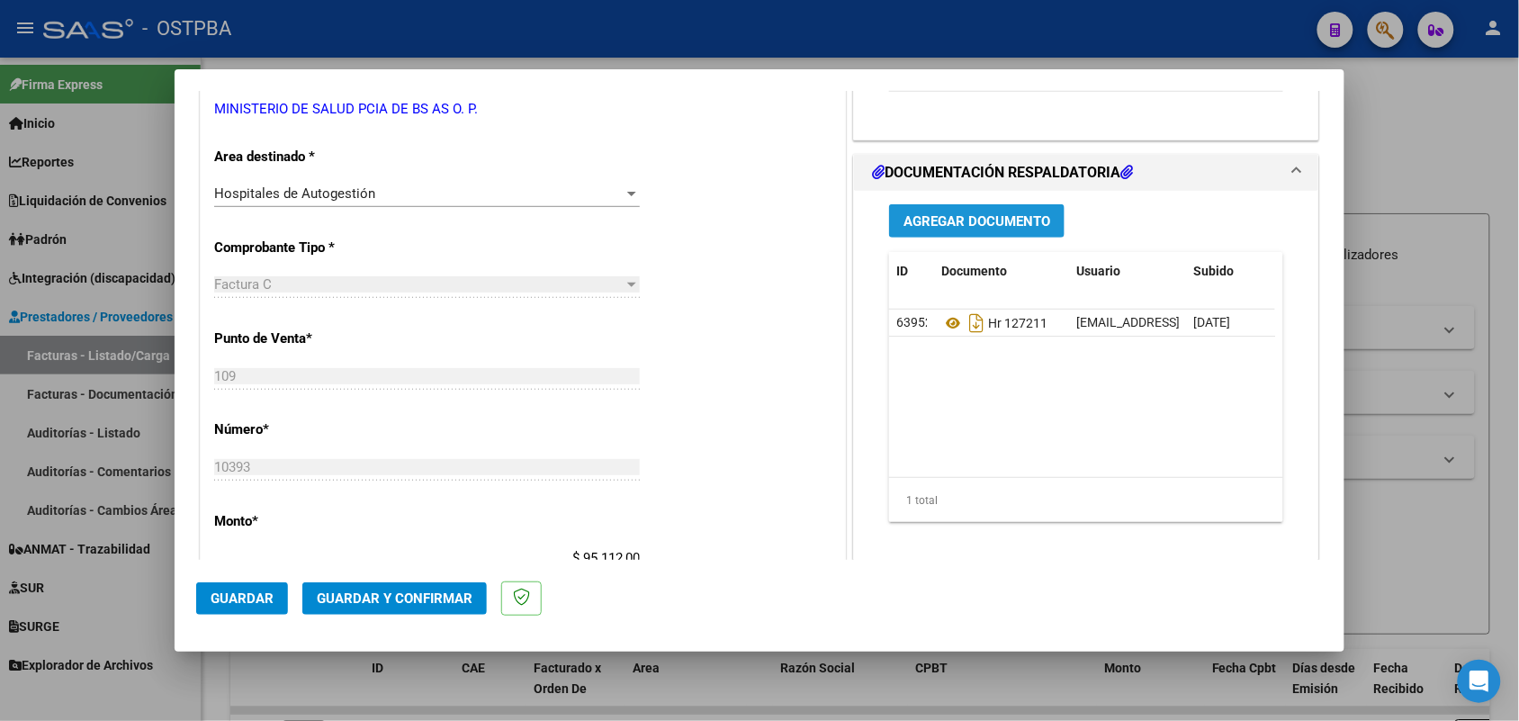
click at [965, 217] on span "Agregar Documento" at bounding box center [976, 221] width 147 height 16
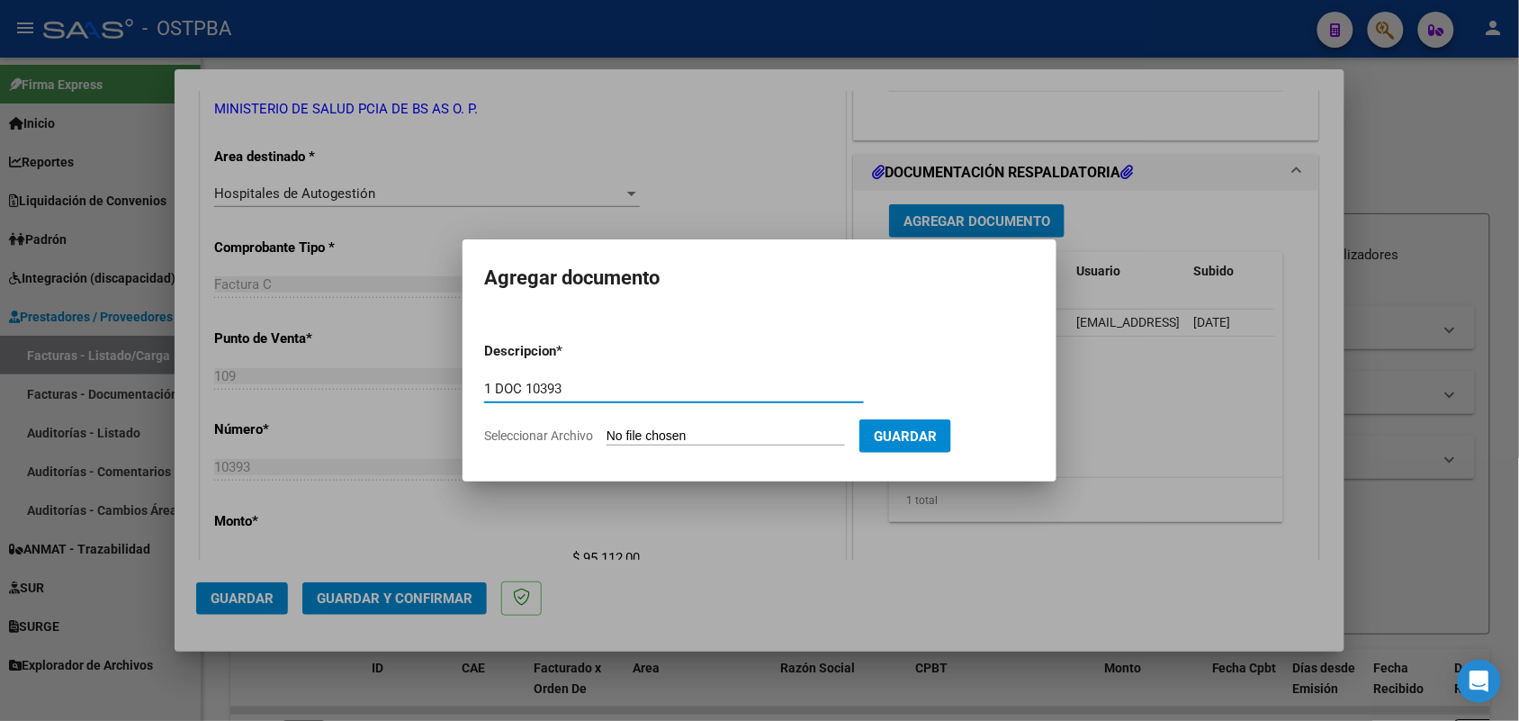
type input "1 DOC 10393"
click at [609, 434] on input "Seleccionar Archivo" at bounding box center [725, 436] width 238 height 17
type input "C:\fakepath\1 DOC 10393.pdf"
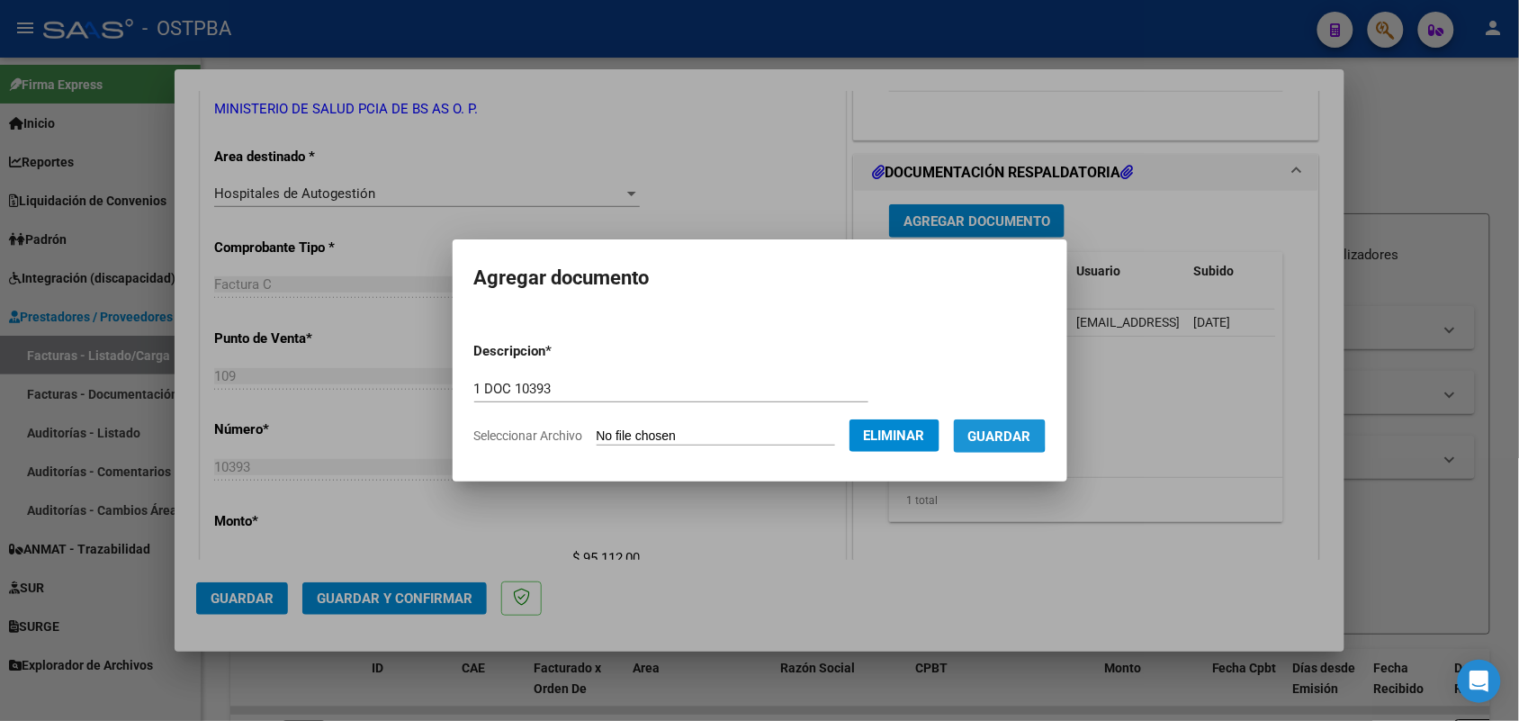
click at [1006, 434] on span "Guardar" at bounding box center [999, 436] width 63 height 16
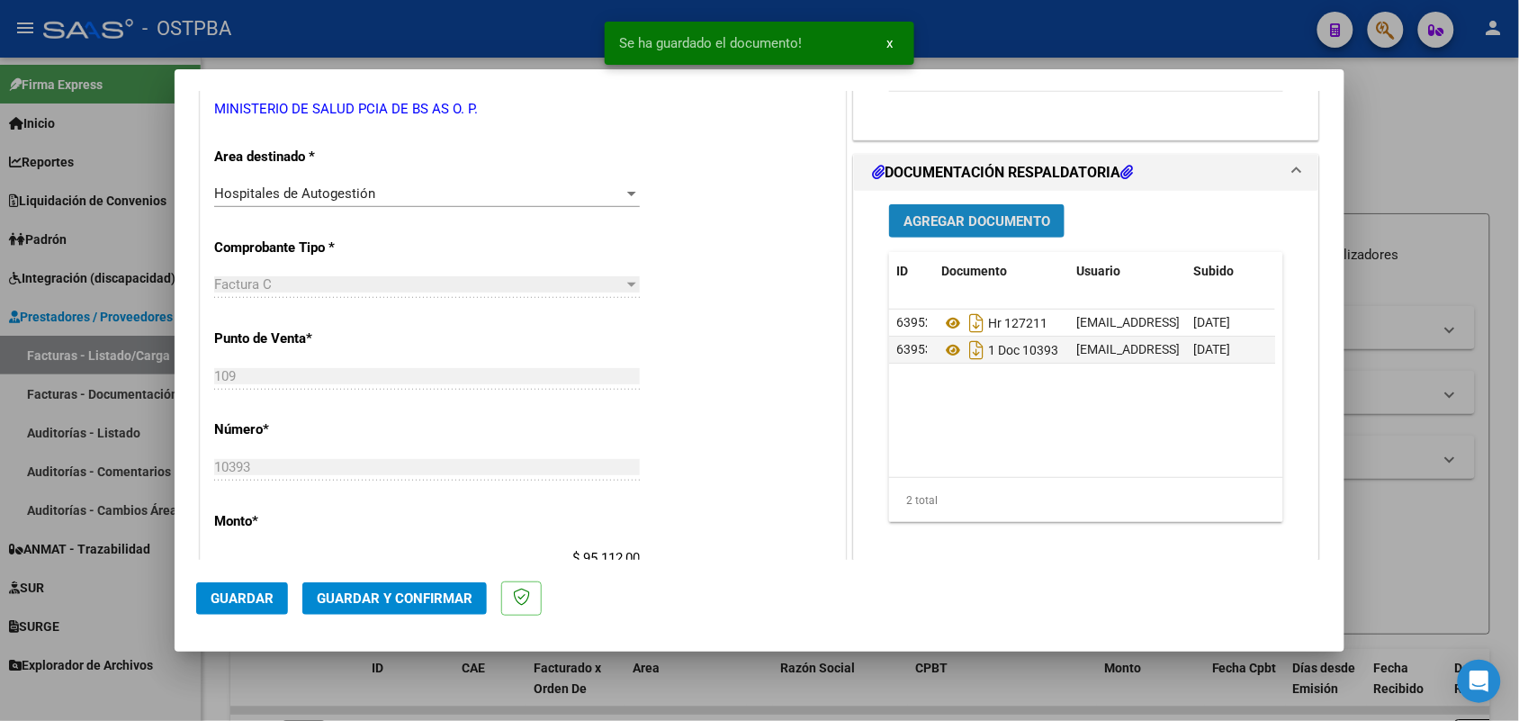
click at [997, 220] on span "Agregar Documento" at bounding box center [976, 221] width 147 height 16
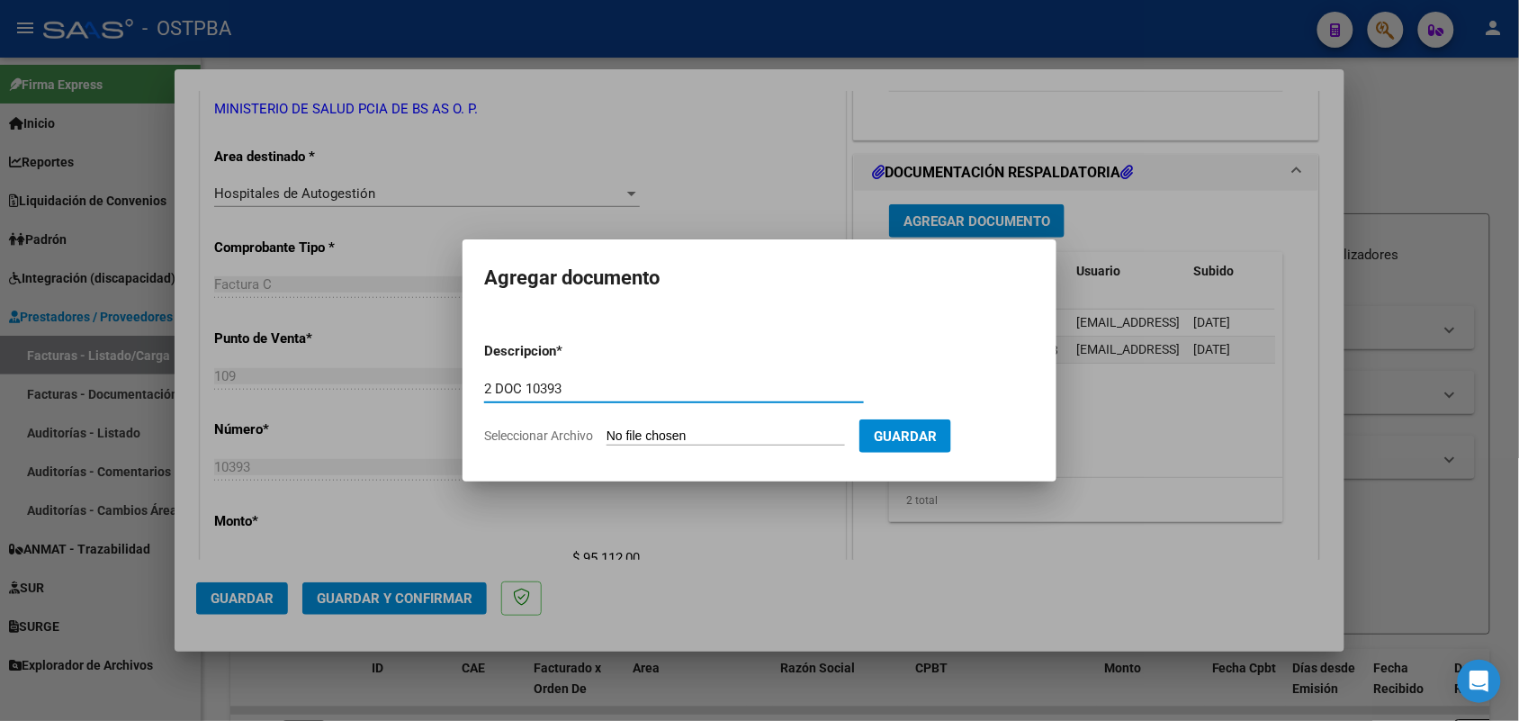
type input "2 DOC 10393"
click at [612, 434] on input "Seleccionar Archivo" at bounding box center [725, 436] width 238 height 17
type input "C:\fakepath\2 DOC 10393.pdf"
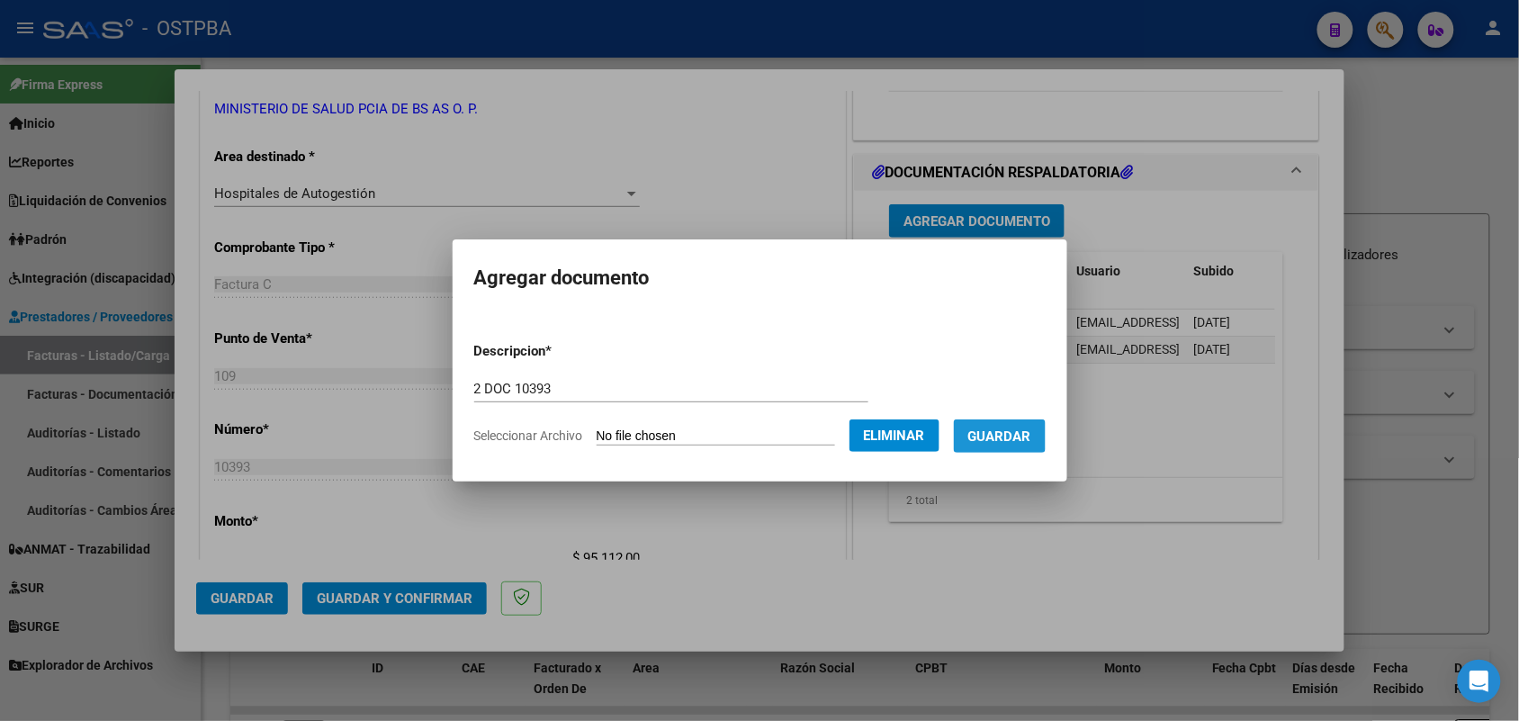
click at [1018, 433] on span "Guardar" at bounding box center [999, 436] width 63 height 16
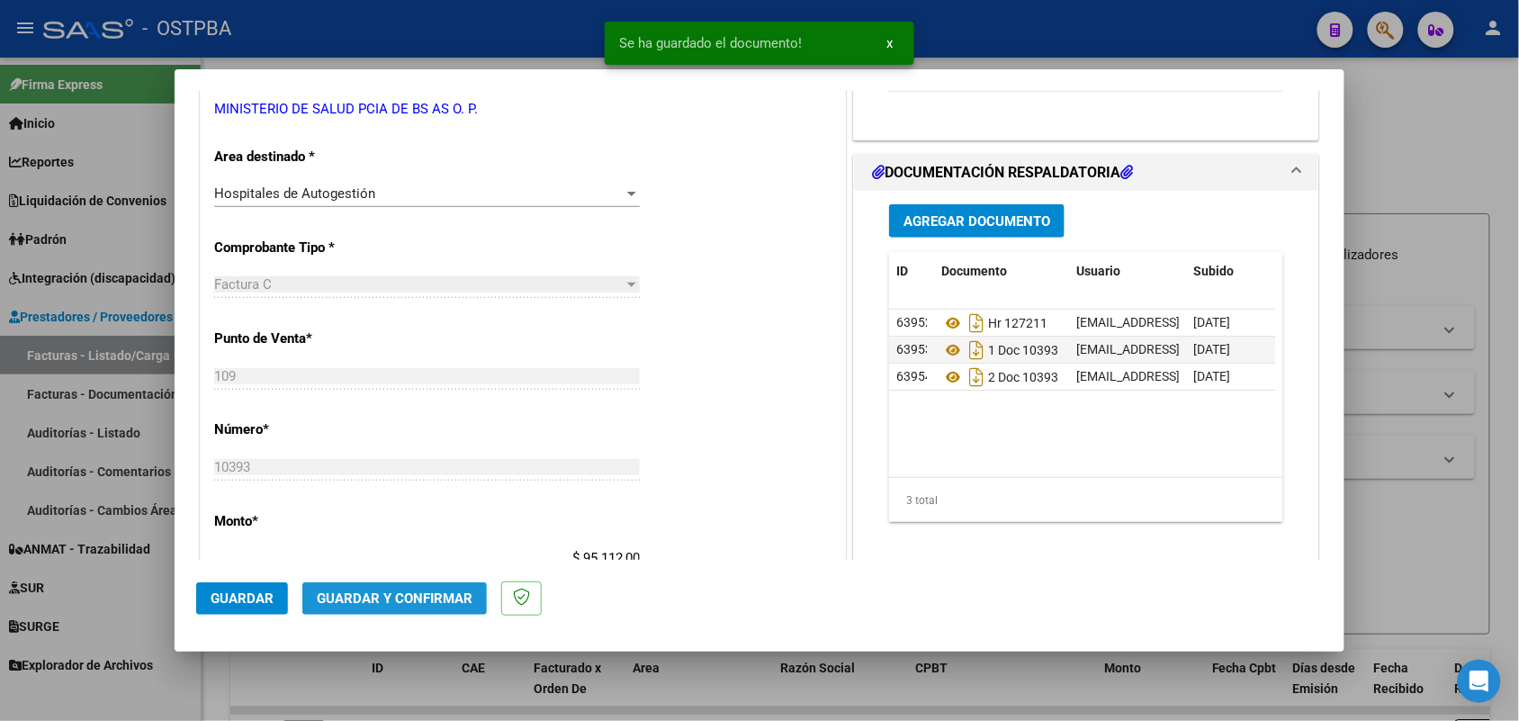
click at [387, 595] on span "Guardar y Confirmar" at bounding box center [395, 598] width 156 height 16
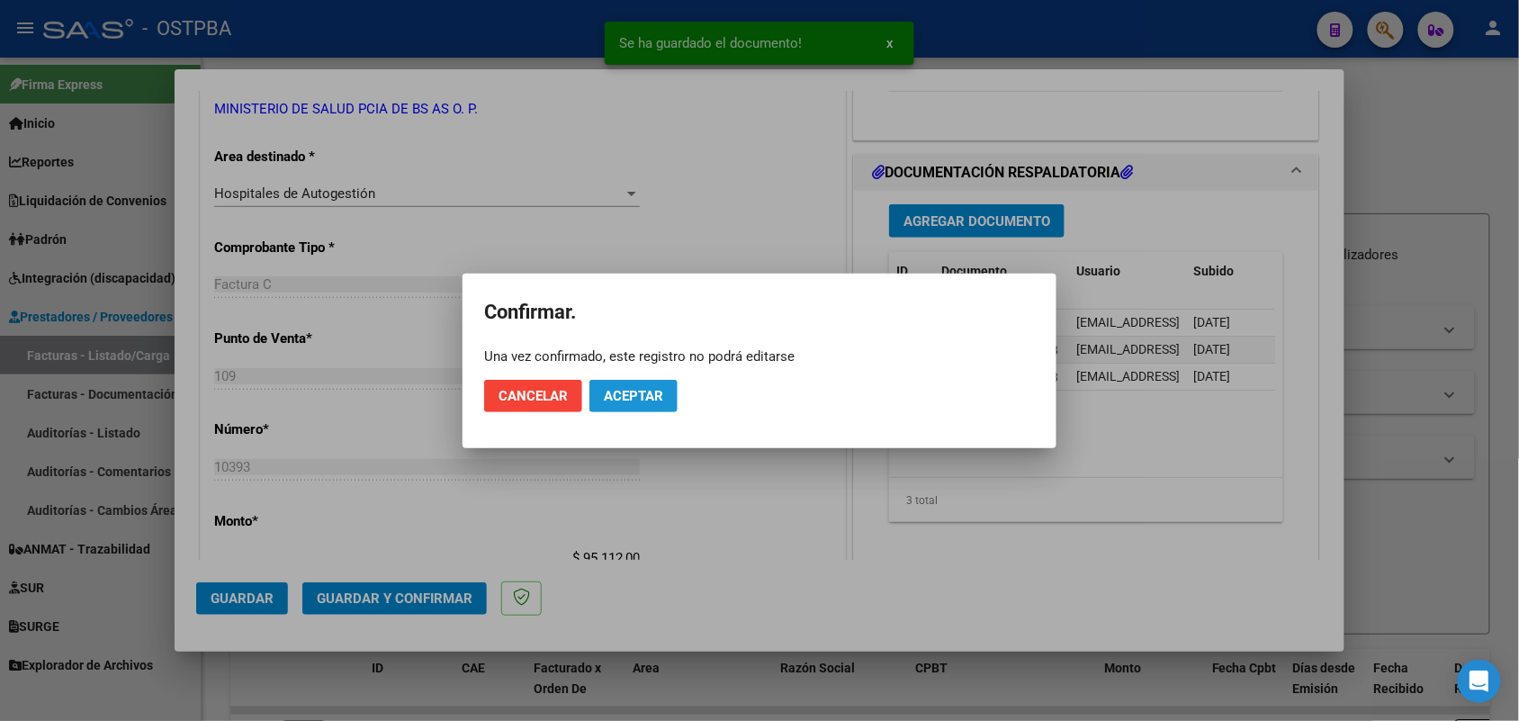
click at [646, 397] on span "Aceptar" at bounding box center [633, 396] width 59 height 16
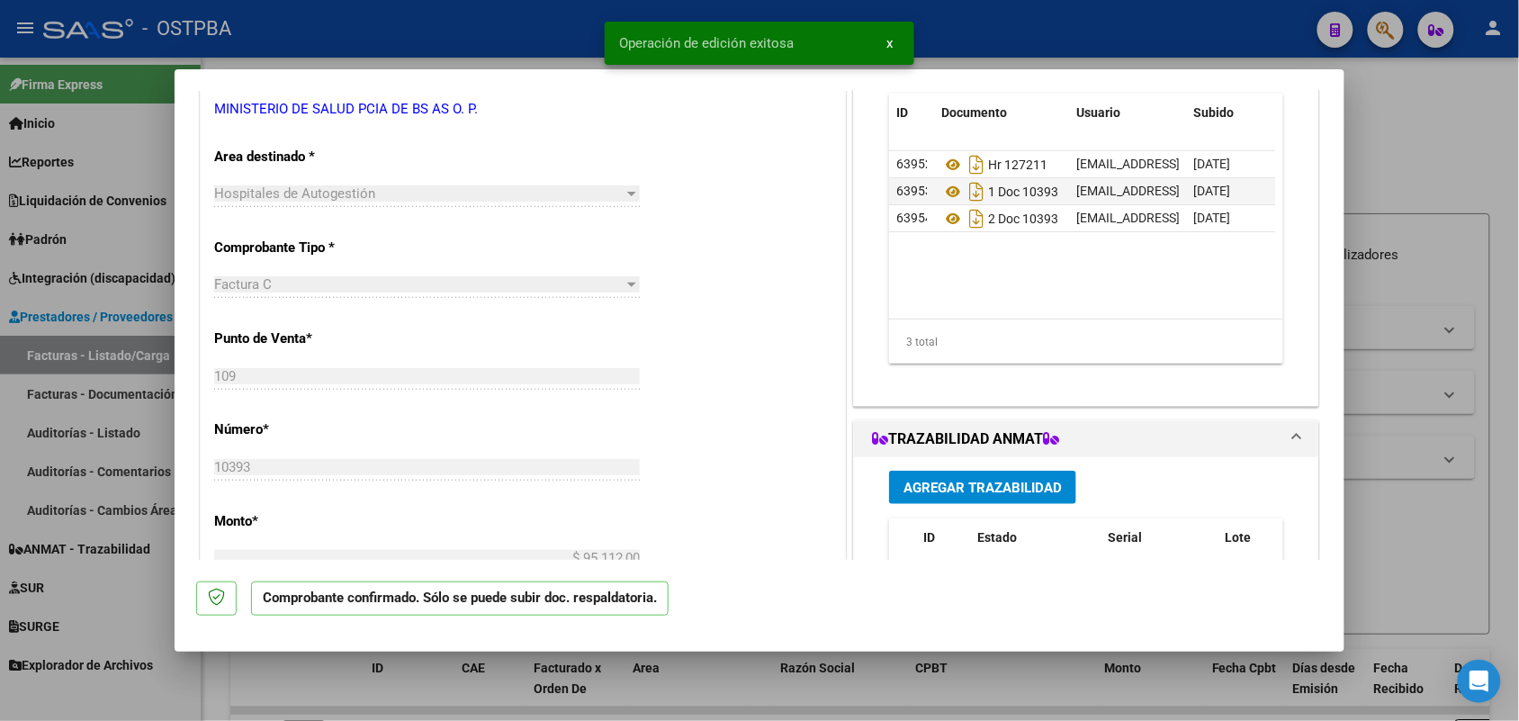
click at [112, 451] on div at bounding box center [759, 360] width 1519 height 721
type input "$ 0,00"
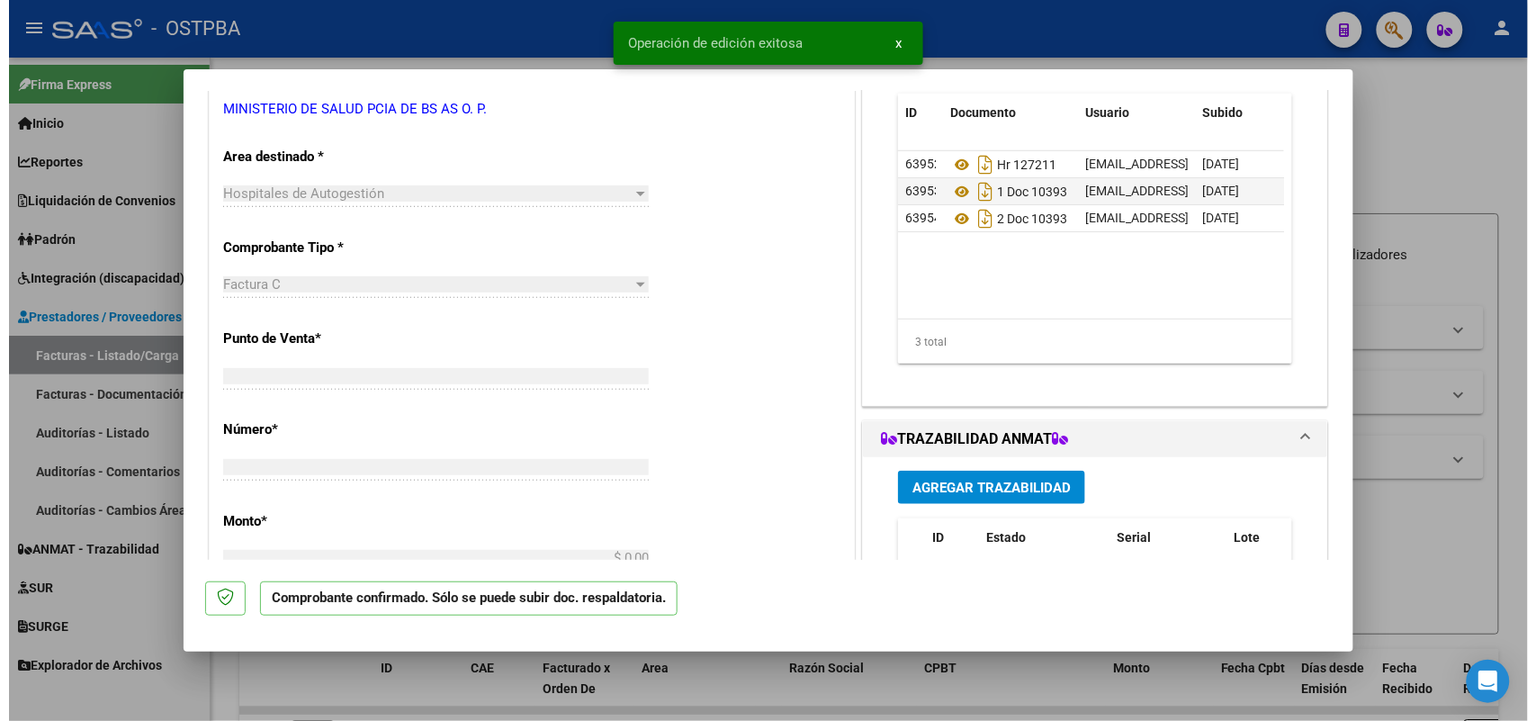
scroll to position [326, 0]
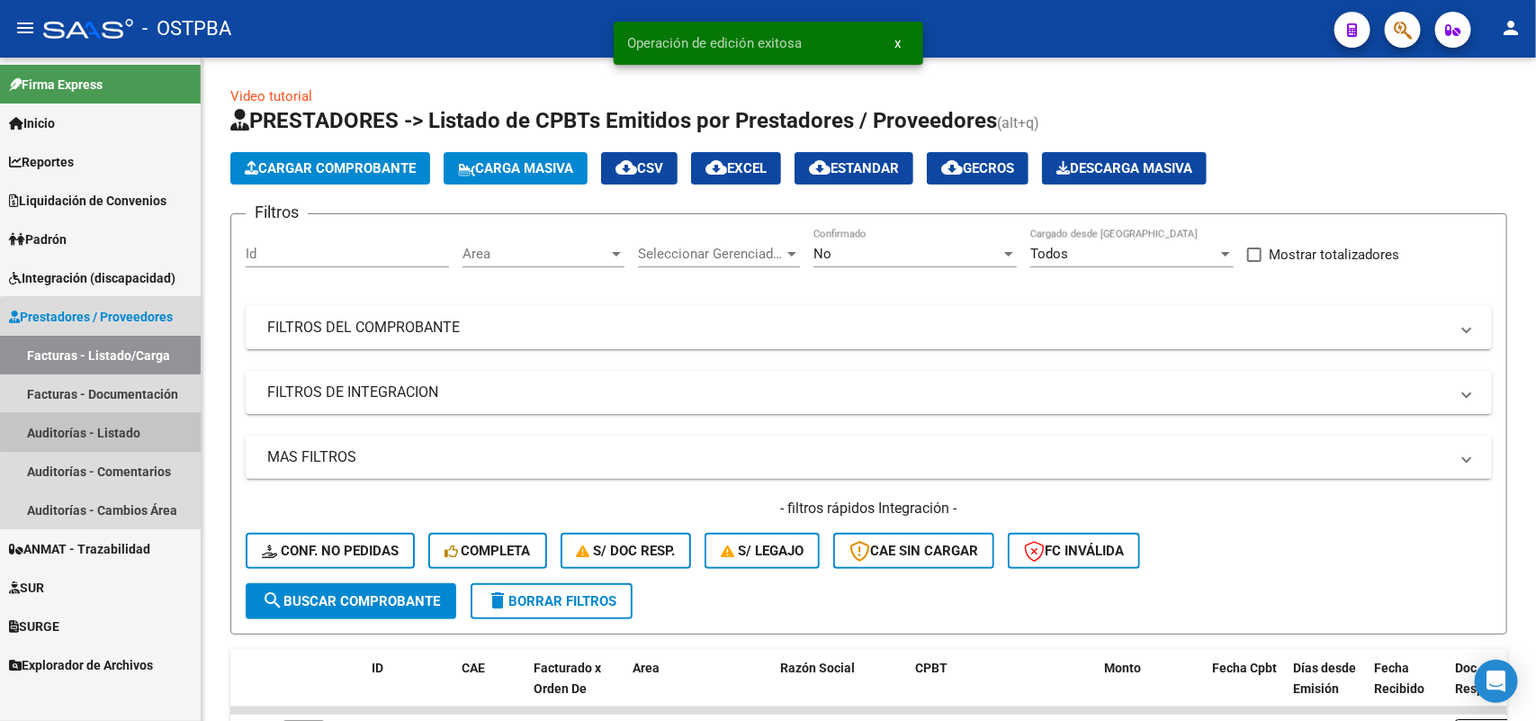
click at [106, 430] on link "Auditorías - Listado" at bounding box center [100, 432] width 201 height 39
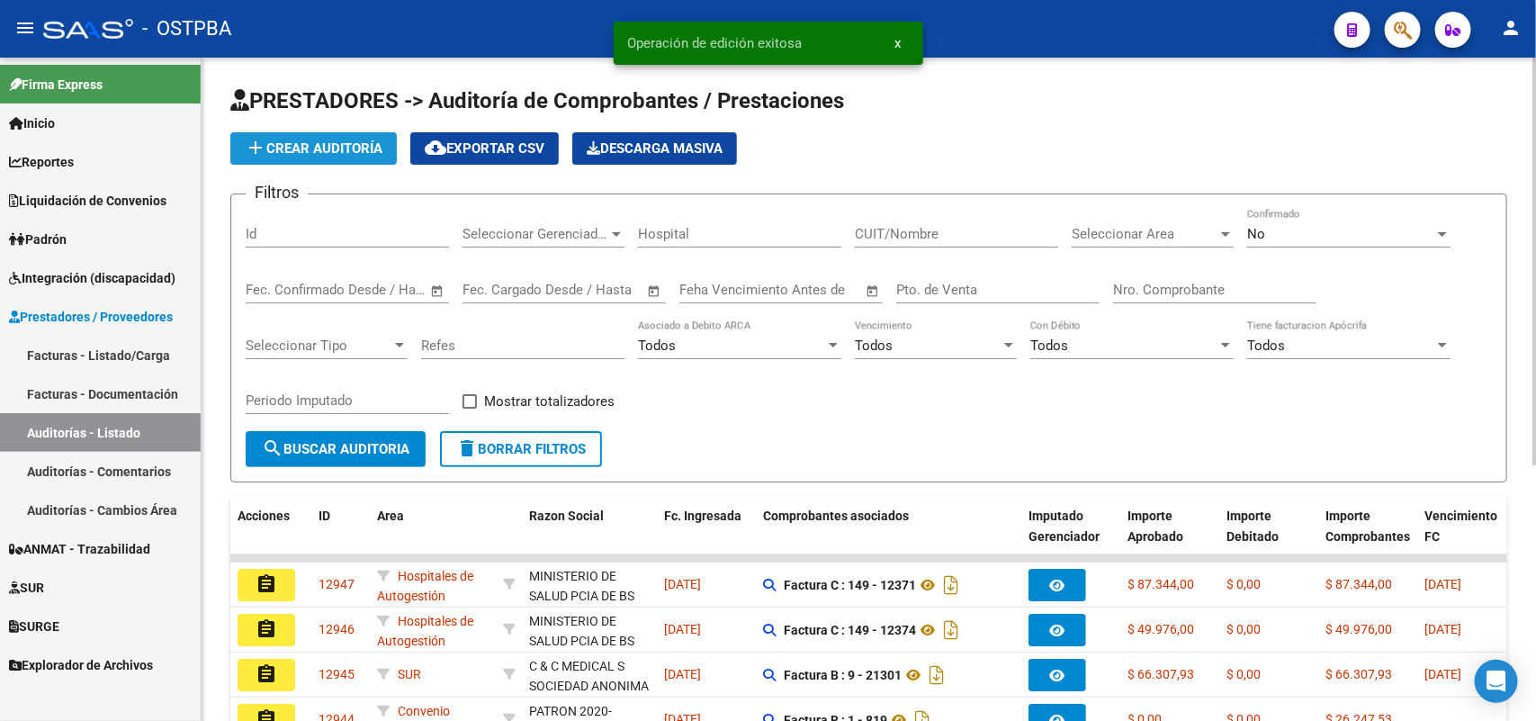
click at [356, 140] on span "add Crear Auditoría" at bounding box center [314, 148] width 138 height 16
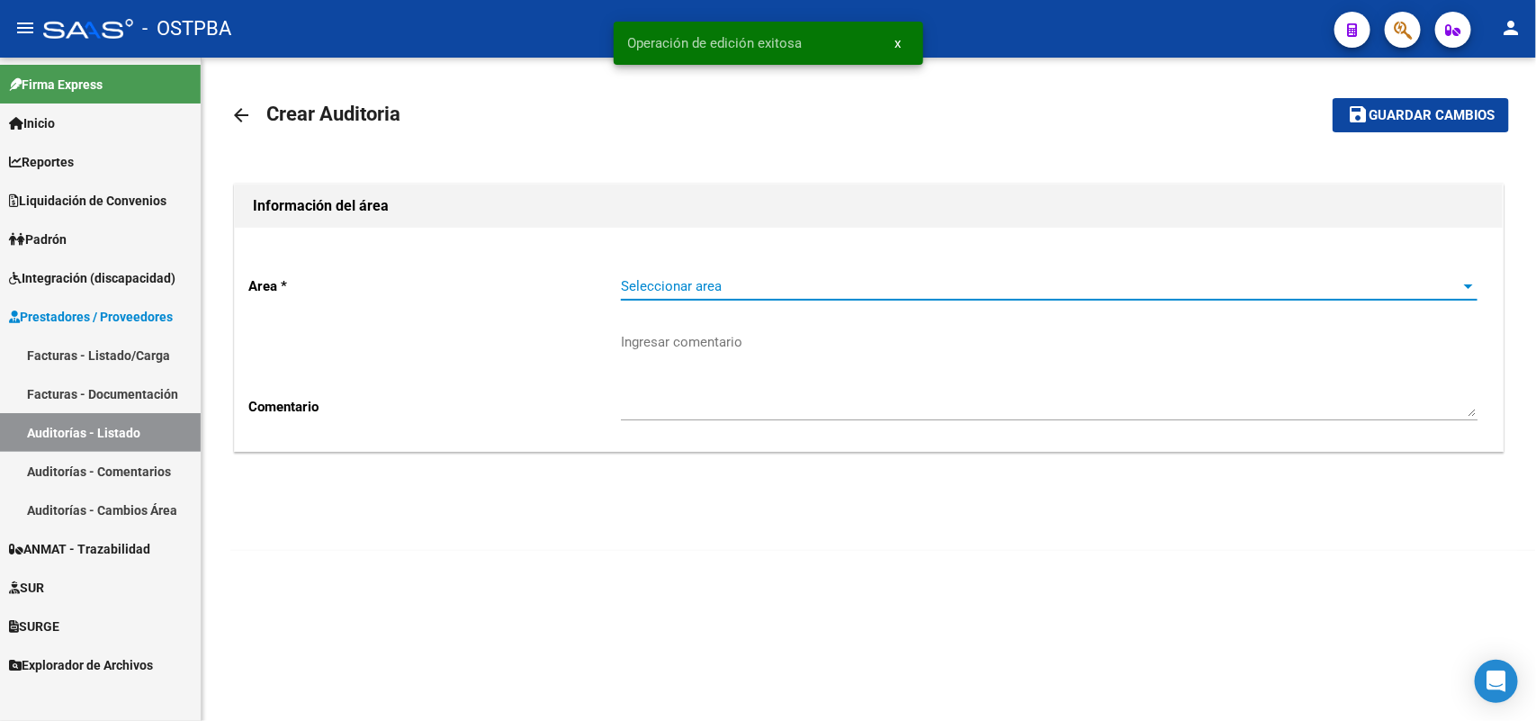
click at [698, 283] on span "Seleccionar area" at bounding box center [1041, 286] width 840 height 16
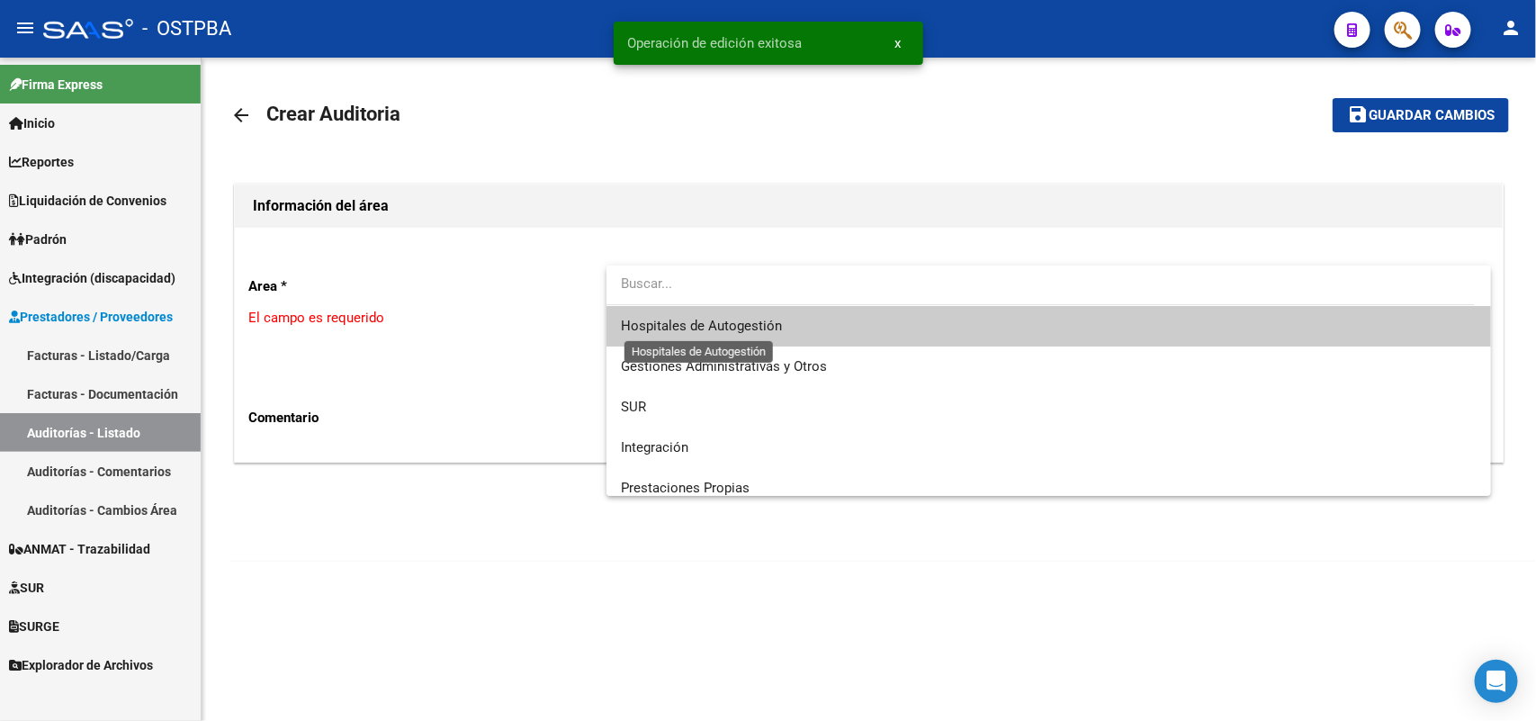
click at [680, 318] on span "Hospitales de Autogestión" at bounding box center [701, 326] width 161 height 16
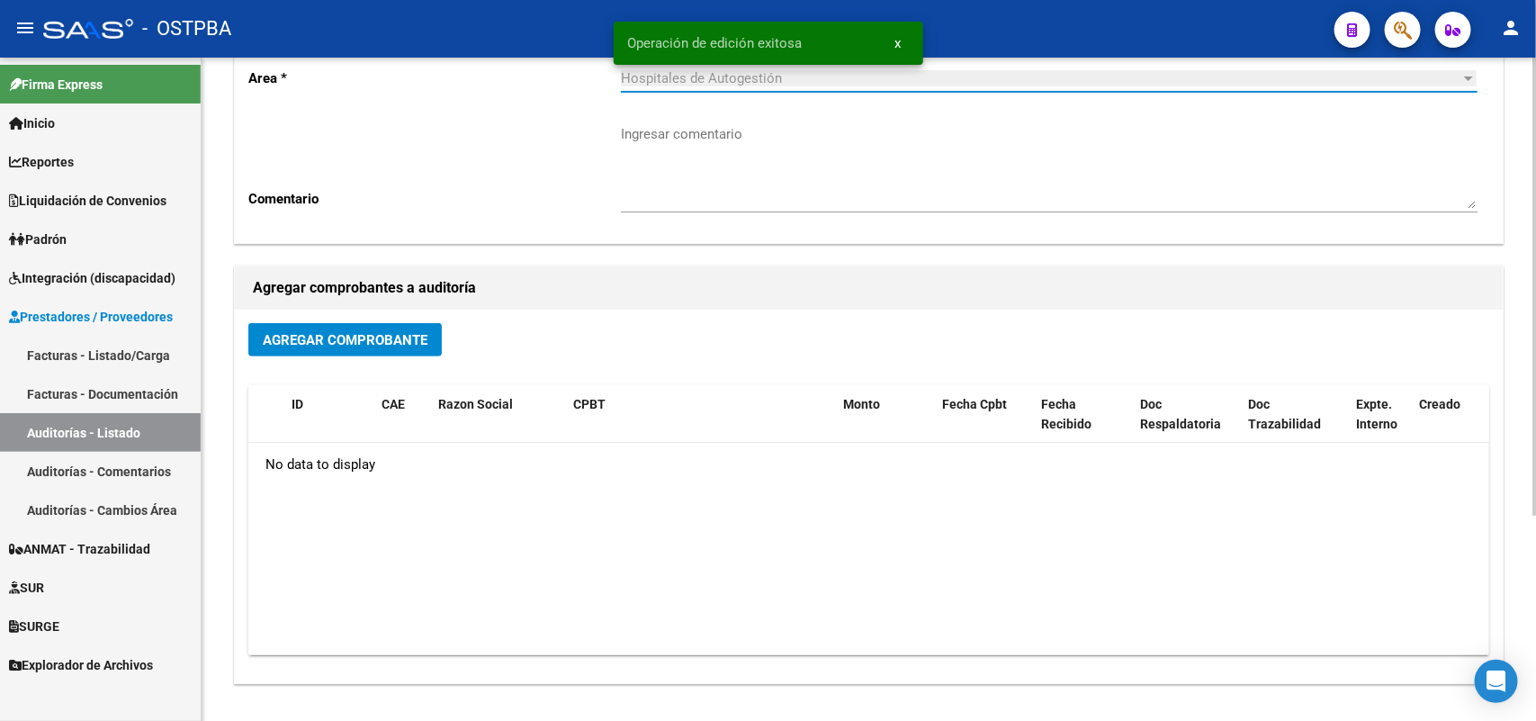
scroll to position [225, 0]
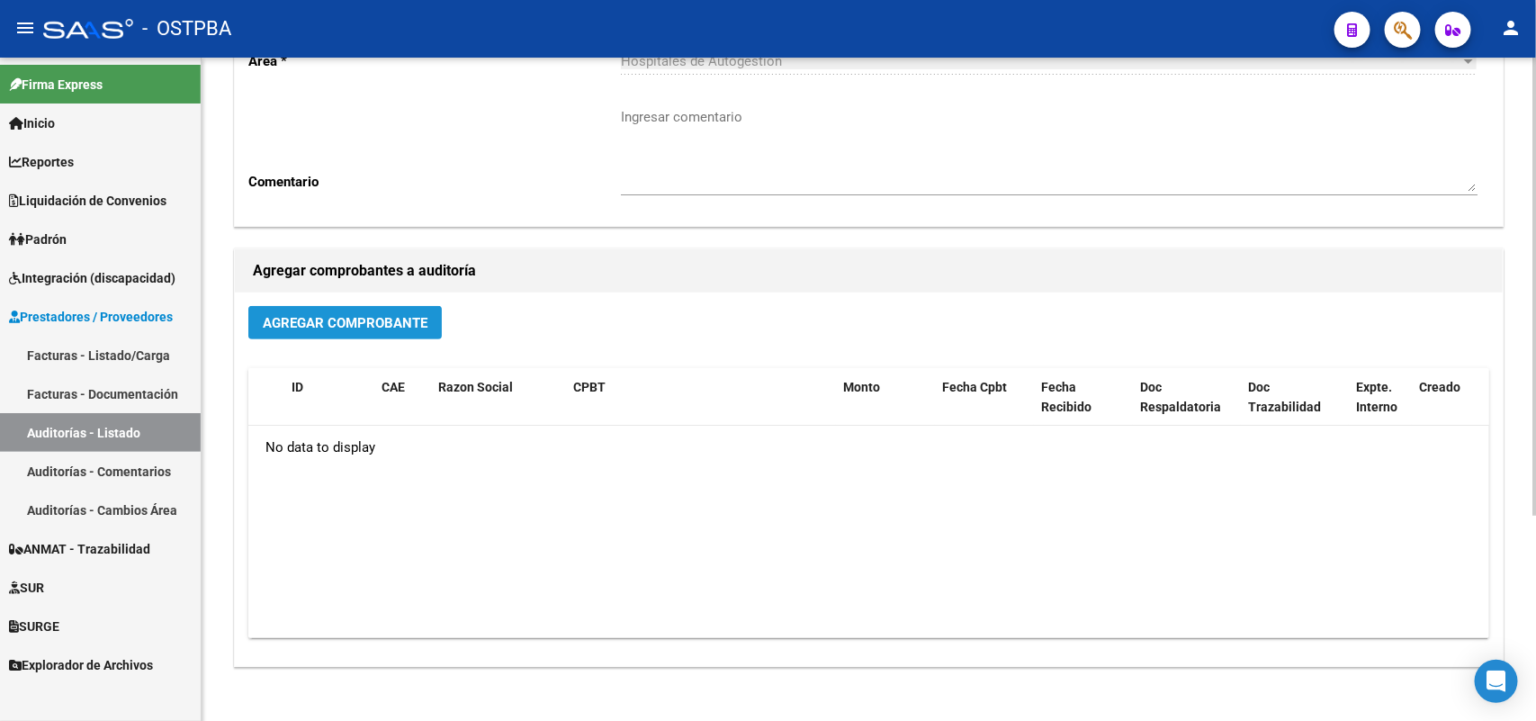
click at [335, 317] on span "Agregar Comprobante" at bounding box center [345, 323] width 165 height 16
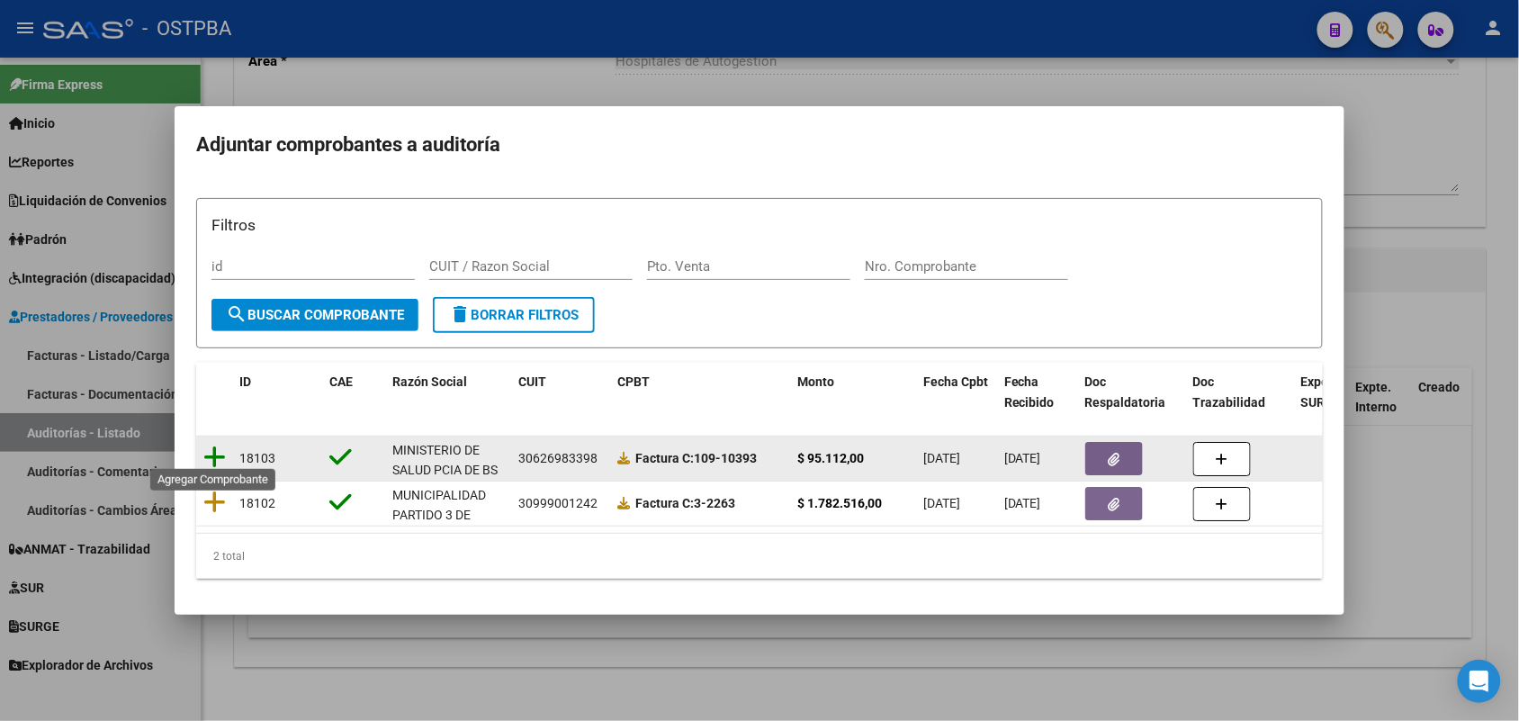
click at [217, 450] on icon at bounding box center [214, 456] width 22 height 25
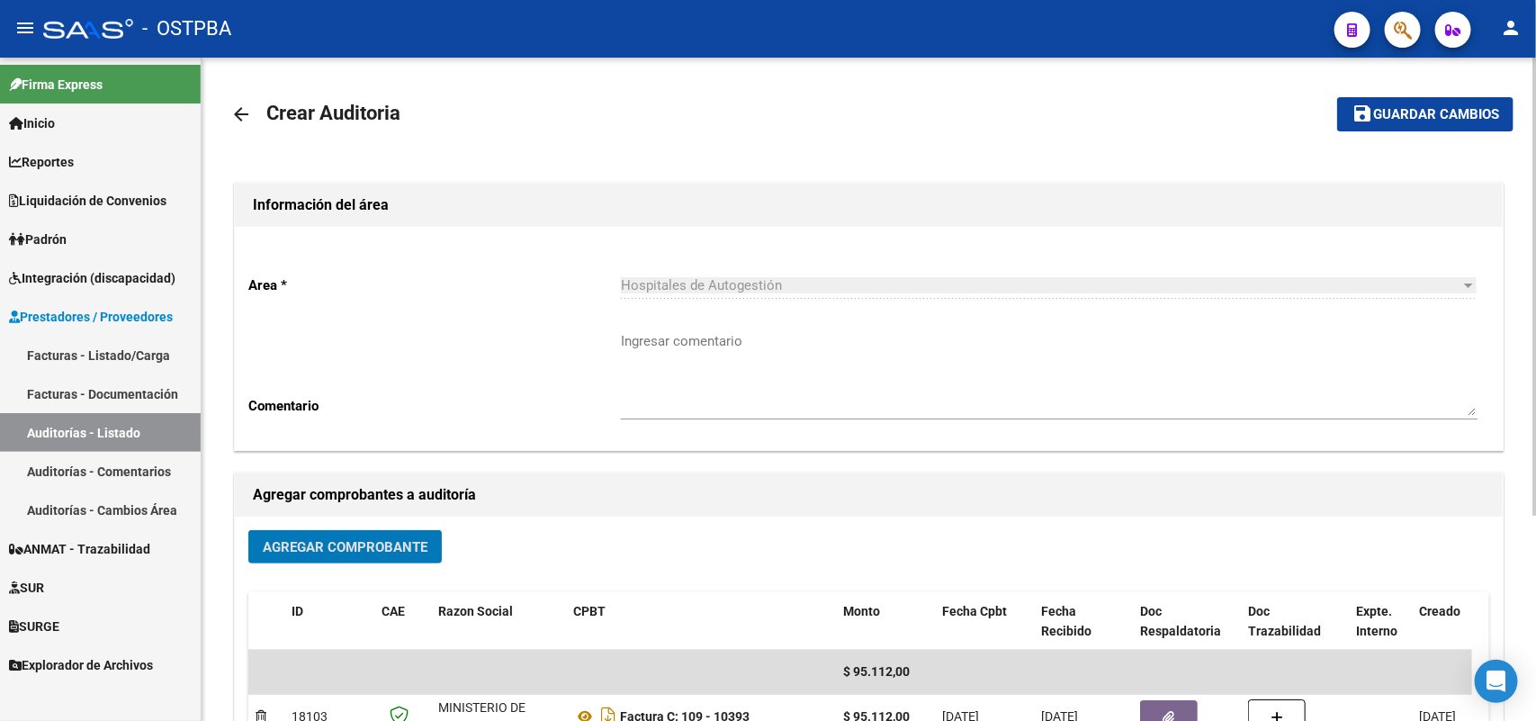
scroll to position [0, 0]
click at [1423, 112] on span "Guardar cambios" at bounding box center [1436, 116] width 126 height 16
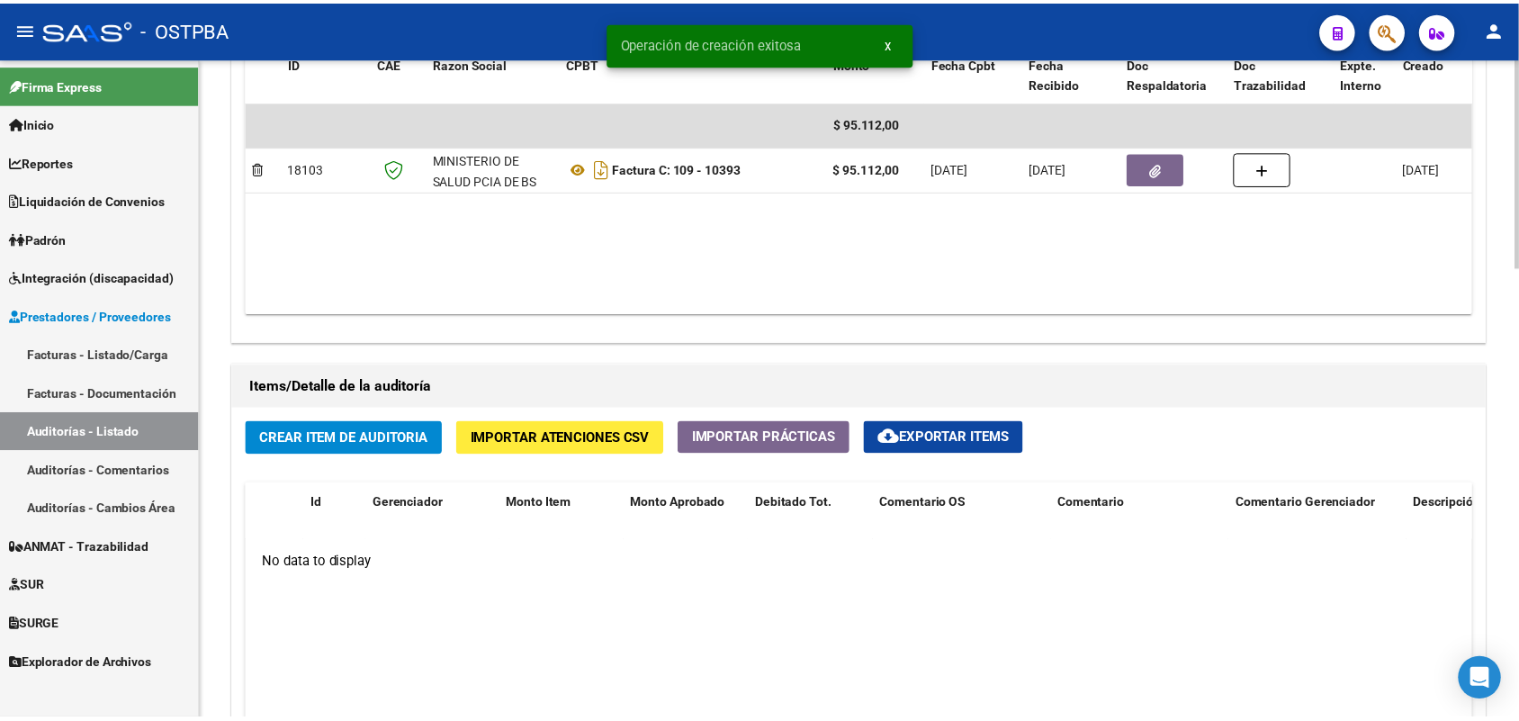
scroll to position [1012, 0]
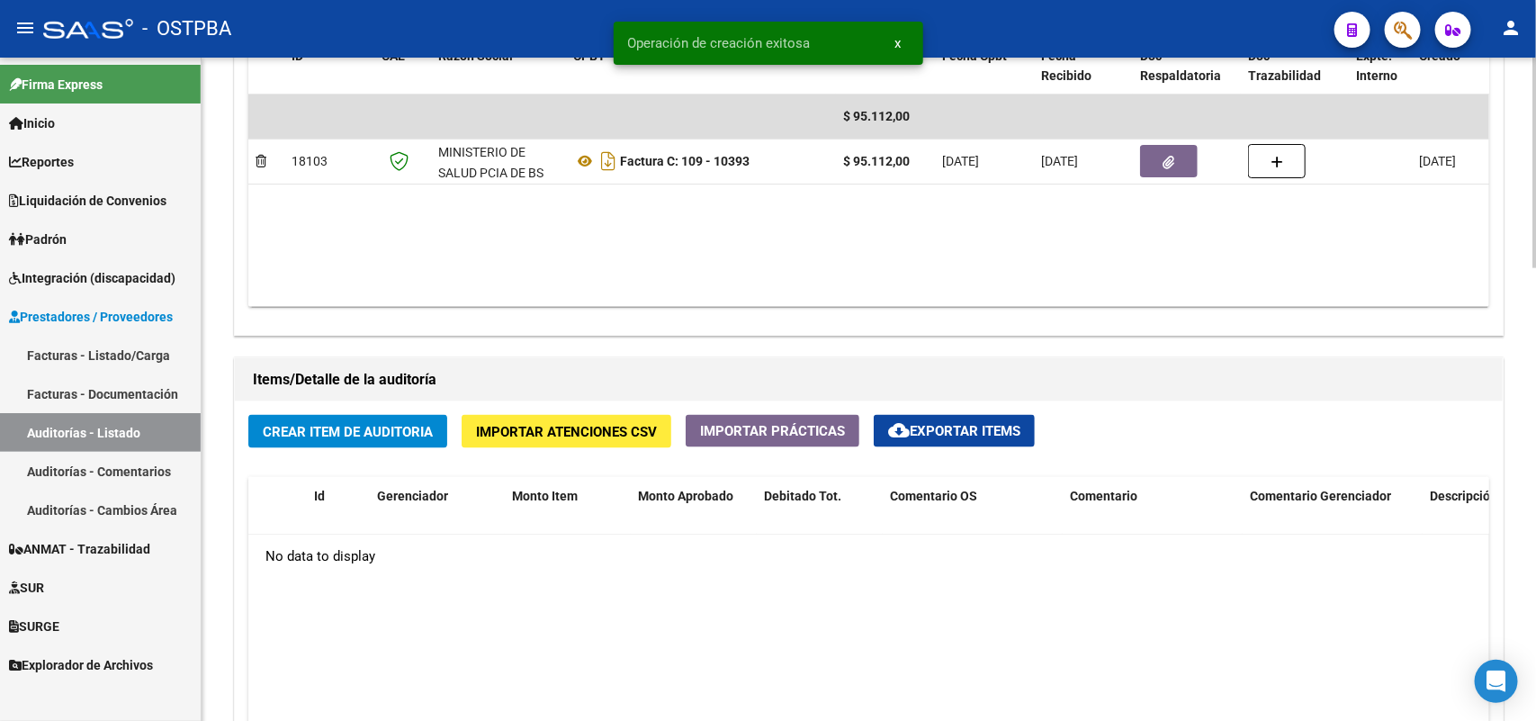
click at [338, 428] on span "Crear Item de Auditoria" at bounding box center [348, 432] width 170 height 16
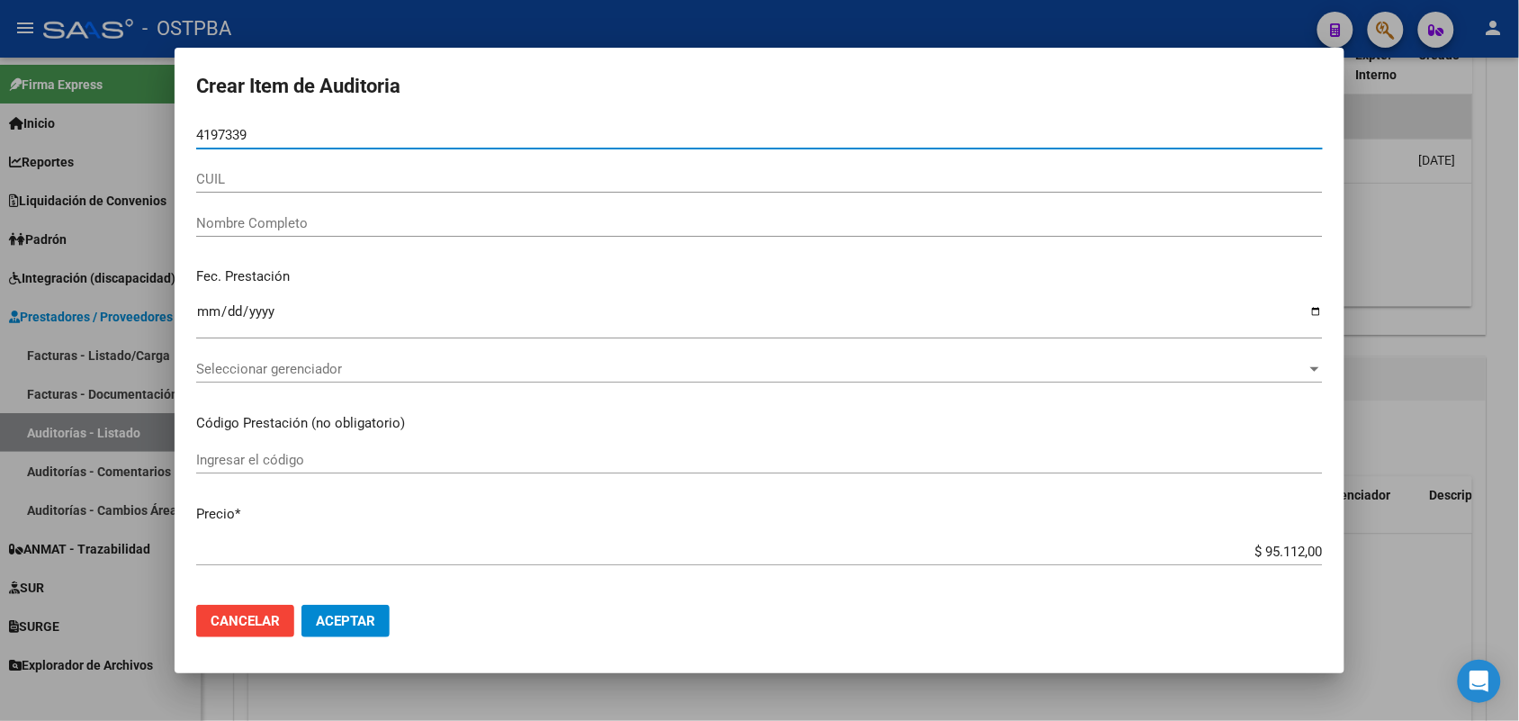
type input "41973398"
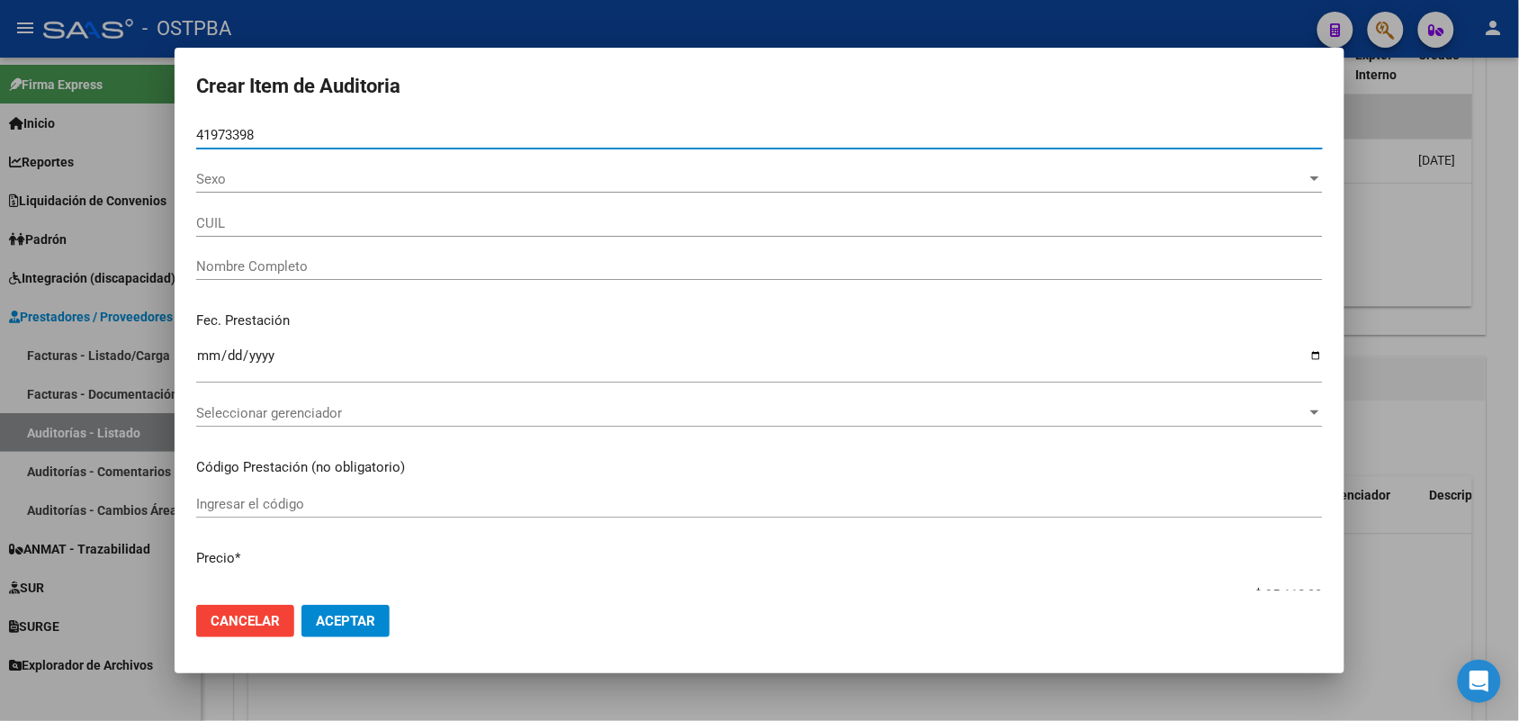
type input "23419733989"
type input "AGUIRRE LORENZO RAMIRO -"
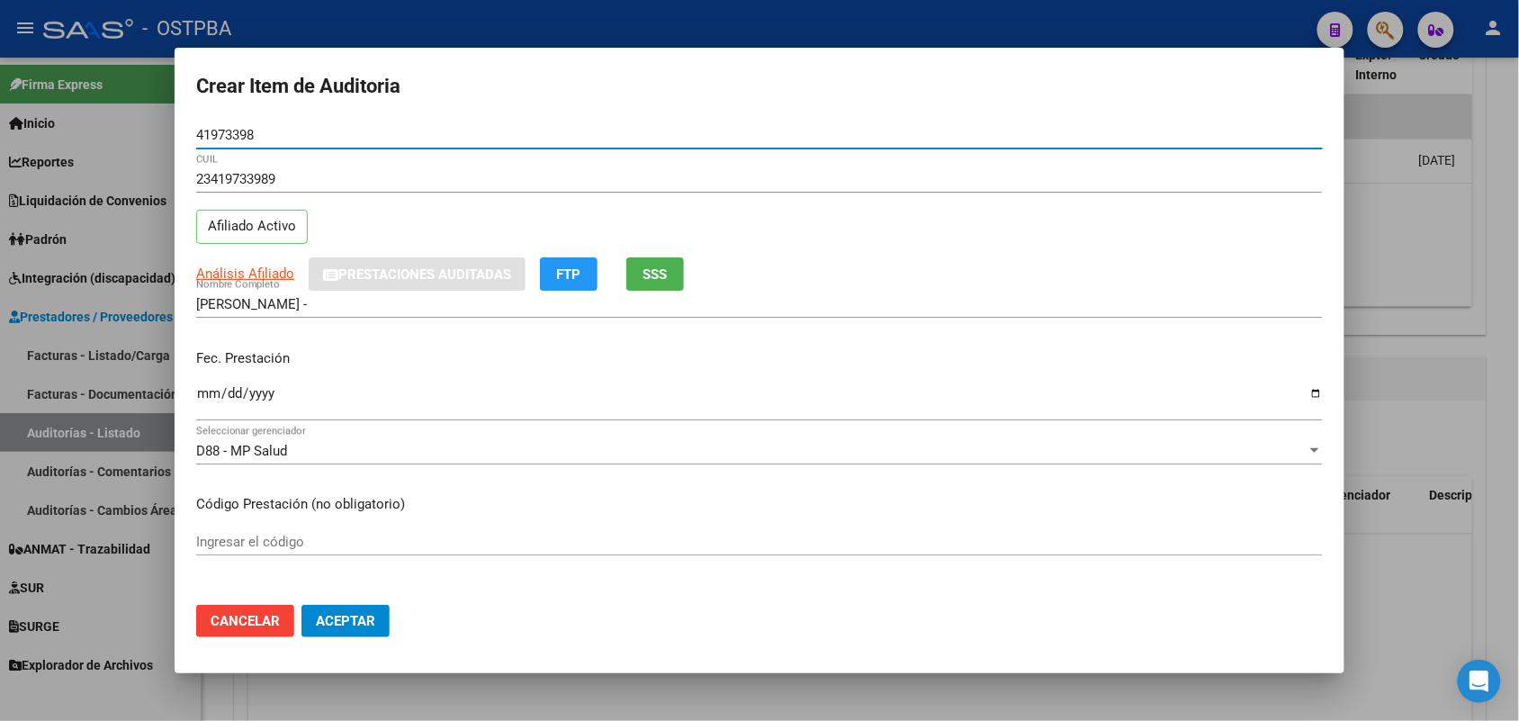
type input "41973398"
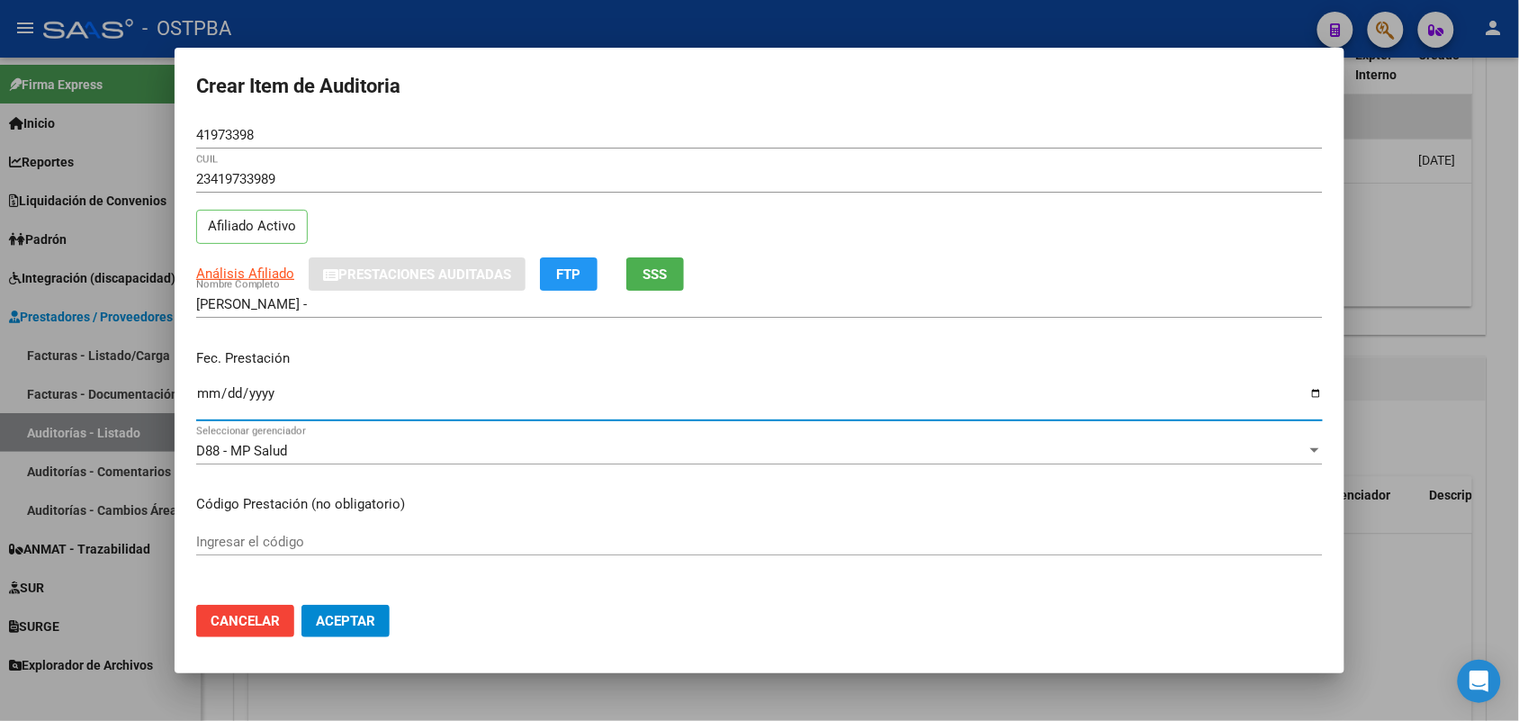
click at [209, 398] on input "Ingresar la fecha" at bounding box center [759, 400] width 1126 height 29
type input "2025-06-17"
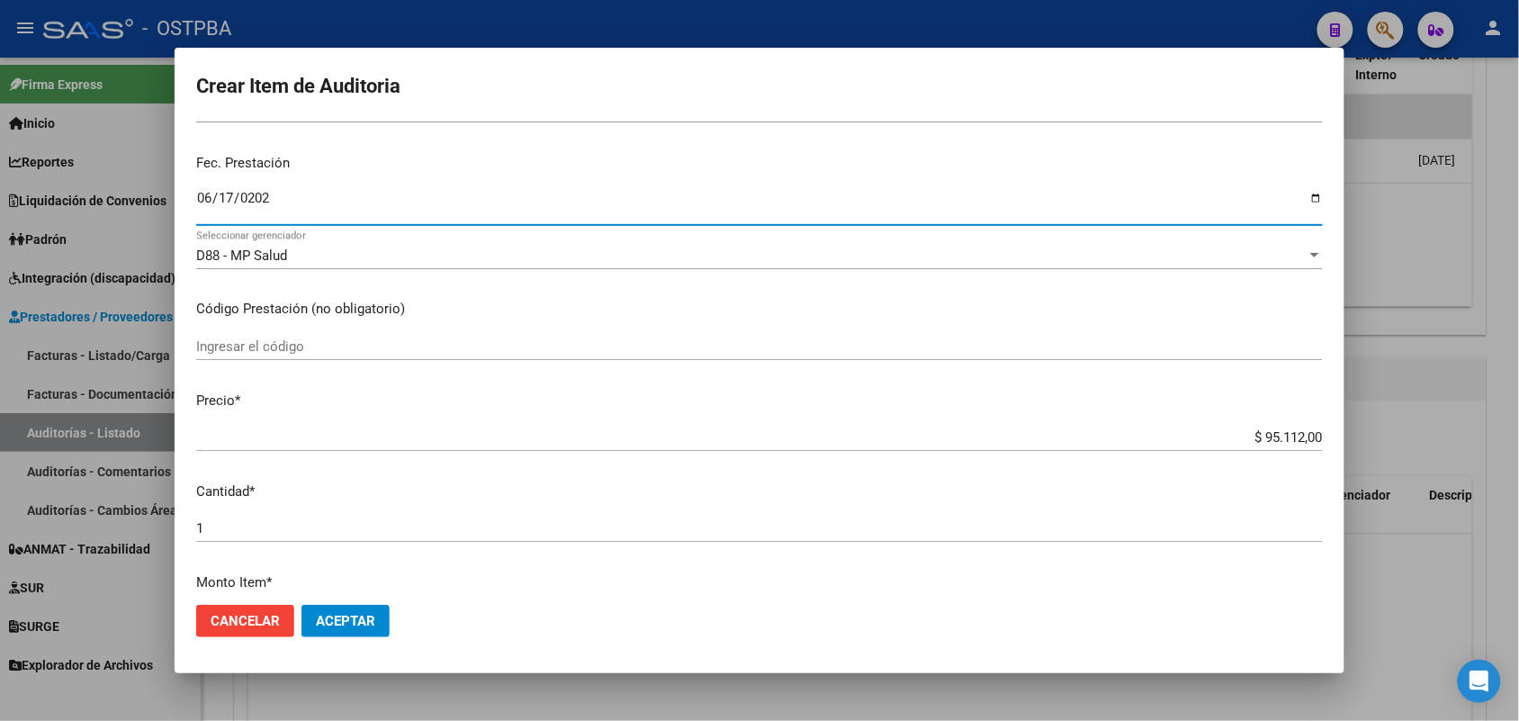
scroll to position [225, 0]
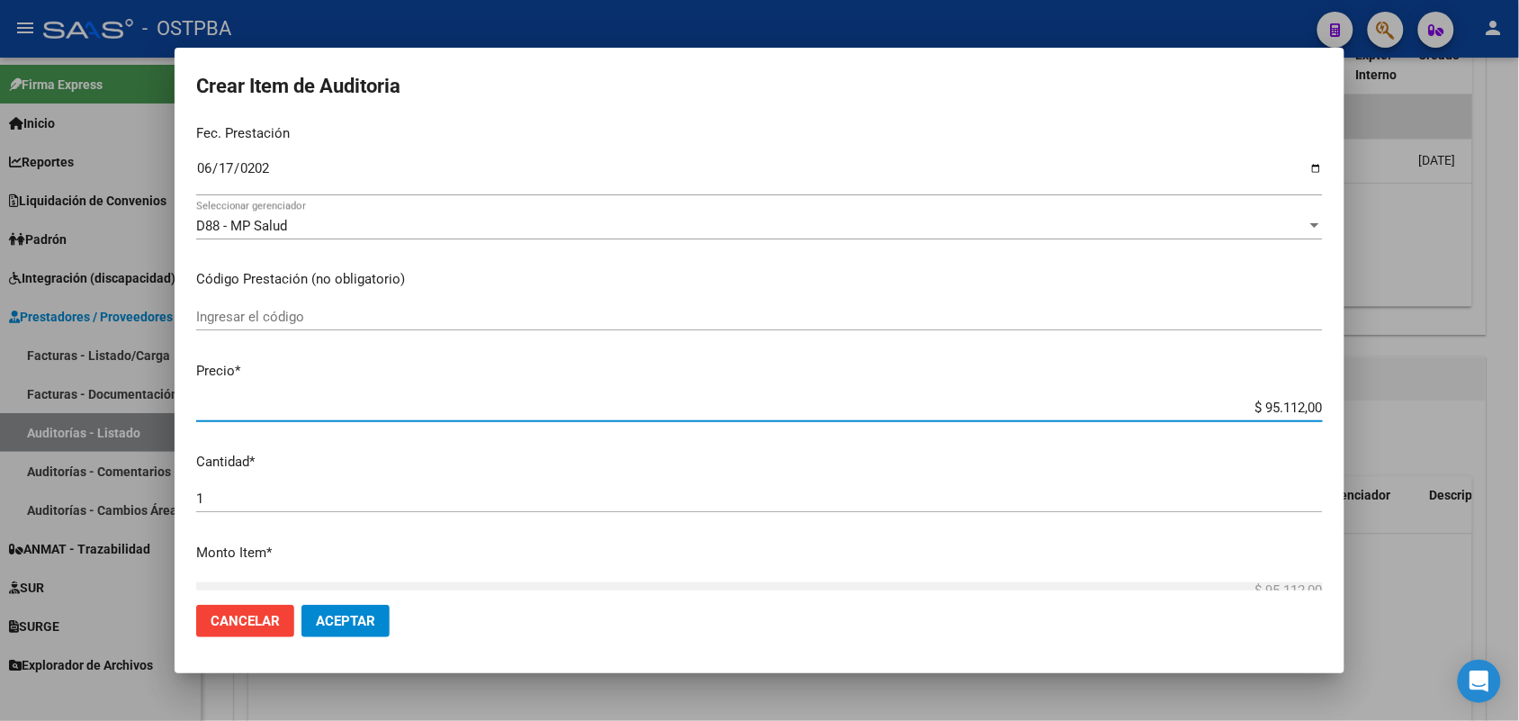
drag, startPoint x: 1229, startPoint y: 408, endPoint x: 1379, endPoint y: 393, distance: 150.9
click at [1379, 393] on div "Crear Item de Auditoria 41973398 Nro Documento 23419733989 CUIL Afiliado Activo…" at bounding box center [759, 360] width 1519 height 721
type input "$ 0,01"
type input "$ 0,11"
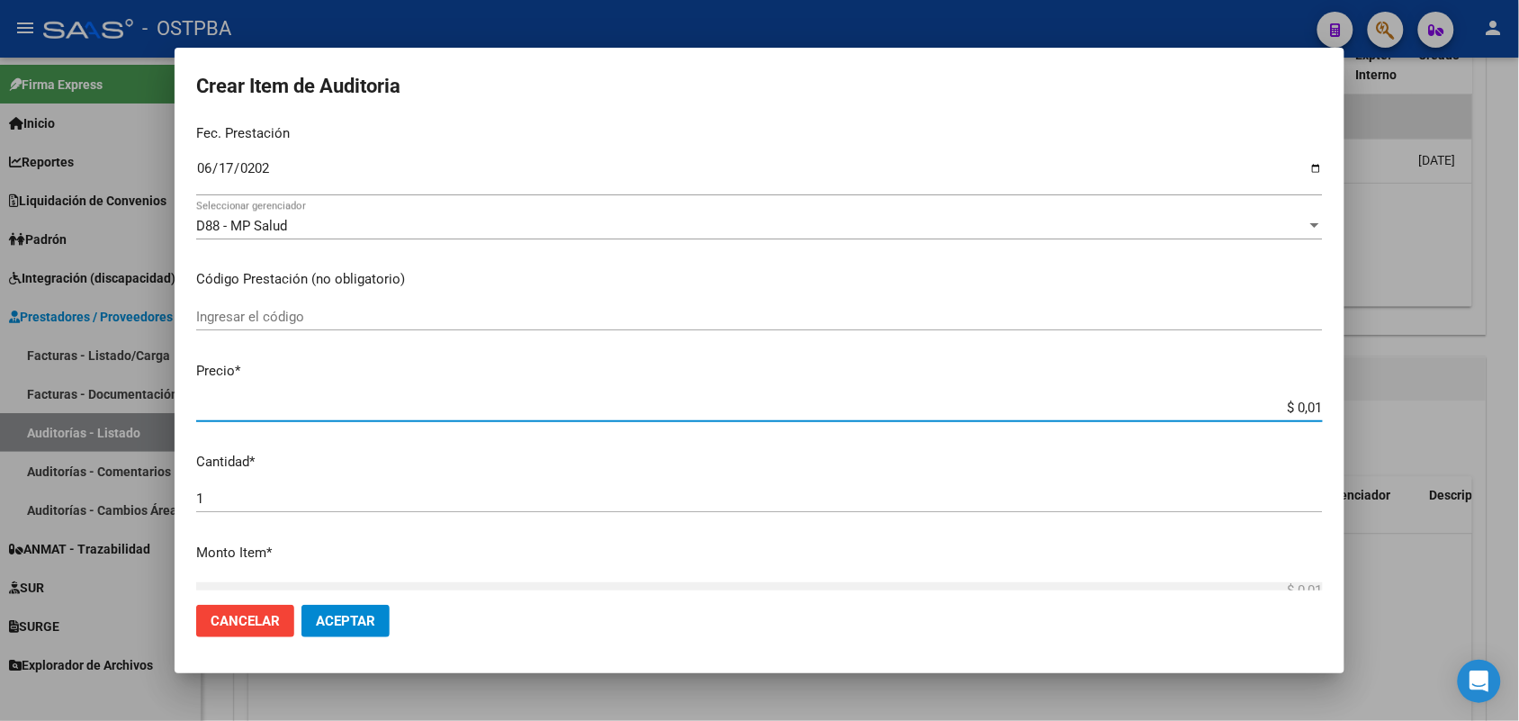
type input "$ 0,11"
type input "$ 1,18"
type input "$ 11,88"
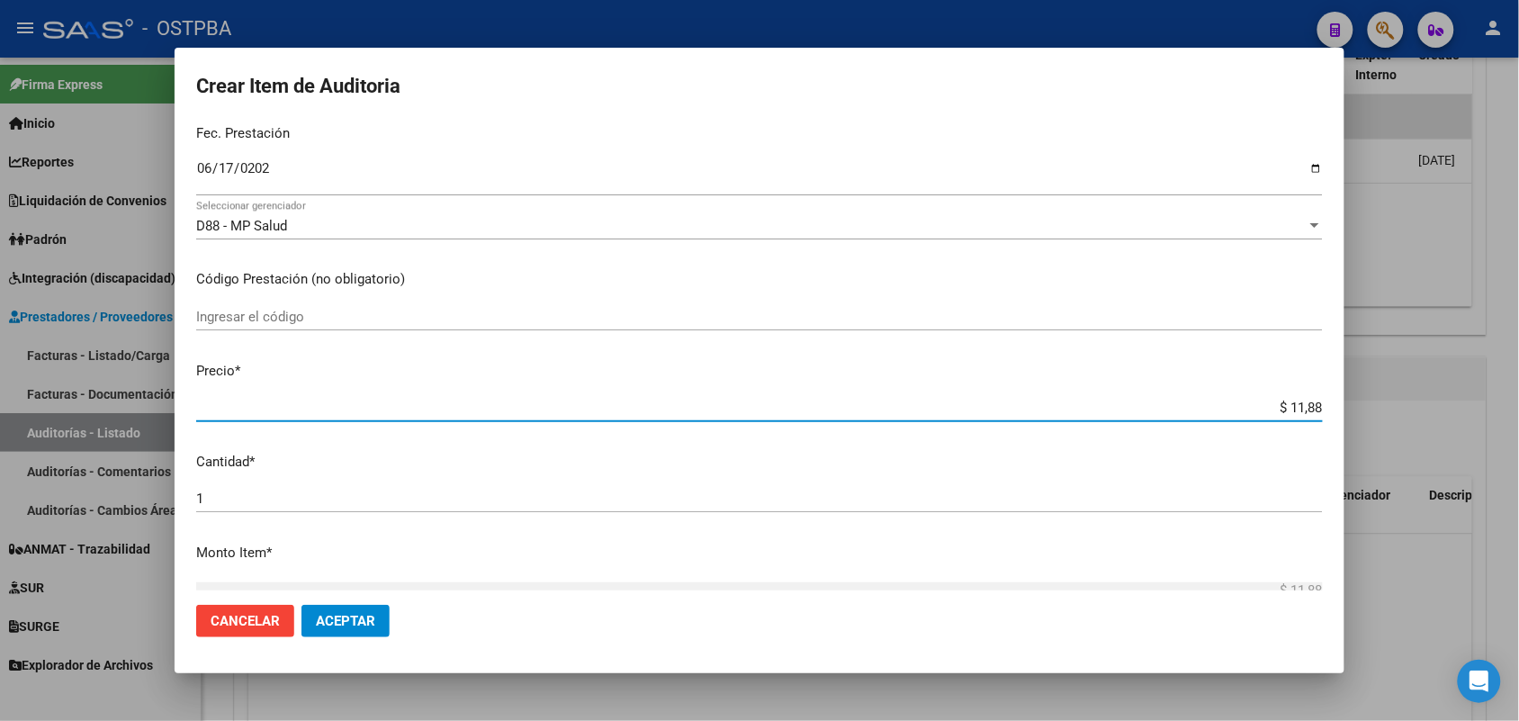
type input "$ 118,89"
type input "$ 1.188,90"
type input "$ 11.889,00"
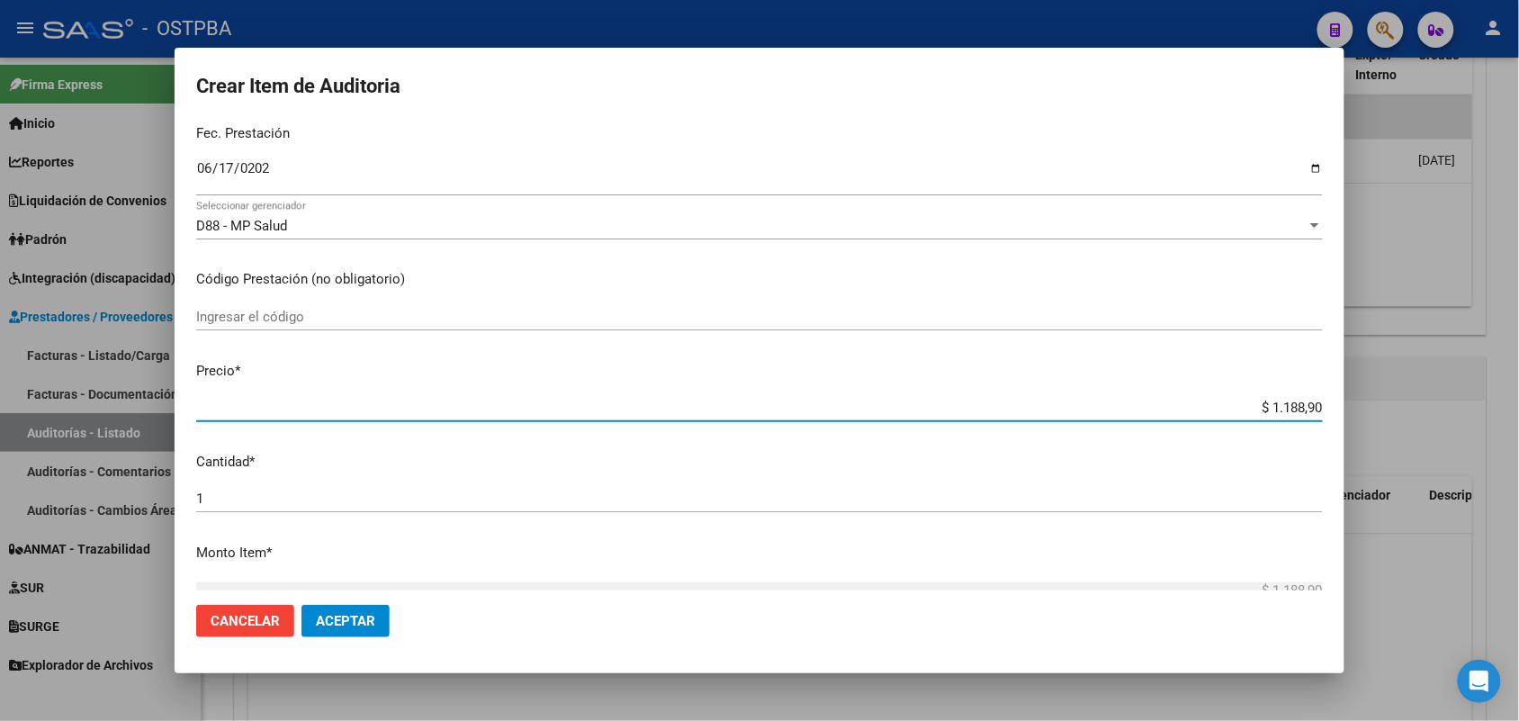
type input "$ 11.889,00"
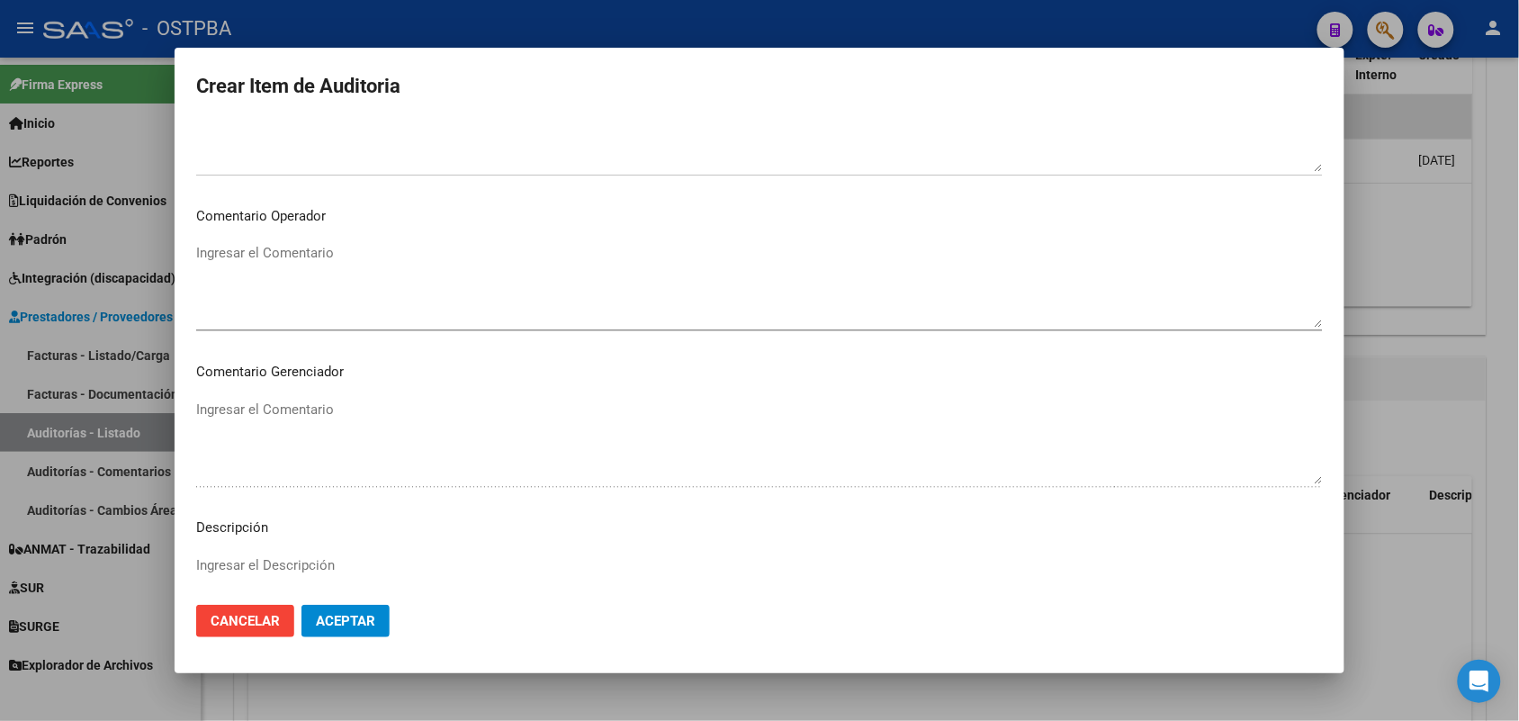
scroll to position [1150, 0]
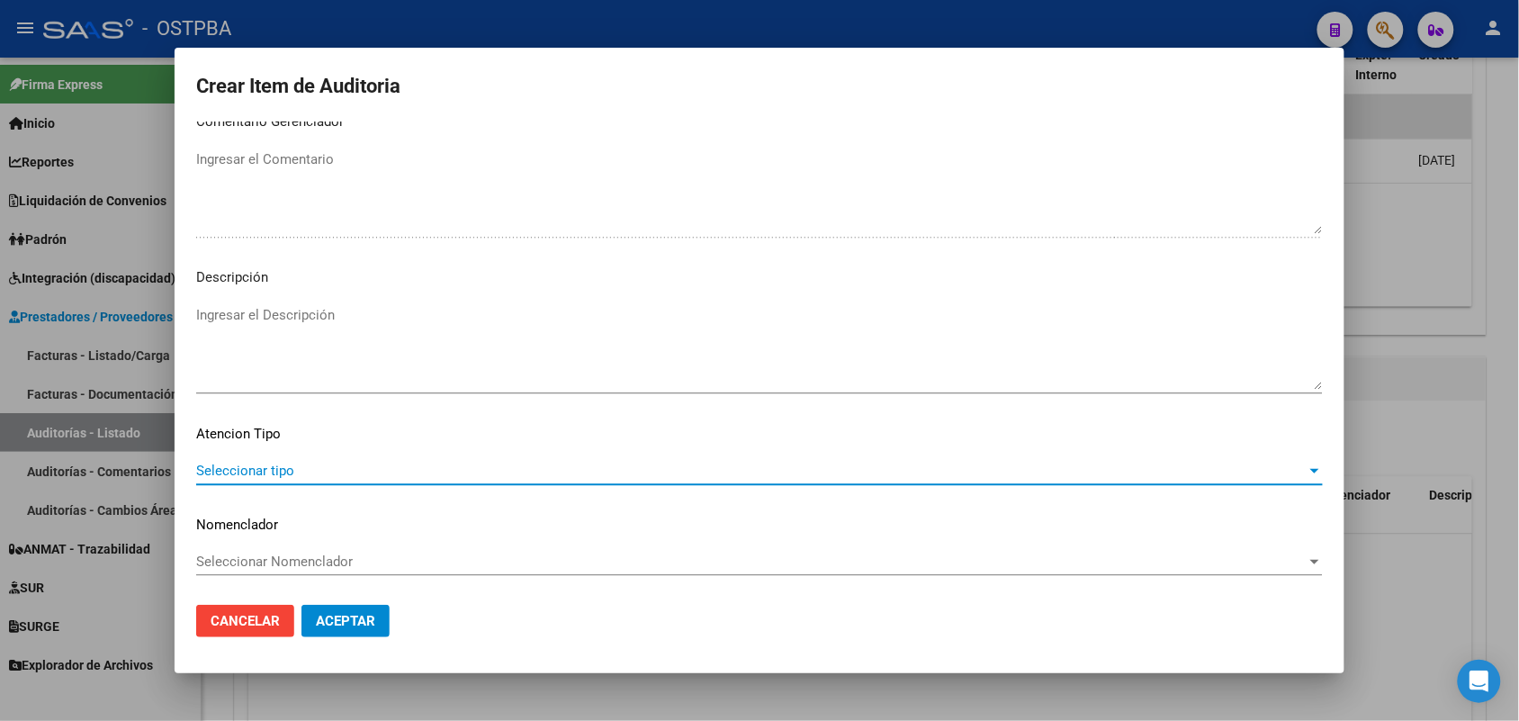
click at [275, 464] on span "Seleccionar tipo" at bounding box center [751, 470] width 1110 height 16
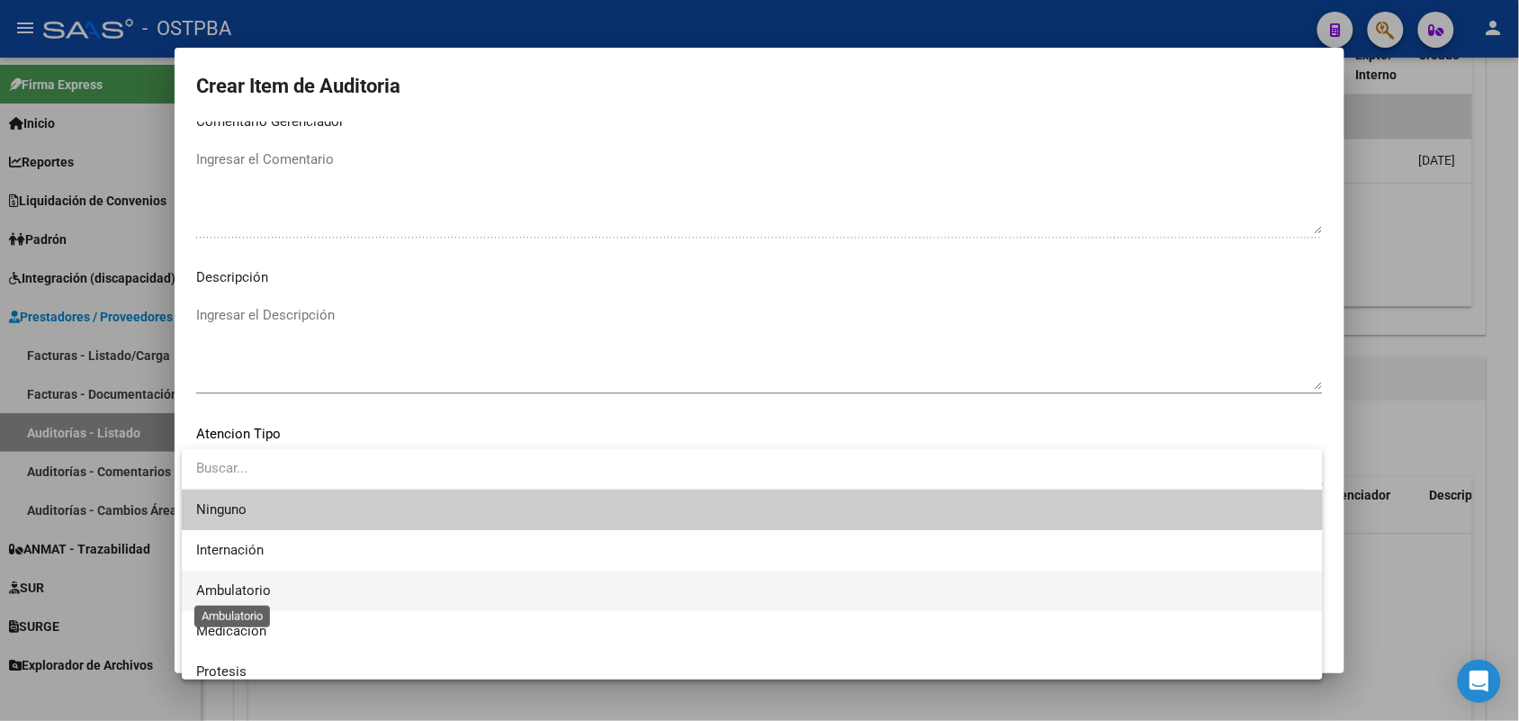
click at [250, 586] on span "Ambulatorio" at bounding box center [233, 590] width 75 height 16
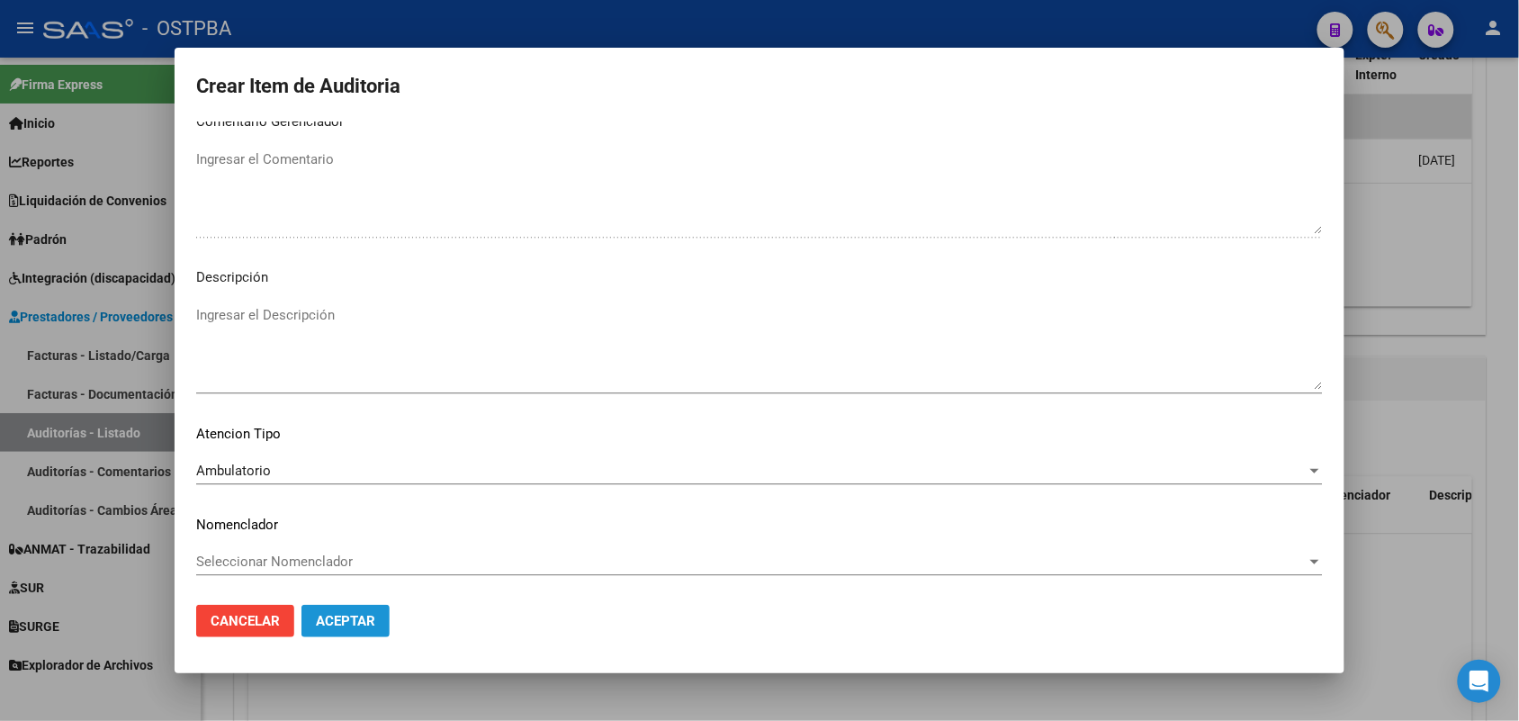
click at [331, 613] on span "Aceptar" at bounding box center [345, 621] width 59 height 16
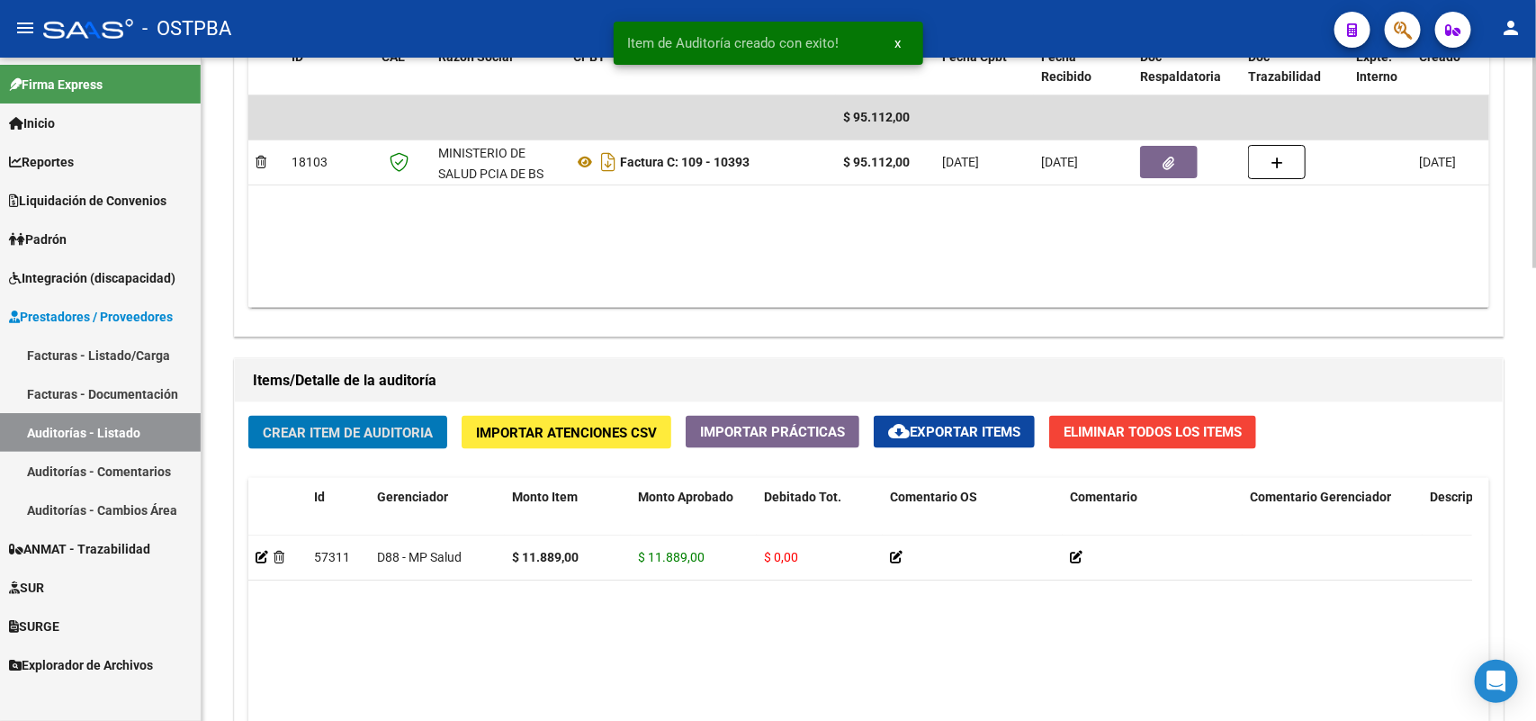
click at [351, 420] on button "Crear Item de Auditoria" at bounding box center [347, 432] width 199 height 33
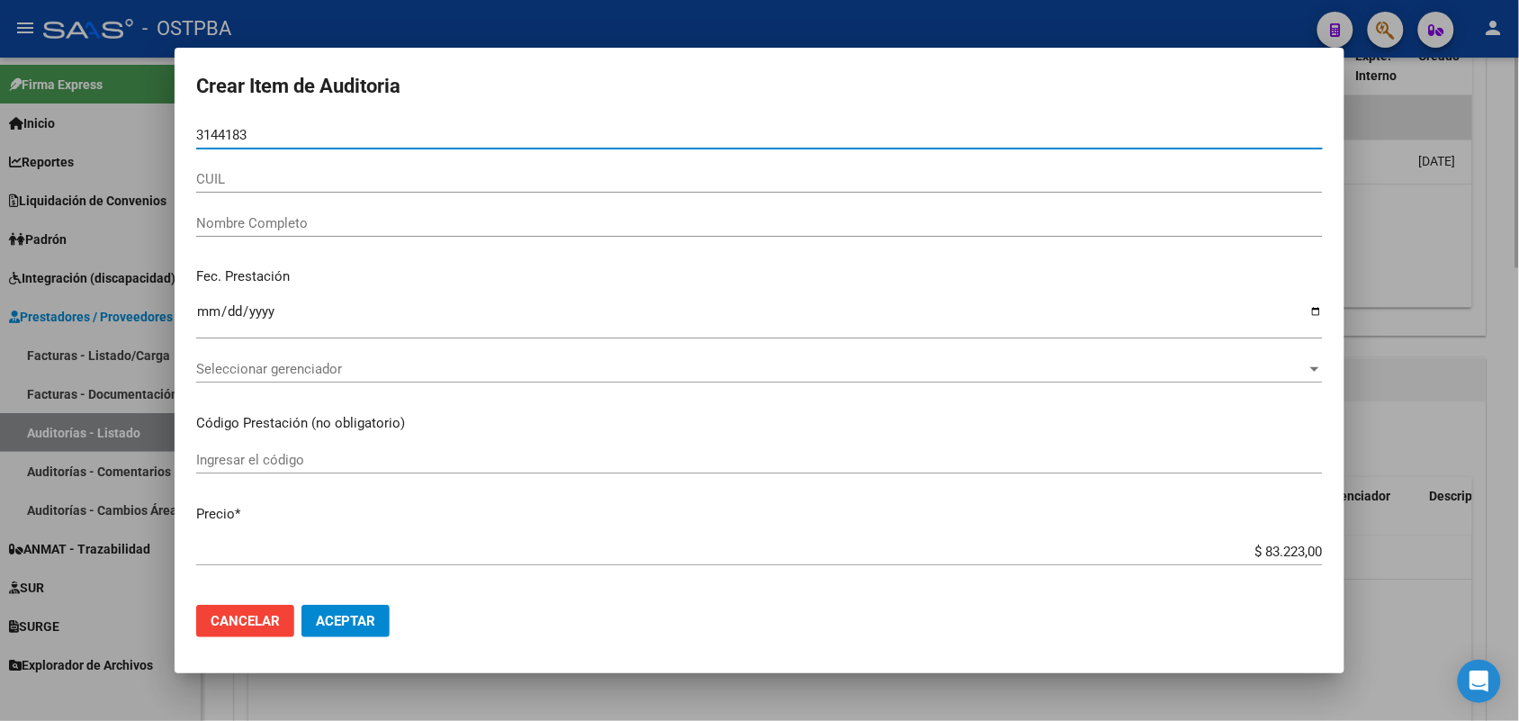
type input "31441839"
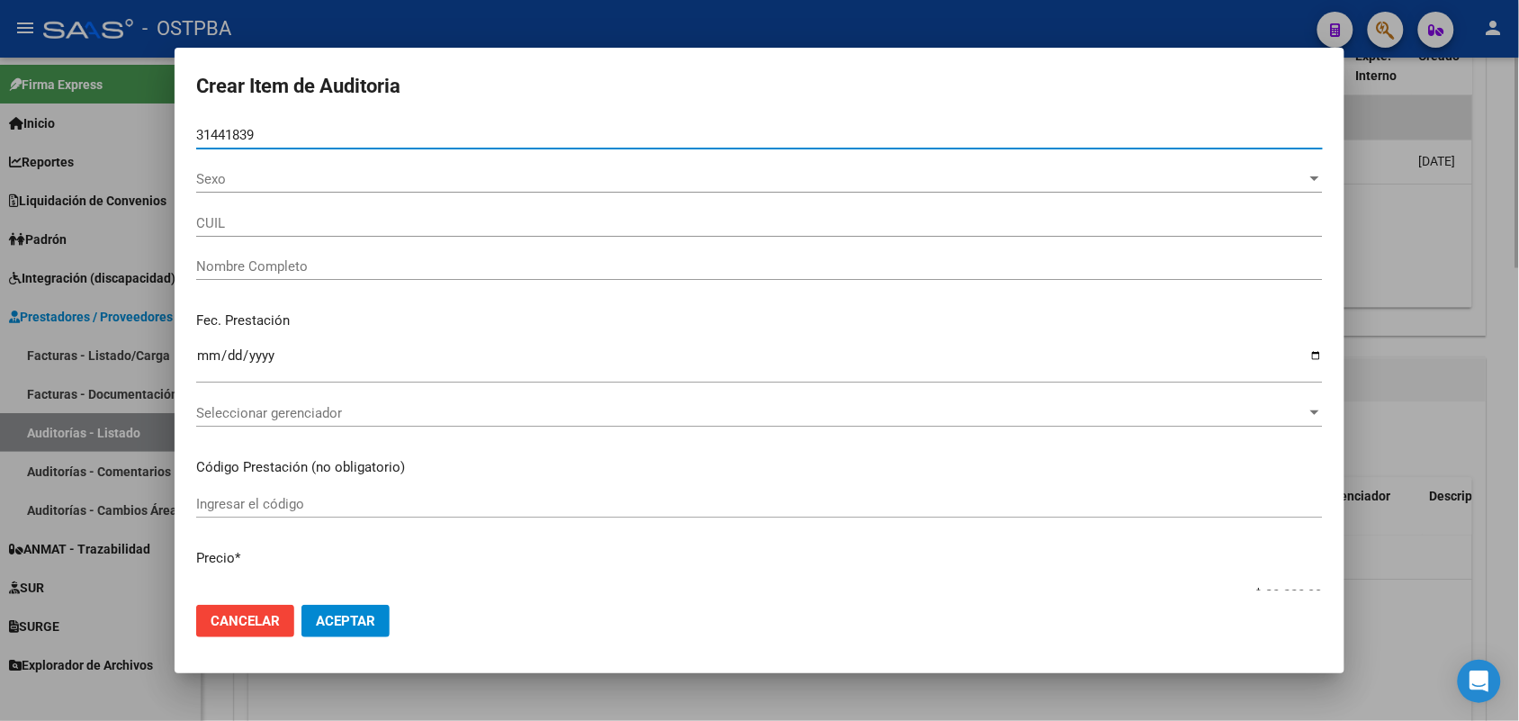
type input "27314418390"
type input "BOZEGLAV ANGELICA BEATRIZ"
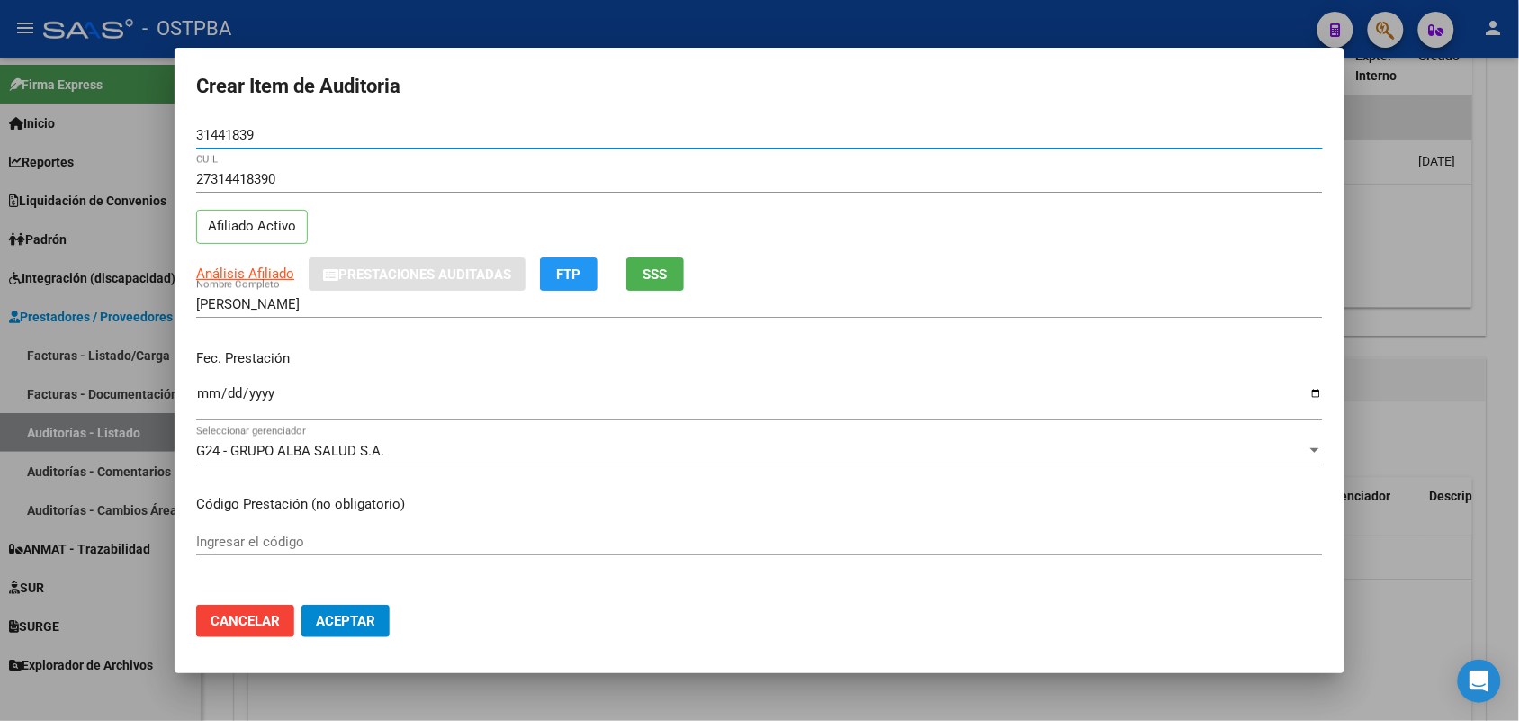
type input "31441839"
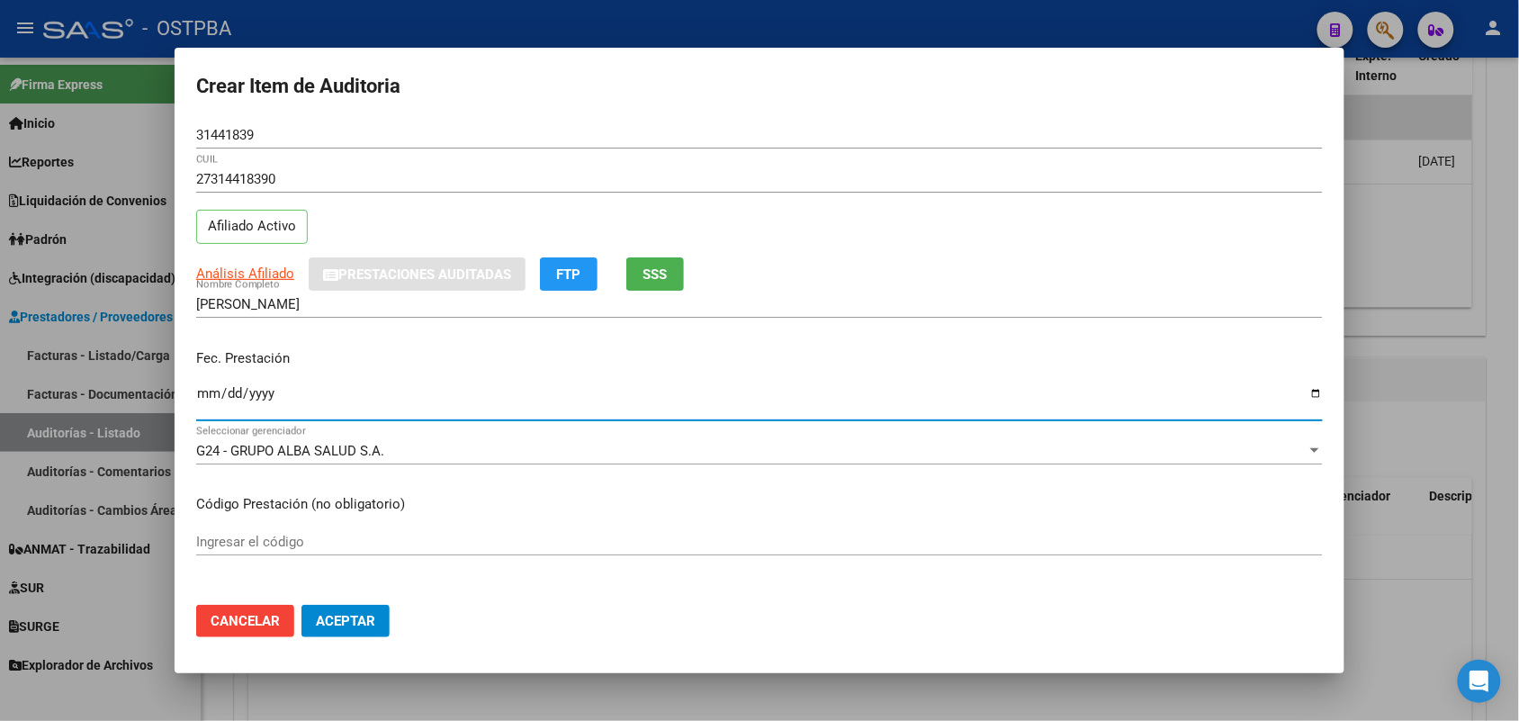
click at [203, 408] on input "Ingresar la fecha" at bounding box center [759, 400] width 1126 height 29
type input "2025-06-10"
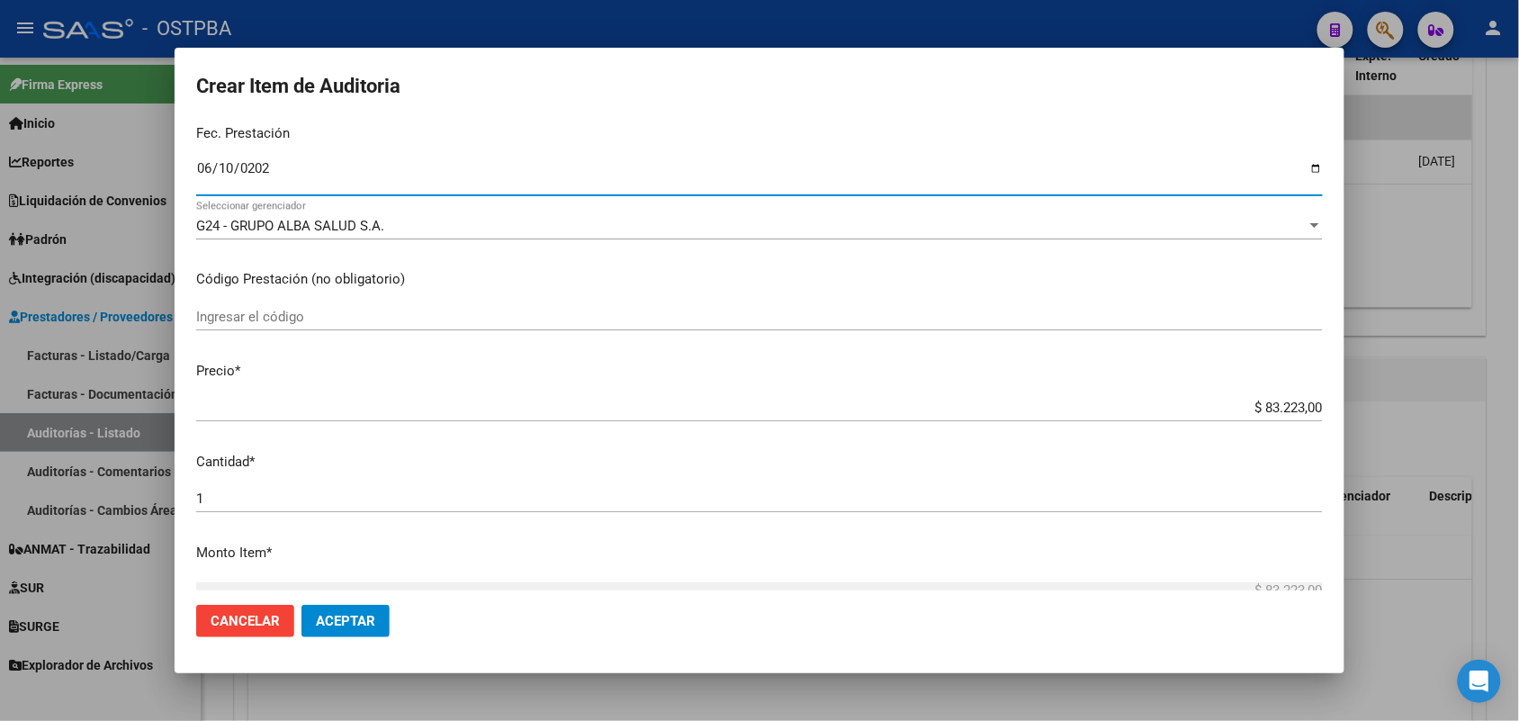
scroll to position [337, 0]
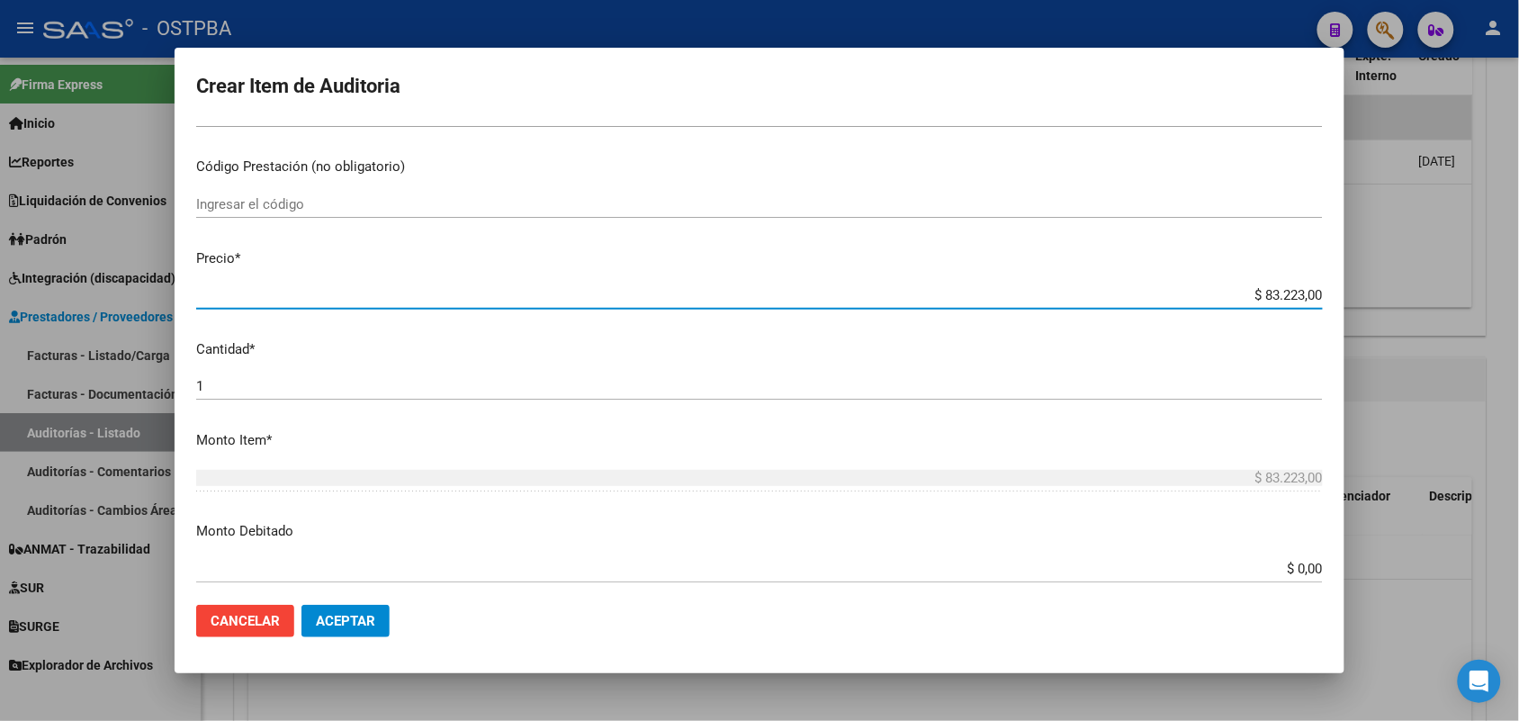
drag, startPoint x: 1216, startPoint y: 297, endPoint x: 1464, endPoint y: 271, distance: 248.8
click at [1464, 271] on div "Crear Item de Auditoria 31441839 Nro Documento 27314418390 CUIL Afiliado Activo…" at bounding box center [759, 360] width 1519 height 721
type input "$ 0,01"
type input "$ 0,11"
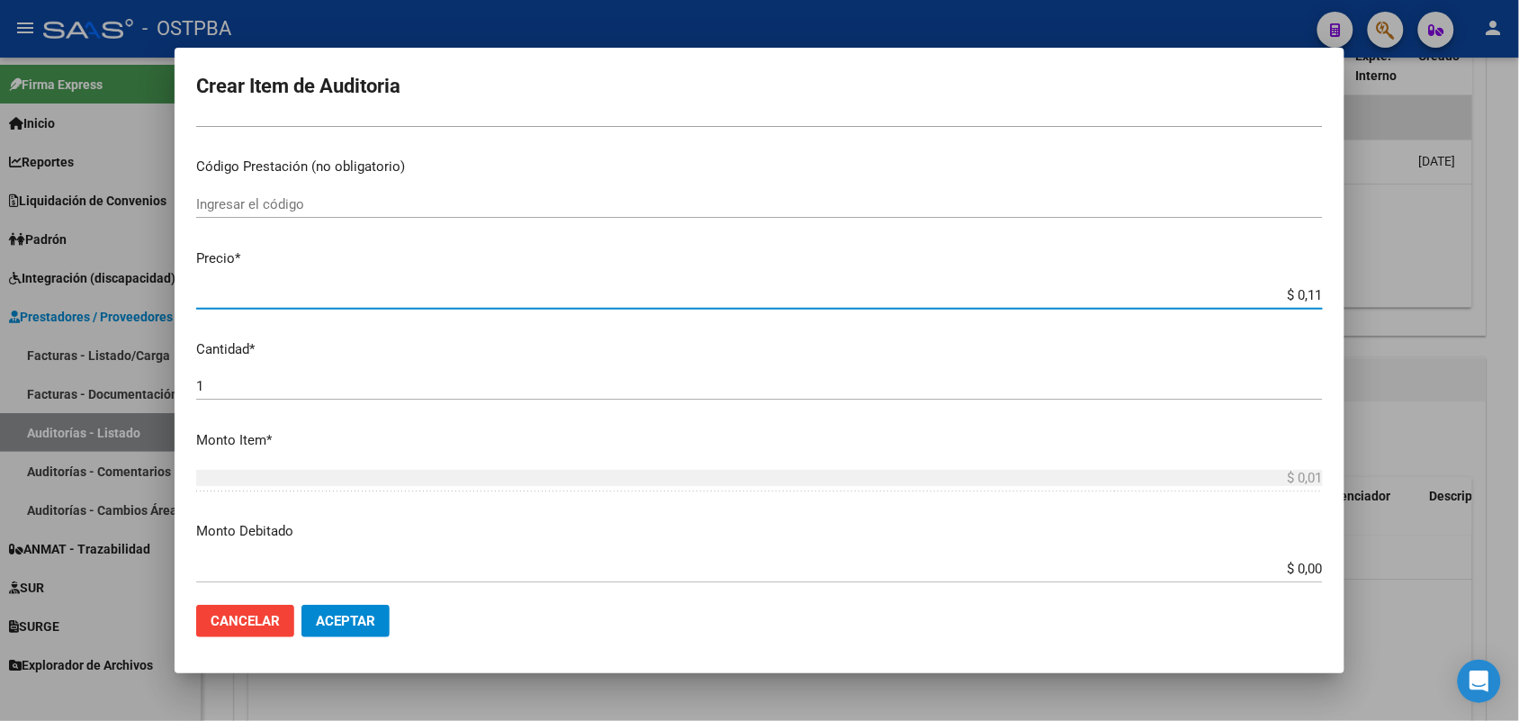
type input "$ 0,11"
type input "$ 1,18"
type input "$ 11,88"
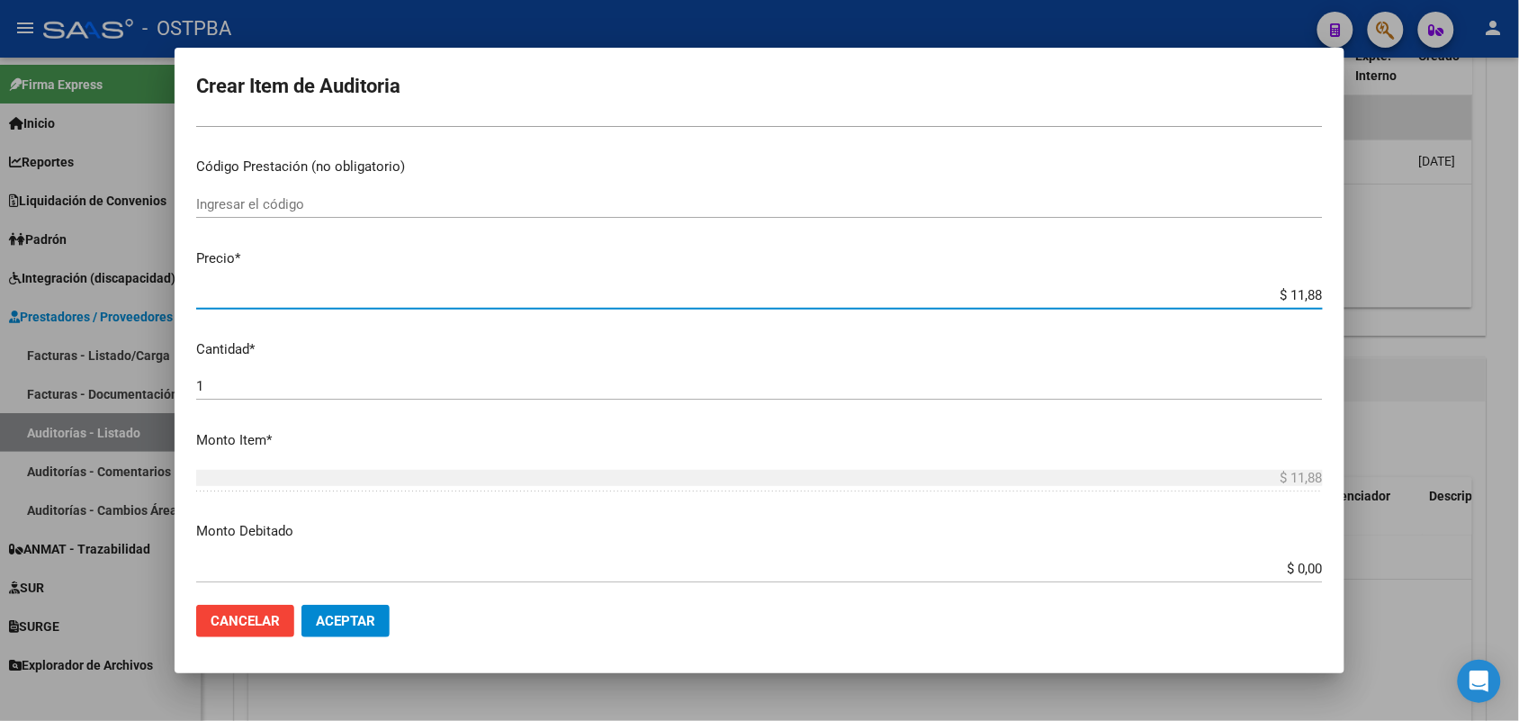
type input "$ 118,89"
type input "$ 1.188,90"
type input "$ 11.889,00"
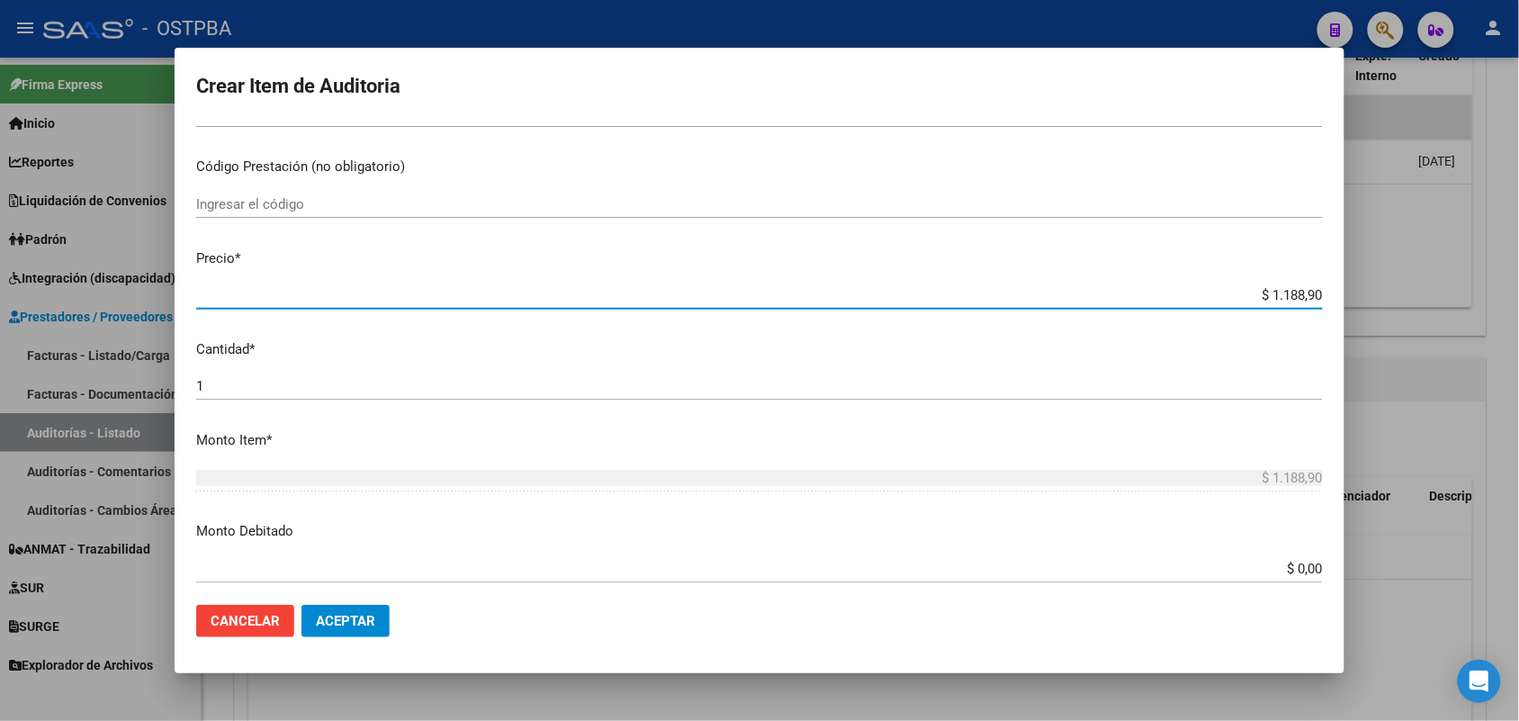
type input "$ 11.889,00"
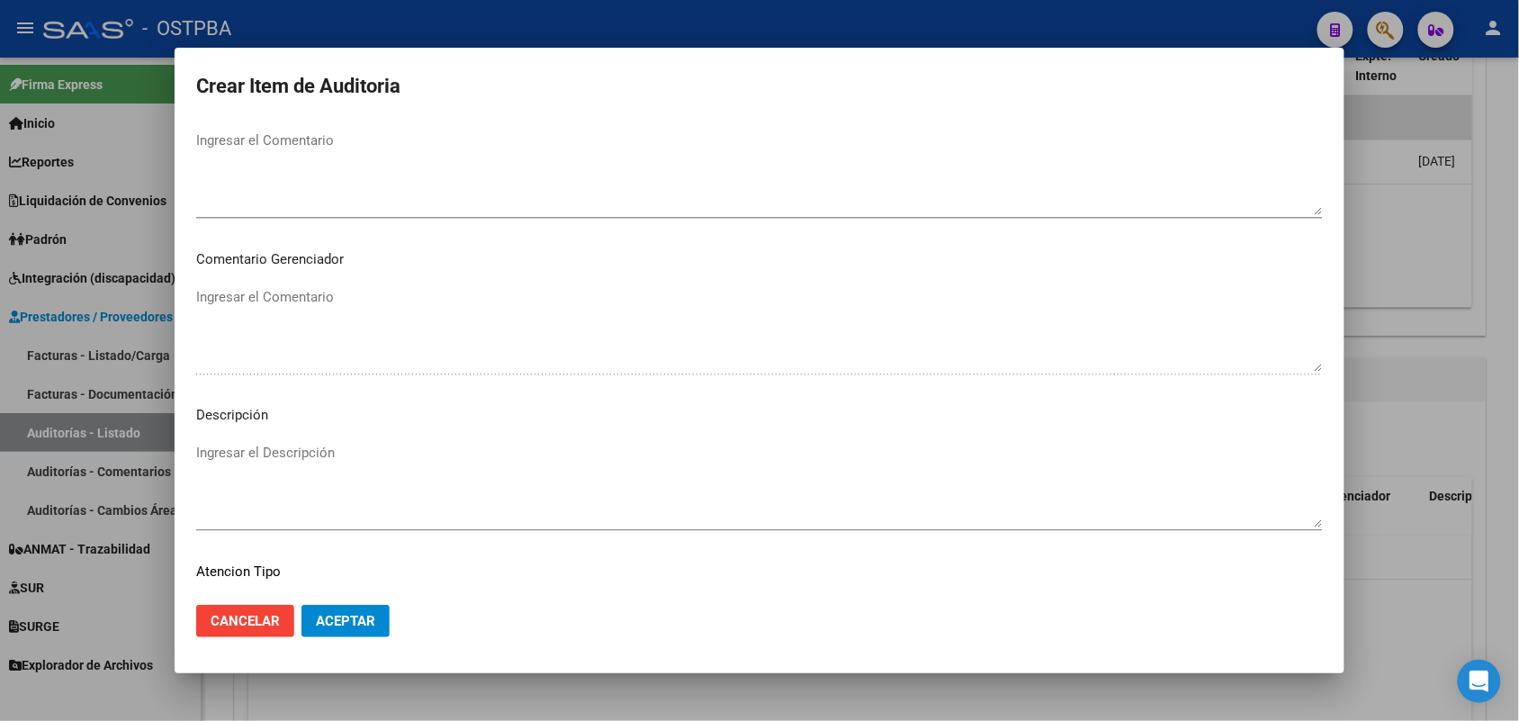
scroll to position [1150, 0]
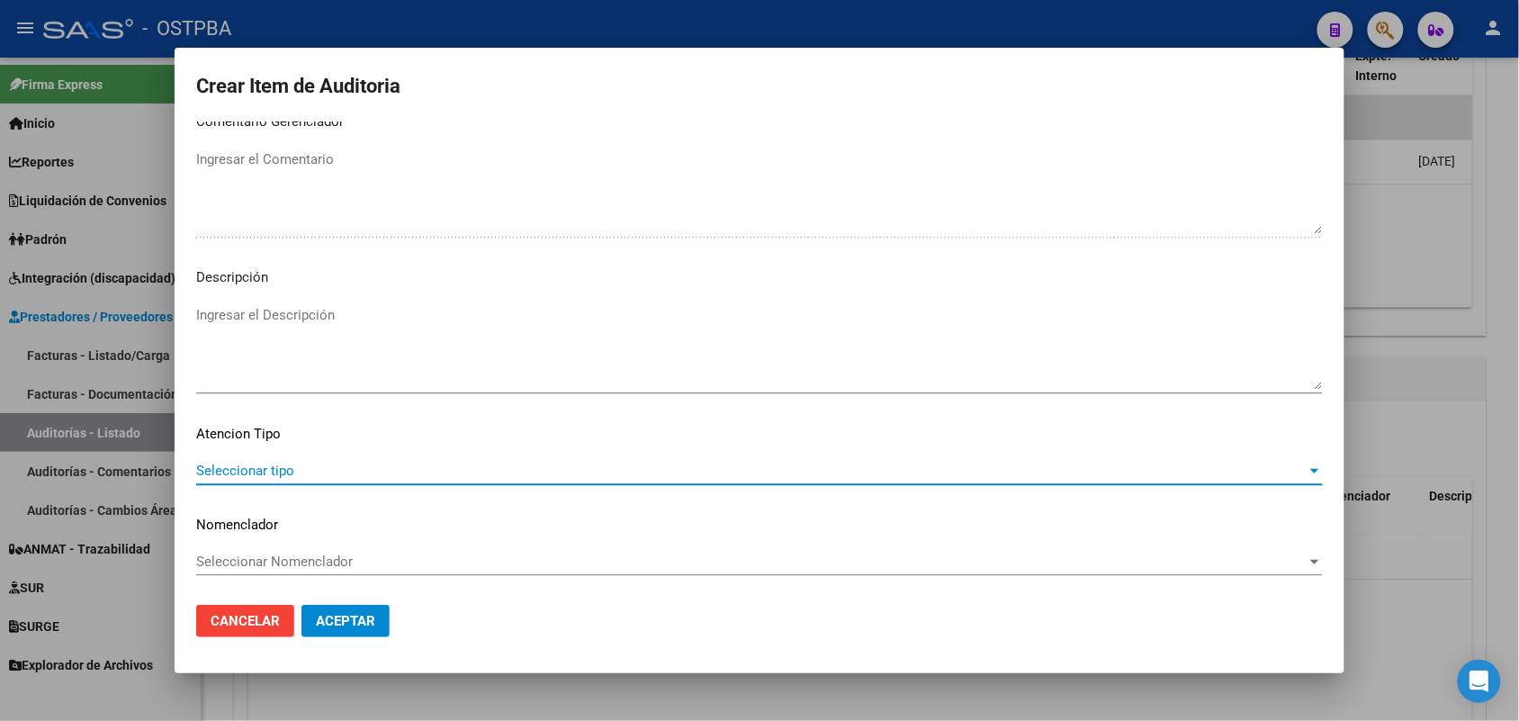
click at [267, 473] on span "Seleccionar tipo" at bounding box center [751, 470] width 1110 height 16
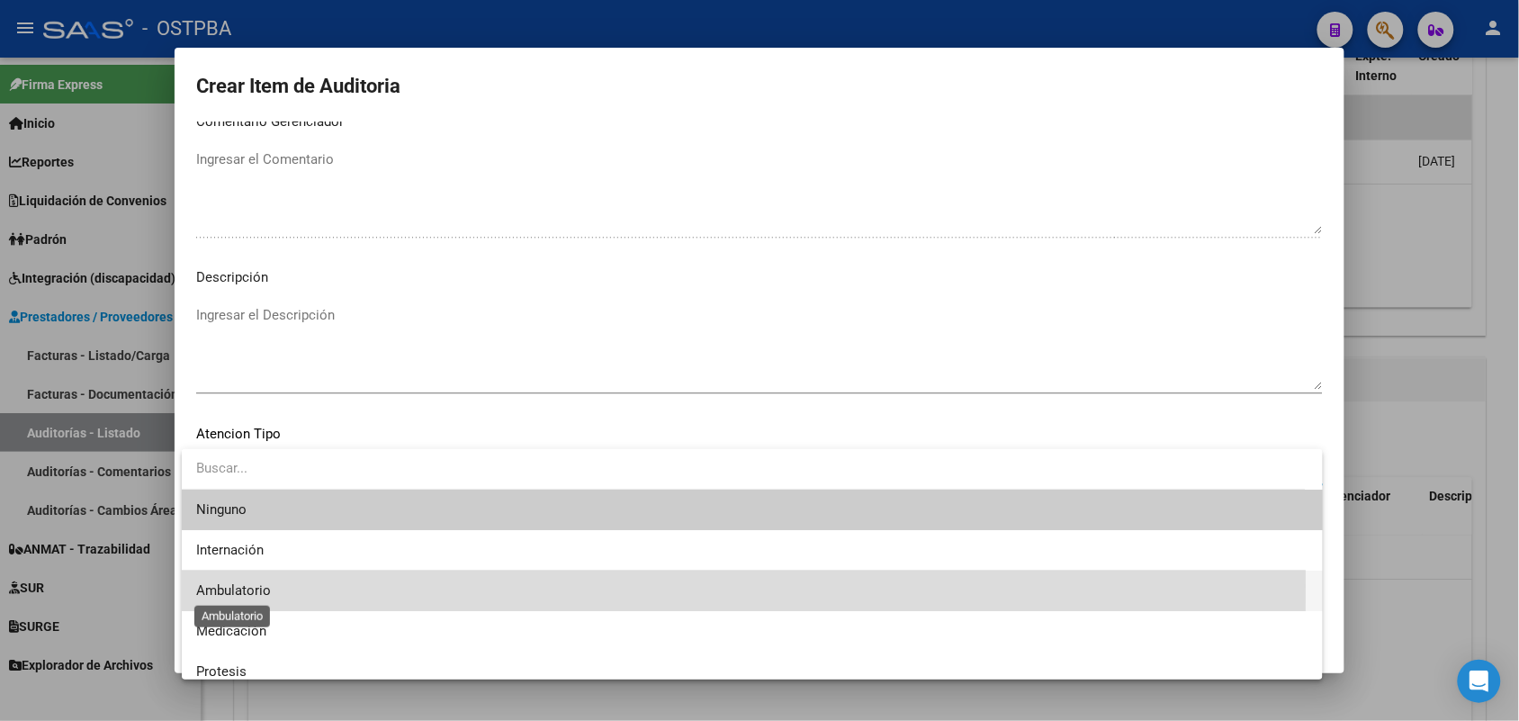
click at [246, 586] on span "Ambulatorio" at bounding box center [233, 590] width 75 height 16
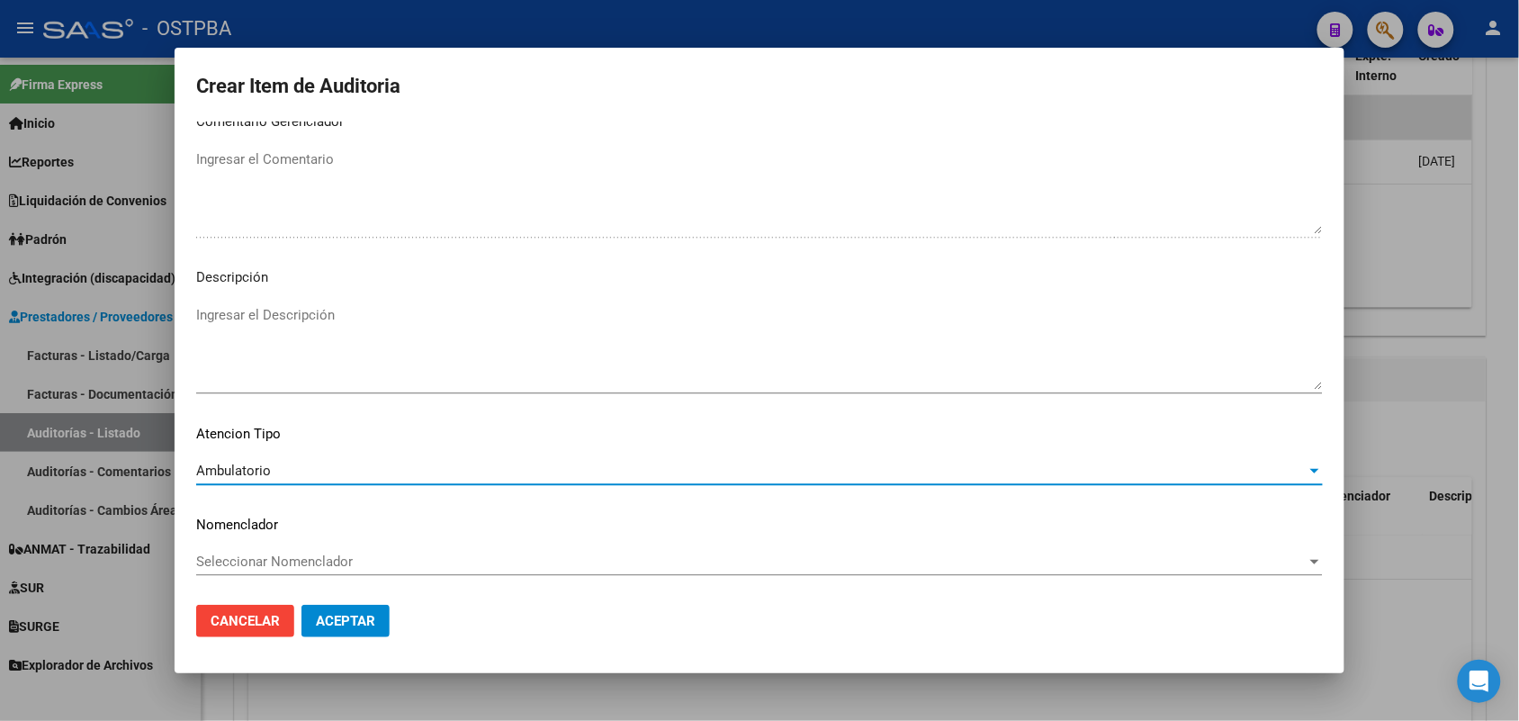
click at [337, 623] on span "Aceptar" at bounding box center [345, 621] width 59 height 16
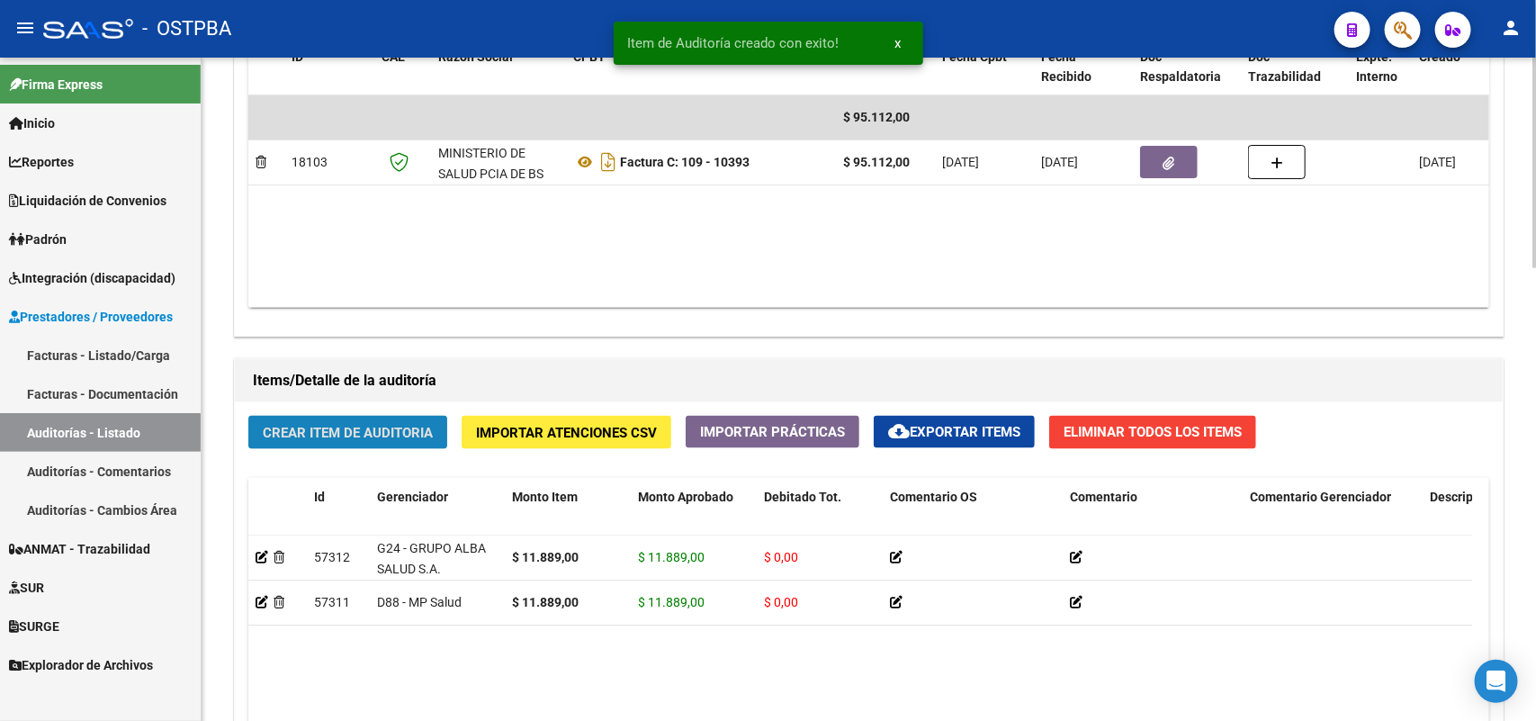
click at [365, 430] on span "Crear Item de Auditoria" at bounding box center [348, 433] width 170 height 16
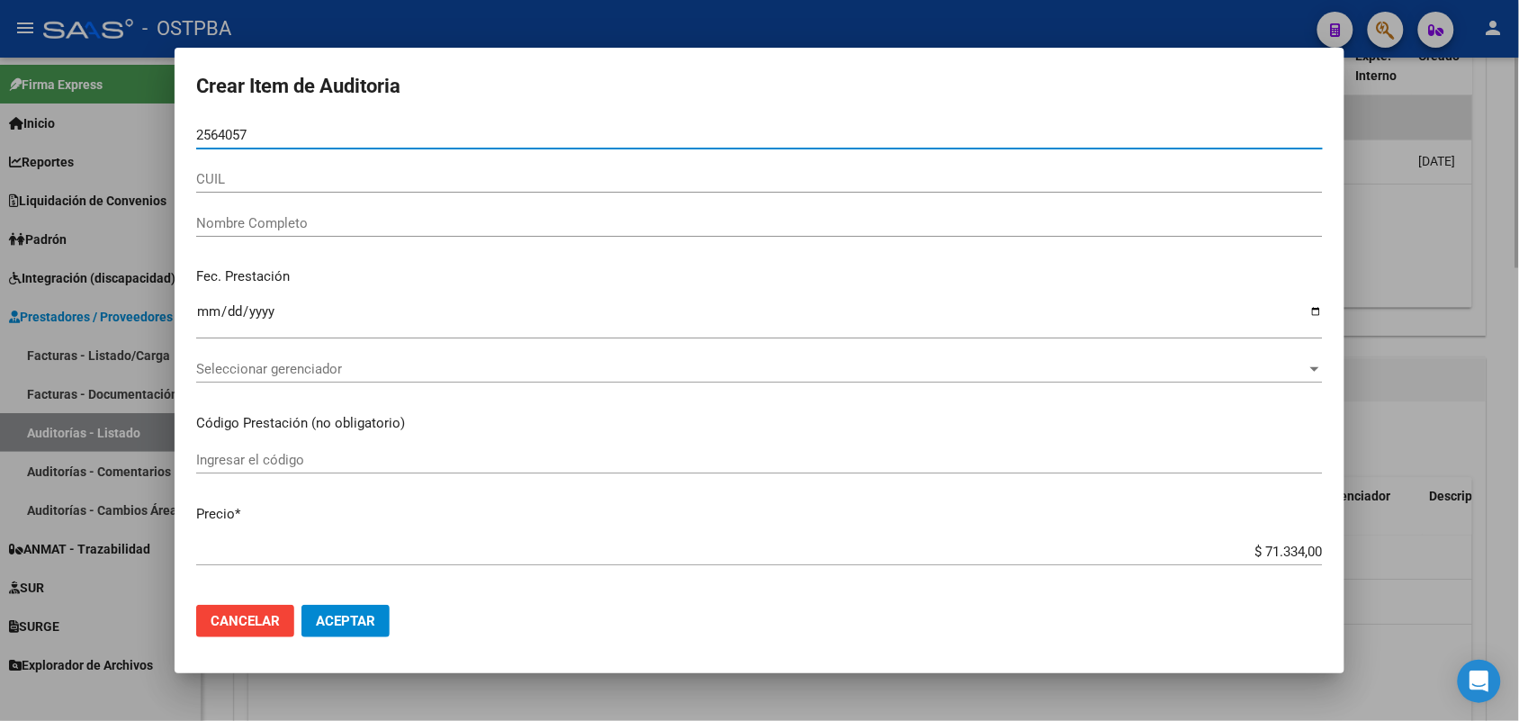
type input "25640573"
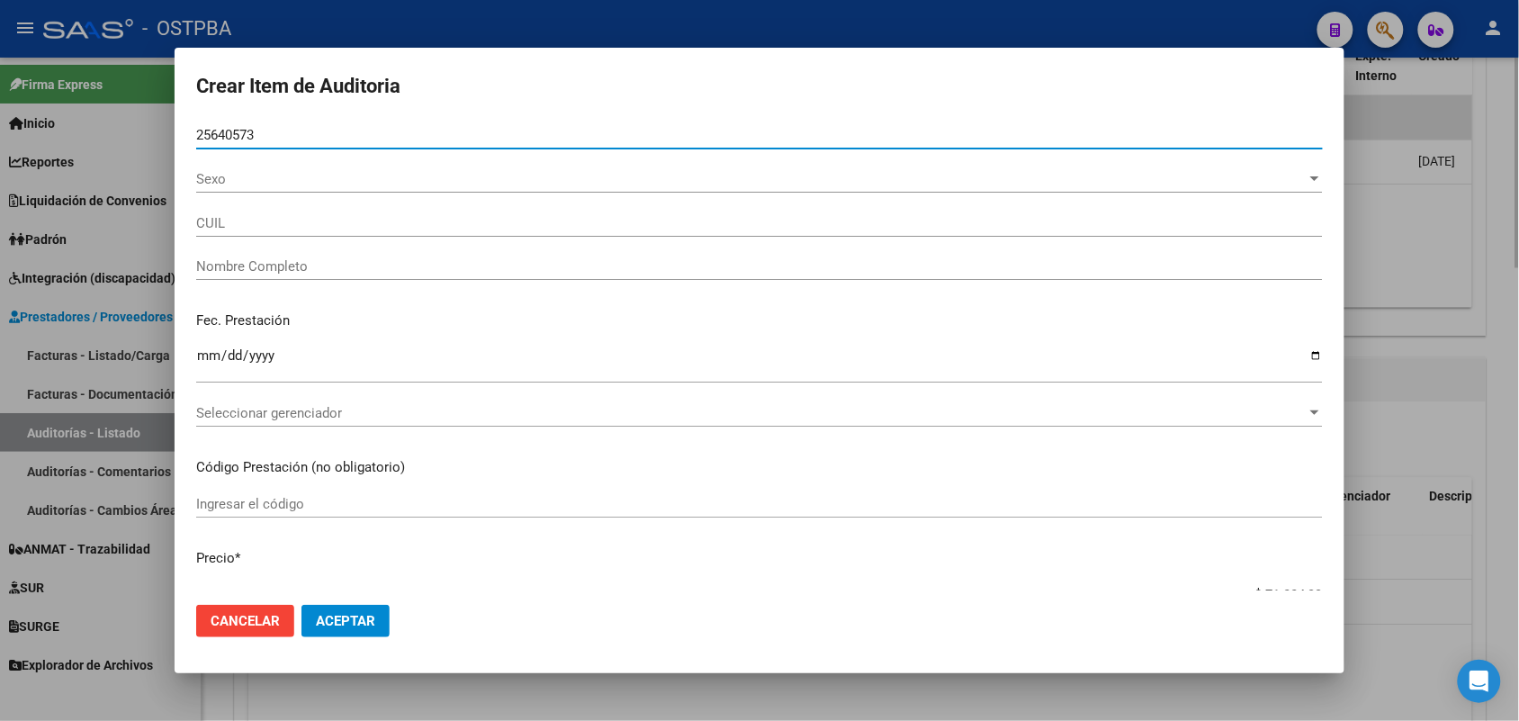
type input "27256405739"
type input "CARABAJAL PAOLA BEATRIZ"
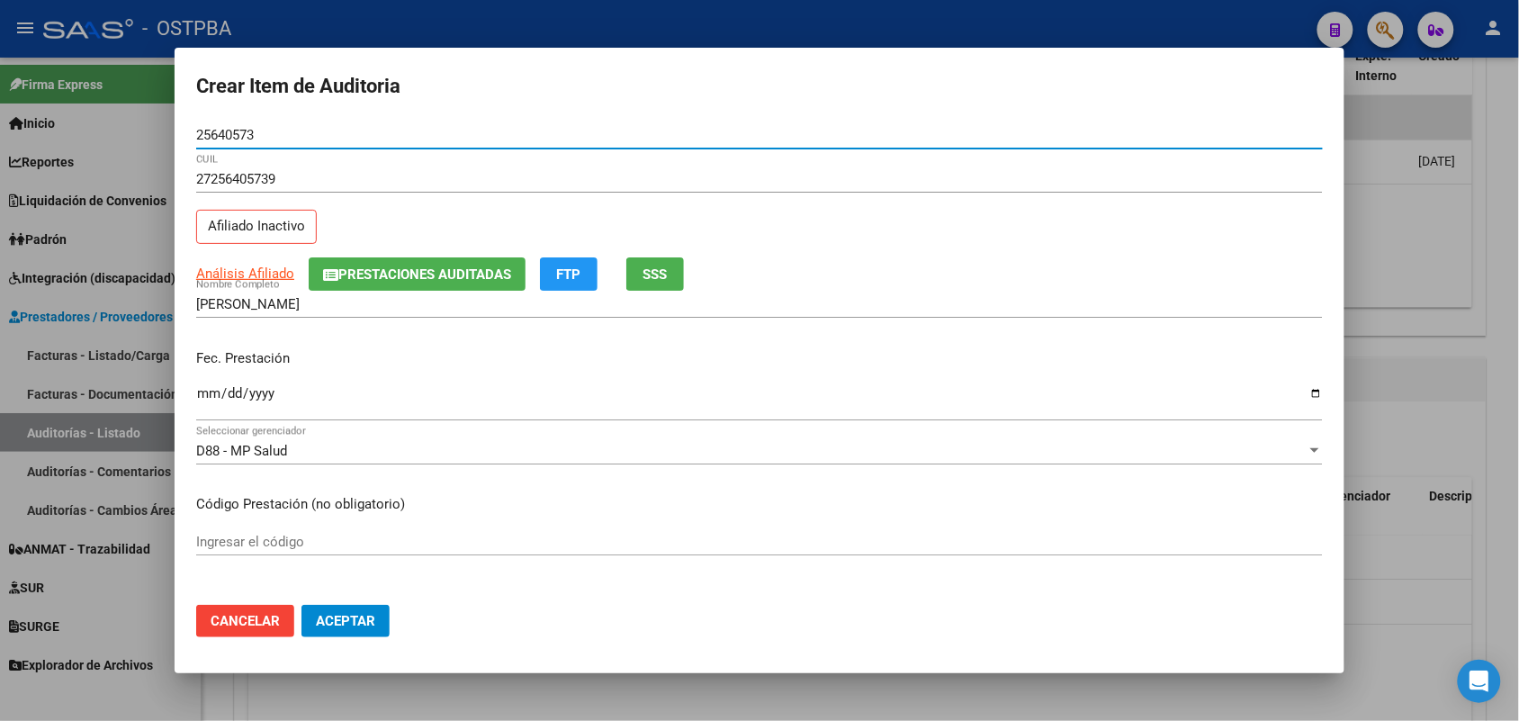
type input "25640573"
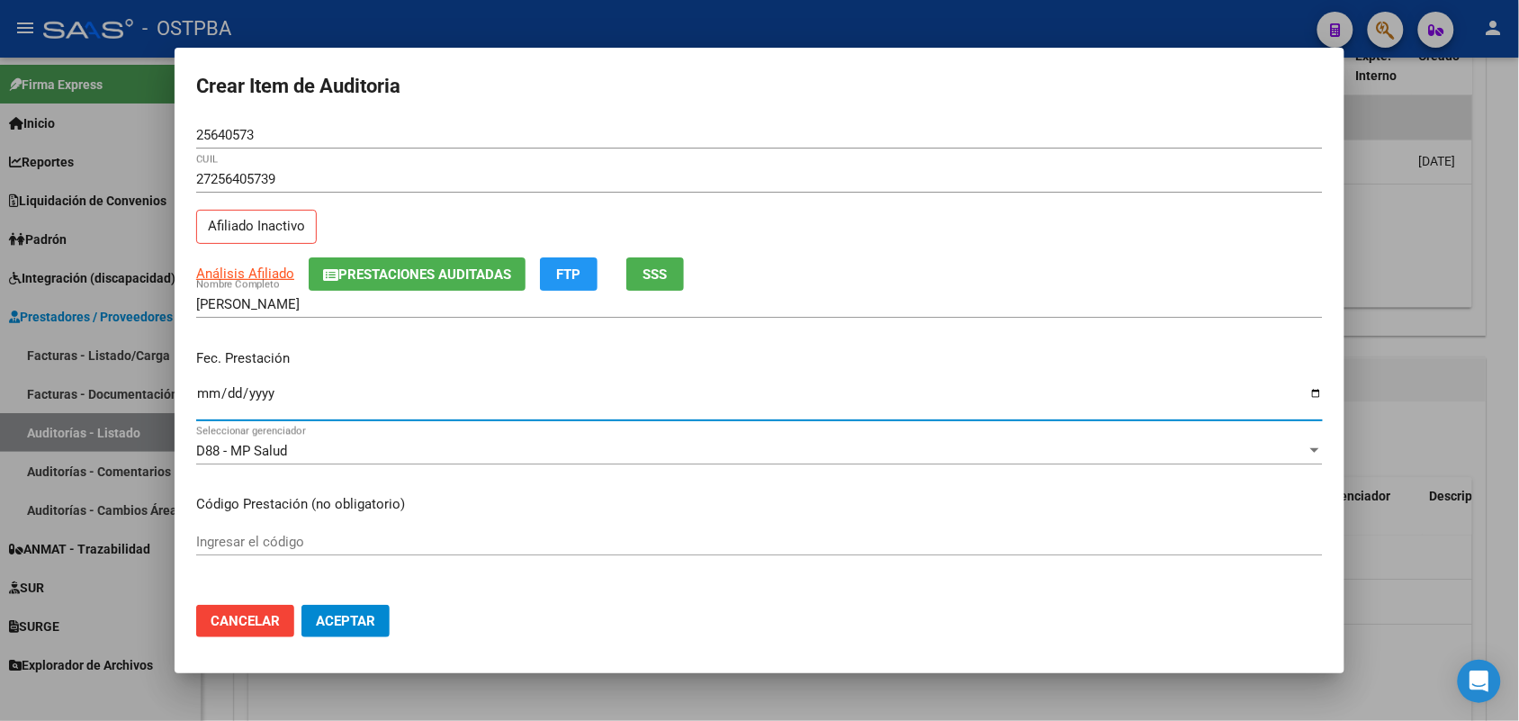
drag, startPoint x: 211, startPoint y: 406, endPoint x: 258, endPoint y: 407, distance: 46.8
click at [214, 406] on input "Ingresar la fecha" at bounding box center [759, 400] width 1126 height 29
type input "2025-05-20"
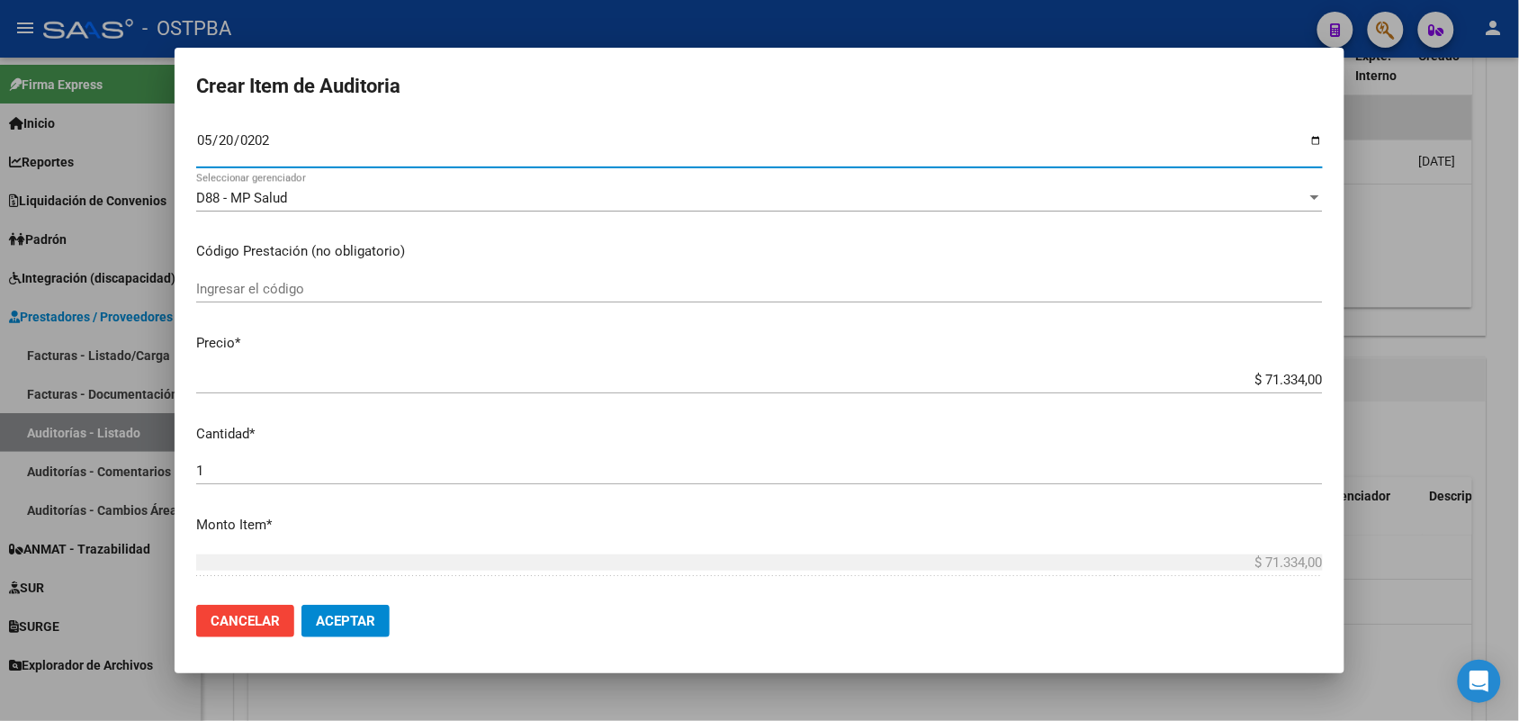
scroll to position [337, 0]
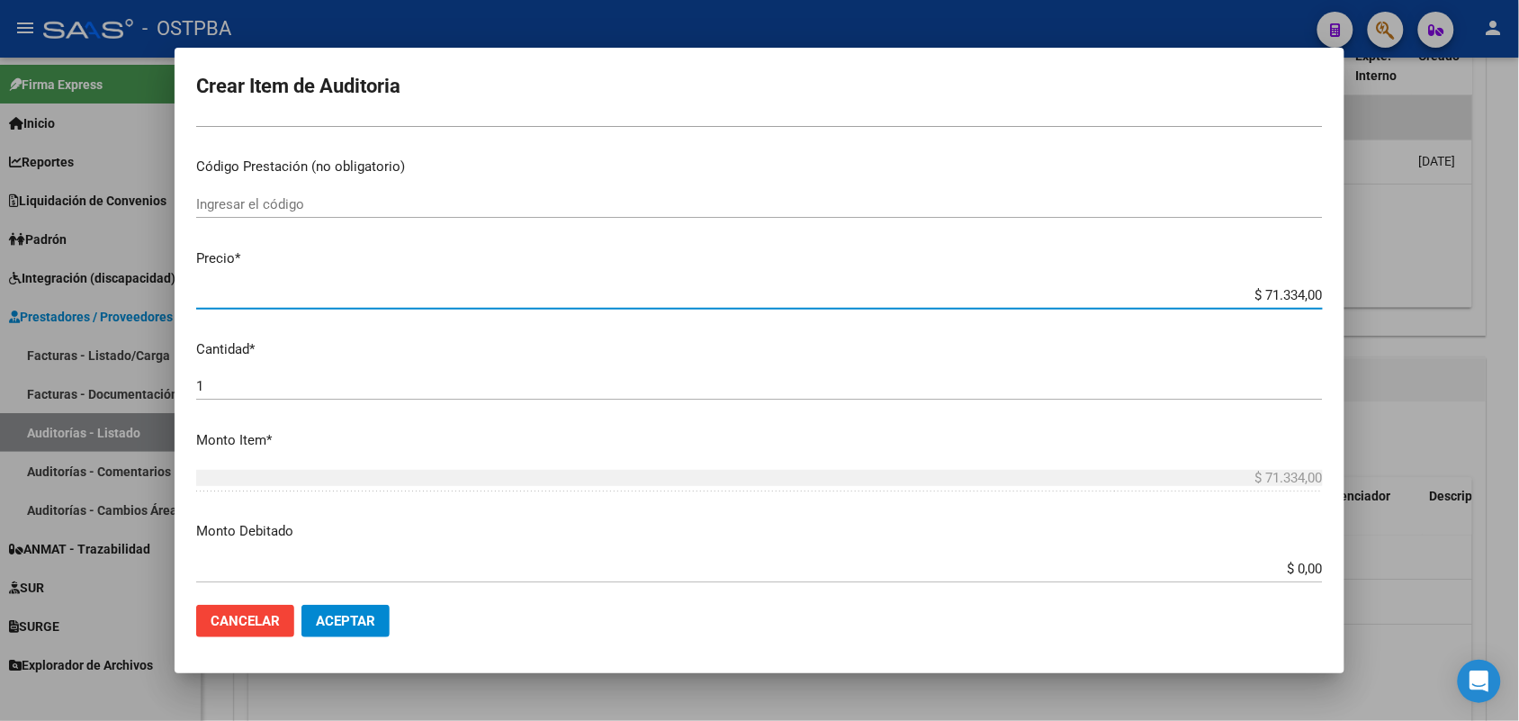
drag, startPoint x: 1235, startPoint y: 292, endPoint x: 1399, endPoint y: 294, distance: 163.8
click at [1399, 294] on div "Crear Item de Auditoria 25640573 Nro Documento 27256405739 CUIL Afiliado Inacti…" at bounding box center [759, 360] width 1519 height 721
type input "$ 0,01"
type input "$ 0,11"
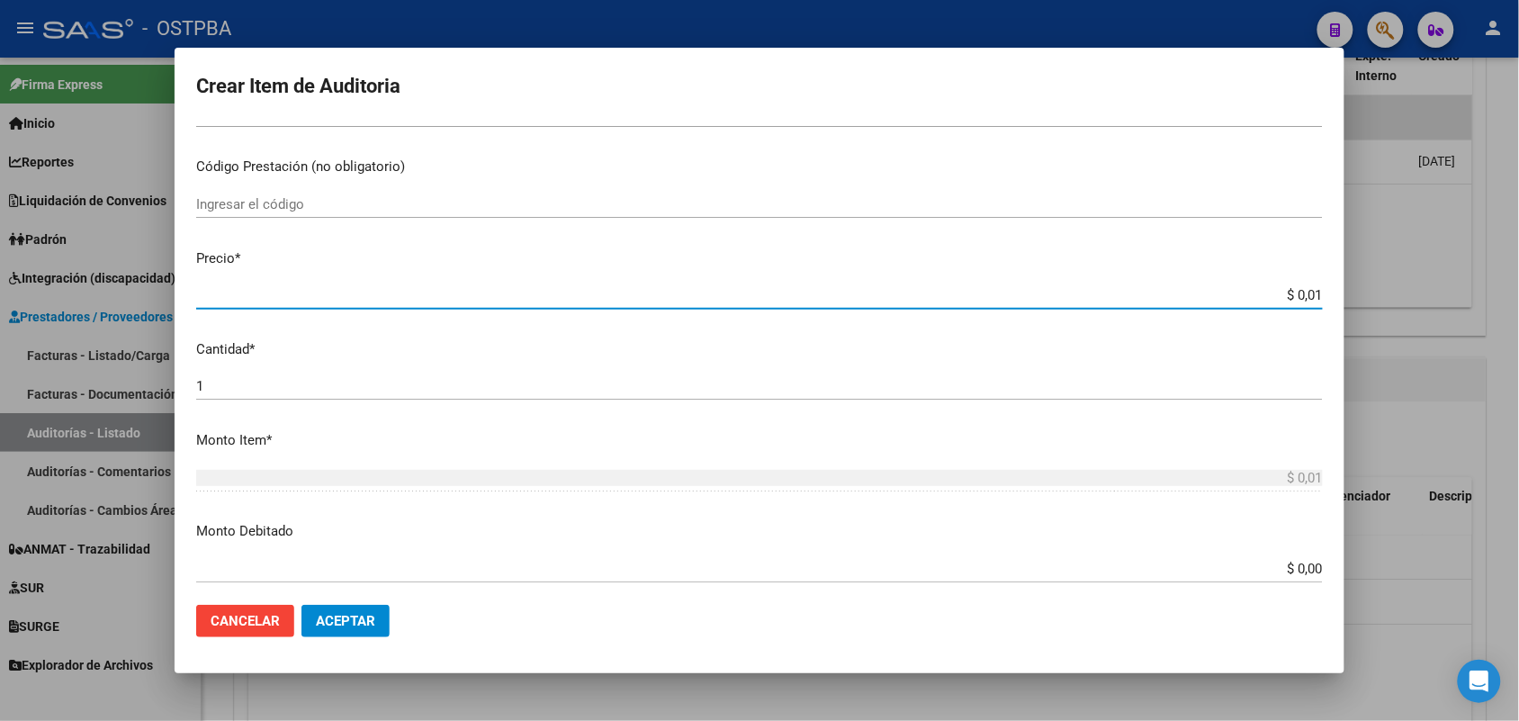
type input "$ 0,11"
type input "$ 1,18"
type input "$ 11,88"
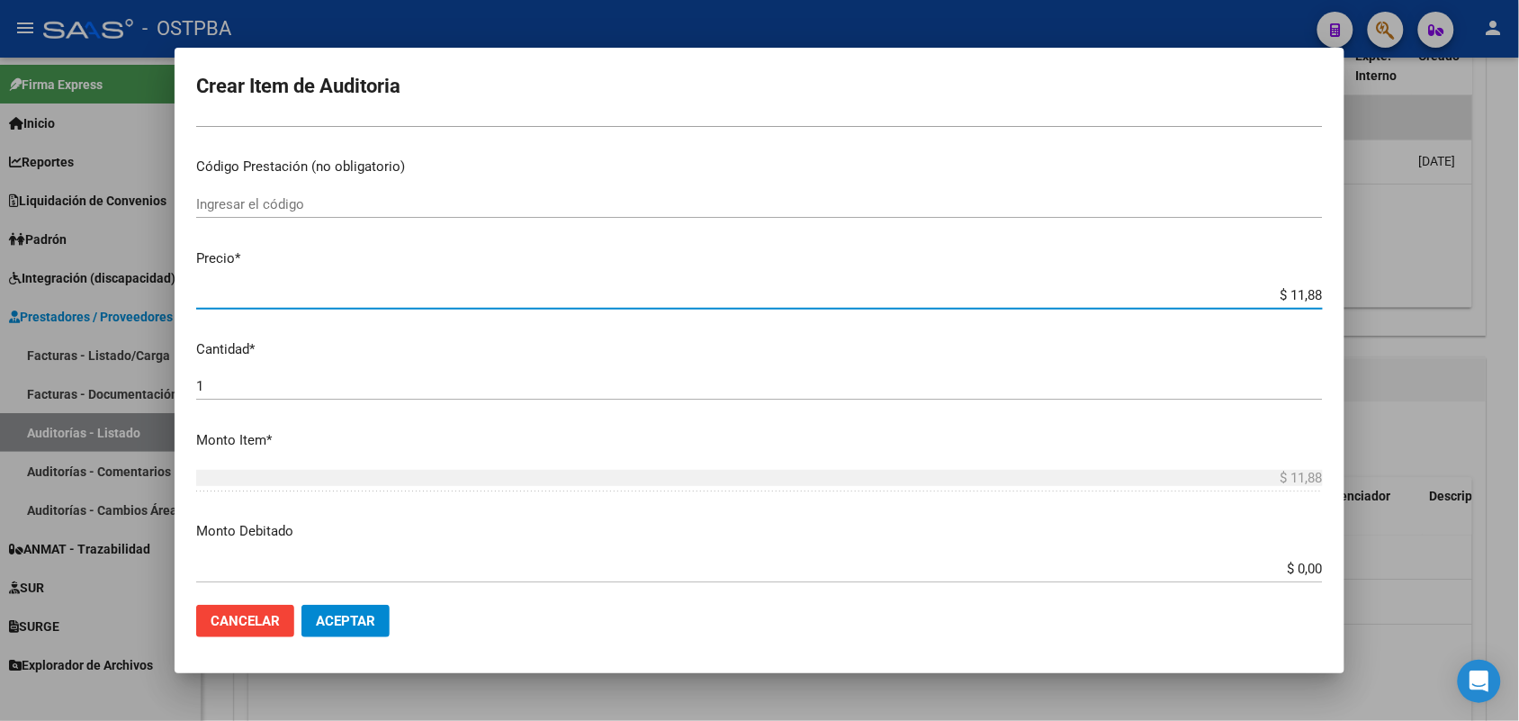
type input "$ 118,89"
type input "$ 1.188,90"
type input "$ 11.889,00"
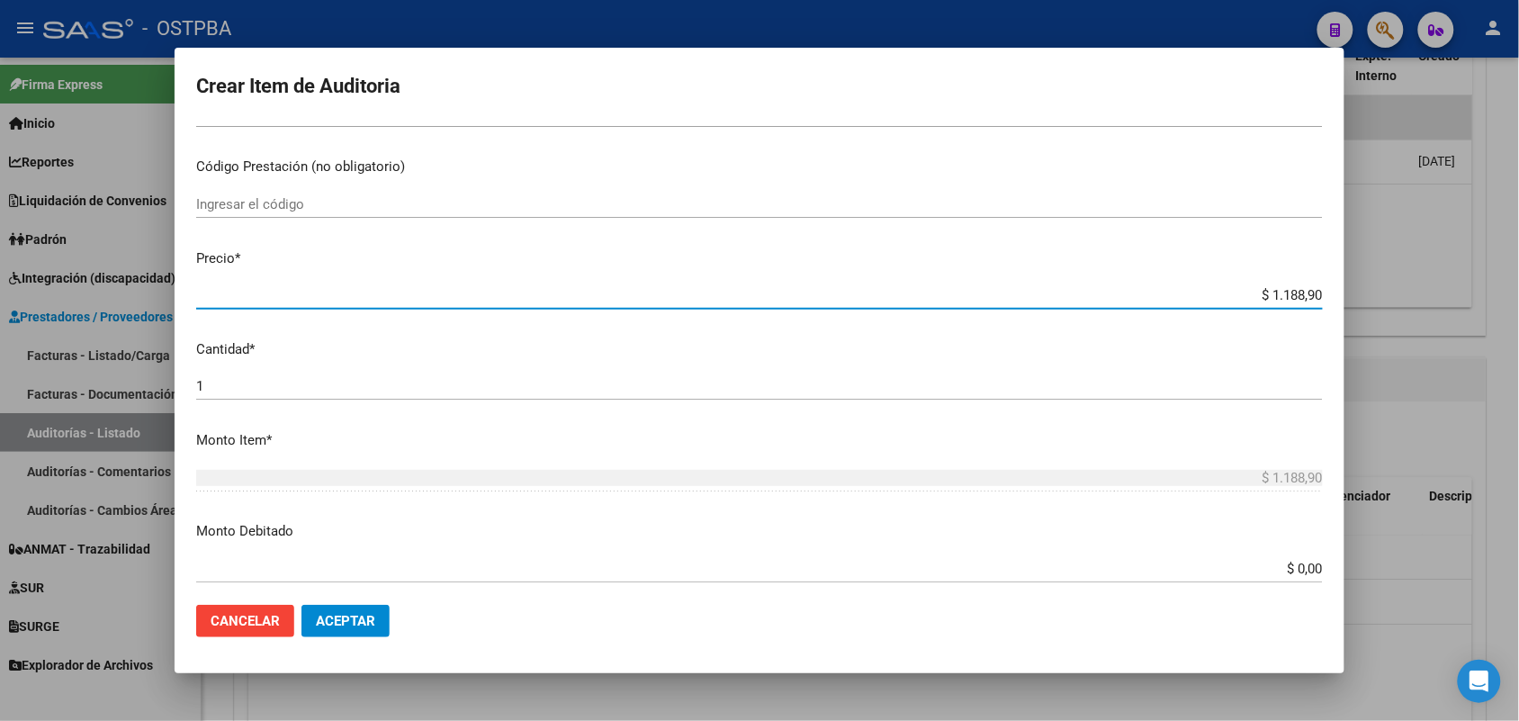
type input "$ 11.889,00"
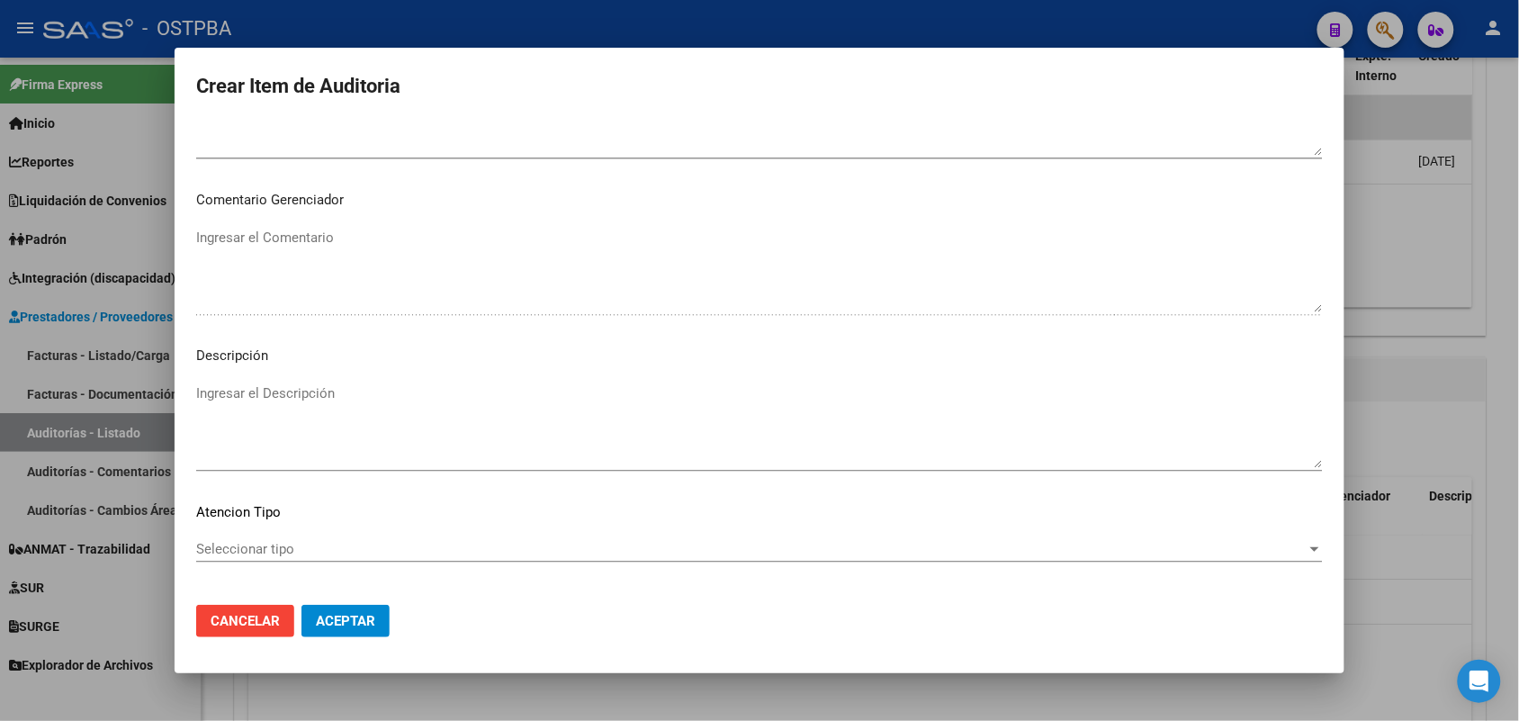
scroll to position [1150, 0]
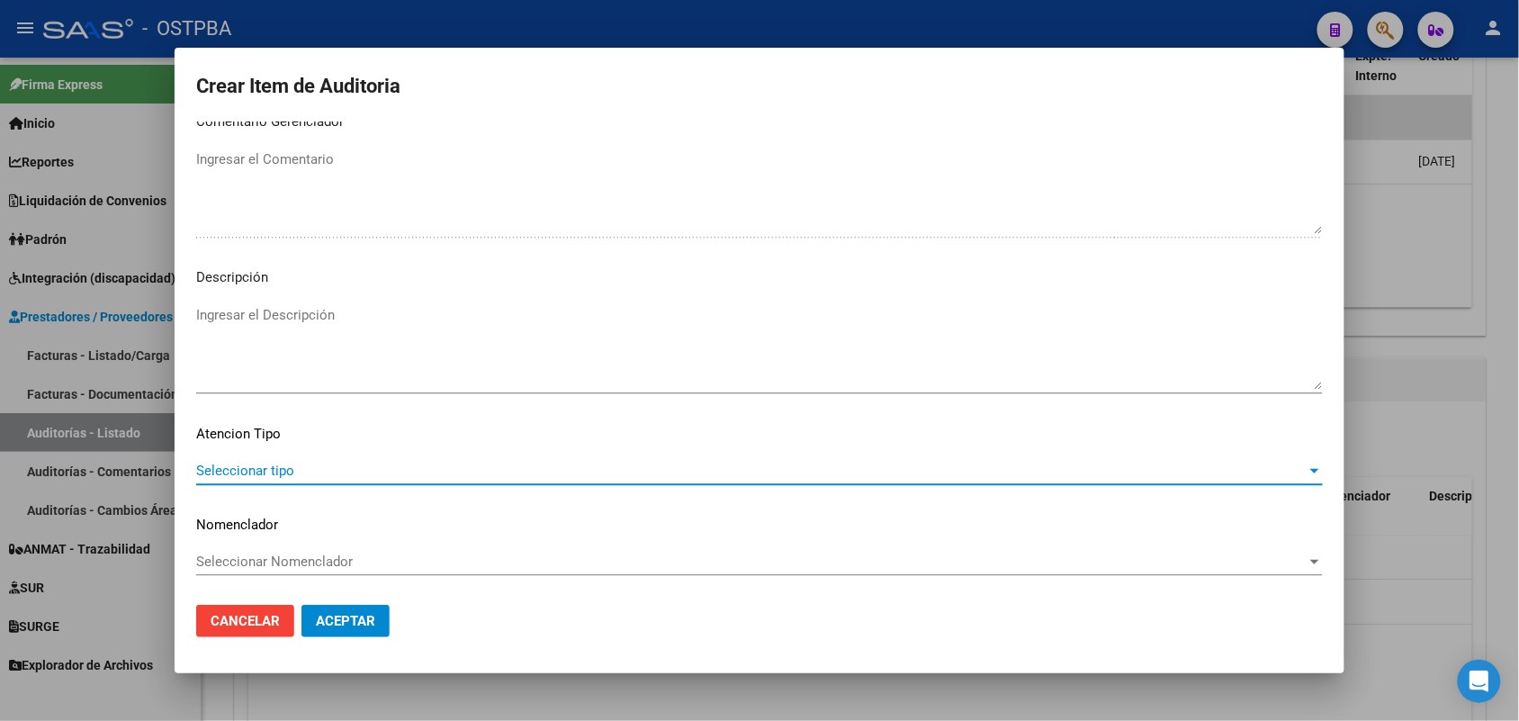
click at [255, 477] on span "Seleccionar tipo" at bounding box center [751, 470] width 1110 height 16
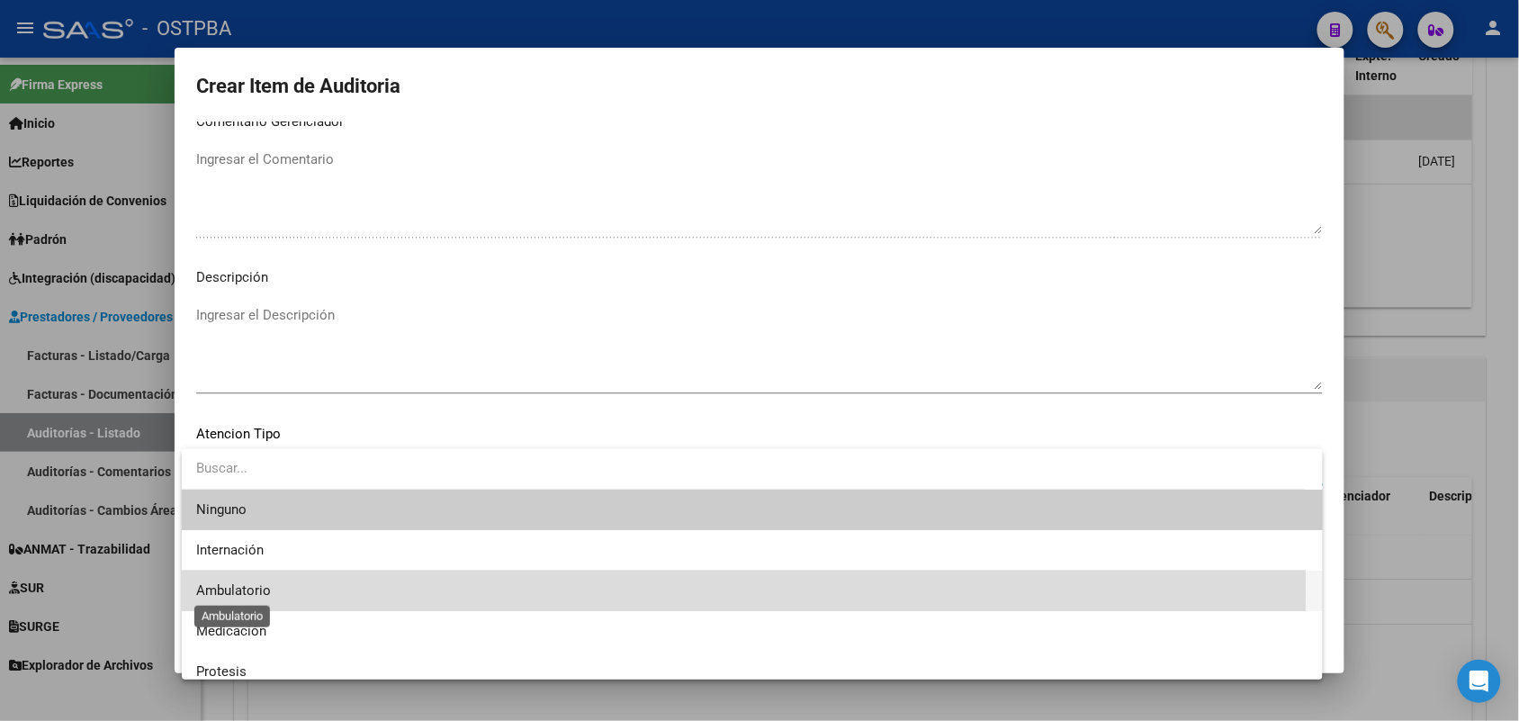
click at [256, 586] on span "Ambulatorio" at bounding box center [233, 590] width 75 height 16
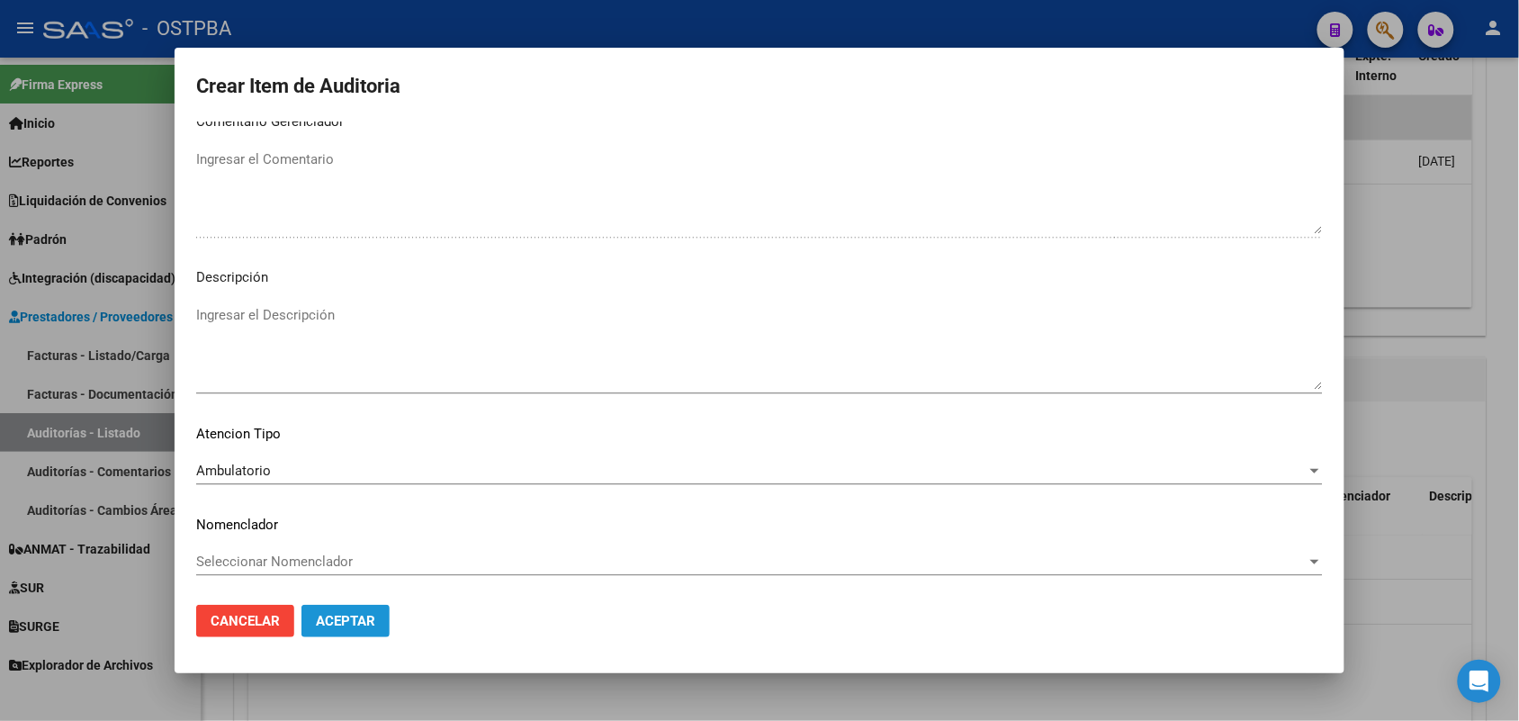
click at [344, 613] on span "Aceptar" at bounding box center [345, 621] width 59 height 16
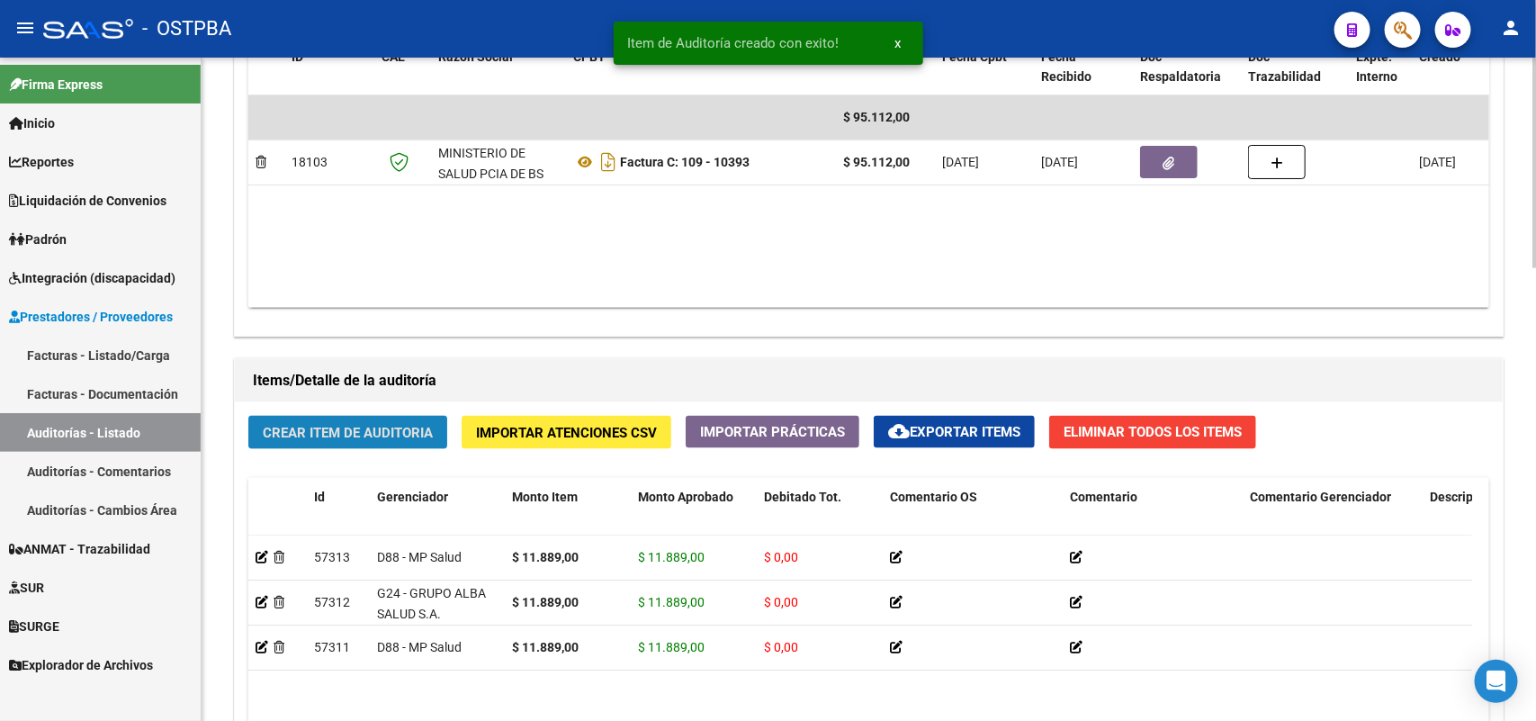
click at [357, 425] on span "Crear Item de Auditoria" at bounding box center [348, 433] width 170 height 16
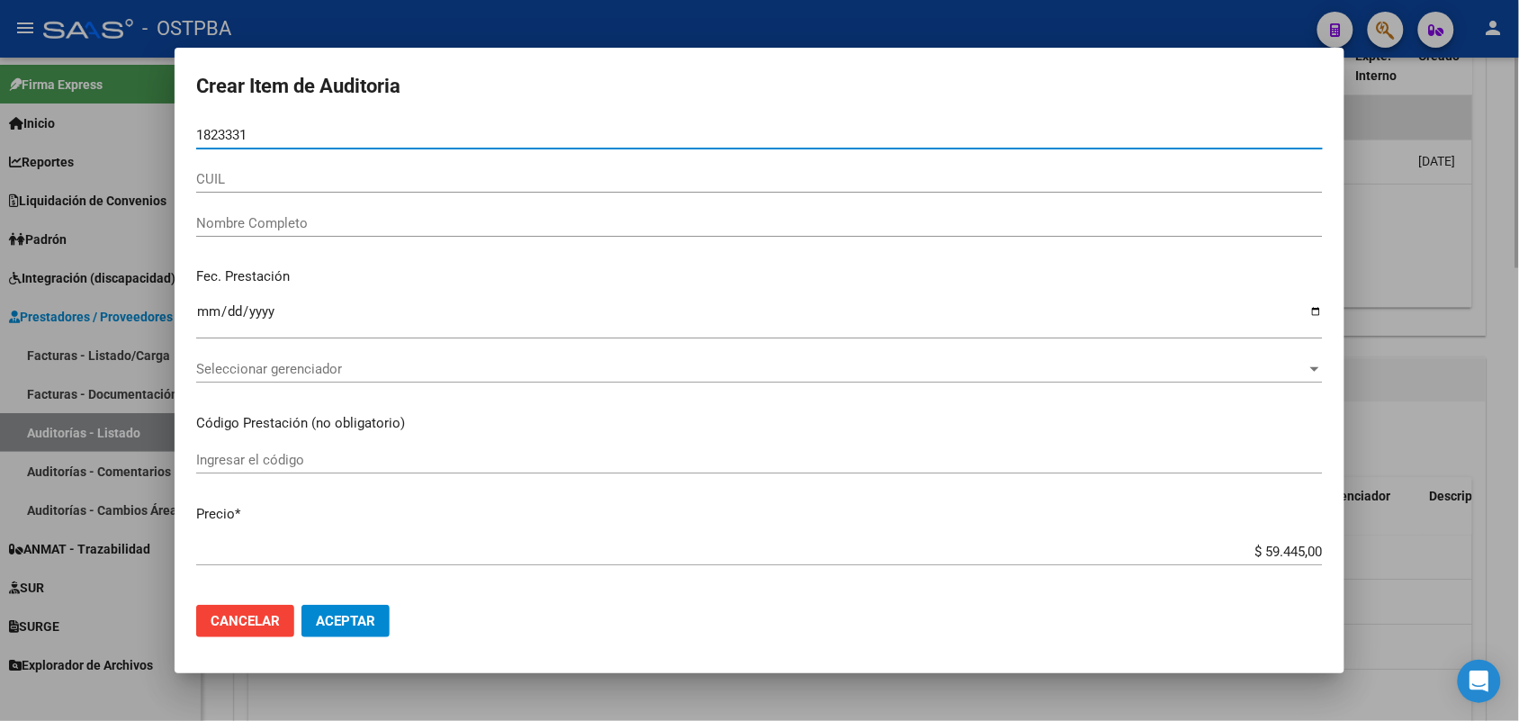
type input "18233311"
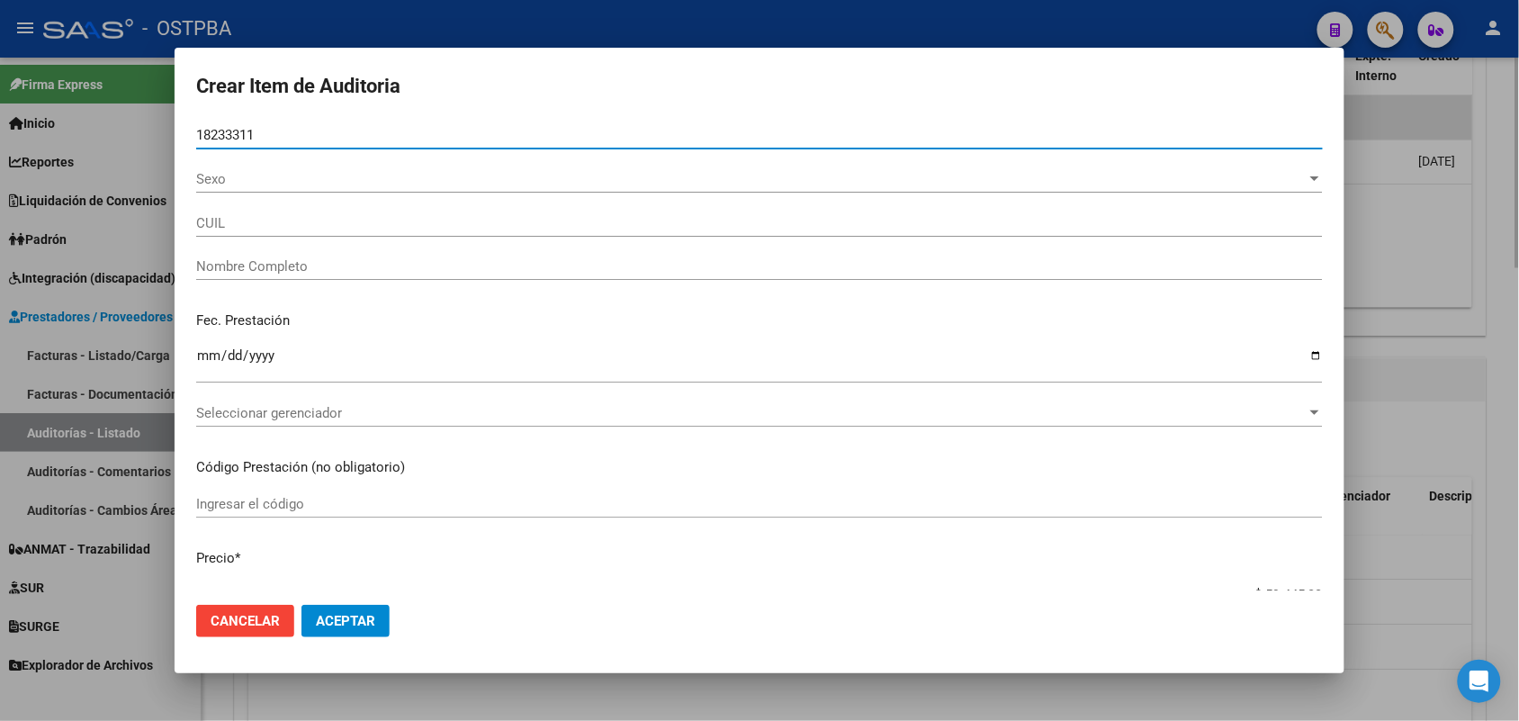
type input "20182333116"
type input "DOMINGUEZ RODOLFO DANTE -"
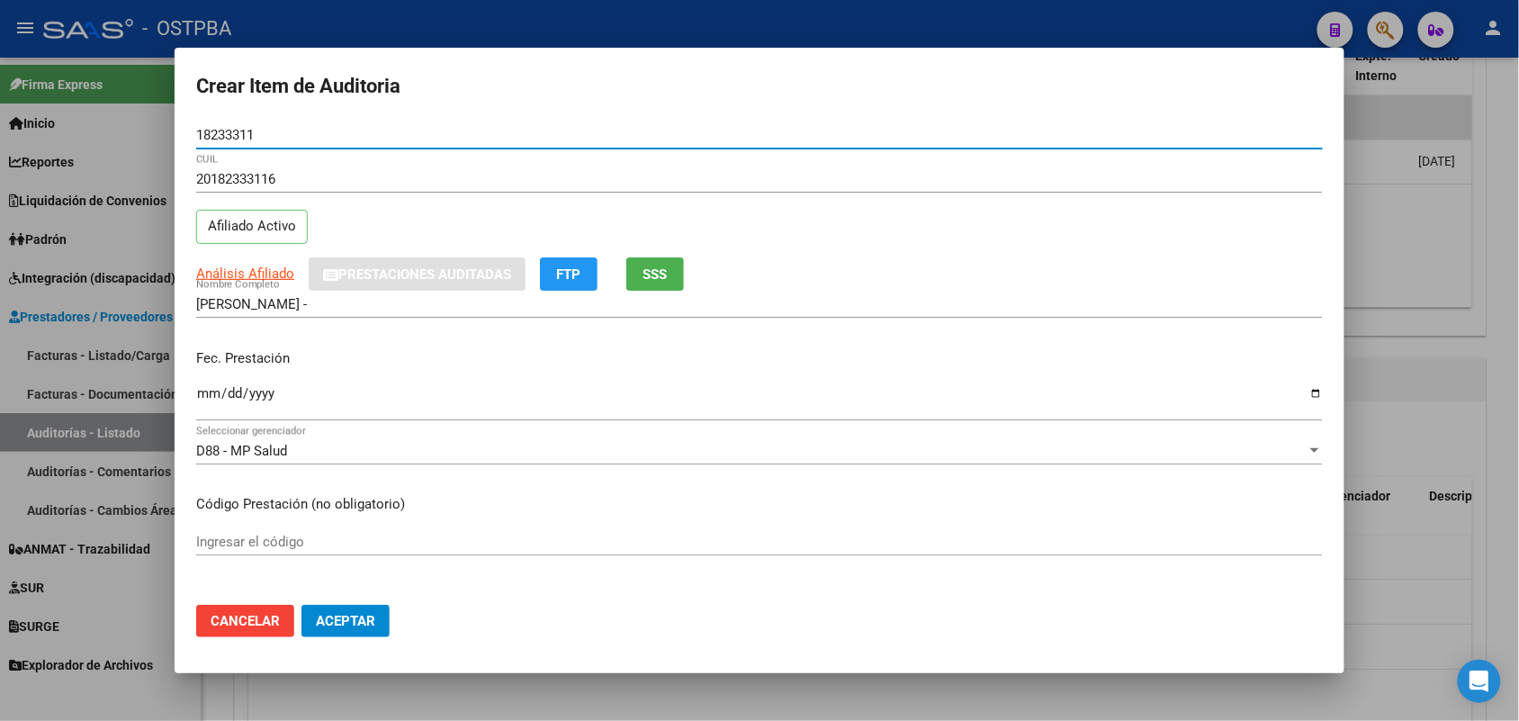
type input "18233311"
drag, startPoint x: 216, startPoint y: 402, endPoint x: 266, endPoint y: 400, distance: 50.4
click at [249, 401] on input "Ingresar la fecha" at bounding box center [759, 400] width 1126 height 29
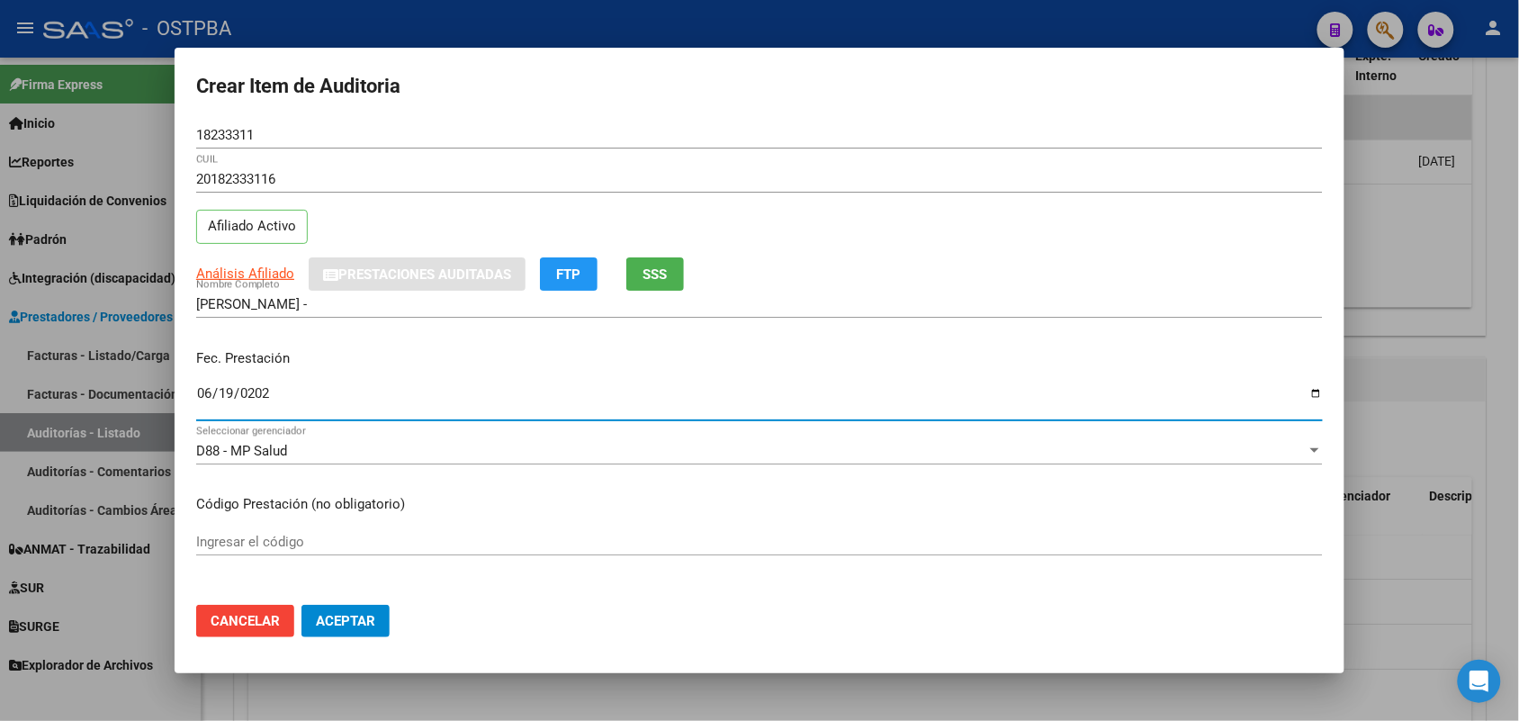
type input "2025-06-19"
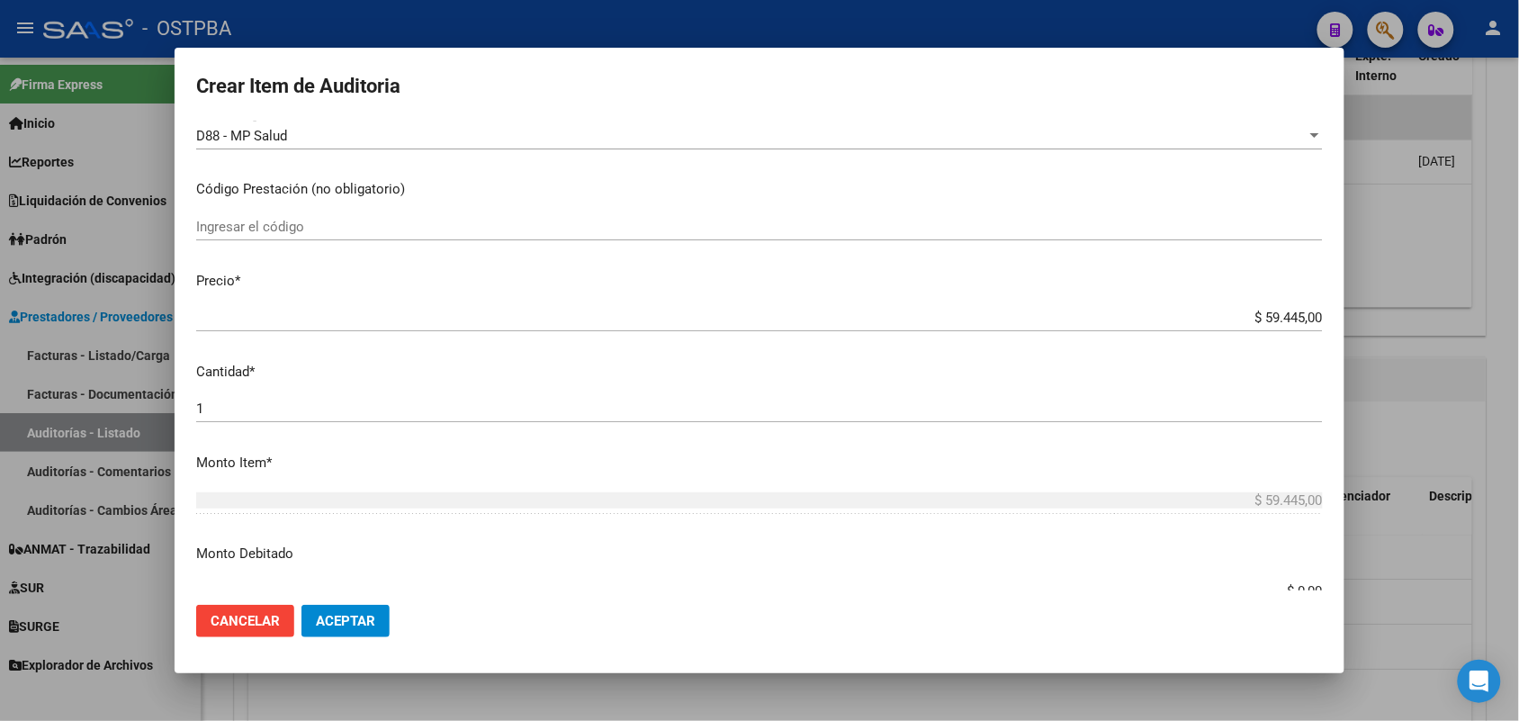
scroll to position [337, 0]
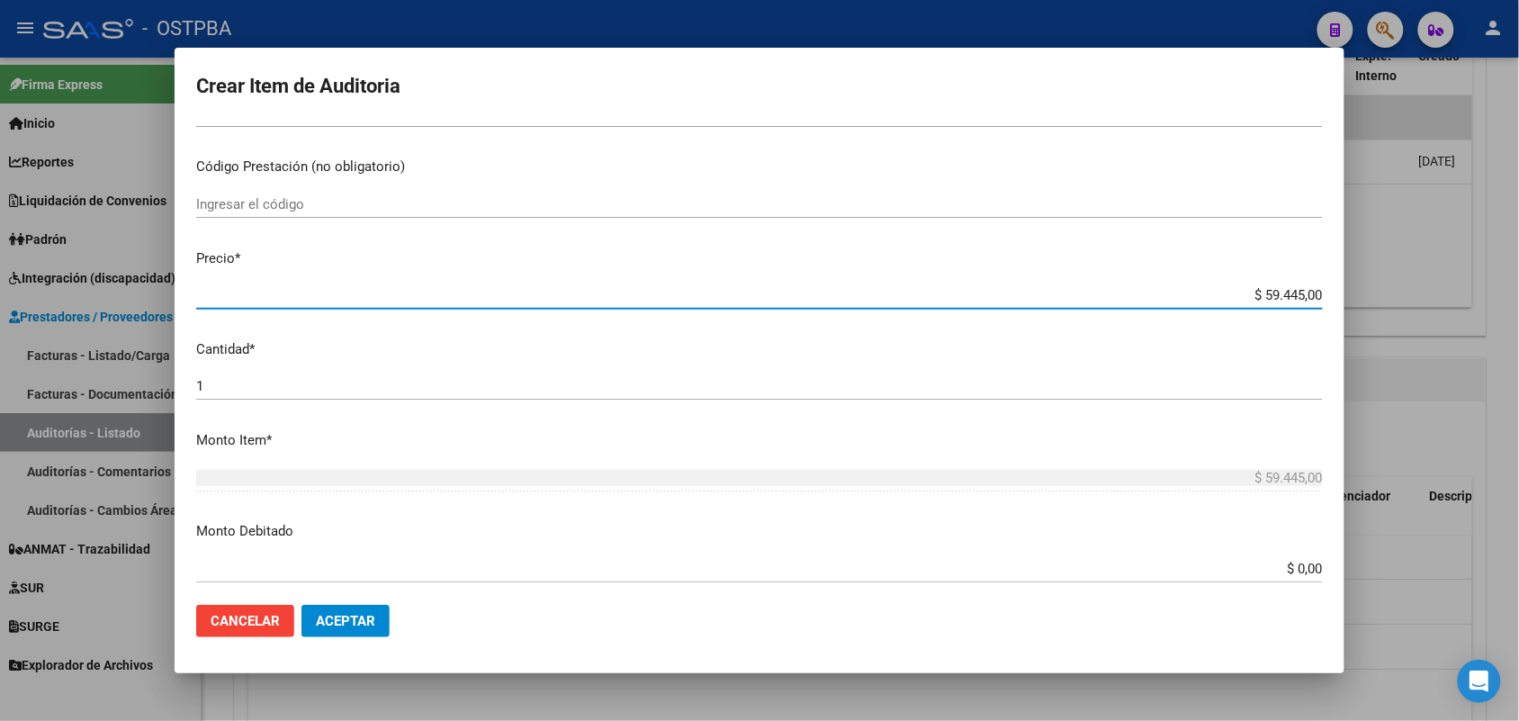
drag, startPoint x: 1213, startPoint y: 295, endPoint x: 1328, endPoint y: 311, distance: 116.3
click at [1334, 308] on mat-dialog-content "18233311 Nro Documento 20182333116 CUIL Afiliado Activo Análisis Afiliado Prest…" at bounding box center [760, 355] width 1170 height 469
type input "$ 0,01"
type input "$ 0,11"
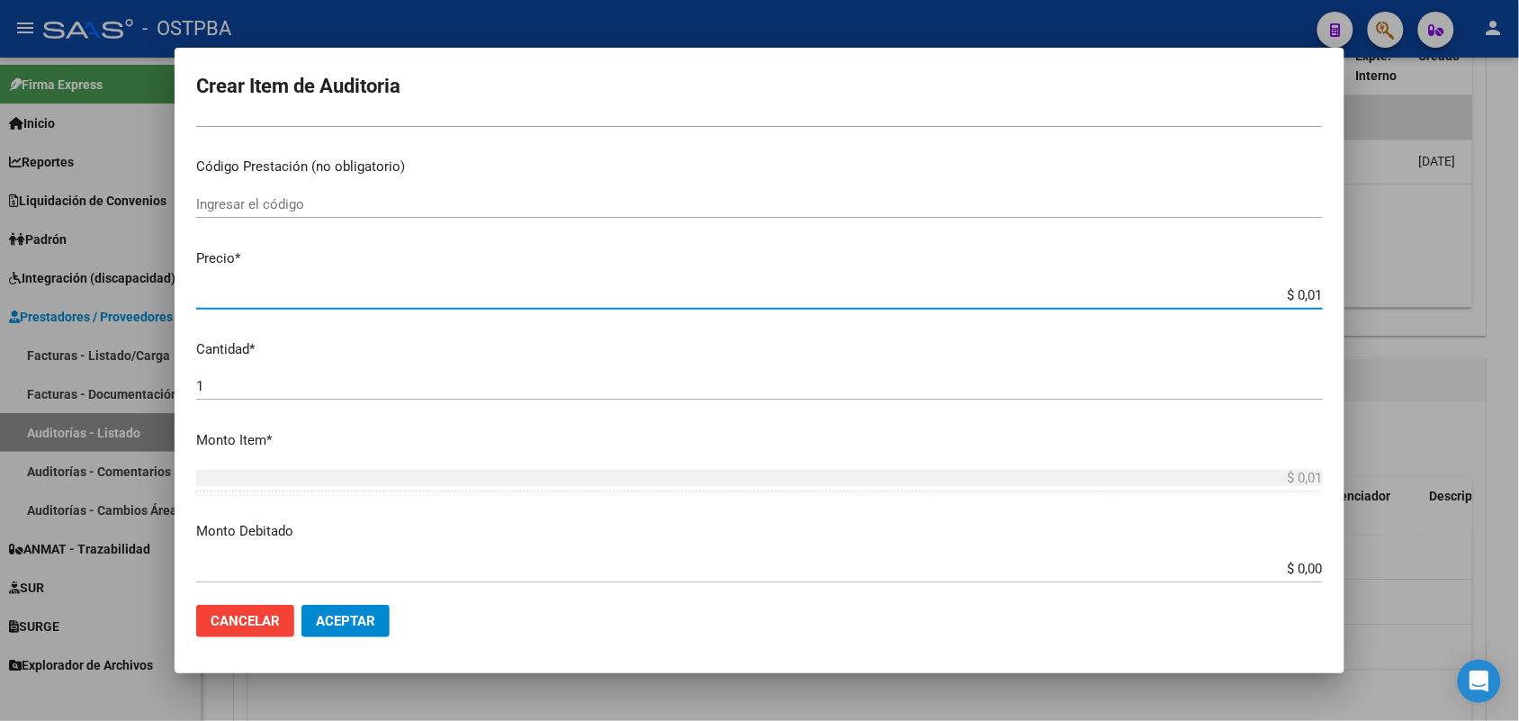
type input "$ 0,11"
type input "$ 1,18"
type input "$ 11,88"
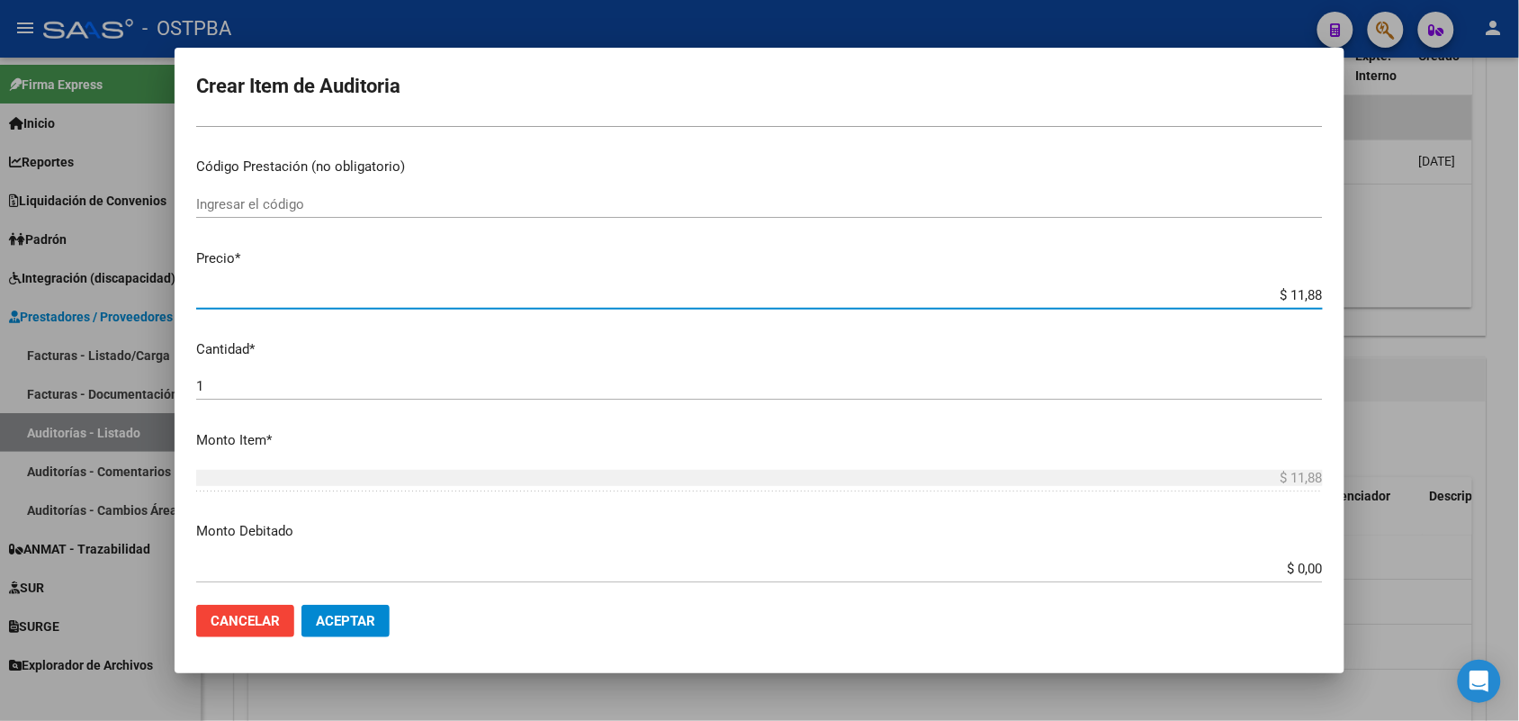
type input "$ 118,89"
type input "$ 1.188,90"
type input "$ 11.889,00"
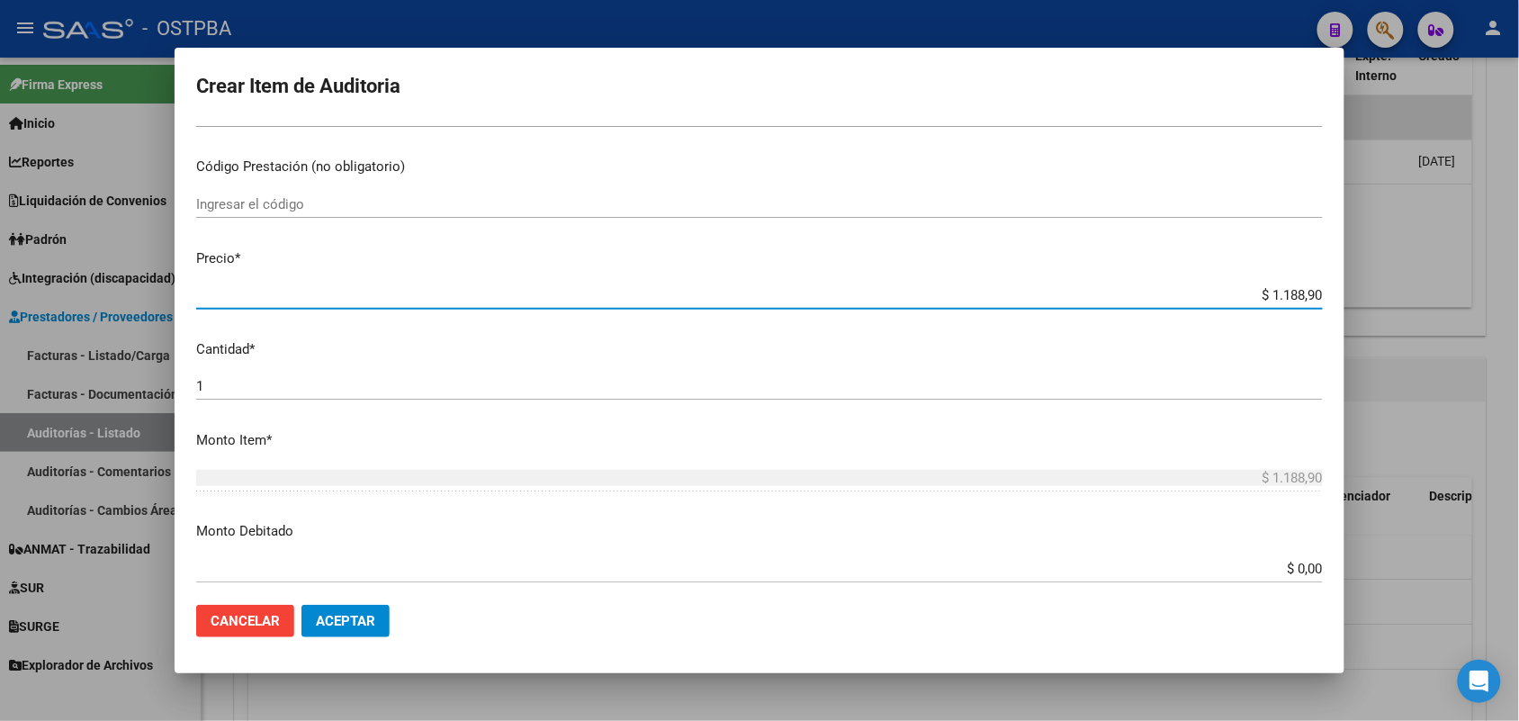
type input "$ 11.889,00"
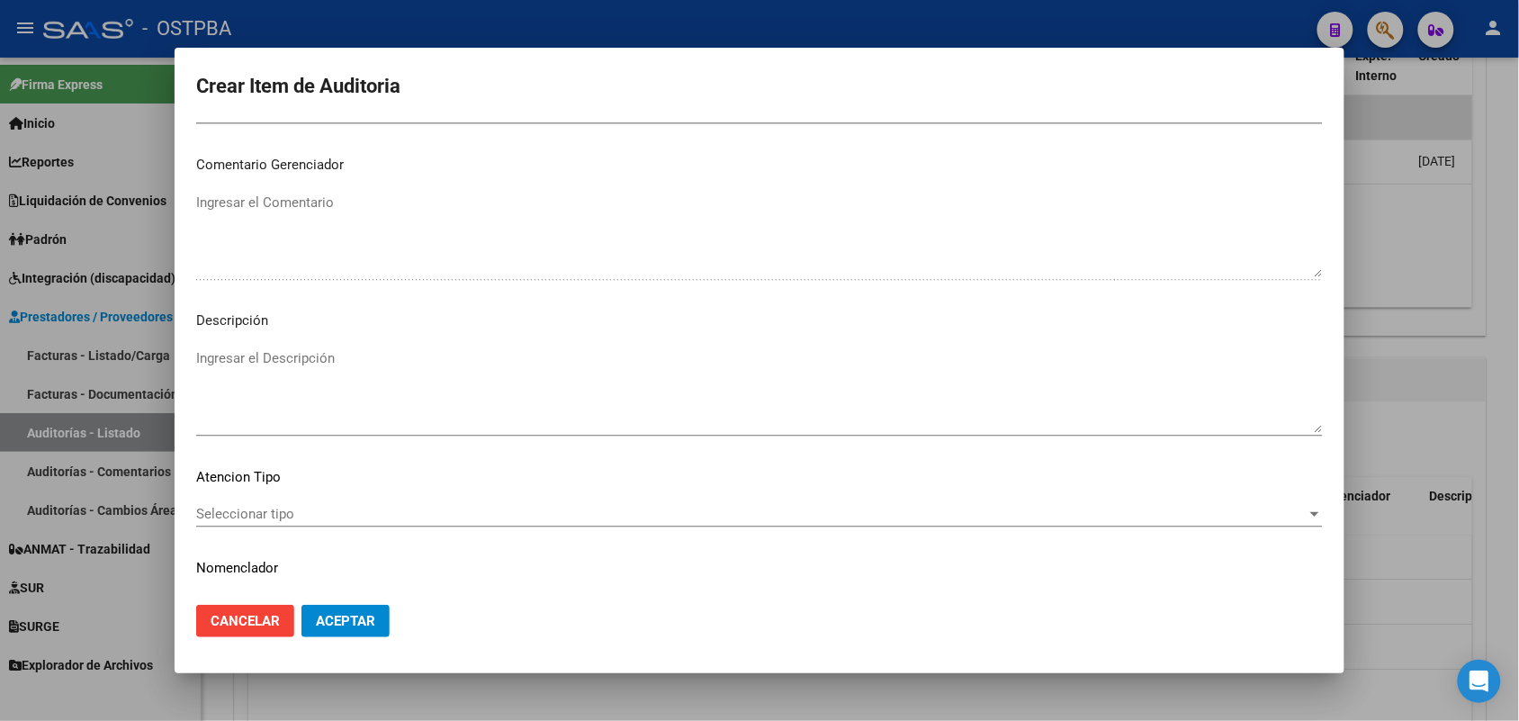
scroll to position [1125, 0]
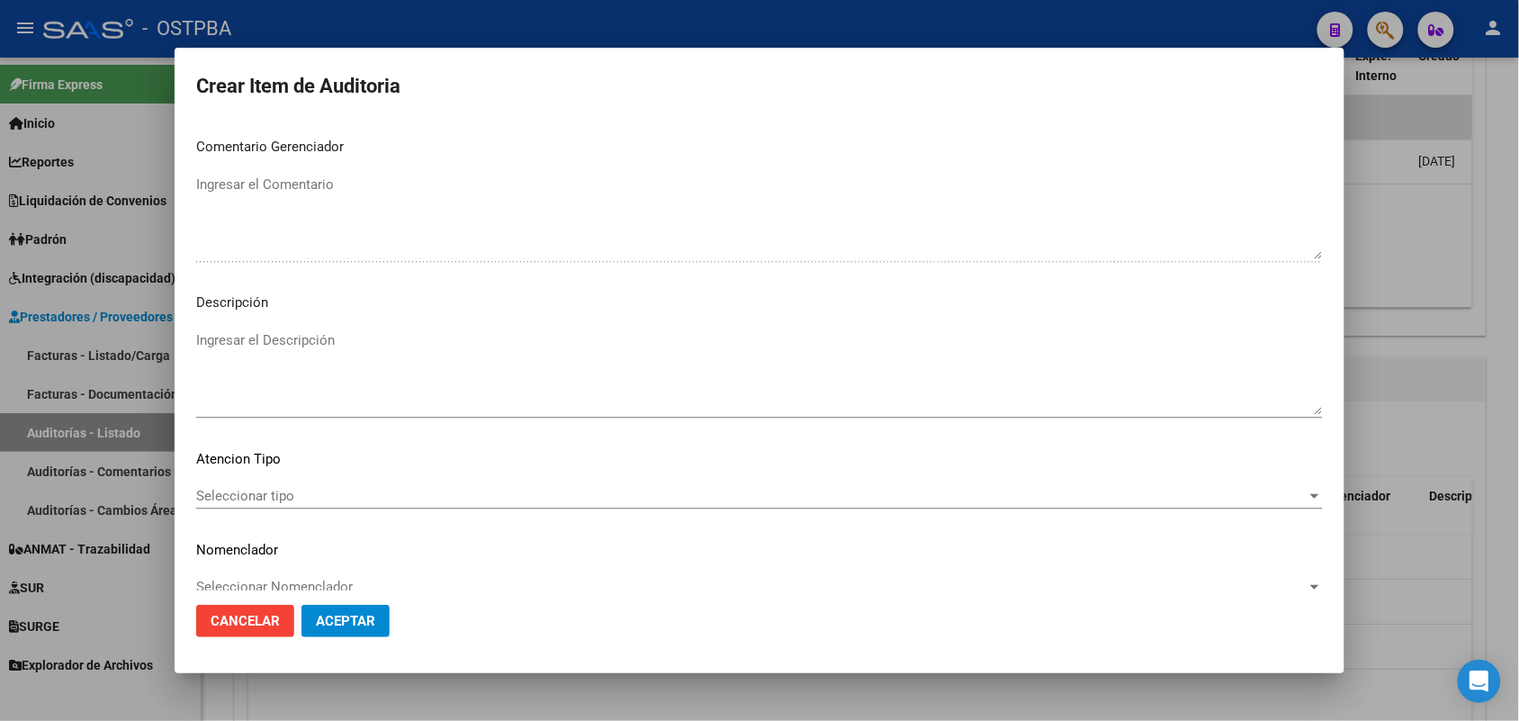
click at [245, 488] on span "Seleccionar tipo" at bounding box center [751, 496] width 1110 height 16
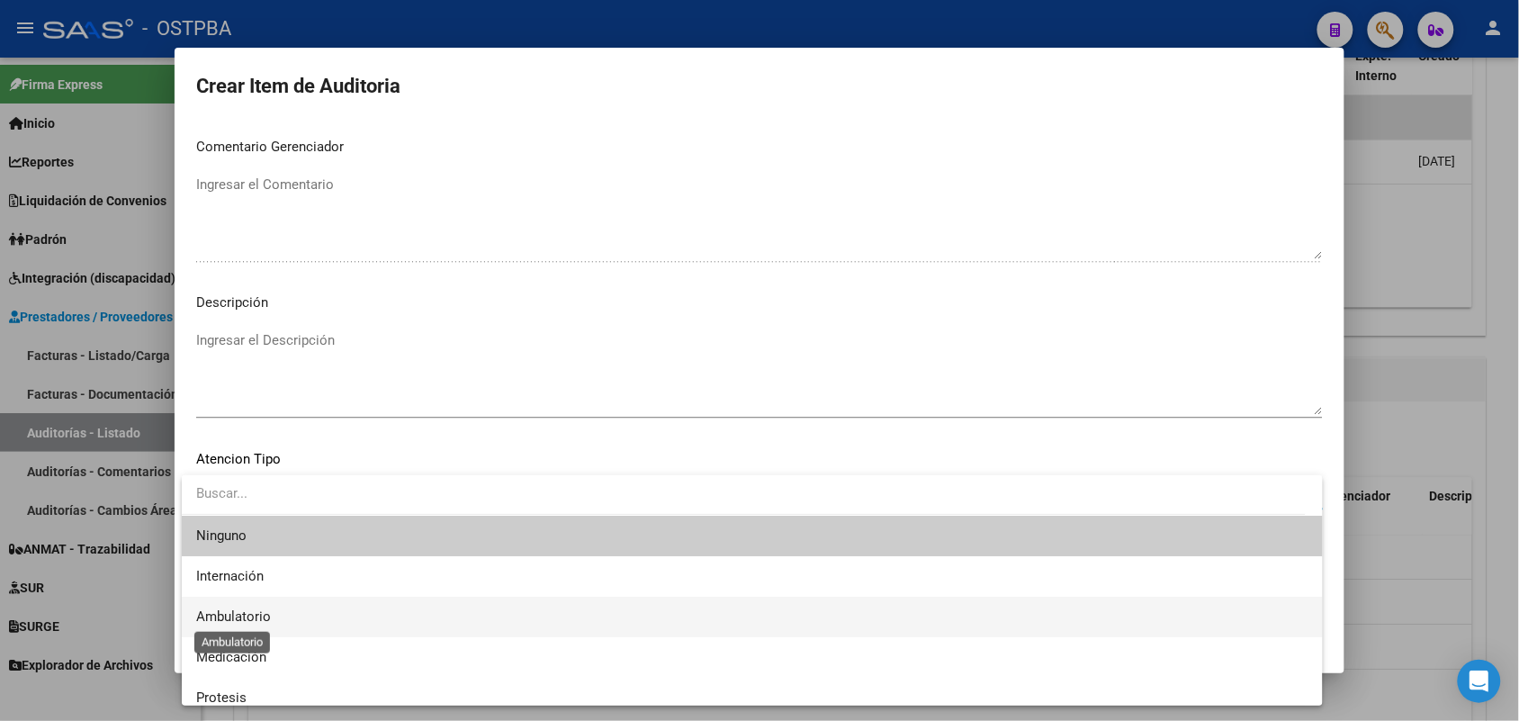
click at [249, 610] on span "Ambulatorio" at bounding box center [233, 616] width 75 height 16
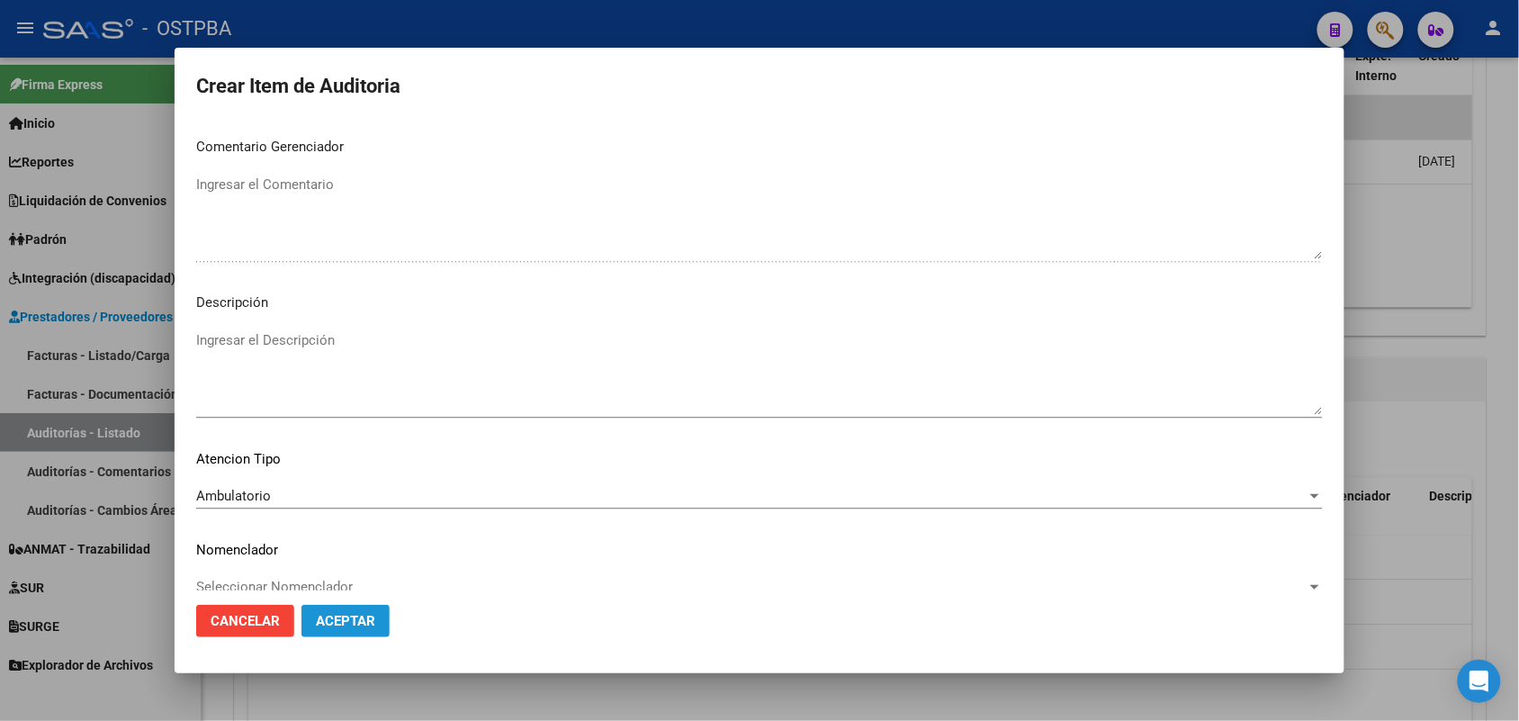
click at [367, 618] on span "Aceptar" at bounding box center [345, 621] width 59 height 16
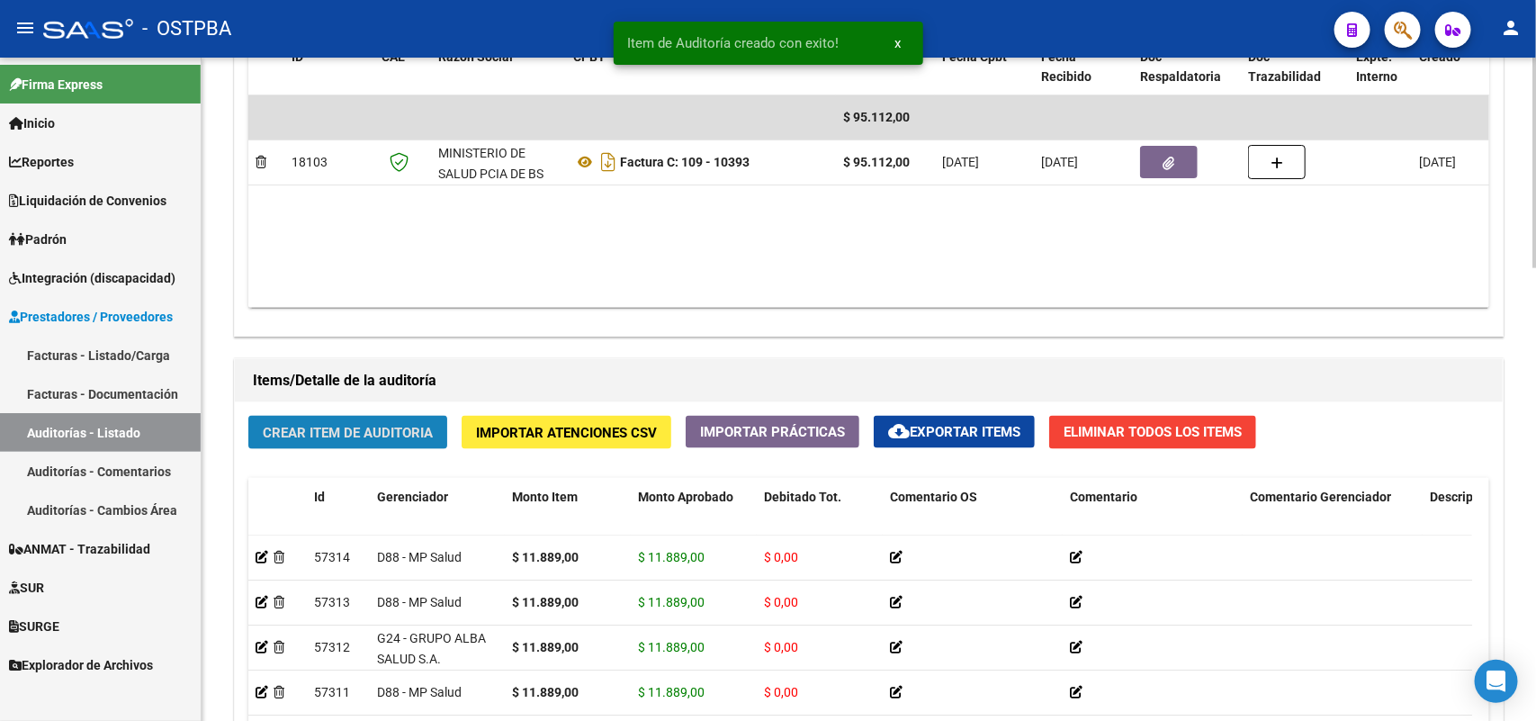
click at [378, 433] on span "Crear Item de Auditoria" at bounding box center [348, 433] width 170 height 16
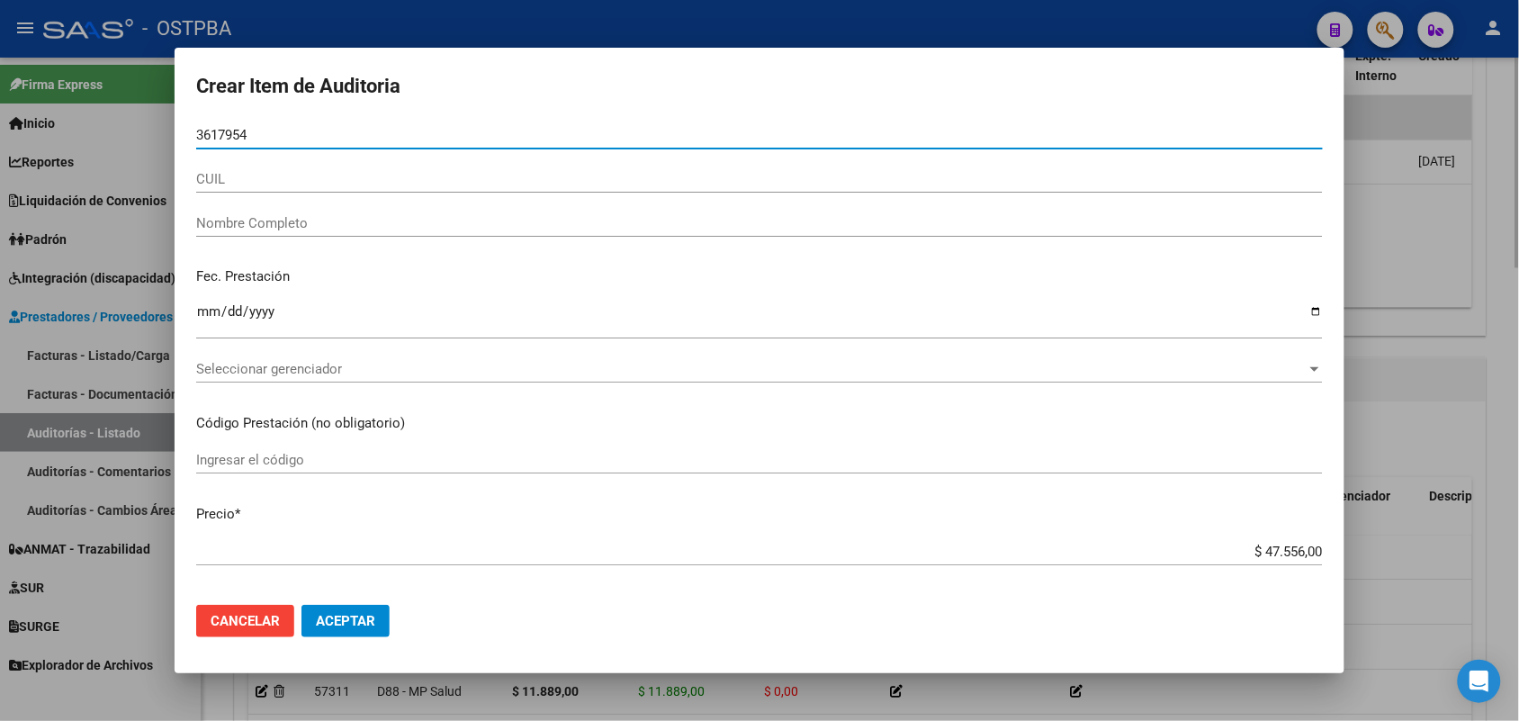
type input "36179544"
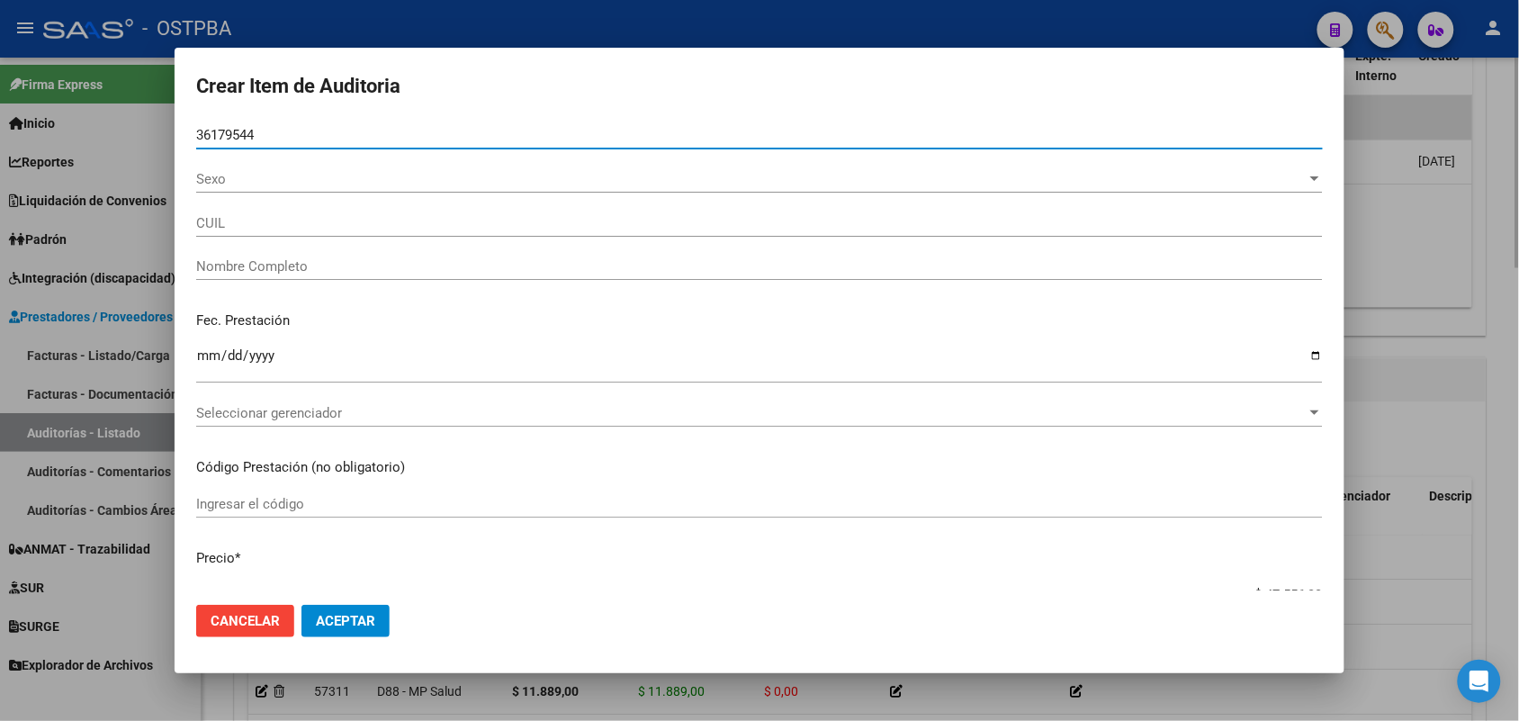
type input "20361795440"
type input "GUZMAN MAXIMILIANO ALBERTO"
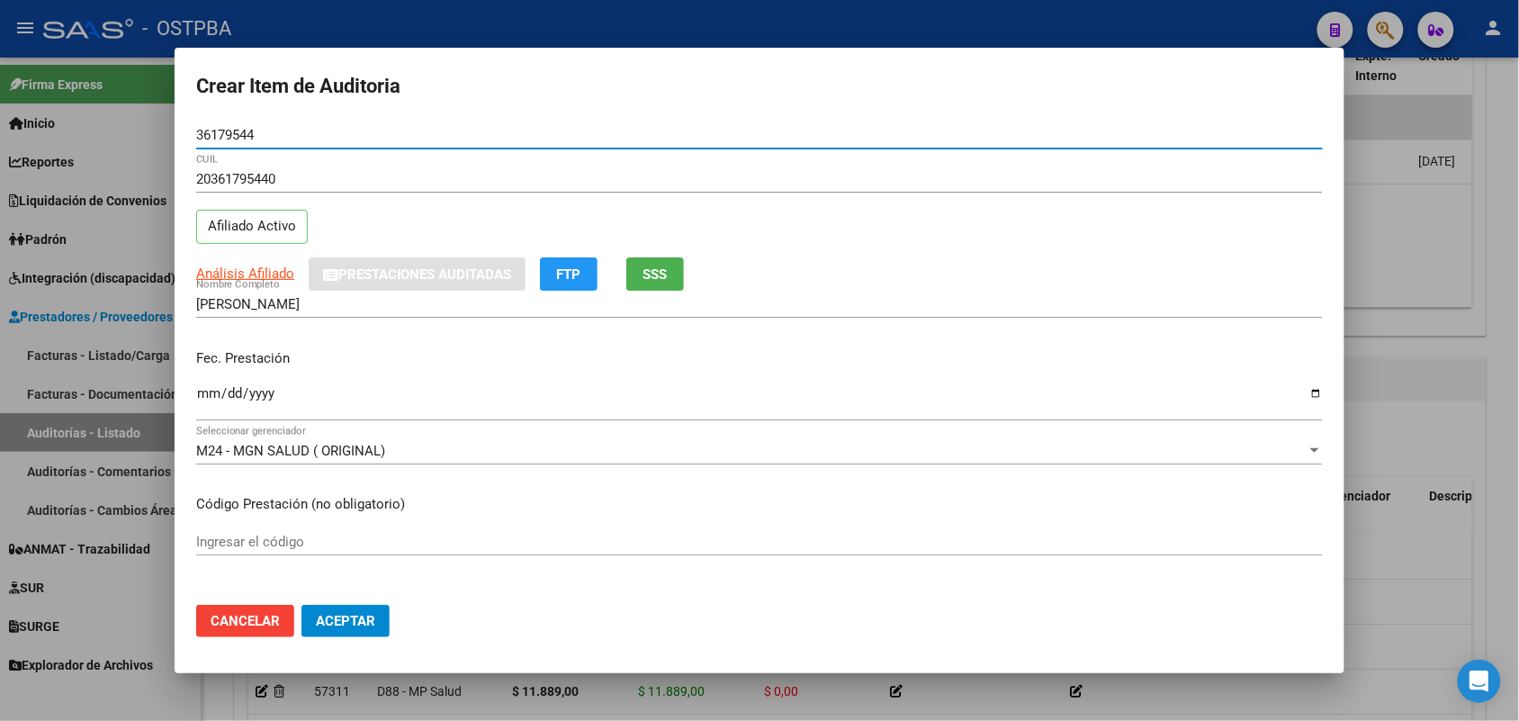
type input "36179544"
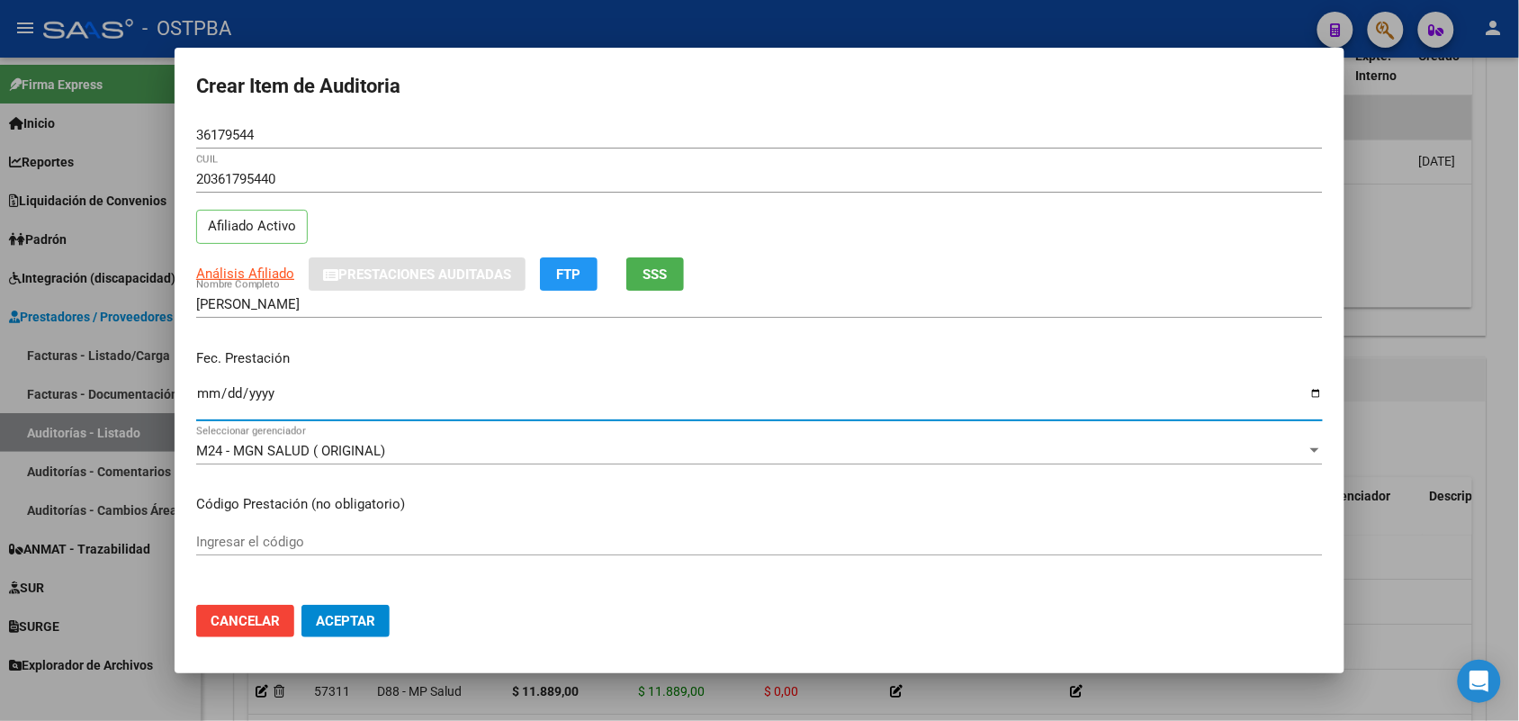
click at [212, 399] on input "Ingresar la fecha" at bounding box center [759, 400] width 1126 height 29
type input "2025-06-09"
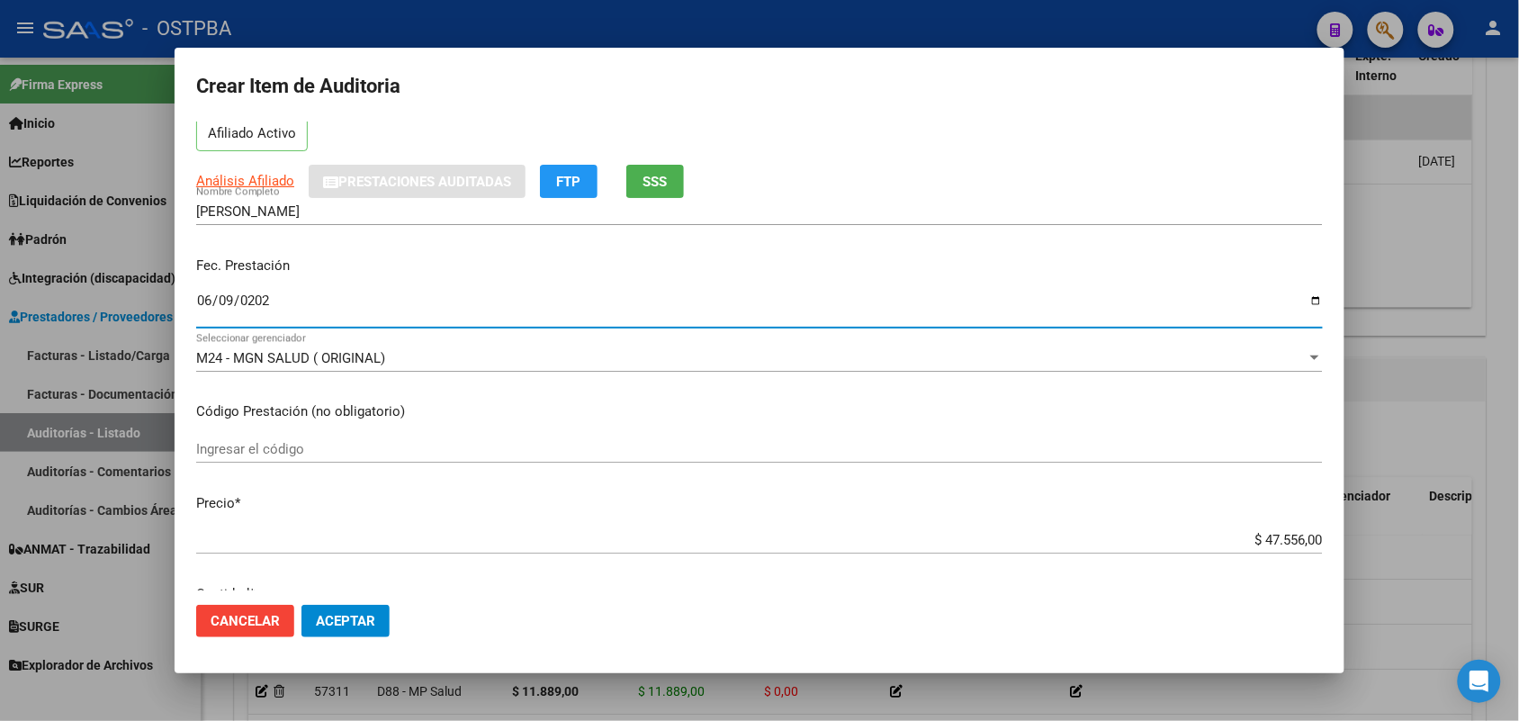
scroll to position [337, 0]
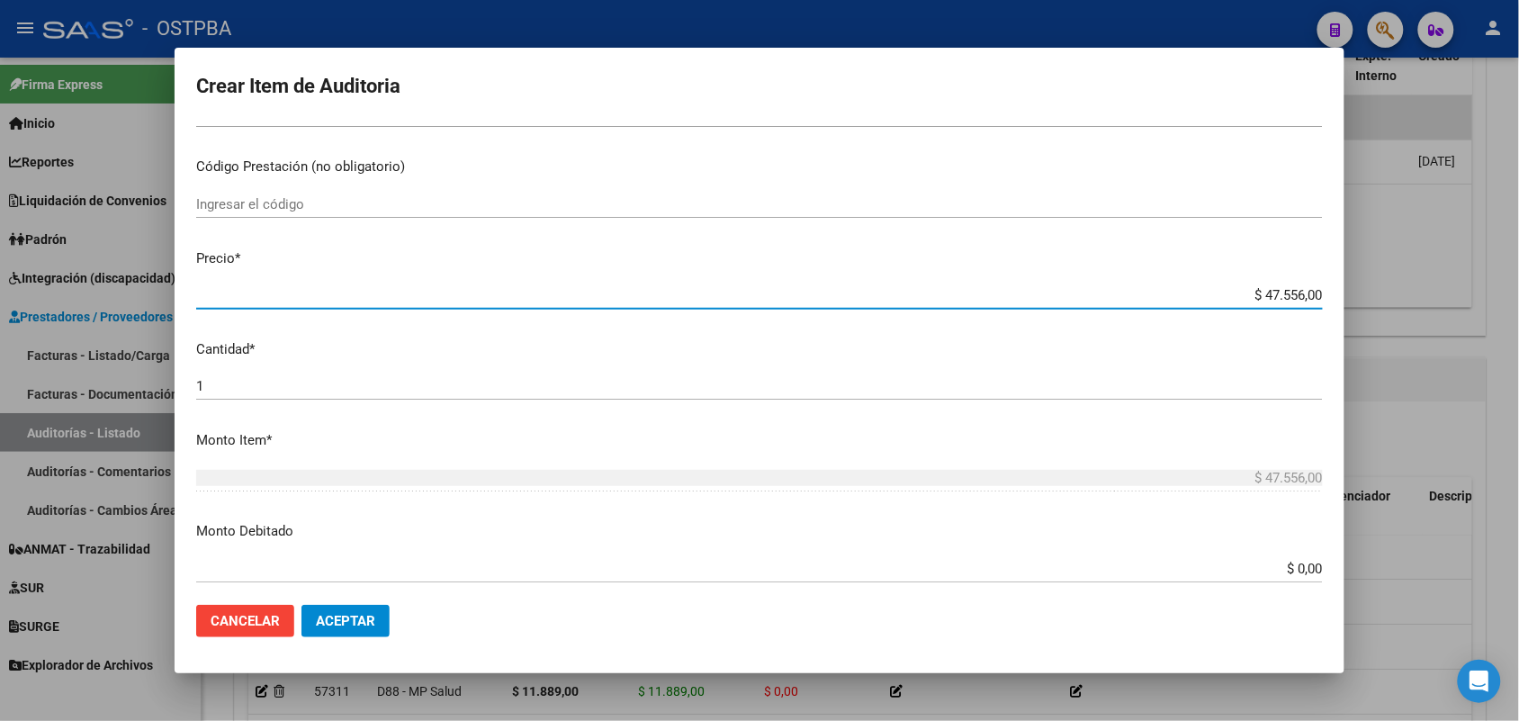
drag, startPoint x: 1219, startPoint y: 301, endPoint x: 1387, endPoint y: 237, distance: 180.3
click at [1467, 281] on div "Crear Item de Auditoria 36179544 Nro Documento 20361795440 CUIL Afiliado Activo…" at bounding box center [759, 360] width 1519 height 721
type input "$ 0,01"
type input "$ 0,11"
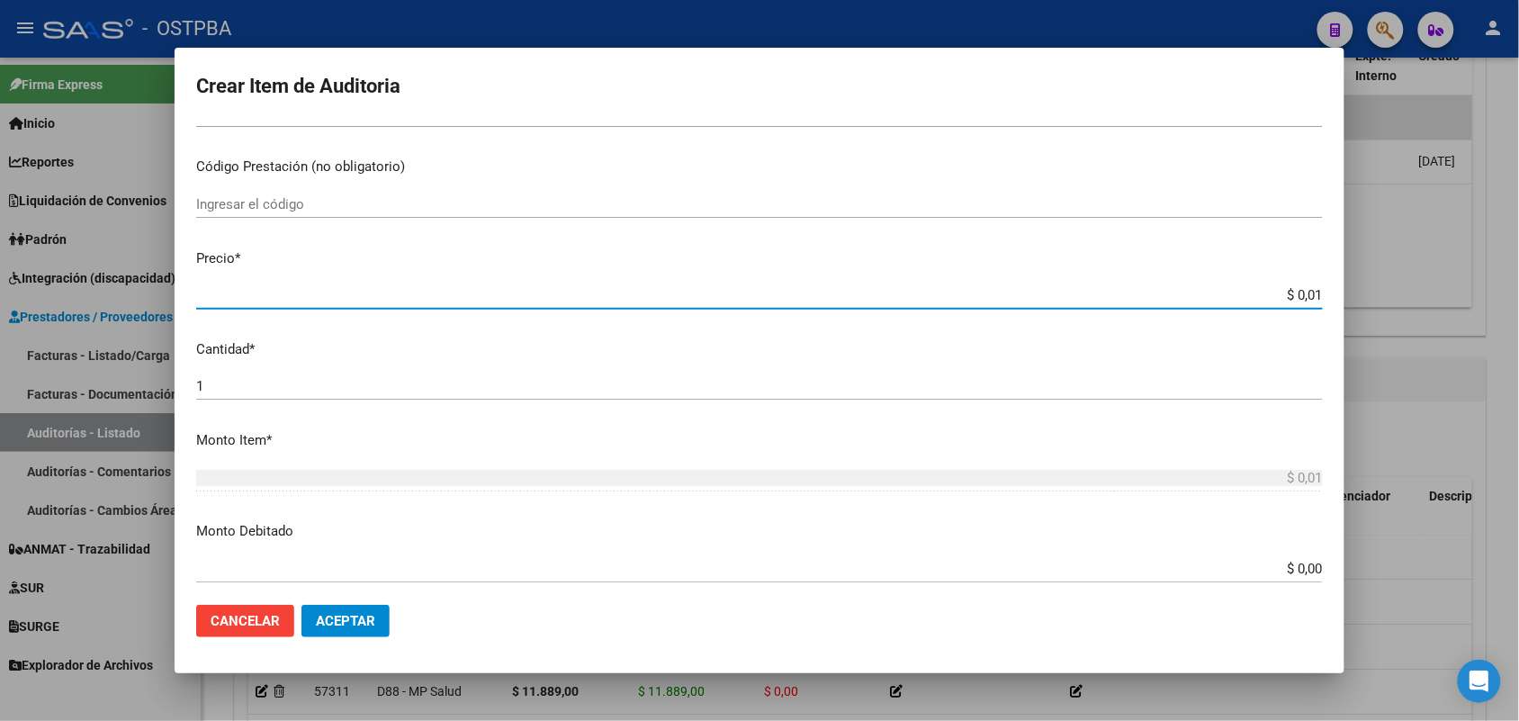
type input "$ 0,11"
type input "$ 1,18"
type input "$ 11,88"
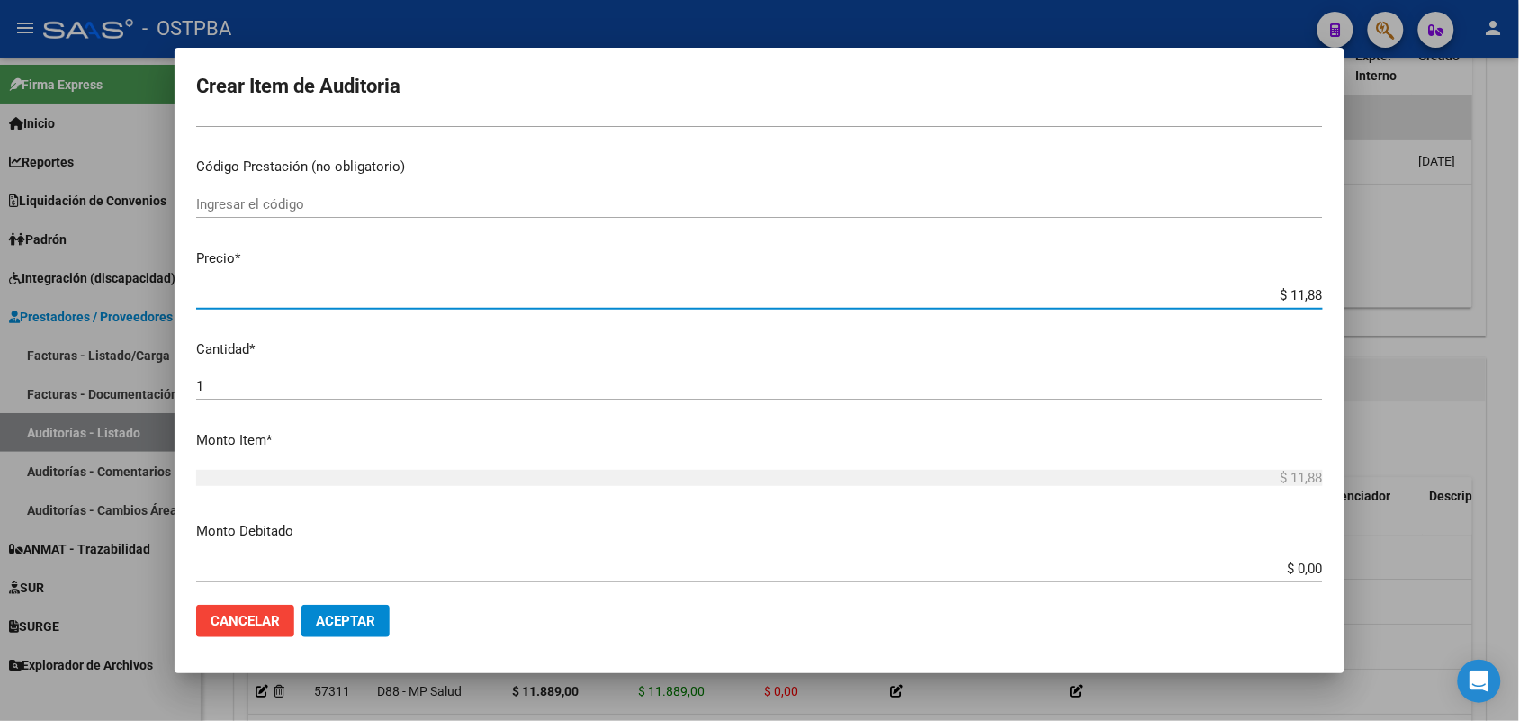
type input "$ 118,89"
type input "$ 1.188,90"
type input "$ 11.889,00"
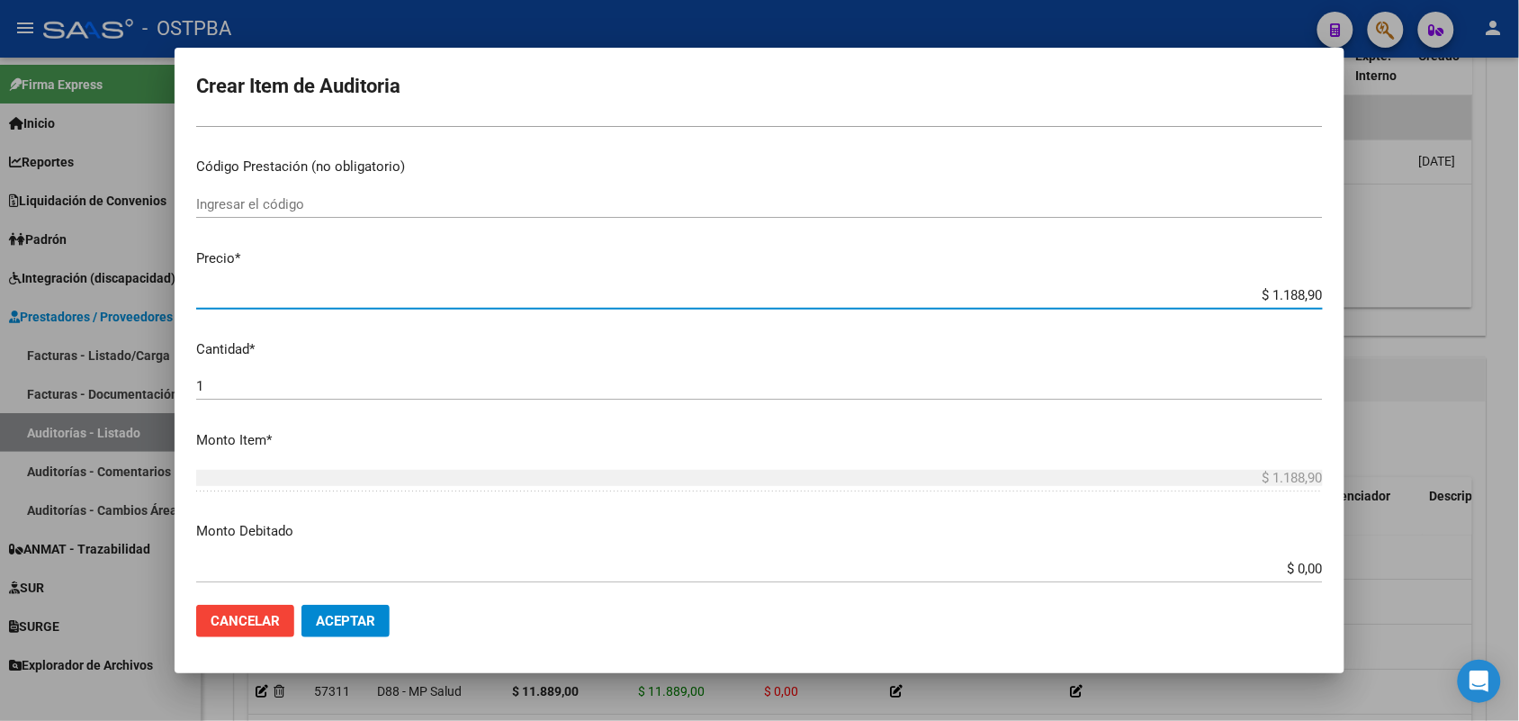
type input "$ 11.889,00"
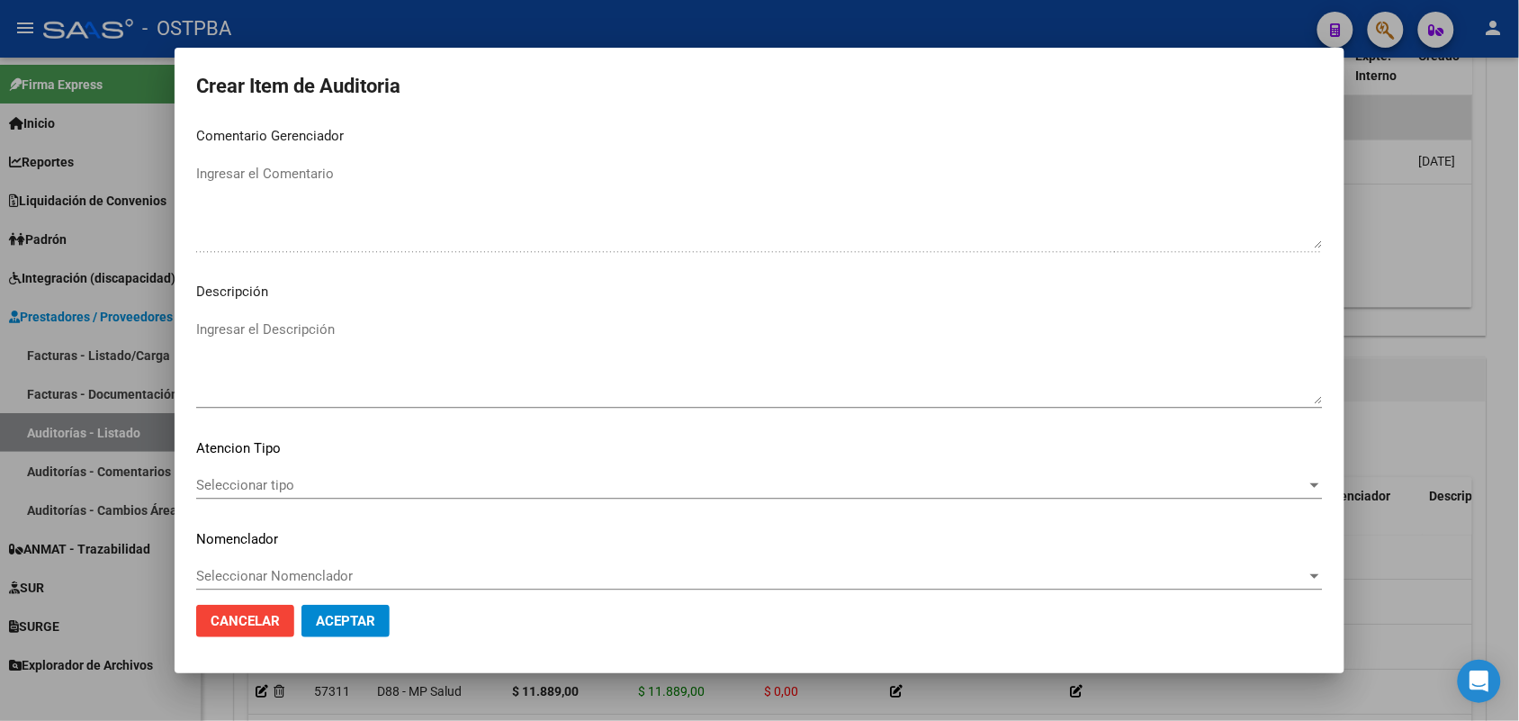
scroll to position [1150, 0]
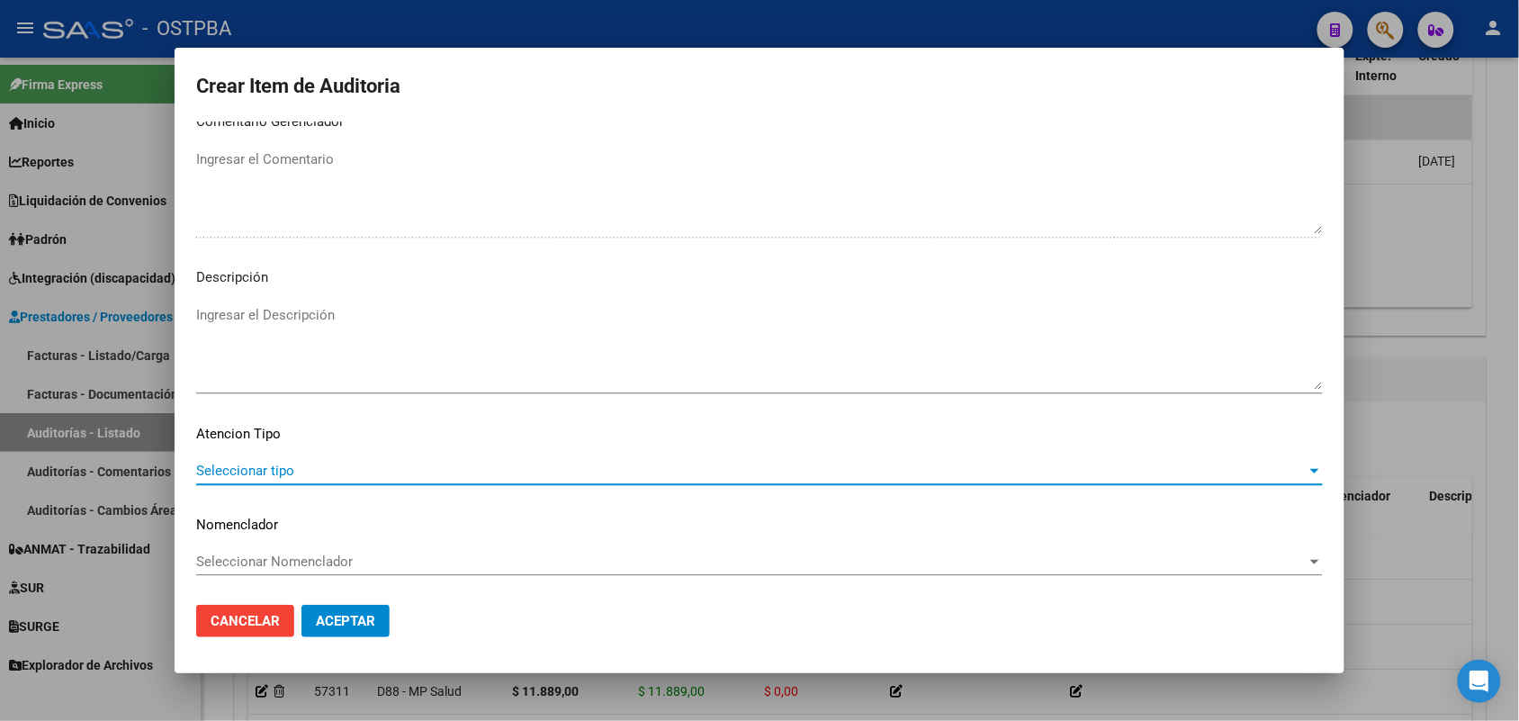
click at [258, 469] on span "Seleccionar tipo" at bounding box center [751, 470] width 1110 height 16
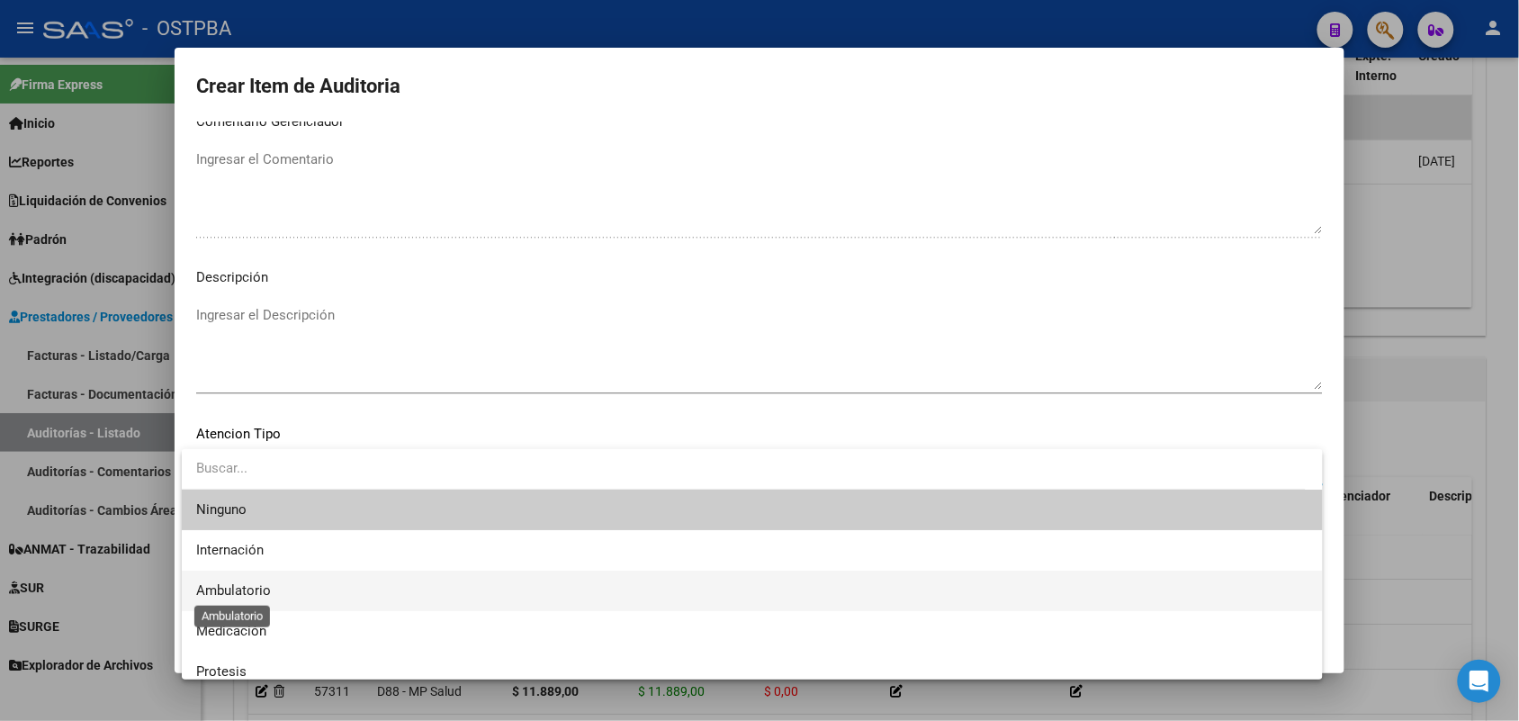
click at [253, 587] on span "Ambulatorio" at bounding box center [233, 590] width 75 height 16
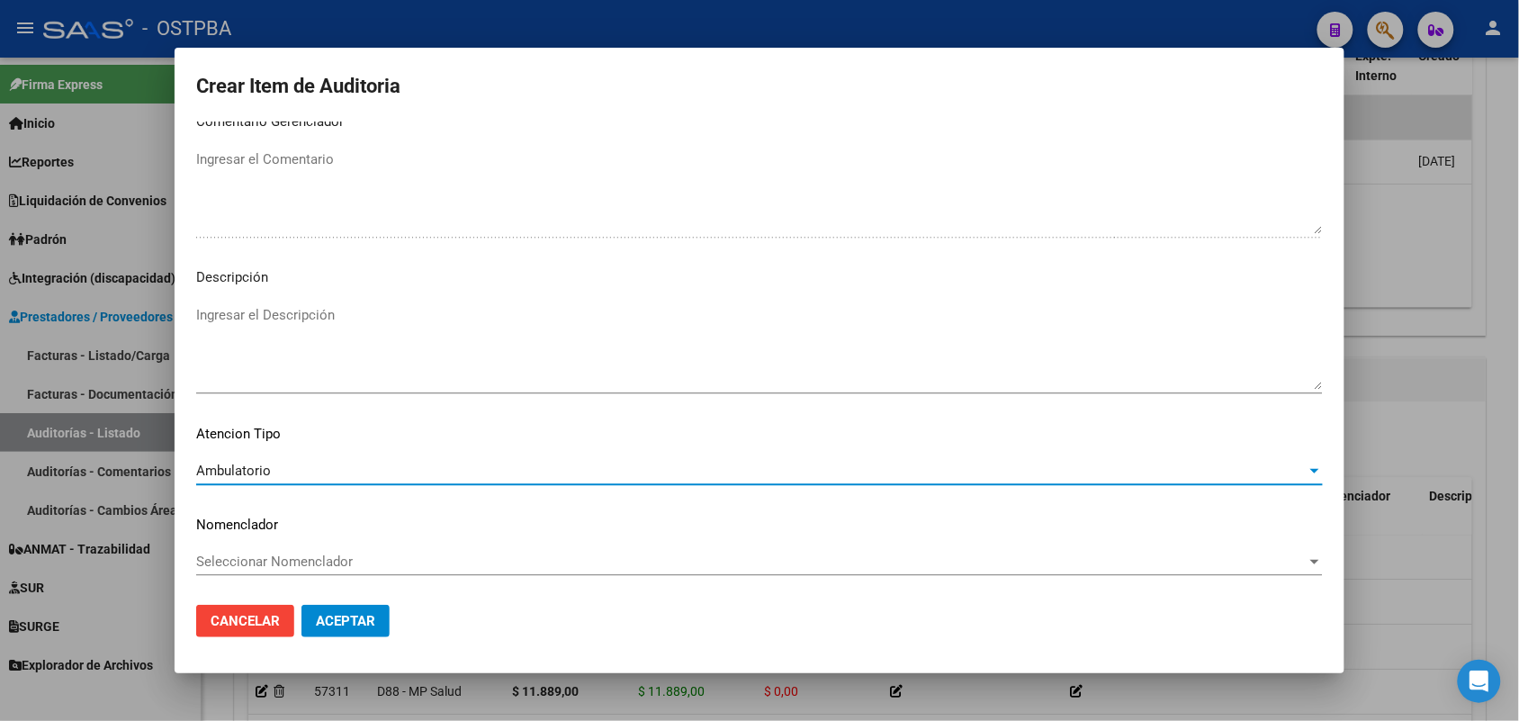
click at [355, 614] on span "Aceptar" at bounding box center [345, 621] width 59 height 16
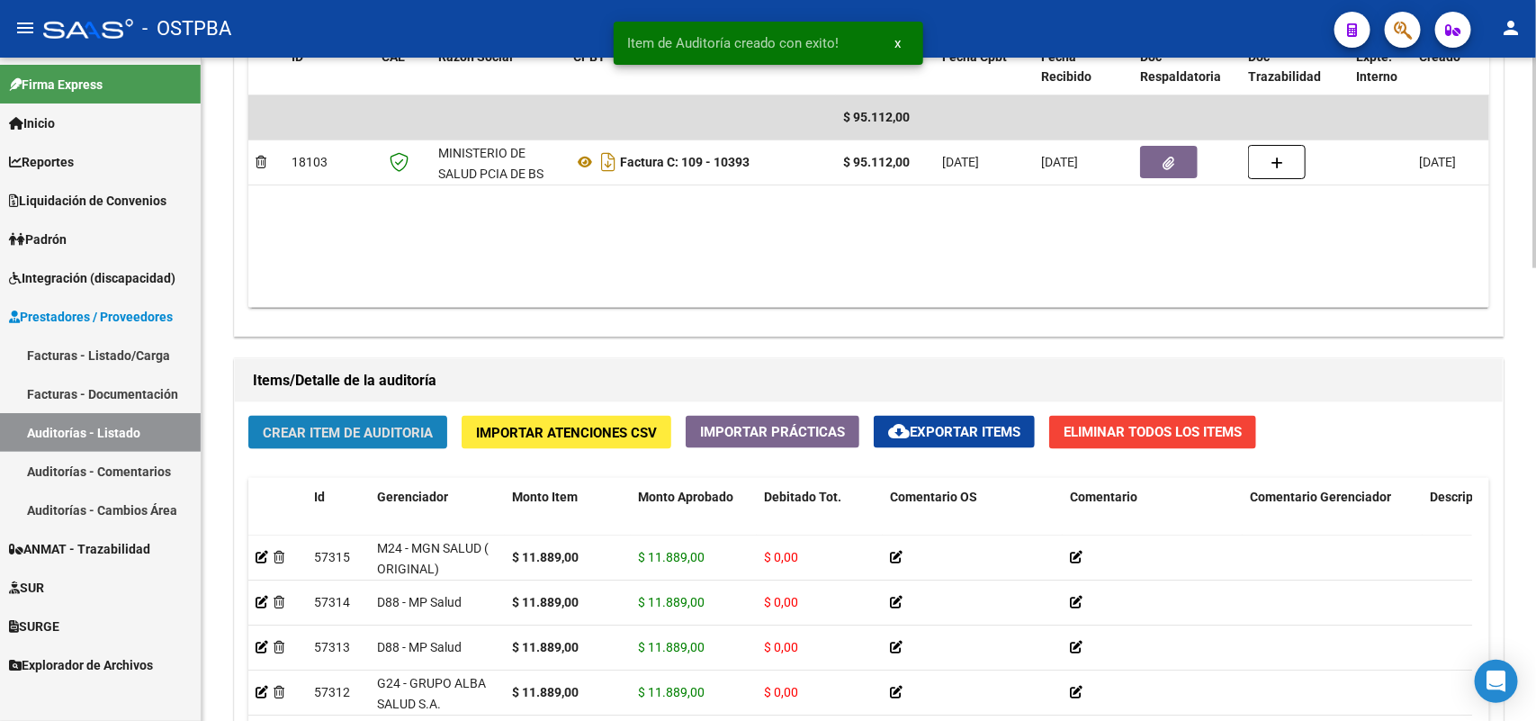
click at [358, 426] on span "Crear Item de Auditoria" at bounding box center [348, 433] width 170 height 16
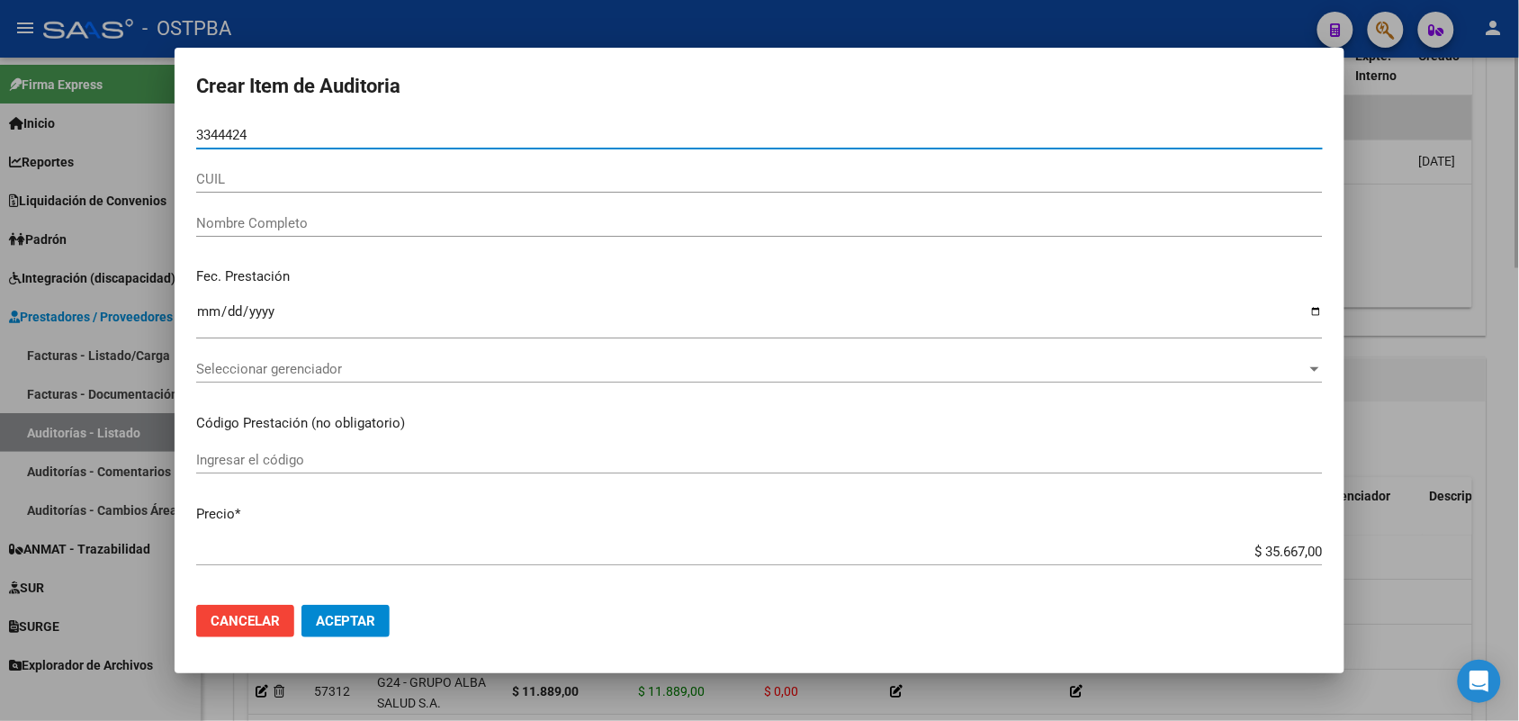
type input "33444247"
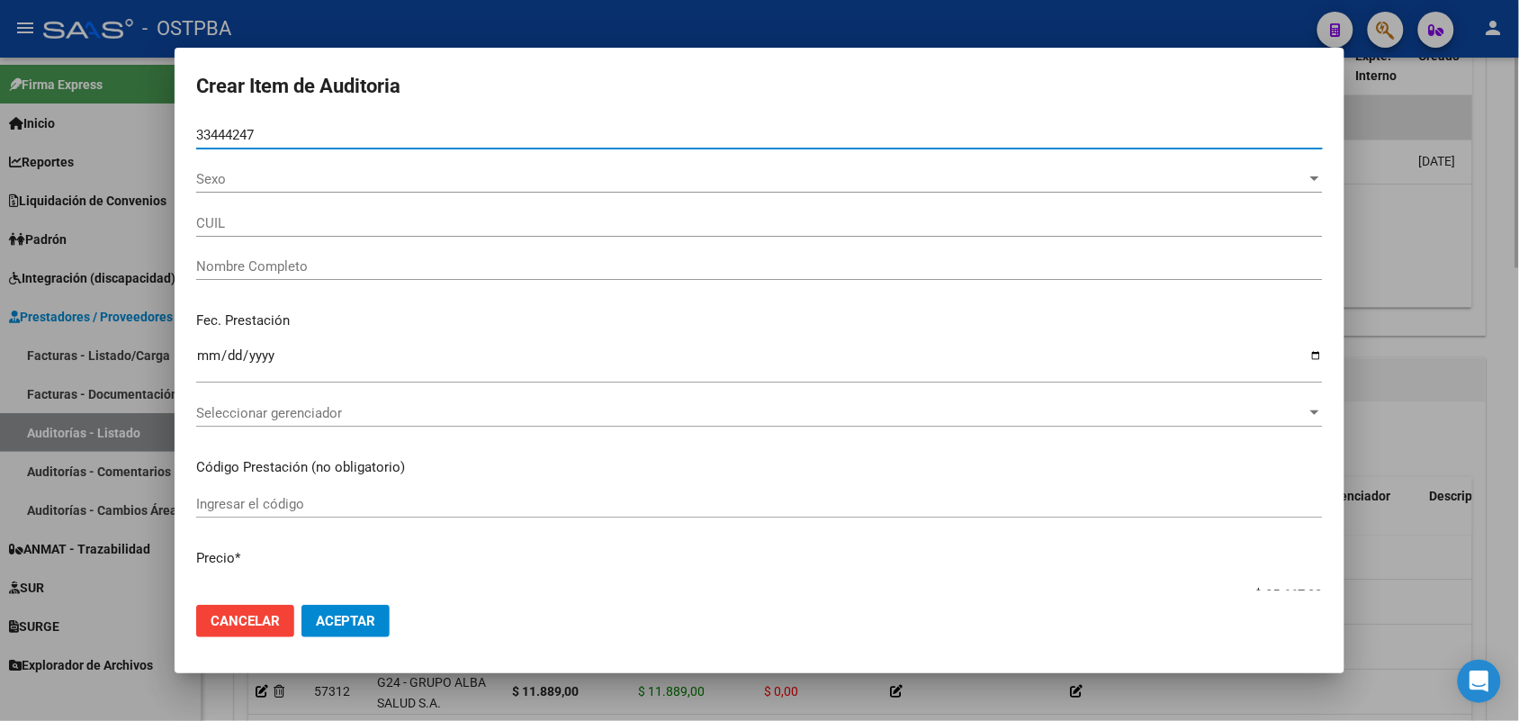
type input "20334442471"
type input "RUIZ VICTOR MIGUEL -"
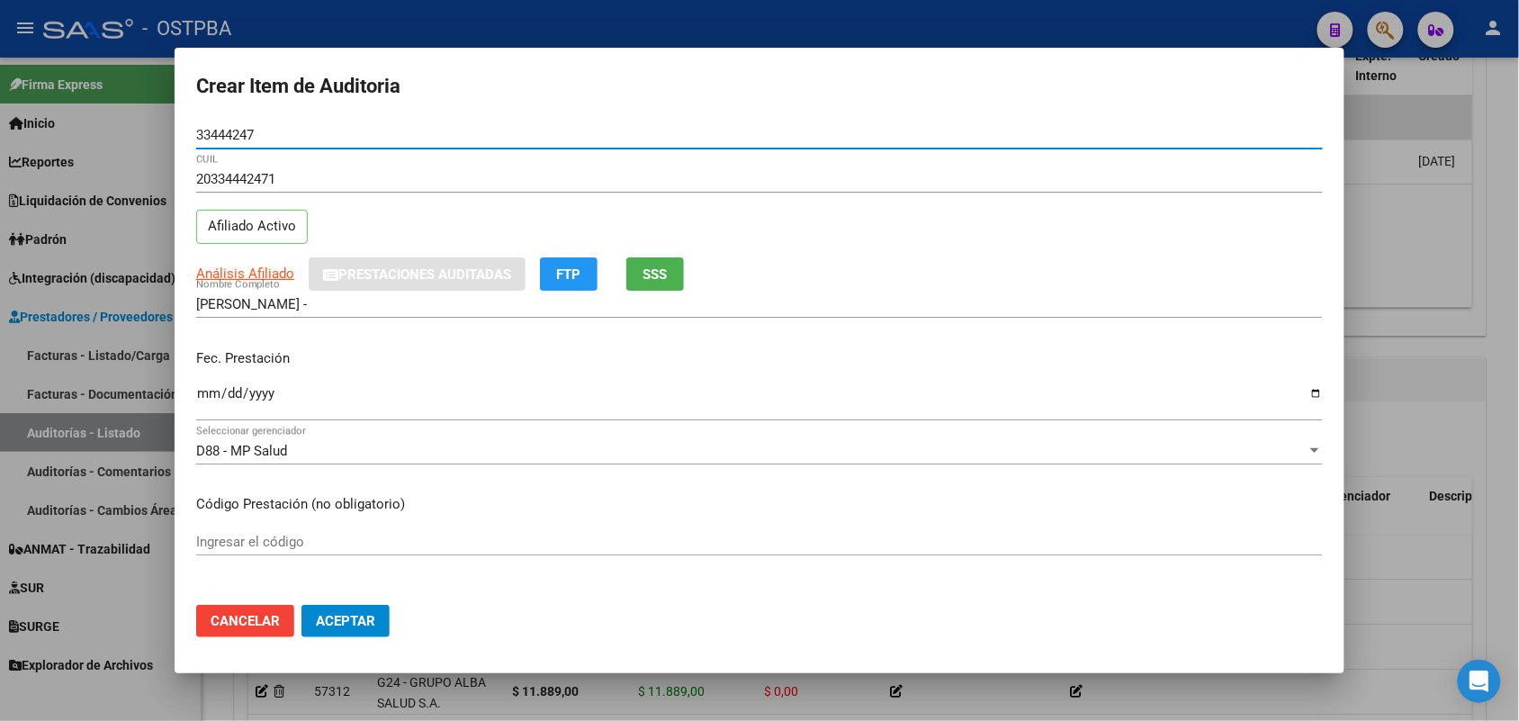
type input "33444247"
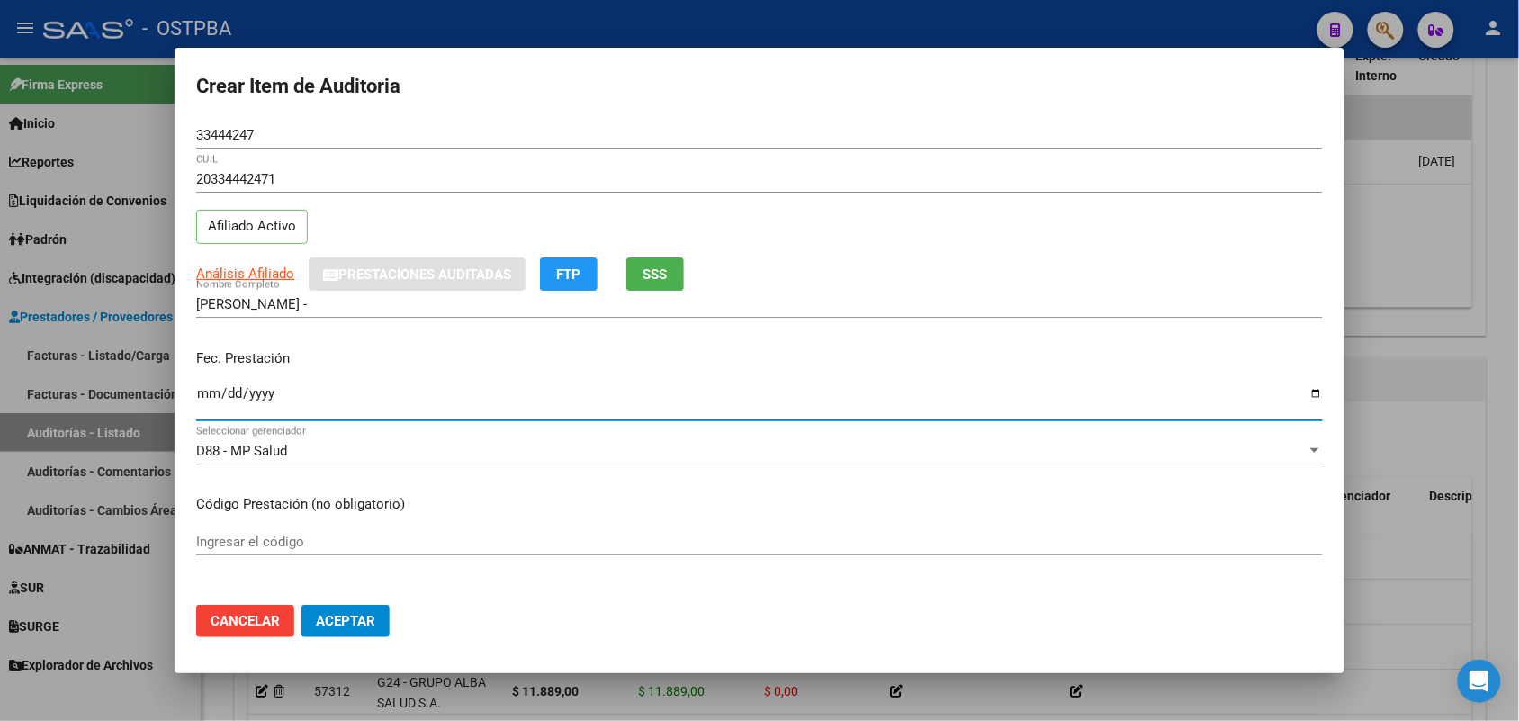
click at [207, 399] on input "Ingresar la fecha" at bounding box center [759, 400] width 1126 height 29
type input "2025-06-17"
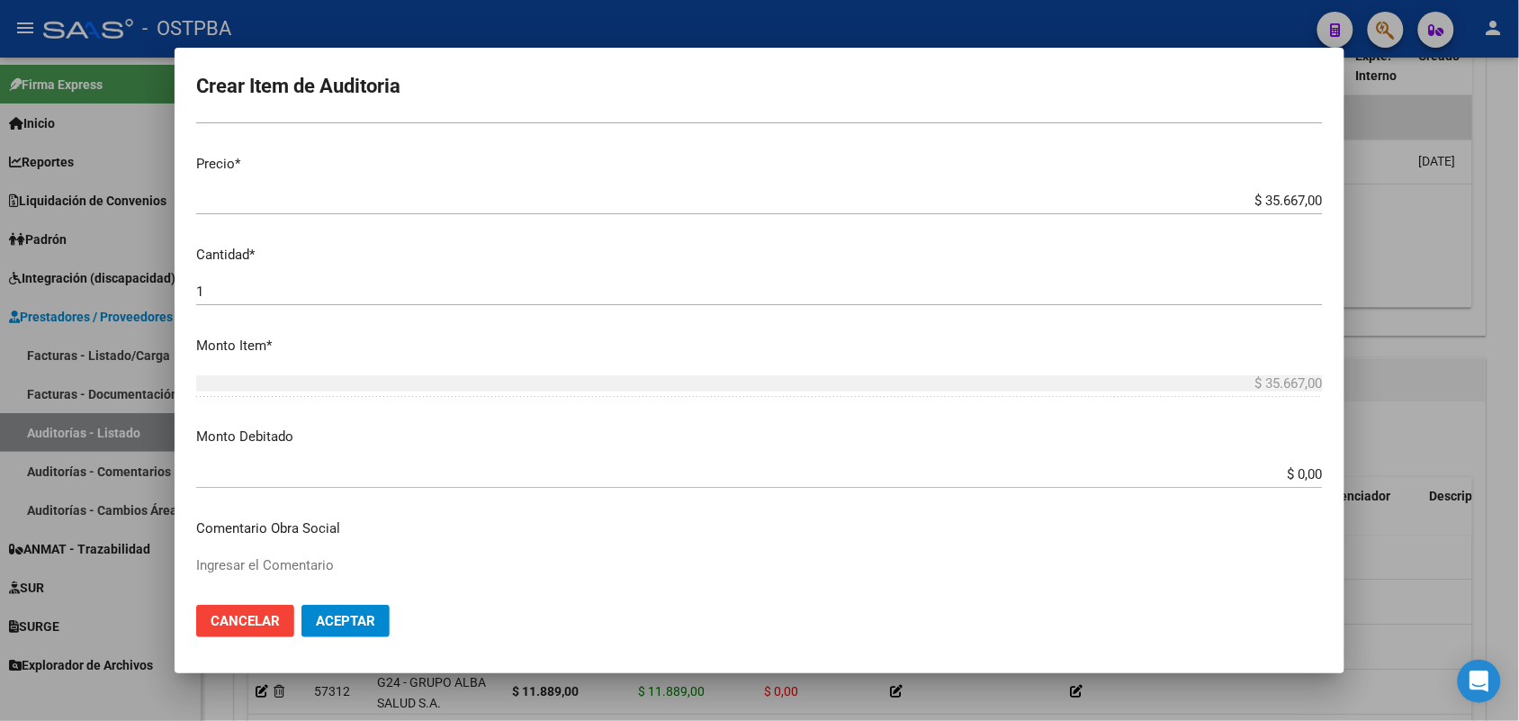
scroll to position [450, 0]
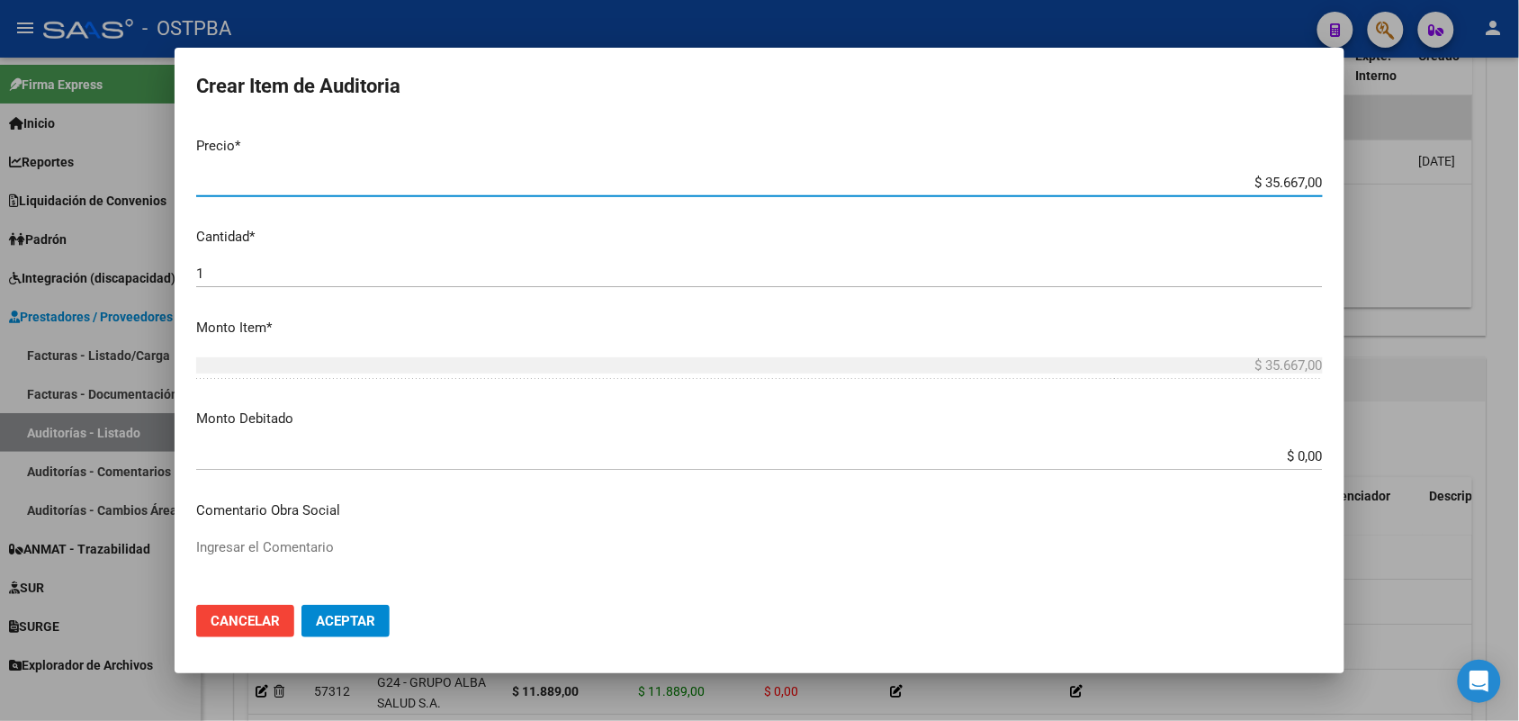
drag, startPoint x: 1233, startPoint y: 181, endPoint x: 1382, endPoint y: 178, distance: 148.5
click at [1382, 178] on div "Crear Item de Auditoria 33444247 Nro Documento 20334442471 CUIL Afiliado Activo…" at bounding box center [759, 360] width 1519 height 721
type input "$ 0,01"
type input "$ 0,11"
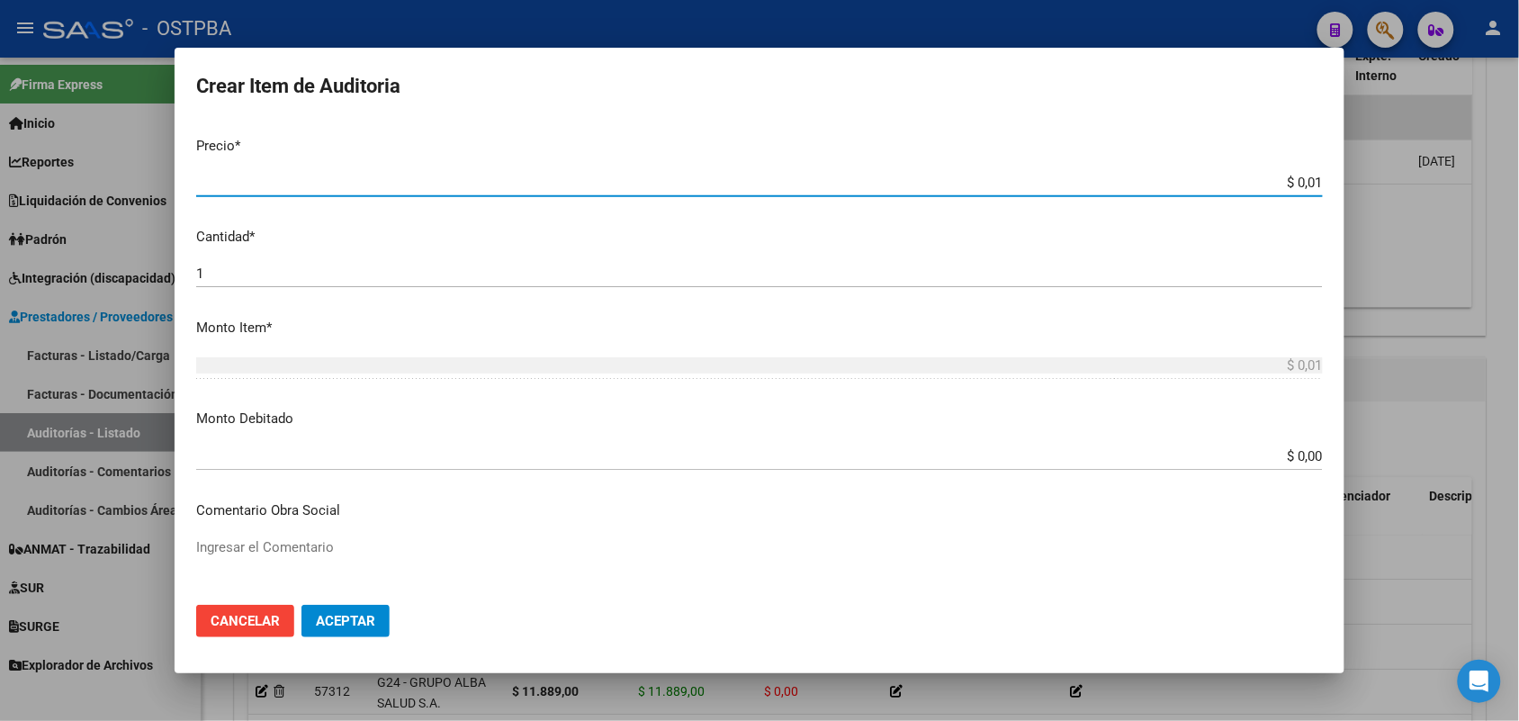
type input "$ 0,11"
type input "$ 1,18"
type input "$ 11,88"
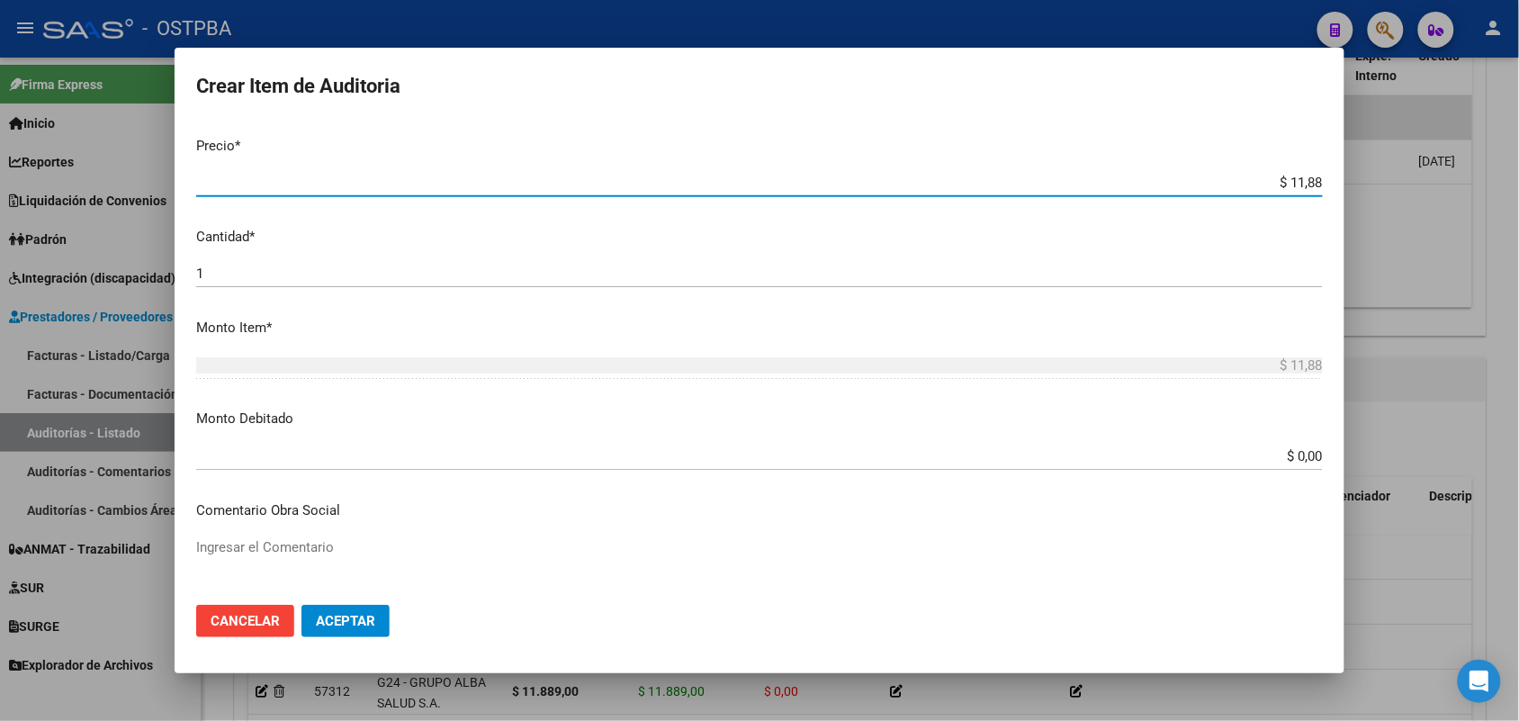
type input "$ 118,89"
type input "$ 1.188,90"
type input "$ 11.889,00"
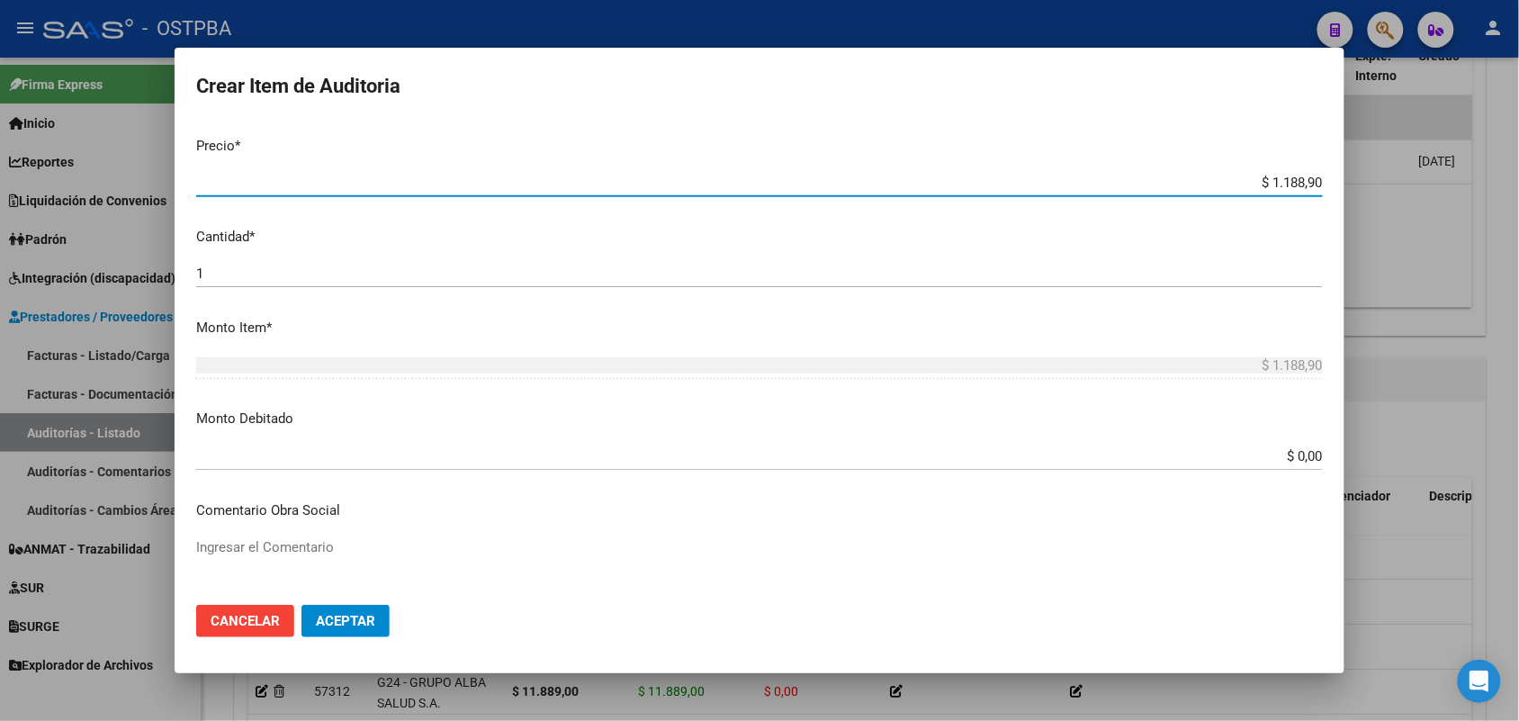
type input "$ 11.889,00"
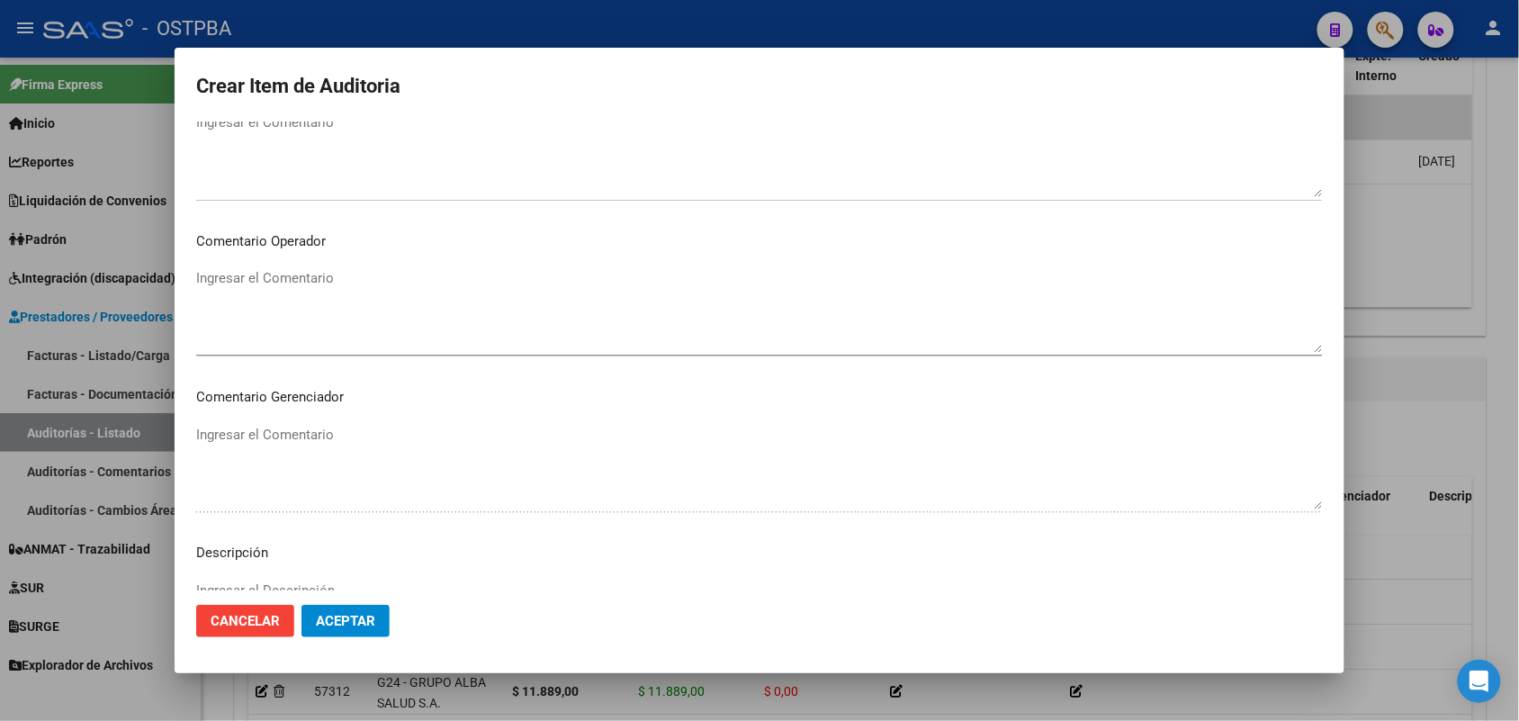
scroll to position [1150, 0]
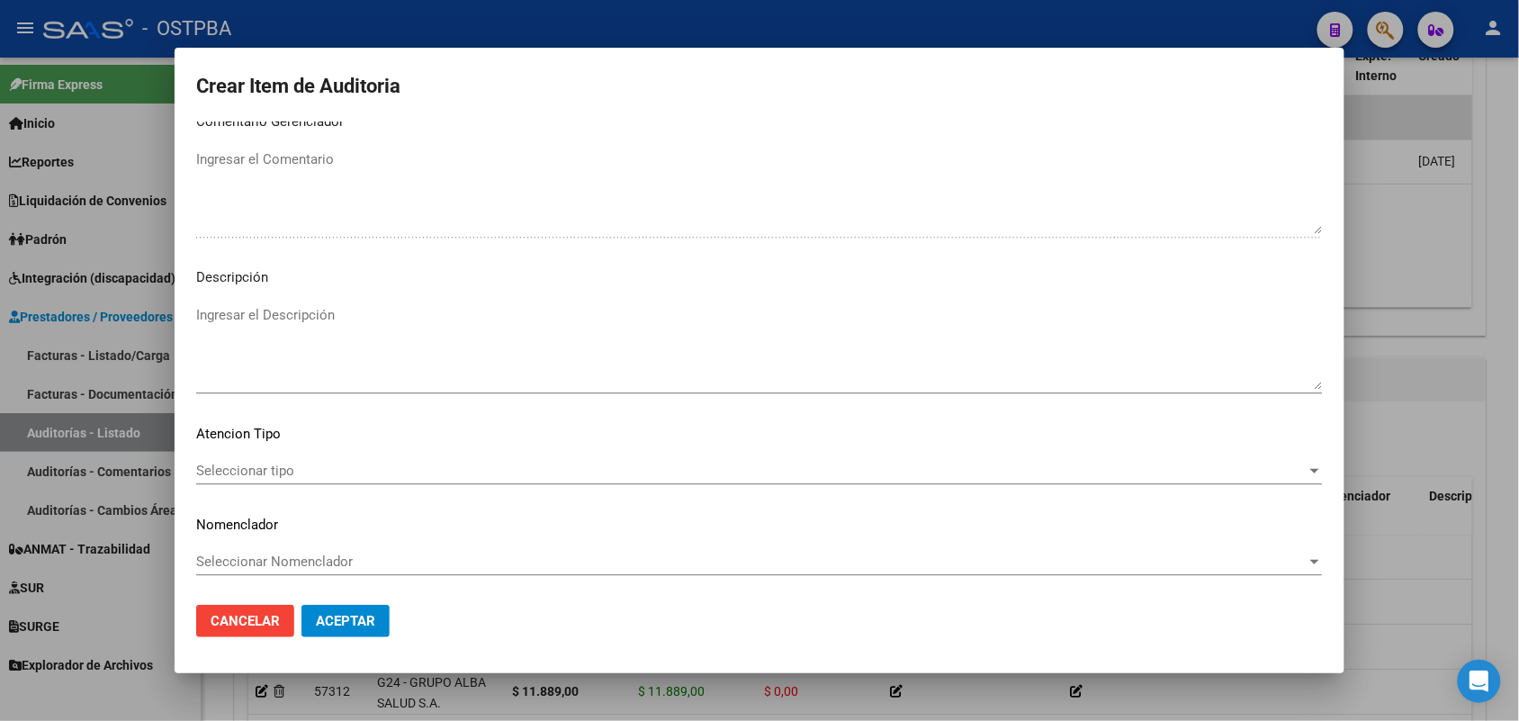
click at [256, 464] on span "Seleccionar tipo" at bounding box center [751, 470] width 1110 height 16
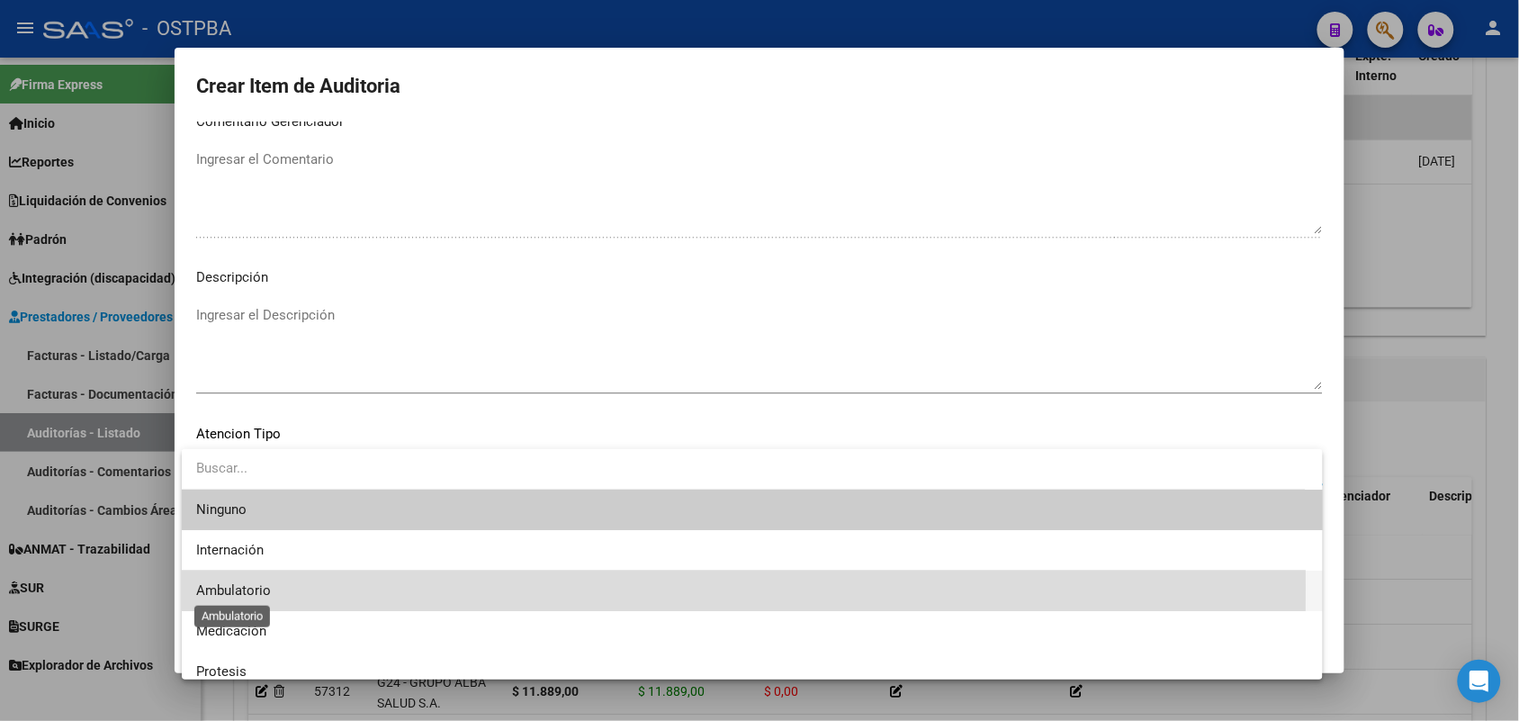
click at [264, 587] on span "Ambulatorio" at bounding box center [233, 590] width 75 height 16
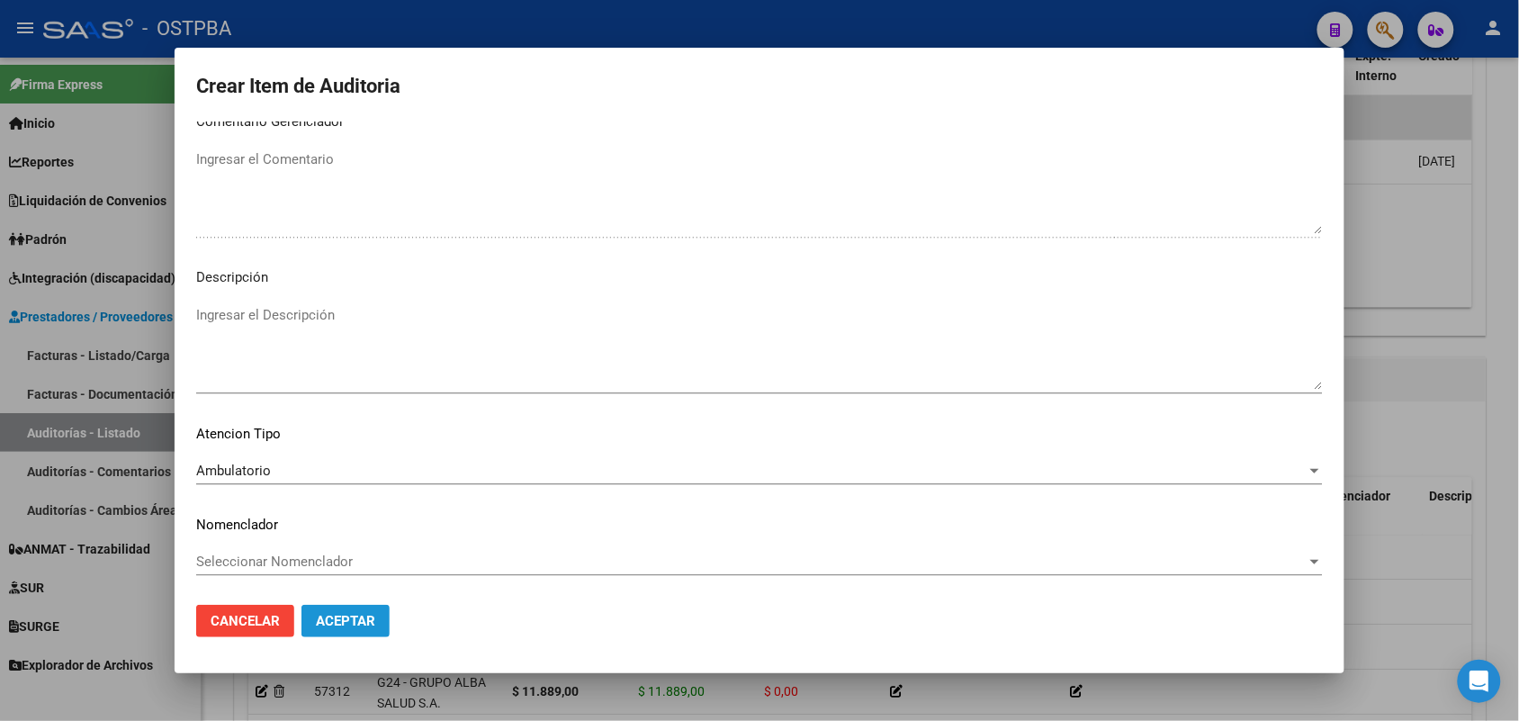
drag, startPoint x: 353, startPoint y: 607, endPoint x: 342, endPoint y: 569, distance: 40.2
click at [347, 598] on mat-dialog-actions "Cancelar Aceptar" at bounding box center [759, 620] width 1126 height 61
click at [348, 616] on span "Aceptar" at bounding box center [345, 621] width 59 height 16
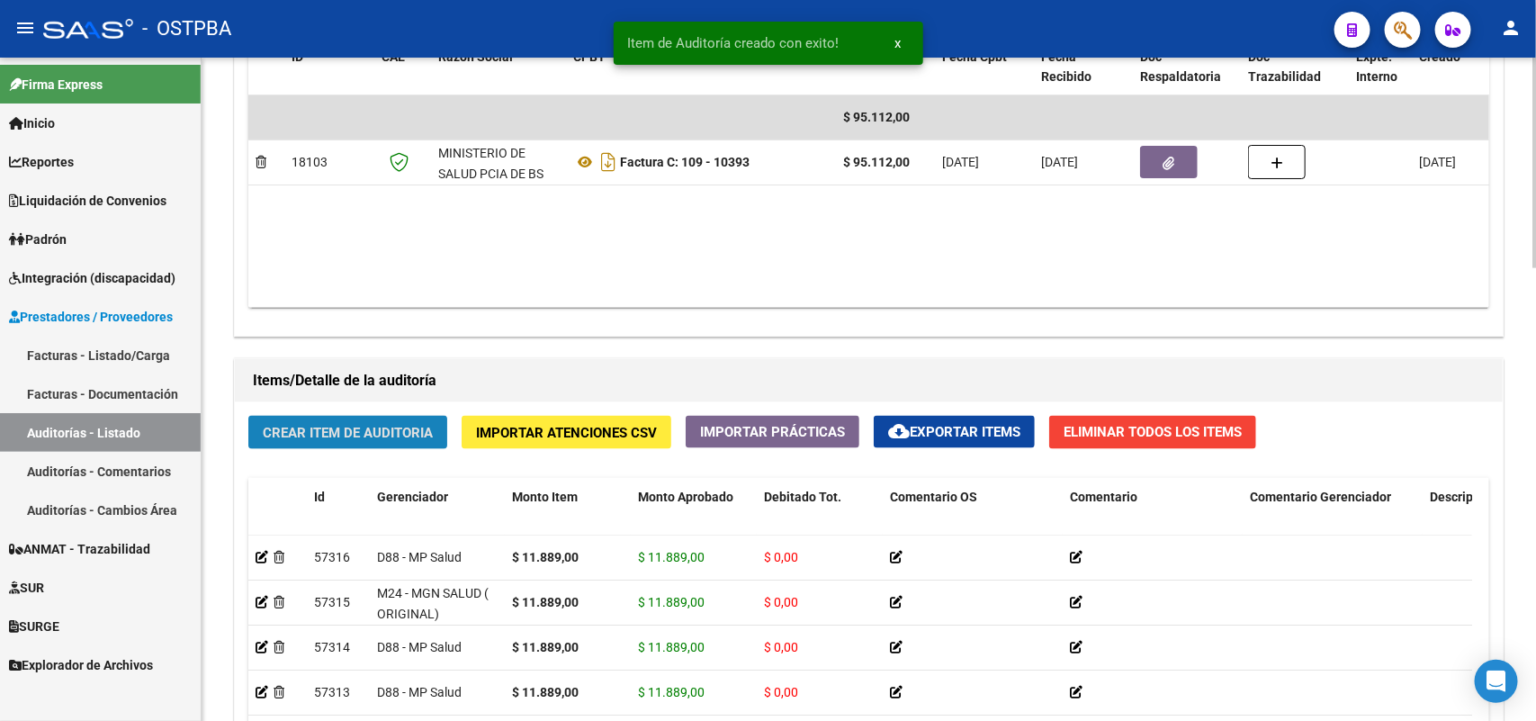
click at [354, 425] on span "Crear Item de Auditoria" at bounding box center [348, 433] width 170 height 16
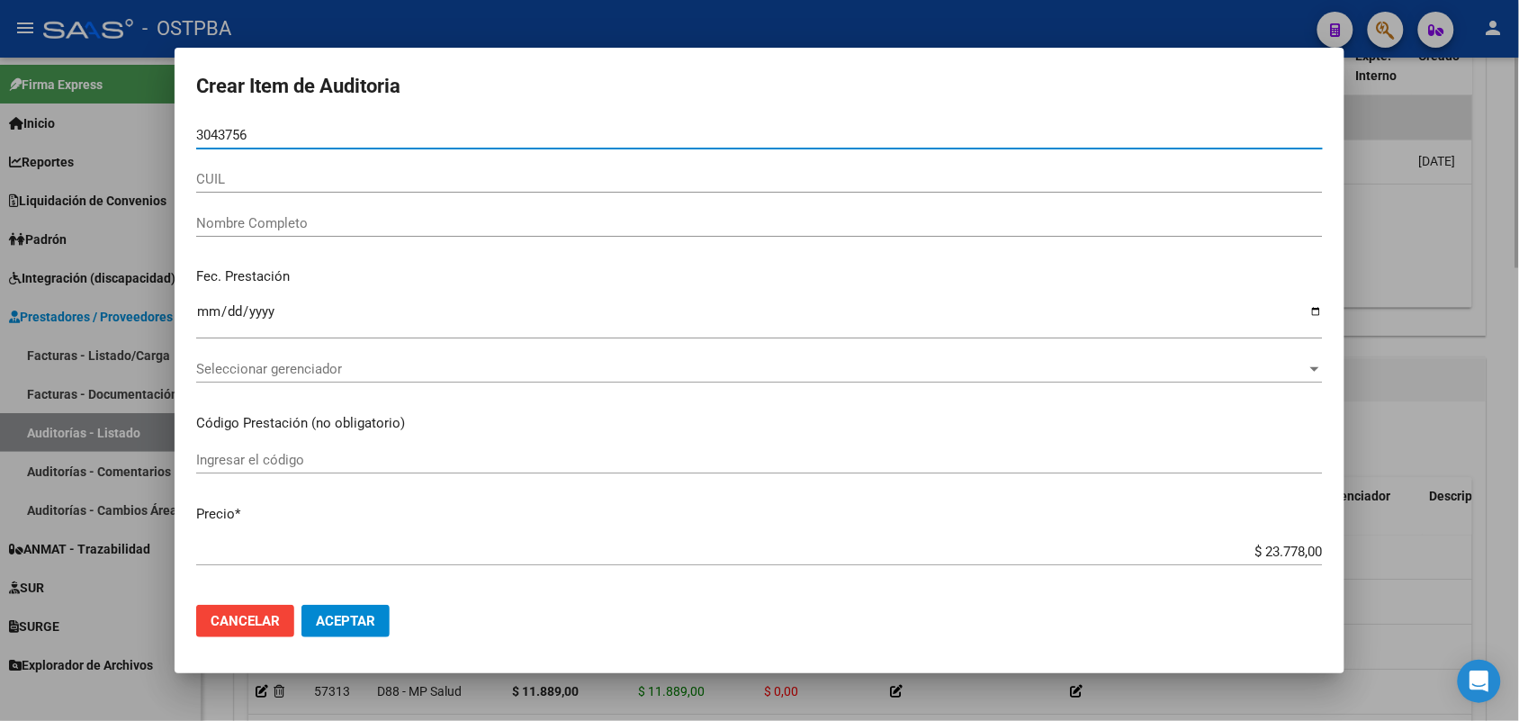
type input "30437565"
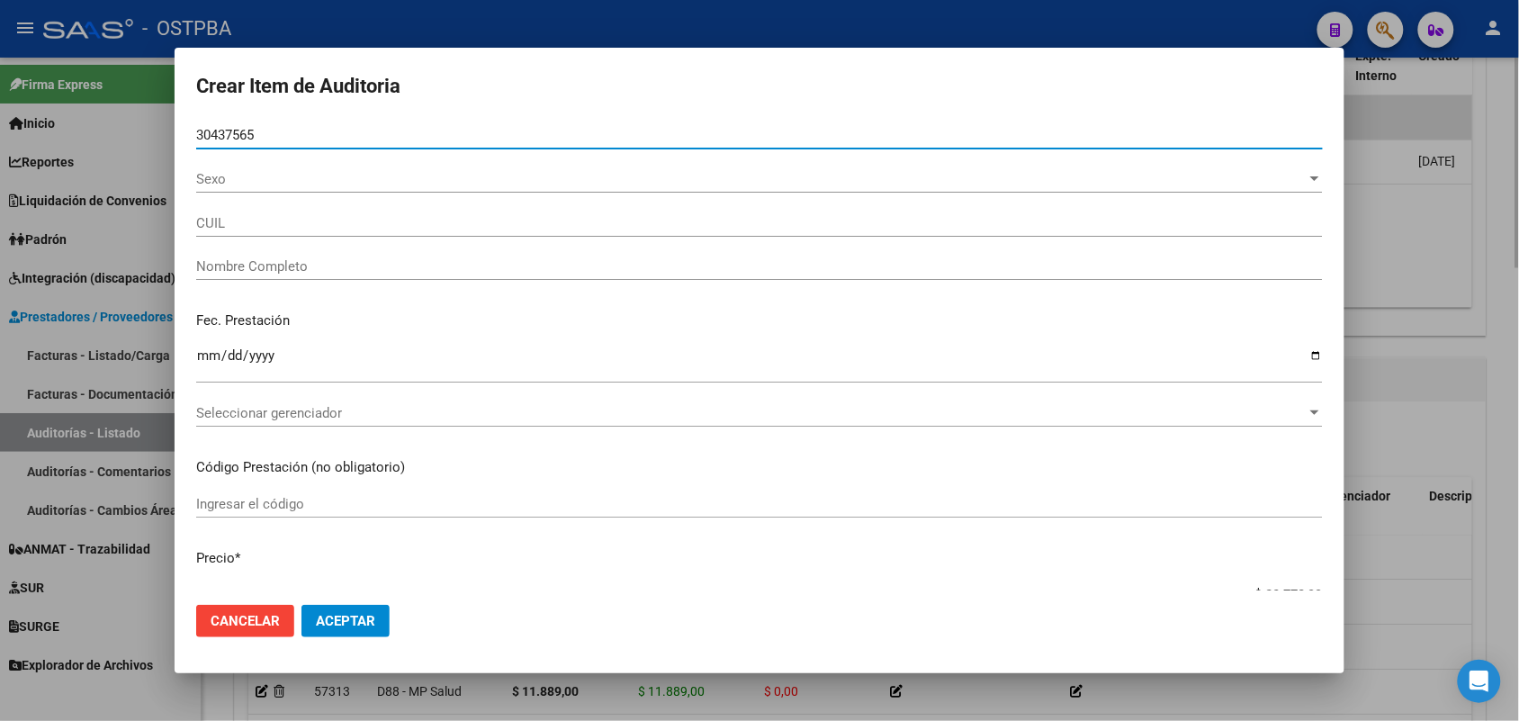
type input "27304375650"
type input "SANCHEZ CELIA GRACIELA"
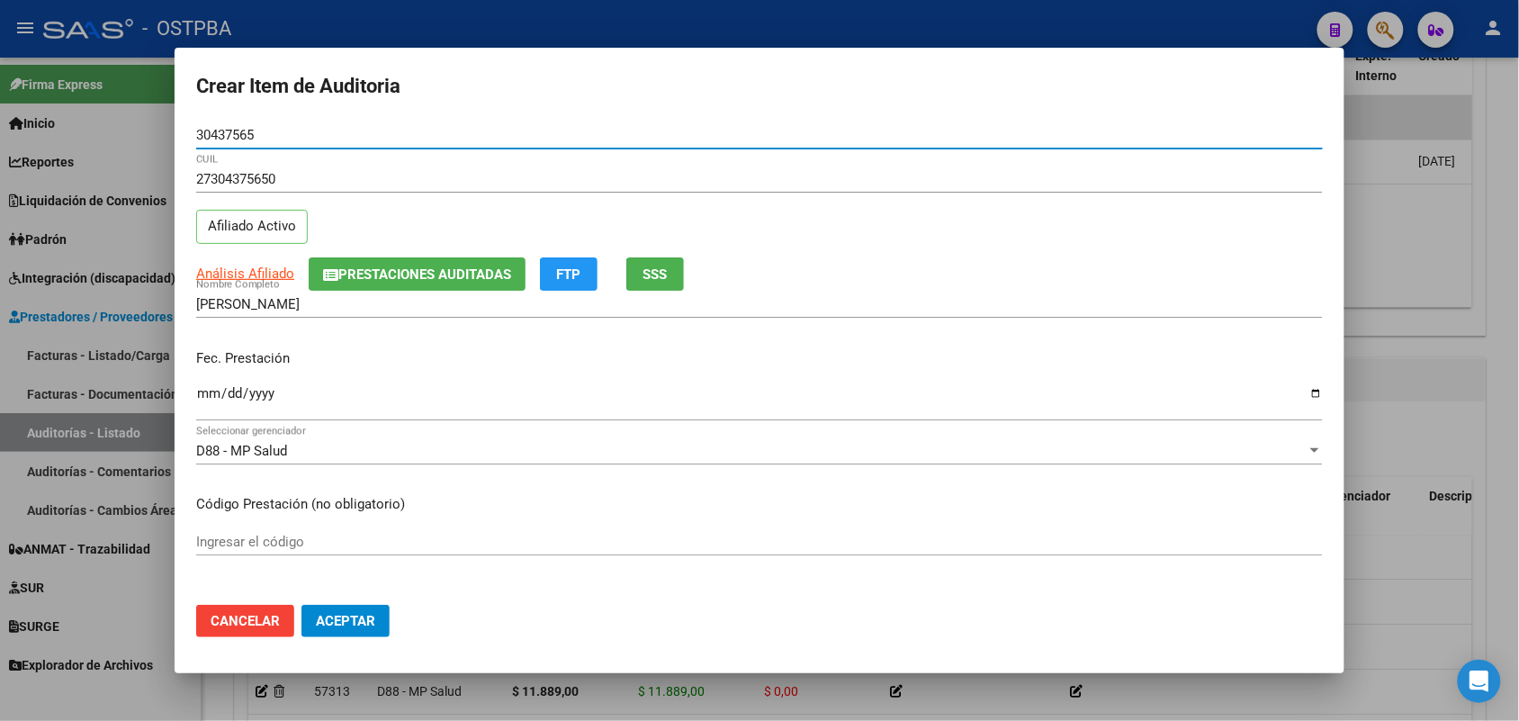
type input "30437565"
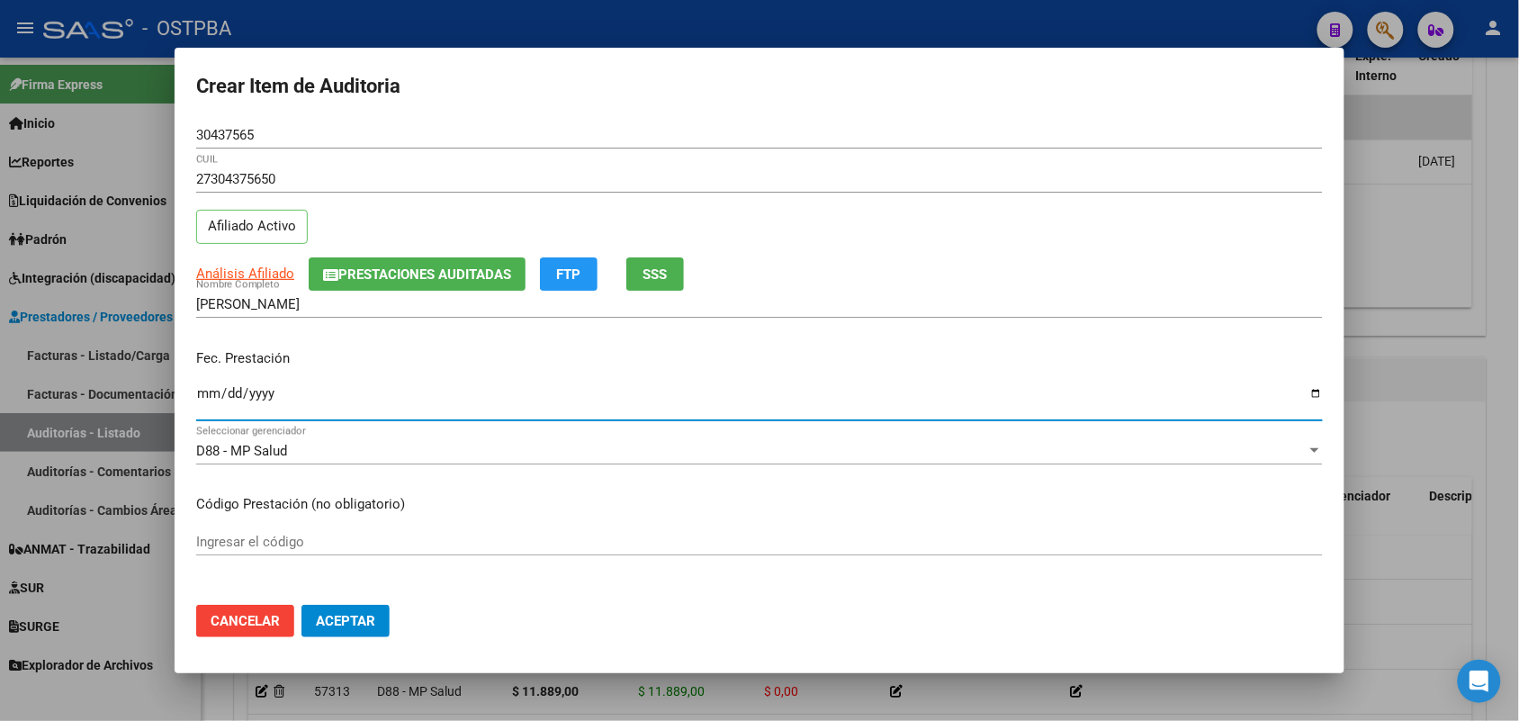
click at [207, 400] on input "Ingresar la fecha" at bounding box center [759, 400] width 1126 height 29
type input "2025-06-15"
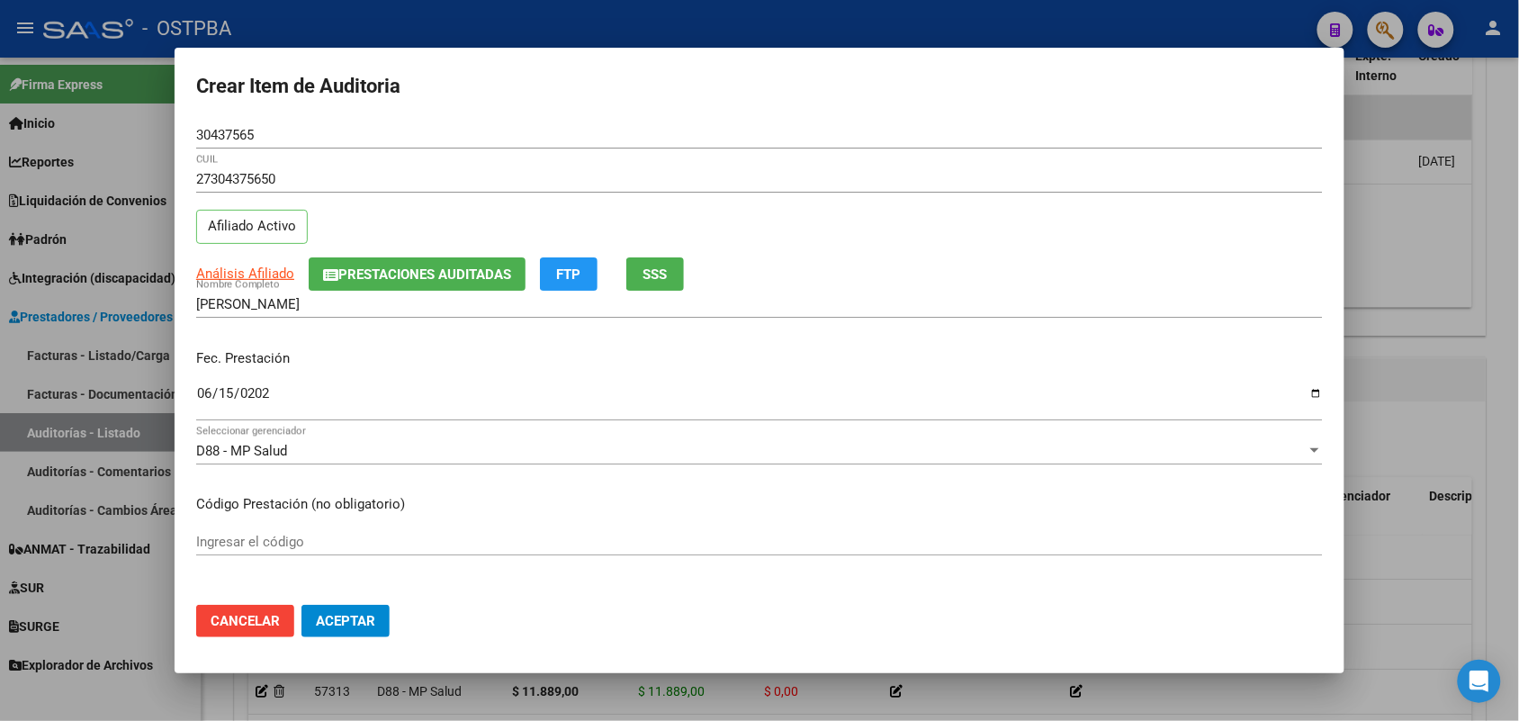
scroll to position [337, 0]
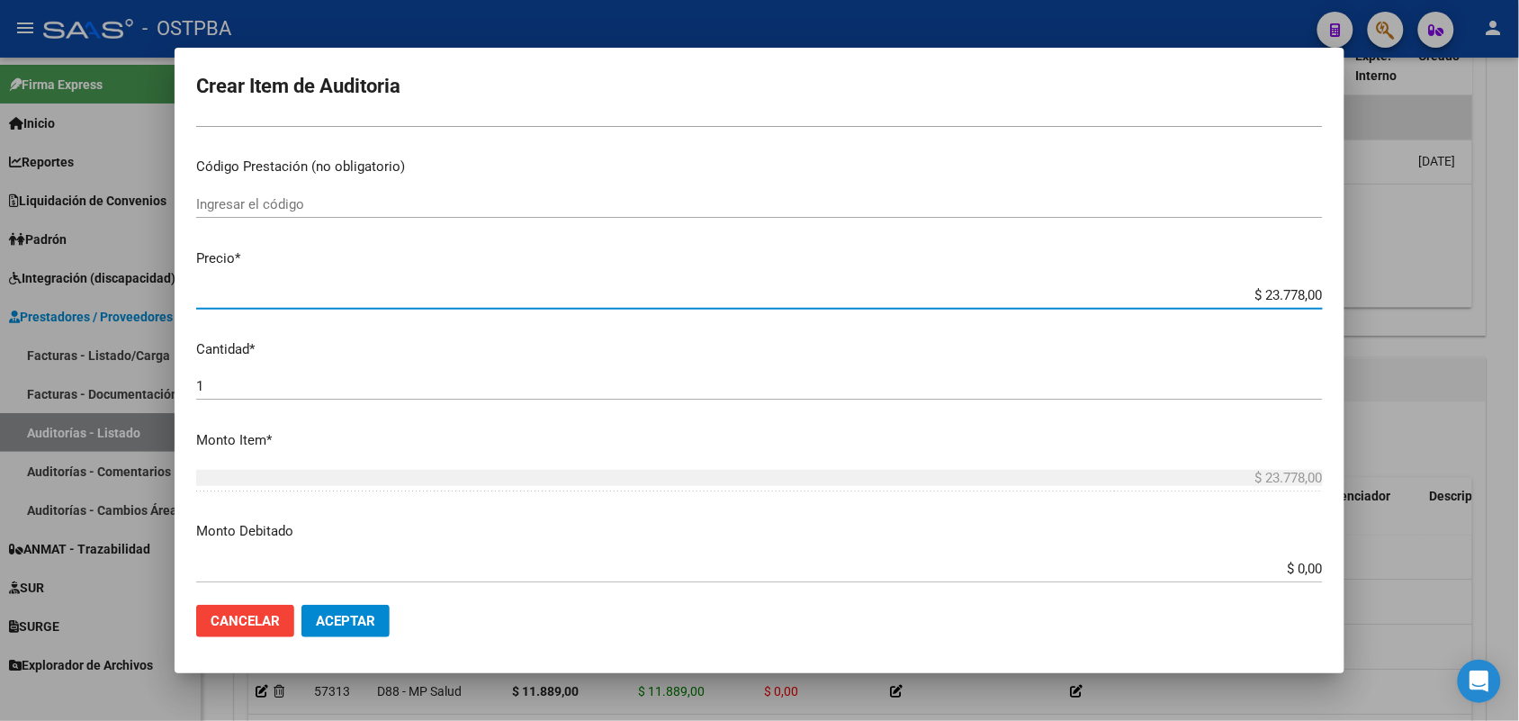
drag, startPoint x: 1225, startPoint y: 289, endPoint x: 1368, endPoint y: 290, distance: 143.1
click at [1368, 290] on div "Crear Item de Auditoria 30437565 Nro Documento 27304375650 CUIL Afiliado Activo…" at bounding box center [759, 360] width 1519 height 721
type input "$ 0,01"
type input "$ 0,11"
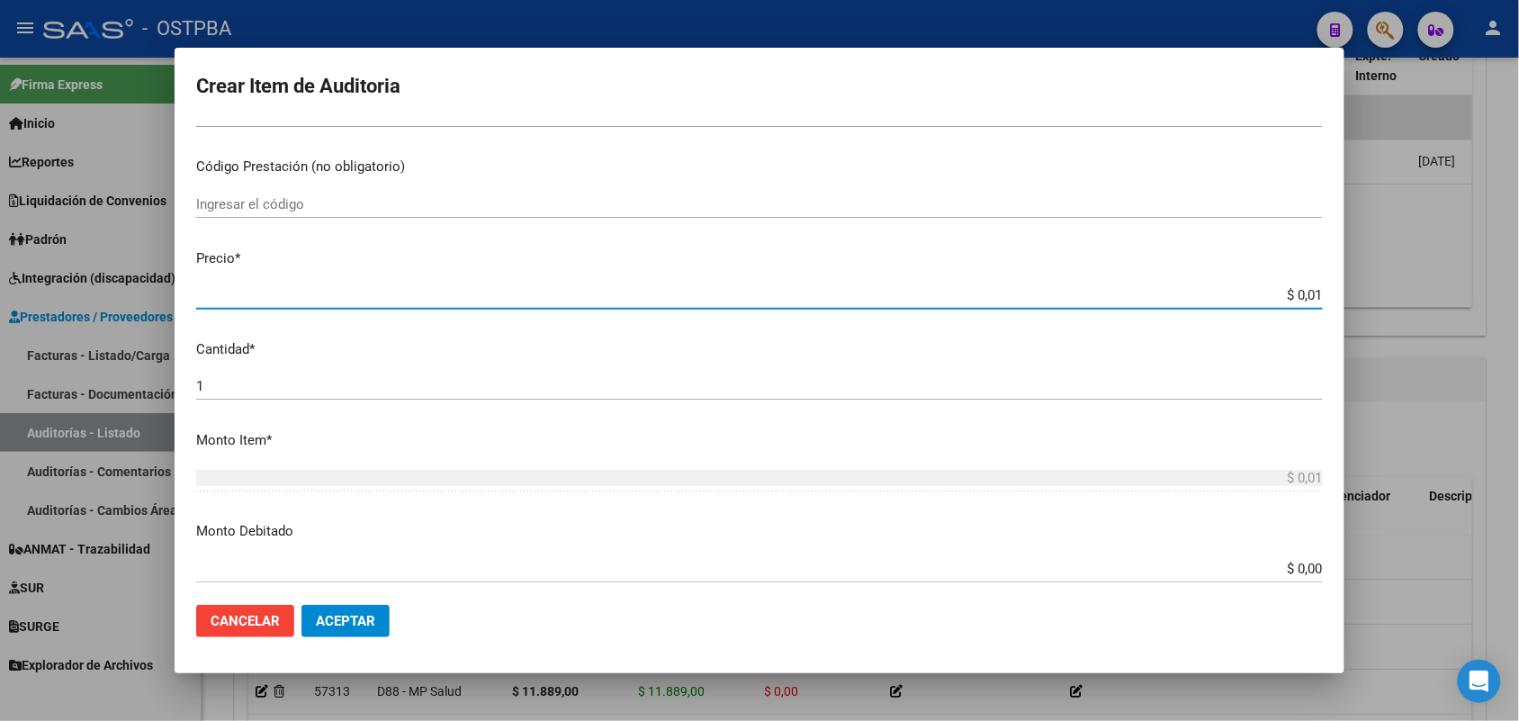
type input "$ 0,11"
type input "$ 1,18"
type input "$ 11,88"
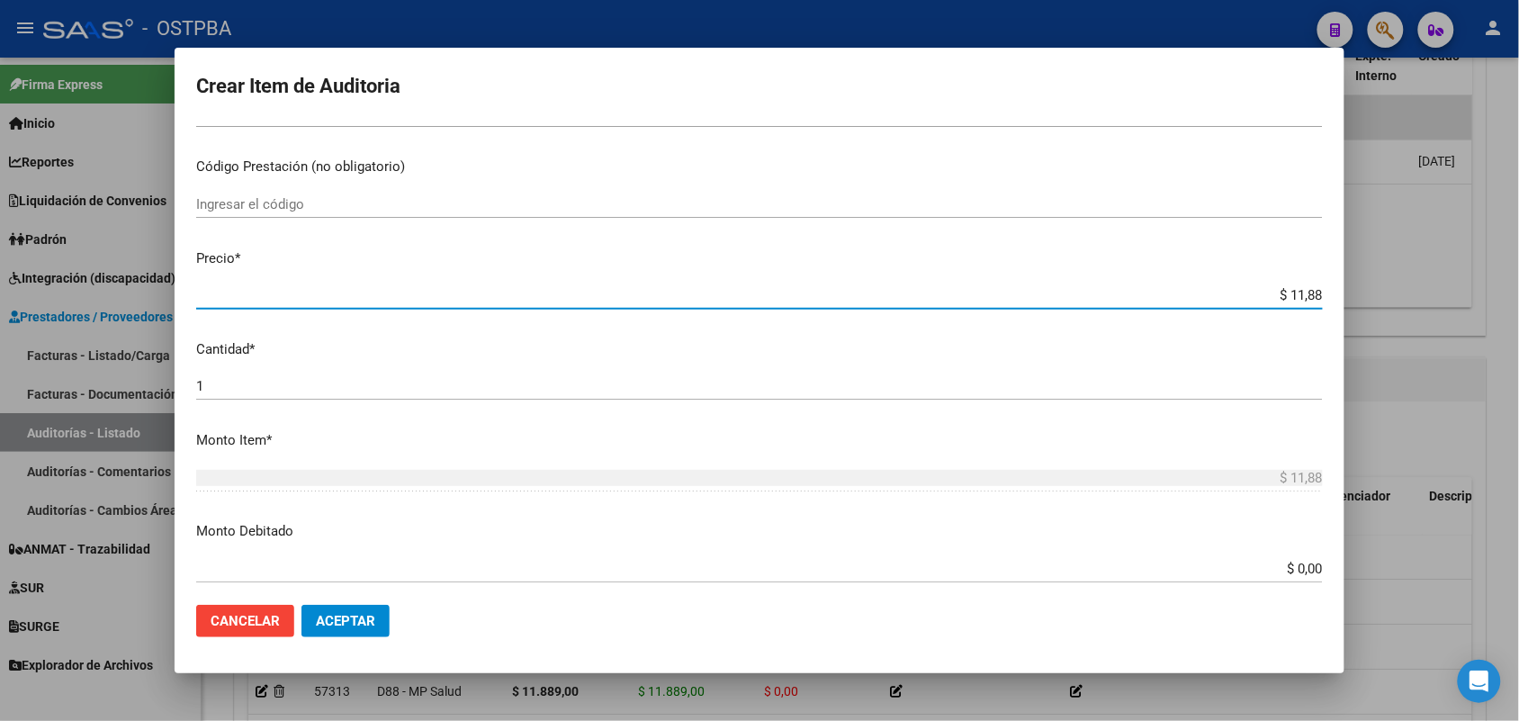
type input "$ 118,89"
type input "$ 1.188,90"
type input "$ 11.889,00"
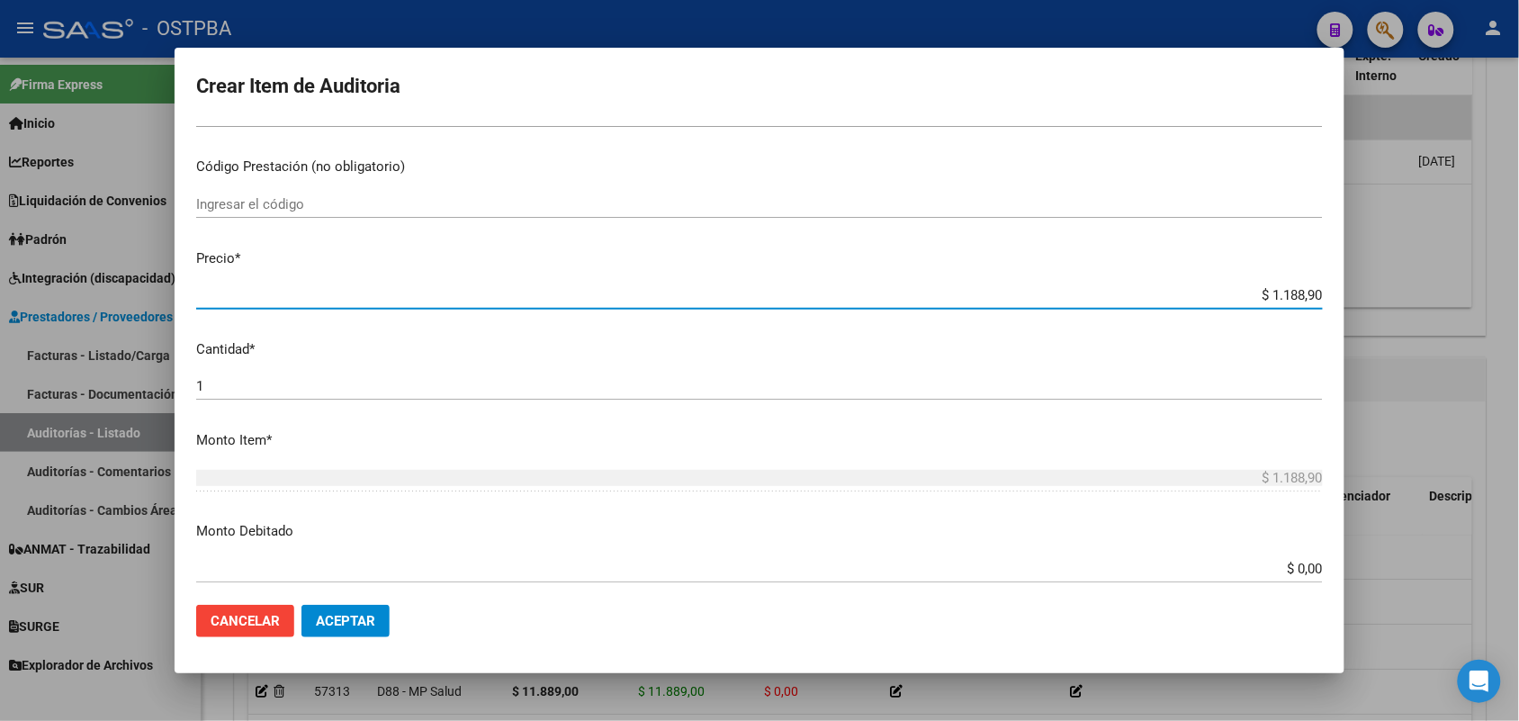
type input "$ 11.889,00"
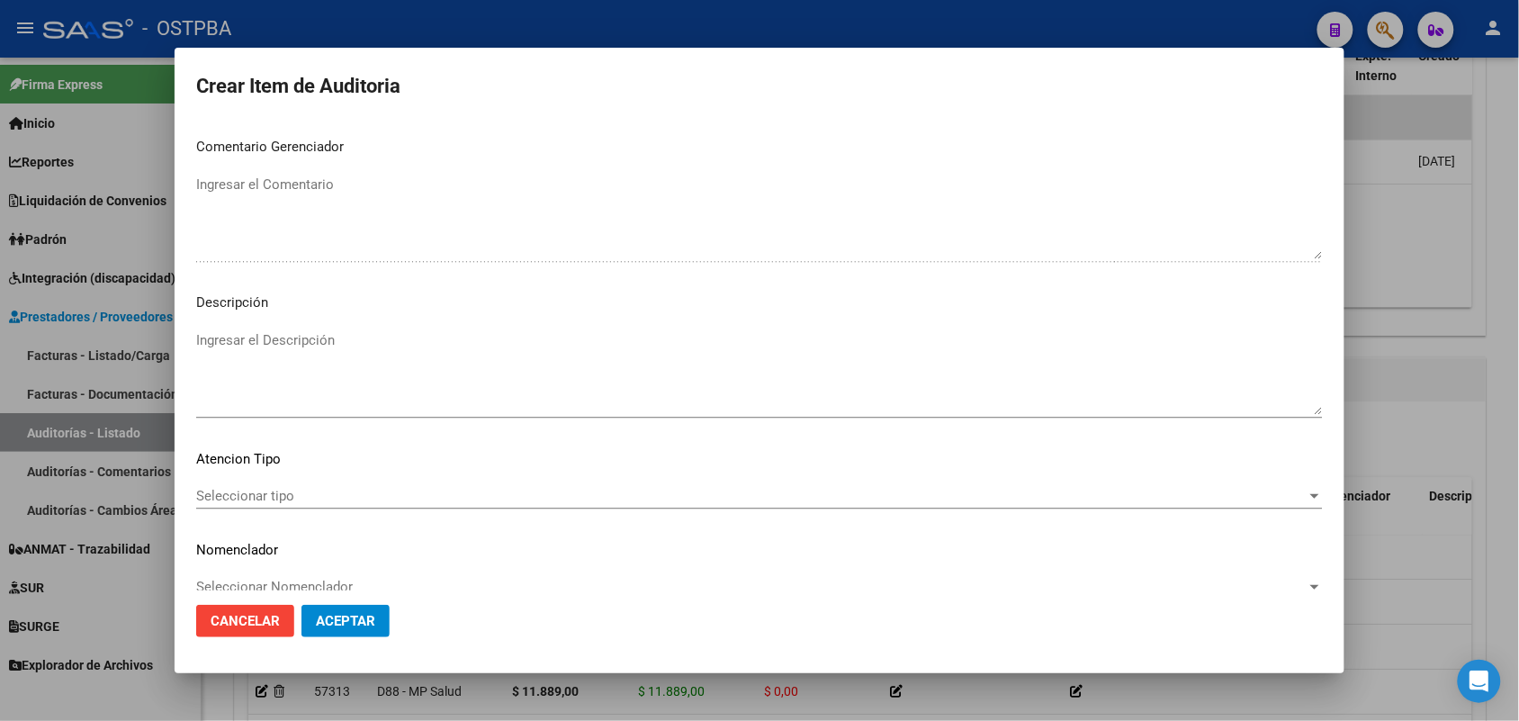
scroll to position [1150, 0]
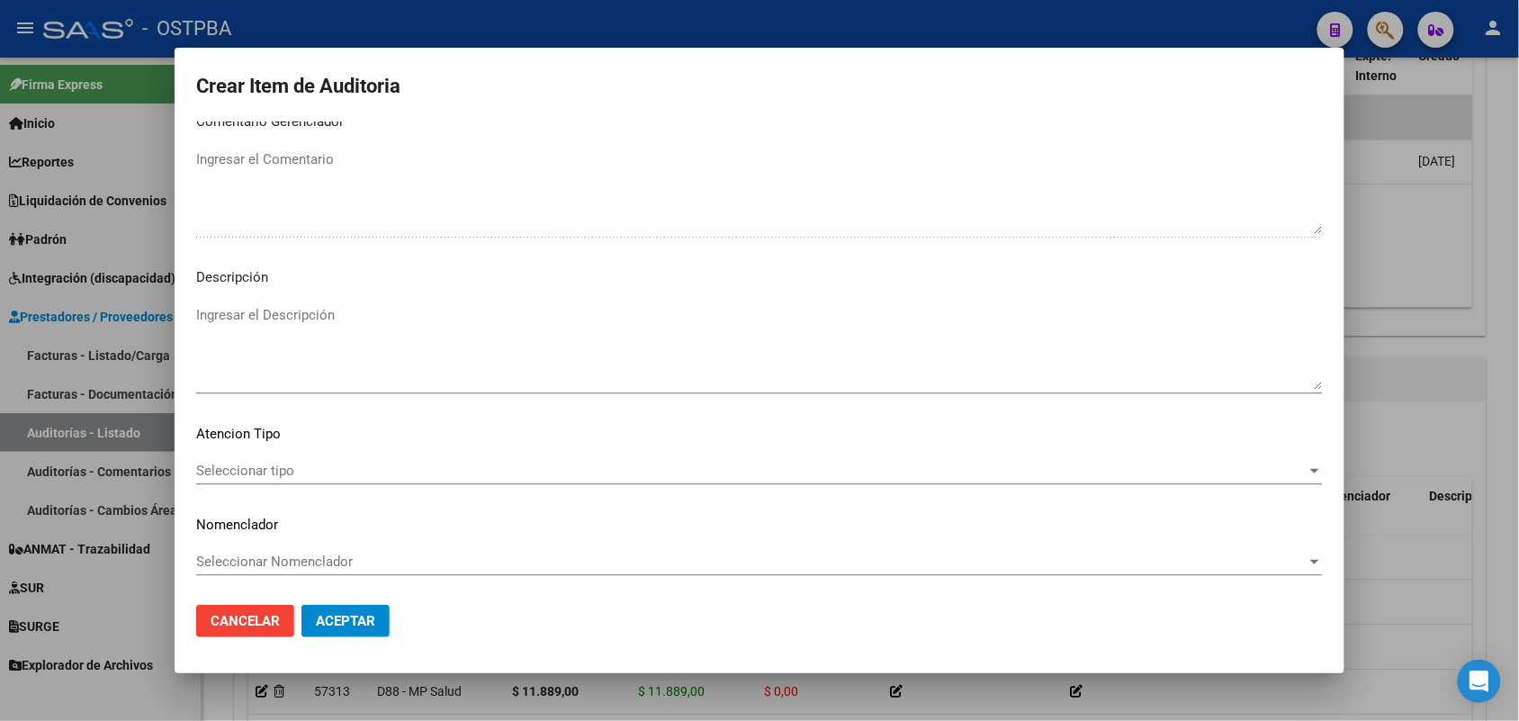
click at [243, 469] on span "Seleccionar tipo" at bounding box center [751, 470] width 1110 height 16
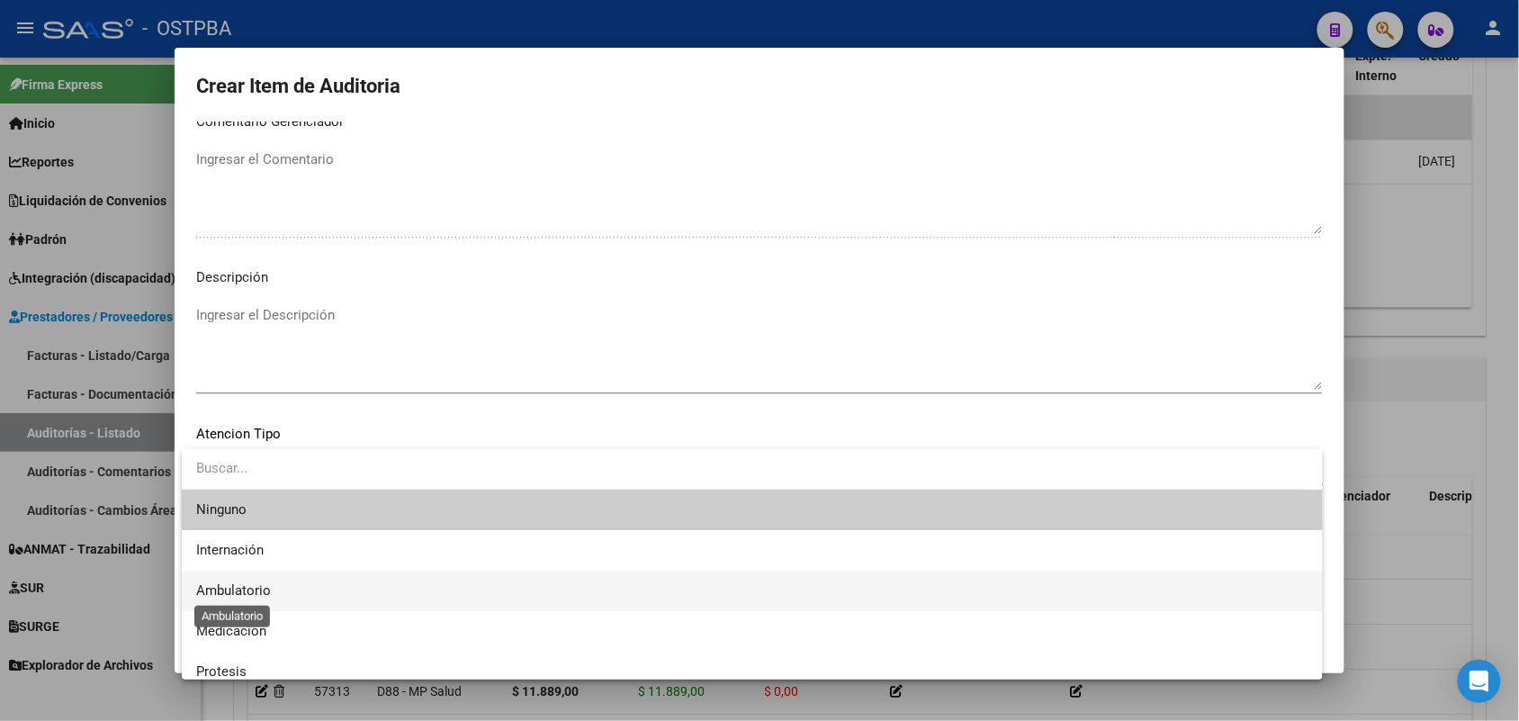
click at [228, 591] on span "Ambulatorio" at bounding box center [233, 590] width 75 height 16
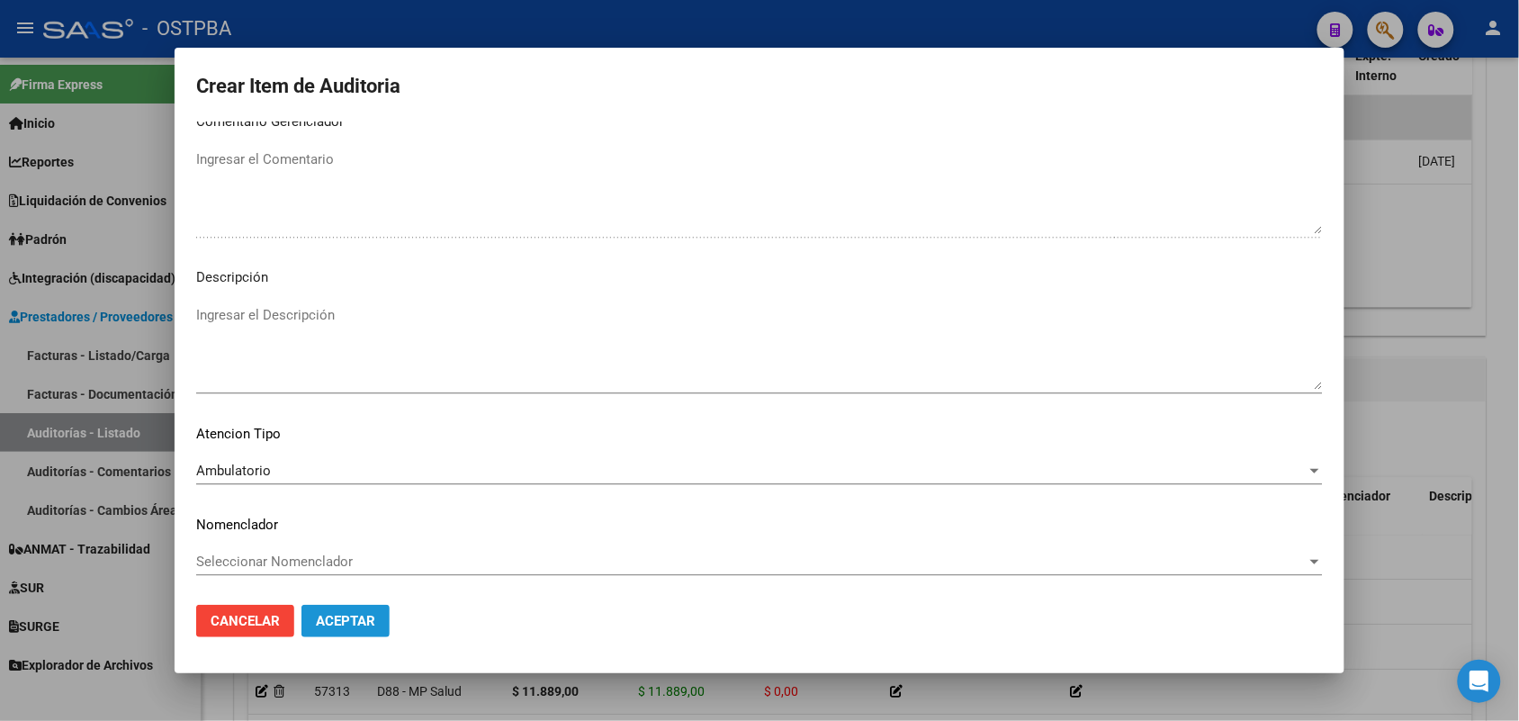
click at [317, 613] on span "Aceptar" at bounding box center [345, 621] width 59 height 16
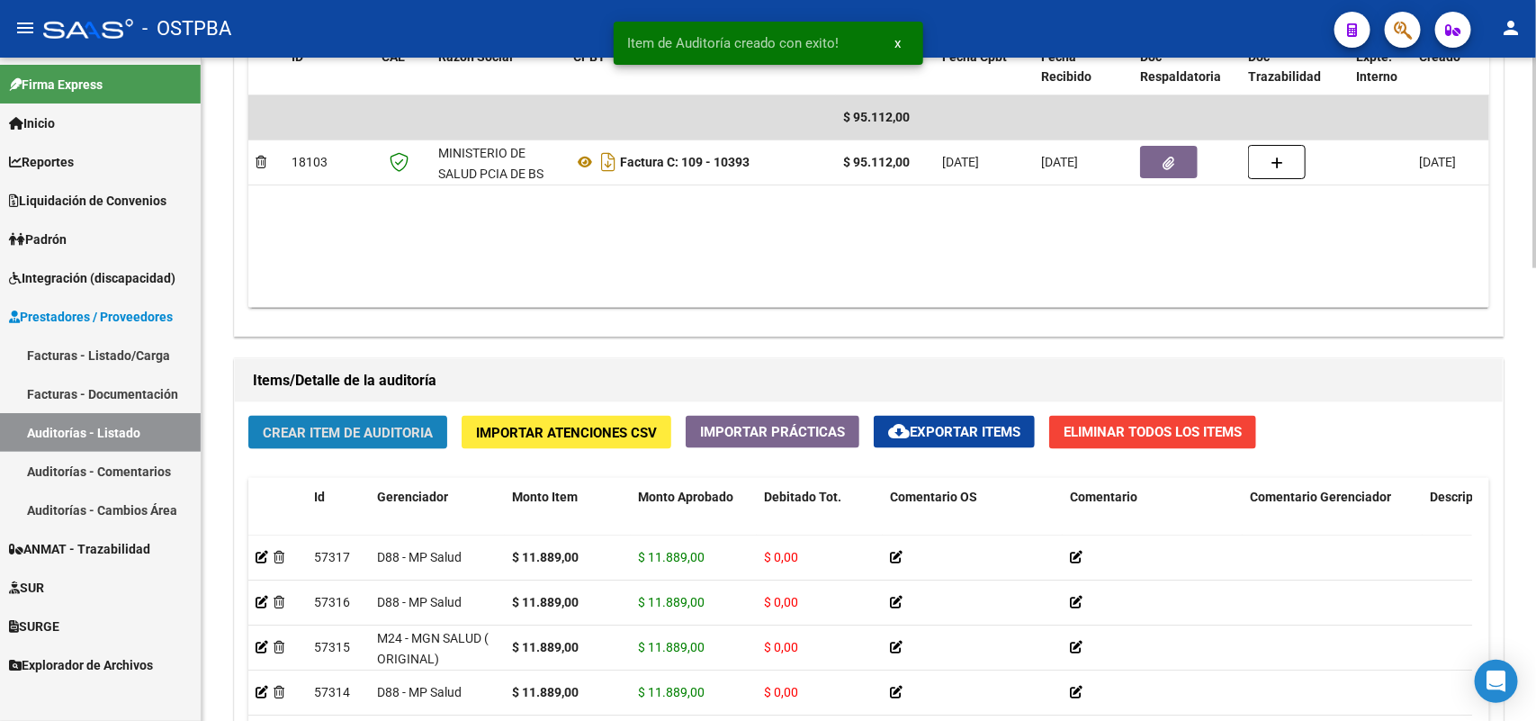
click at [325, 417] on button "Crear Item de Auditoria" at bounding box center [347, 432] width 199 height 33
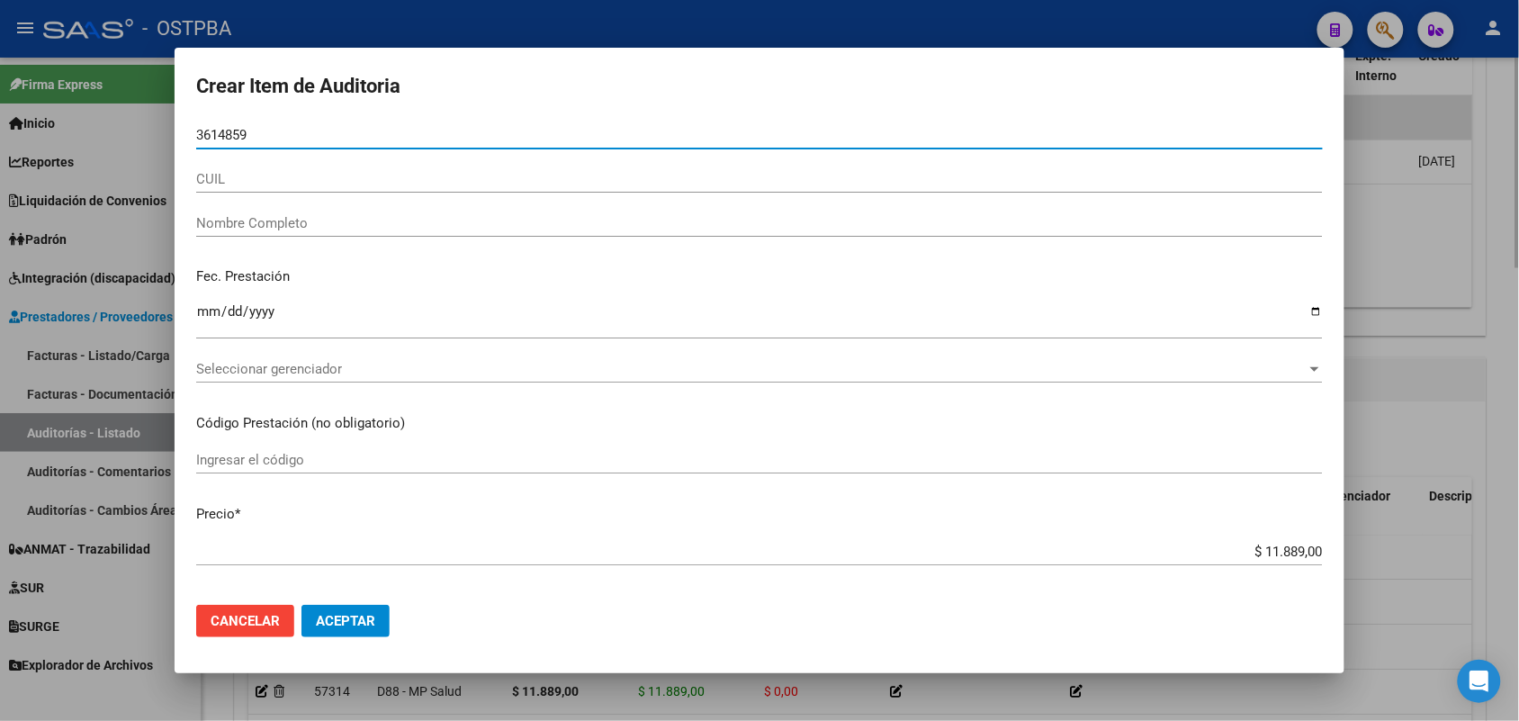
type input "36148596"
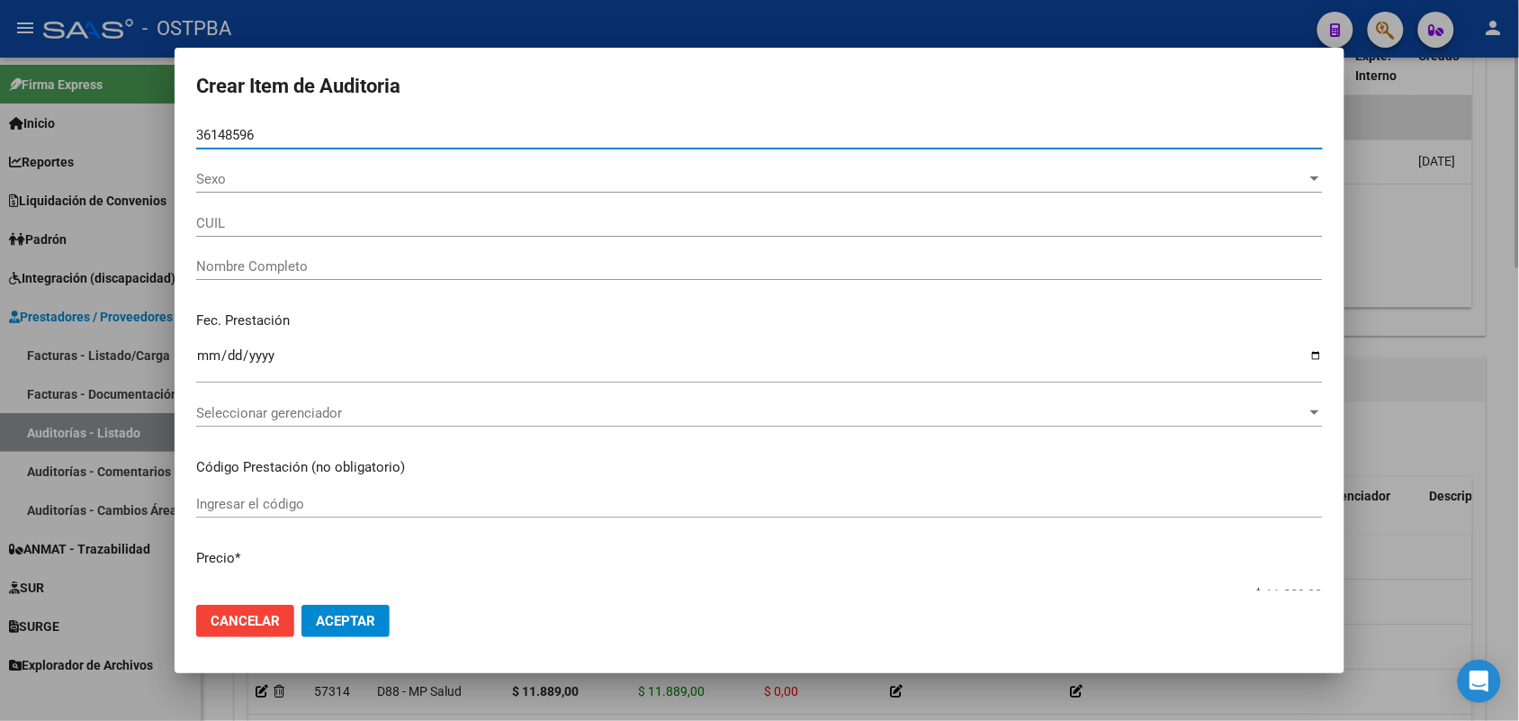
type input "27361485969"
type input "TOLEDO GABRIELA CRISTINA -"
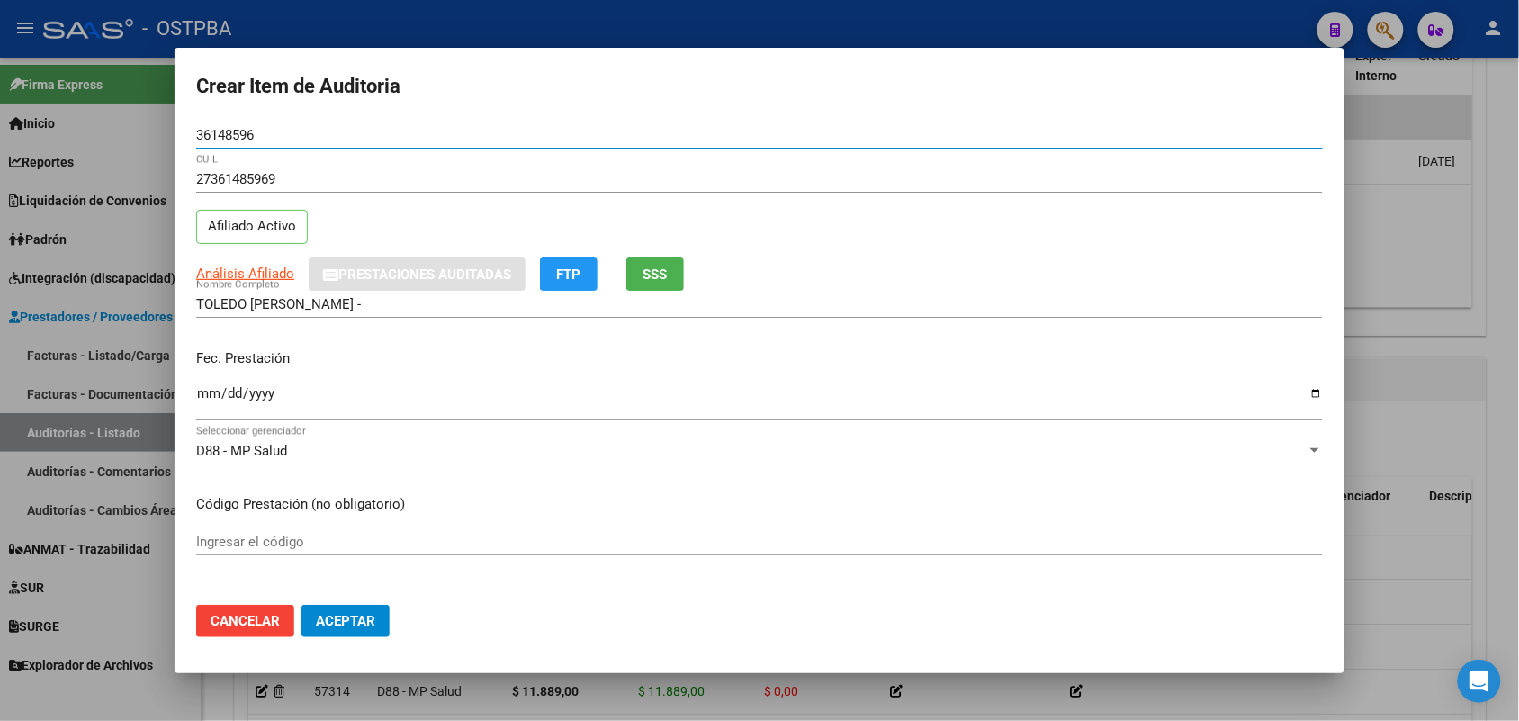
type input "36148596"
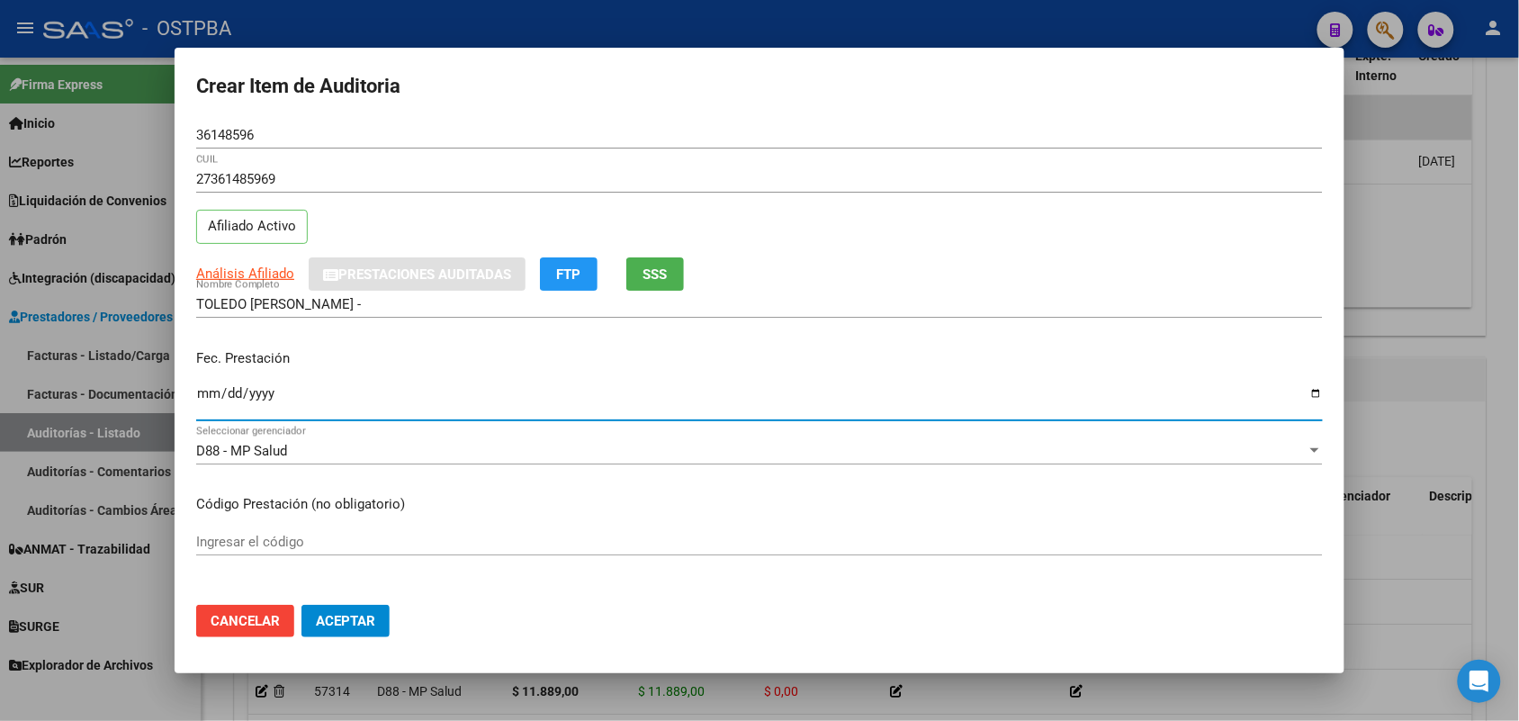
click at [212, 405] on input "Ingresar la fecha" at bounding box center [759, 400] width 1126 height 29
type input "2025-06-20"
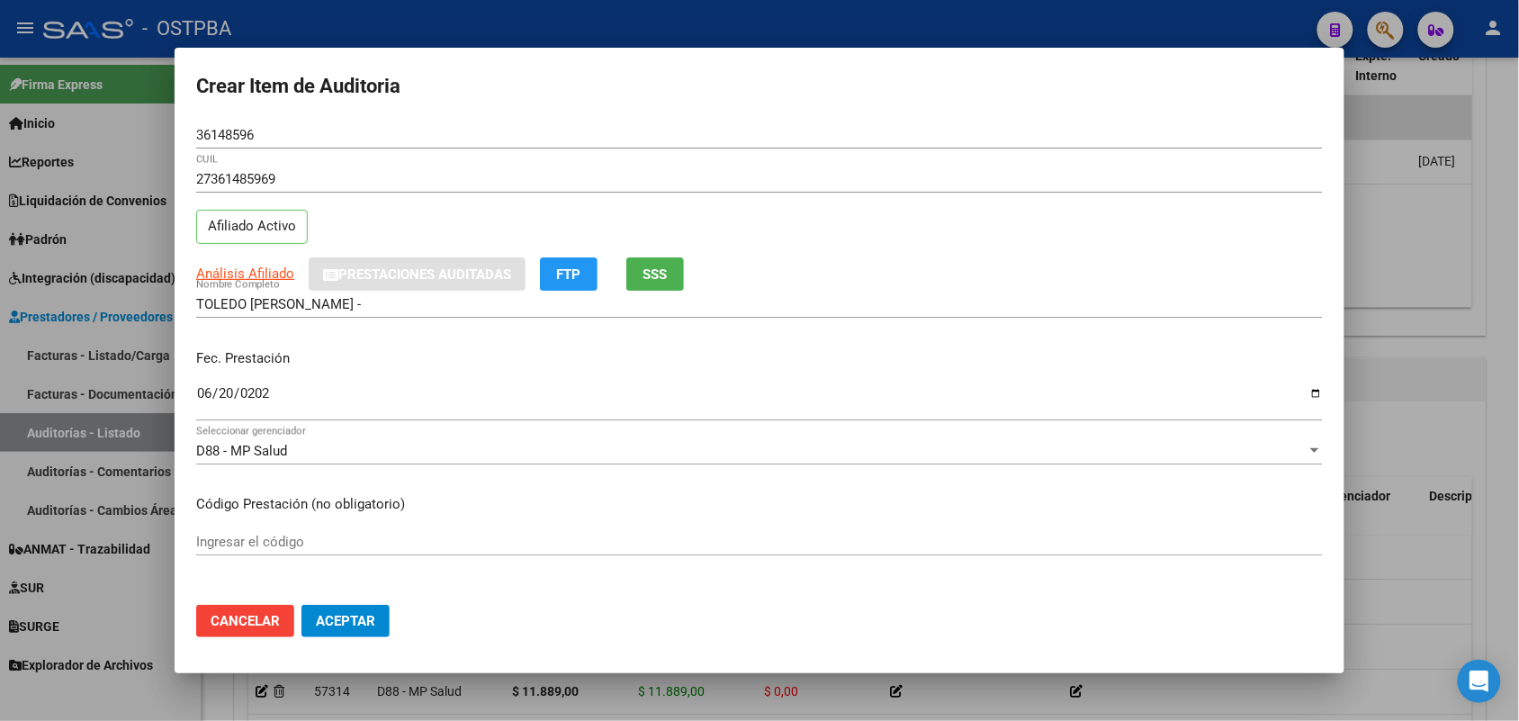
scroll to position [225, 0]
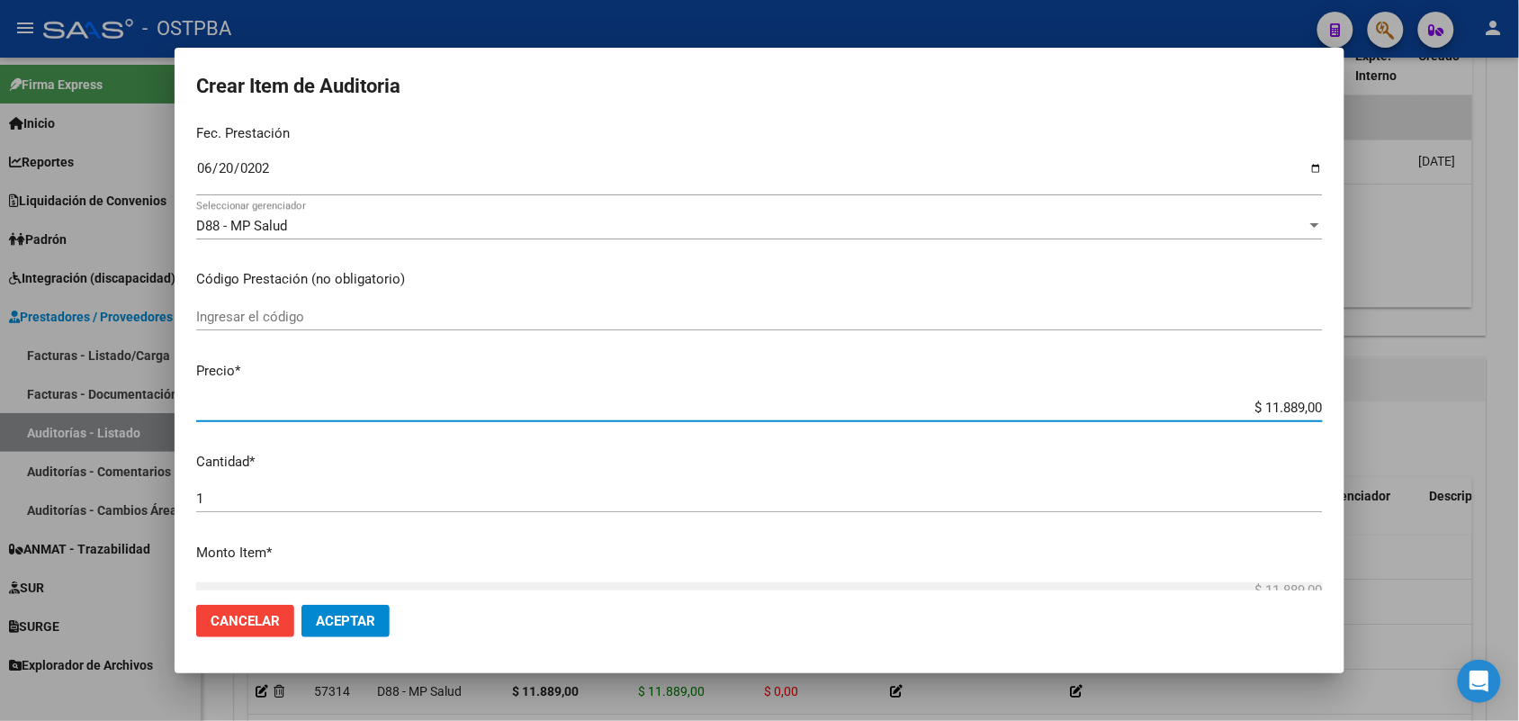
drag, startPoint x: 1217, startPoint y: 410, endPoint x: 1336, endPoint y: 442, distance: 122.9
click at [1347, 438] on div "Crear Item de Auditoria 36148596 Nro Documento 27361485969 CUIL Afiliado Activo…" at bounding box center [759, 360] width 1519 height 721
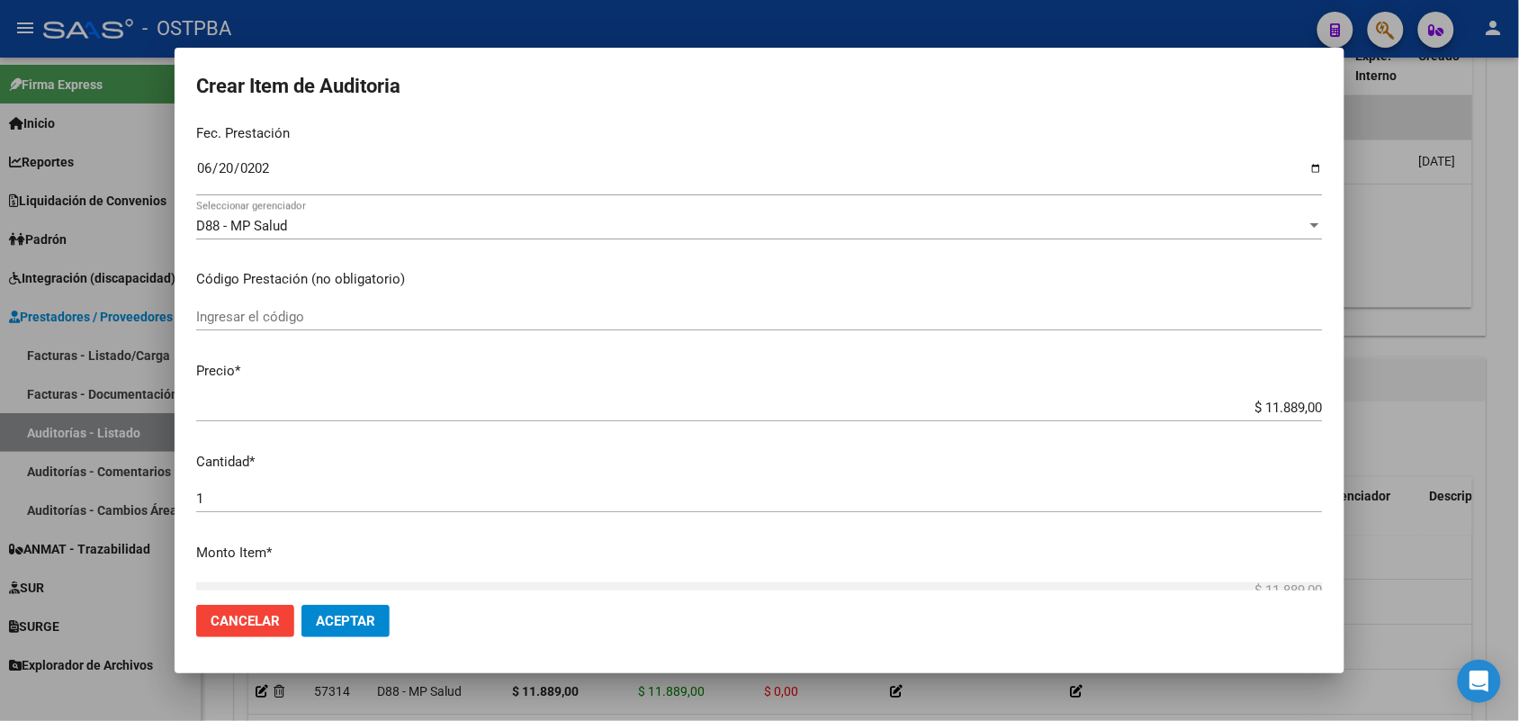
click at [1127, 488] on div "1 Ingresar la cantidad" at bounding box center [759, 498] width 1126 height 27
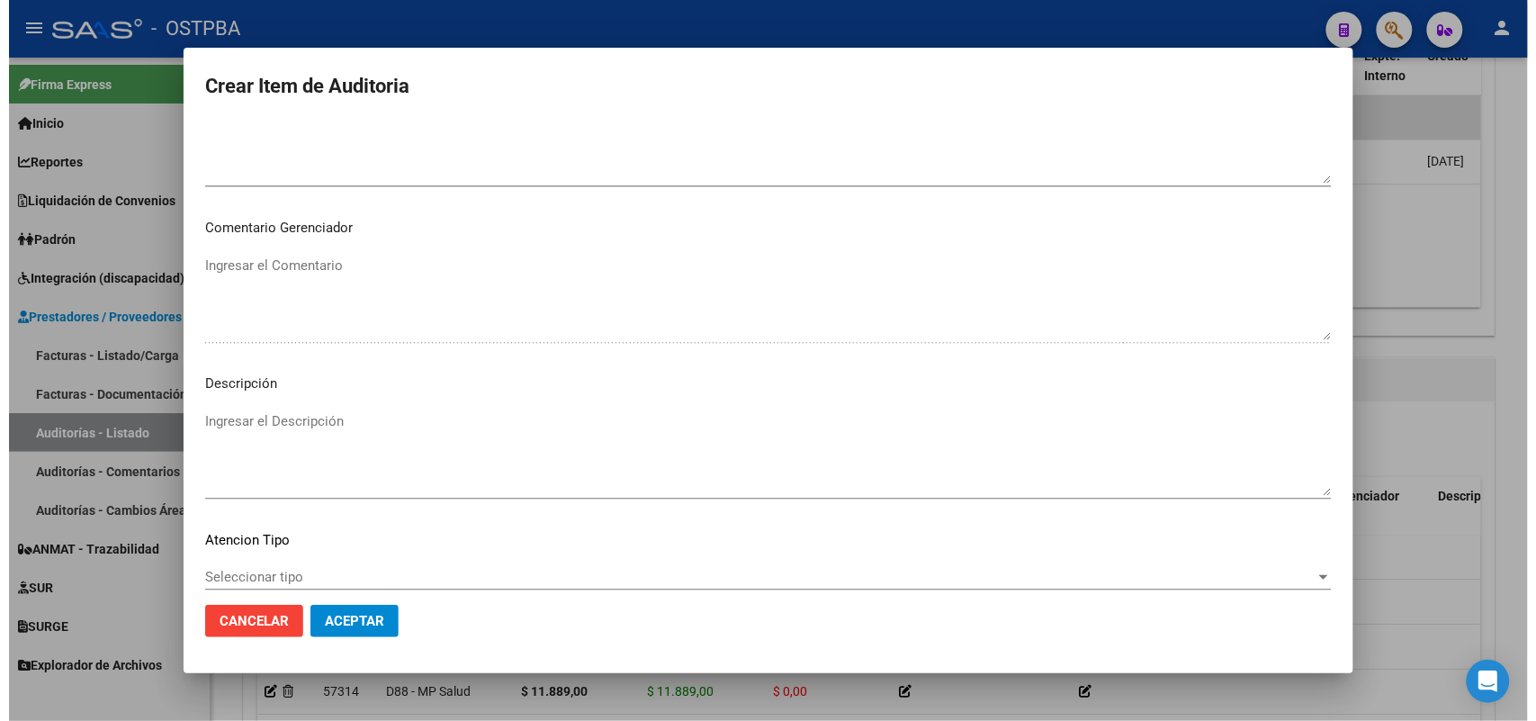
scroll to position [1150, 0]
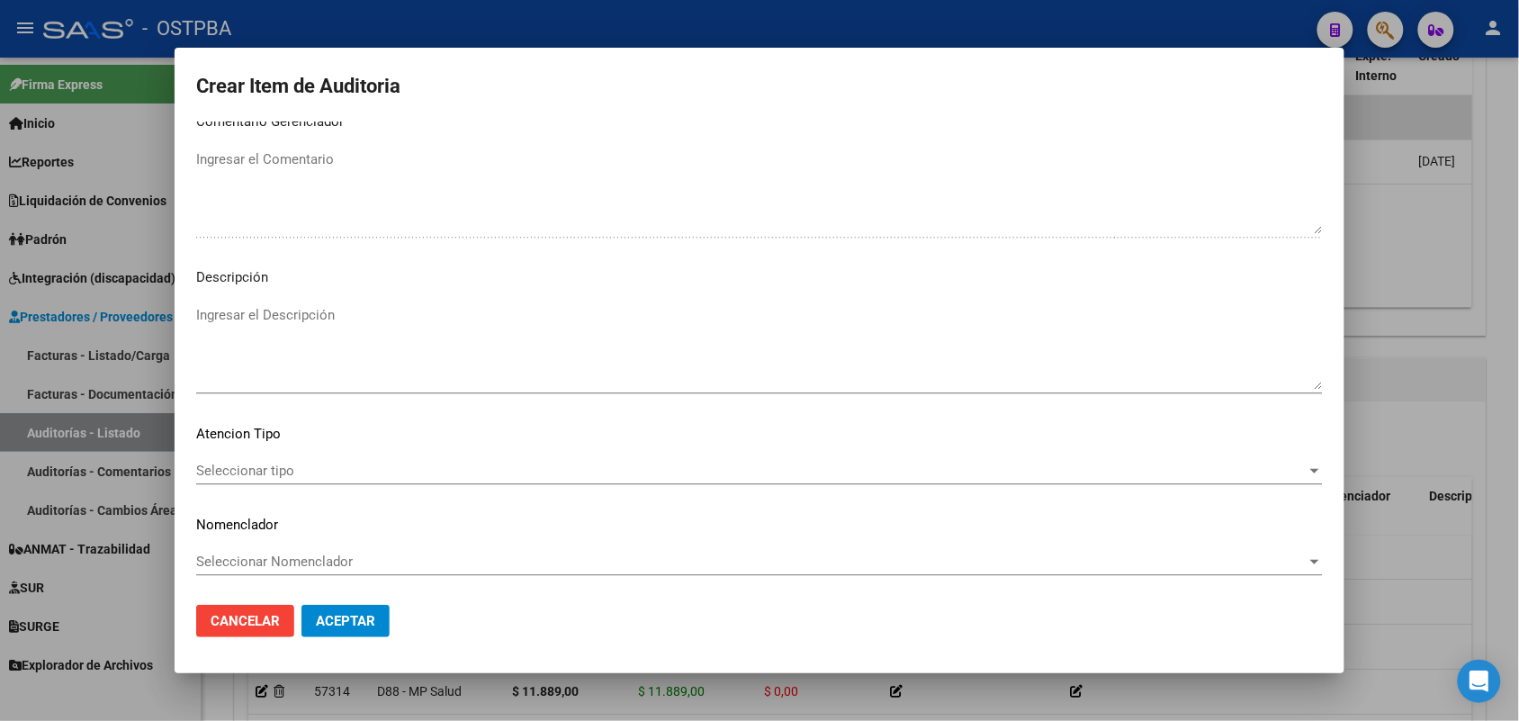
click at [248, 464] on span "Seleccionar tipo" at bounding box center [751, 470] width 1110 height 16
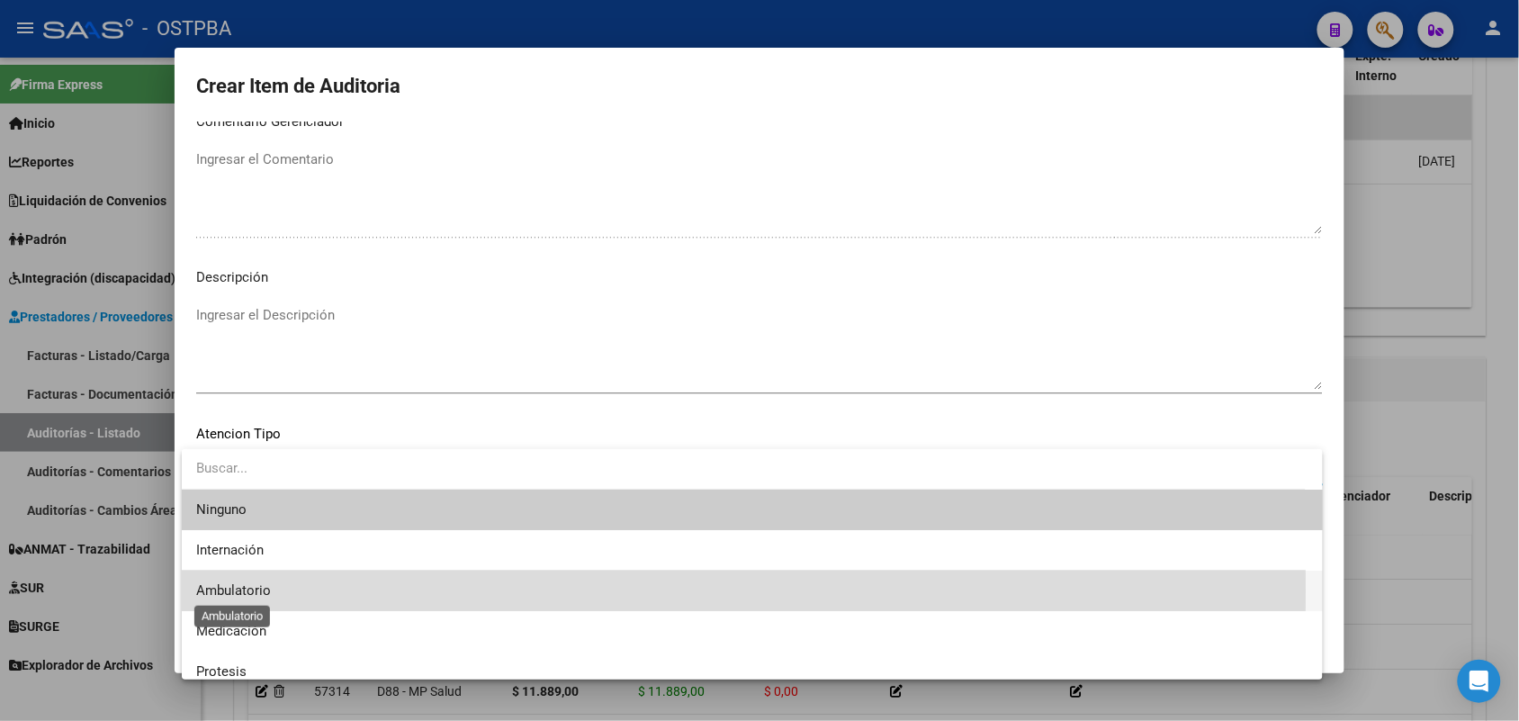
click at [248, 590] on span "Ambulatorio" at bounding box center [233, 590] width 75 height 16
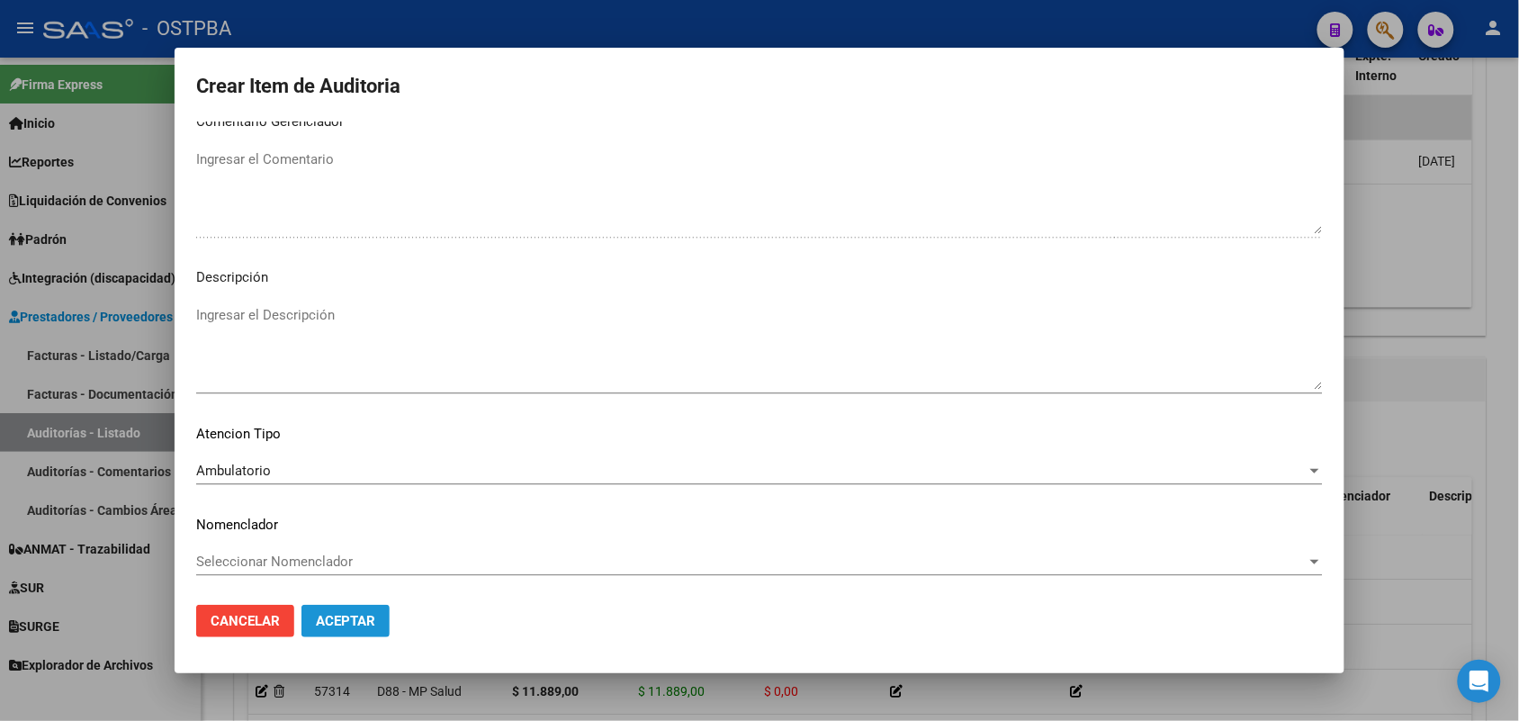
click at [331, 623] on span "Aceptar" at bounding box center [345, 621] width 59 height 16
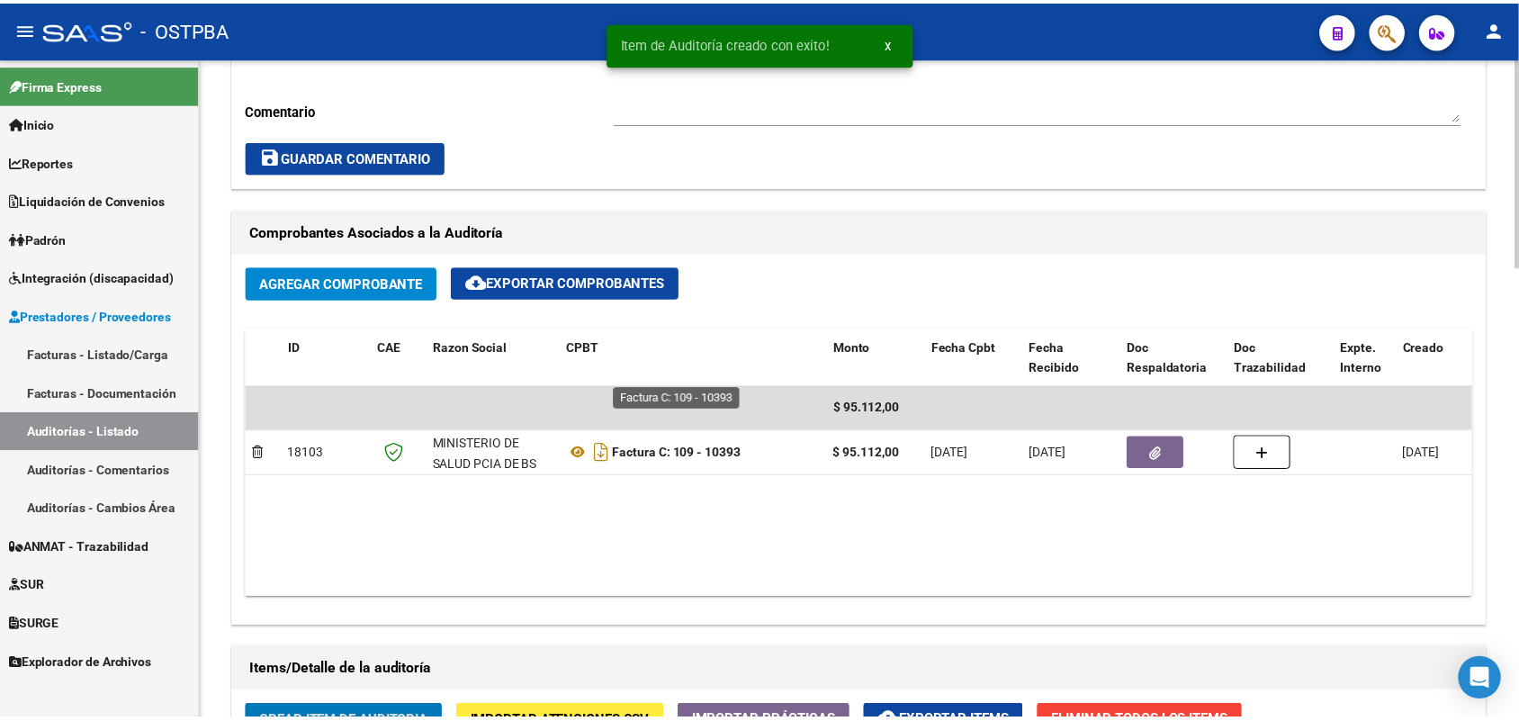
scroll to position [0, 0]
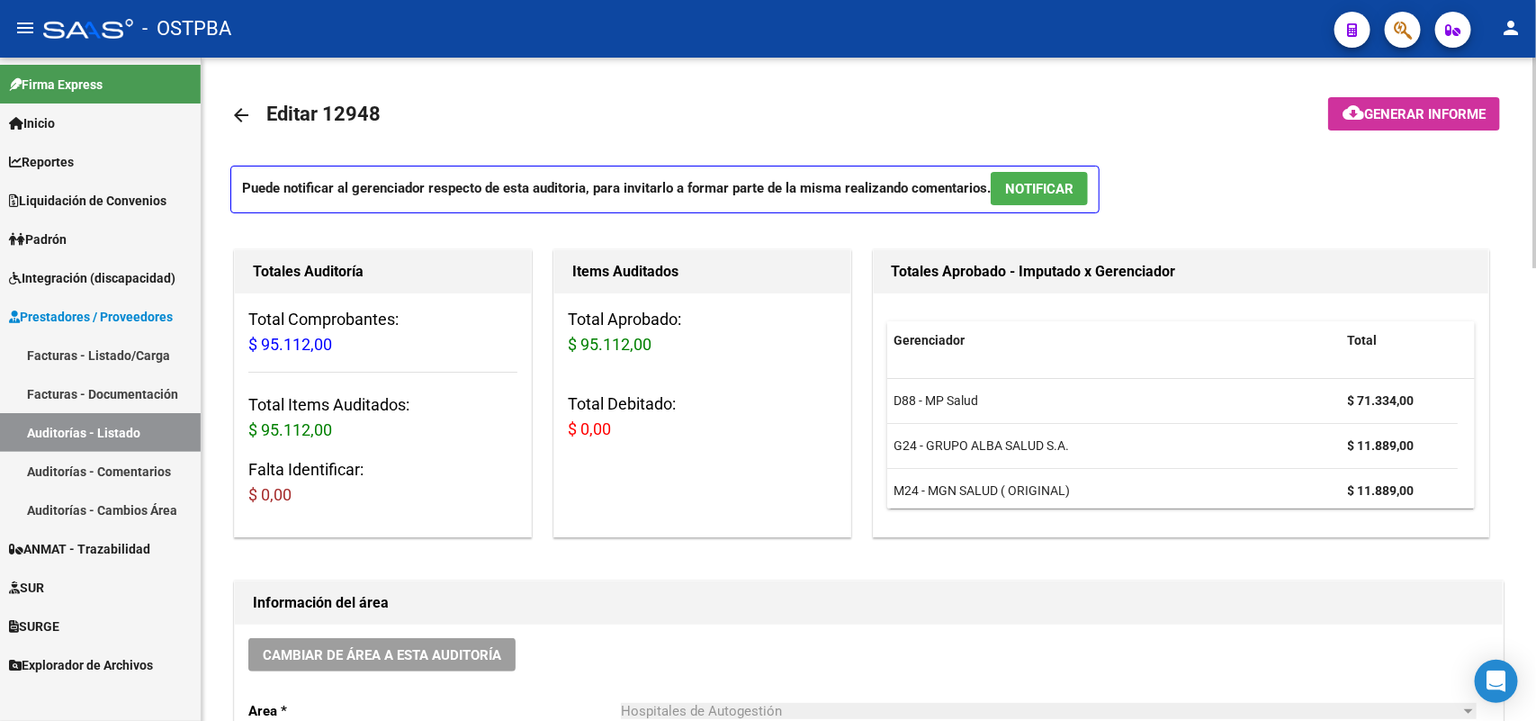
click at [1420, 106] on span "Generar informe" at bounding box center [1424, 114] width 121 height 16
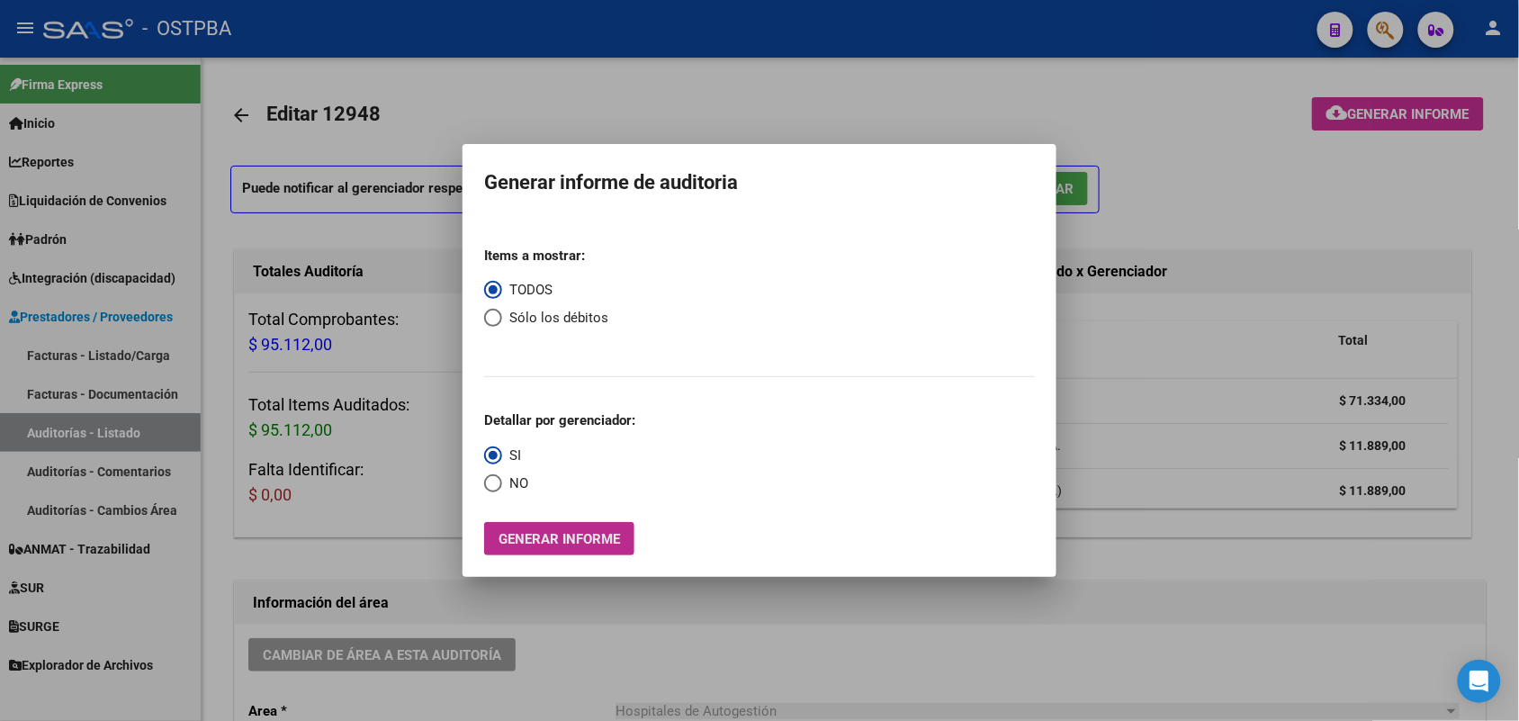
click at [583, 538] on span "Generar informe" at bounding box center [558, 539] width 121 height 16
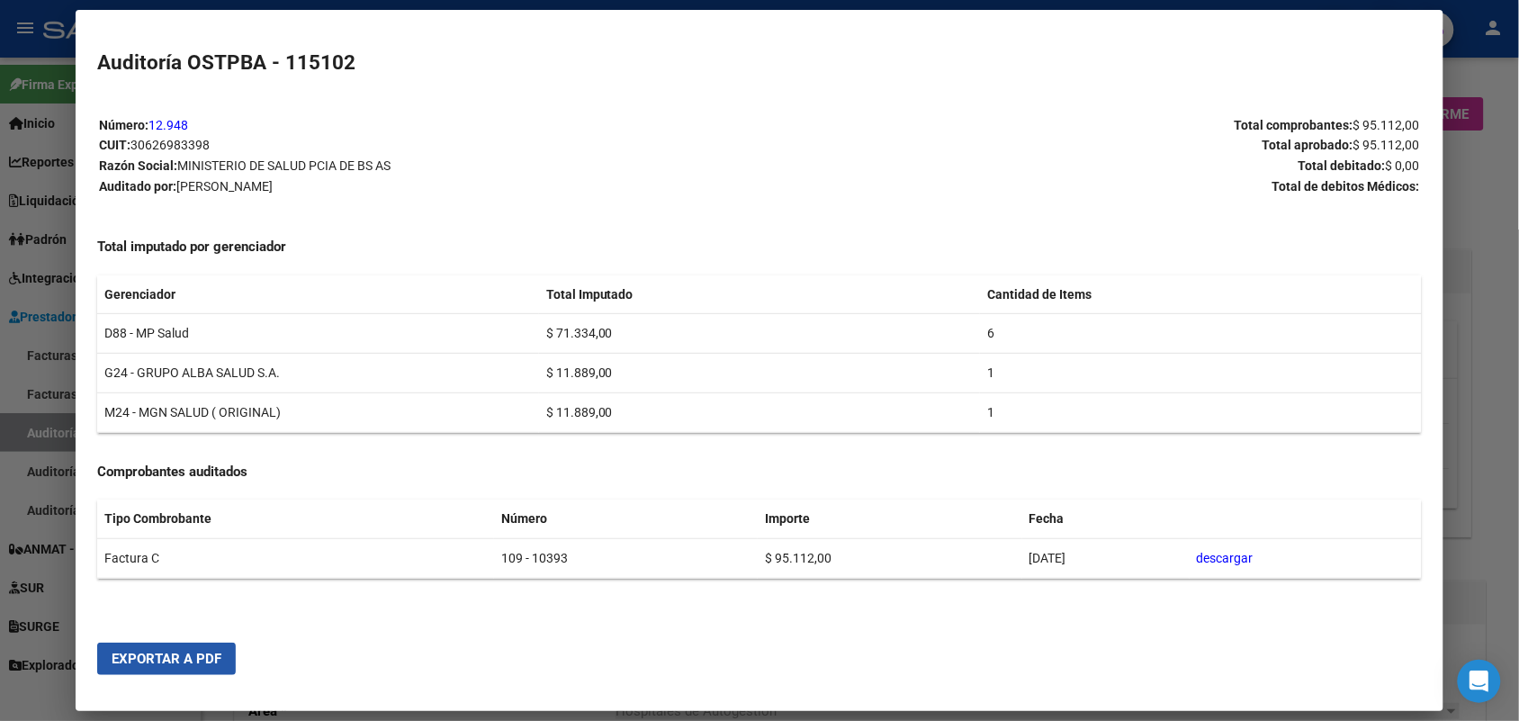
click at [168, 659] on span "Exportar a PDF" at bounding box center [167, 658] width 110 height 16
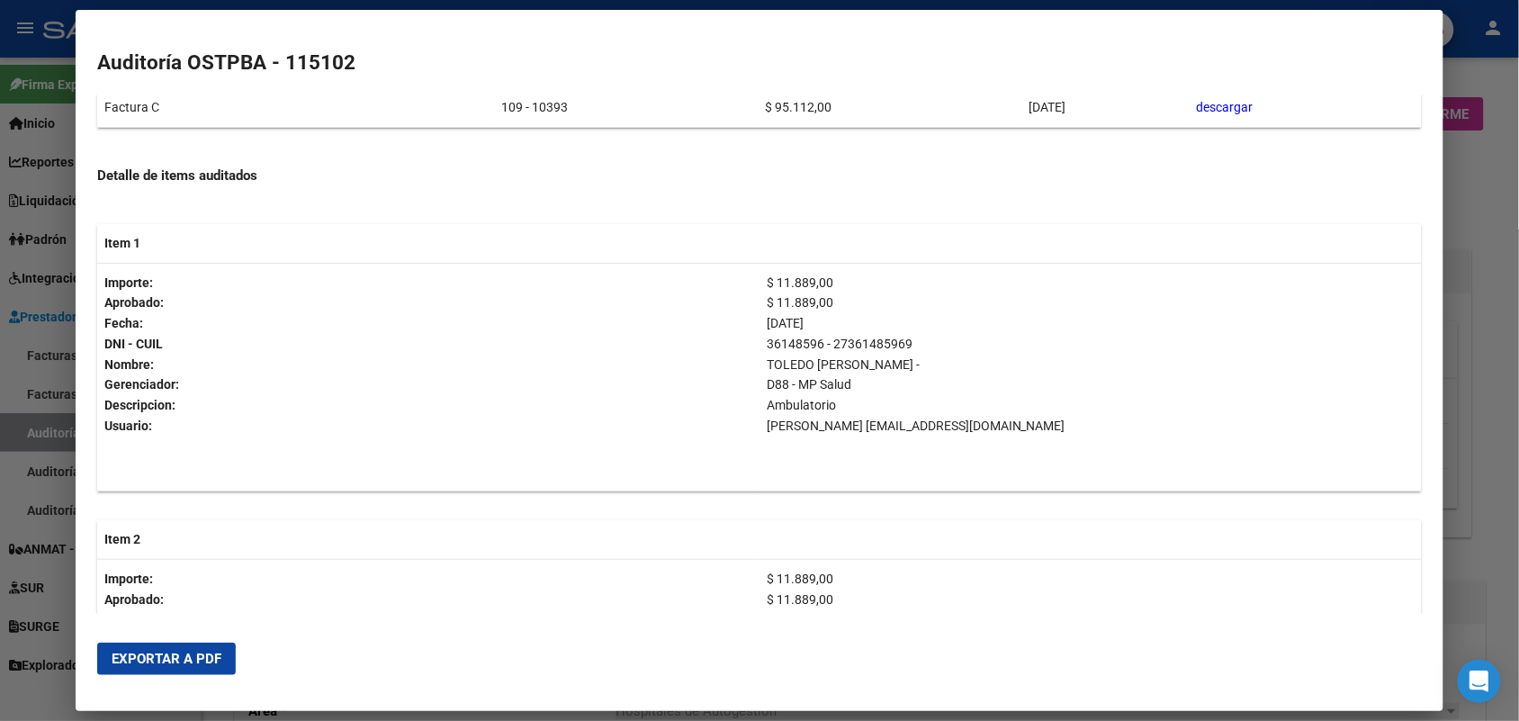
scroll to position [453, 0]
